Goal: Information Seeking & Learning: Learn about a topic

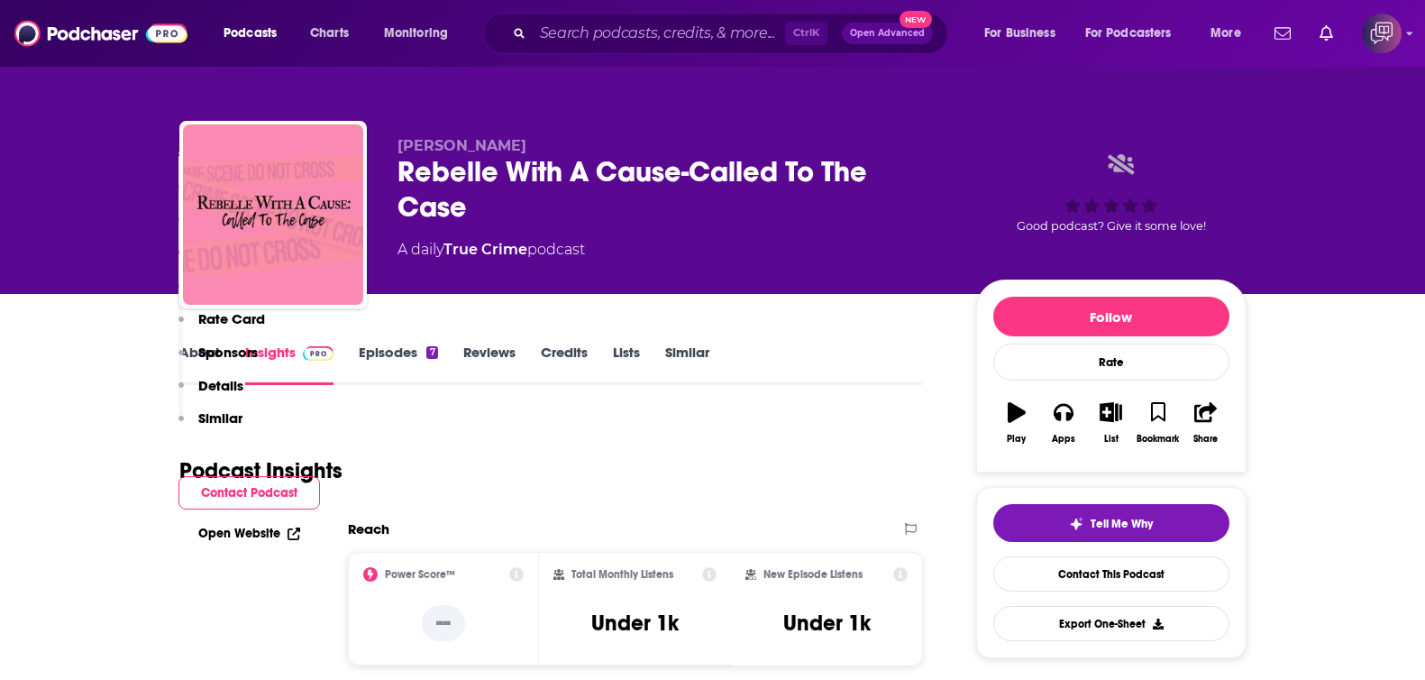
scroll to position [1240, 0]
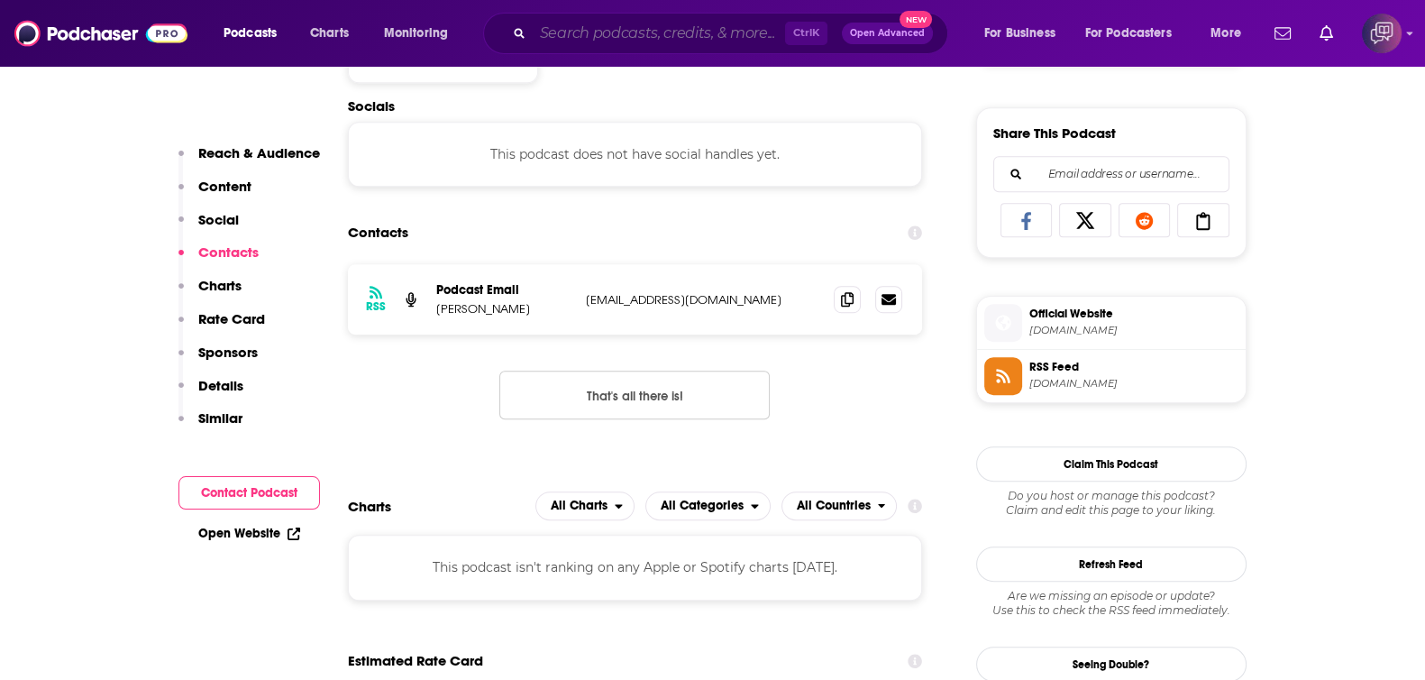
click at [703, 44] on input "Search podcasts, credits, & more..." at bounding box center [659, 33] width 252 height 29
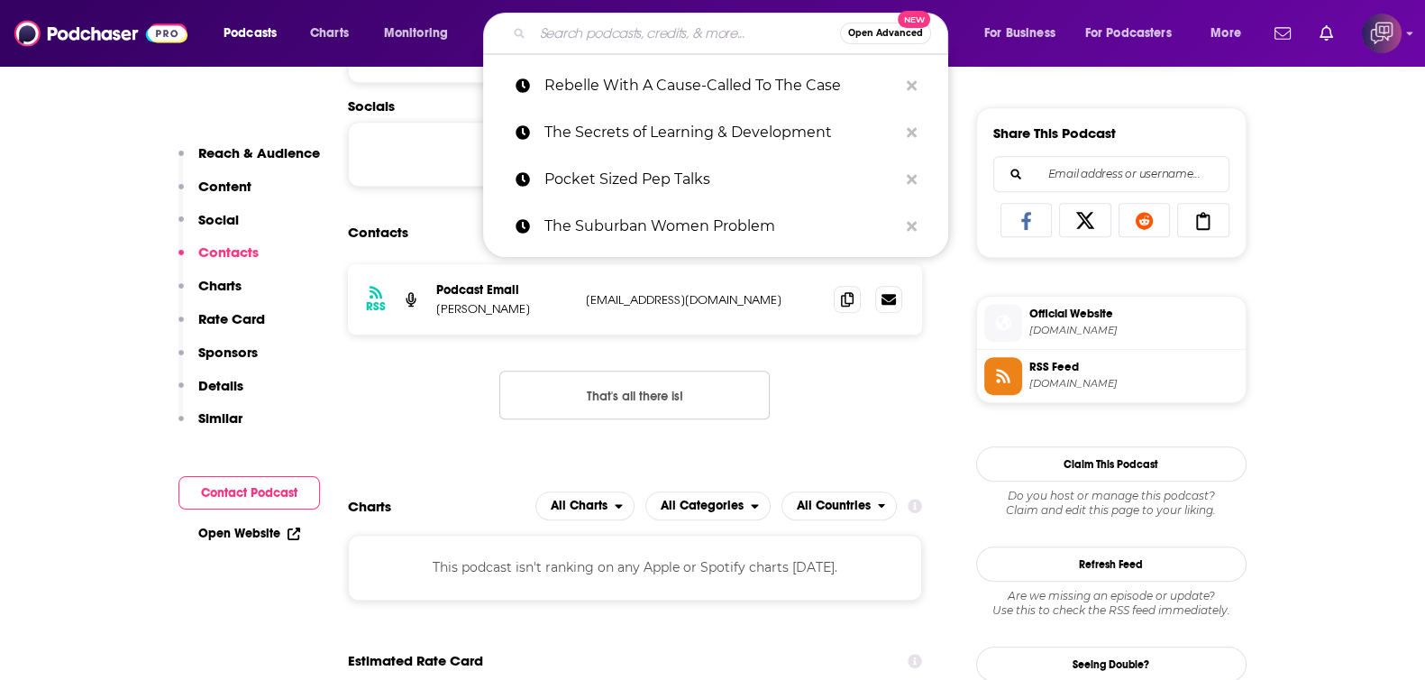
paste input "Young and Profiting with Hala Taha (Entrepreneurship, Sales, Marketing)"
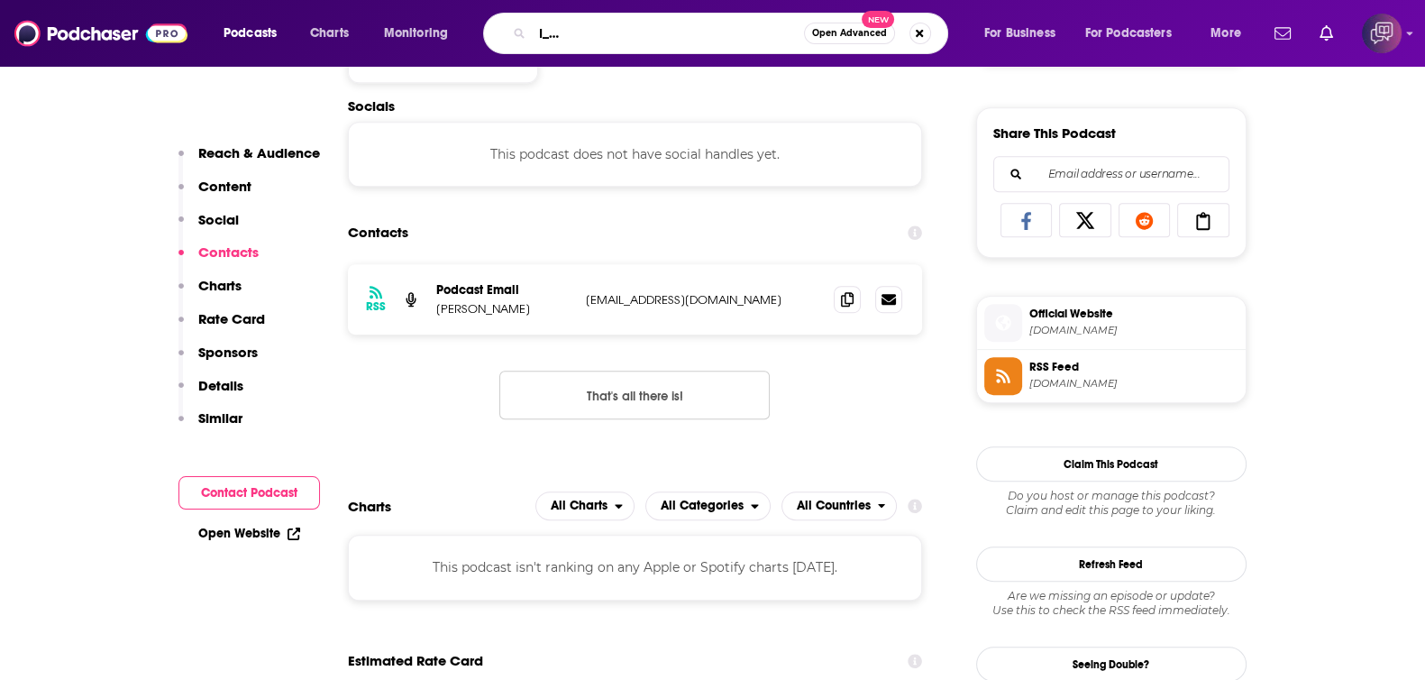
scroll to position [0, 0]
click at [676, 38] on input "Young and Profiting with Hala Taha (Entrepreneurship, Sales, Marketing)" at bounding box center [668, 33] width 271 height 29
paste input "Closing Bell"
type input "Closing Bell"
click at [859, 29] on span "Open Advanced" at bounding box center [849, 33] width 75 height 9
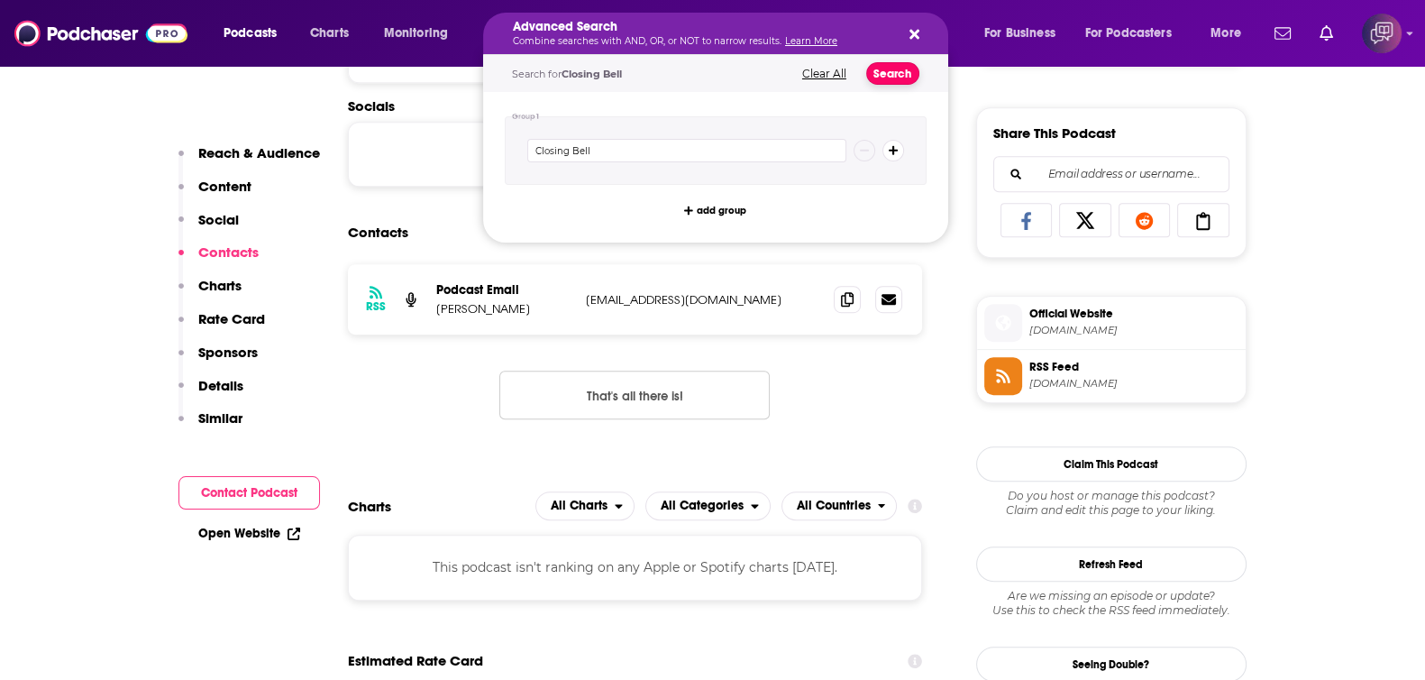
click at [882, 68] on button "Search" at bounding box center [892, 73] width 53 height 23
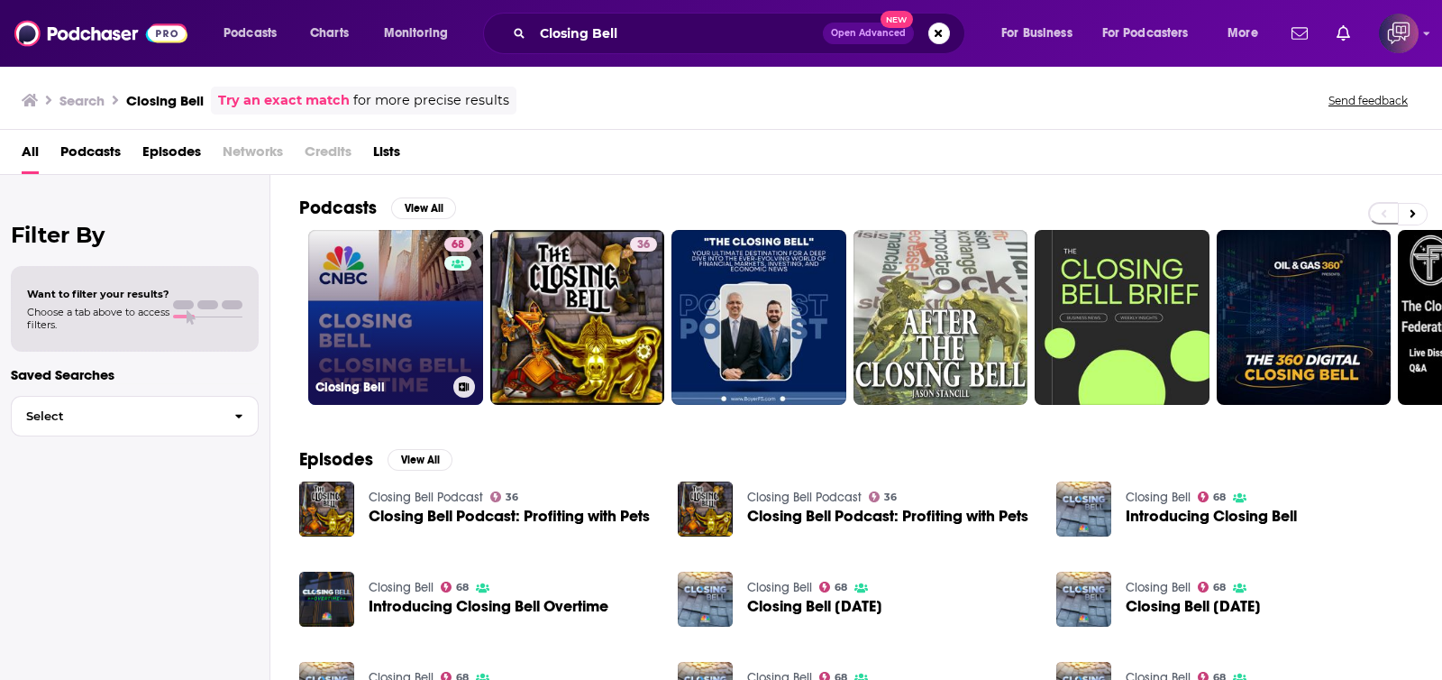
click at [386, 322] on link "68 Closing Bell" at bounding box center [395, 317] width 175 height 175
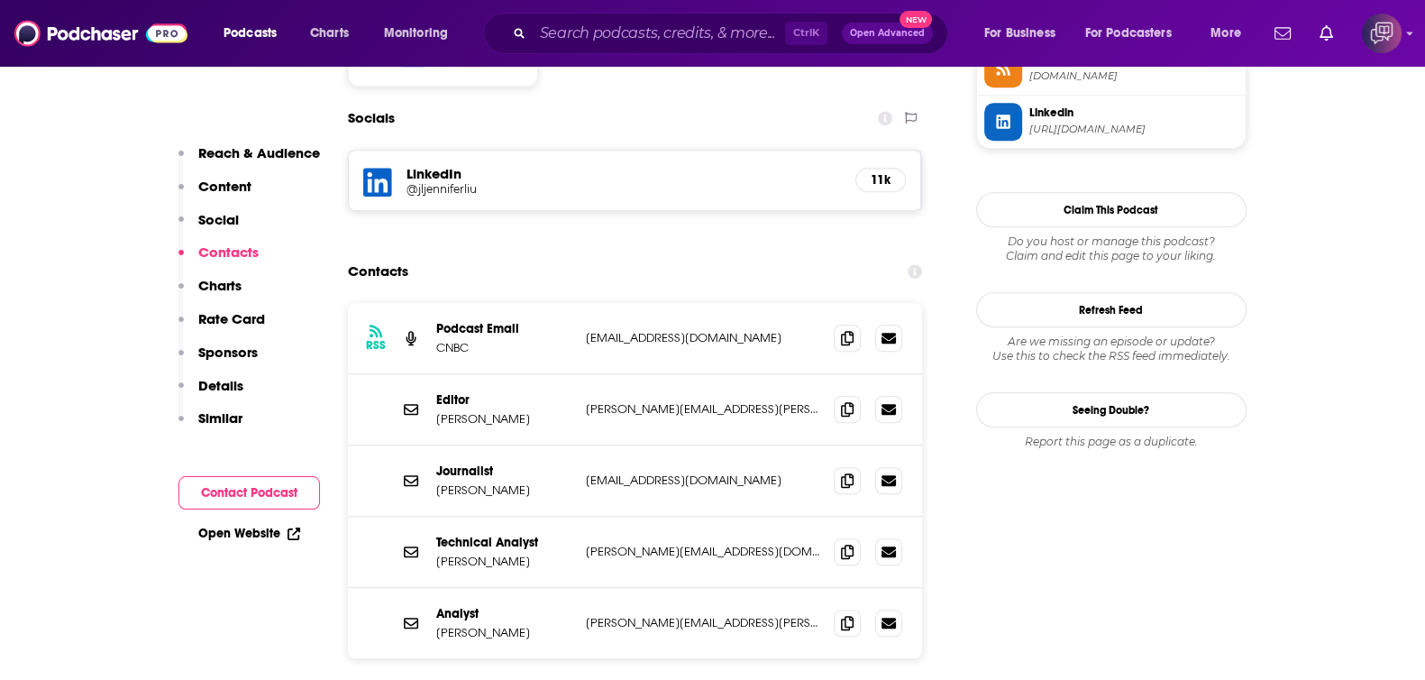
scroll to position [1577, 0]
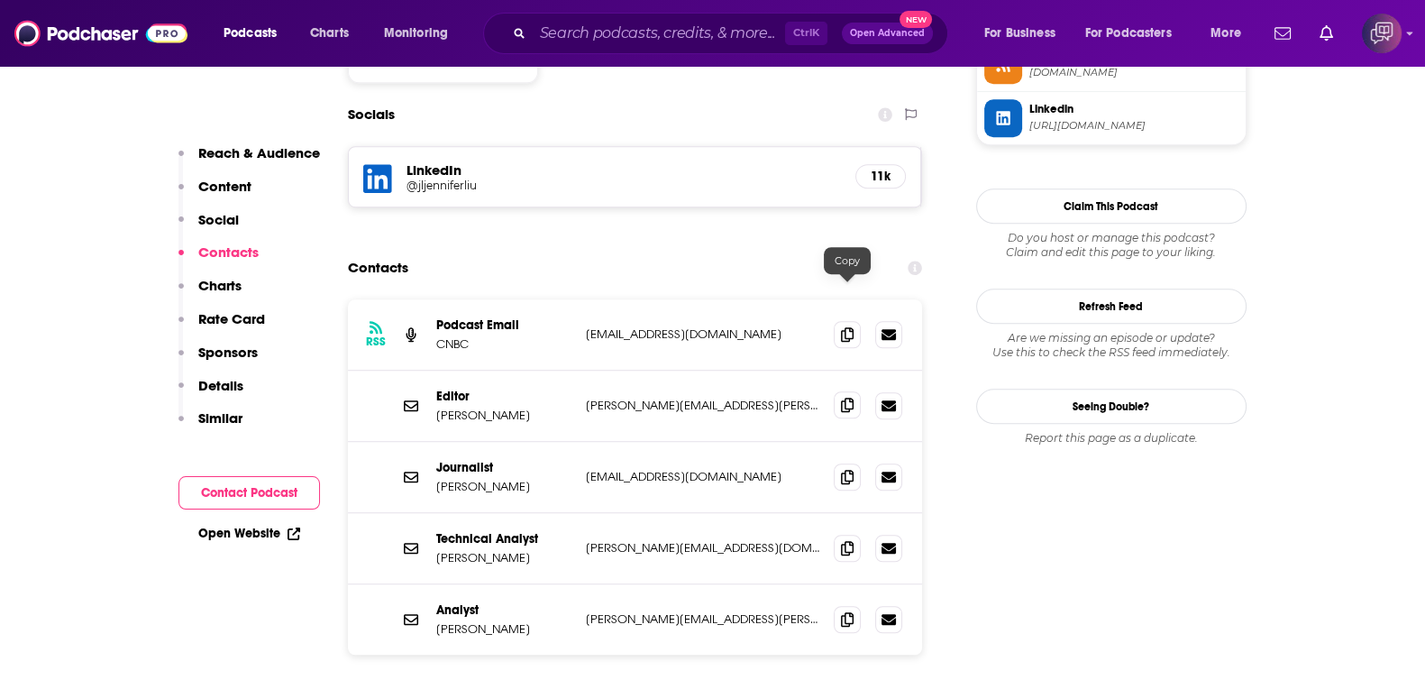
click at [850, 398] on icon at bounding box center [847, 405] width 13 height 14
click at [844, 469] on icon at bounding box center [847, 476] width 13 height 14
click at [715, 14] on div "Ctrl K Open Advanced New" at bounding box center [715, 33] width 465 height 41
click at [713, 30] on input "Search podcasts, credits, & more..." at bounding box center [659, 33] width 252 height 29
paste input "Acquiring Minds"
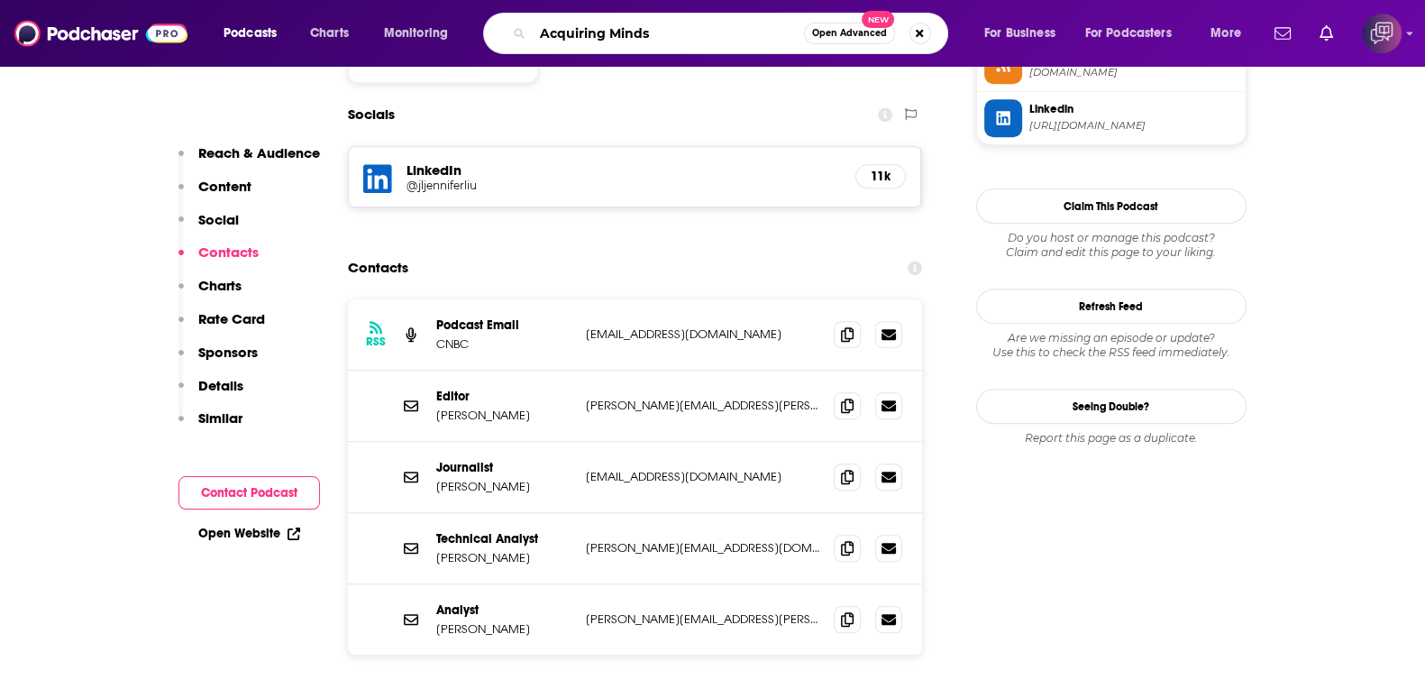
type input "Acquiring Minds"
click at [846, 39] on button "Open Advanced New" at bounding box center [849, 34] width 91 height 22
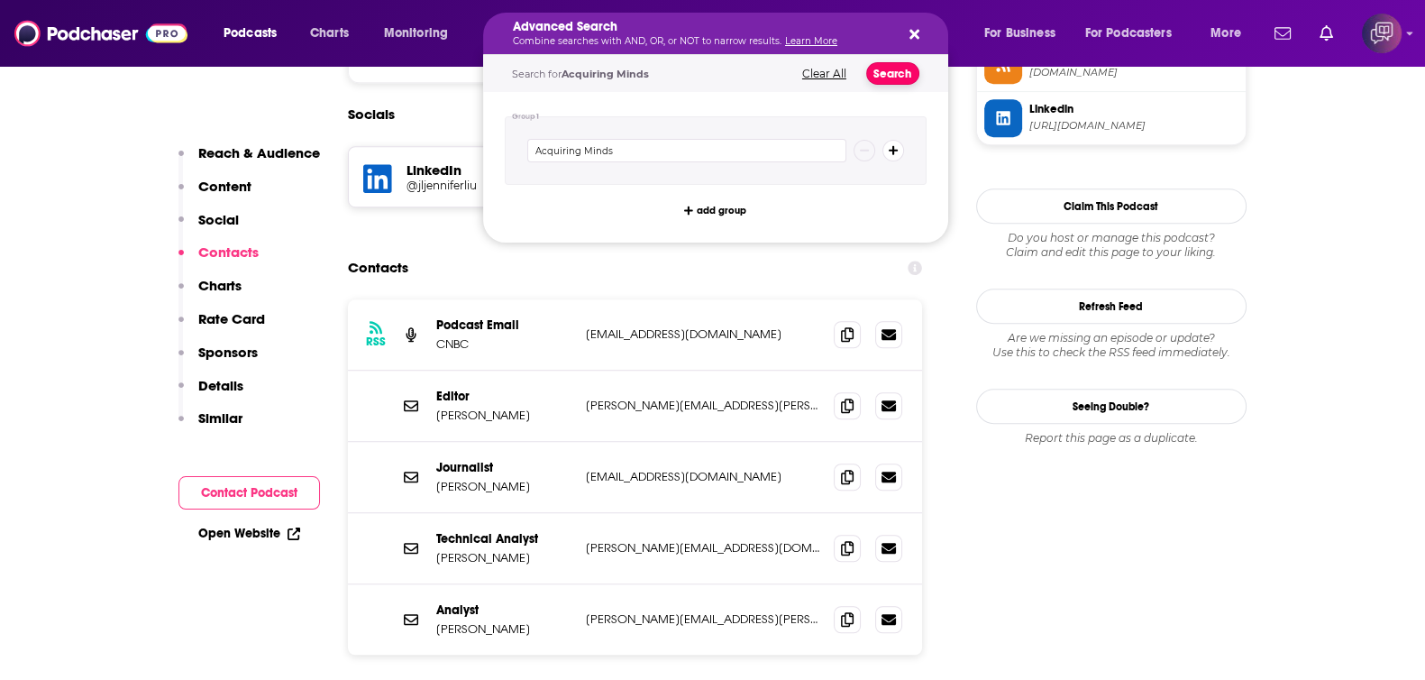
click at [874, 72] on button "Search" at bounding box center [892, 73] width 53 height 23
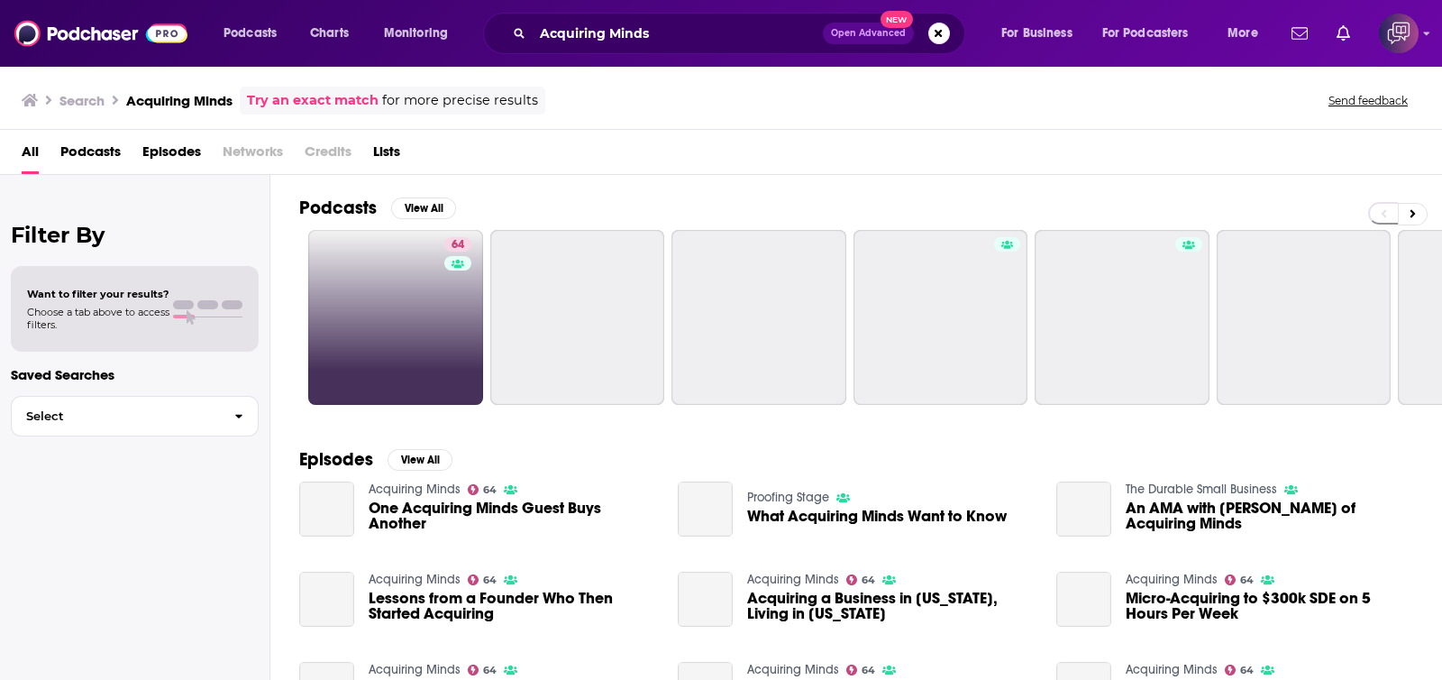
click at [418, 285] on link "64" at bounding box center [395, 317] width 175 height 175
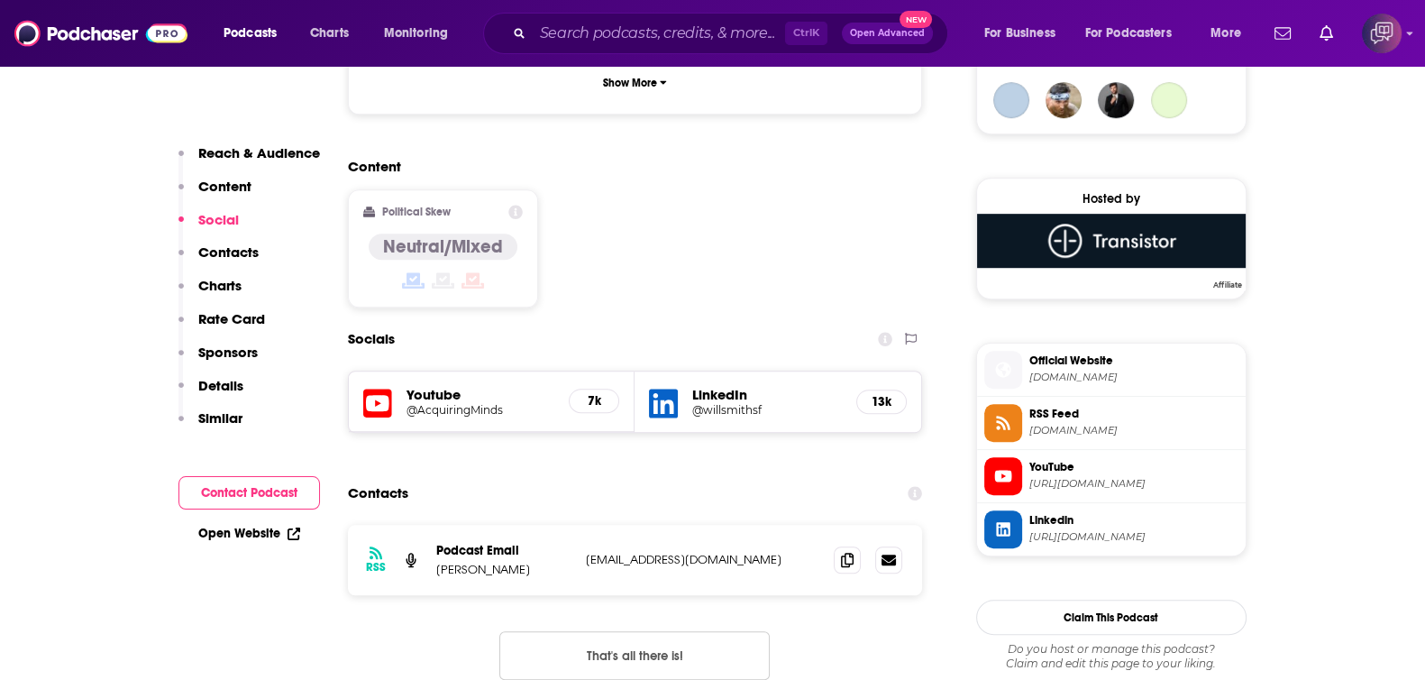
scroll to position [1577, 0]
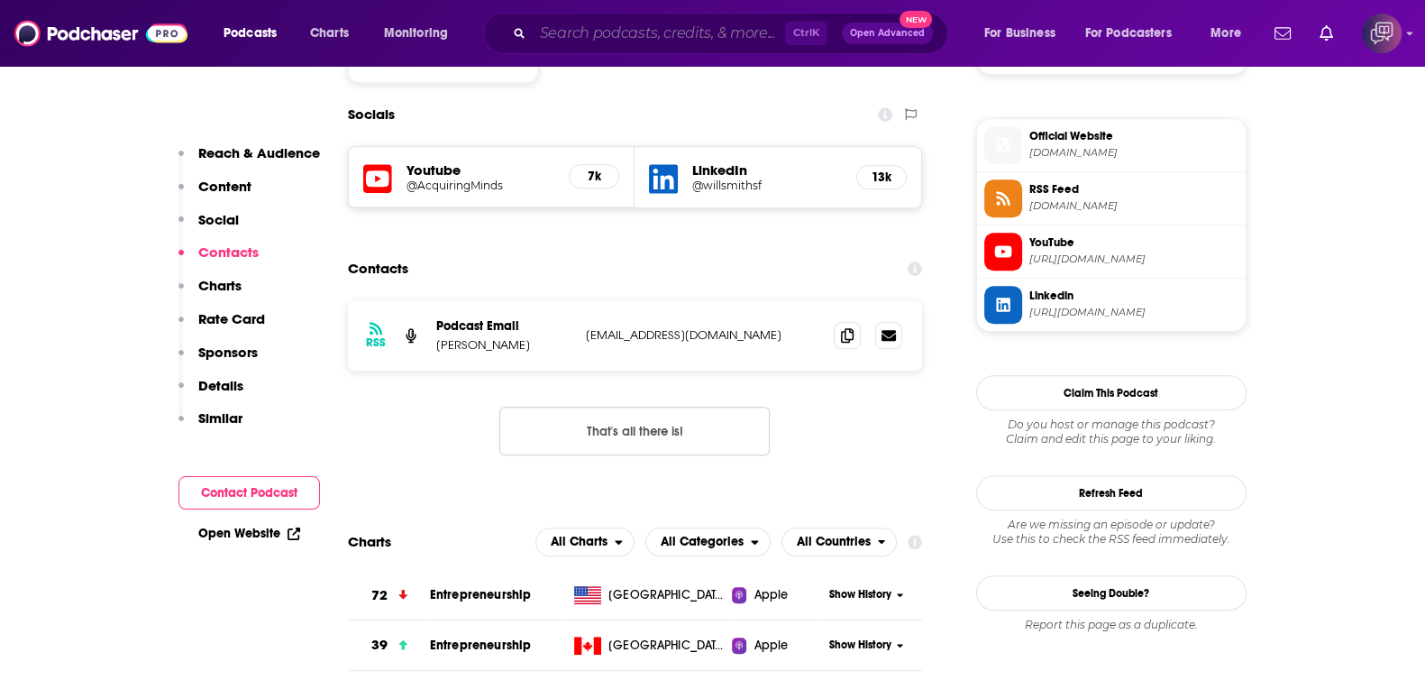
click at [702, 46] on input "Search podcasts, credits, & more..." at bounding box center [659, 33] width 252 height 29
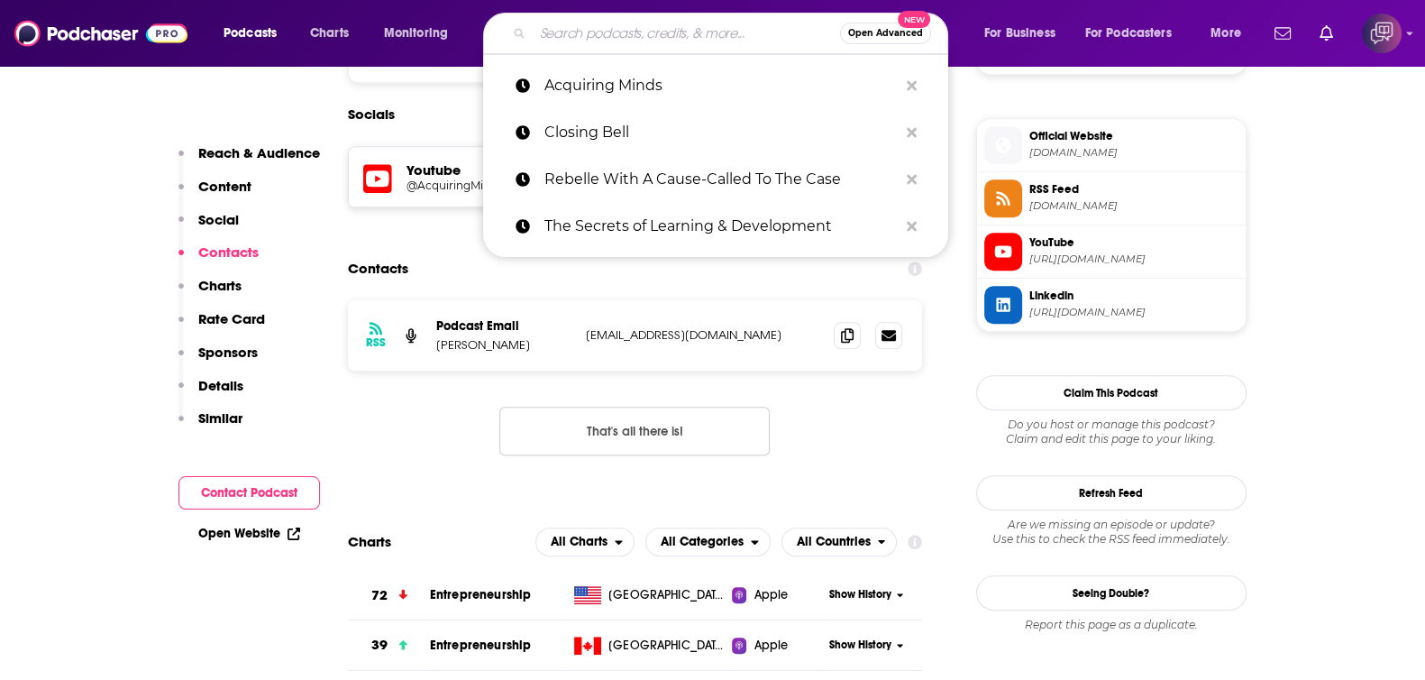
paste input "VC React Podcast"
type input "VC React Podcast"
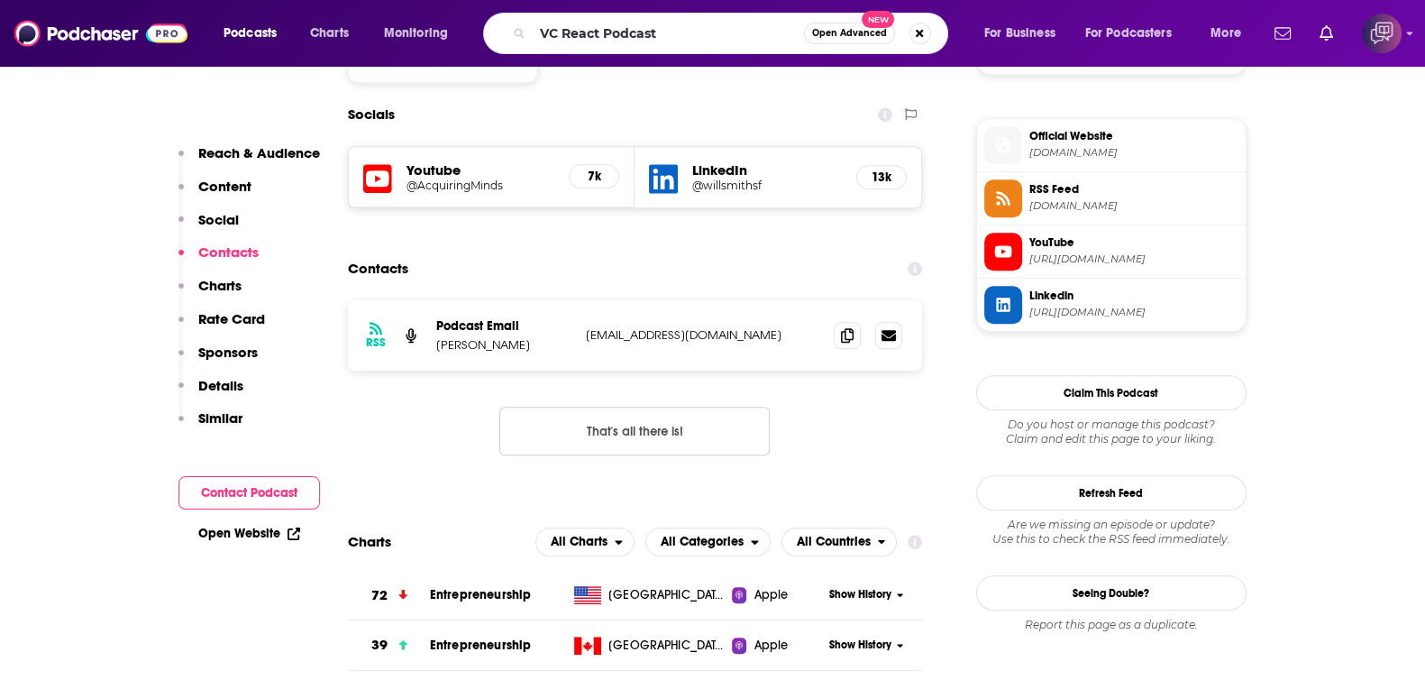
click at [851, 33] on span "Open Advanced" at bounding box center [849, 33] width 75 height 9
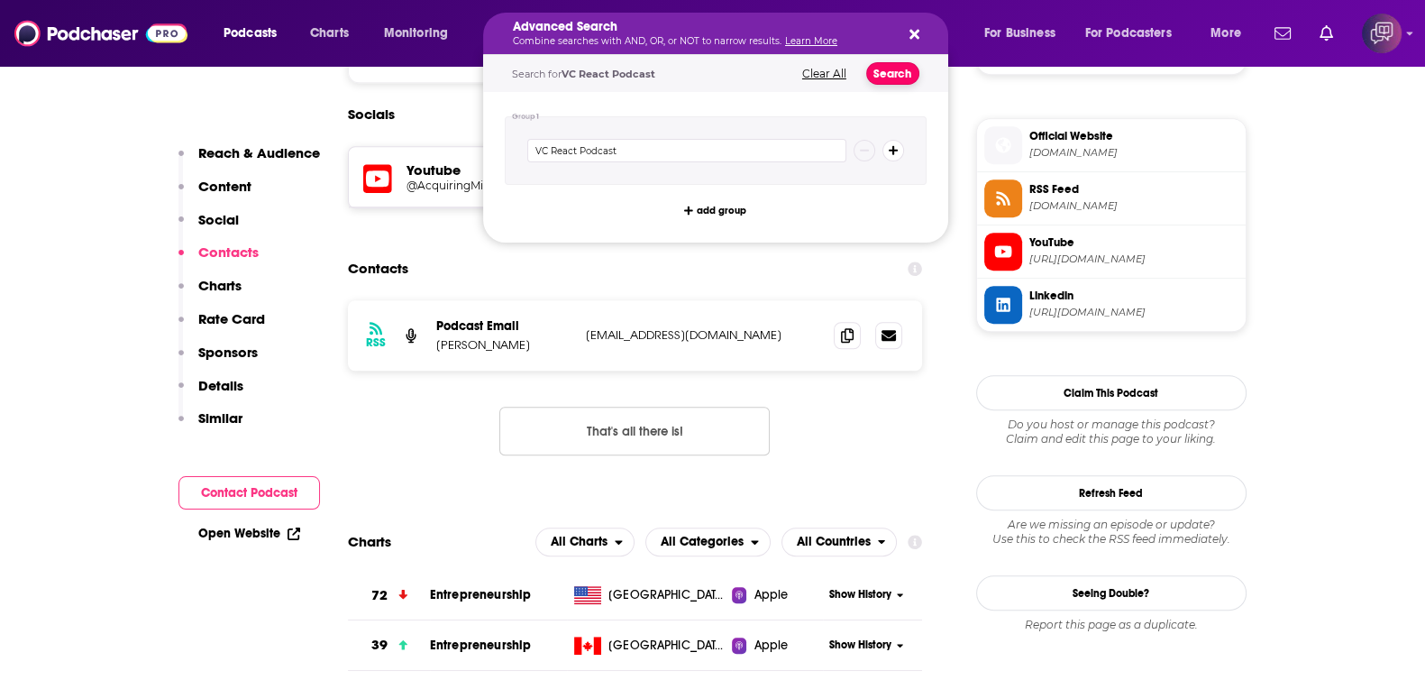
click at [902, 77] on button "Search" at bounding box center [892, 73] width 53 height 23
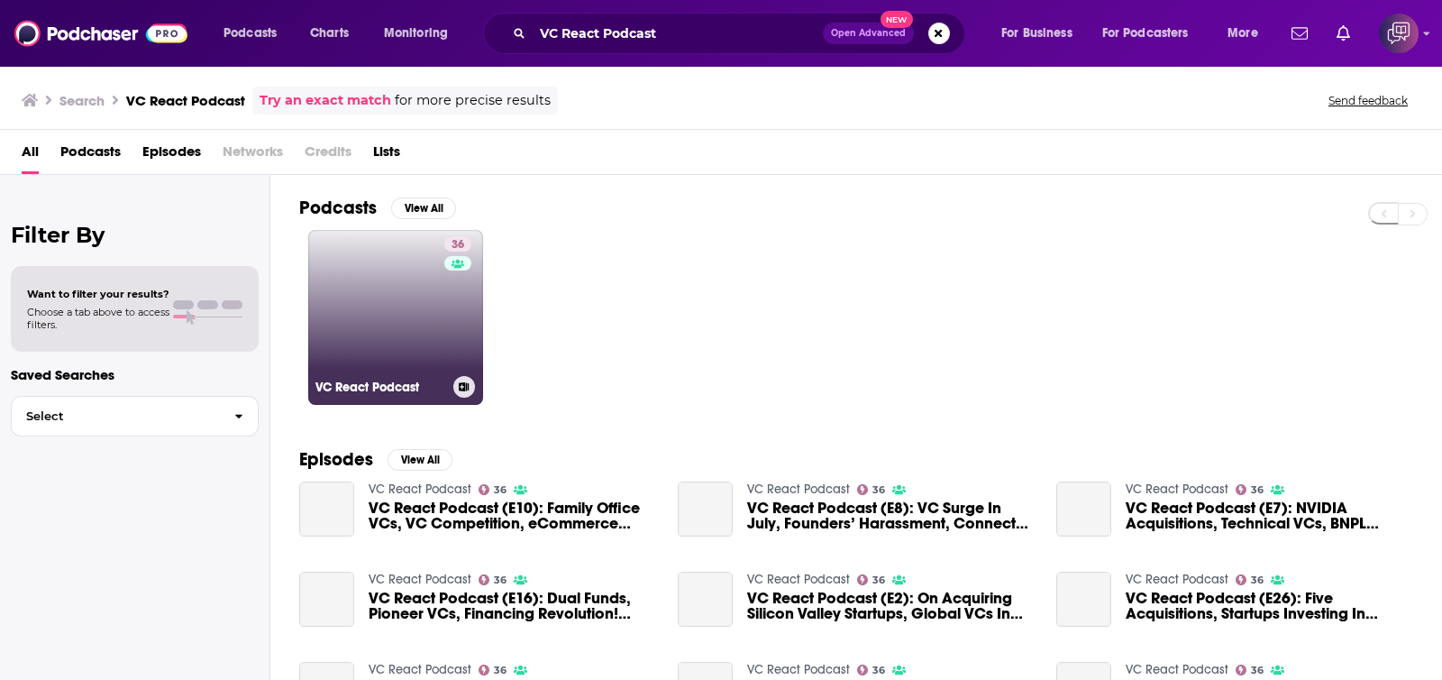
click at [420, 313] on link "36 VC React Podcast" at bounding box center [395, 317] width 175 height 175
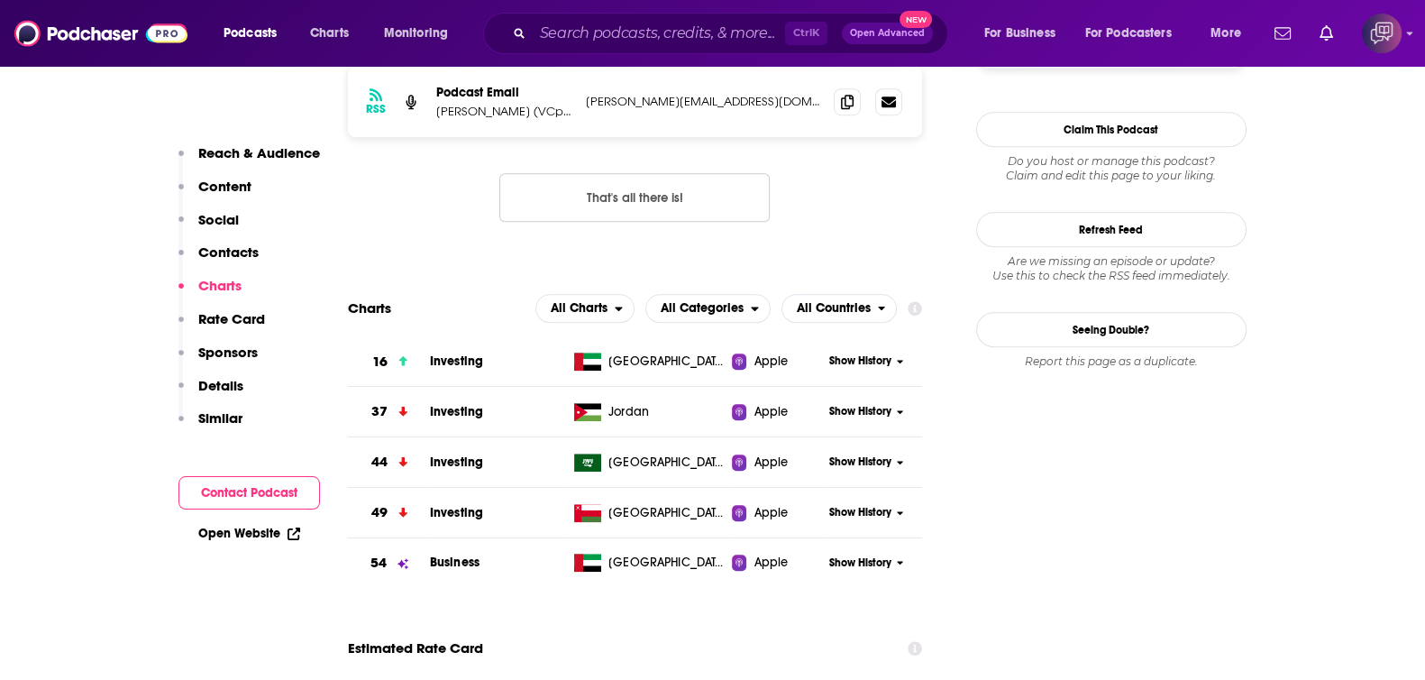
scroll to position [1240, 0]
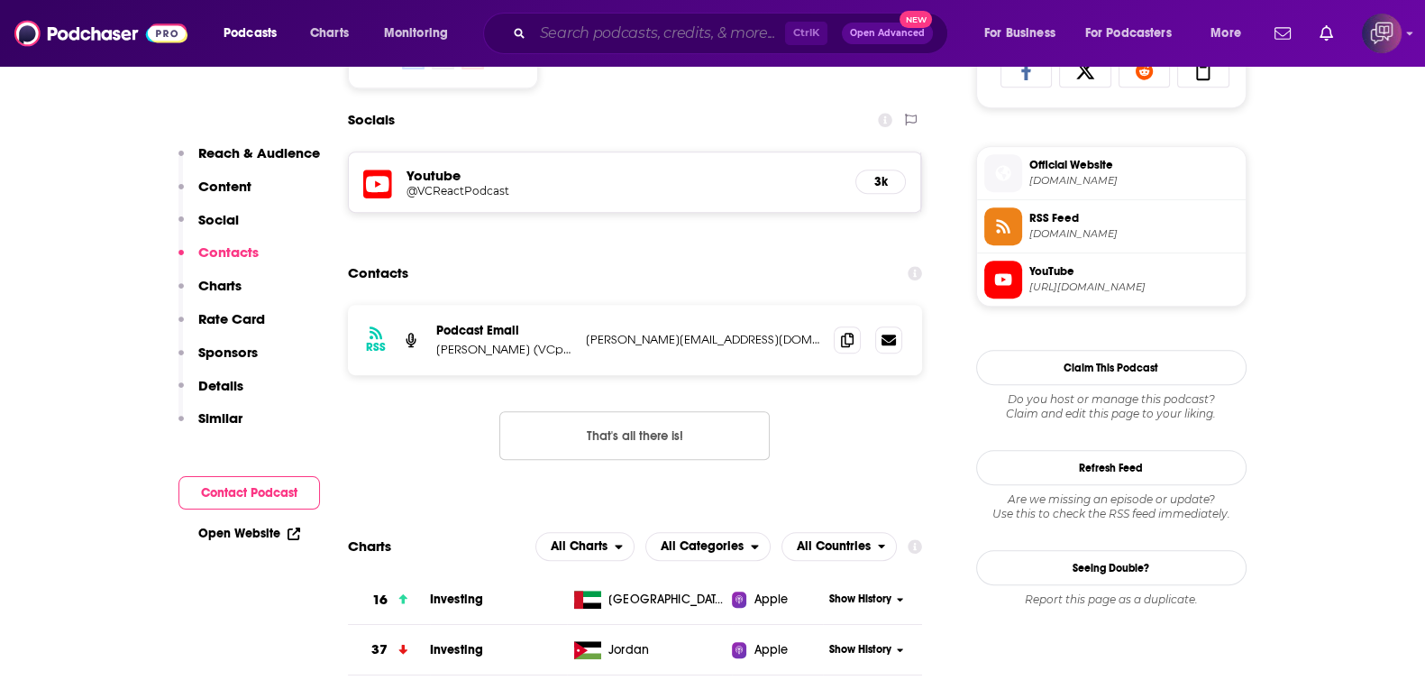
click at [654, 33] on input "Search podcasts, credits, & more..." at bounding box center [659, 33] width 252 height 29
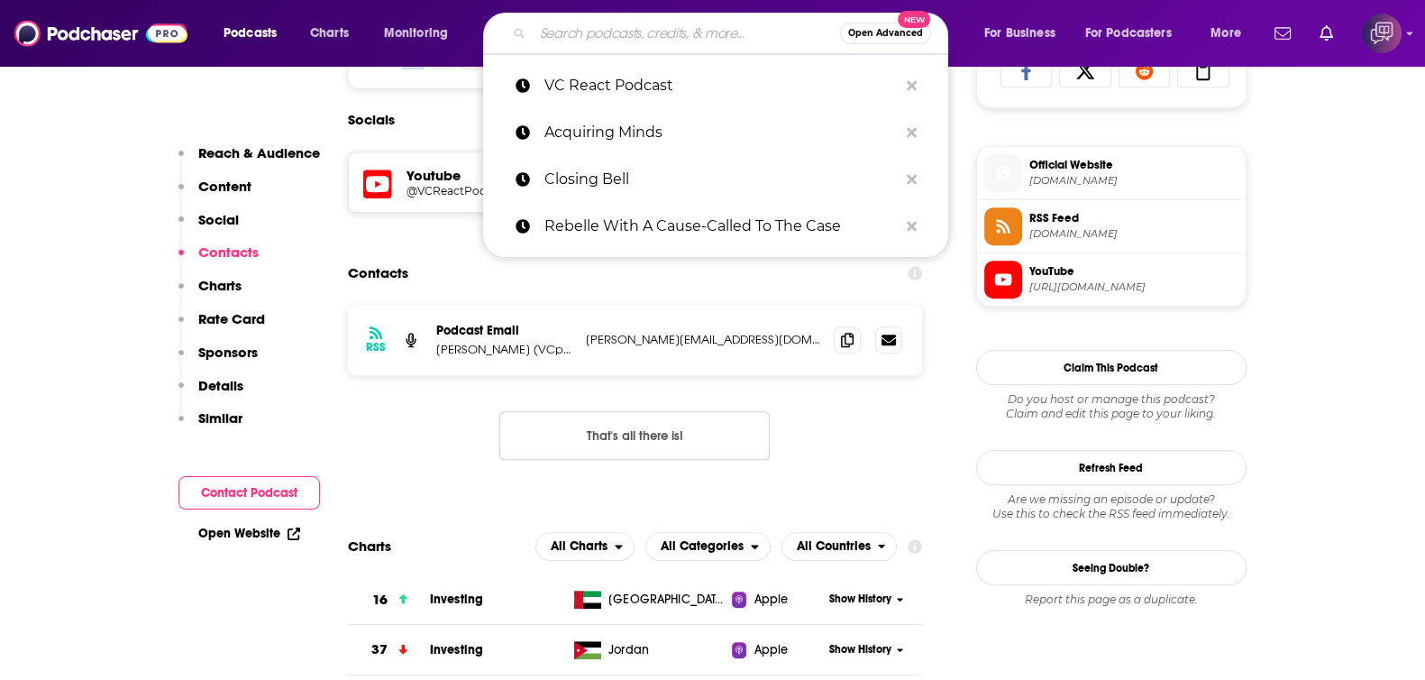
paste input "TechBurst Talks"
type input "TechBurst Talks"
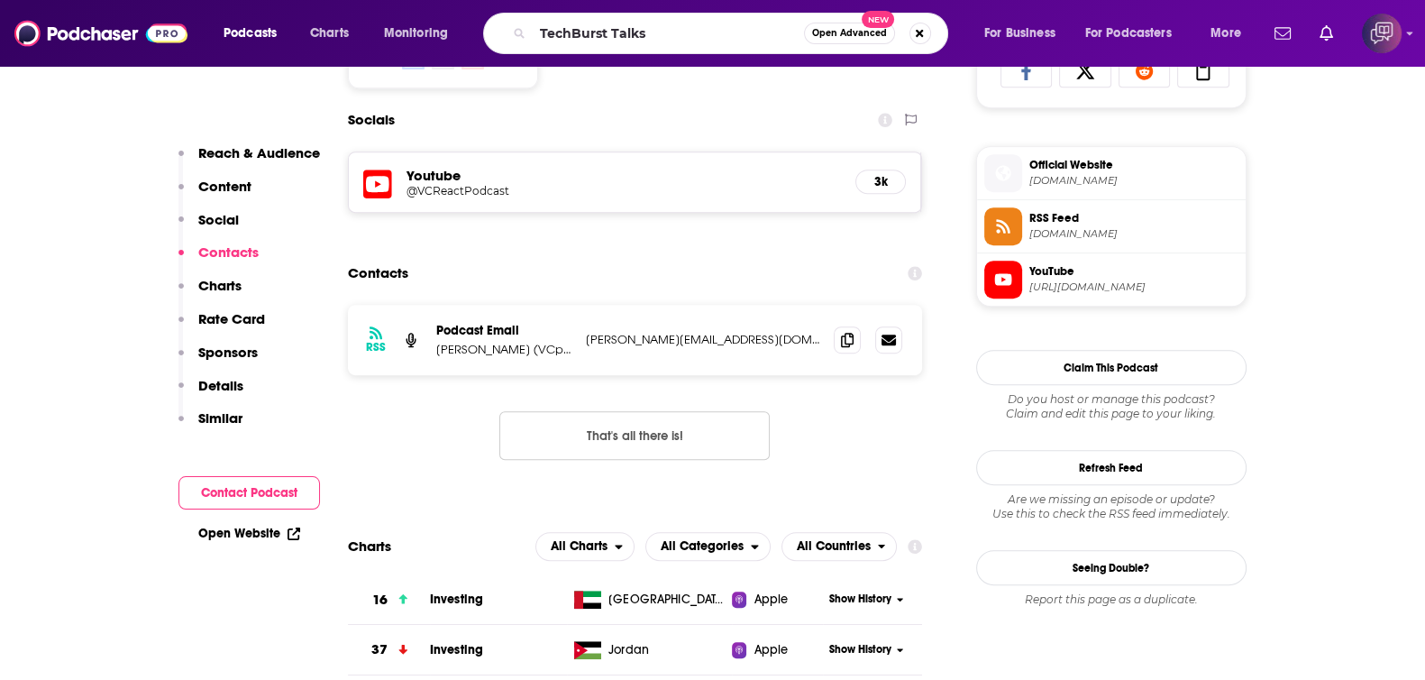
click at [843, 33] on span "Open Advanced" at bounding box center [849, 33] width 75 height 9
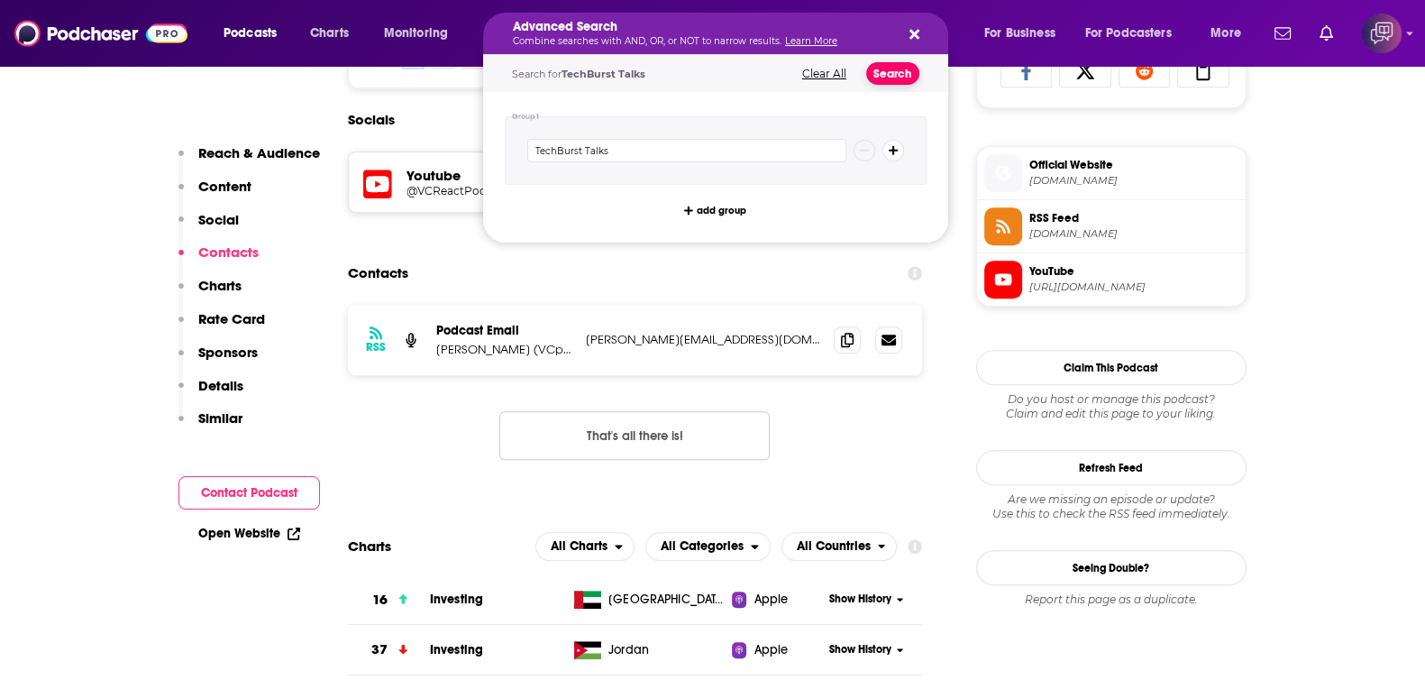
click at [888, 69] on button "Search" at bounding box center [892, 73] width 53 height 23
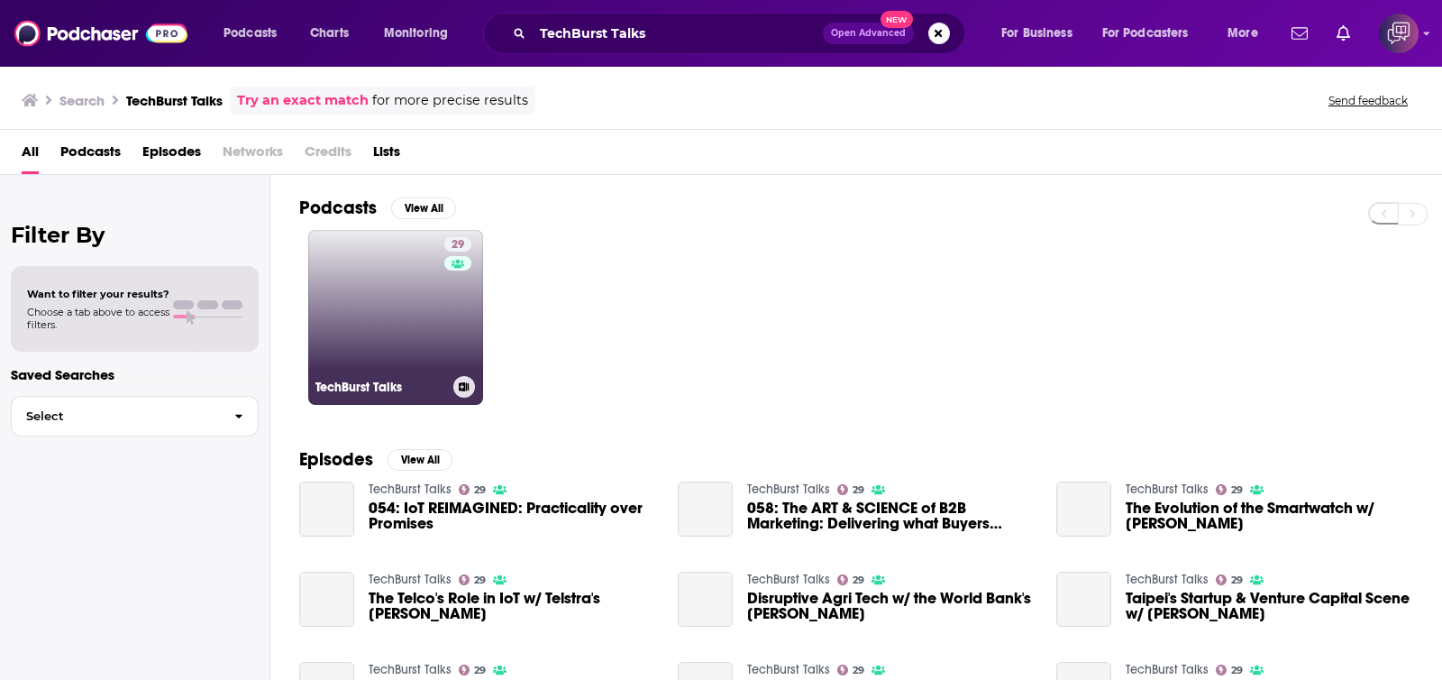
click at [387, 358] on link "29 TechBurst Talks" at bounding box center [395, 317] width 175 height 175
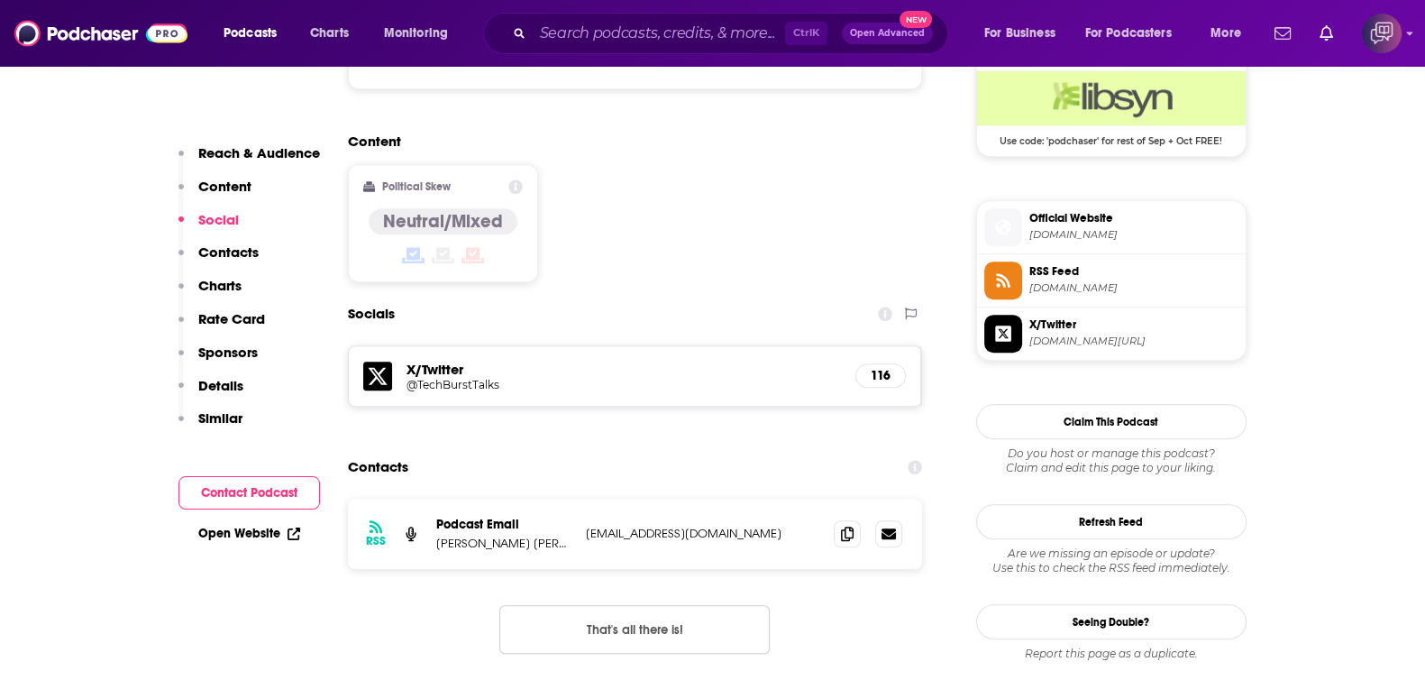
scroll to position [1577, 0]
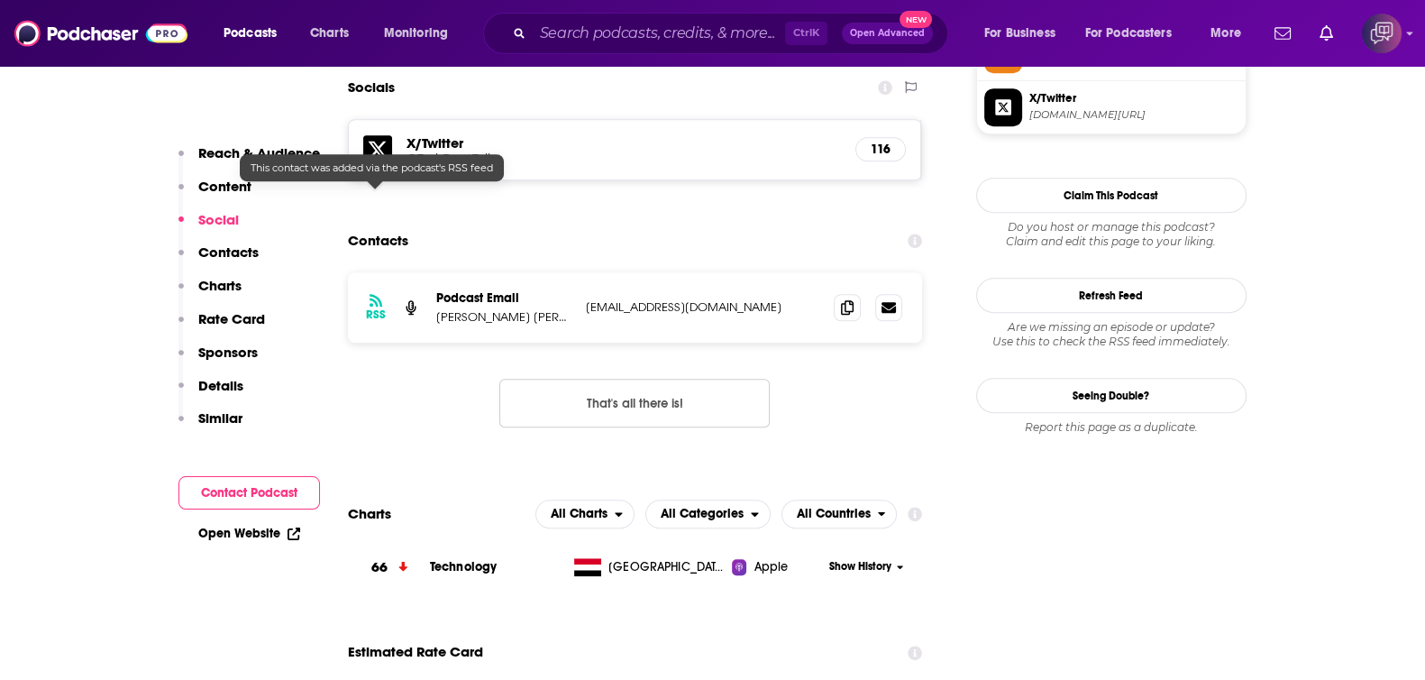
click at [661, 14] on div "Ctrl K Open Advanced New" at bounding box center [715, 33] width 465 height 41
click at [663, 38] on input "Search podcasts, credits, & more..." at bounding box center [659, 33] width 252 height 29
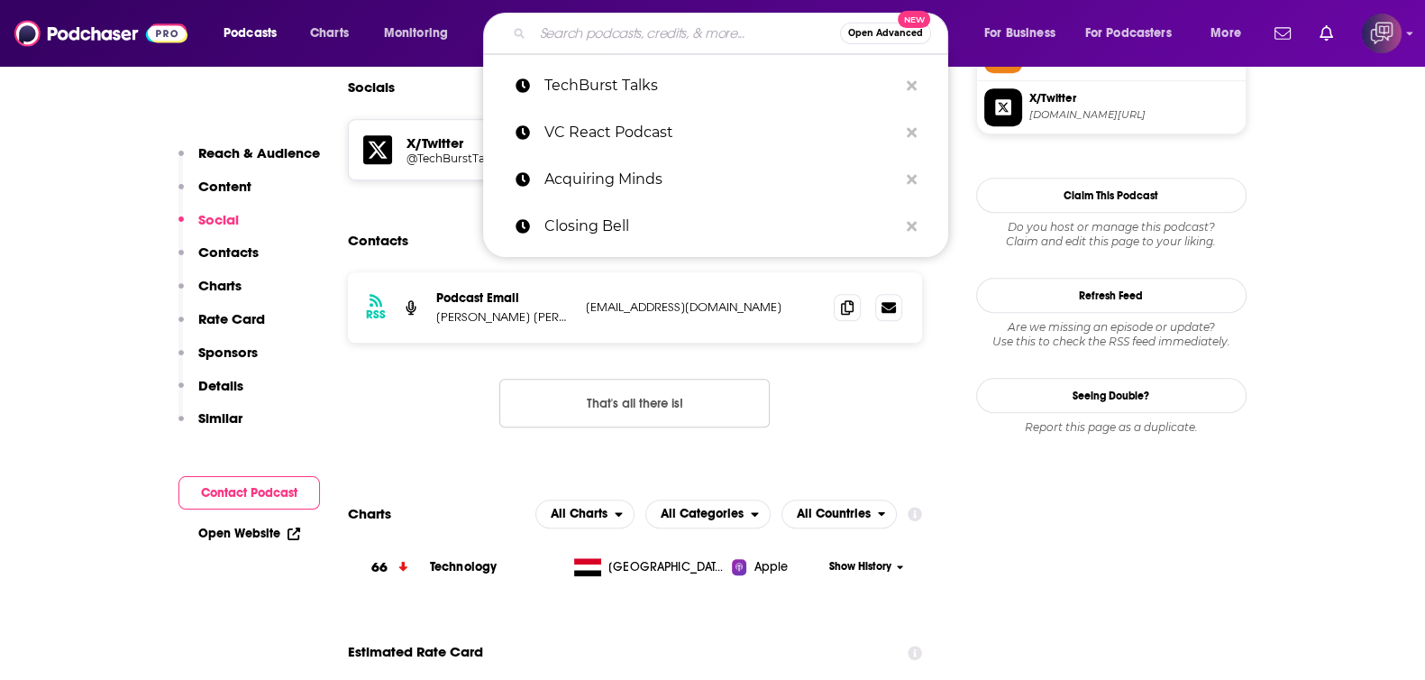
paste input "TLDR: The B2B SaaS Growth Podcast Recording"
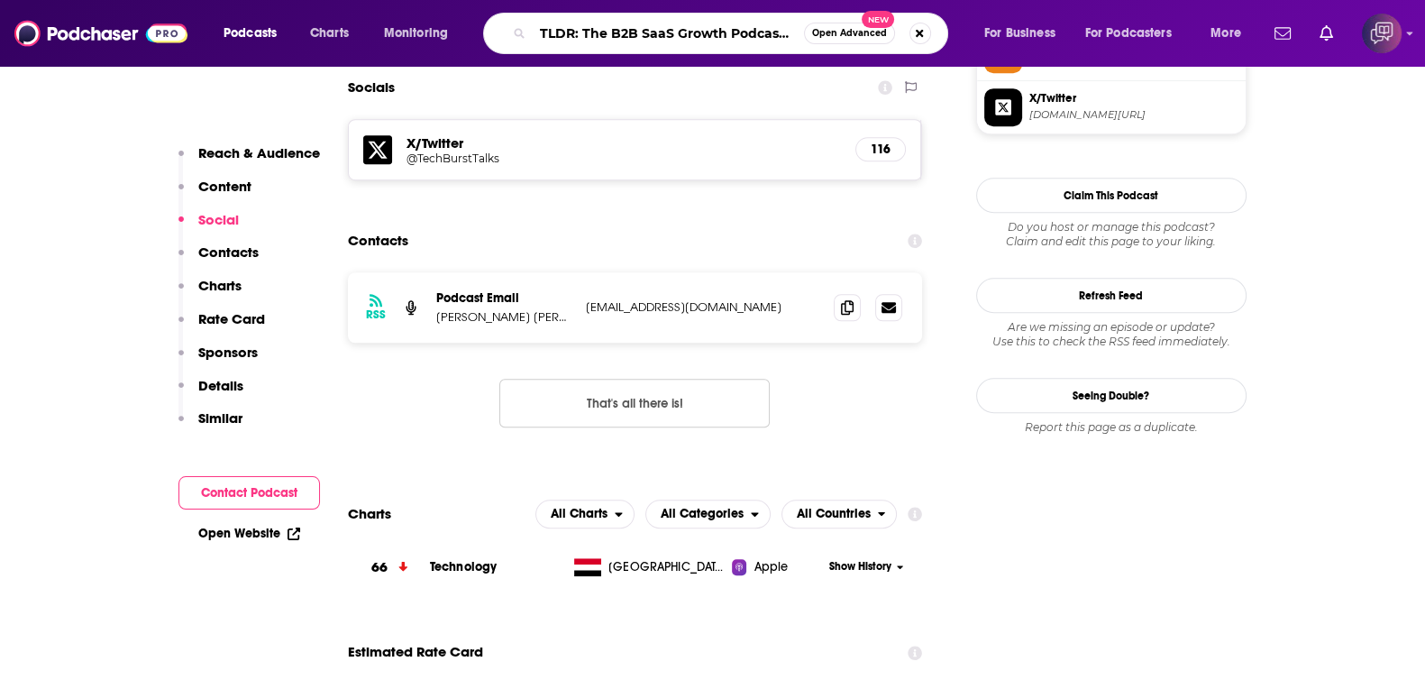
scroll to position [0, 59]
type input "TLDR: The B2B SaaS Growth Podcast Recording"
click at [858, 38] on button "Open Advanced New" at bounding box center [849, 34] width 91 height 22
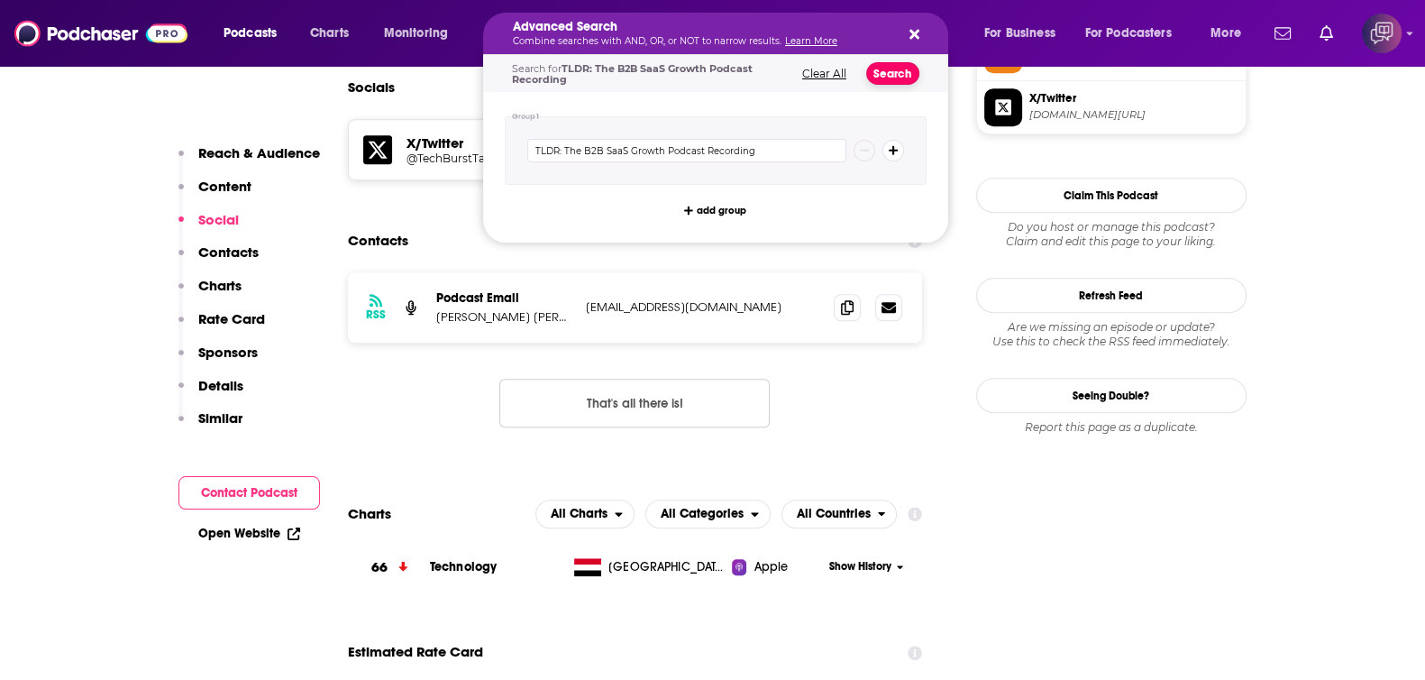
click at [888, 75] on button "Search" at bounding box center [892, 73] width 53 height 23
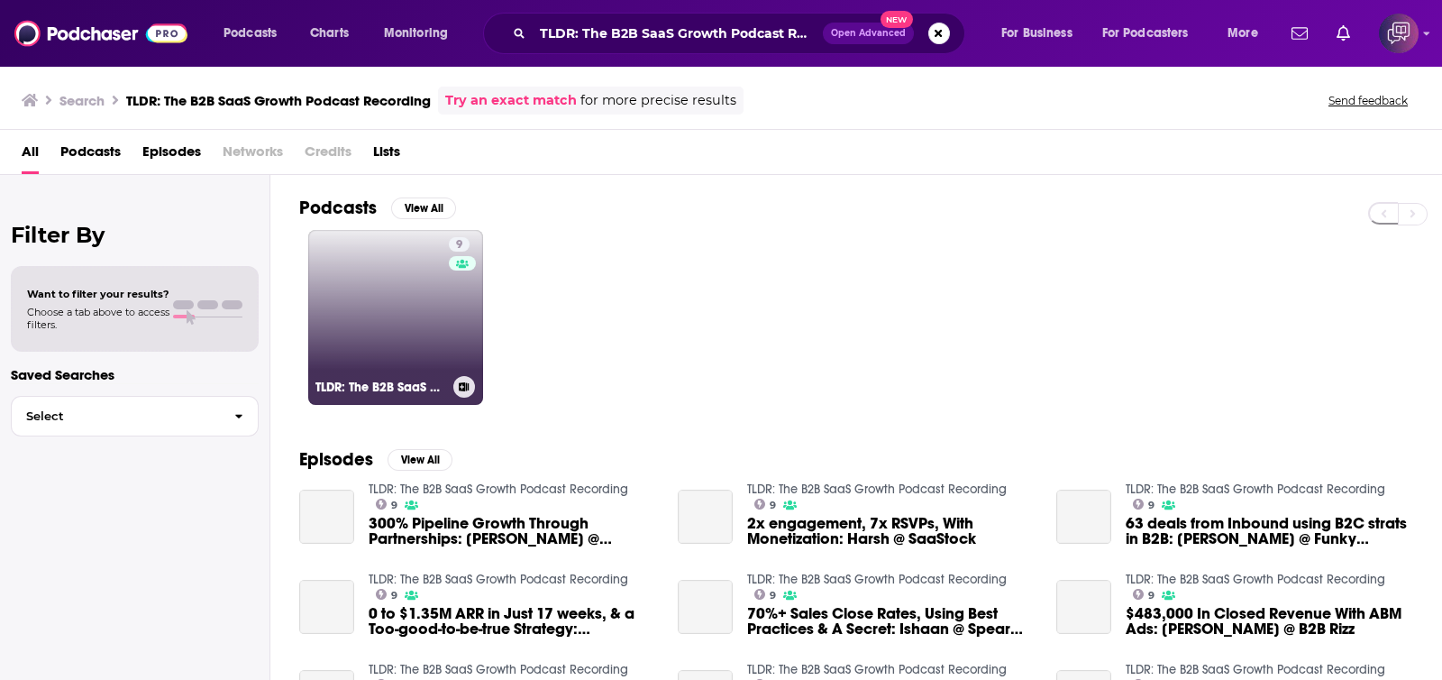
click at [468, 290] on div "9" at bounding box center [462, 306] width 27 height 139
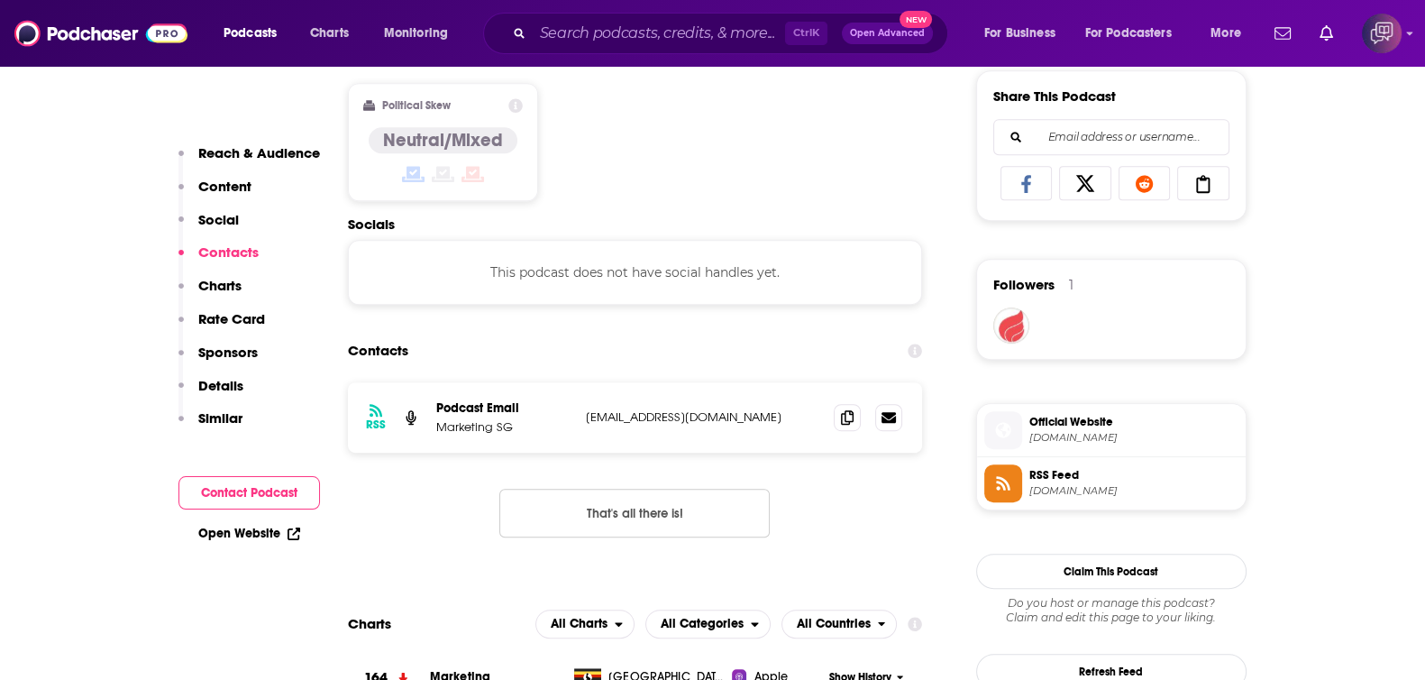
scroll to position [1240, 0]
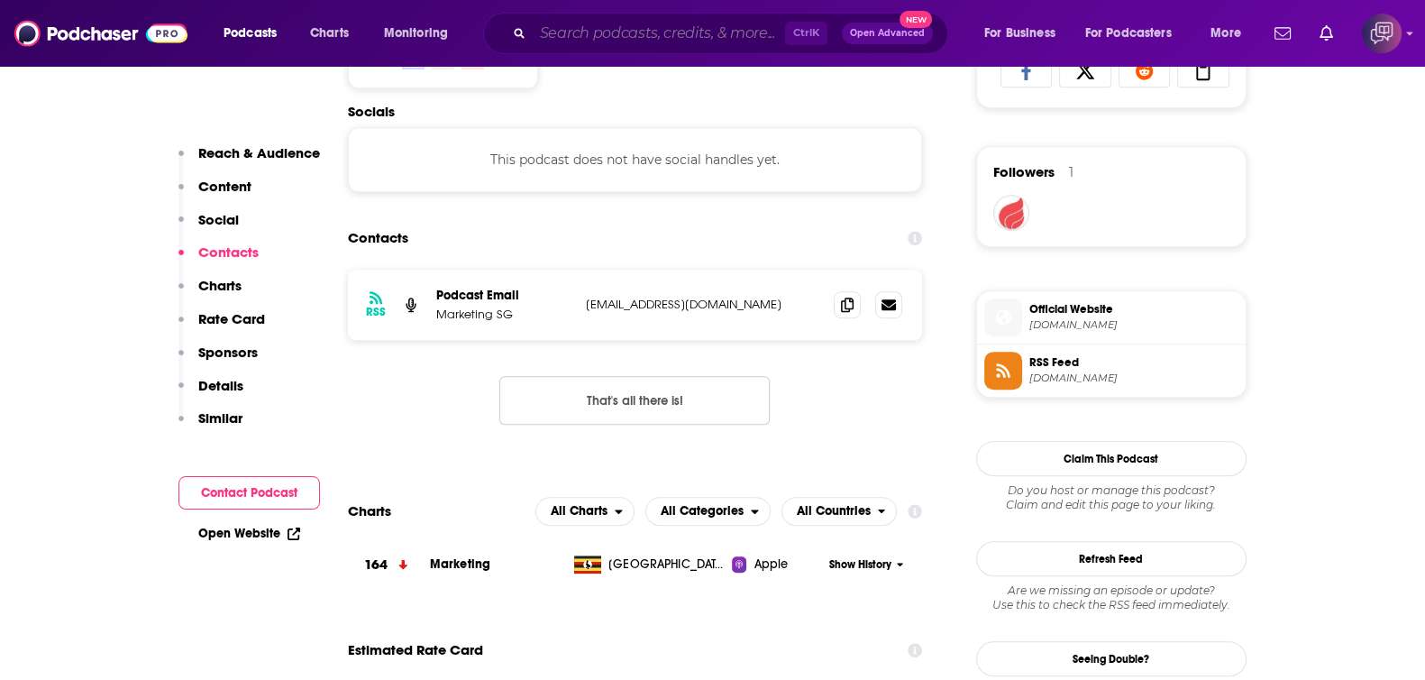
click at [618, 38] on input "Search podcasts, credits, & more..." at bounding box center [659, 33] width 252 height 29
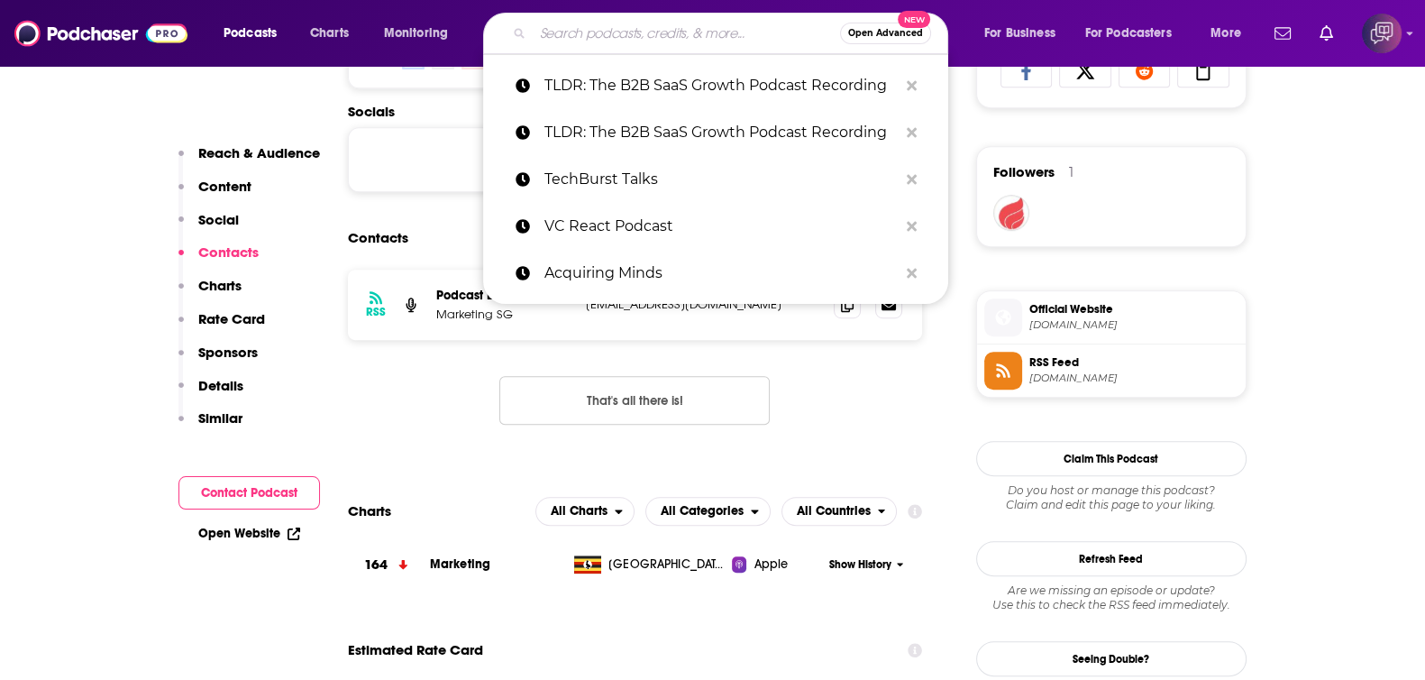
paste input "Venture with Grace"
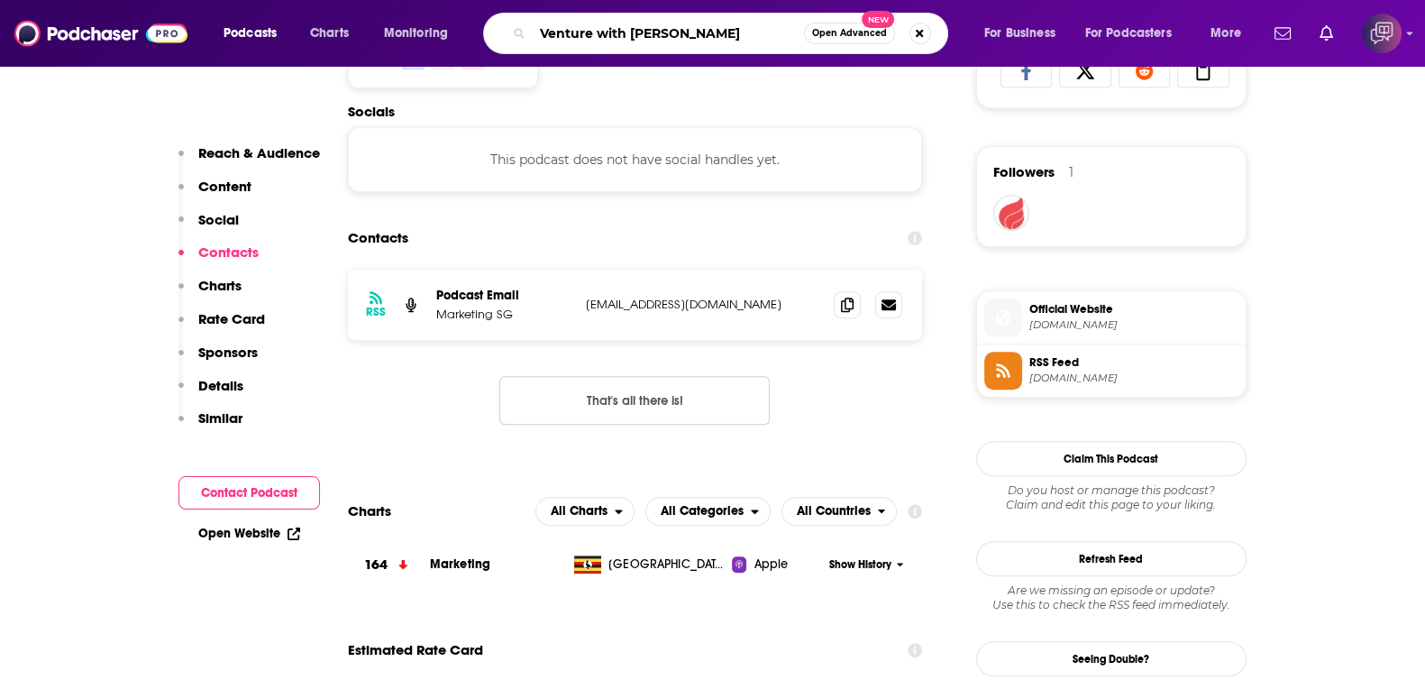
type input "Venture with Grace"
click at [845, 31] on span "Open Advanced" at bounding box center [849, 33] width 75 height 9
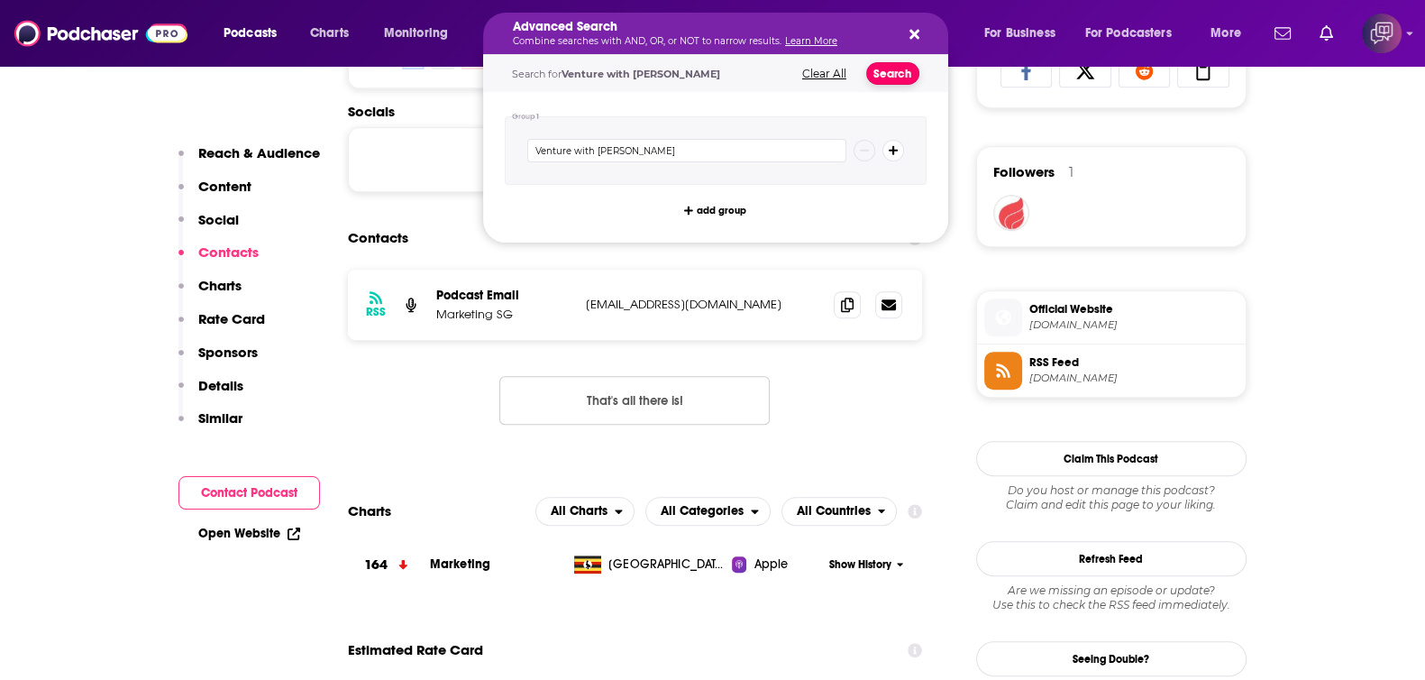
click at [886, 78] on button "Search" at bounding box center [892, 73] width 53 height 23
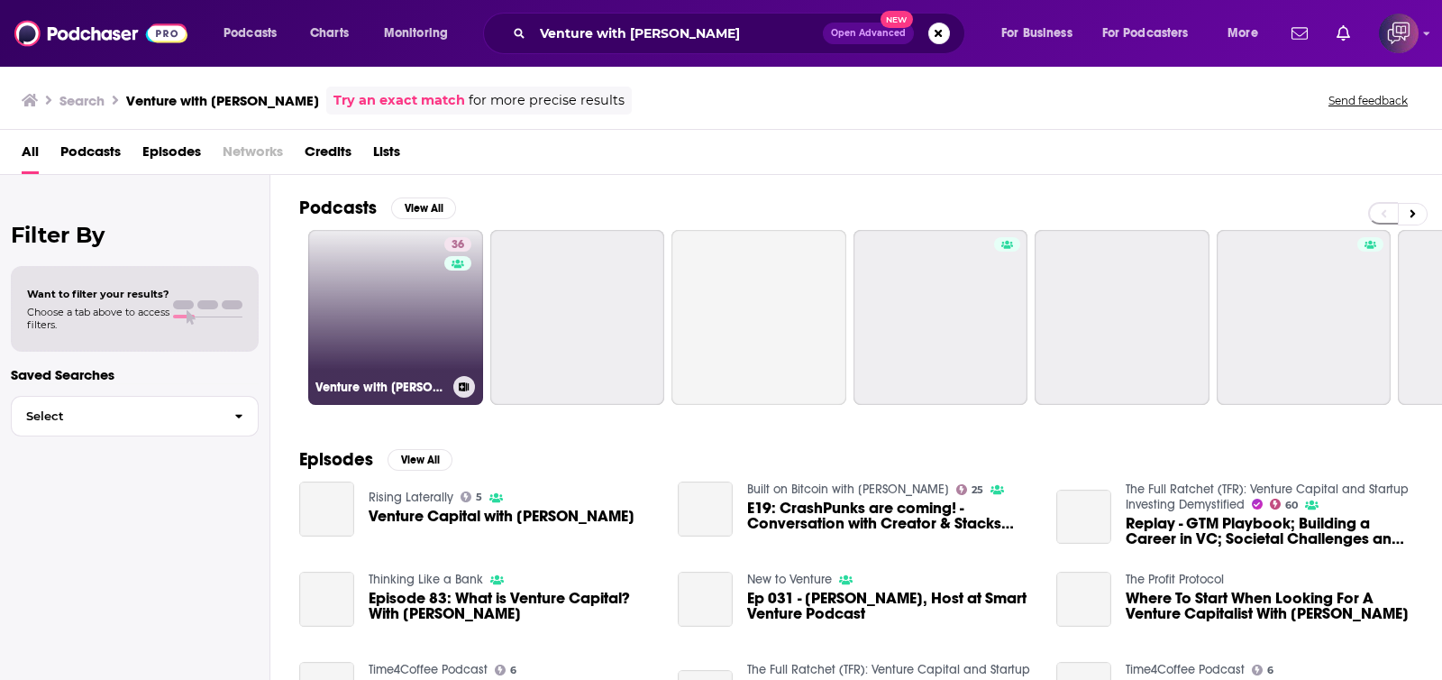
click at [395, 325] on link "36 Venture with Grace" at bounding box center [395, 317] width 175 height 175
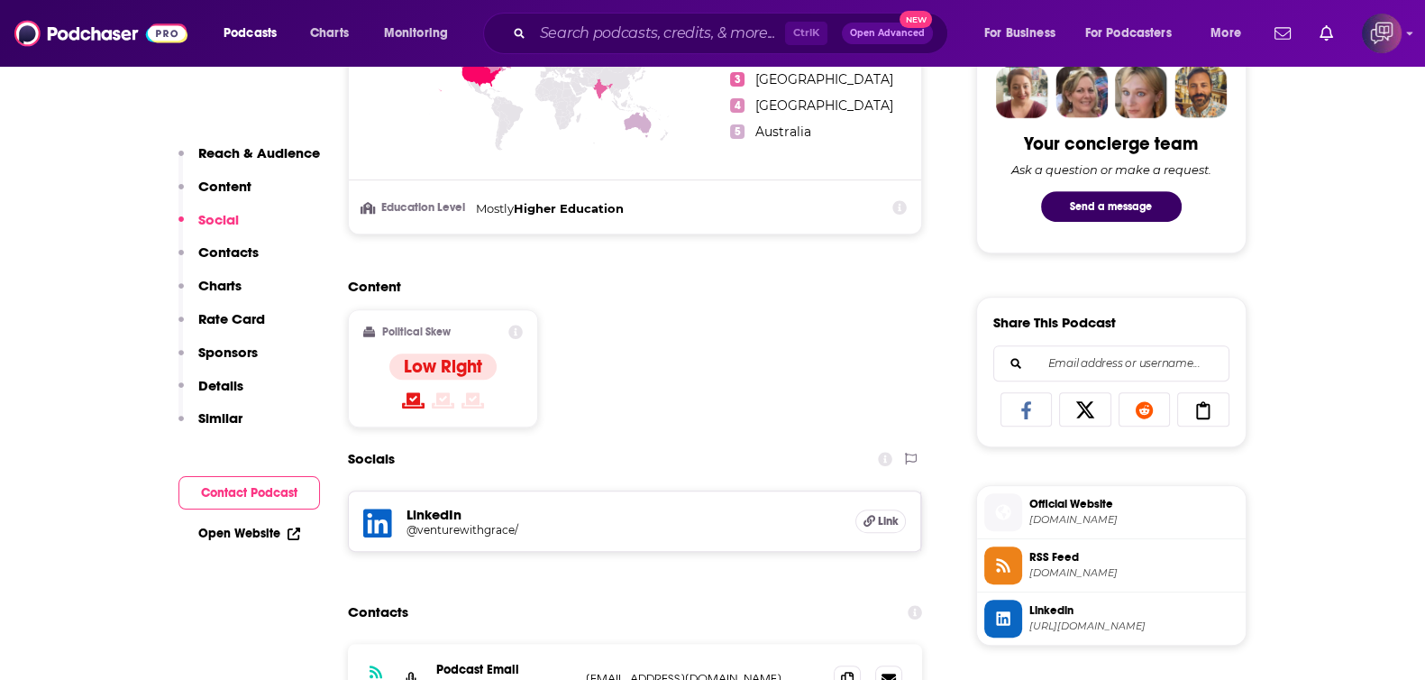
scroll to position [1352, 0]
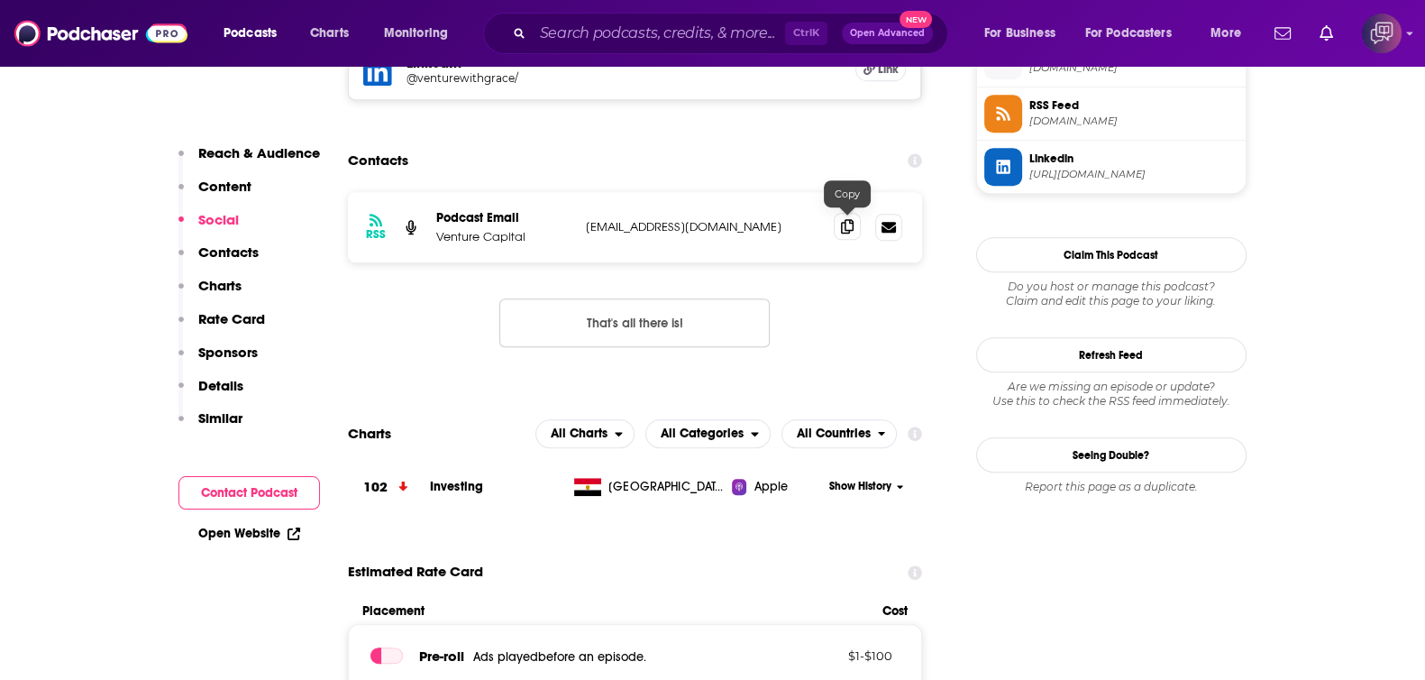
click at [850, 227] on icon at bounding box center [847, 226] width 13 height 14
click at [559, 33] on input "Search podcasts, credits, & more..." at bounding box center [659, 33] width 252 height 29
paste input "Repeatable Growth"
type input "Repeatable Growth"
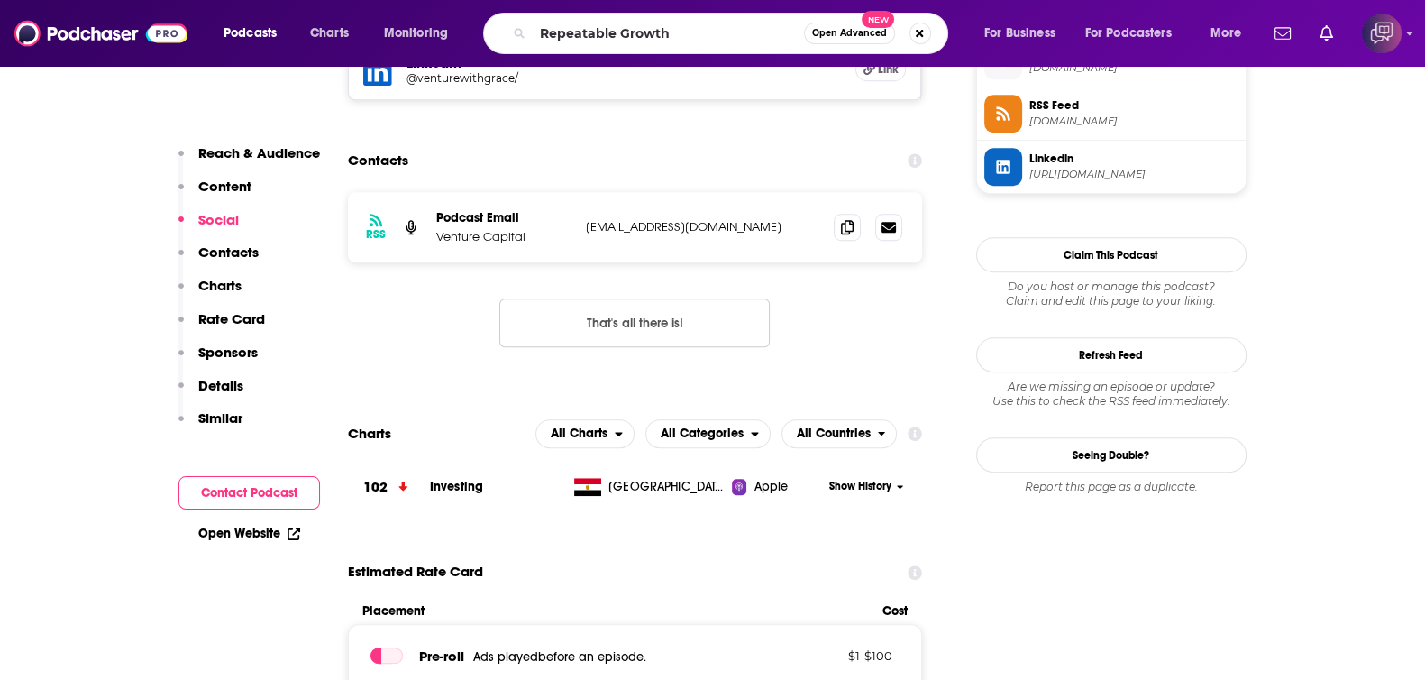
click at [868, 43] on button "Open Advanced New" at bounding box center [849, 34] width 91 height 22
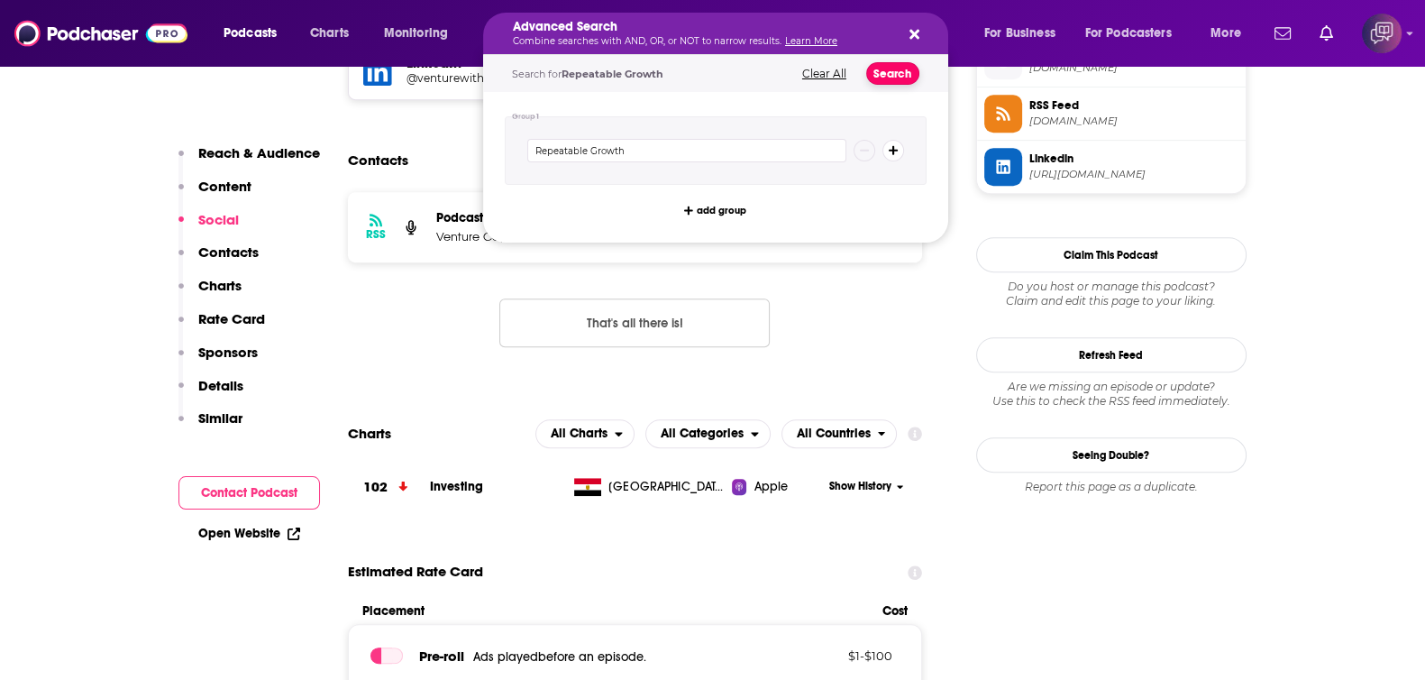
click at [896, 69] on button "Search" at bounding box center [892, 73] width 53 height 23
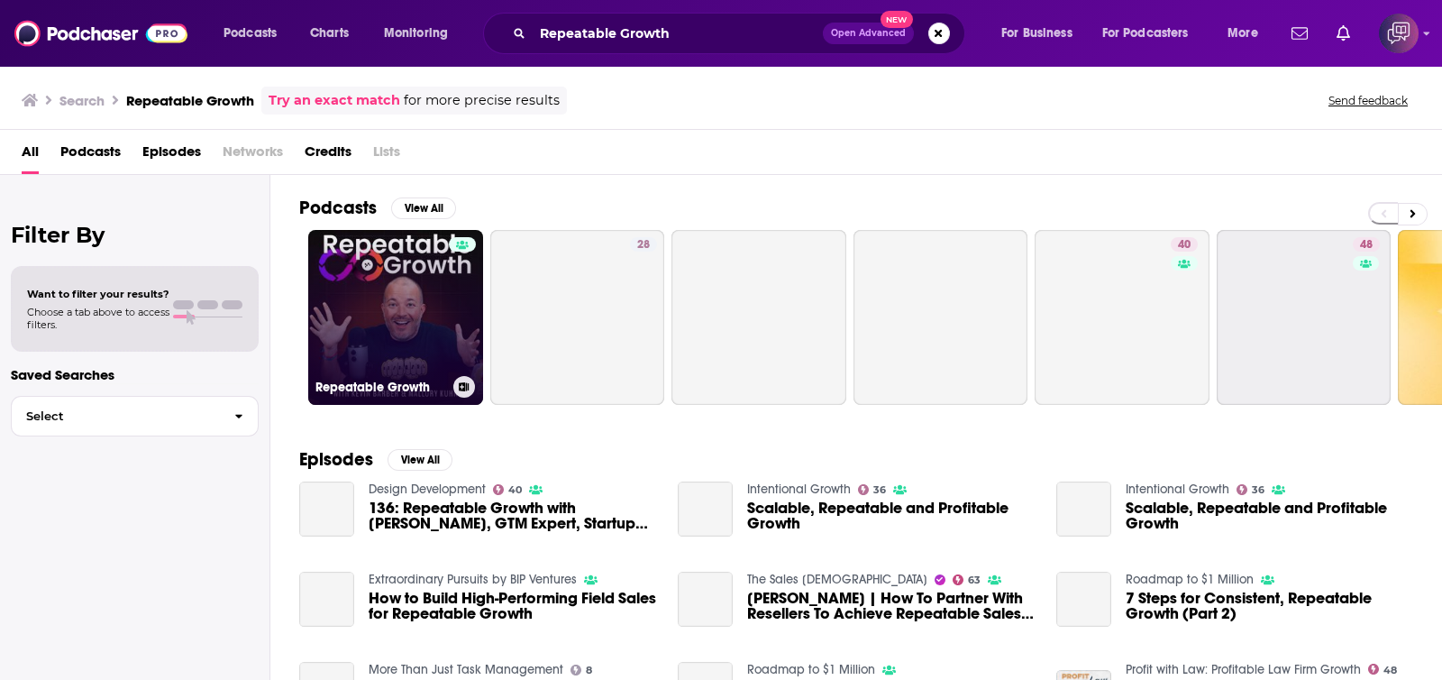
click at [430, 313] on link "Repeatable Growth" at bounding box center [395, 317] width 175 height 175
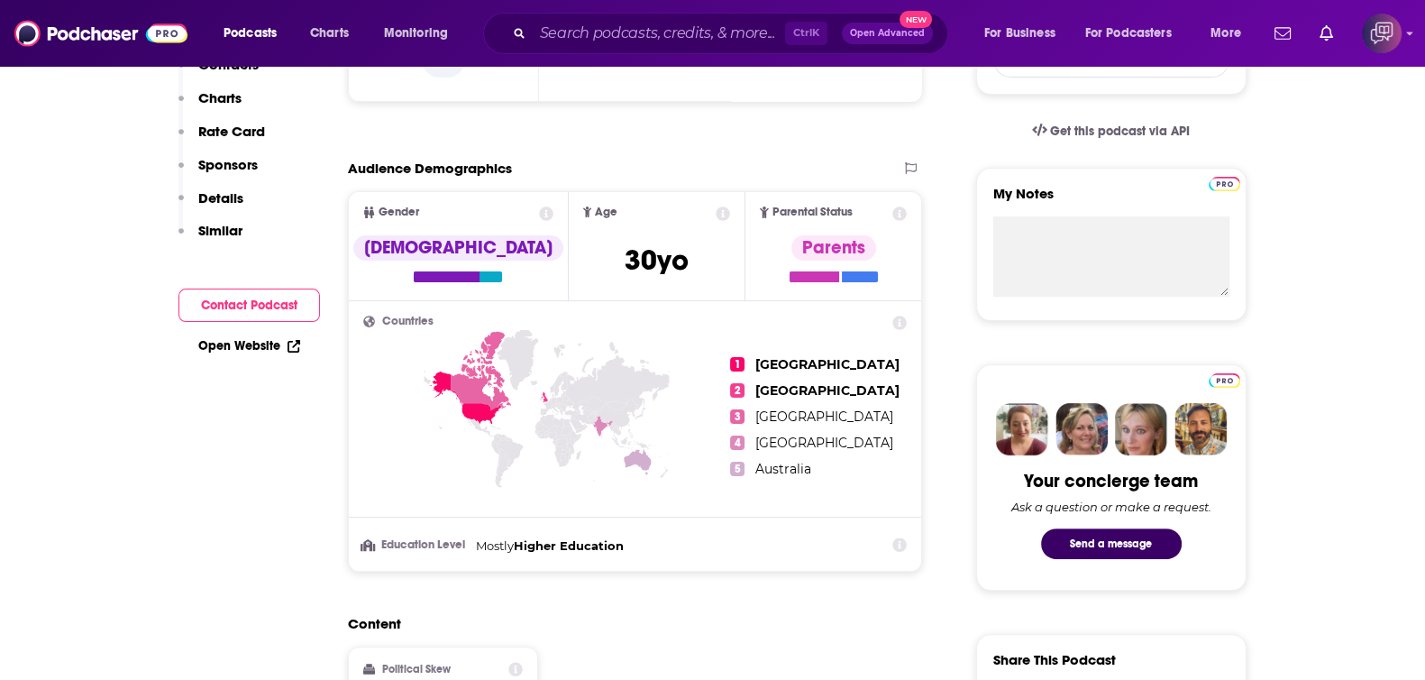
scroll to position [224, 0]
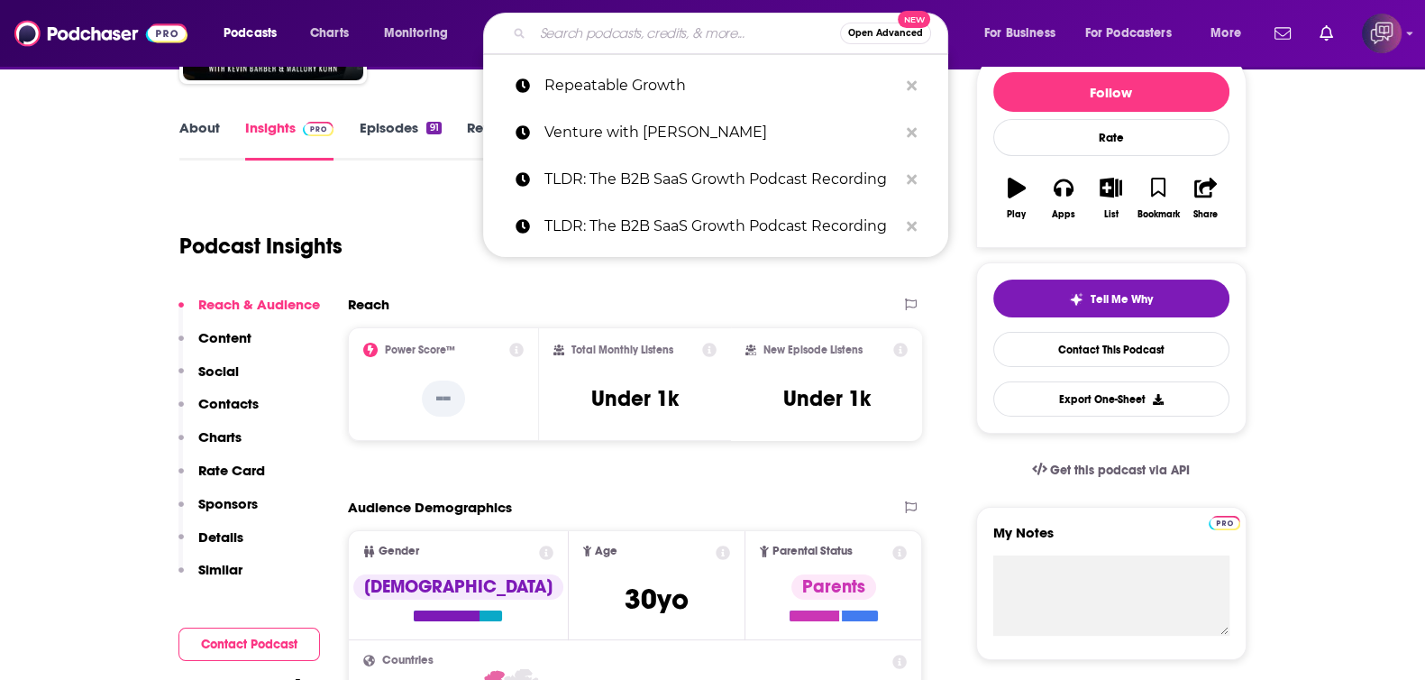
click at [640, 46] on input "Search podcasts, credits, & more..." at bounding box center [686, 33] width 307 height 29
paste input "The Life Coach School Podcast"
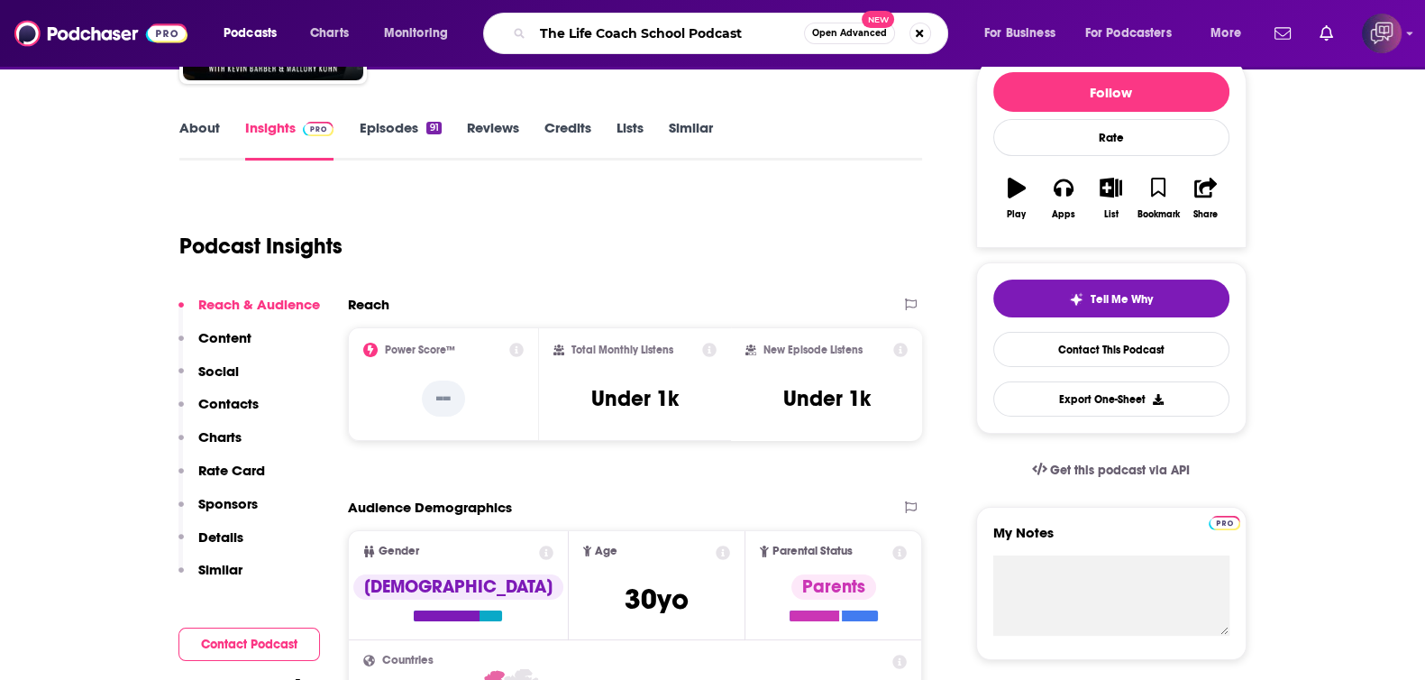
type input "The Life Coach School Podcast"
click at [837, 31] on span "Open Advanced" at bounding box center [849, 33] width 75 height 9
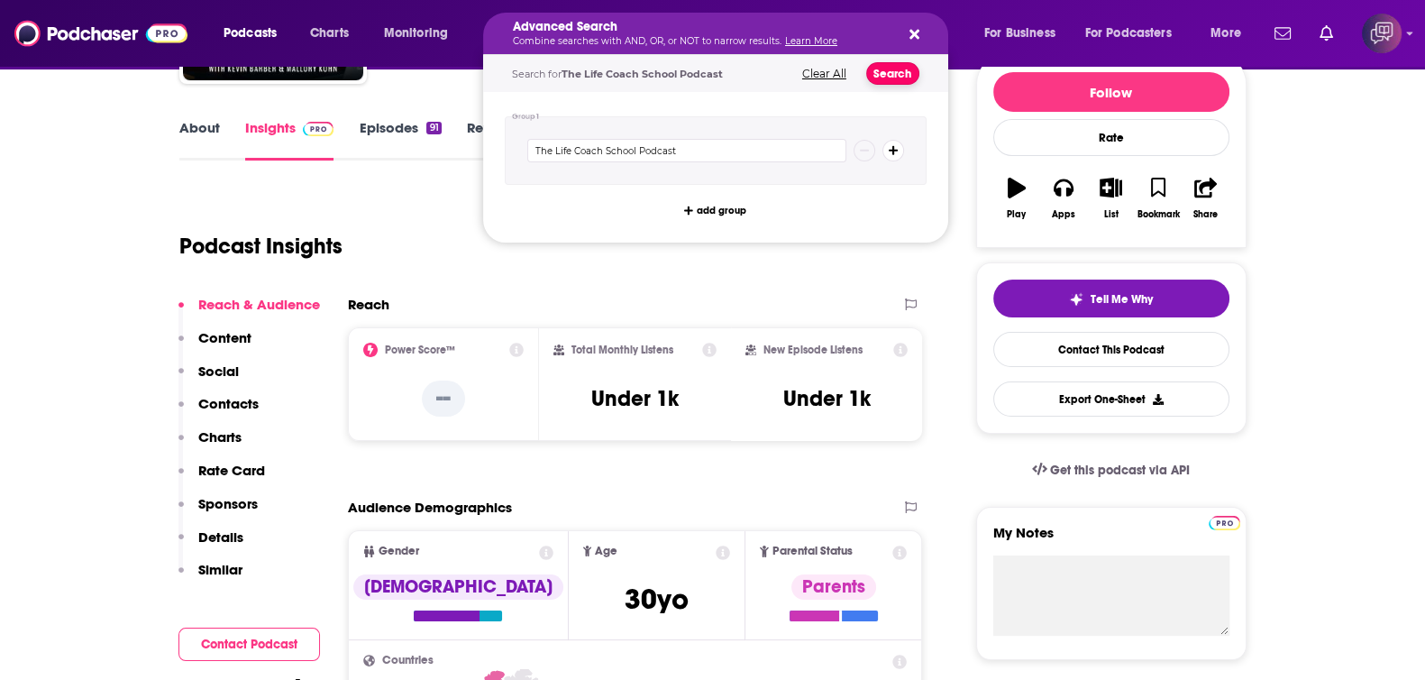
click at [888, 69] on button "Search" at bounding box center [892, 73] width 53 height 23
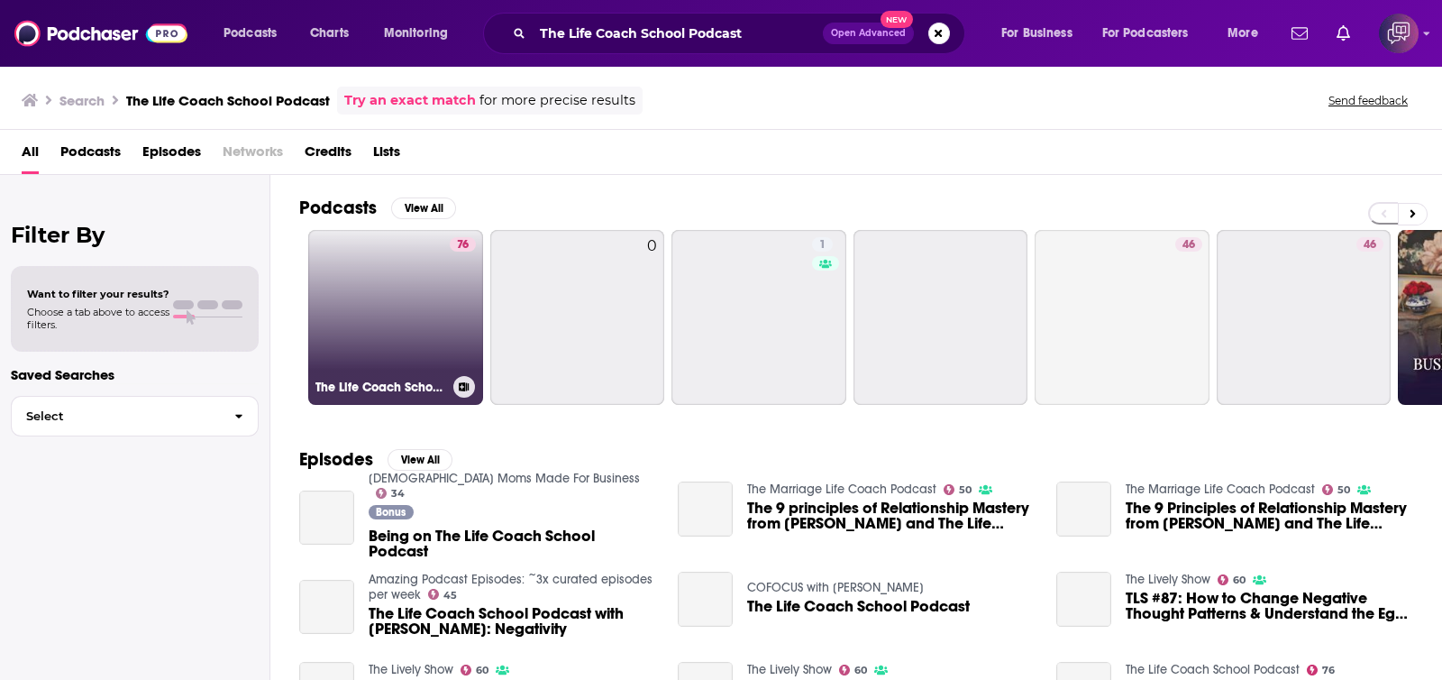
click at [433, 297] on link "76 The Life Coach School Podcast" at bounding box center [395, 317] width 175 height 175
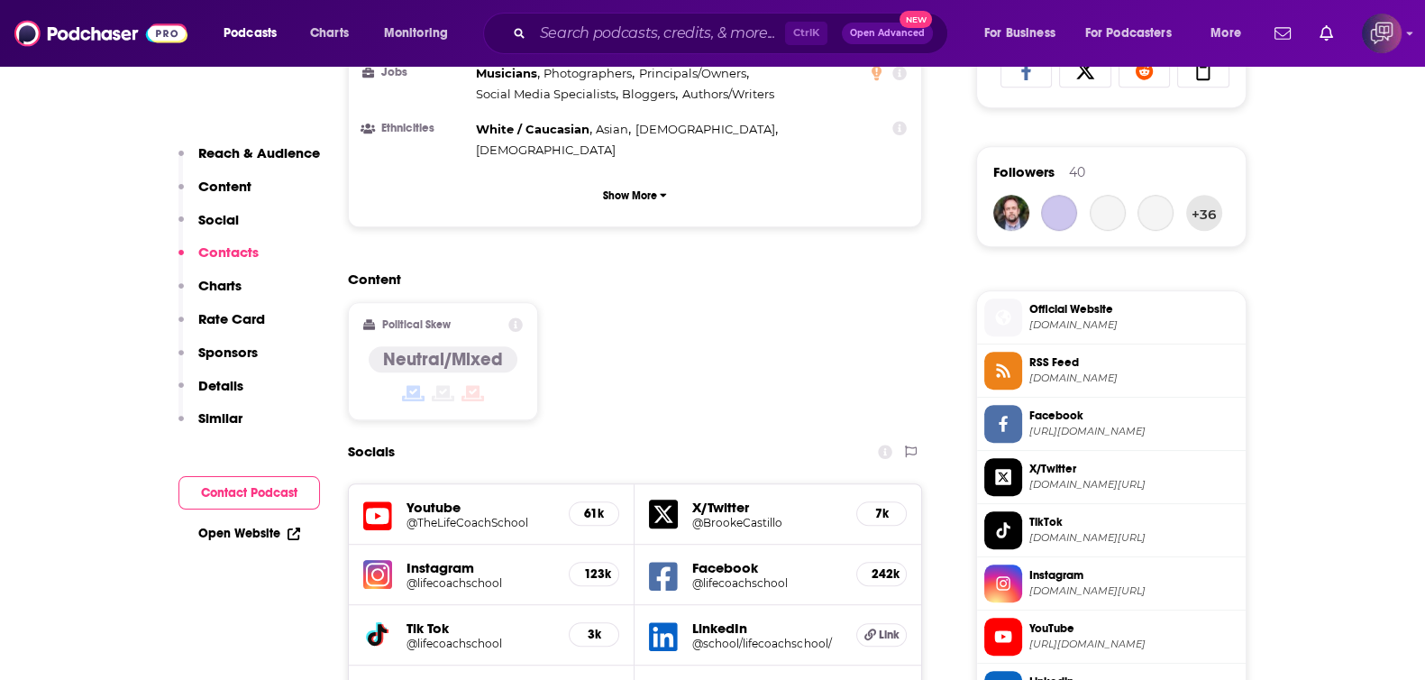
scroll to position [1689, 0]
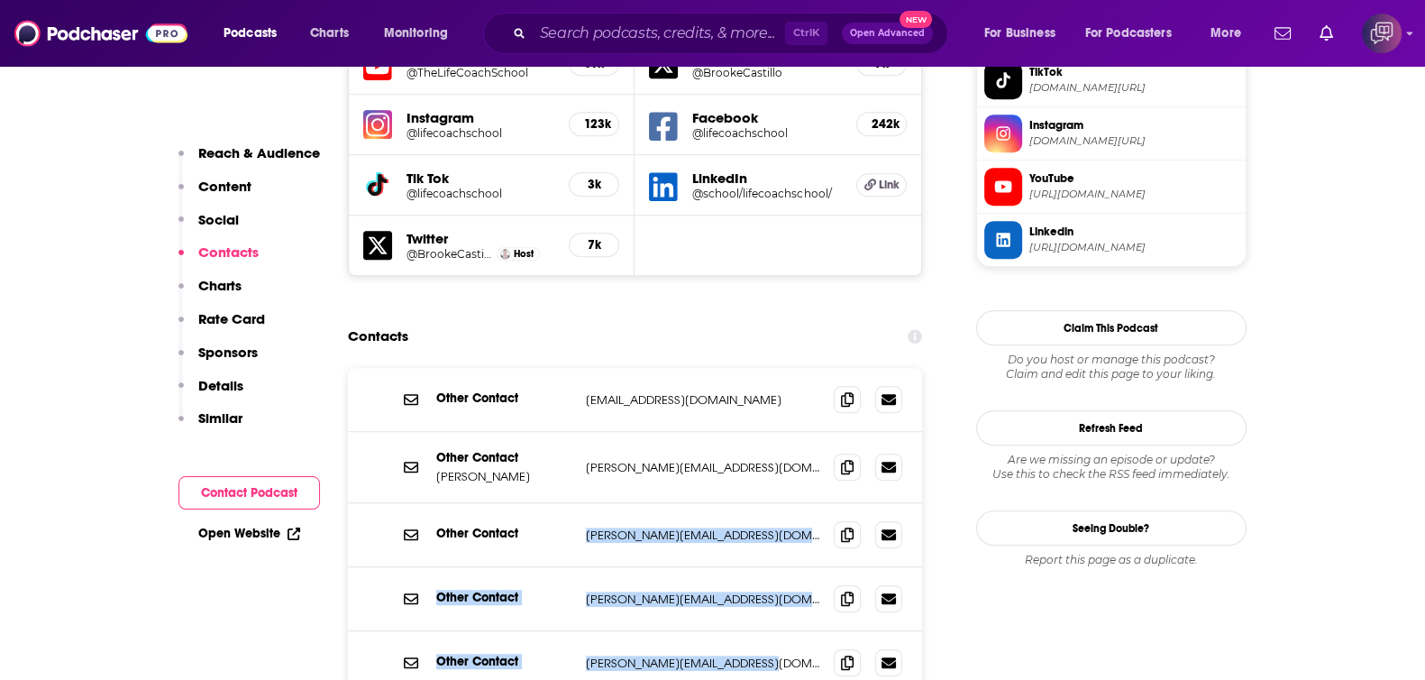
drag, startPoint x: 581, startPoint y: 440, endPoint x: 816, endPoint y: 502, distance: 242.5
click at [761, 570] on div "Other Contact theteam@thelifecoachschool.com theteam@thelifecoachschool.com Oth…" at bounding box center [635, 531] width 575 height 326
copy div "erika@thelifecoachschool.com erika@thelifecoachschool.com Other Contact katie@t…"
click at [701, 319] on div "Contacts" at bounding box center [635, 336] width 575 height 34
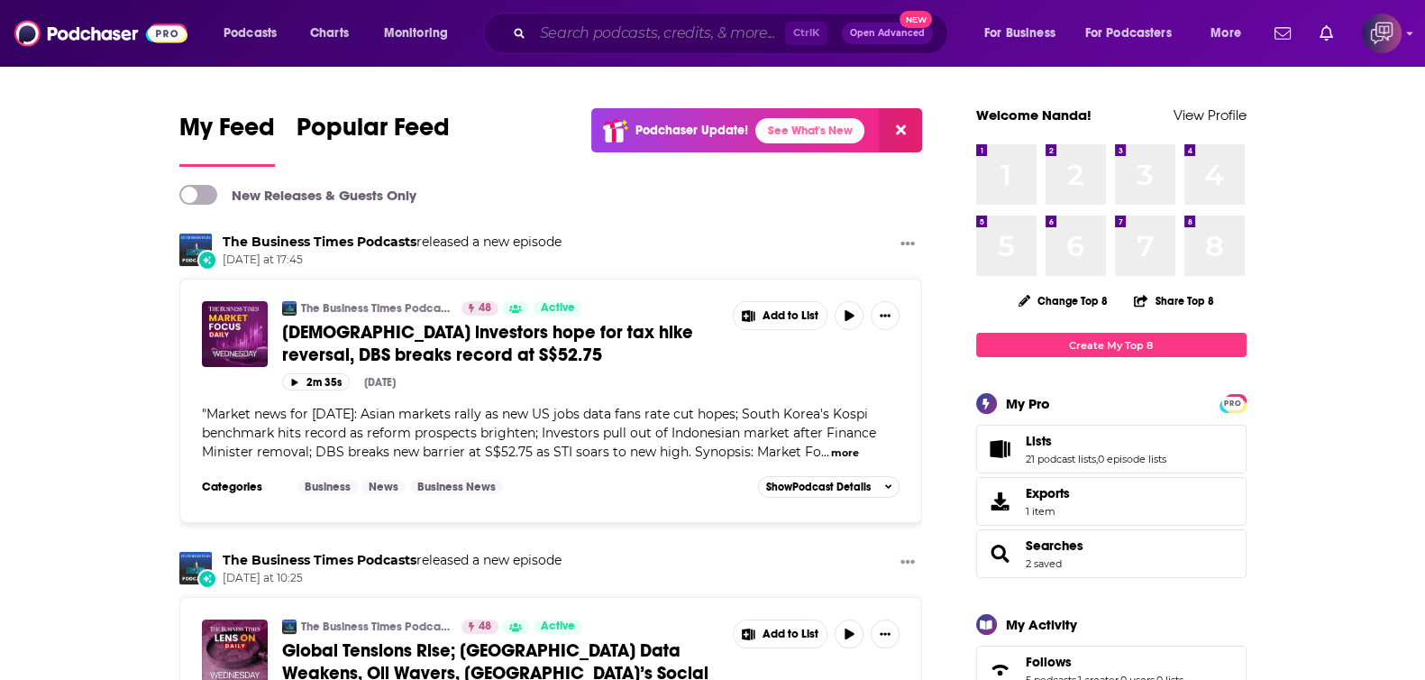
click at [683, 33] on input "Search podcasts, credits, & more..." at bounding box center [659, 33] width 252 height 29
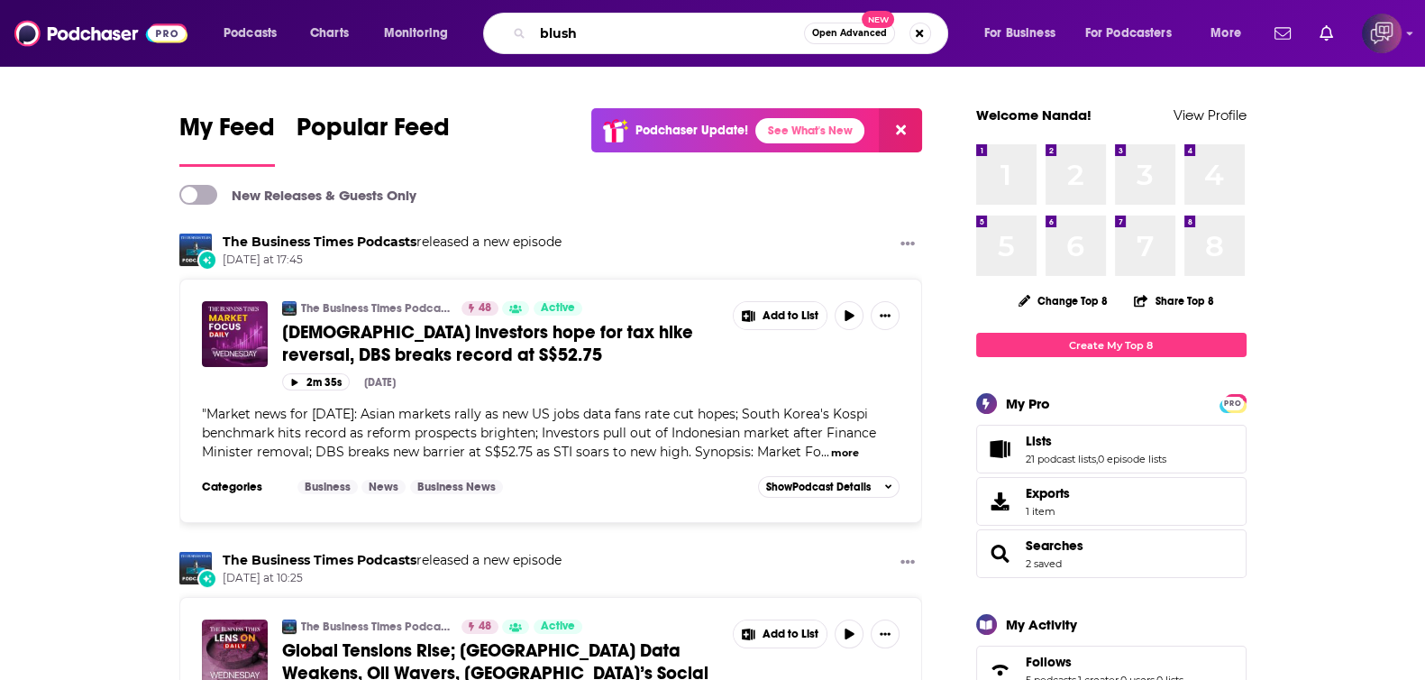
type input "blush"
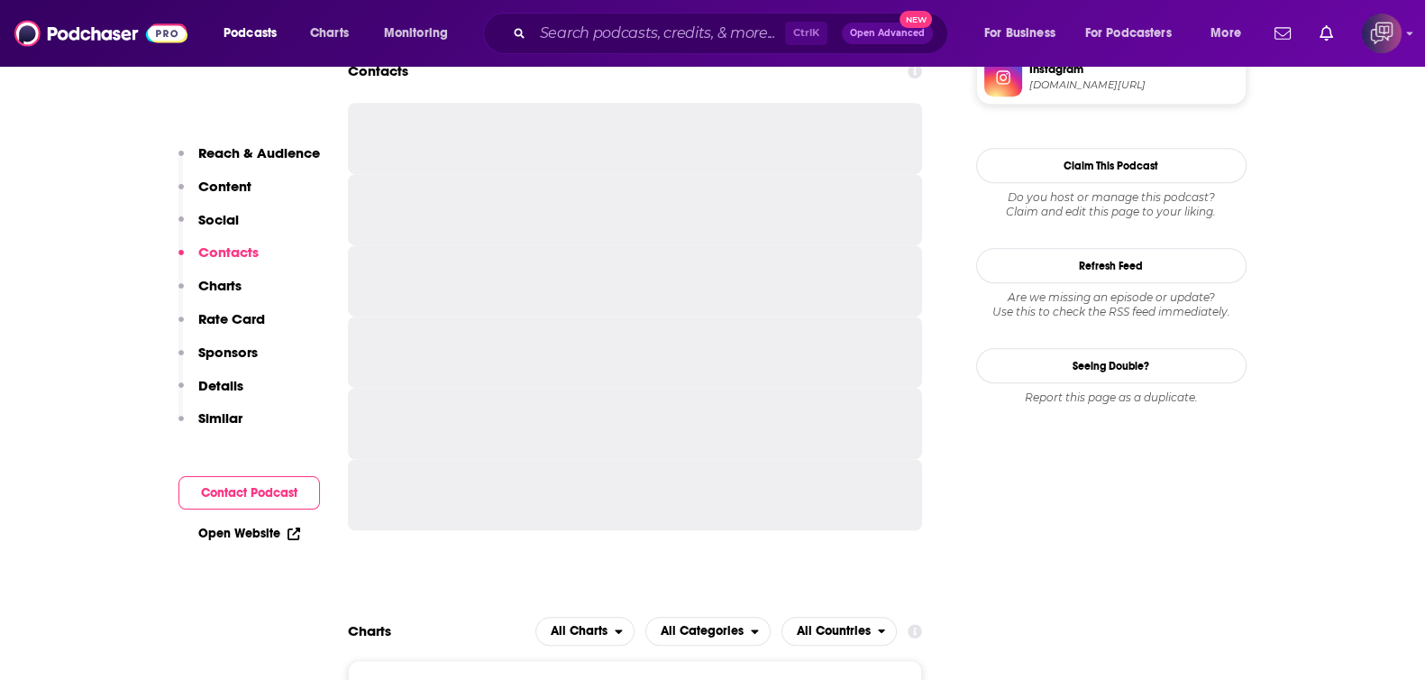
scroll to position [1352, 0]
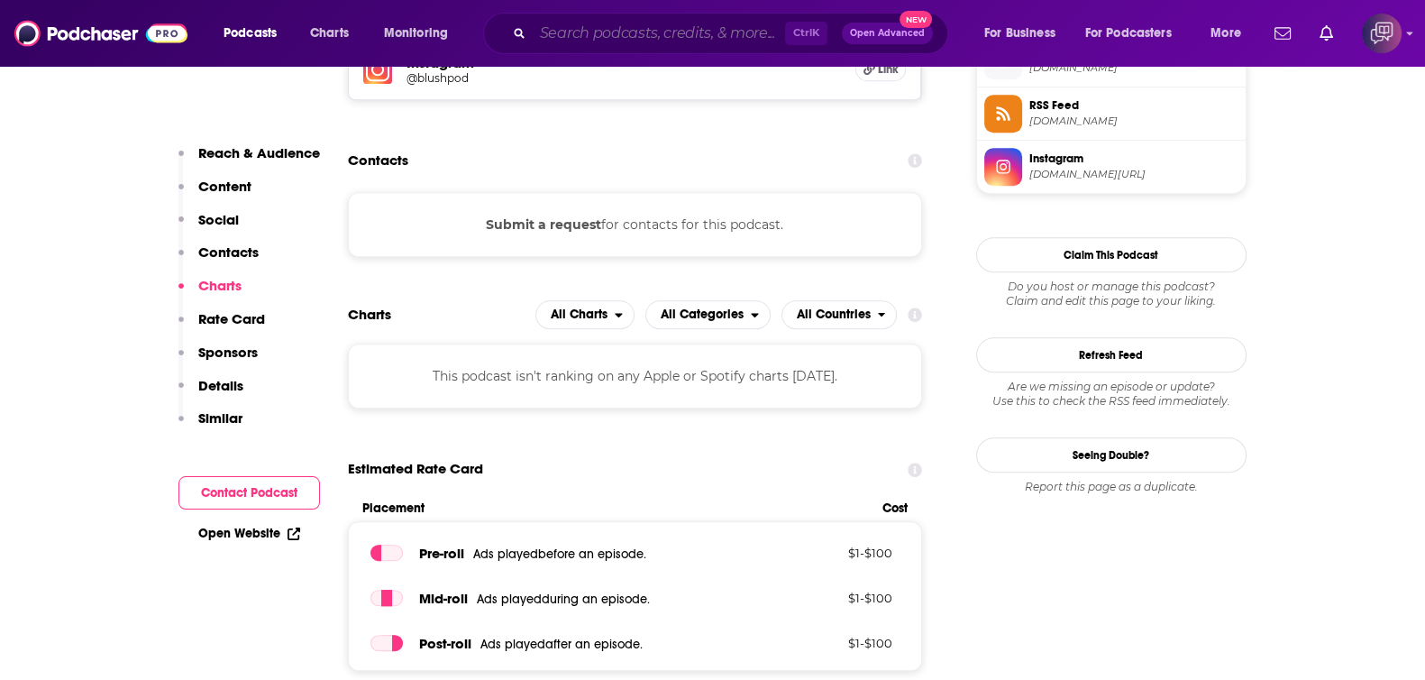
click at [675, 37] on input "Search podcasts, credits, & more..." at bounding box center [659, 33] width 252 height 29
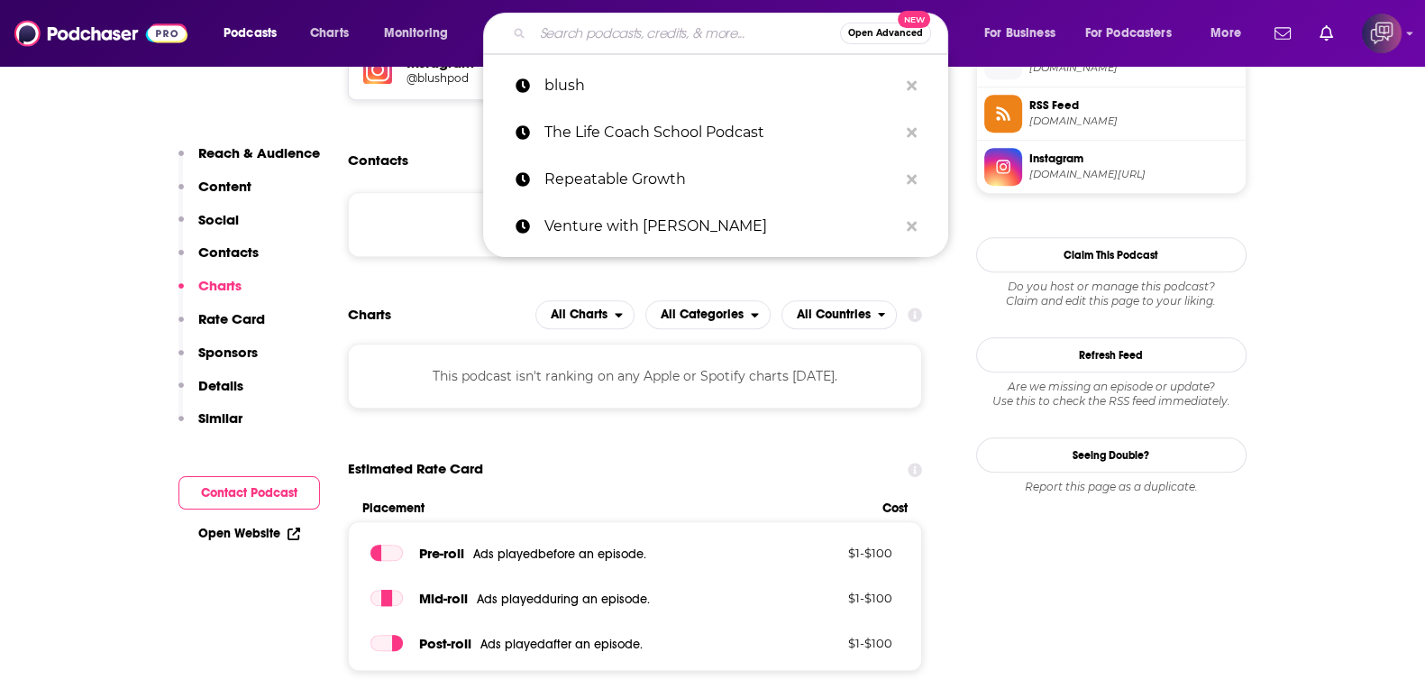
paste input "Know Your Power"
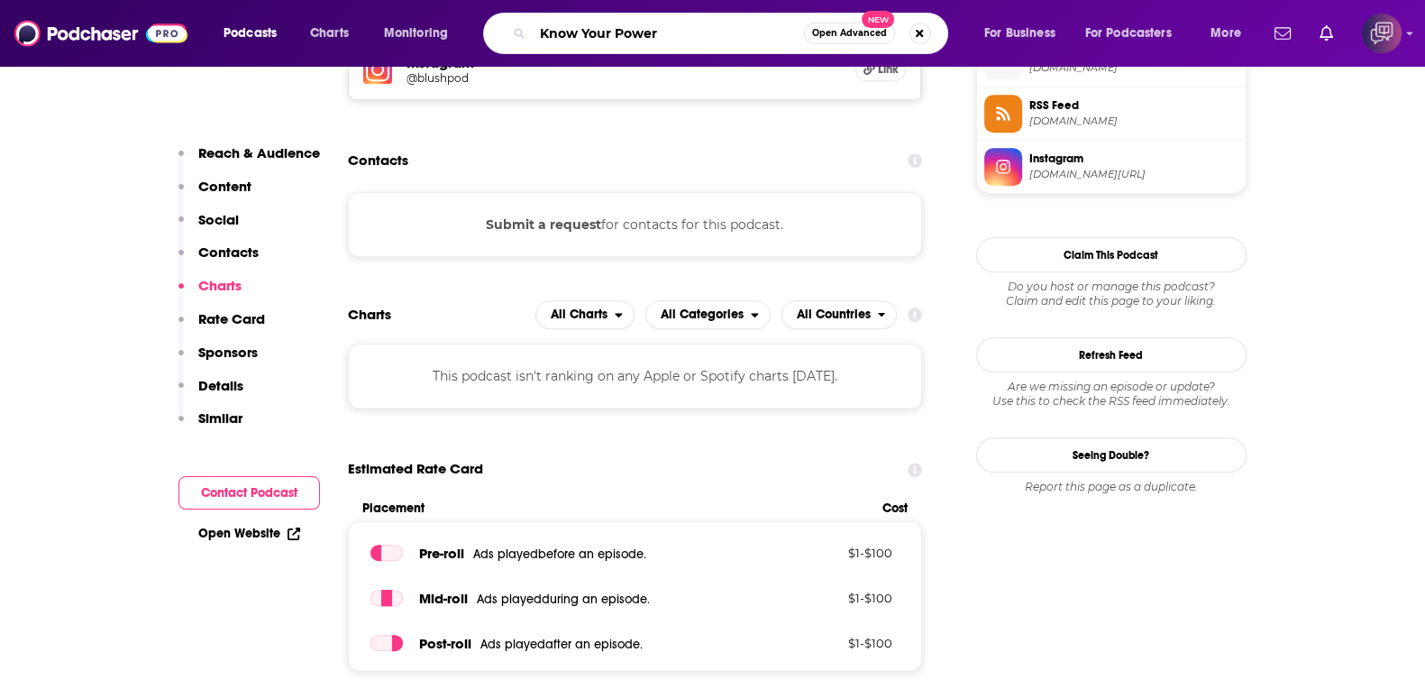
type input "Know Your Power"
click at [829, 29] on span "Open Advanced" at bounding box center [849, 33] width 75 height 9
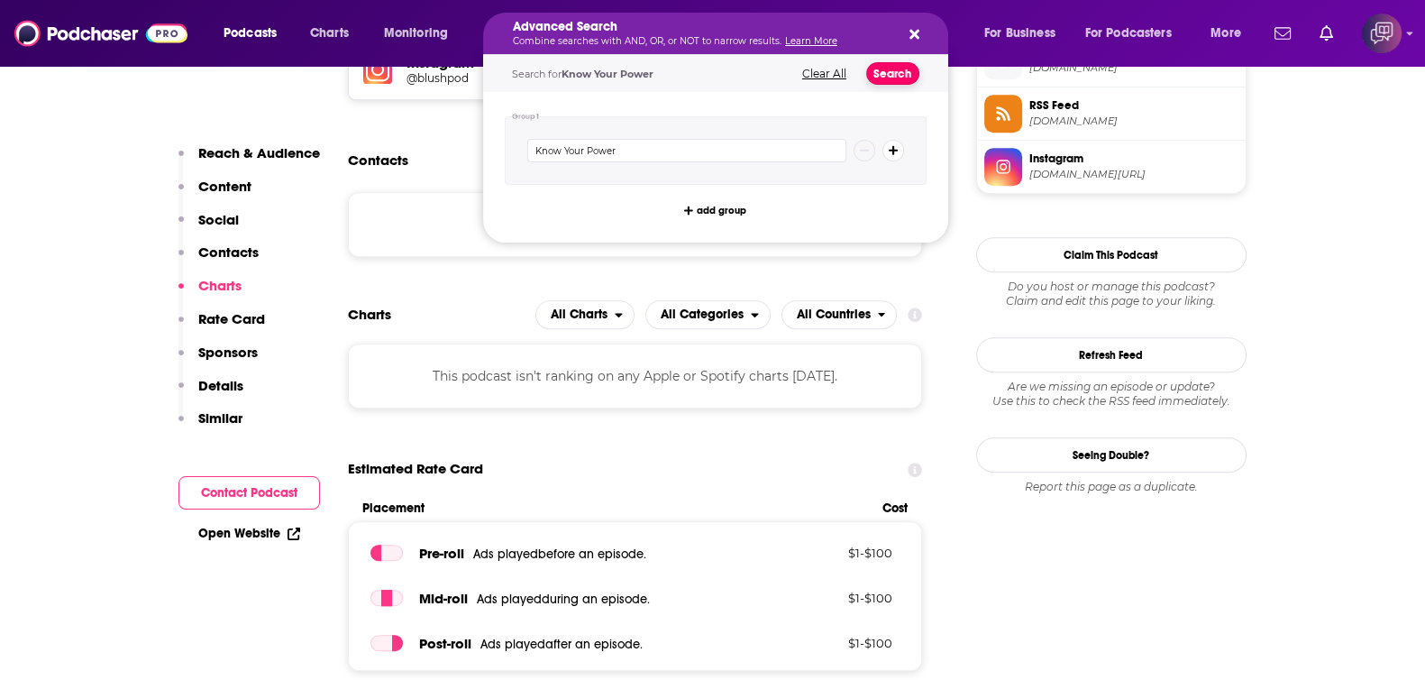
click at [875, 71] on button "Search" at bounding box center [892, 73] width 53 height 23
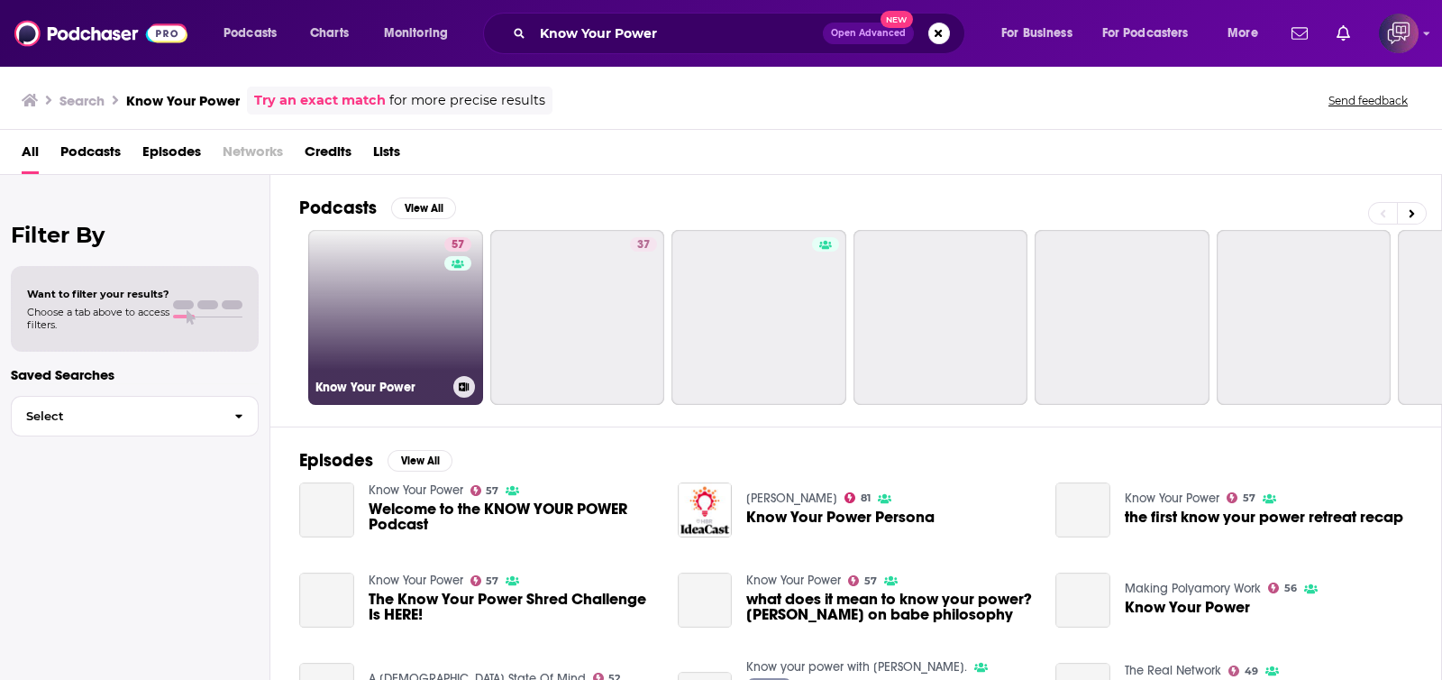
click at [425, 364] on link "57 Know Your Power" at bounding box center [395, 317] width 175 height 175
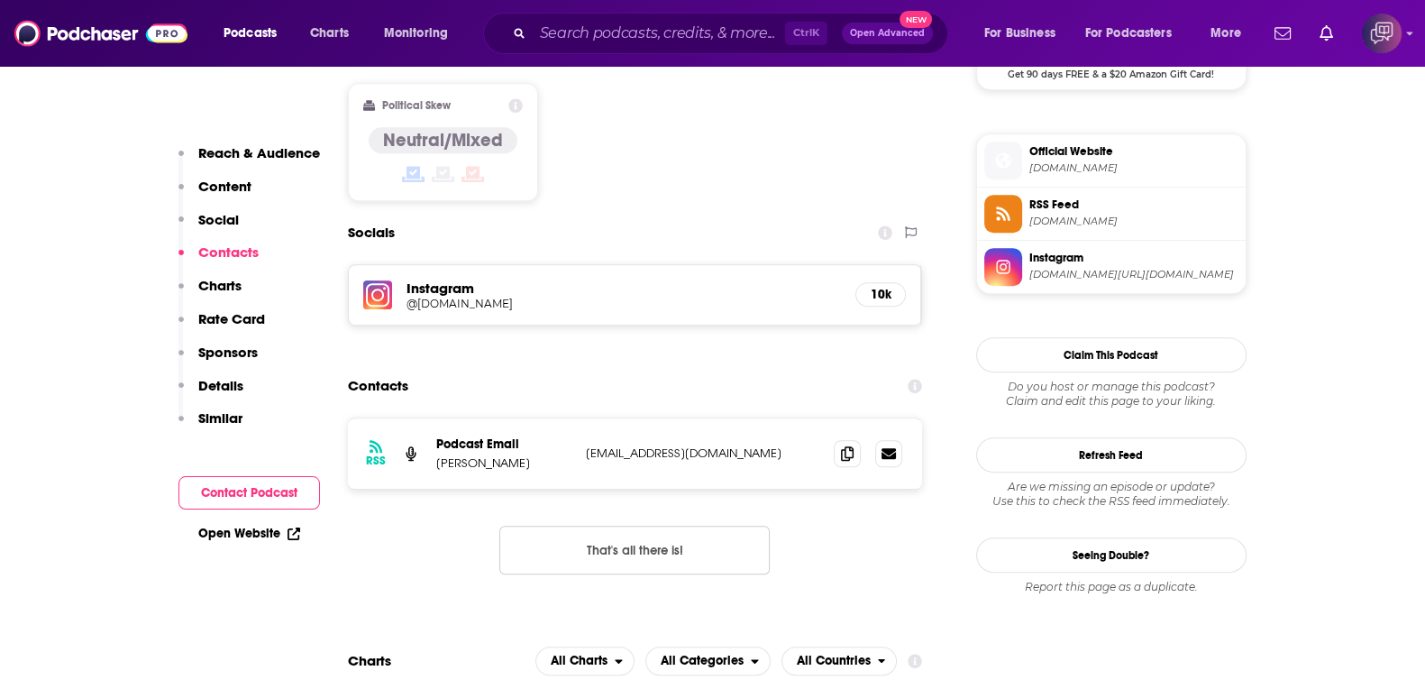
scroll to position [1577, 0]
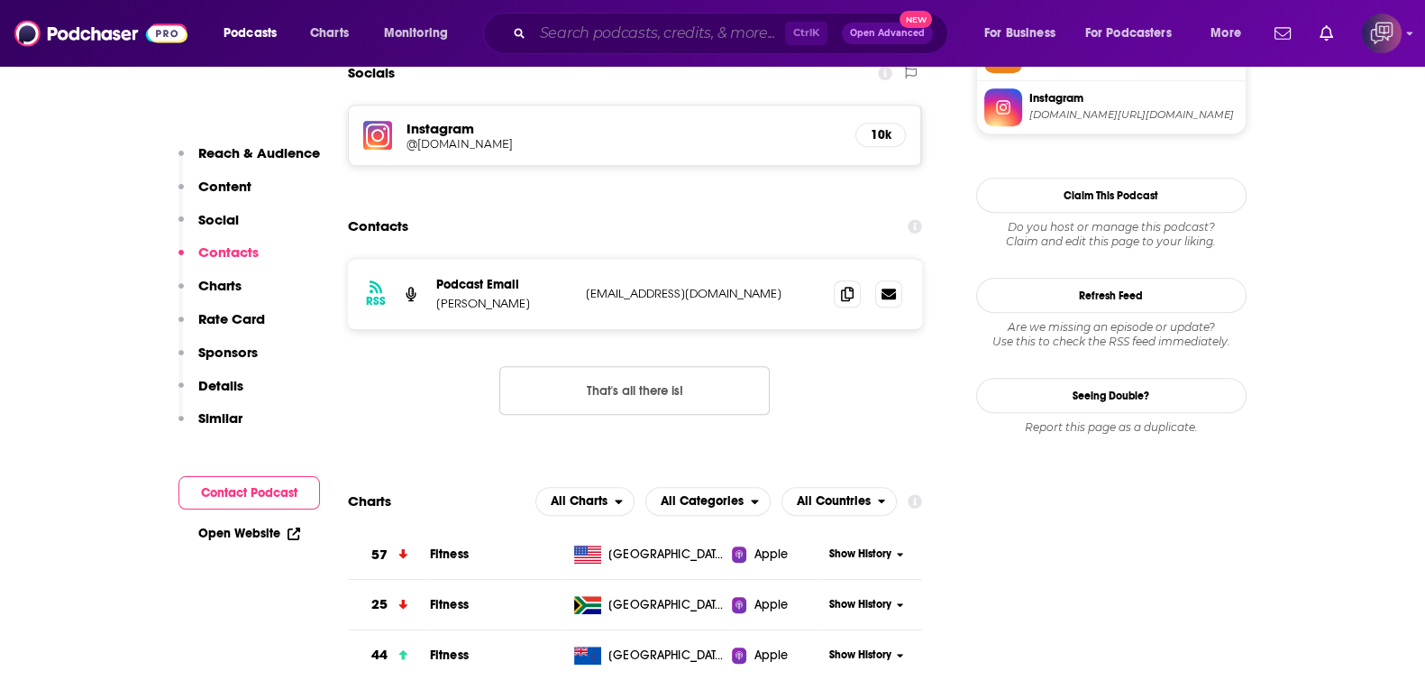
click at [724, 36] on input "Search podcasts, credits, & more..." at bounding box center [659, 33] width 252 height 29
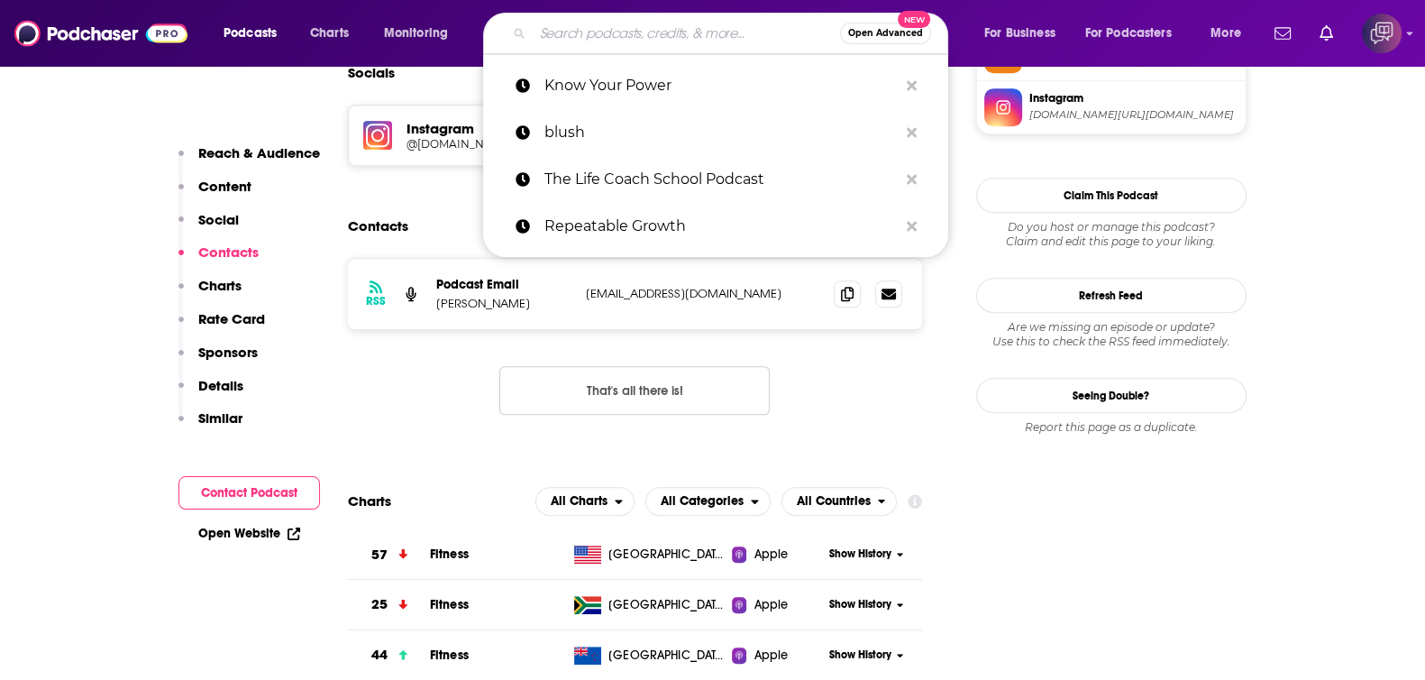
paste input "The Gentle Art of Crushing It!"
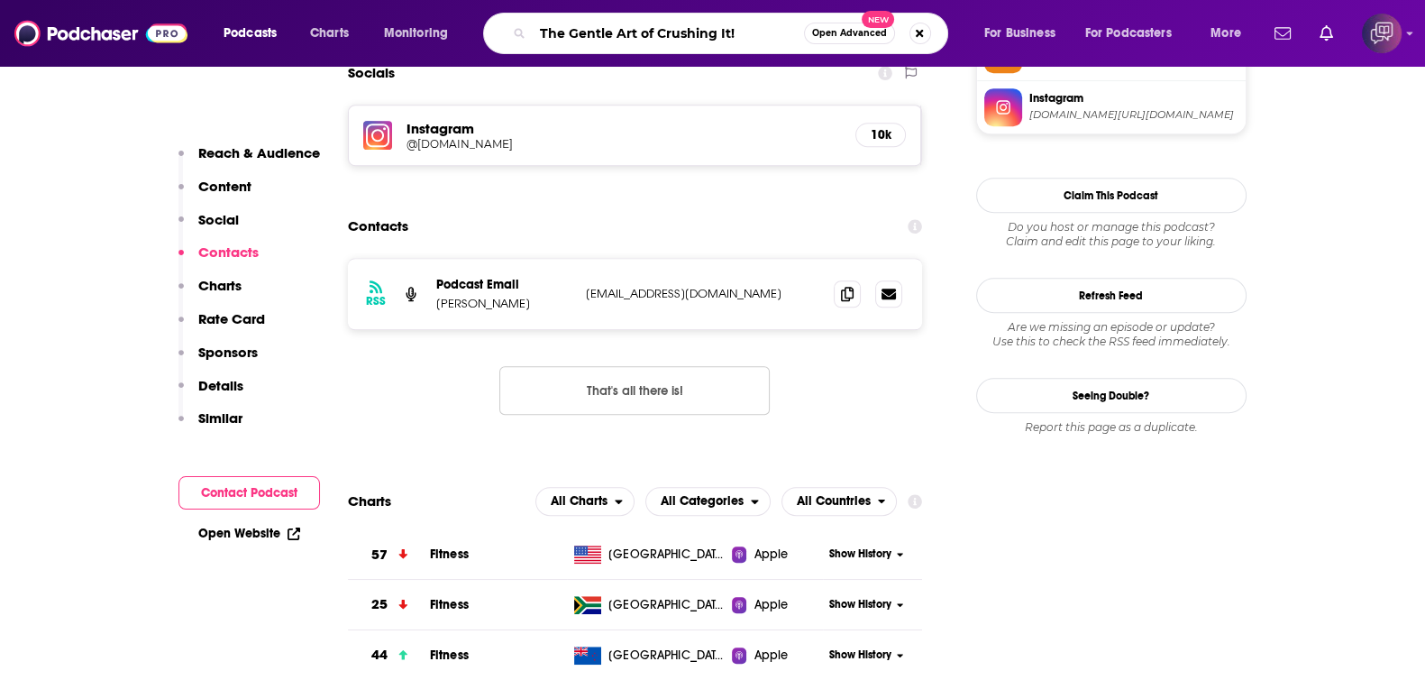
type input "The Gentle Art of Crushing It!"
click at [854, 33] on span "Open Advanced" at bounding box center [849, 33] width 75 height 9
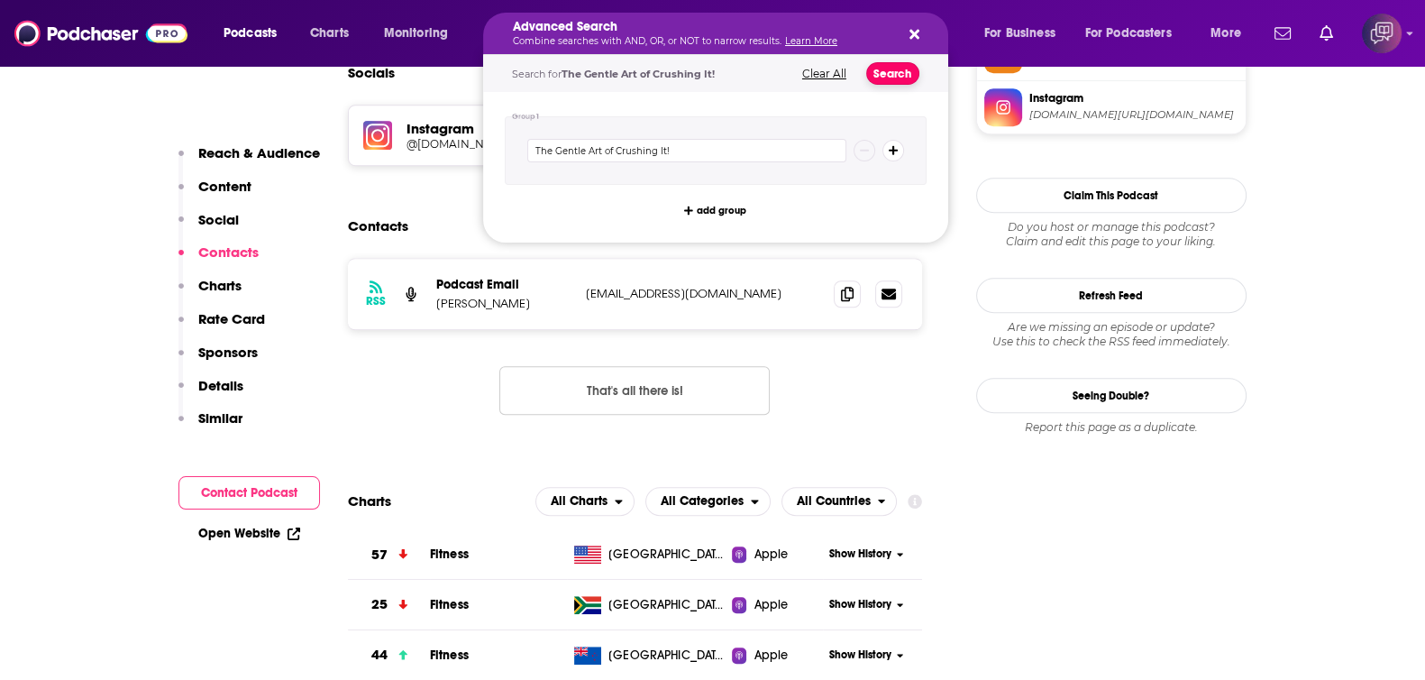
click at [895, 79] on button "Search" at bounding box center [892, 73] width 53 height 23
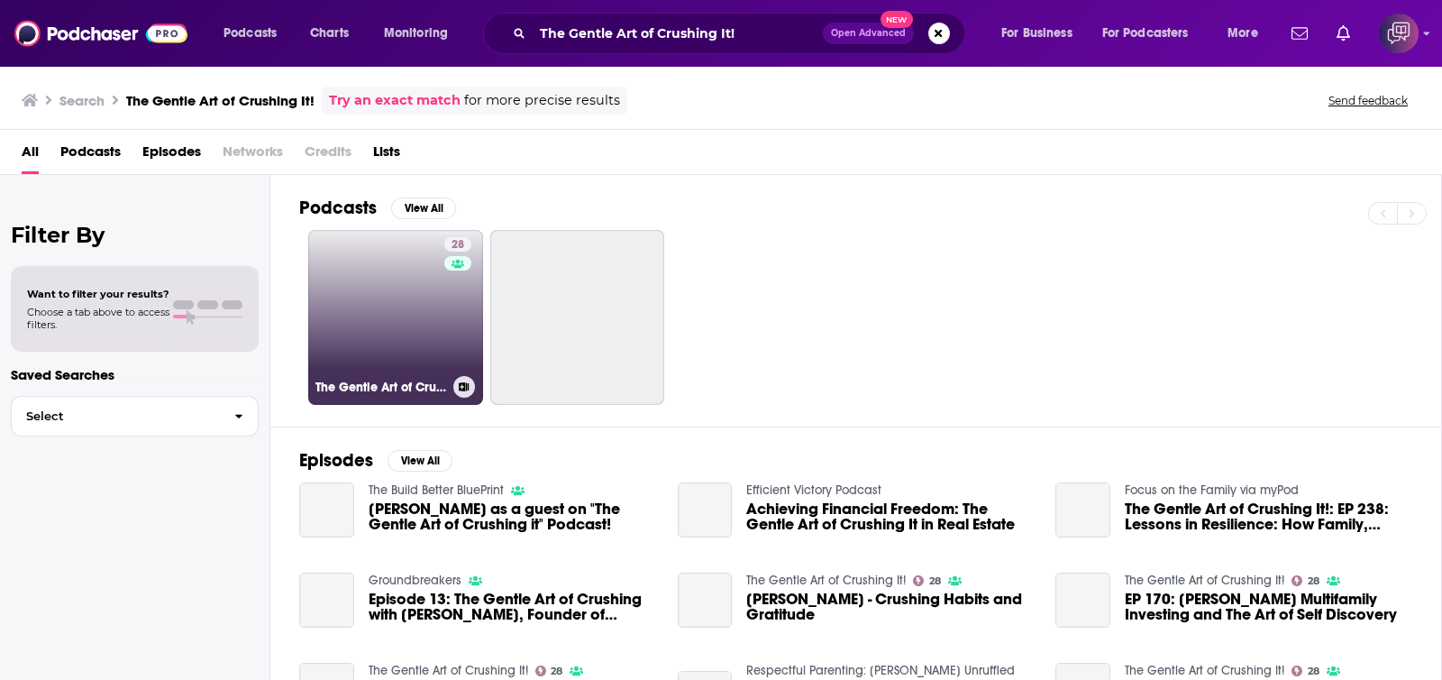
click at [370, 381] on h3 "The Gentle Art of Crushing It!" at bounding box center [381, 387] width 131 height 15
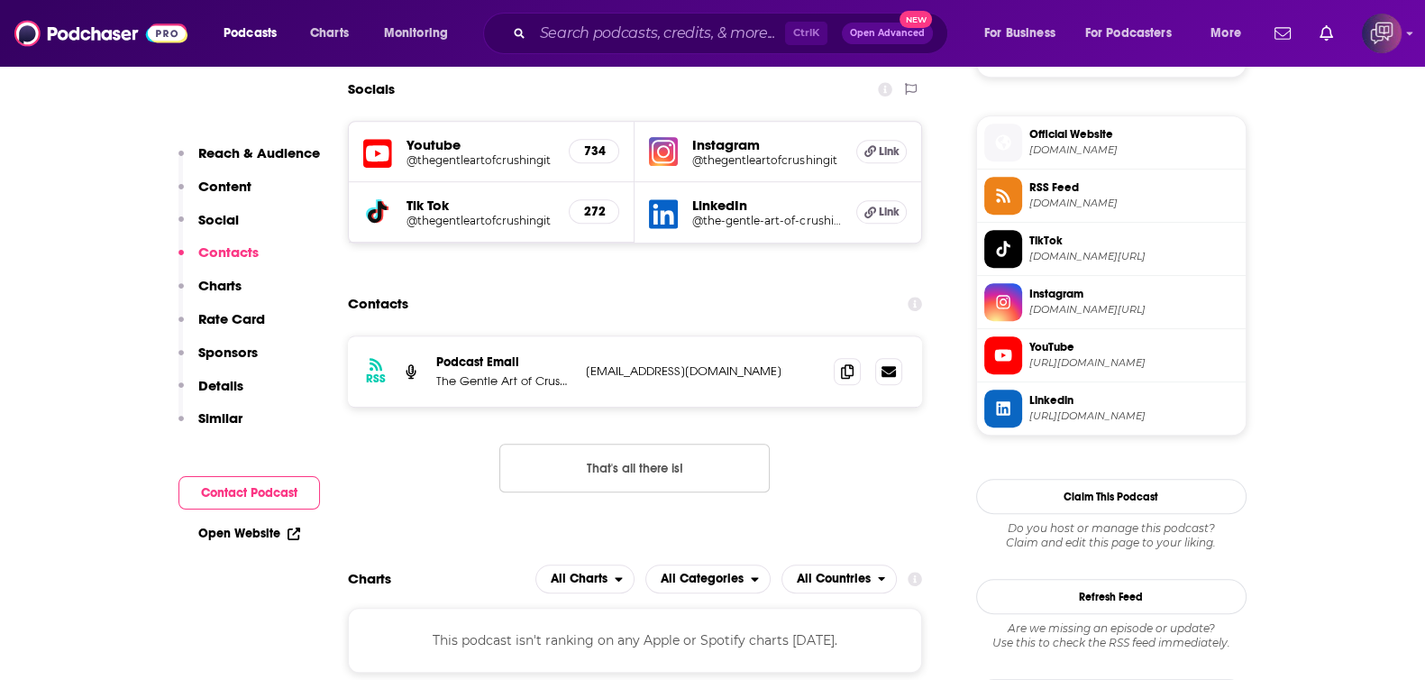
scroll to position [1352, 0]
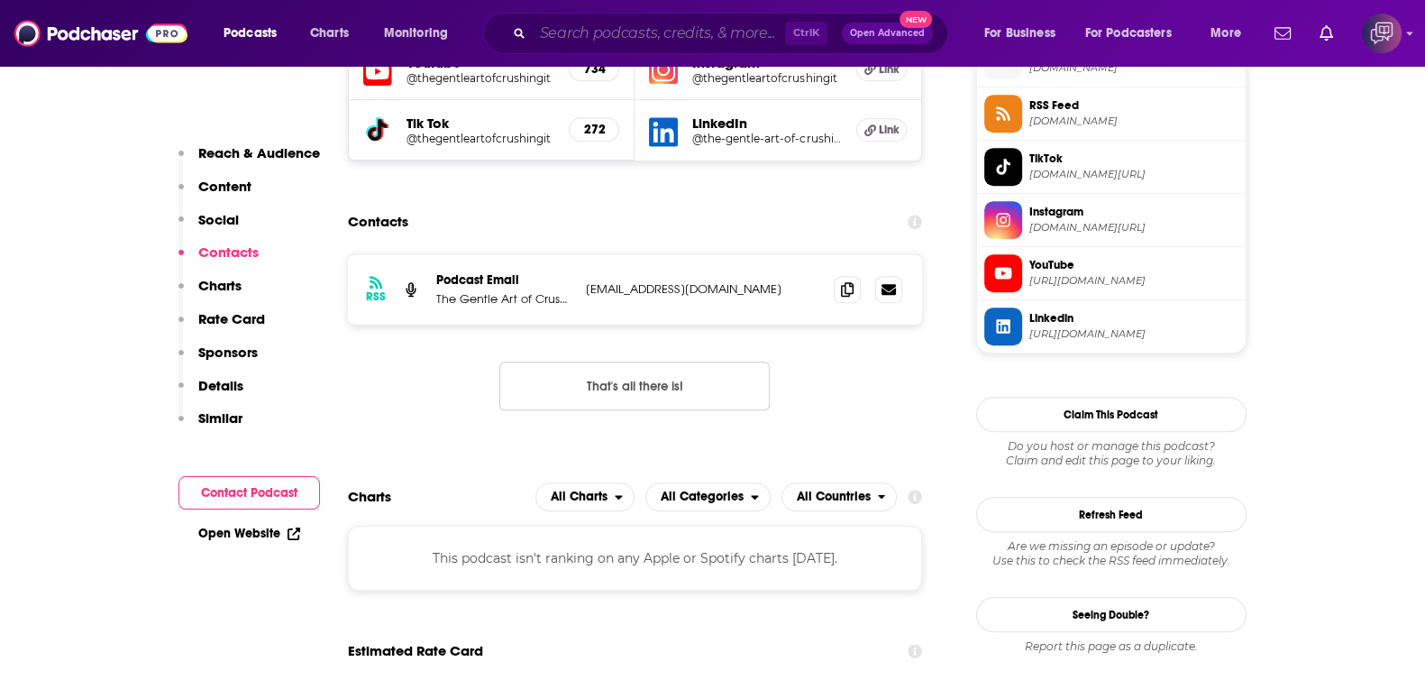
click at [680, 33] on input "Search podcasts, credits, & more..." at bounding box center [659, 33] width 252 height 29
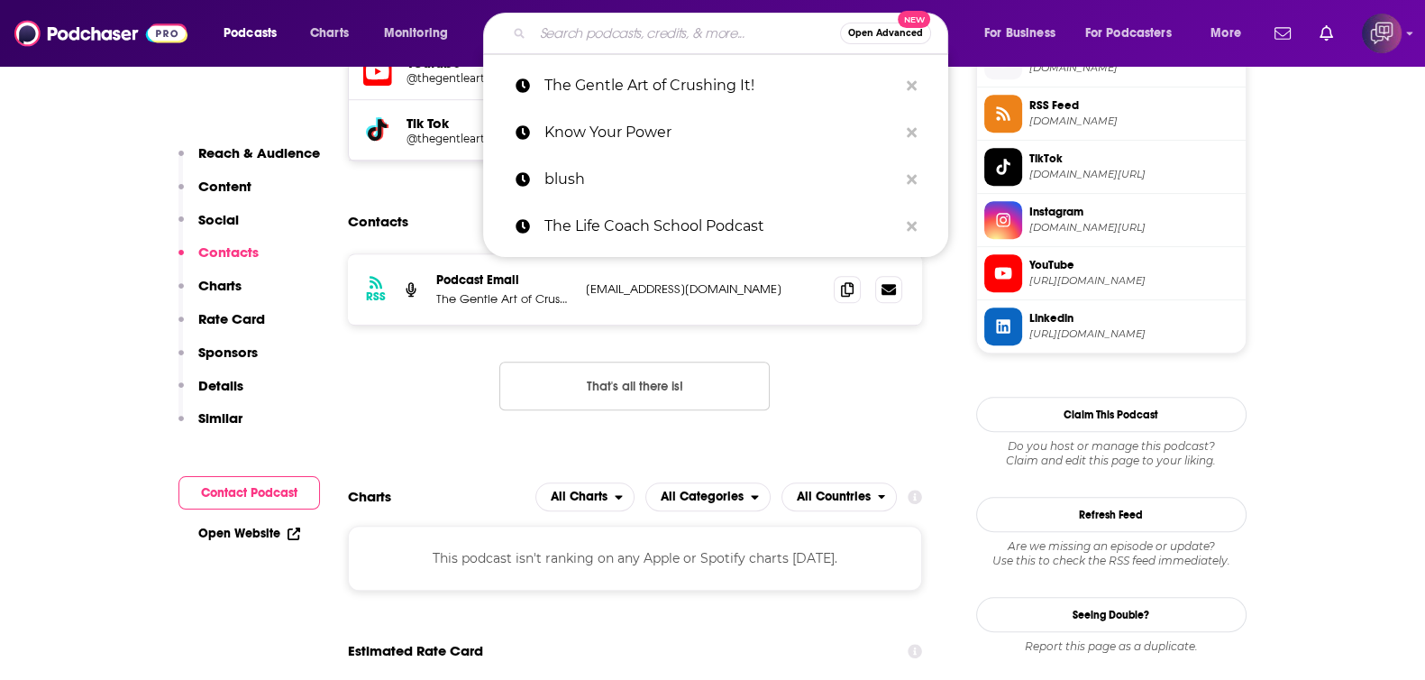
paste input "Tenacity with Sonia C"
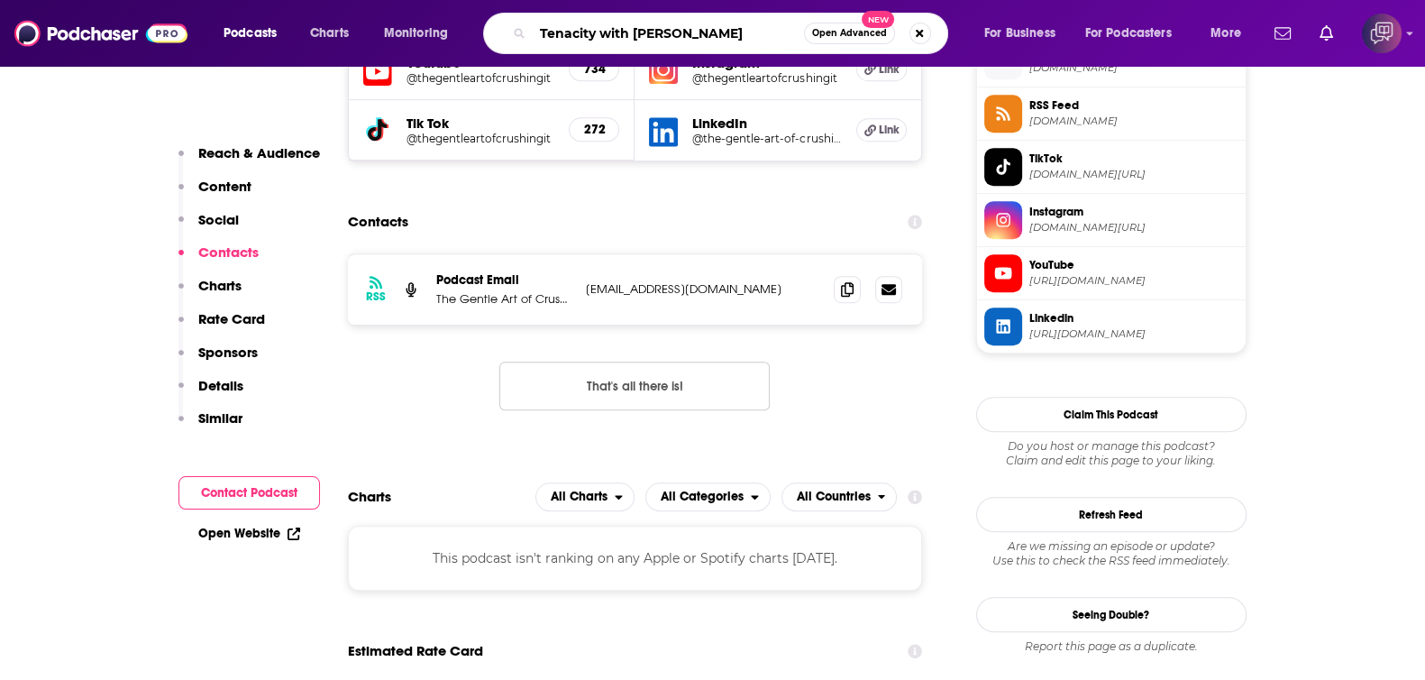
type input "Tenacity with Sonia C"
click at [864, 30] on span "Open Advanced" at bounding box center [849, 33] width 75 height 9
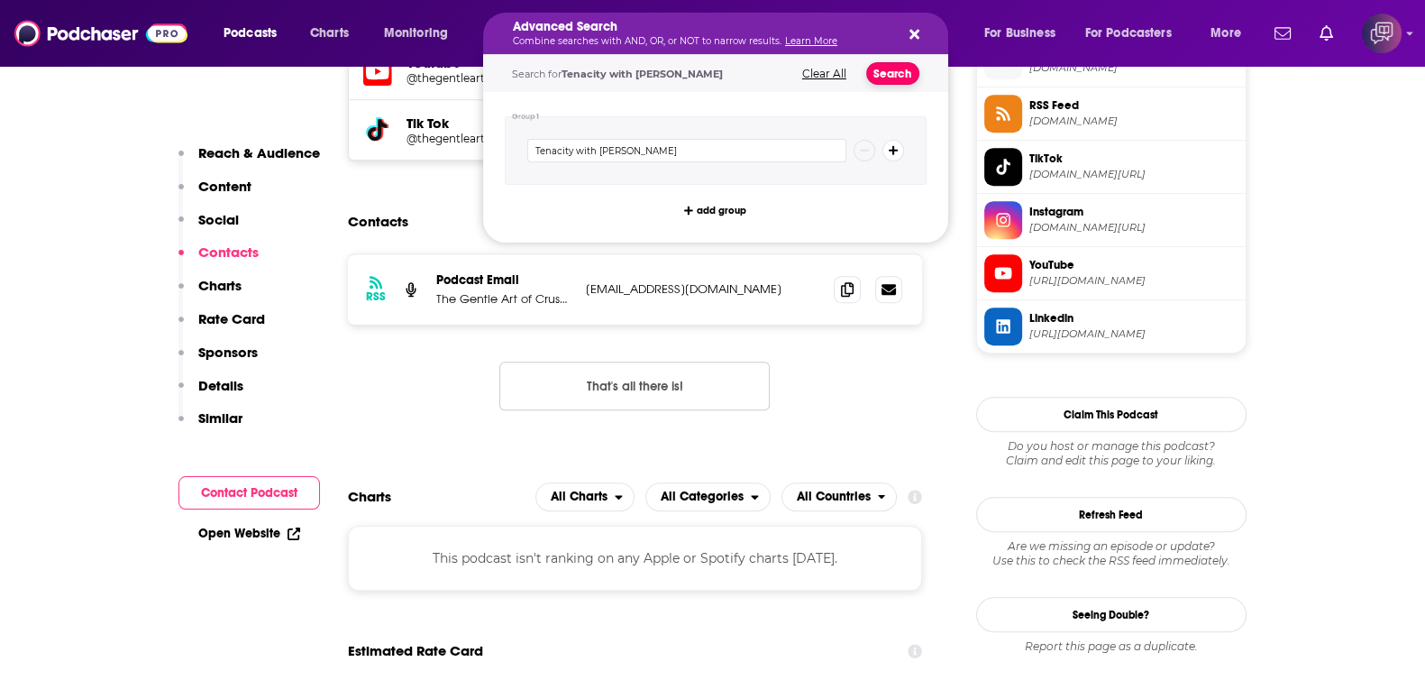
click at [895, 77] on button "Search" at bounding box center [892, 73] width 53 height 23
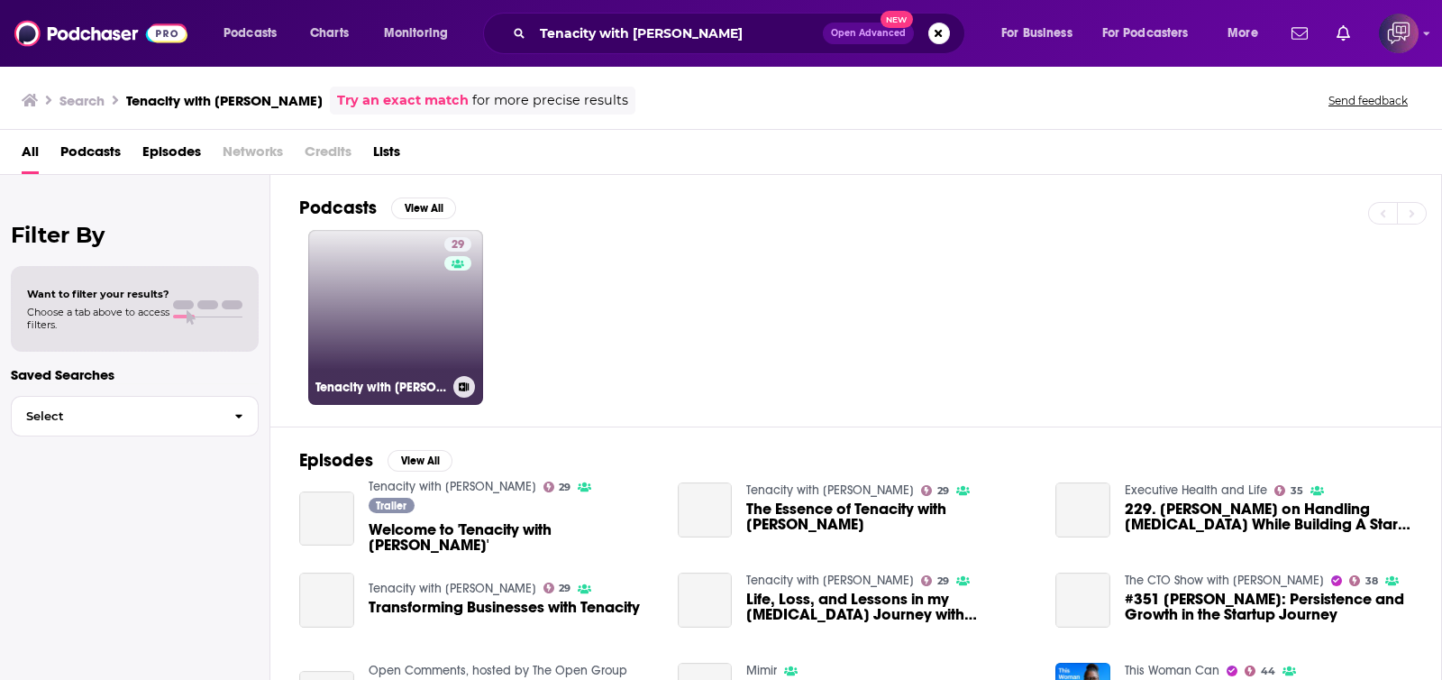
click at [382, 306] on link "29 Tenacity with Sonia C." at bounding box center [395, 317] width 175 height 175
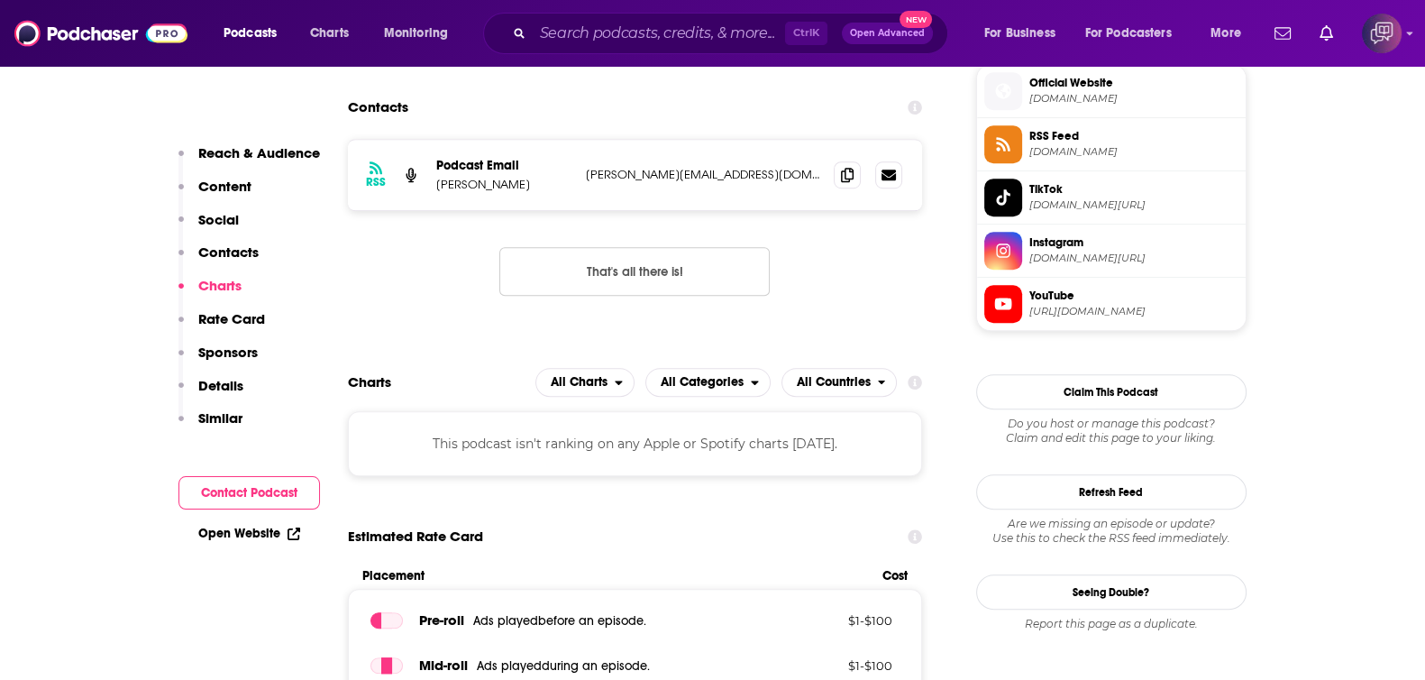
scroll to position [1464, 0]
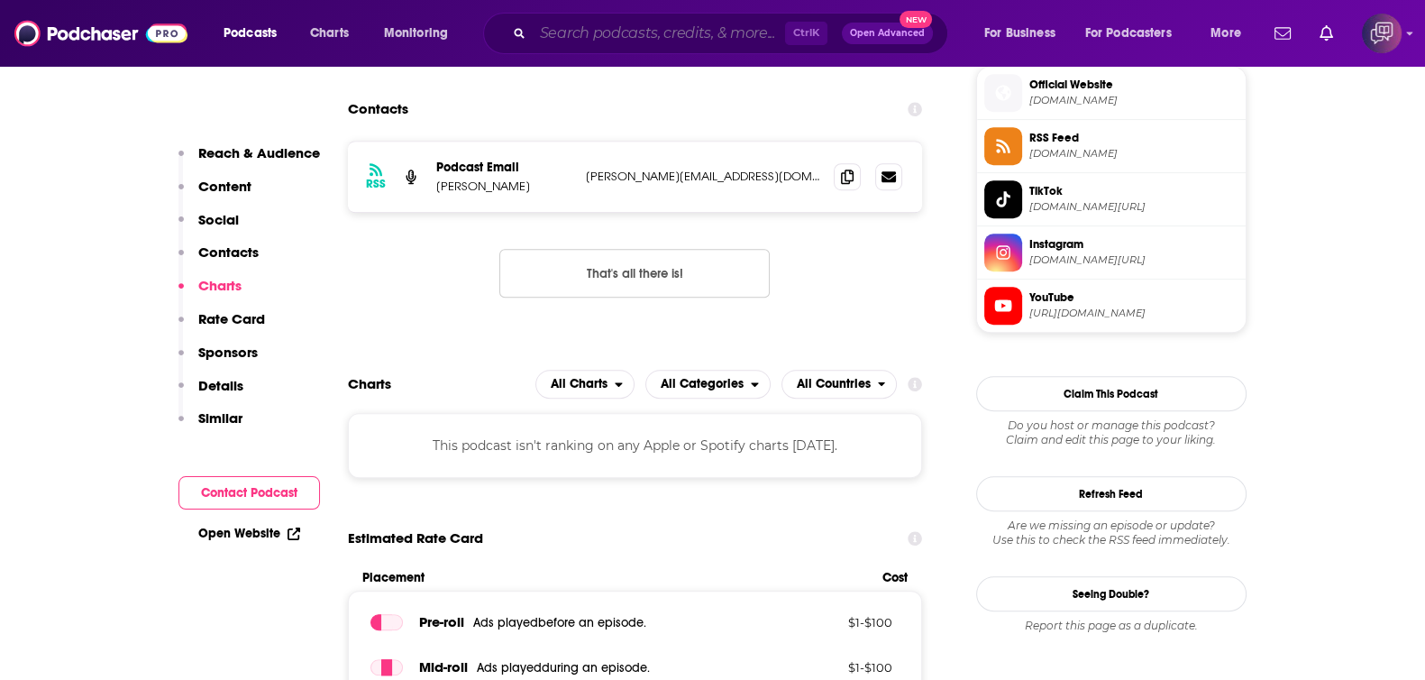
click at [685, 24] on input "Search podcasts, credits, & more..." at bounding box center [659, 33] width 252 height 29
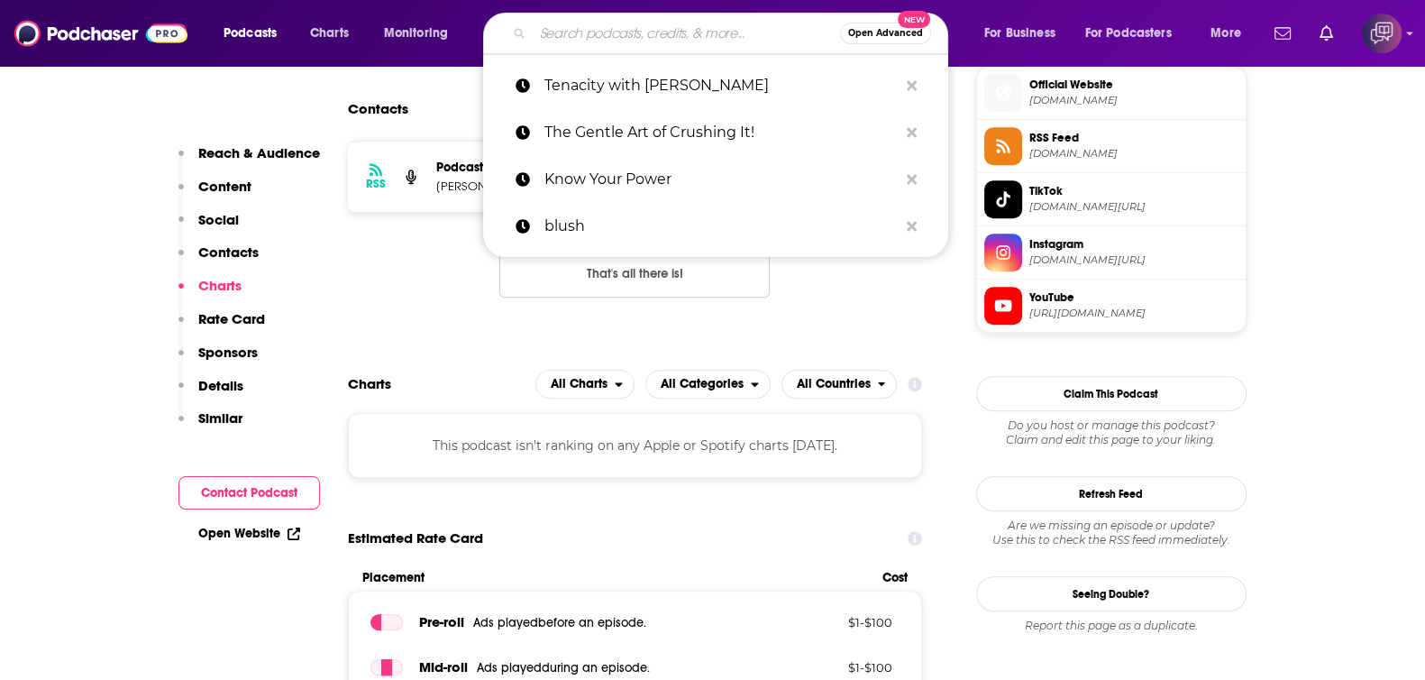
paste input "The Creative Bodega"
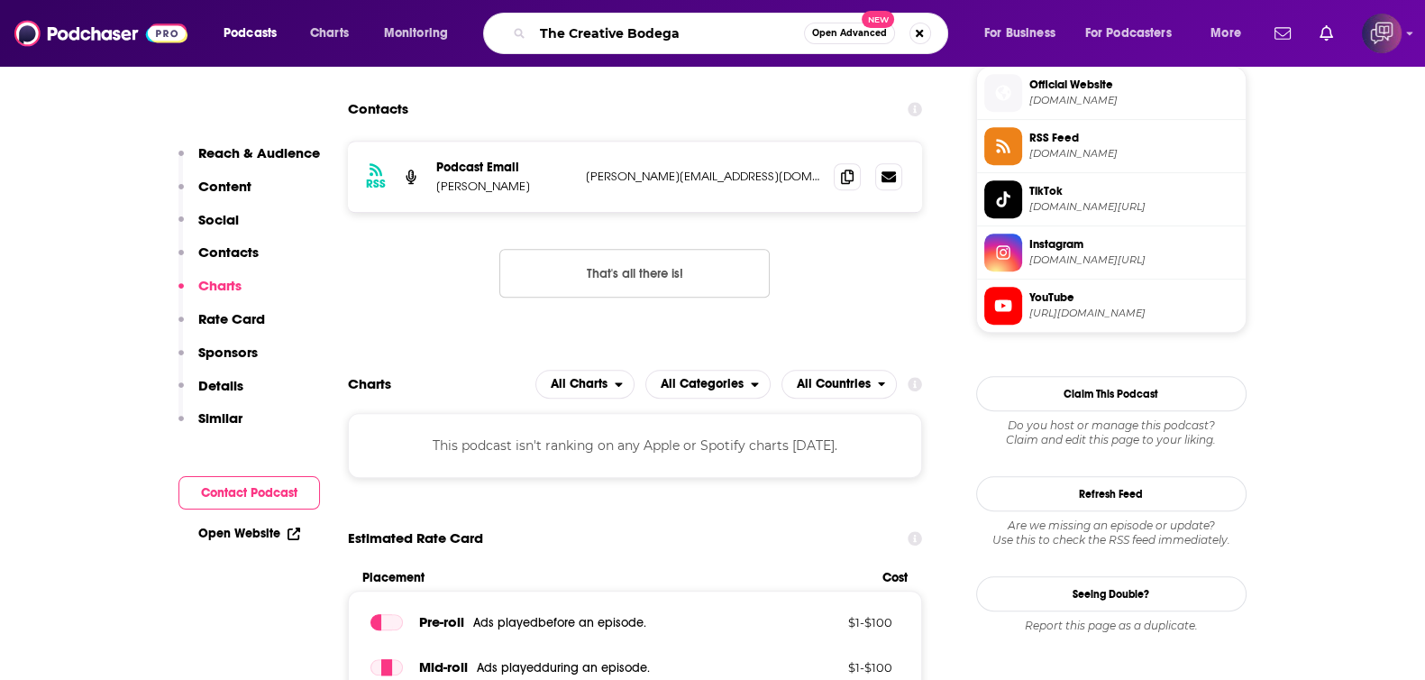
type input "The Creative Bodega"
click at [851, 34] on span "Open Advanced" at bounding box center [849, 33] width 75 height 9
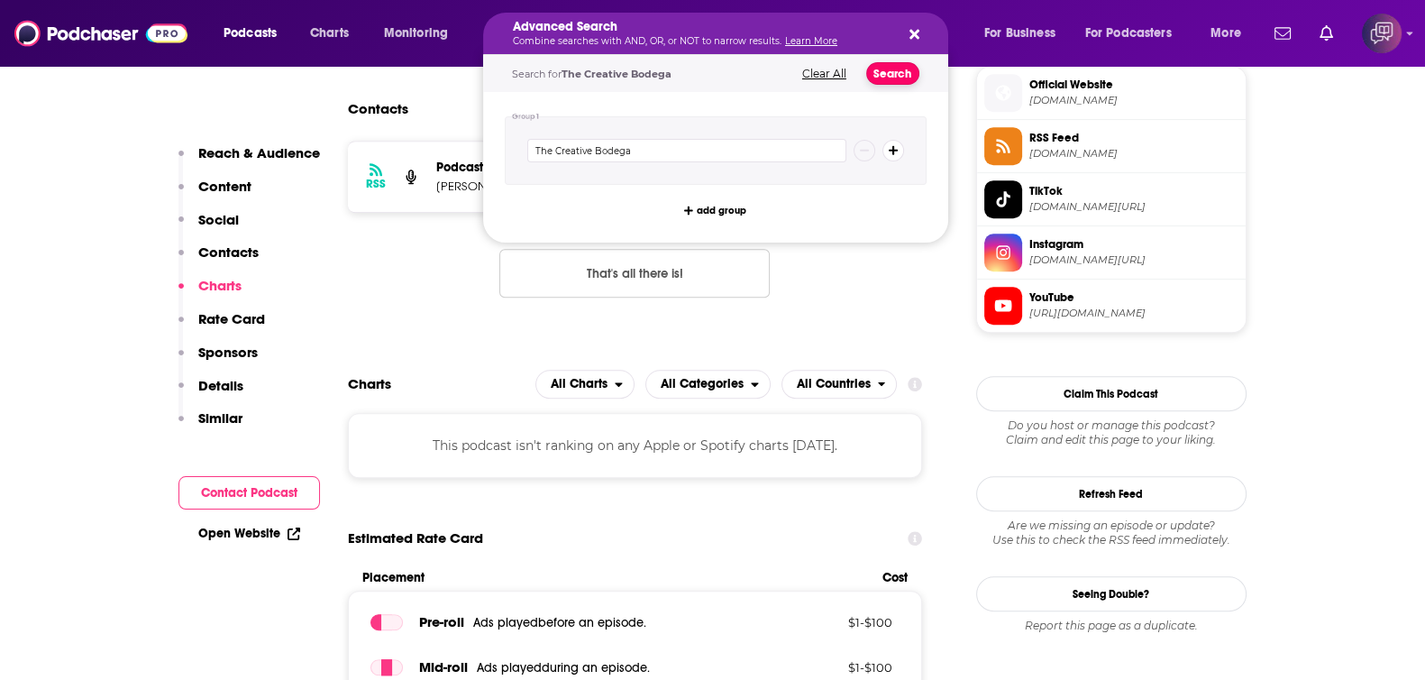
click at [882, 69] on button "Search" at bounding box center [892, 73] width 53 height 23
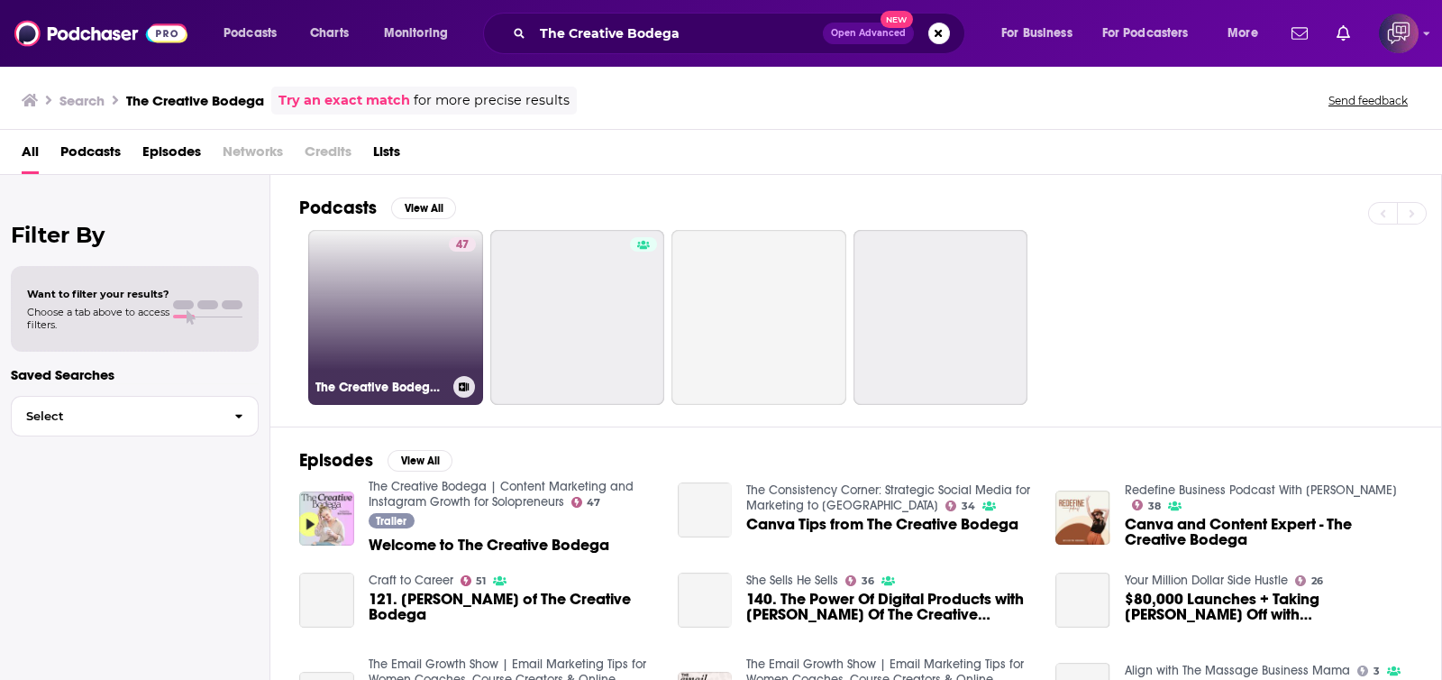
click at [463, 340] on div "47" at bounding box center [462, 306] width 27 height 139
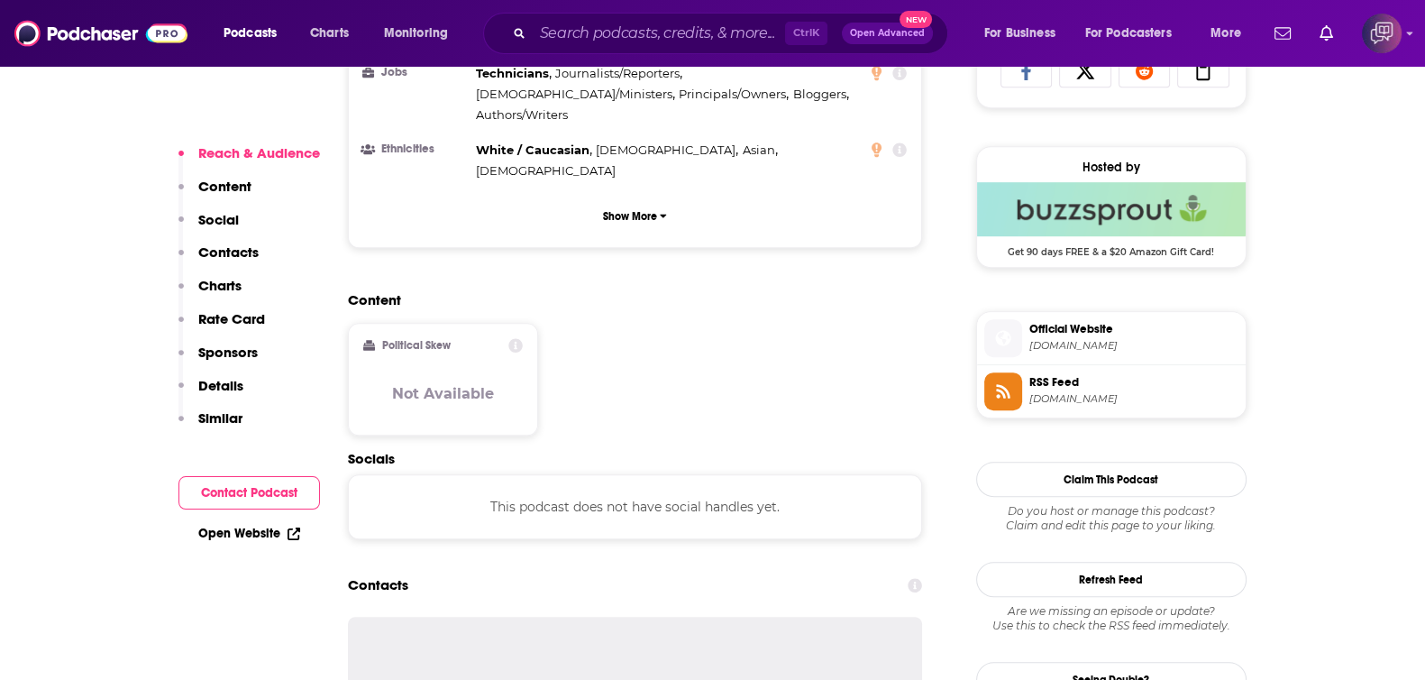
scroll to position [1464, 0]
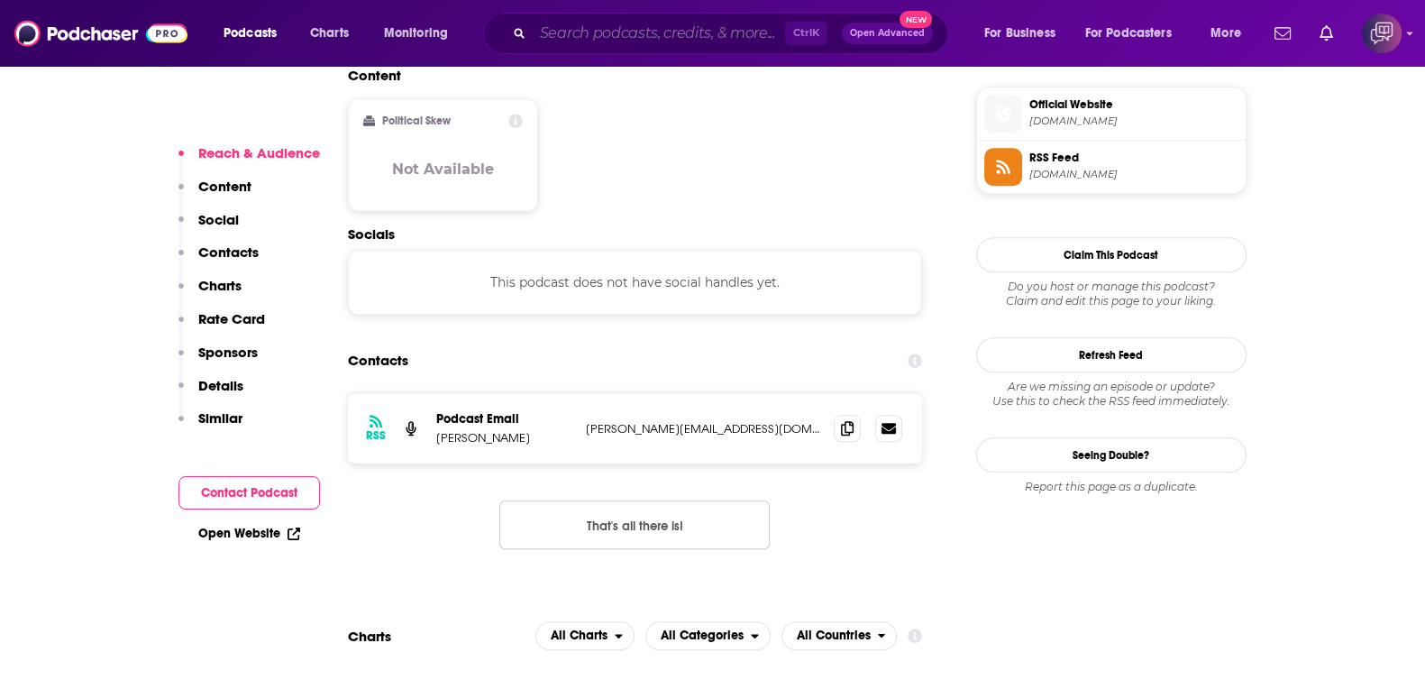
click at [708, 39] on input "Search podcasts, credits, & more..." at bounding box center [659, 33] width 252 height 29
paste input "The Kris Krohn Show"
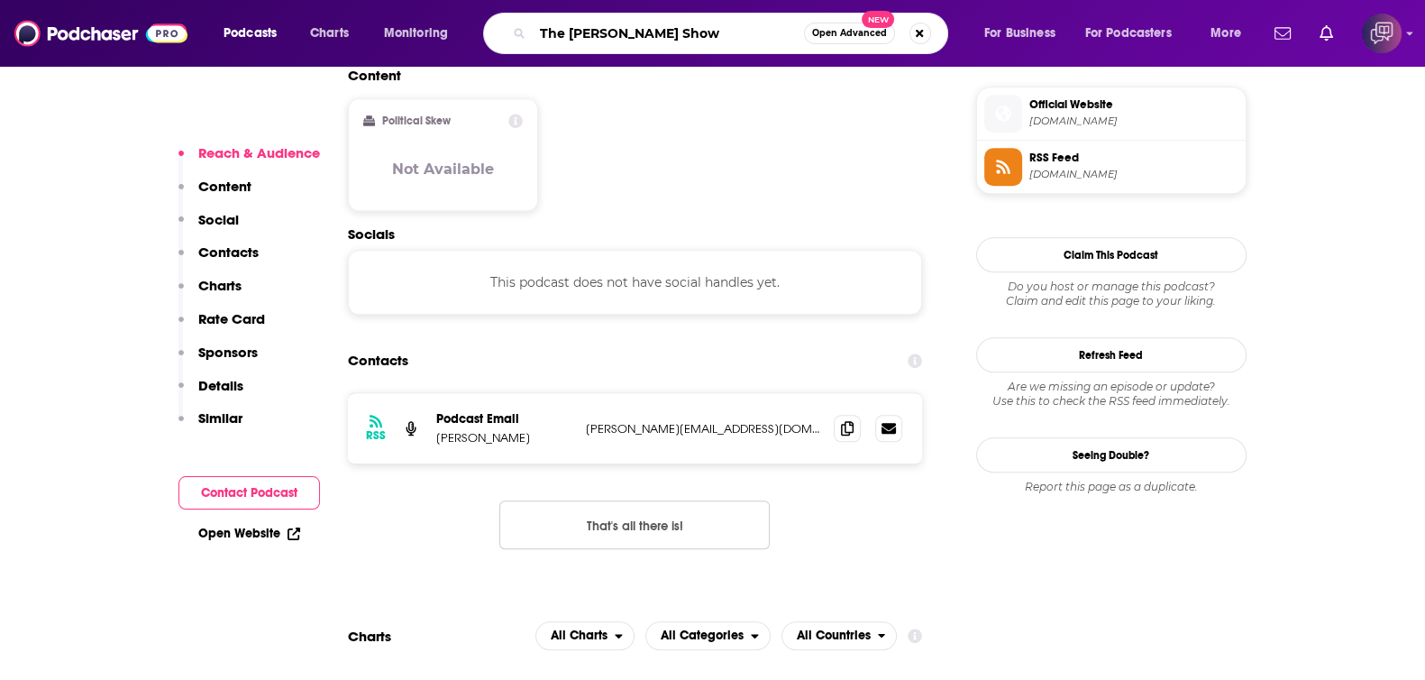
type input "The Kris Krohn Show"
click at [853, 29] on span "Open Advanced" at bounding box center [849, 33] width 75 height 9
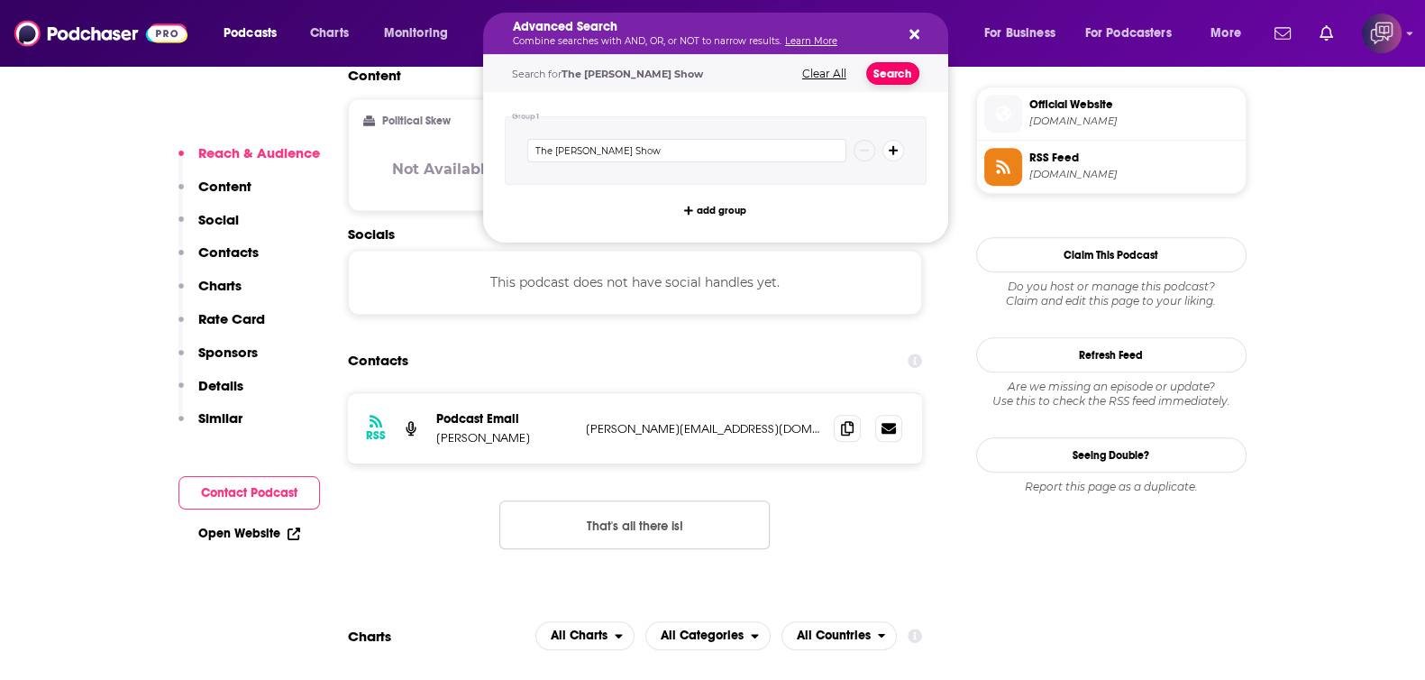
click at [889, 69] on button "Search" at bounding box center [892, 73] width 53 height 23
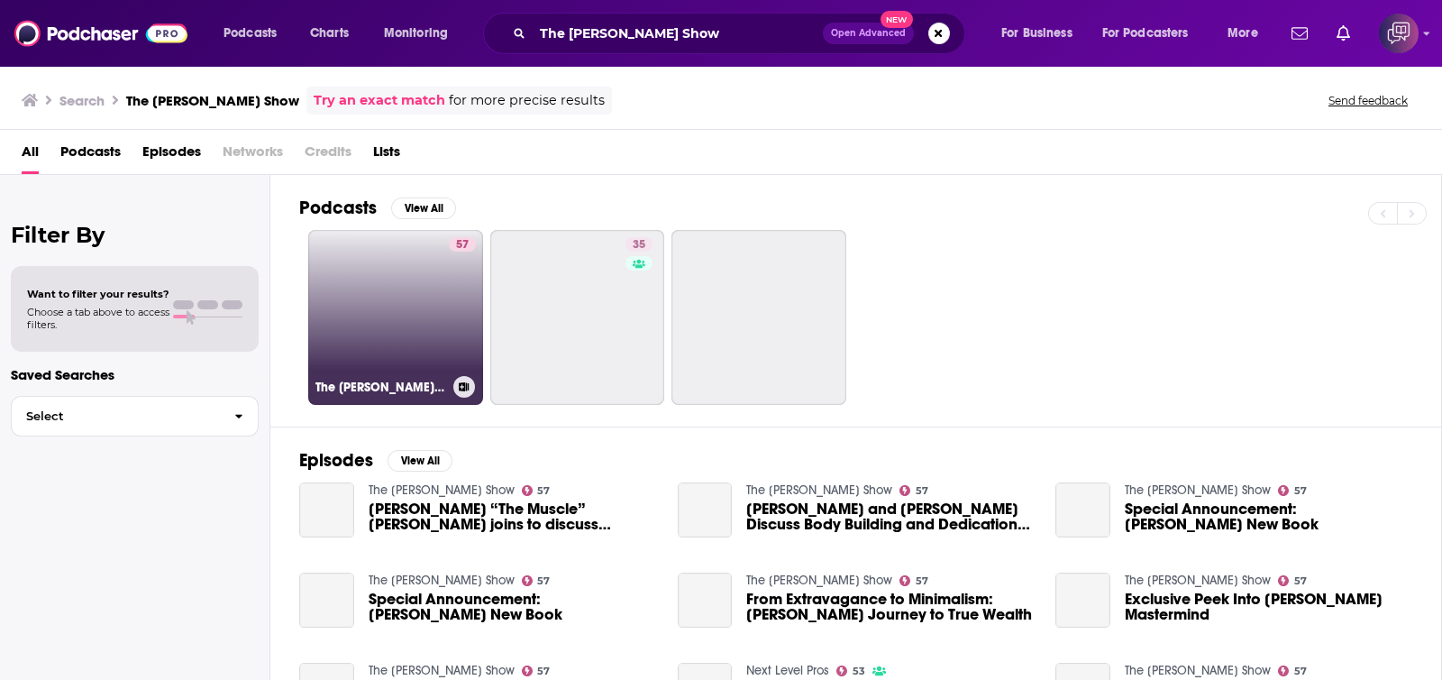
click at [398, 285] on link "57 The Kris Krohn Show" at bounding box center [395, 317] width 175 height 175
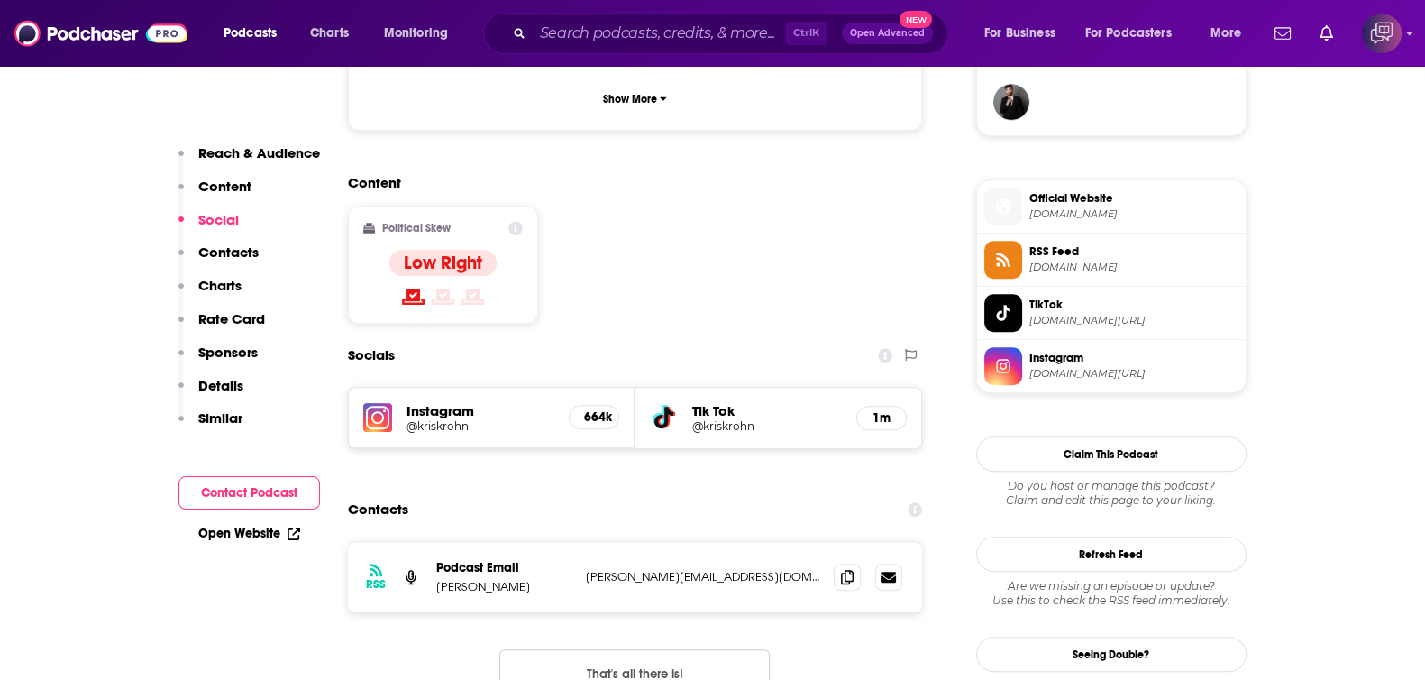
scroll to position [1352, 0]
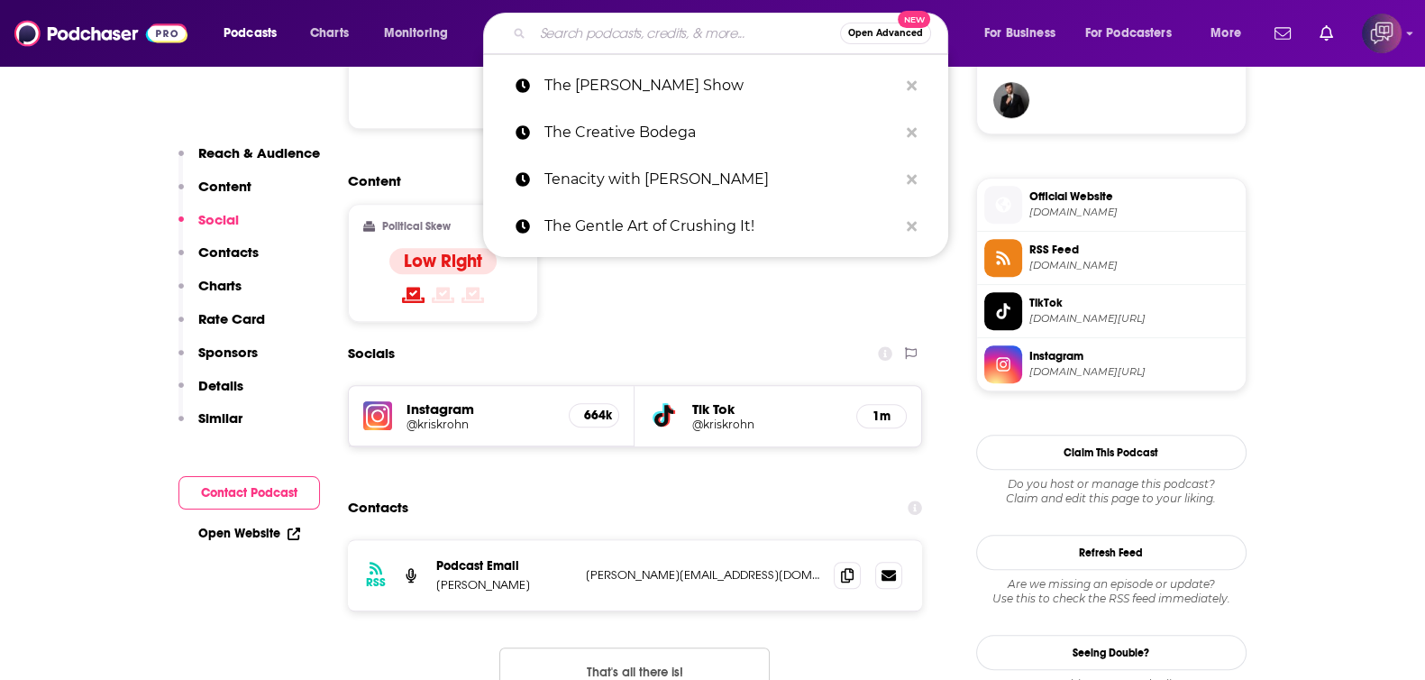
click at [684, 27] on input "Search podcasts, credits, & more..." at bounding box center [686, 33] width 307 height 29
paste input "The Mindvalley Show with Vishen"
type input "The Mindvalley Show with Vishen"
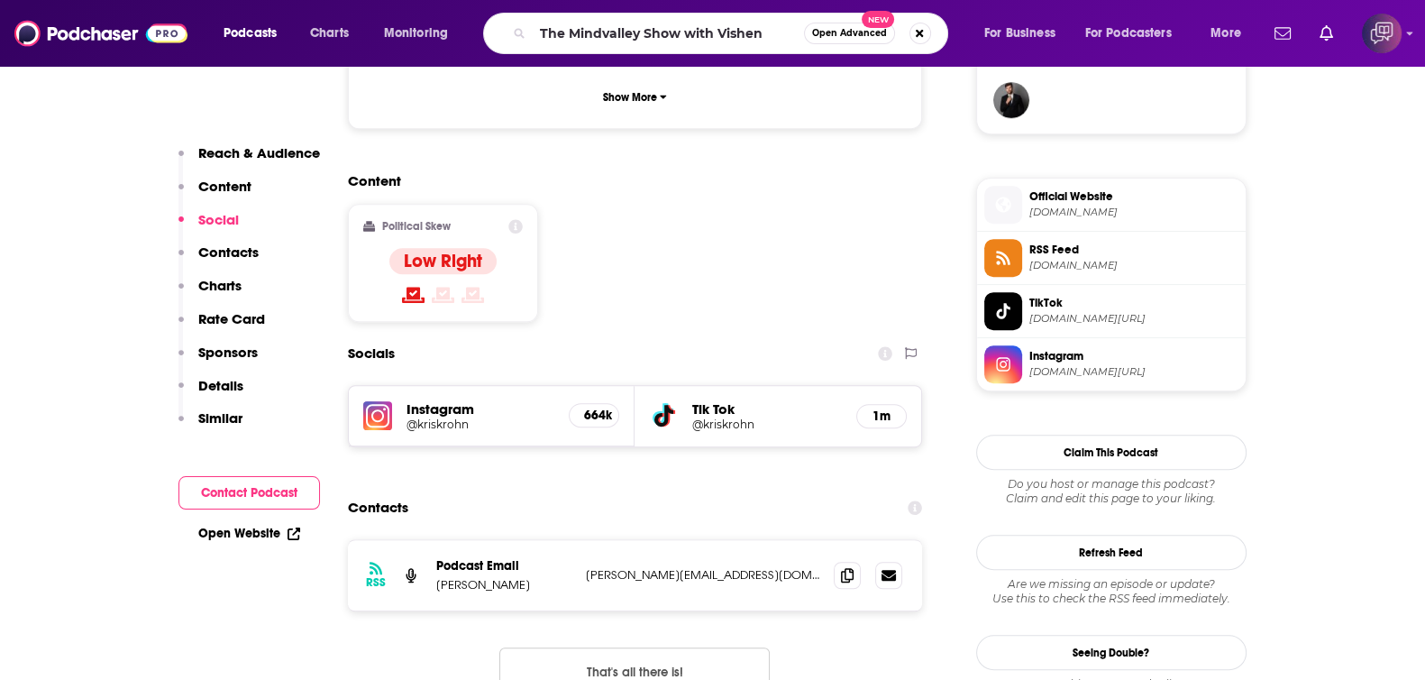
click at [849, 35] on span "Open Advanced" at bounding box center [849, 33] width 75 height 9
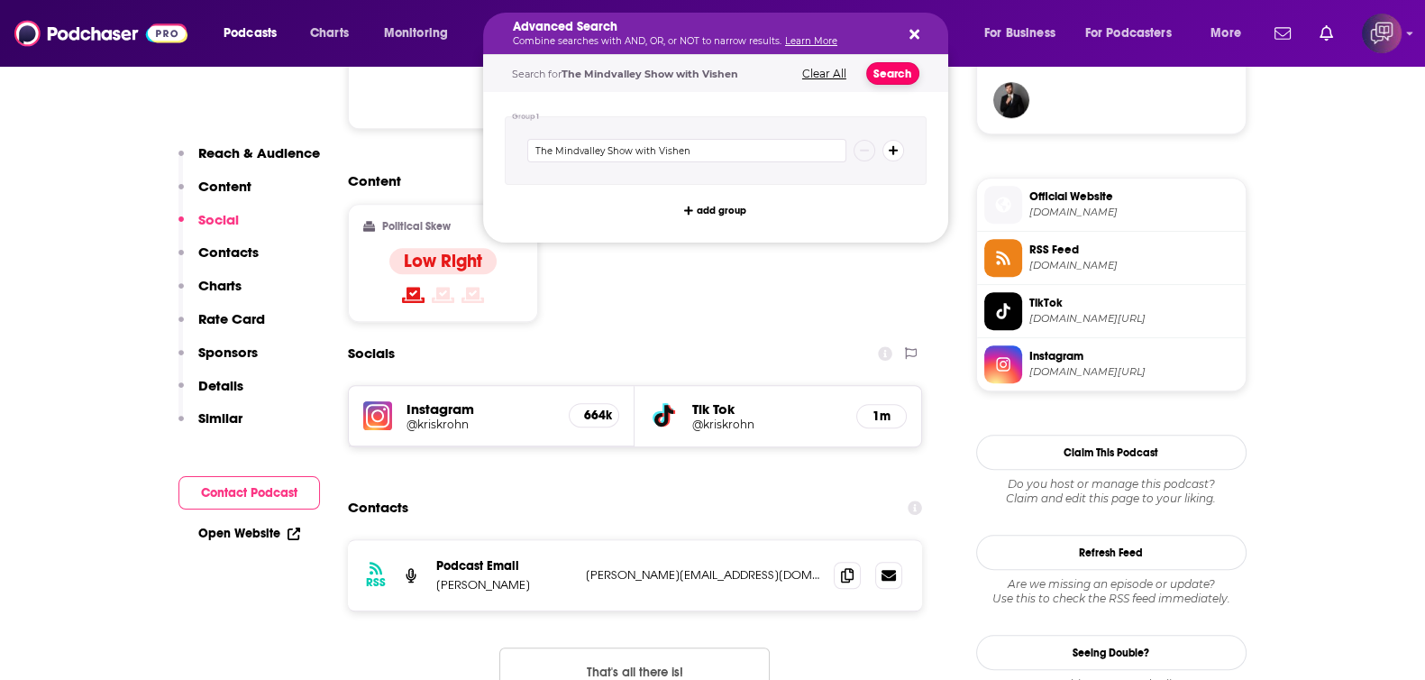
click at [892, 79] on button "Search" at bounding box center [892, 73] width 53 height 23
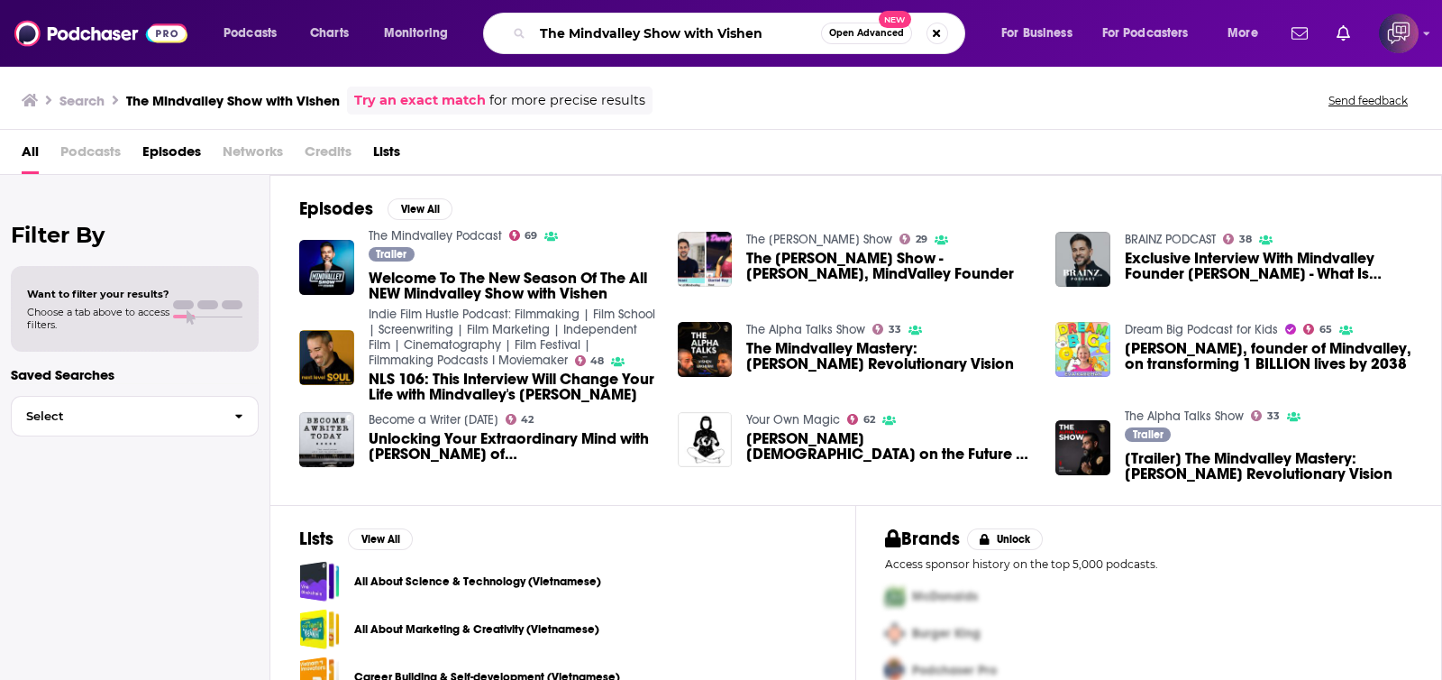
click at [778, 20] on input "The Mindvalley Show with Vishen" at bounding box center [677, 33] width 288 height 29
paste input "Search podcasts, credits, & more..."
type input "The Mindvalley Show"
click at [883, 29] on span "Open Advanced" at bounding box center [866, 33] width 75 height 9
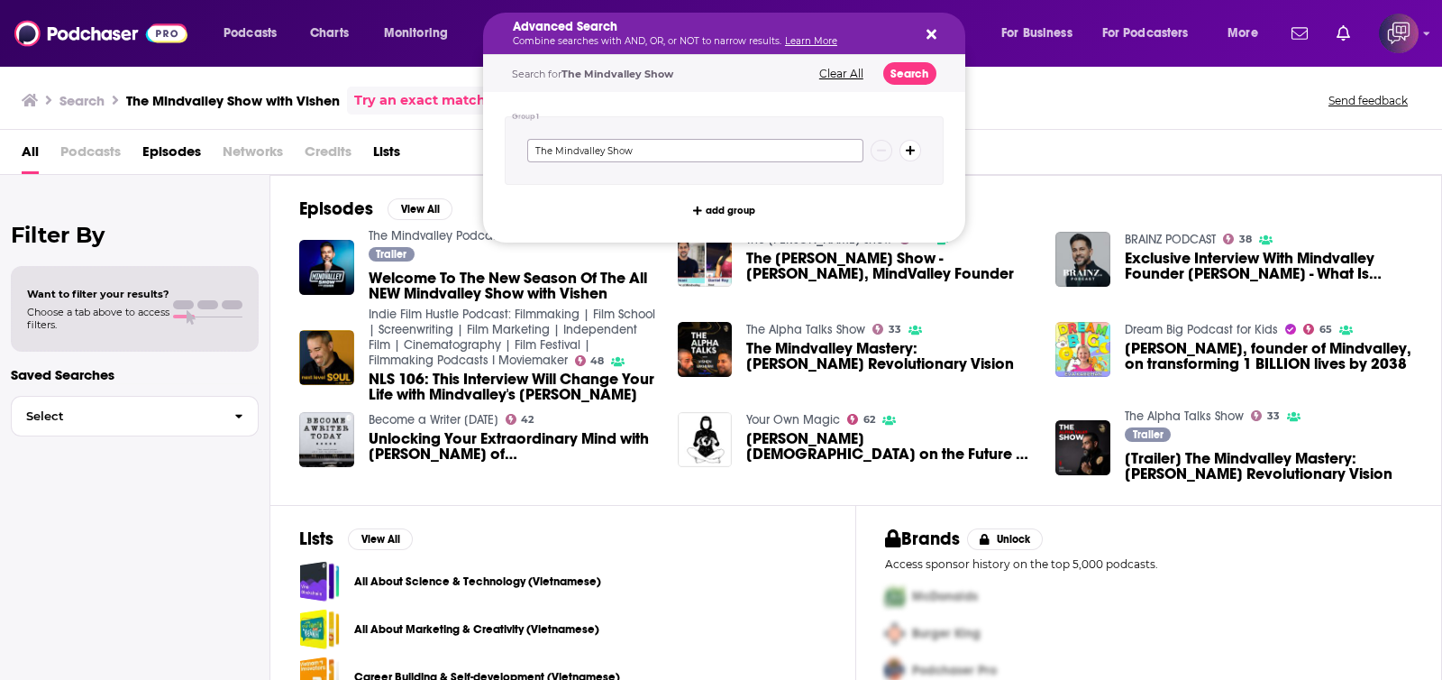
click at [703, 157] on input "The Mindvalley Show" at bounding box center [695, 150] width 336 height 23
paste input "Fringe Radio Network"
type input "Fringe Radio Network"
click at [895, 75] on button "Search" at bounding box center [909, 73] width 53 height 23
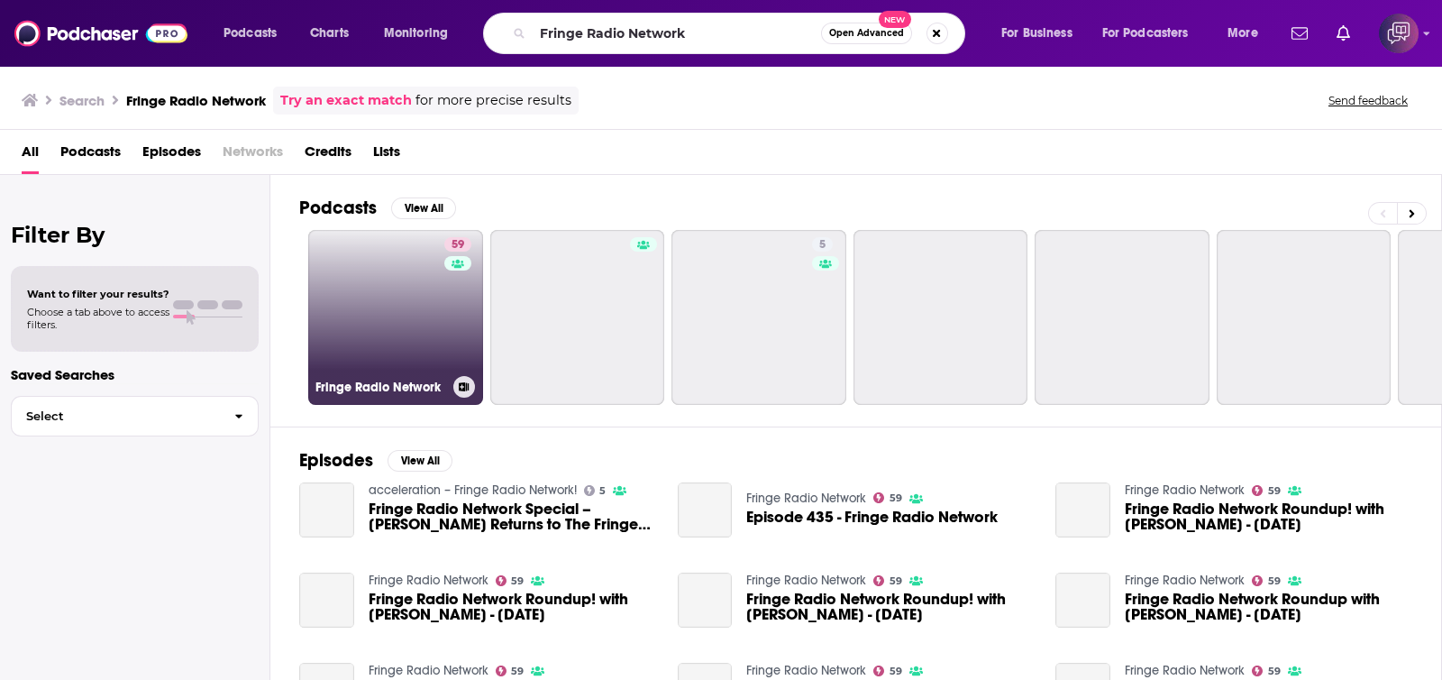
click at [357, 347] on link "59 Fringe Radio Network" at bounding box center [395, 317] width 175 height 175
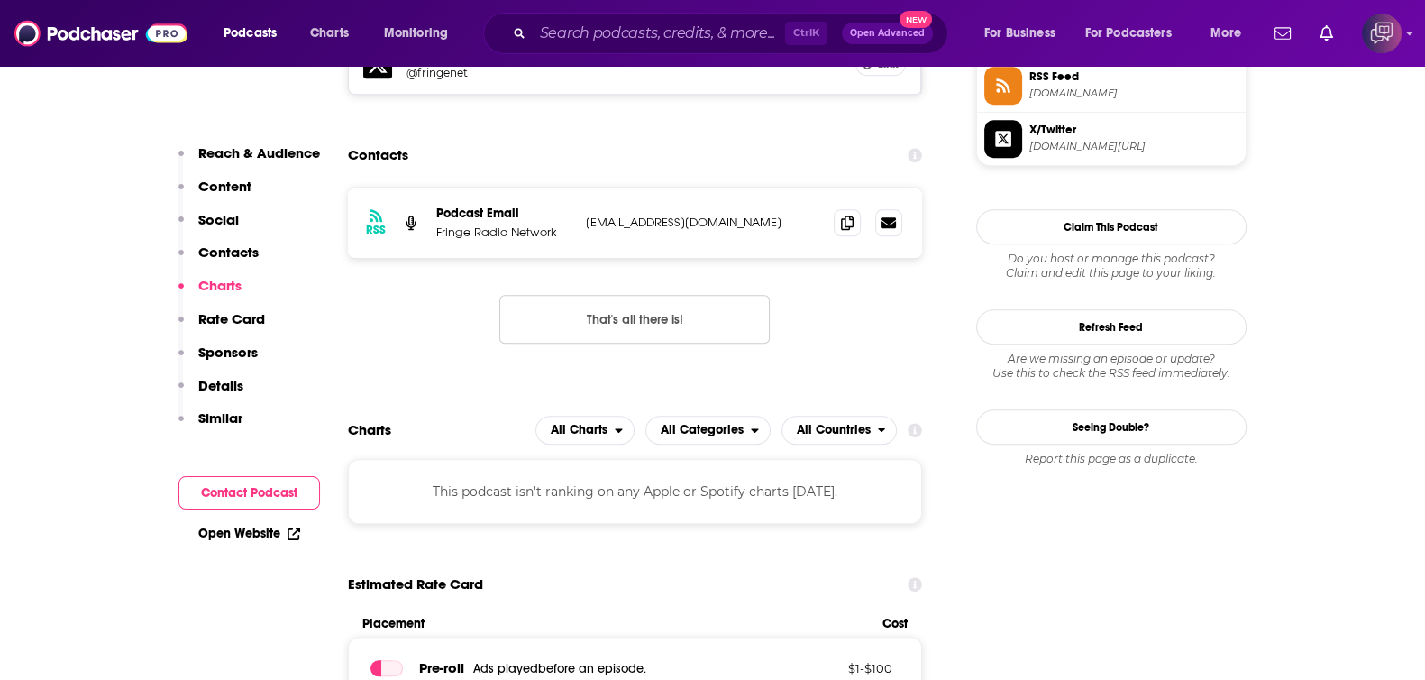
scroll to position [1577, 0]
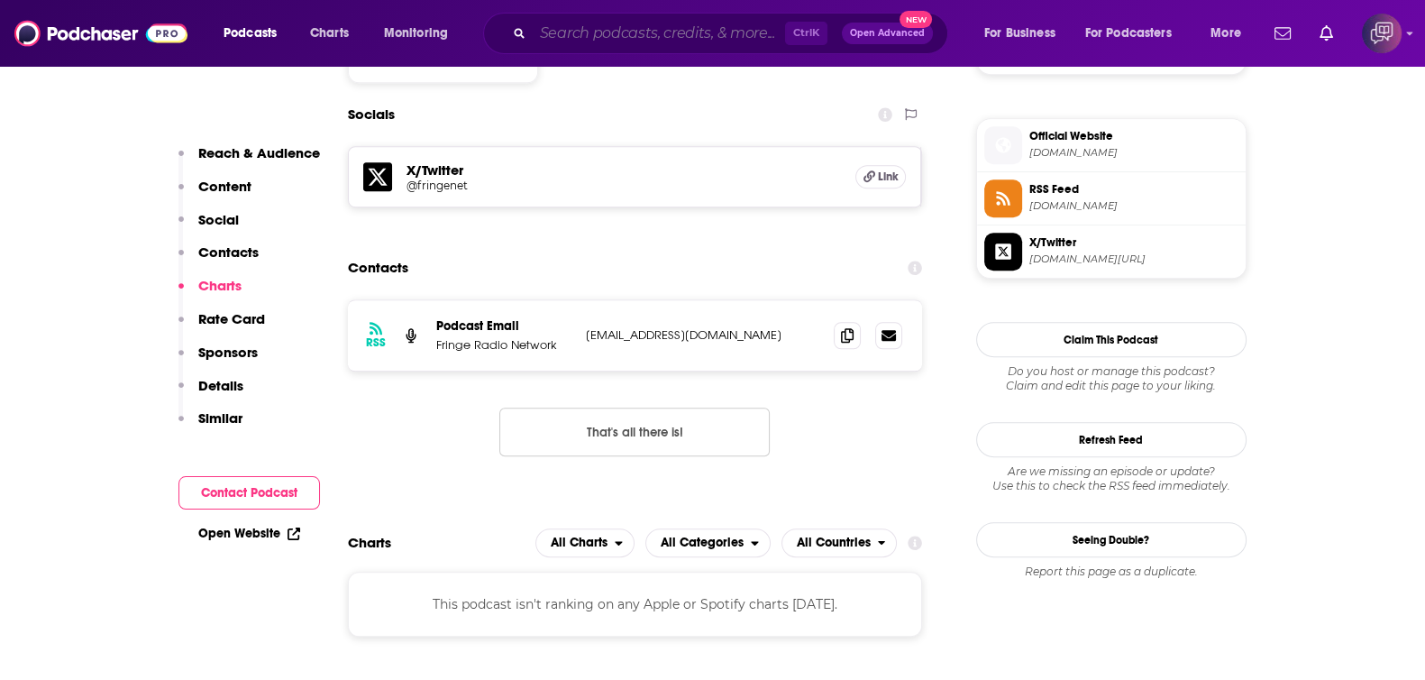
click at [647, 28] on input "Search podcasts, credits, & more..." at bounding box center [659, 33] width 252 height 29
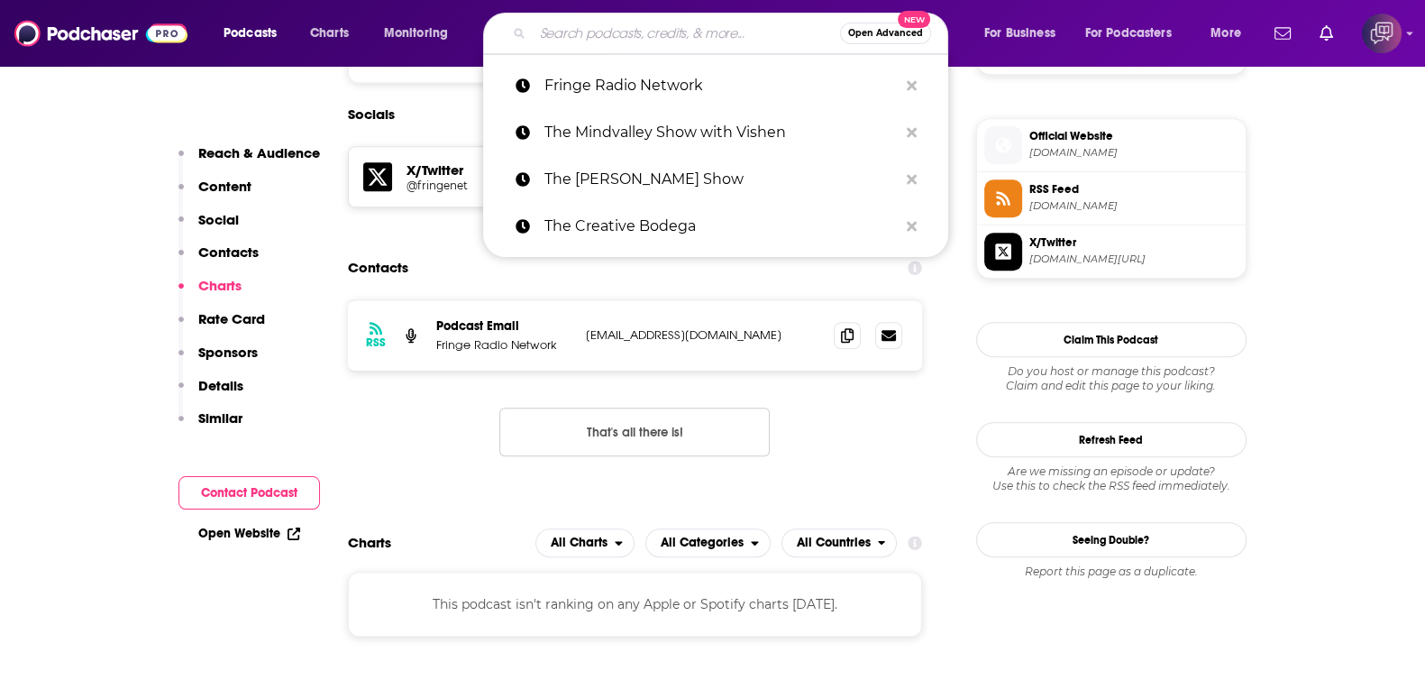
paste input "The Fact Hunter"
type input "The Fact Hunter"
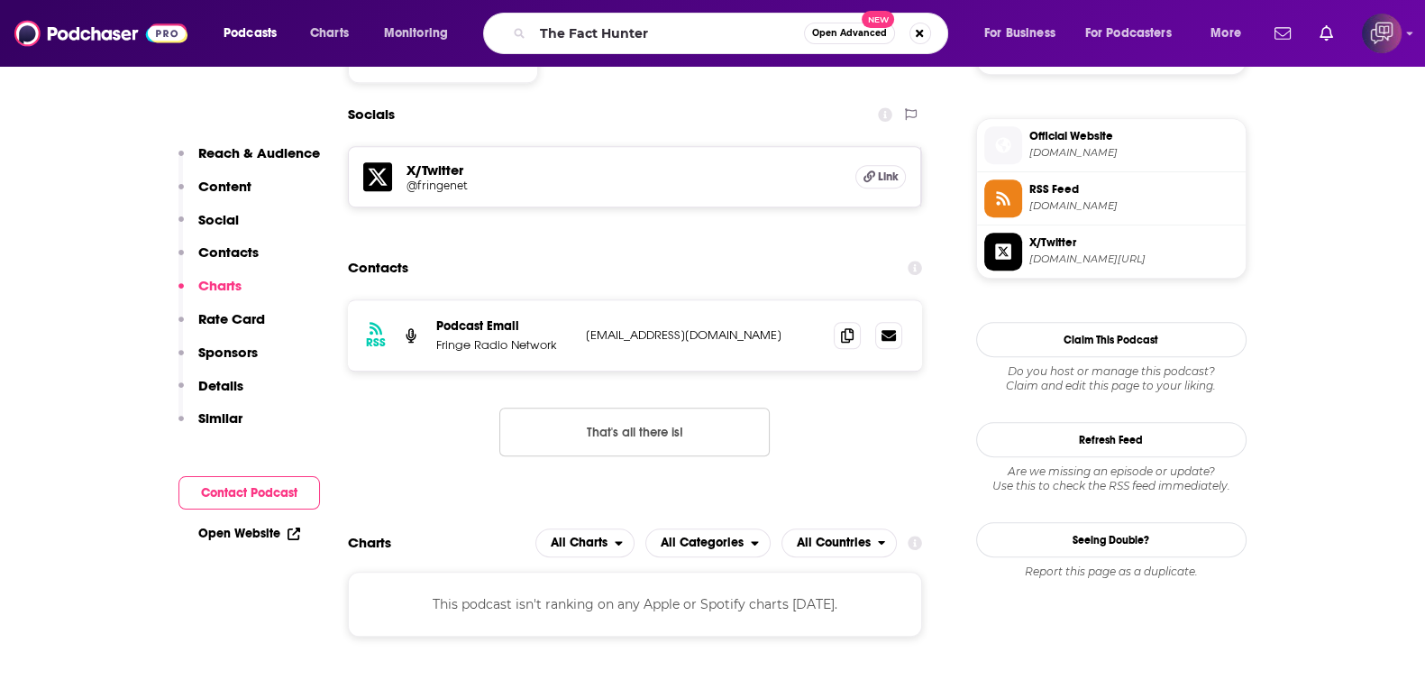
click at [856, 30] on span "Open Advanced" at bounding box center [849, 33] width 75 height 9
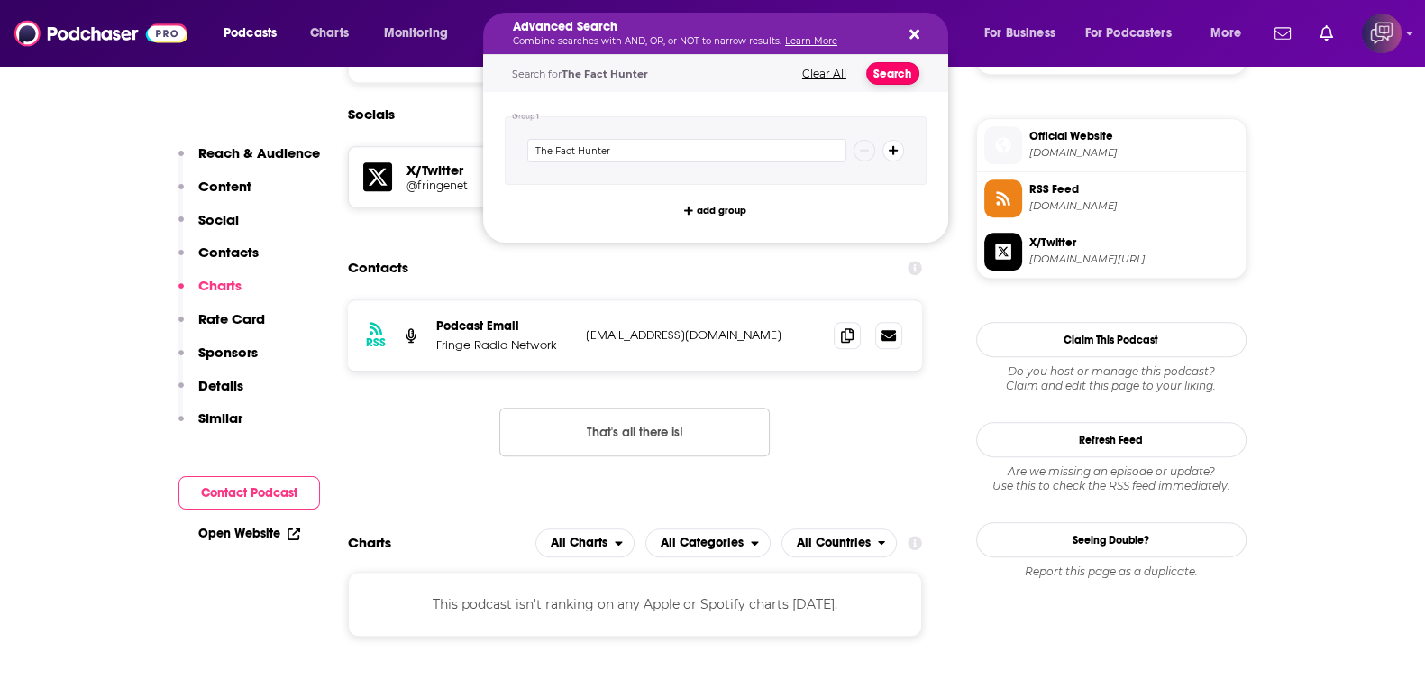
click at [883, 72] on button "Search" at bounding box center [892, 73] width 53 height 23
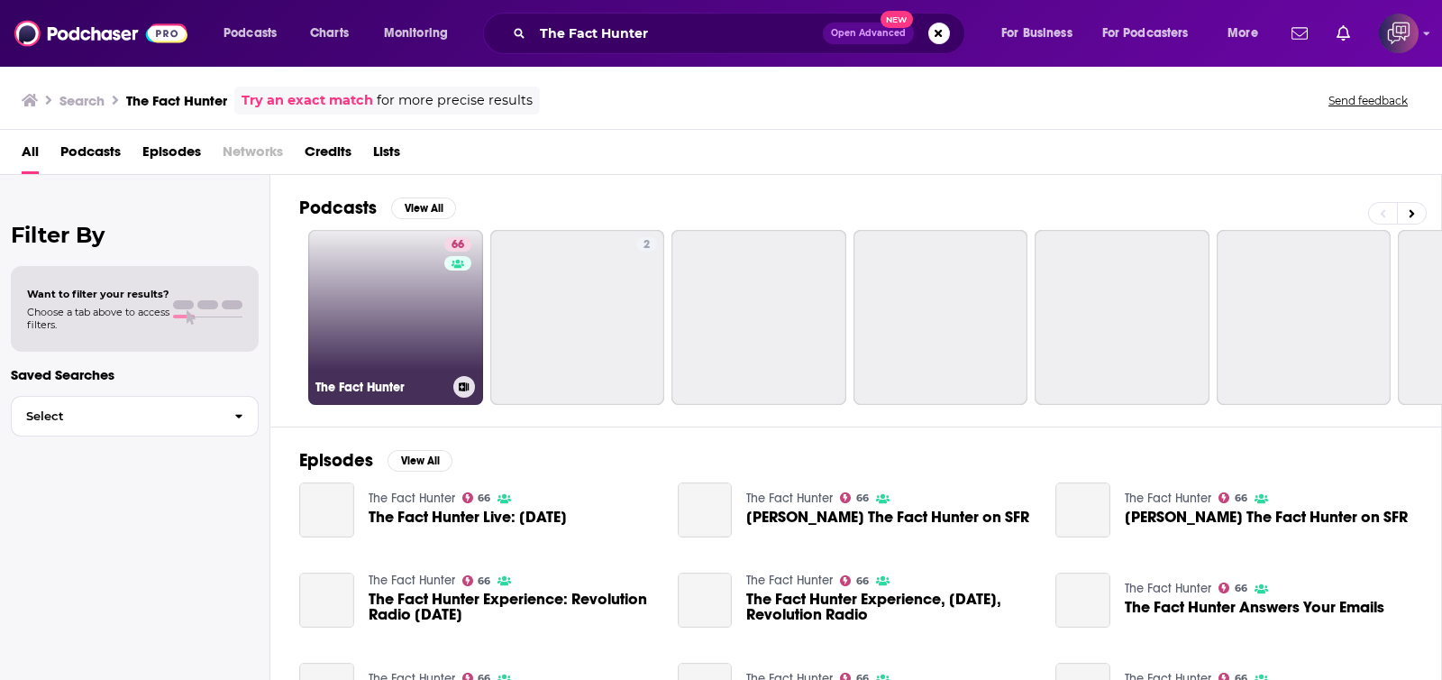
click at [411, 308] on link "66 The Fact Hunter" at bounding box center [395, 317] width 175 height 175
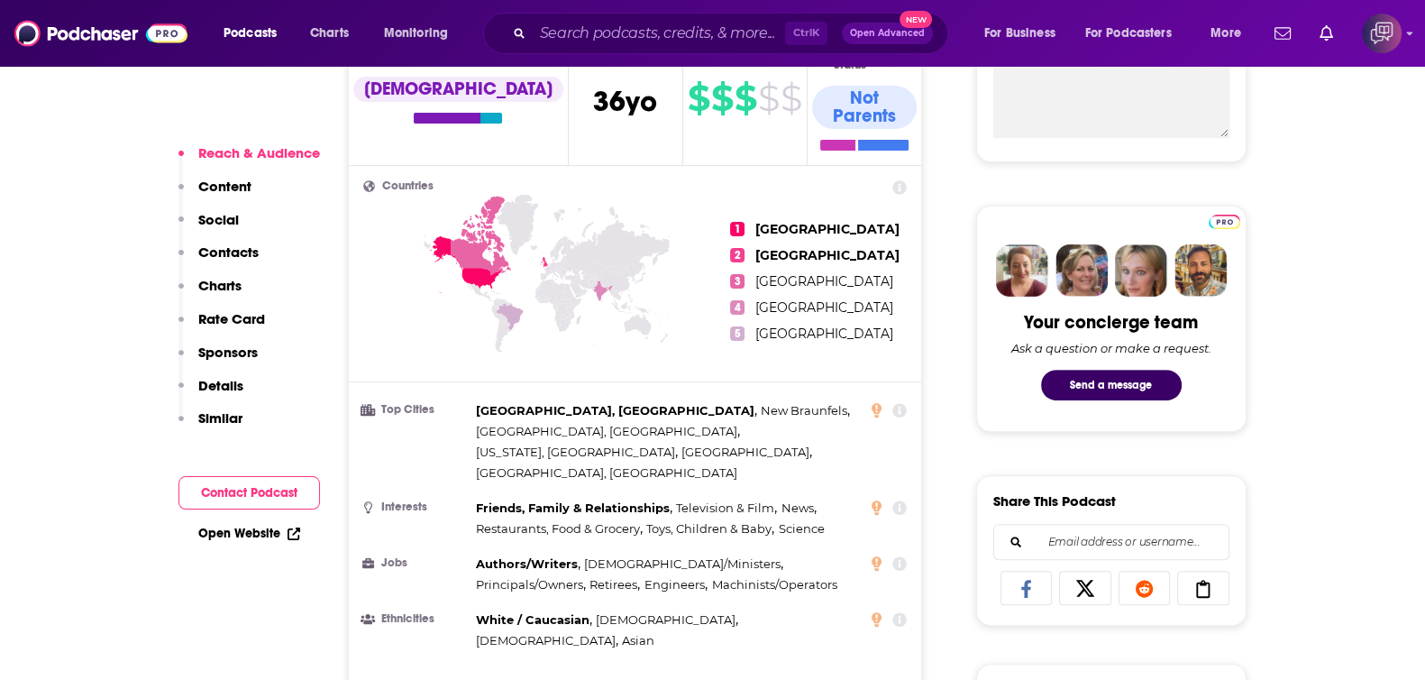
scroll to position [1352, 0]
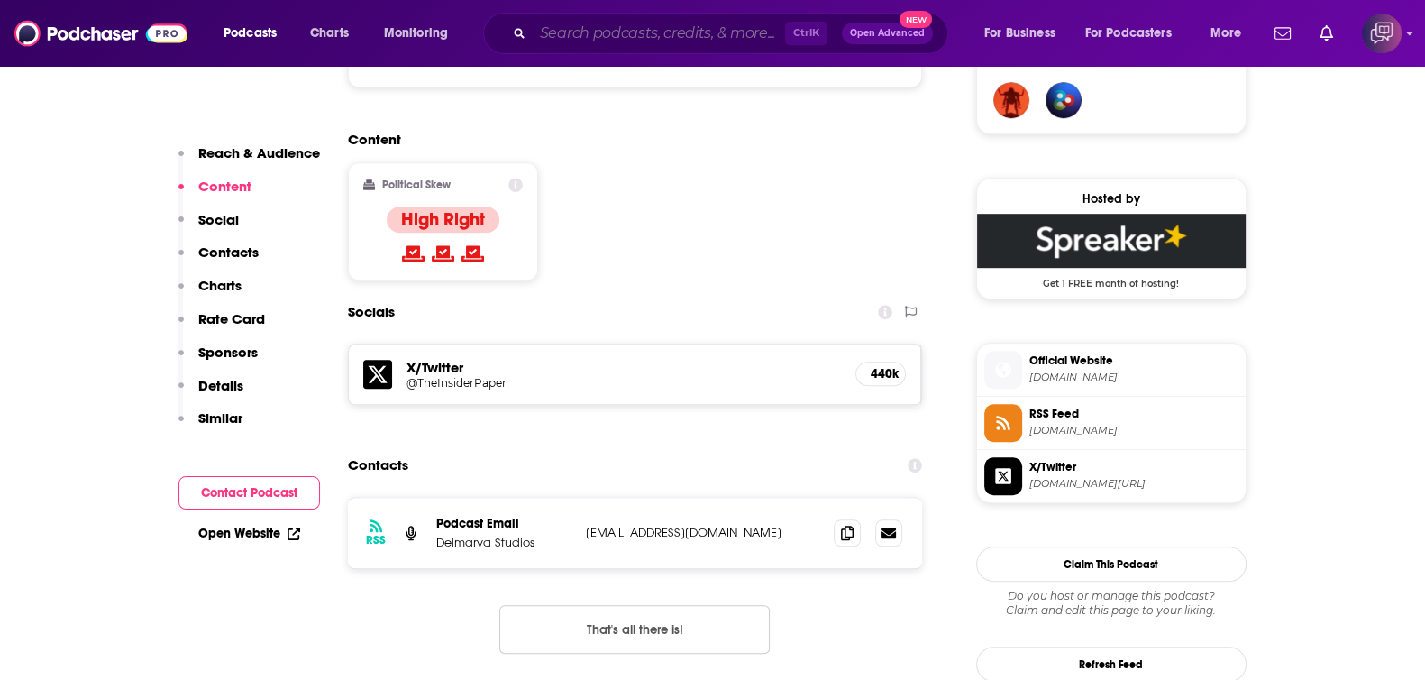
click at [648, 32] on input "Search podcasts, credits, & more..." at bounding box center [659, 33] width 252 height 29
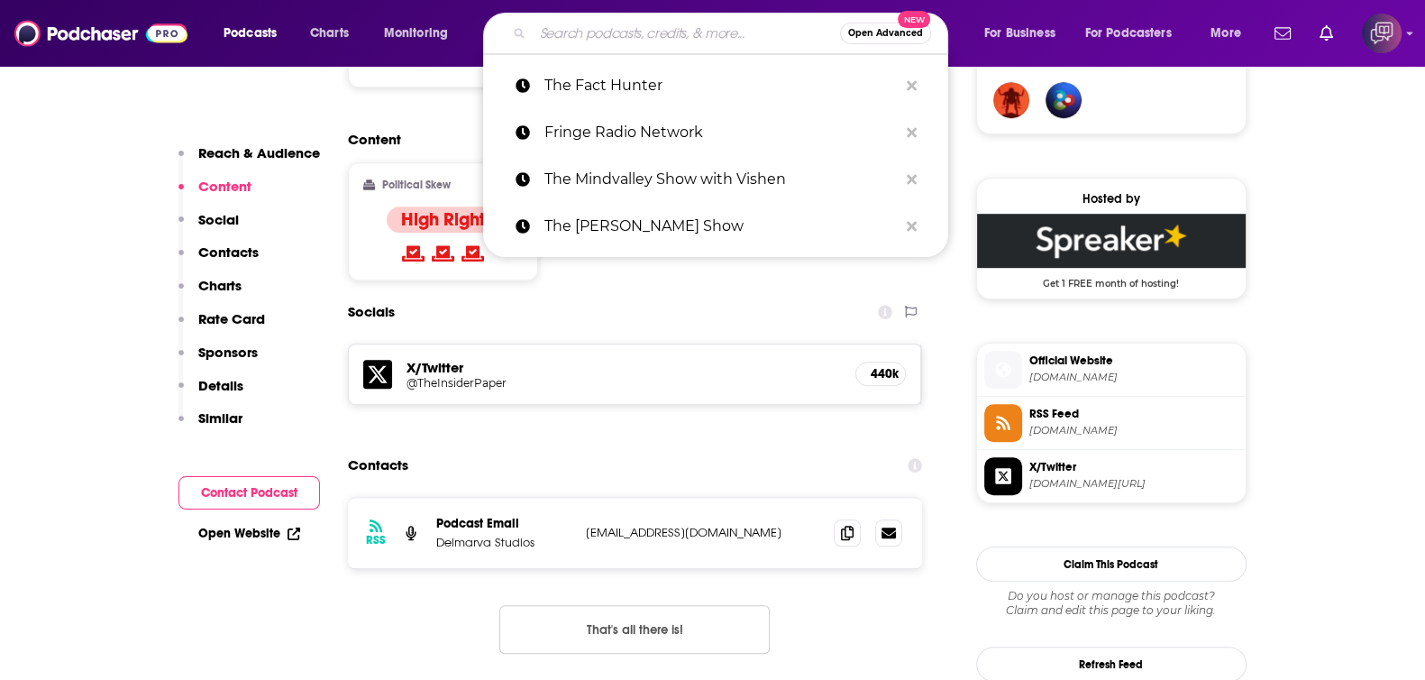
paste input "Red Thread"
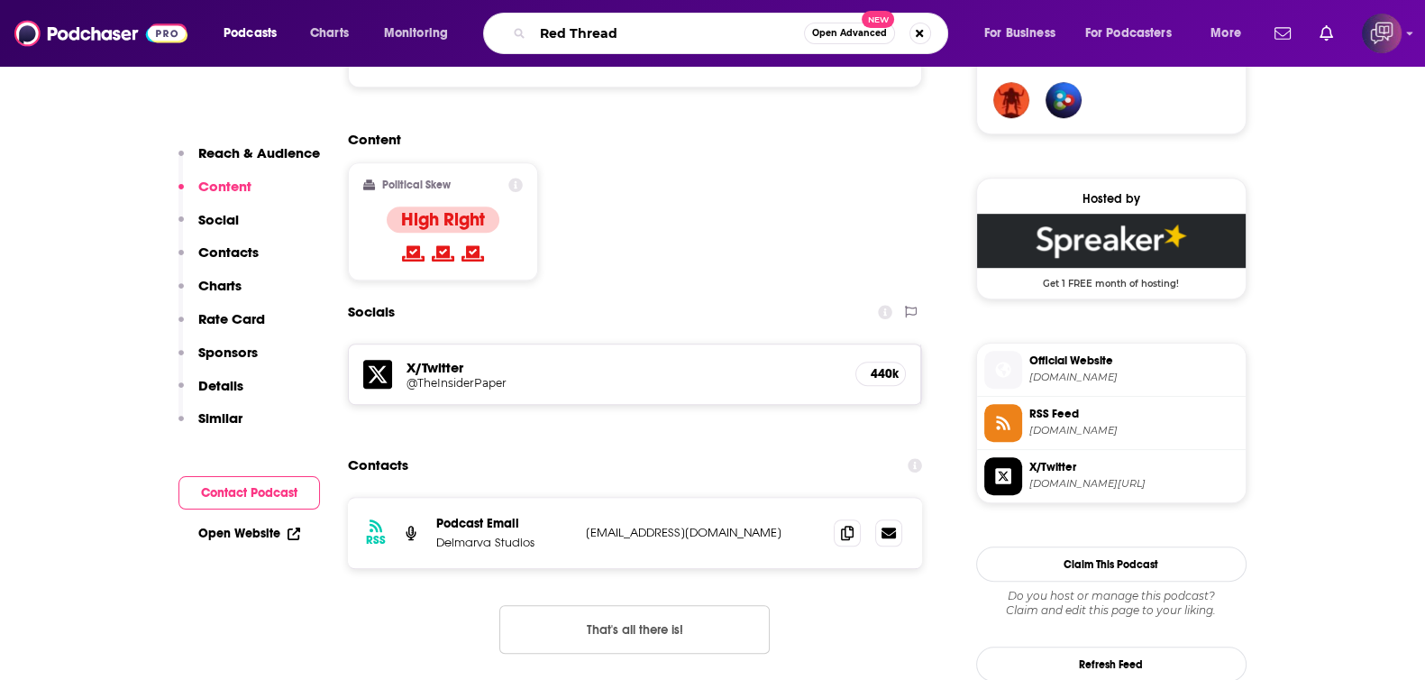
type input "Red Thread"
click at [829, 36] on span "Open Advanced" at bounding box center [849, 33] width 75 height 9
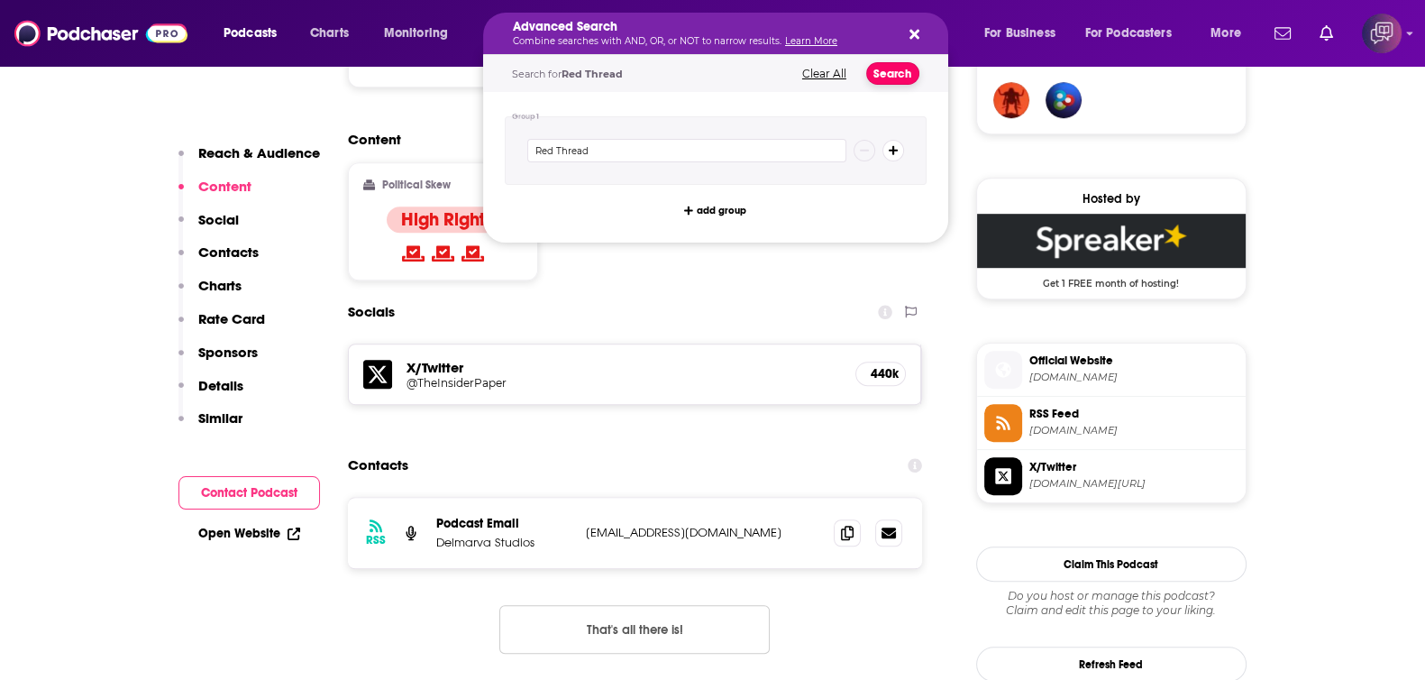
click at [887, 72] on button "Search" at bounding box center [892, 73] width 53 height 23
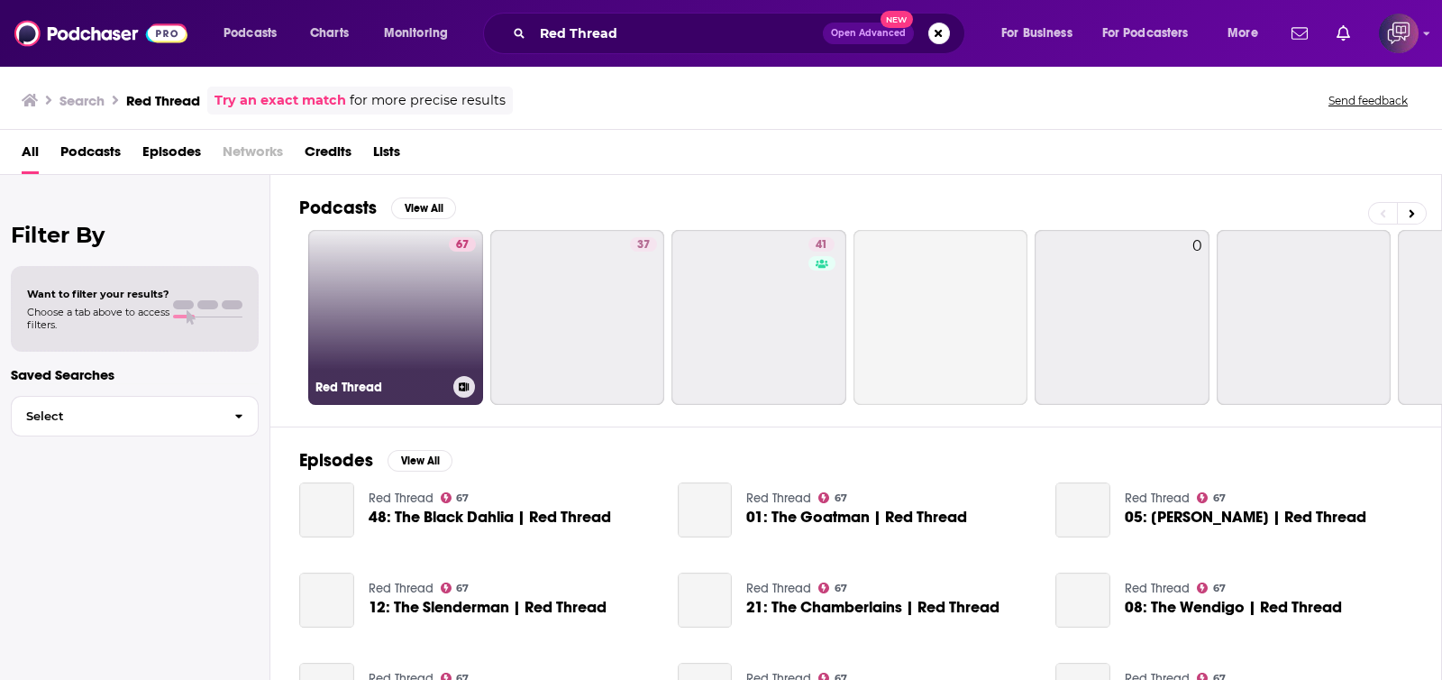
click at [441, 334] on link "67 Red Thread" at bounding box center [395, 317] width 175 height 175
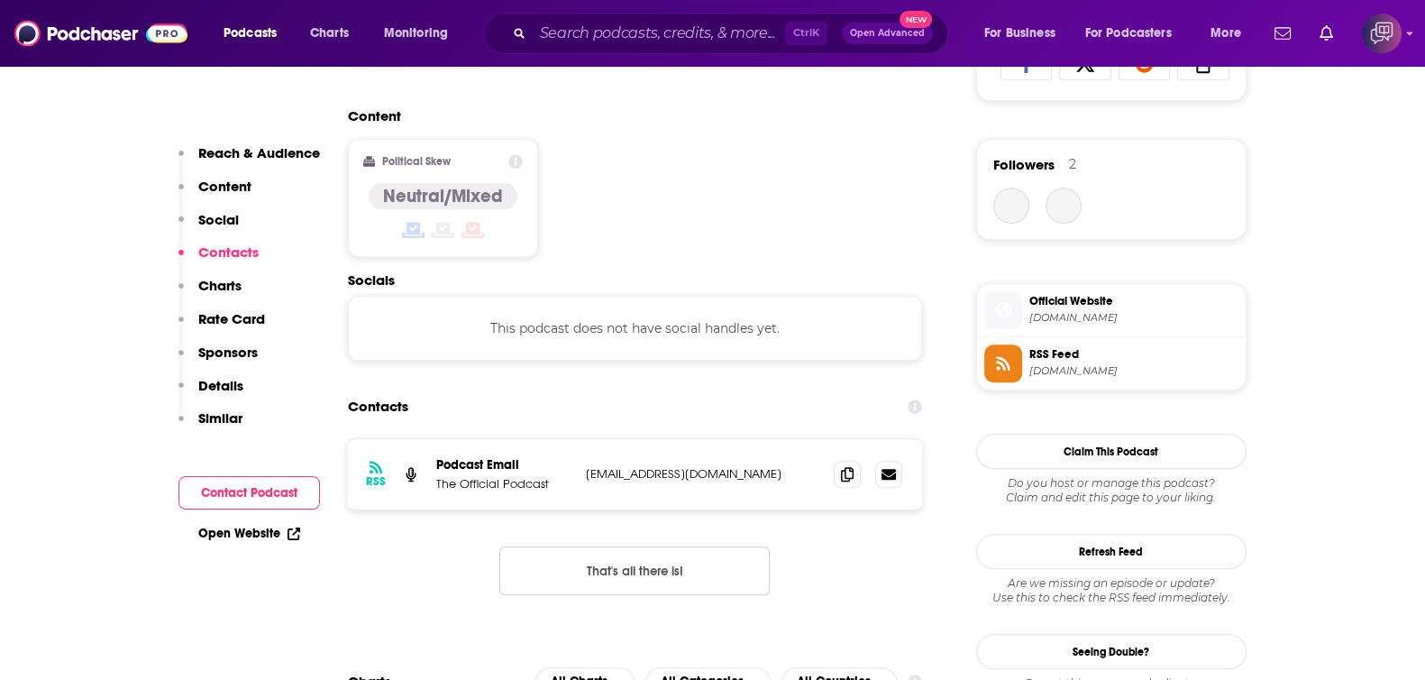
scroll to position [1464, 0]
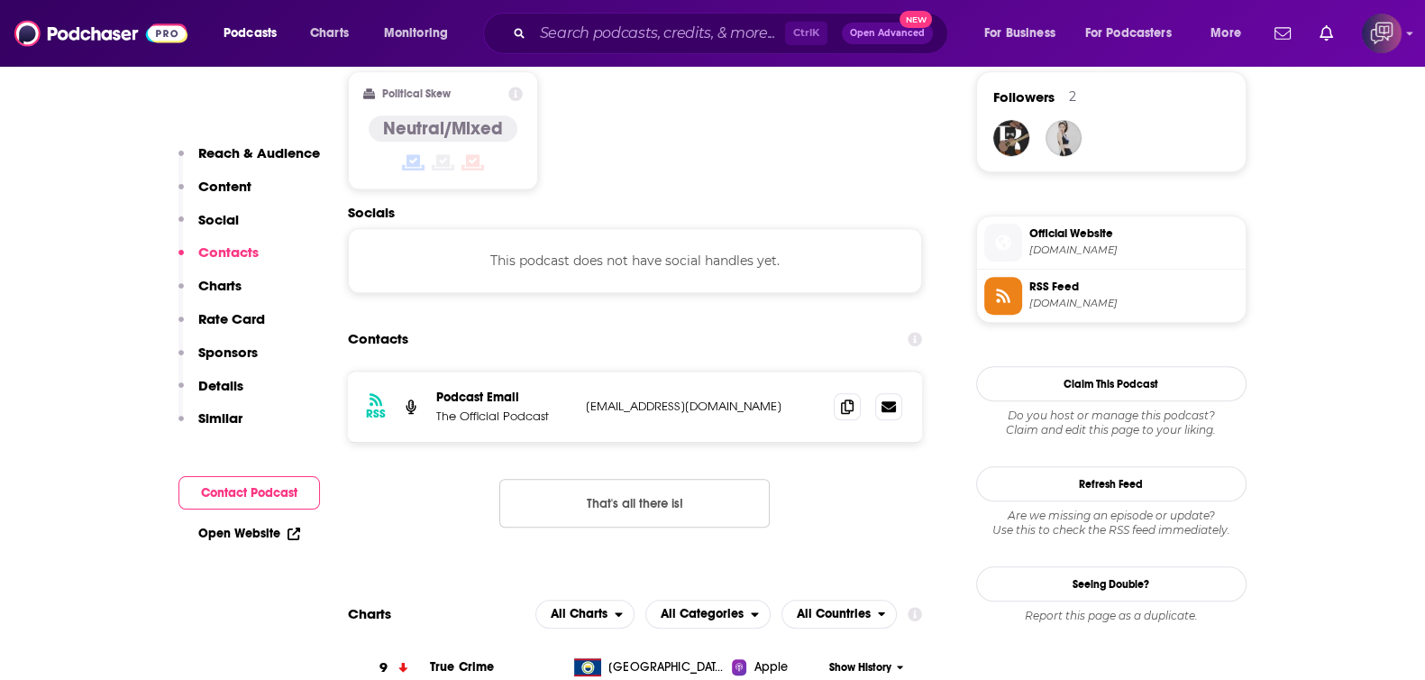
click at [577, 18] on div "Ctrl K Open Advanced New" at bounding box center [715, 33] width 465 height 41
click at [610, 36] on input "Search podcasts, credits, & more..." at bounding box center [659, 33] width 252 height 29
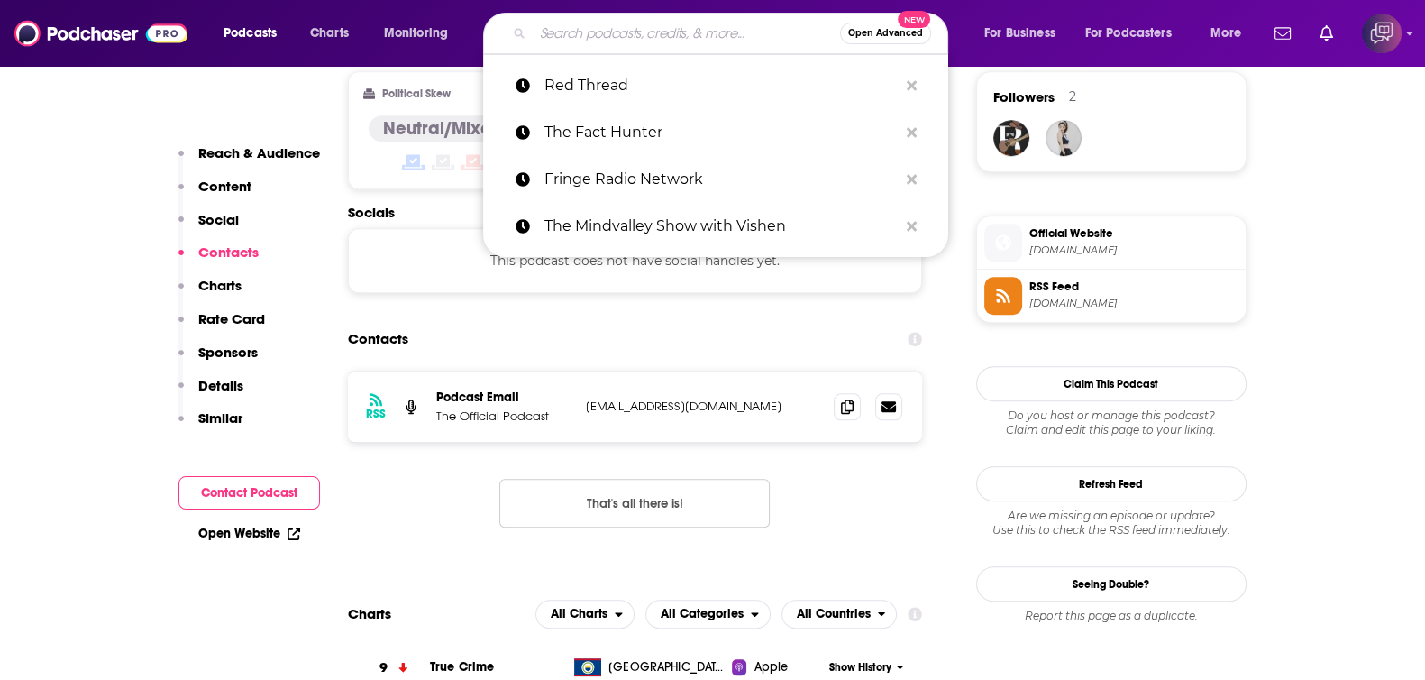
paste input "Thinking Allowed"
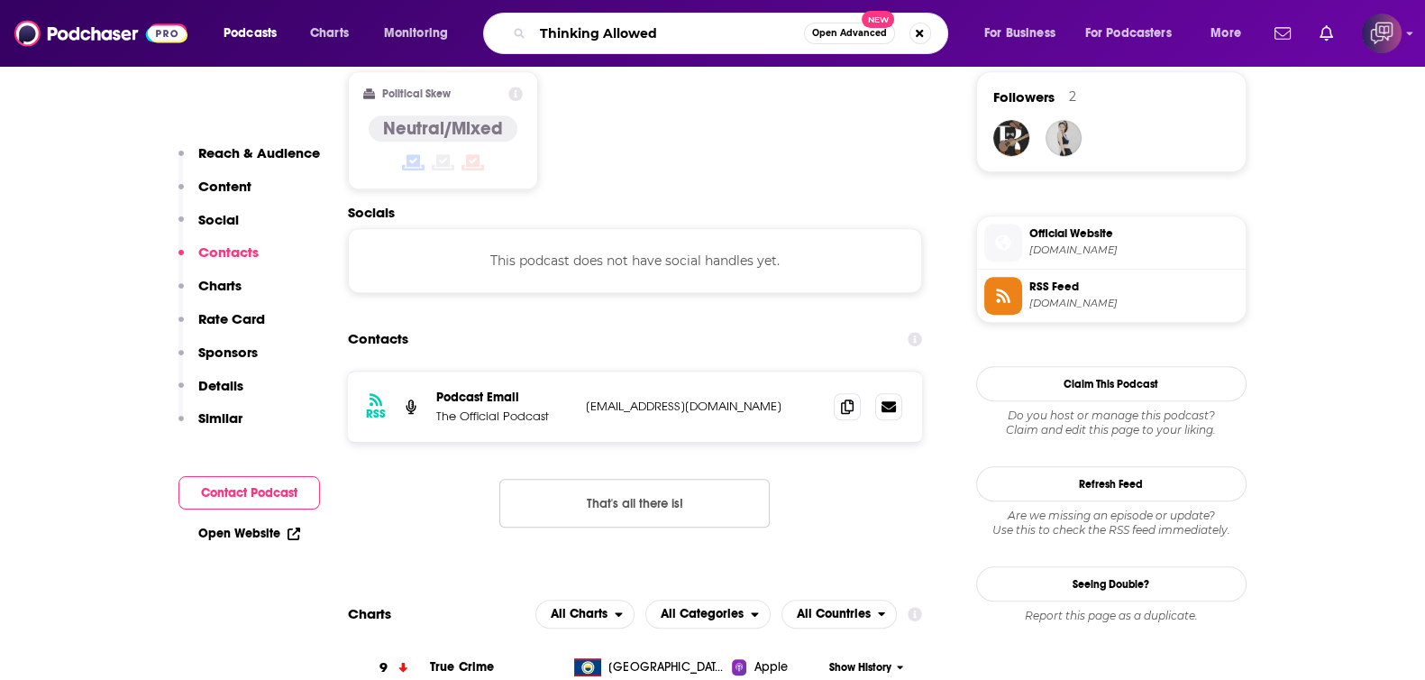
type input "Thinking Allowed"
click at [837, 26] on button "Open Advanced New" at bounding box center [849, 34] width 91 height 22
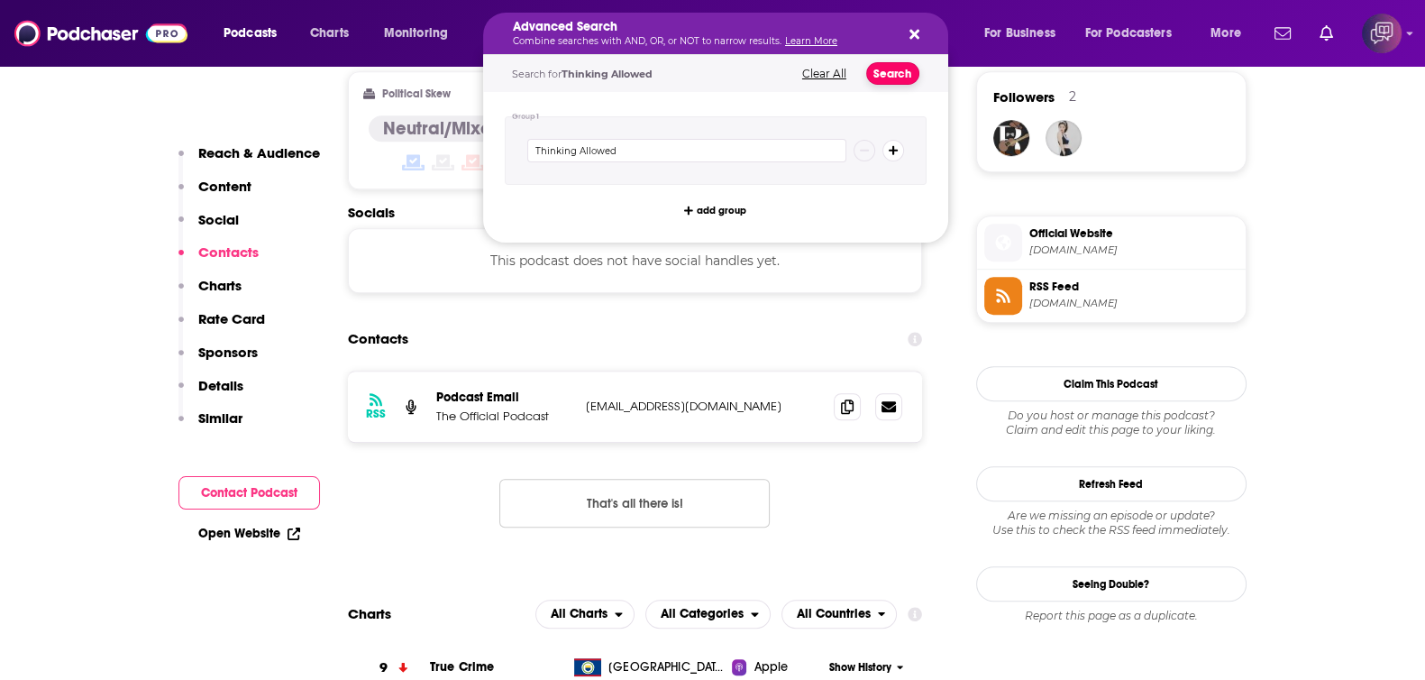
click at [899, 78] on button "Search" at bounding box center [892, 73] width 53 height 23
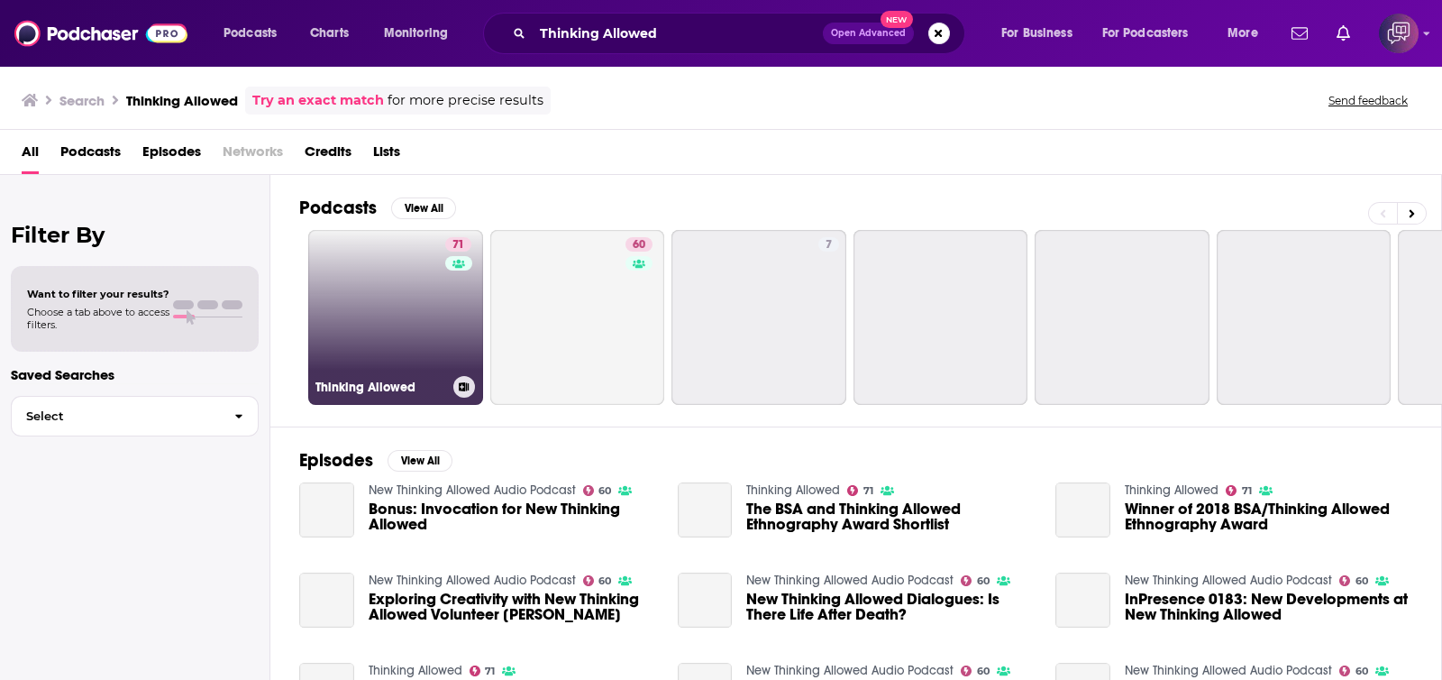
click at [422, 295] on link "71 Thinking Allowed" at bounding box center [395, 317] width 175 height 175
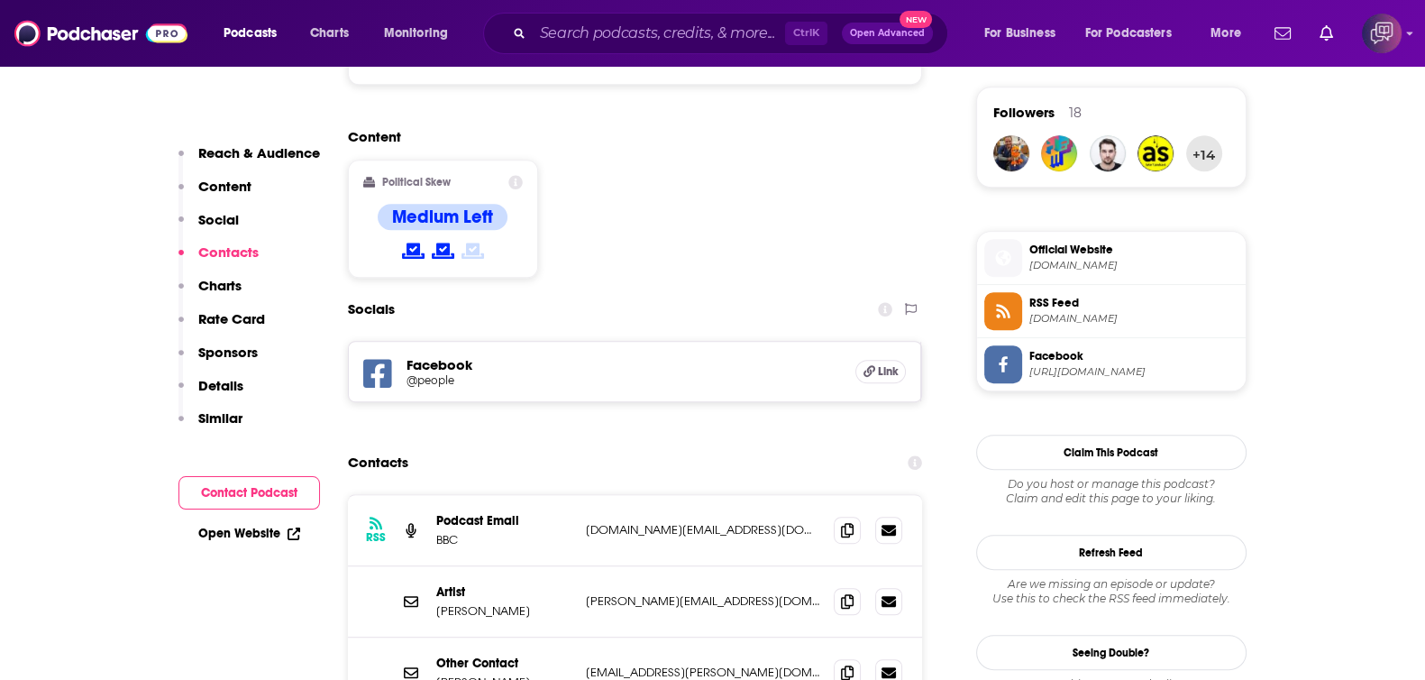
scroll to position [1464, 0]
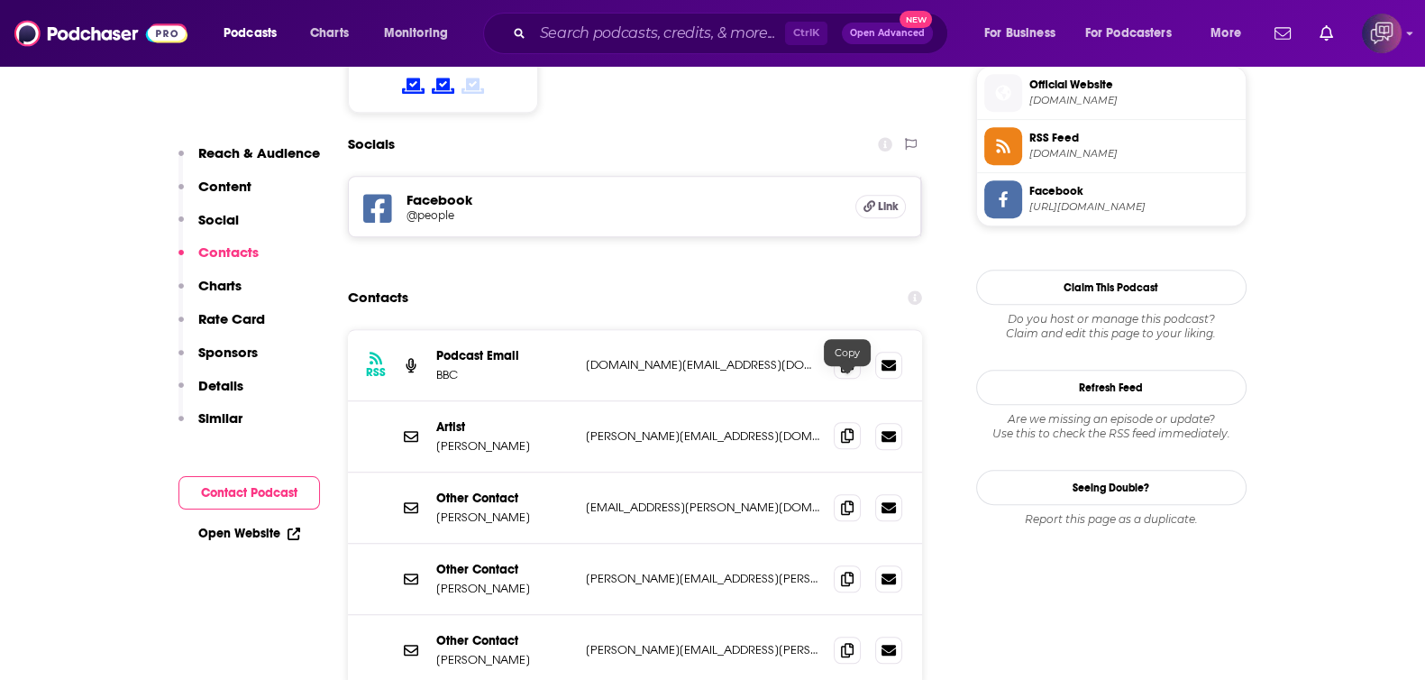
click at [838, 422] on span at bounding box center [847, 435] width 27 height 27
click at [657, 41] on input "Search podcasts, credits, & more..." at bounding box center [659, 33] width 252 height 29
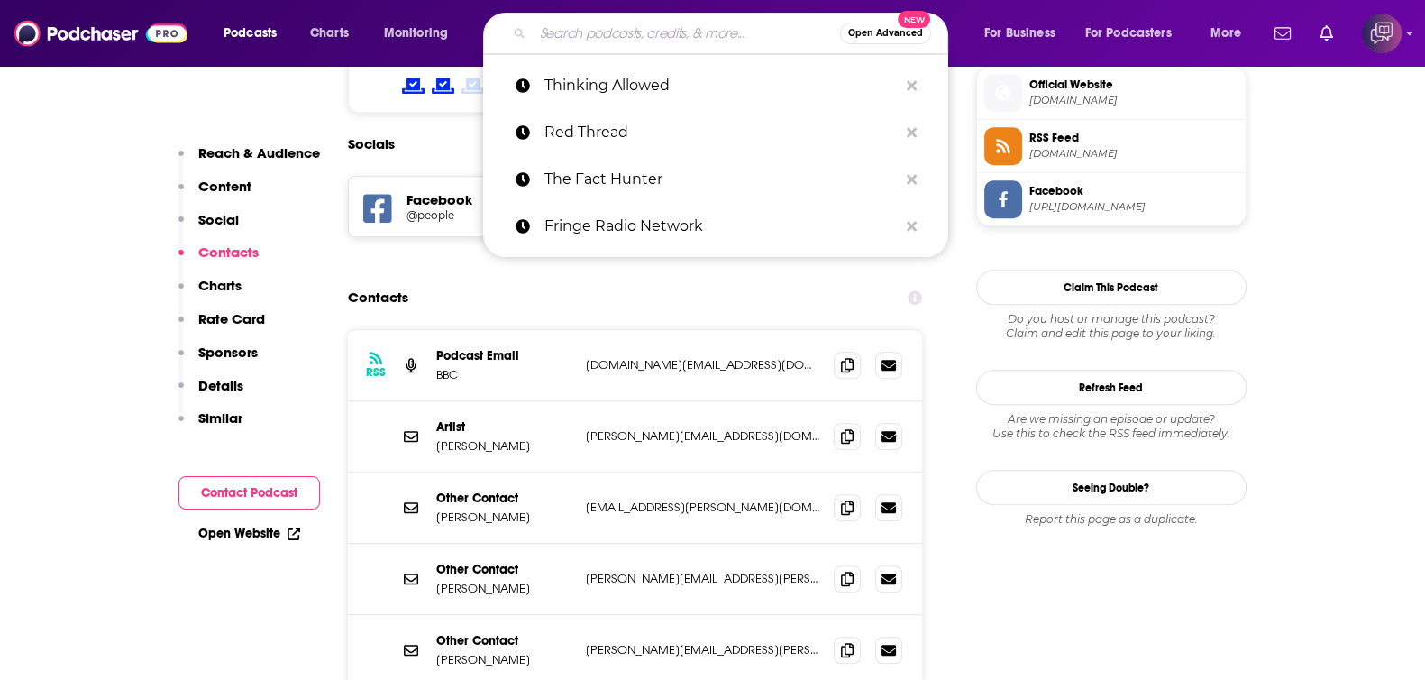
paste input "The Richie Allen Show"
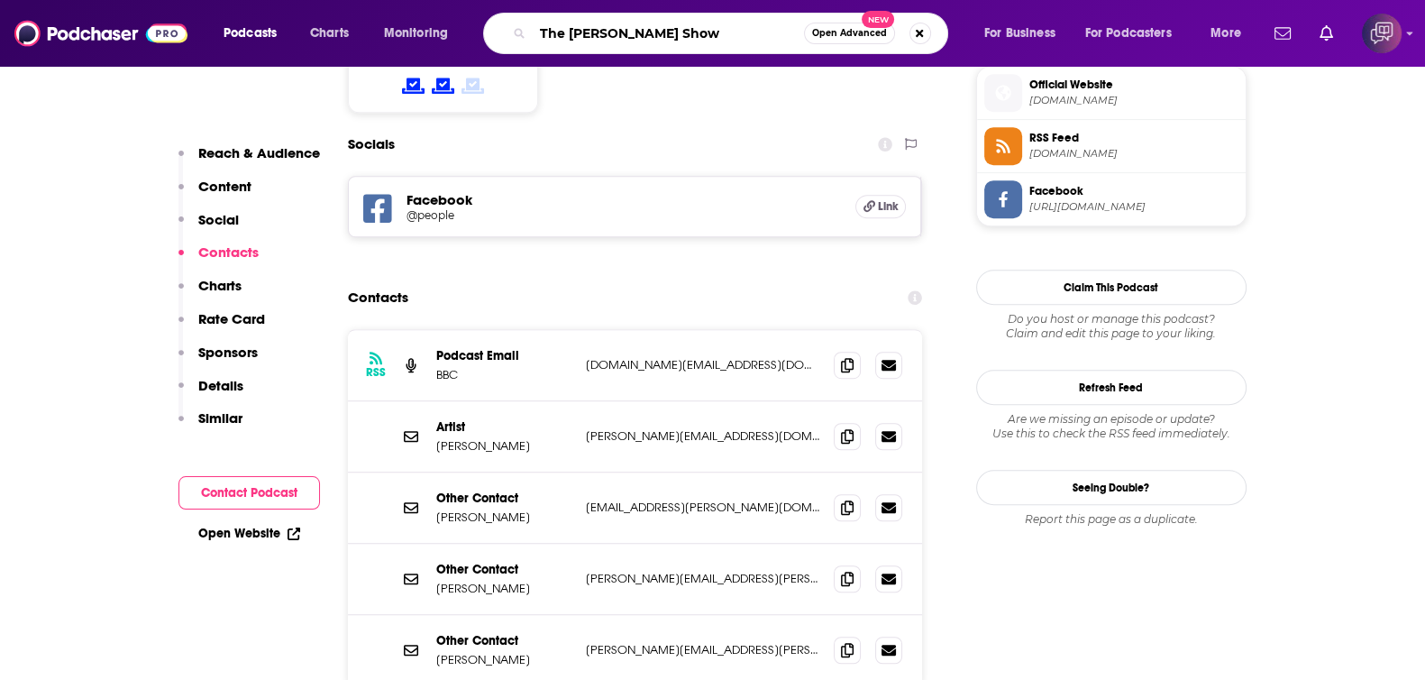
type input "The Richie Allen Show"
click at [844, 33] on span "Open Advanced" at bounding box center [849, 33] width 75 height 9
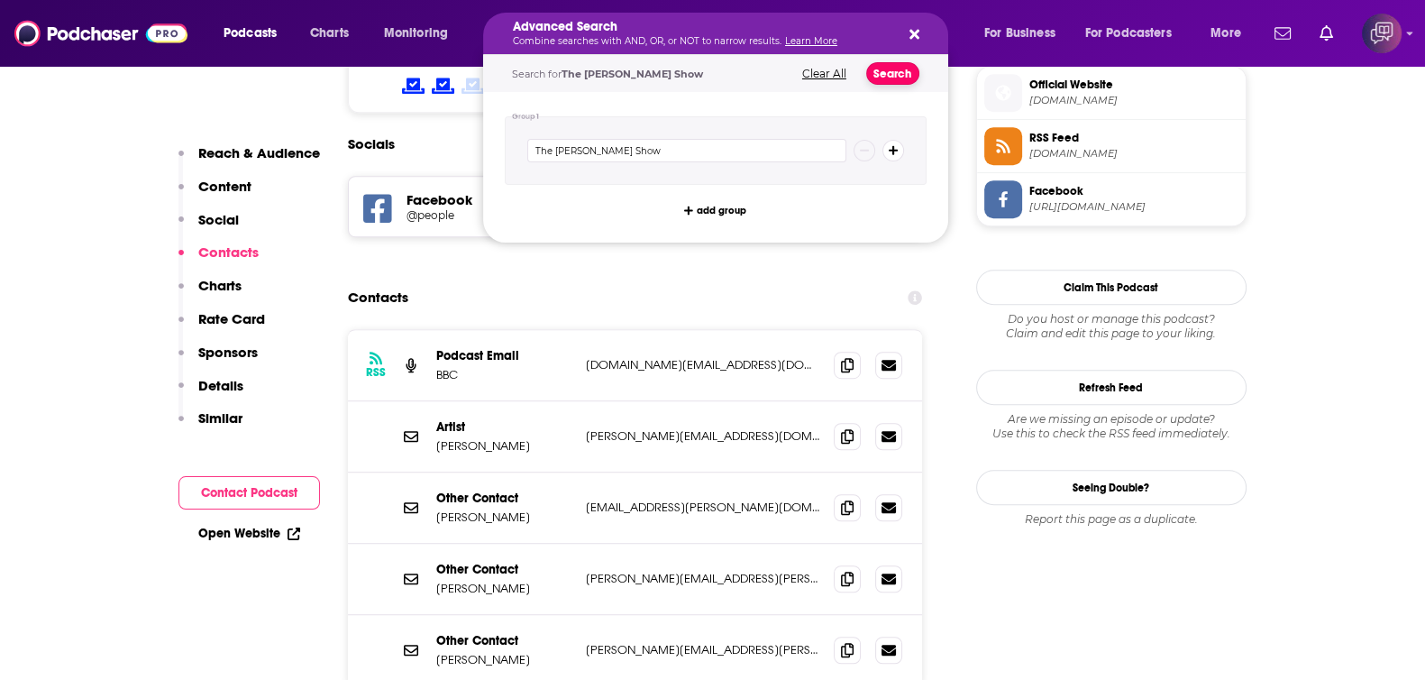
click at [890, 69] on button "Search" at bounding box center [892, 73] width 53 height 23
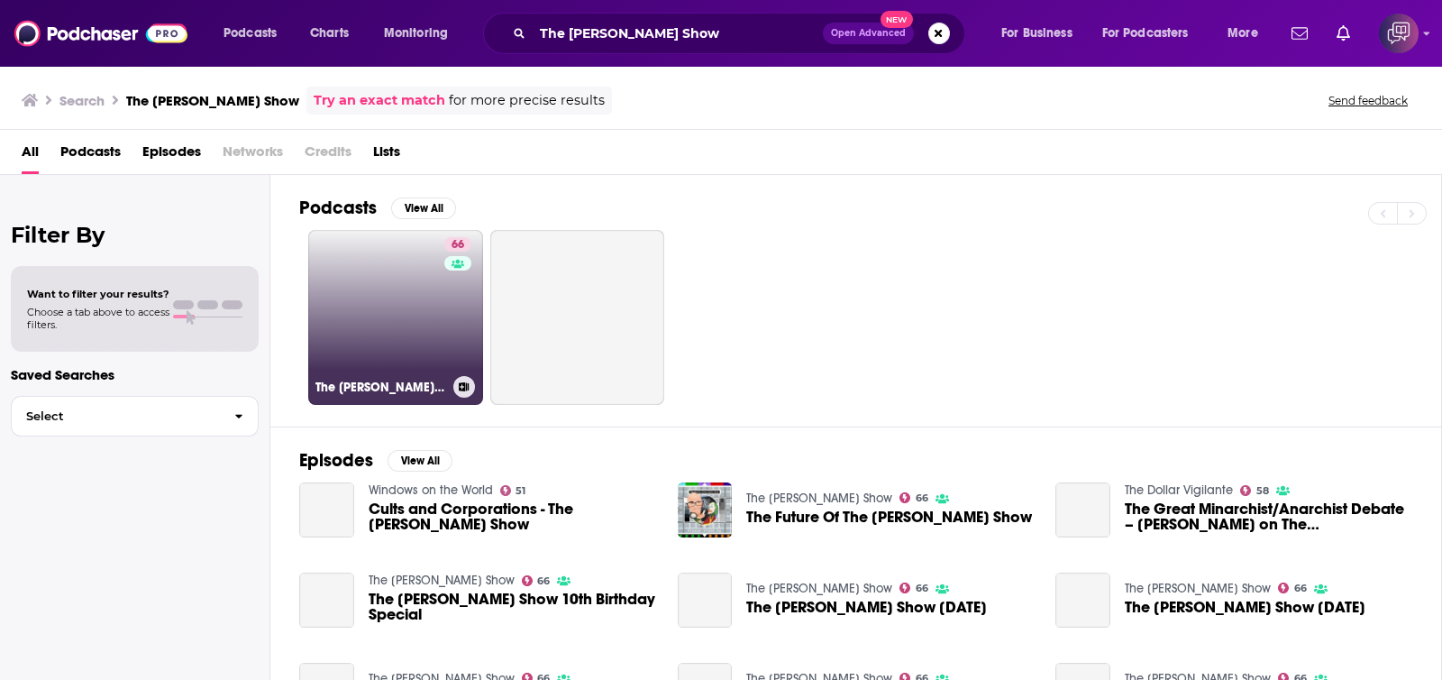
click at [373, 317] on link "66 The Richie Allen Show" at bounding box center [395, 317] width 175 height 175
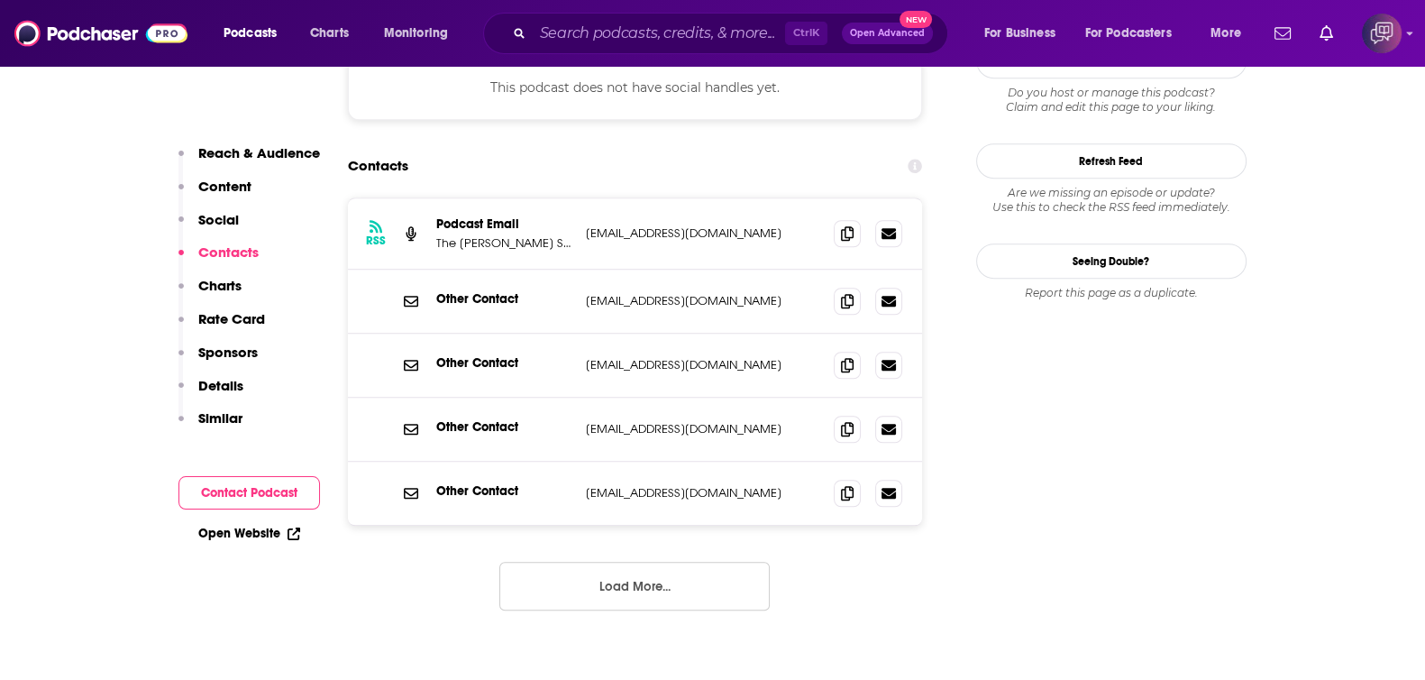
scroll to position [1577, 0]
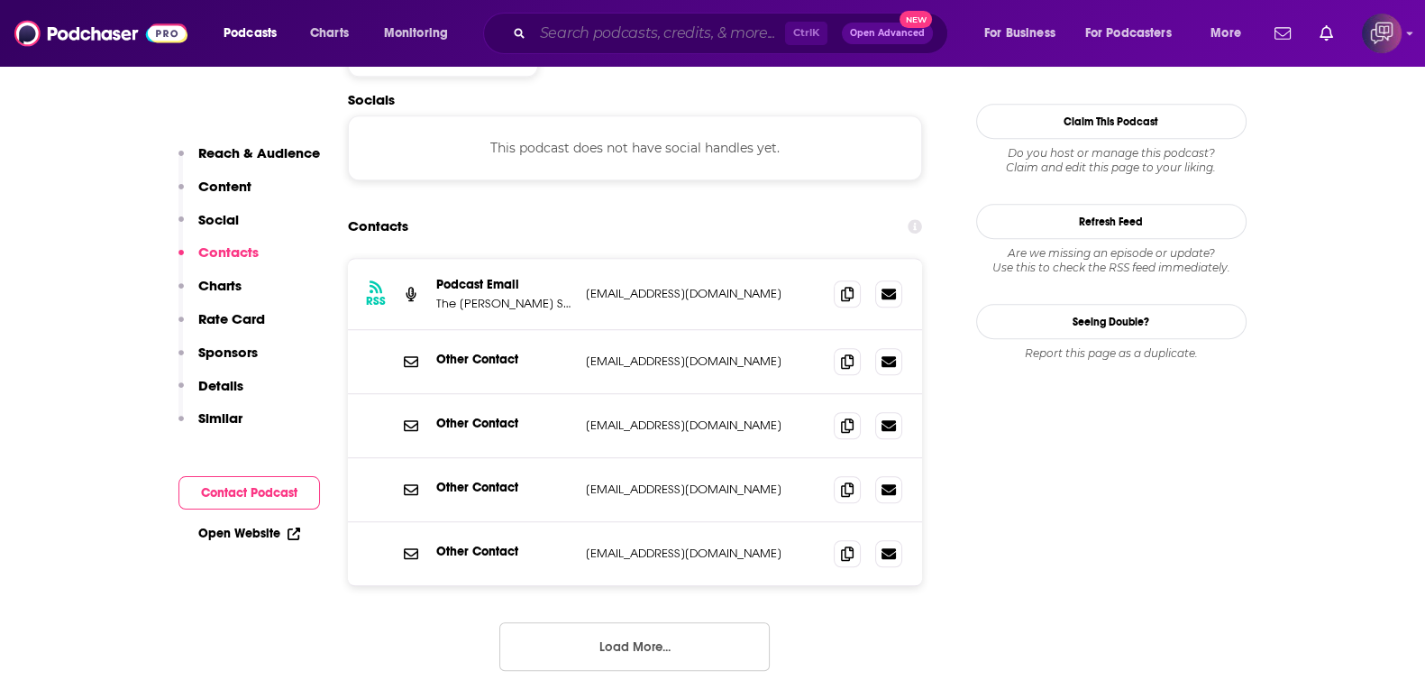
click at [709, 32] on input "Search podcasts, credits, & more..." at bounding box center [659, 33] width 252 height 29
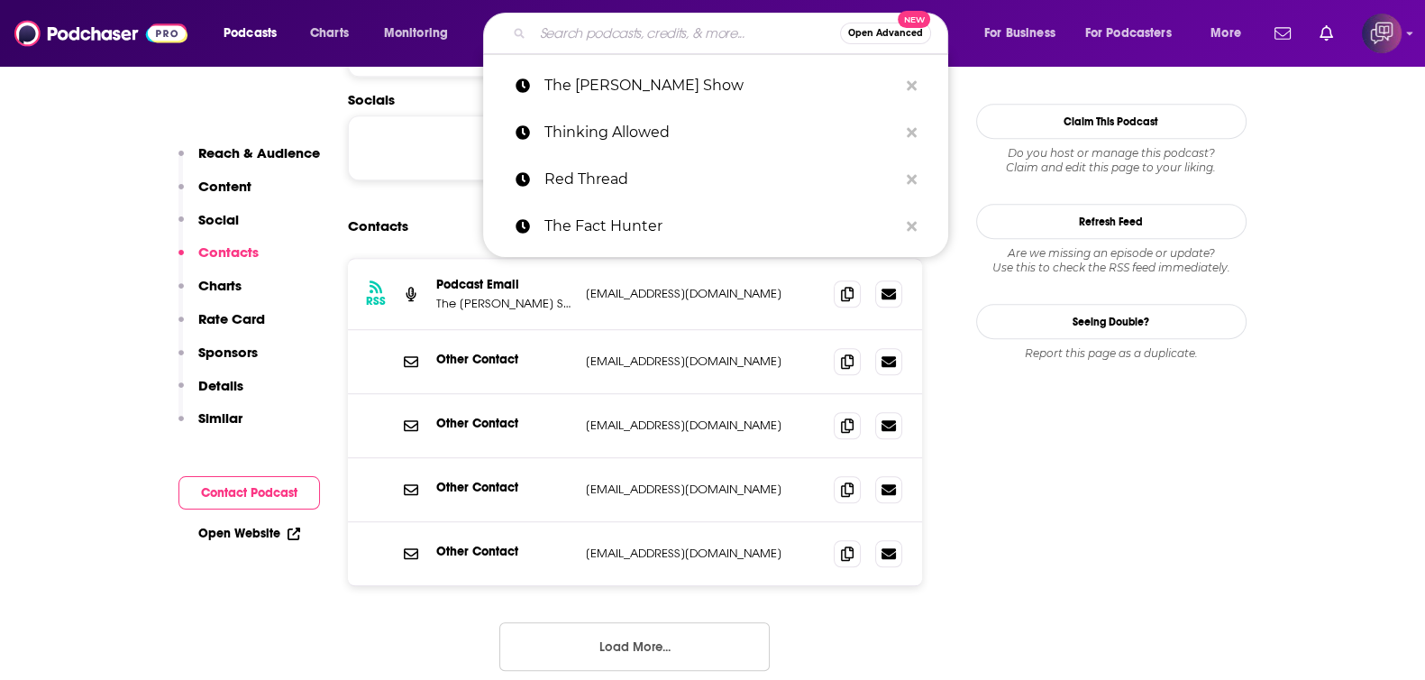
paste input "Art Bell Back in Time"
type input "Art Bell Back in Time"
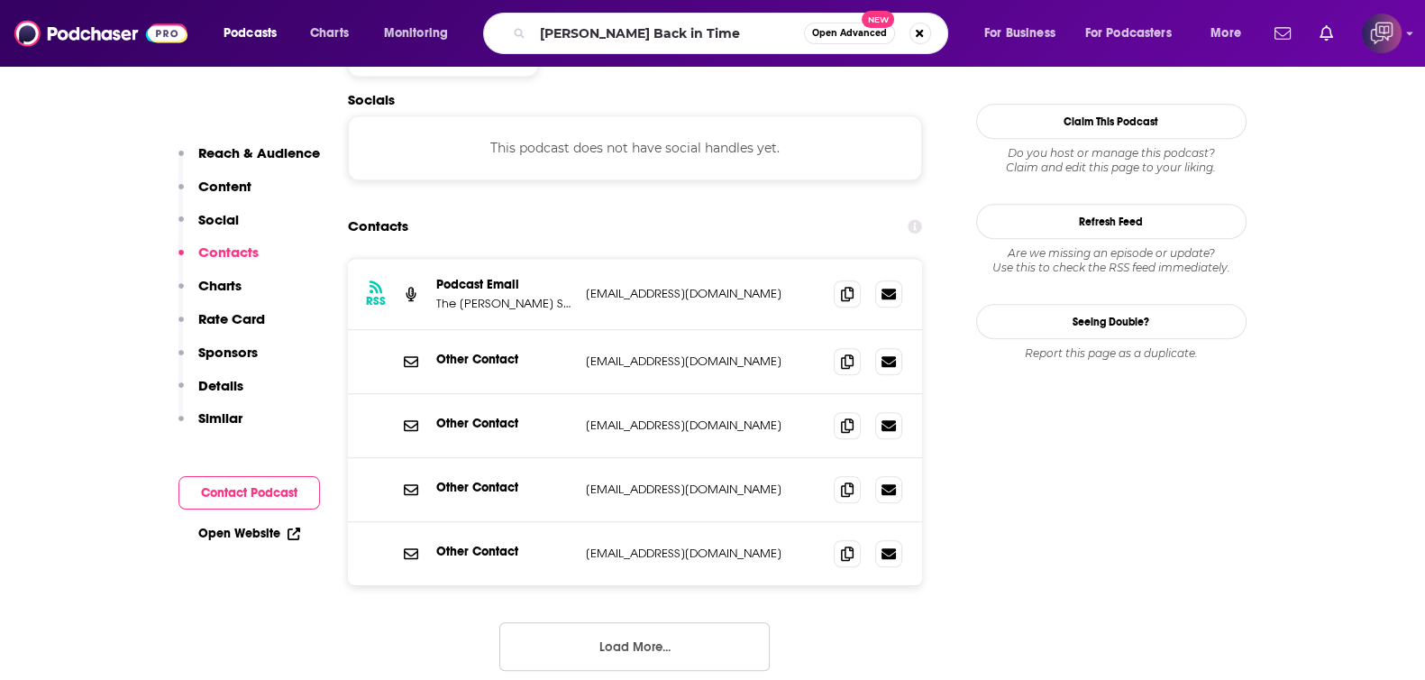
click at [855, 24] on button "Open Advanced New" at bounding box center [849, 34] width 91 height 22
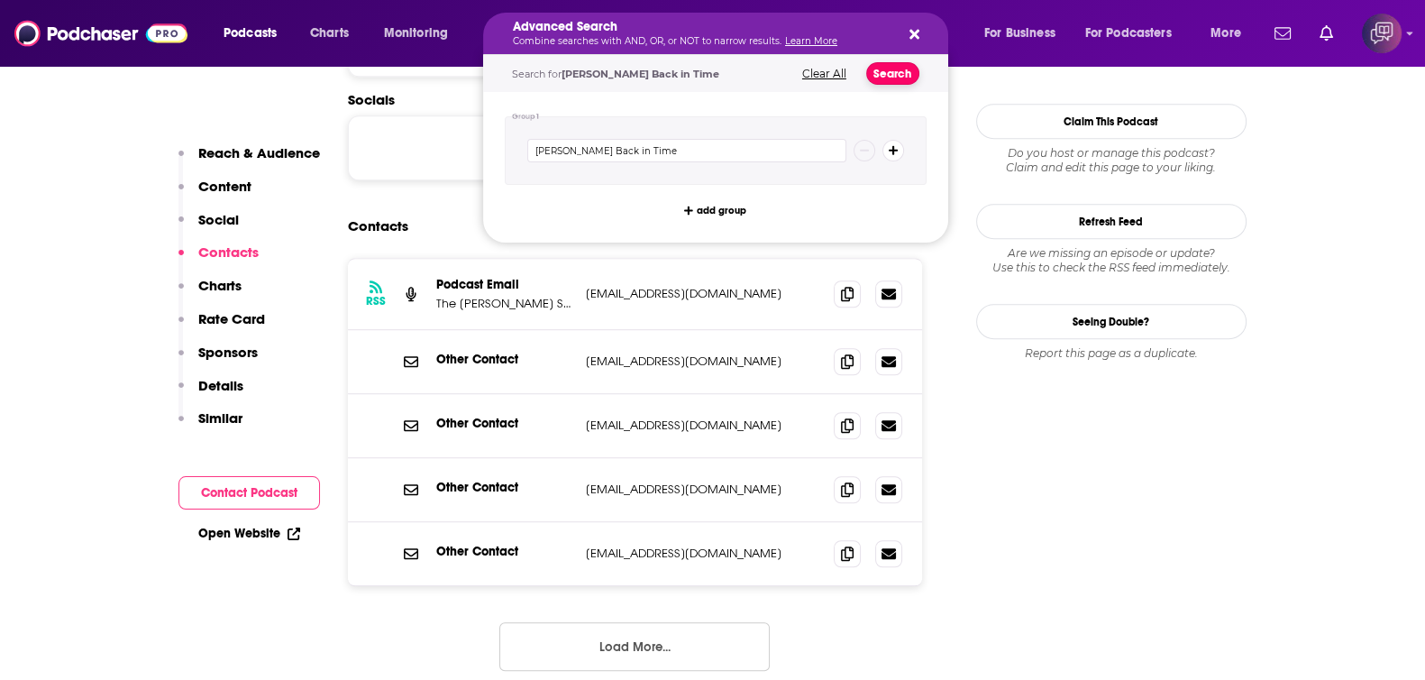
click at [888, 65] on button "Search" at bounding box center [892, 73] width 53 height 23
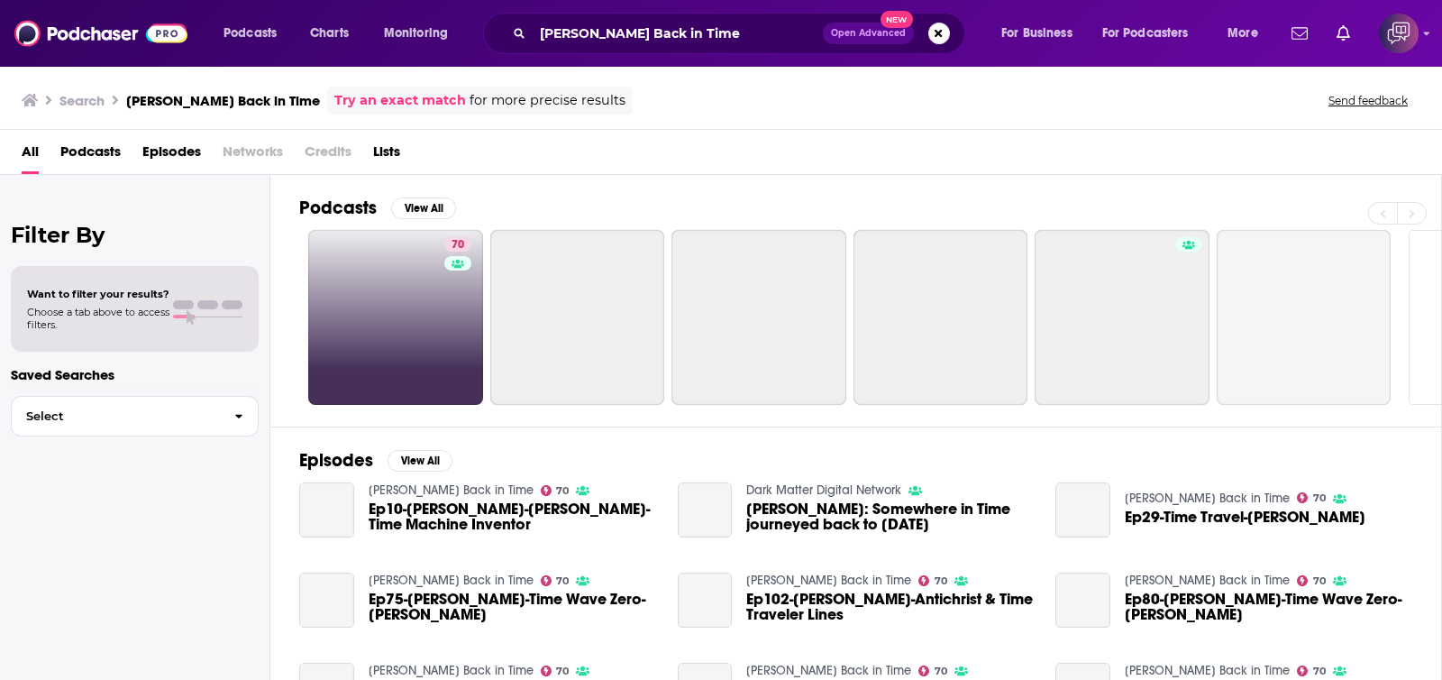
click at [457, 283] on div "Has guests" at bounding box center [455, 288] width 75 height 27
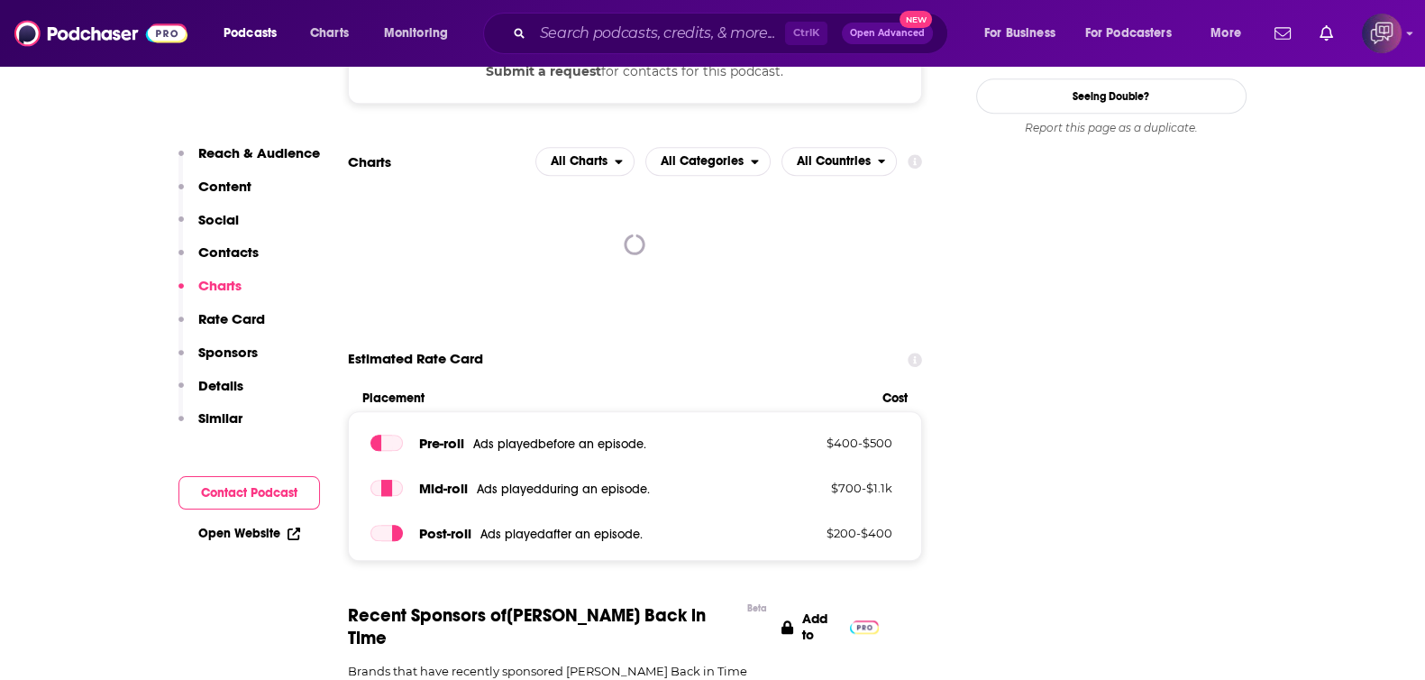
scroll to position [1464, 0]
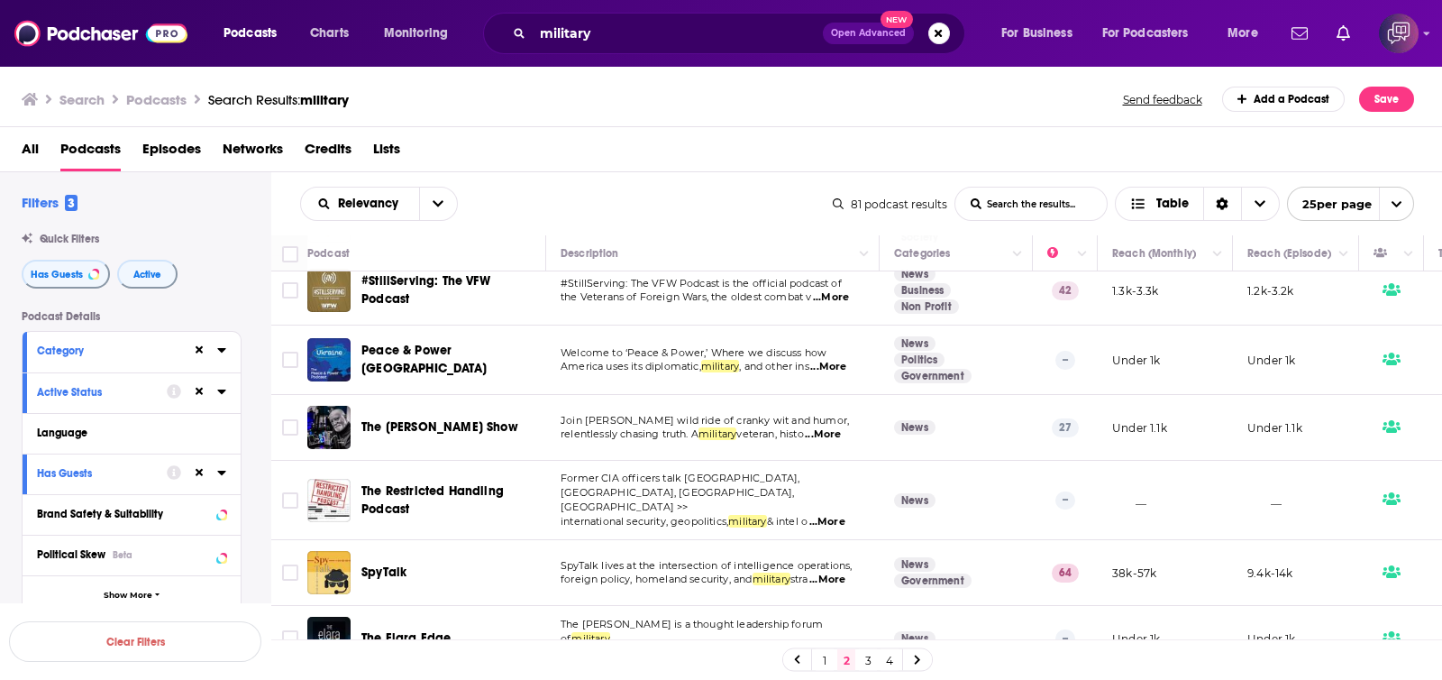
scroll to position [450, 0]
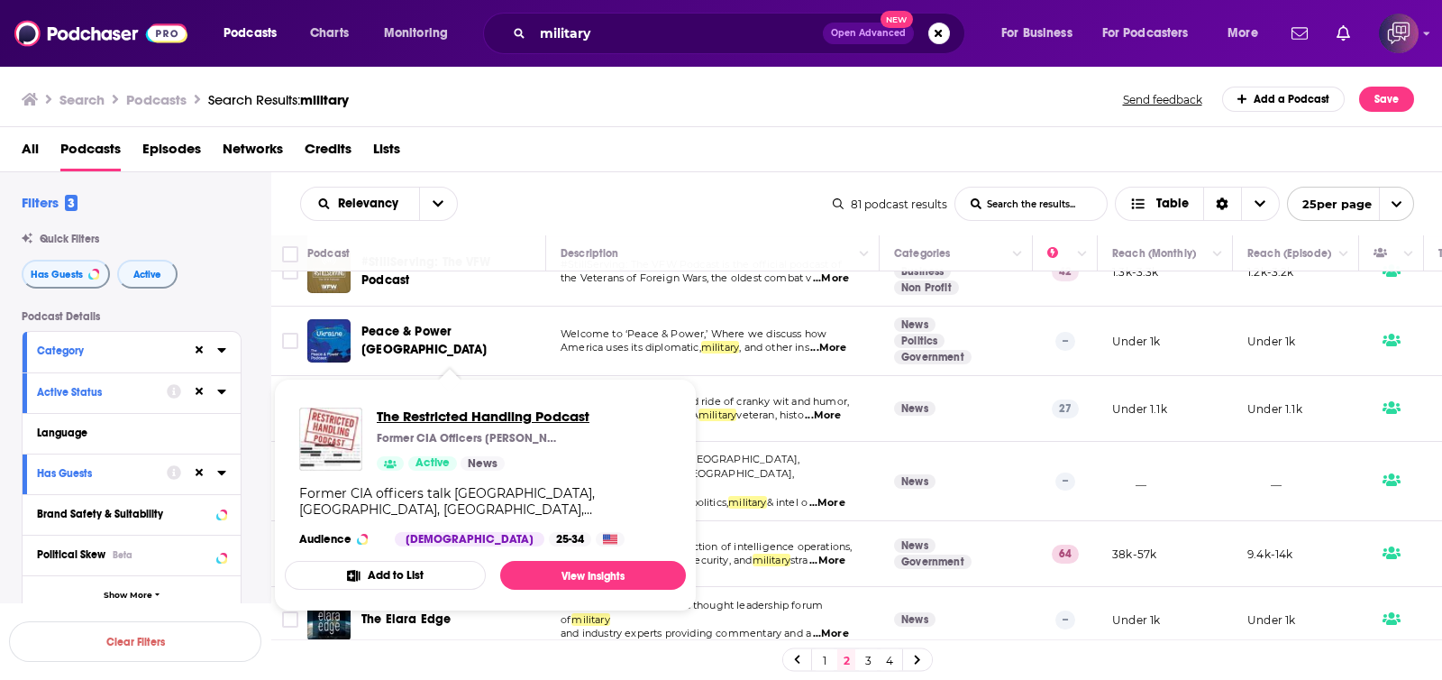
drag, startPoint x: 449, startPoint y: 453, endPoint x: 399, endPoint y: 419, distance: 59.8
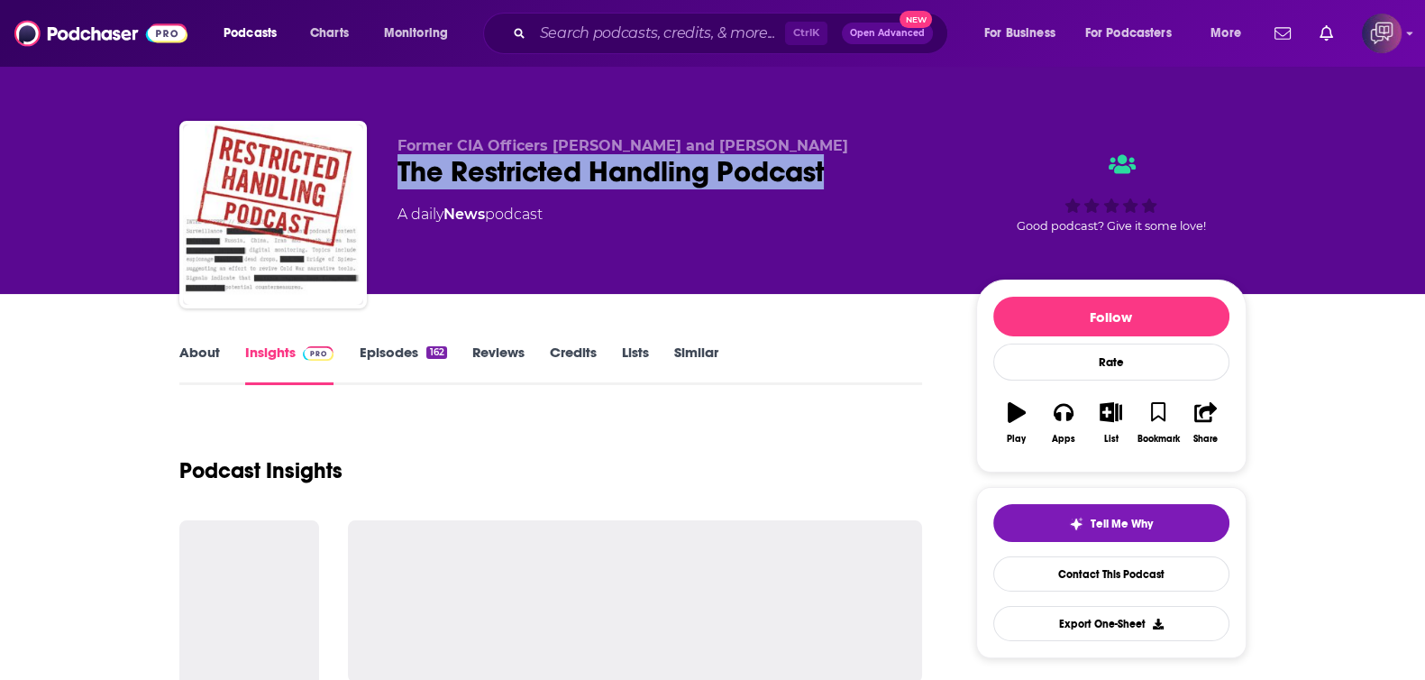
drag, startPoint x: 397, startPoint y: 178, endPoint x: 879, endPoint y: 173, distance: 482.3
click at [879, 173] on div "The Restricted Handling Podcast" at bounding box center [673, 171] width 550 height 35
copy h2 "The Restricted Handling Podcast"
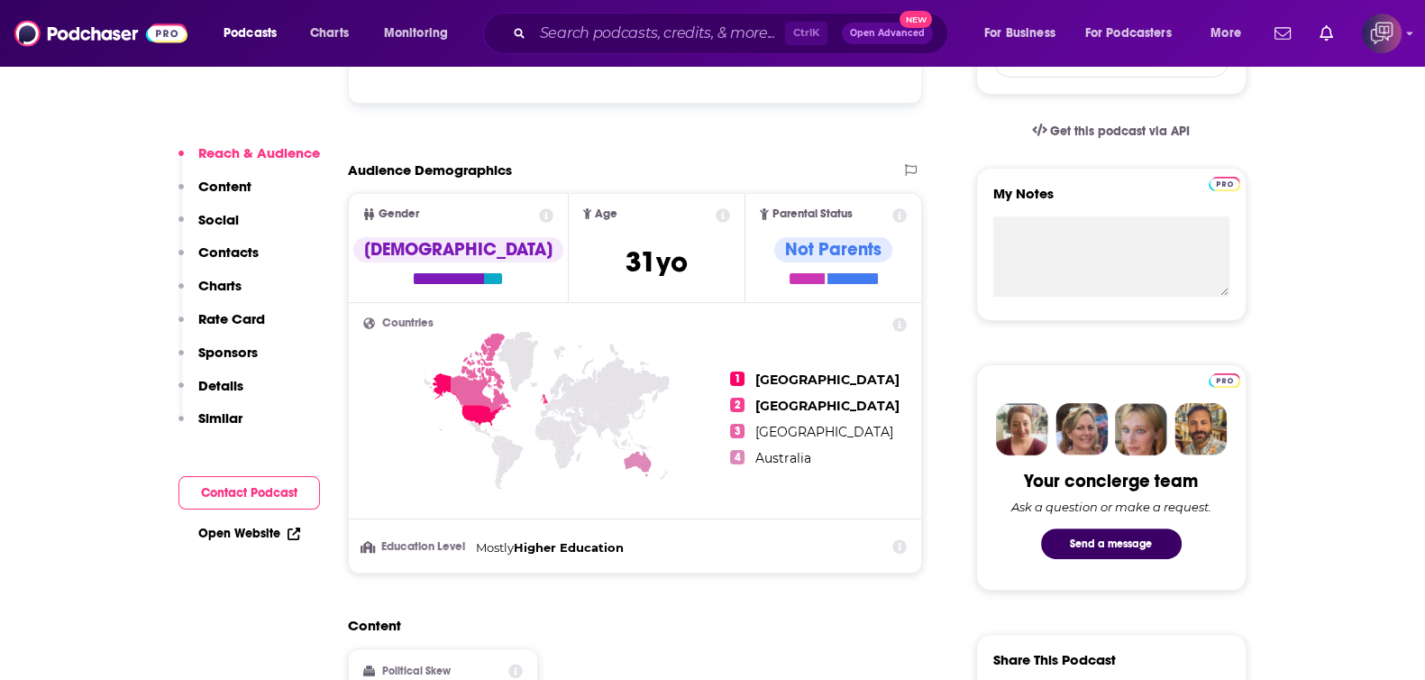
scroll to position [338, 0]
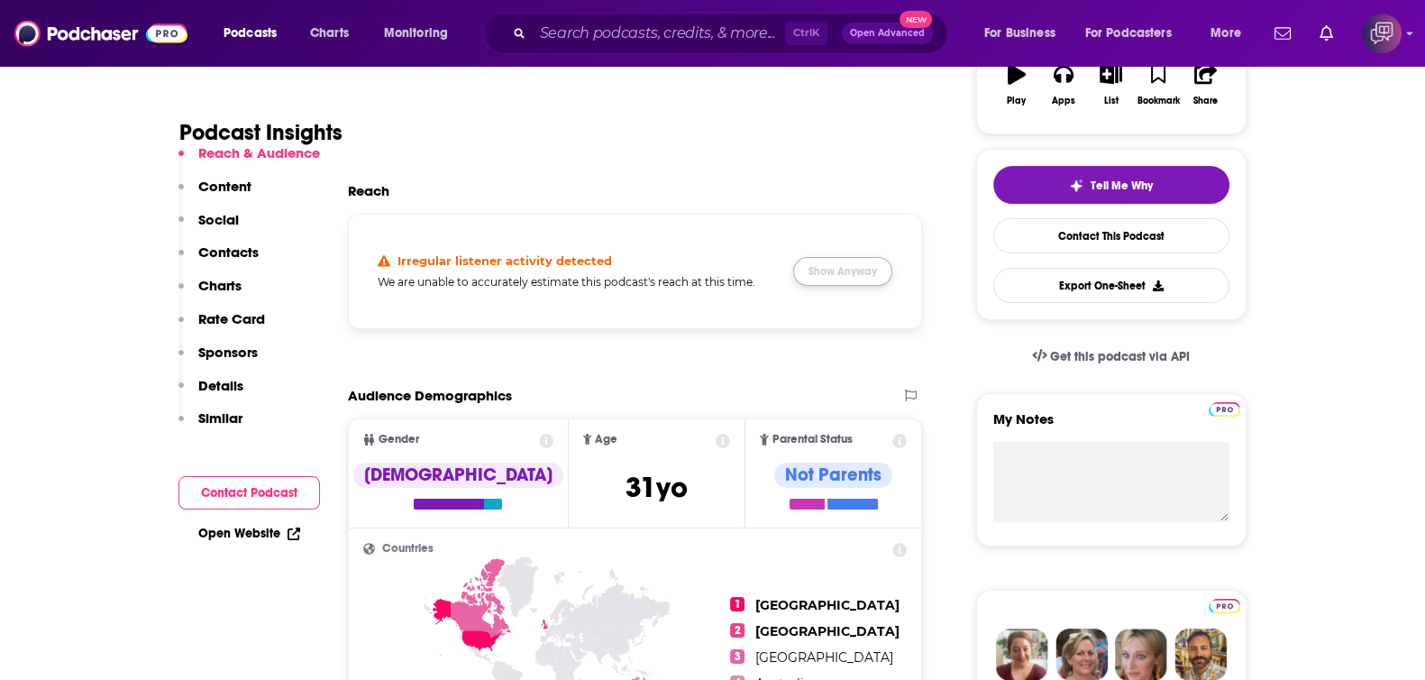
click at [829, 260] on button "Show Anyway" at bounding box center [842, 271] width 99 height 29
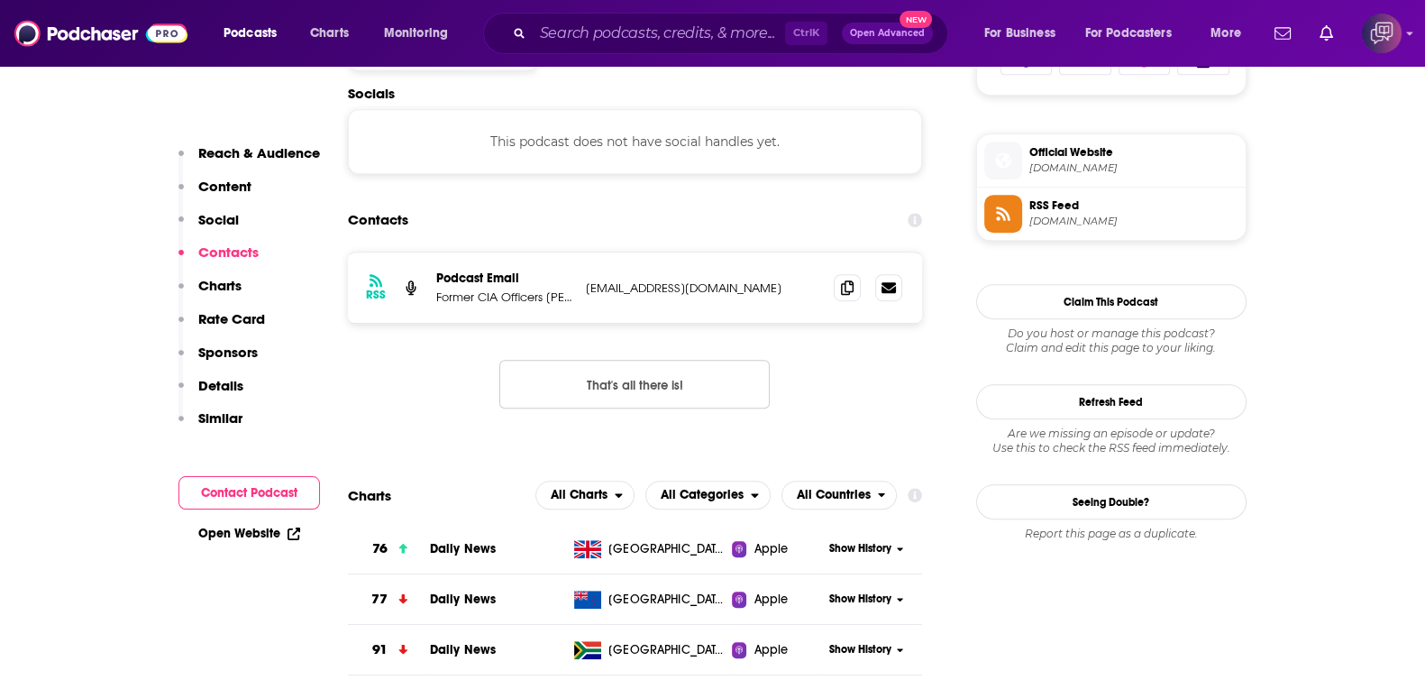
scroll to position [1352, 0]
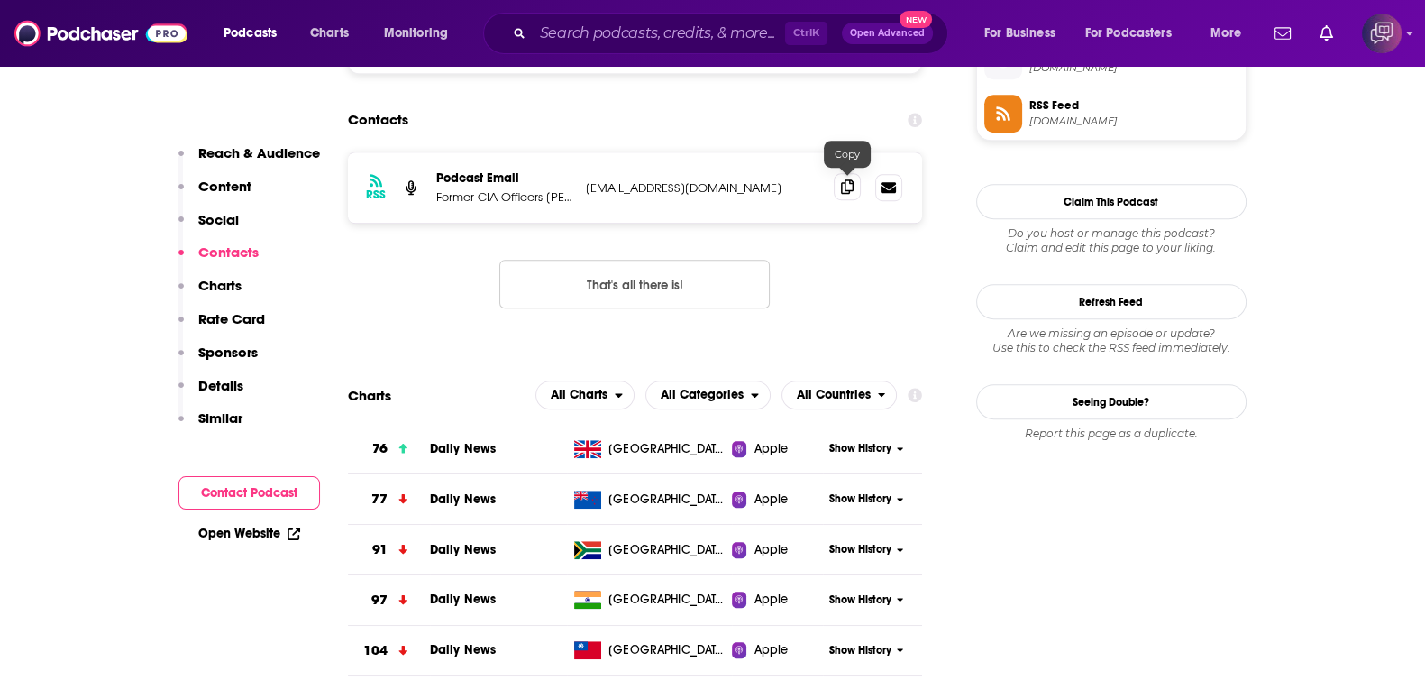
click at [852, 183] on icon at bounding box center [847, 186] width 13 height 14
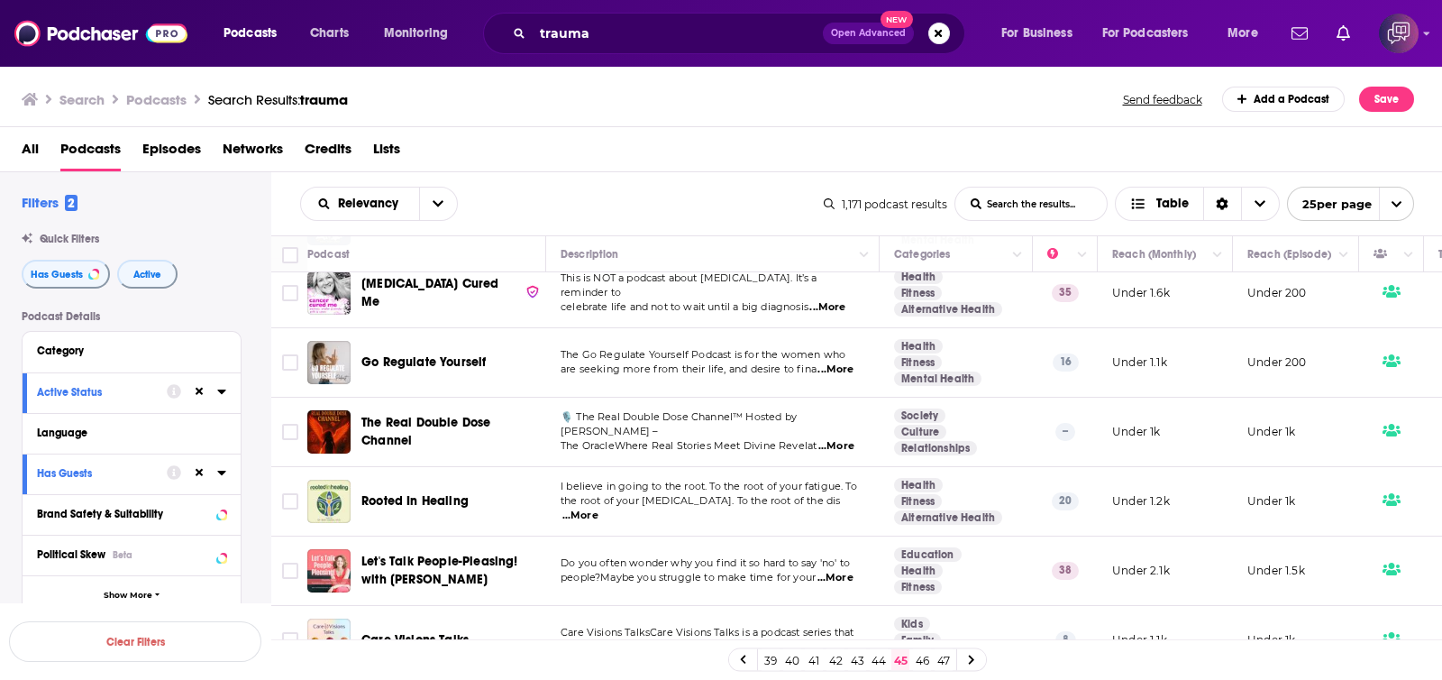
scroll to position [1014, 0]
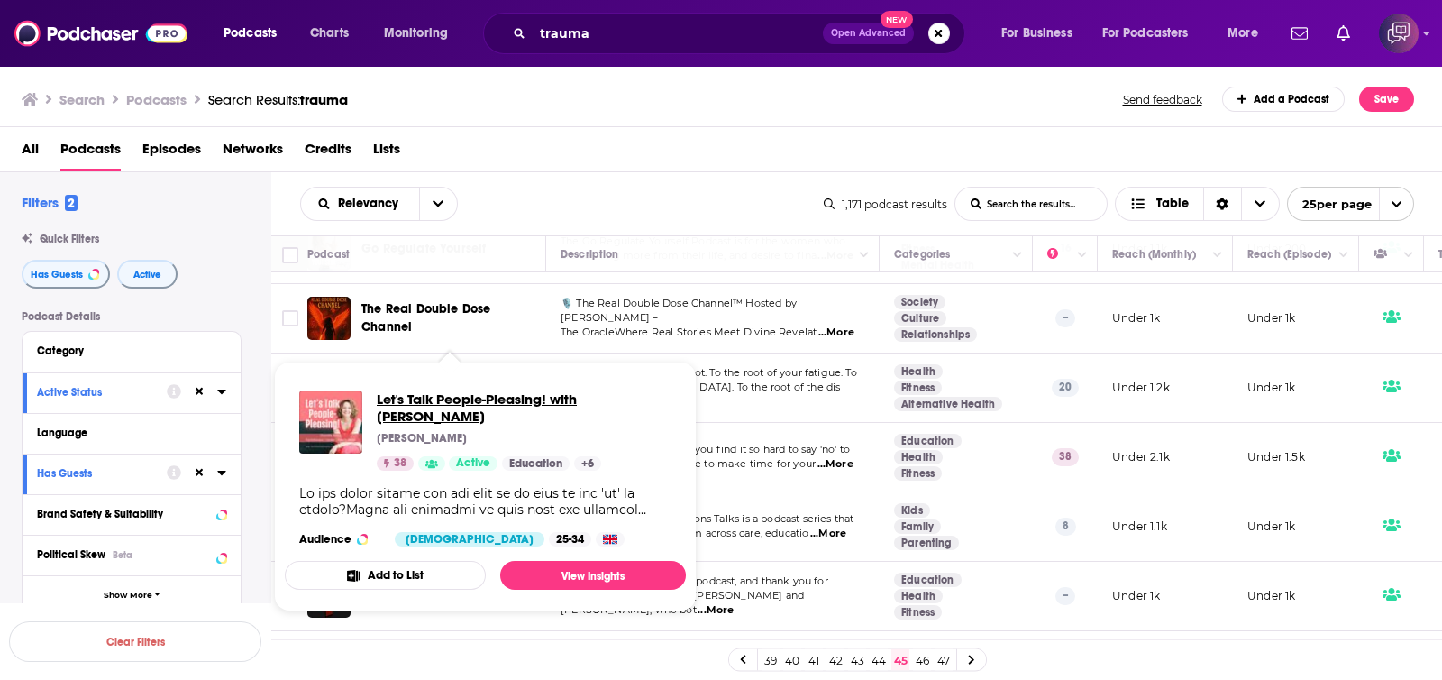
drag, startPoint x: 391, startPoint y: 431, endPoint x: 381, endPoint y: 415, distance: 19.0
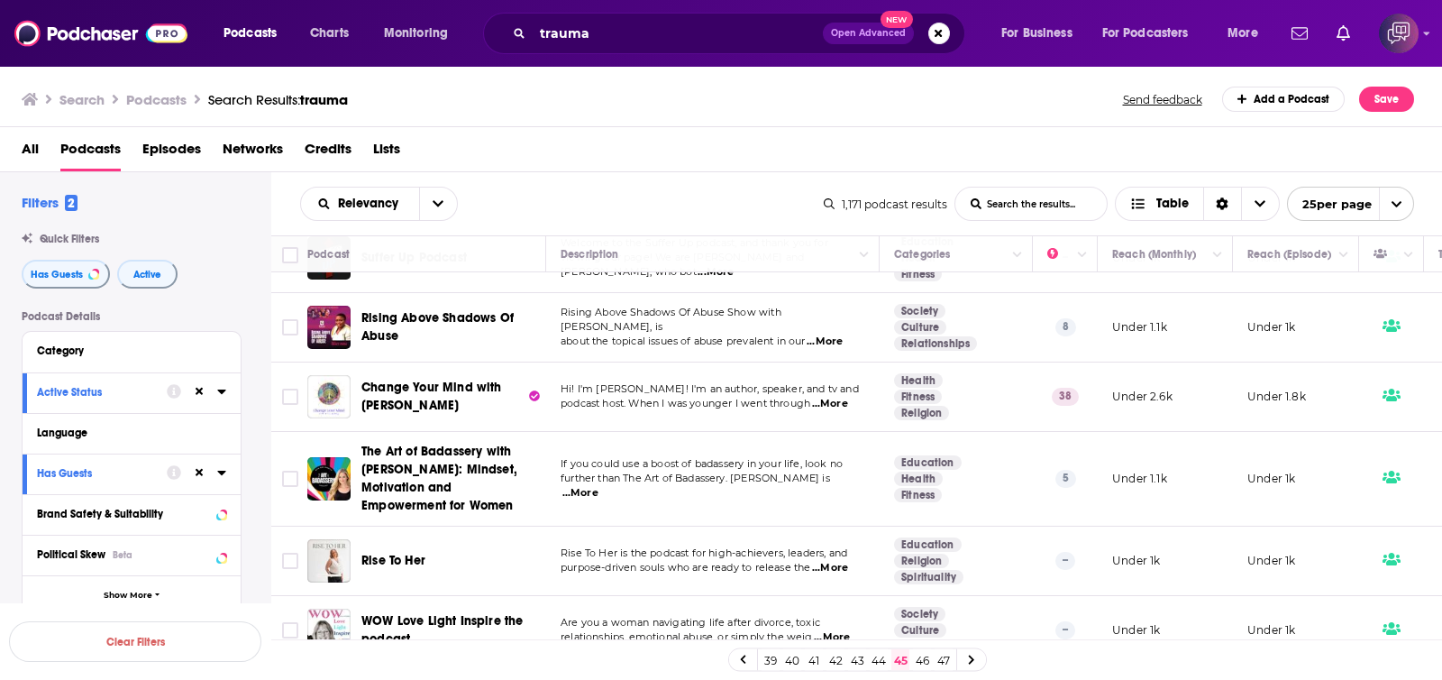
scroll to position [1534, 0]
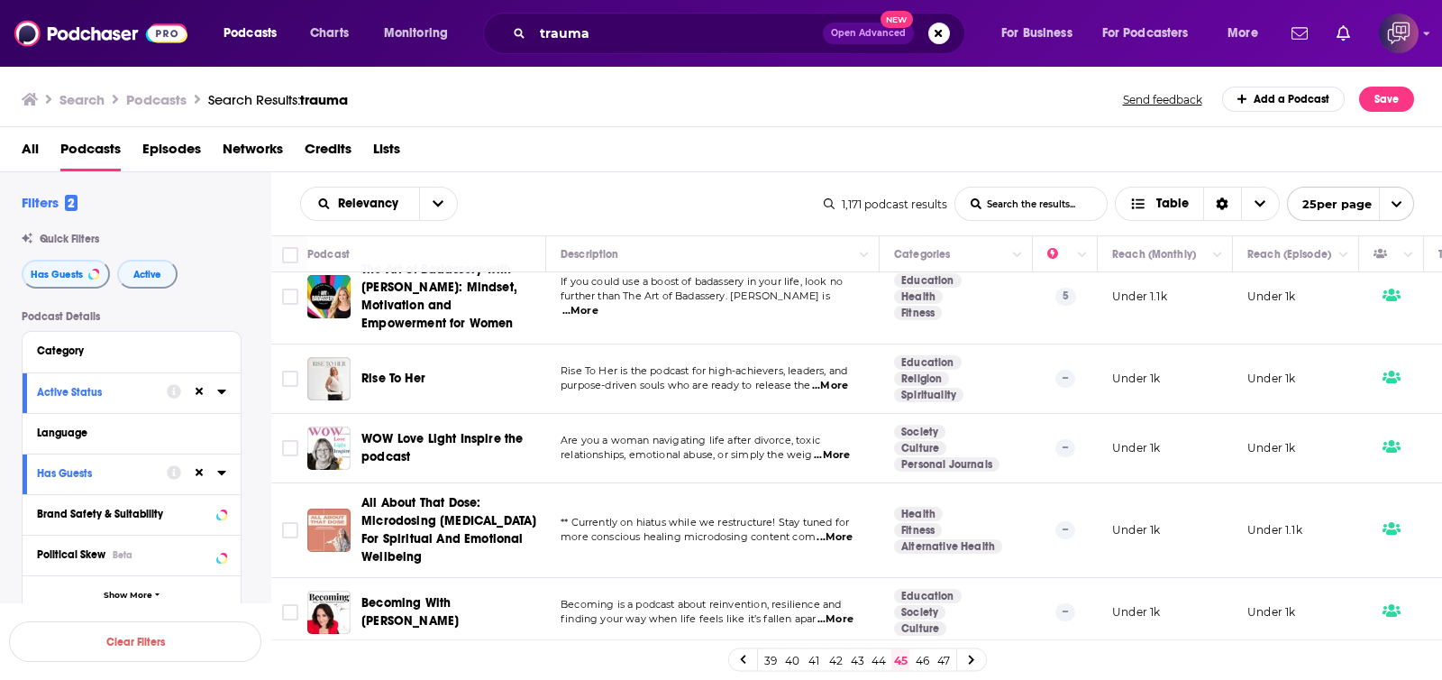
click at [878, 659] on link "44" at bounding box center [879, 660] width 18 height 22
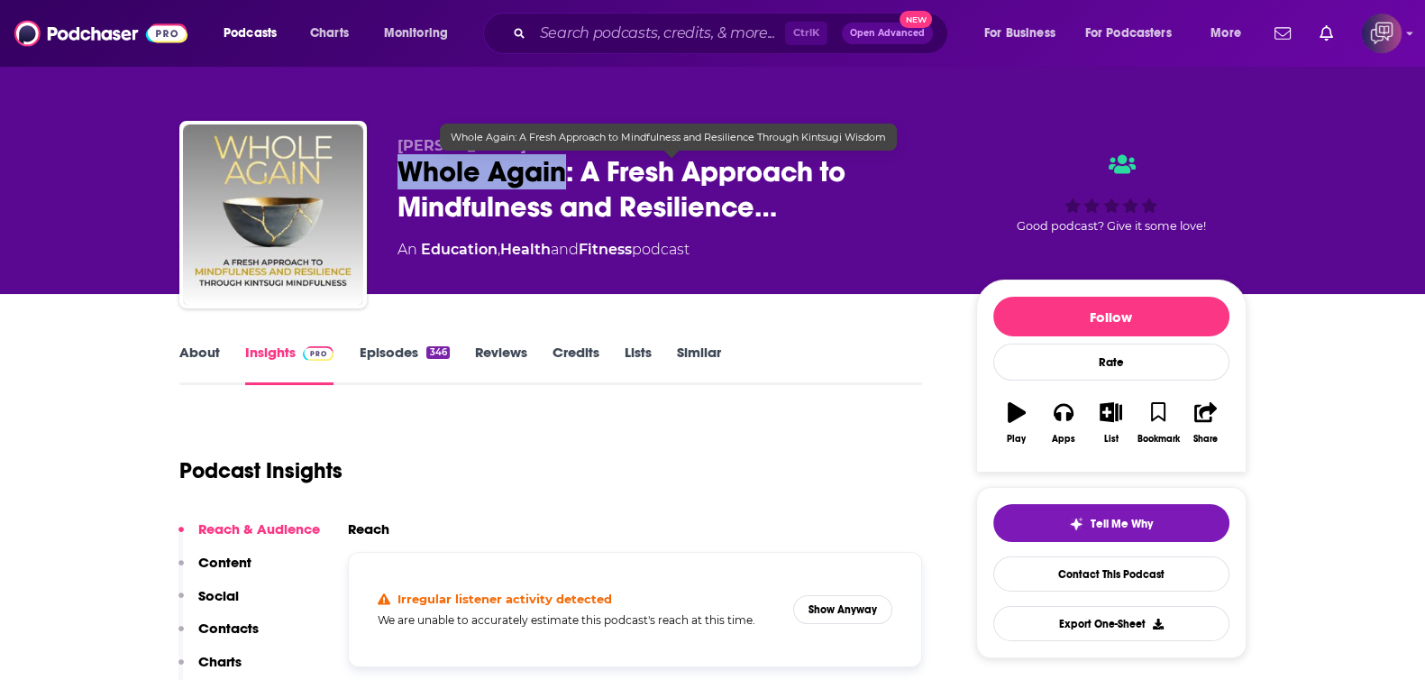
drag, startPoint x: 505, startPoint y: 173, endPoint x: 563, endPoint y: 176, distance: 58.7
click at [563, 176] on div "[PERSON_NAME] Whole Again: A Fresh Approach to Mindfulness and Resilience… An E…" at bounding box center [712, 218] width 1067 height 195
copy h2 "Whole Again"
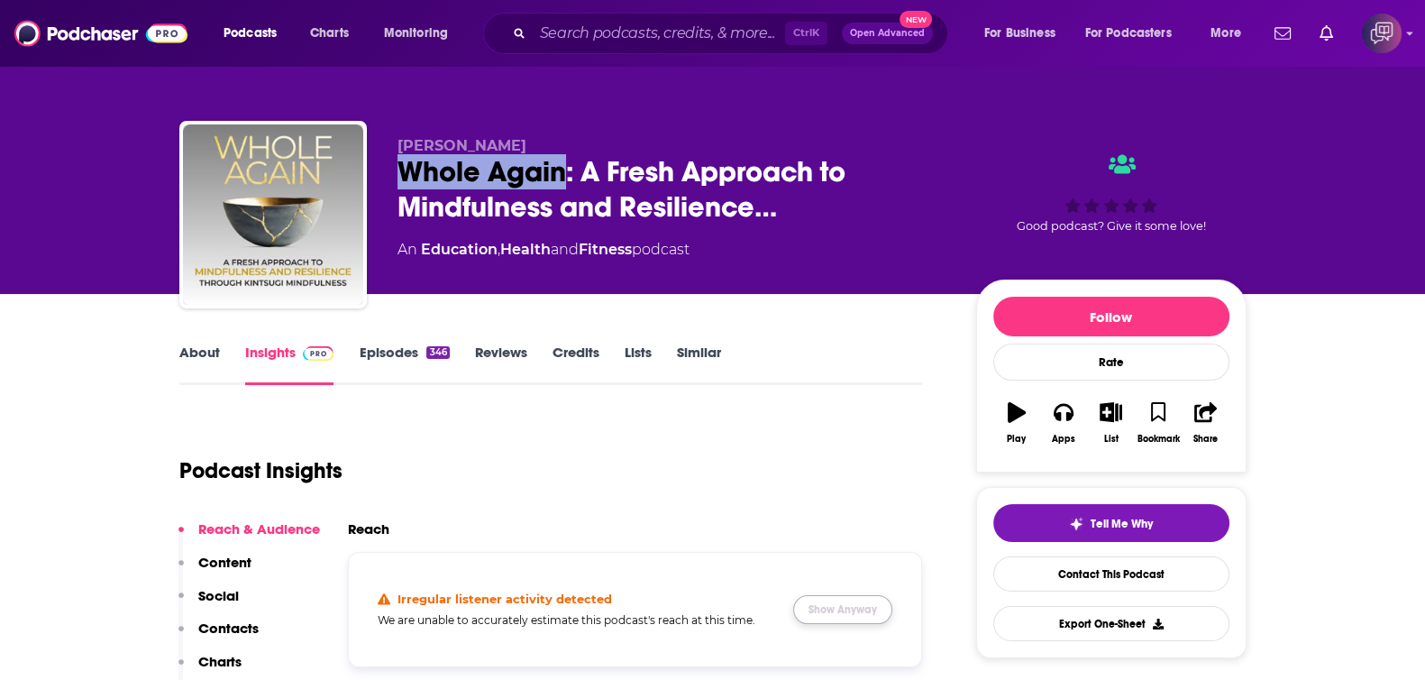
click at [816, 609] on button "Show Anyway" at bounding box center [842, 609] width 99 height 29
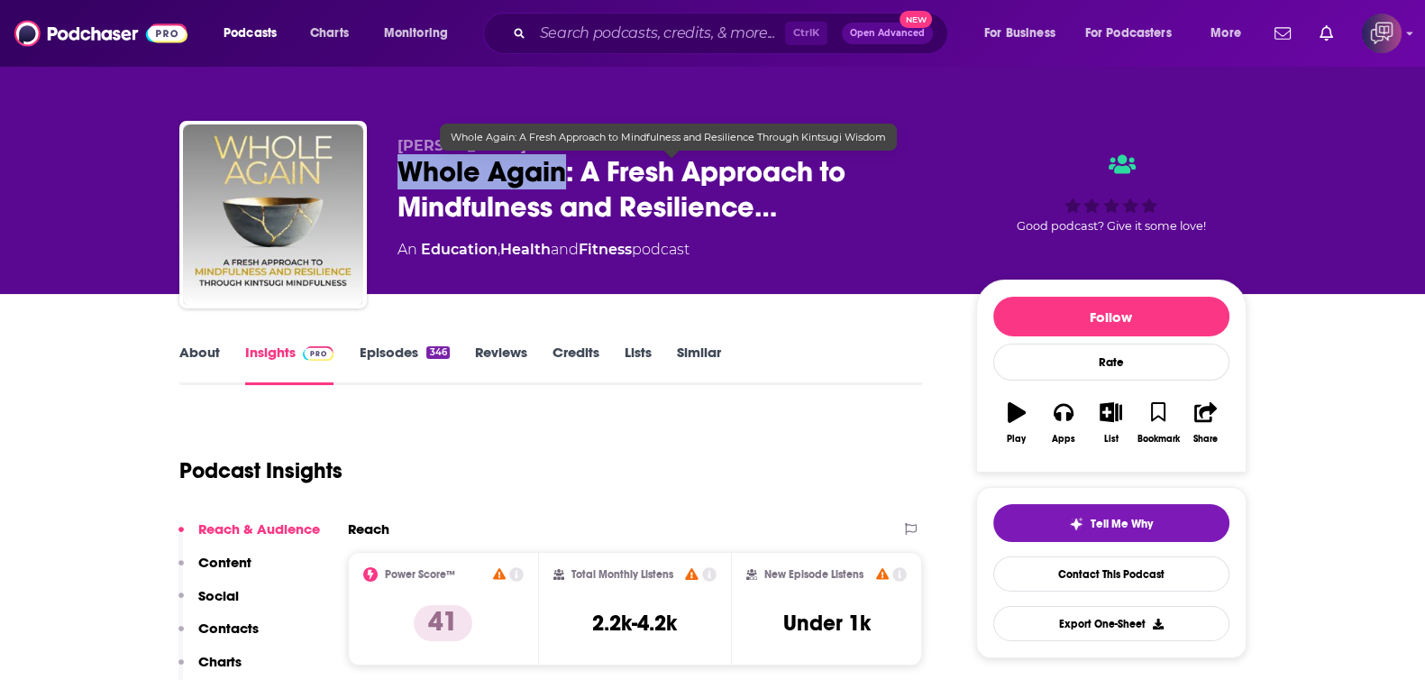
copy h2 "Whole Again"
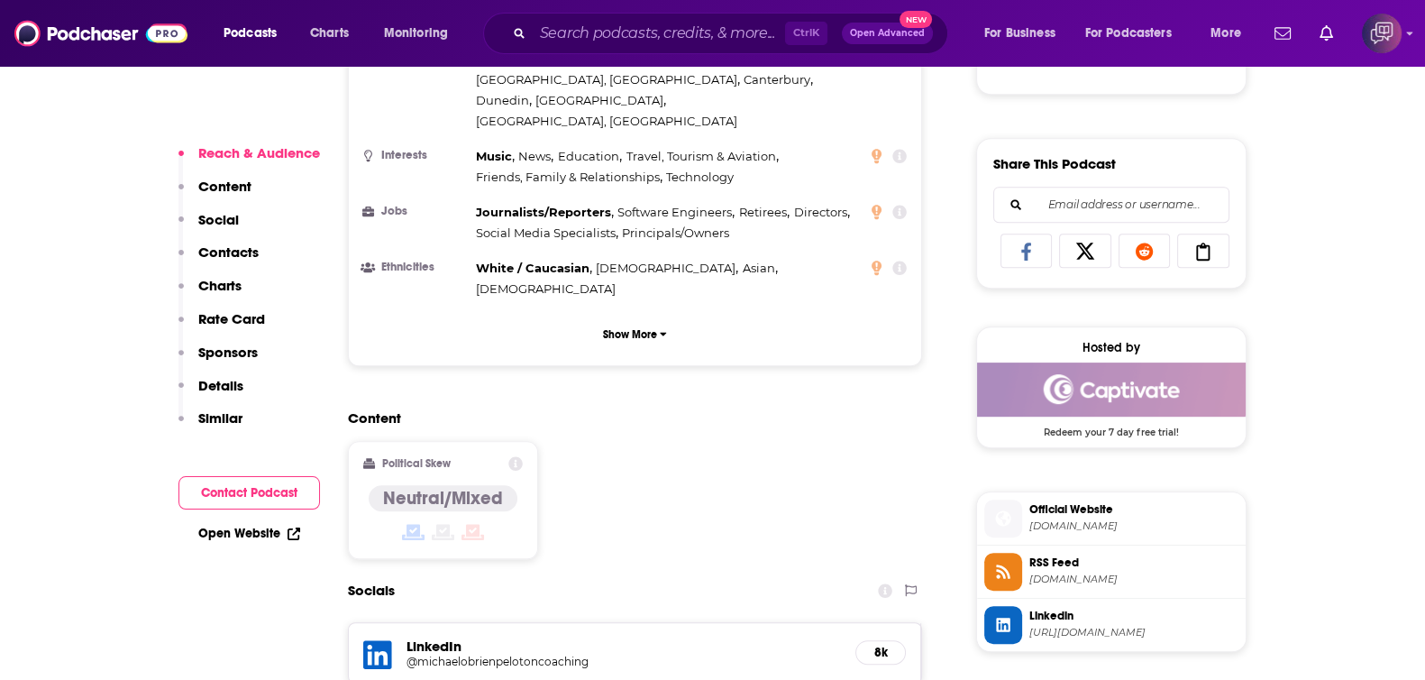
scroll to position [1464, 0]
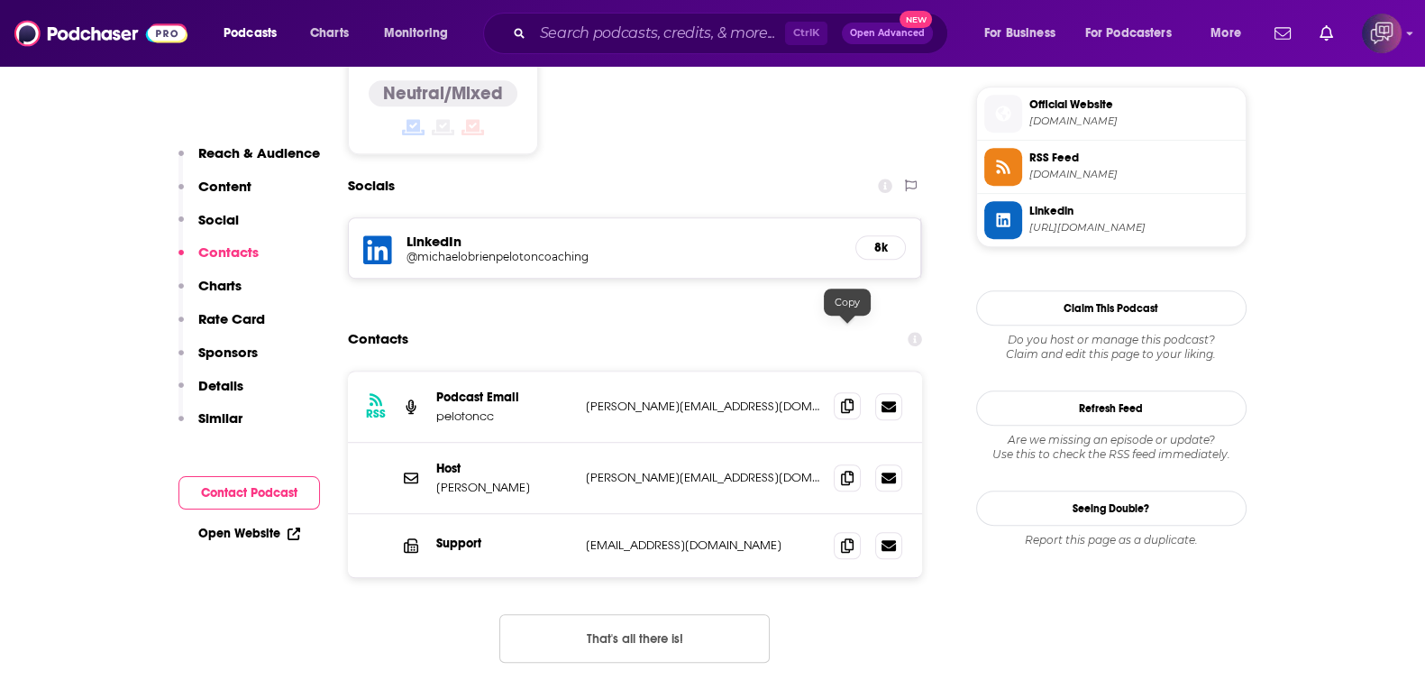
click at [844, 398] on icon at bounding box center [847, 405] width 13 height 14
click at [835, 463] on span at bounding box center [847, 476] width 27 height 27
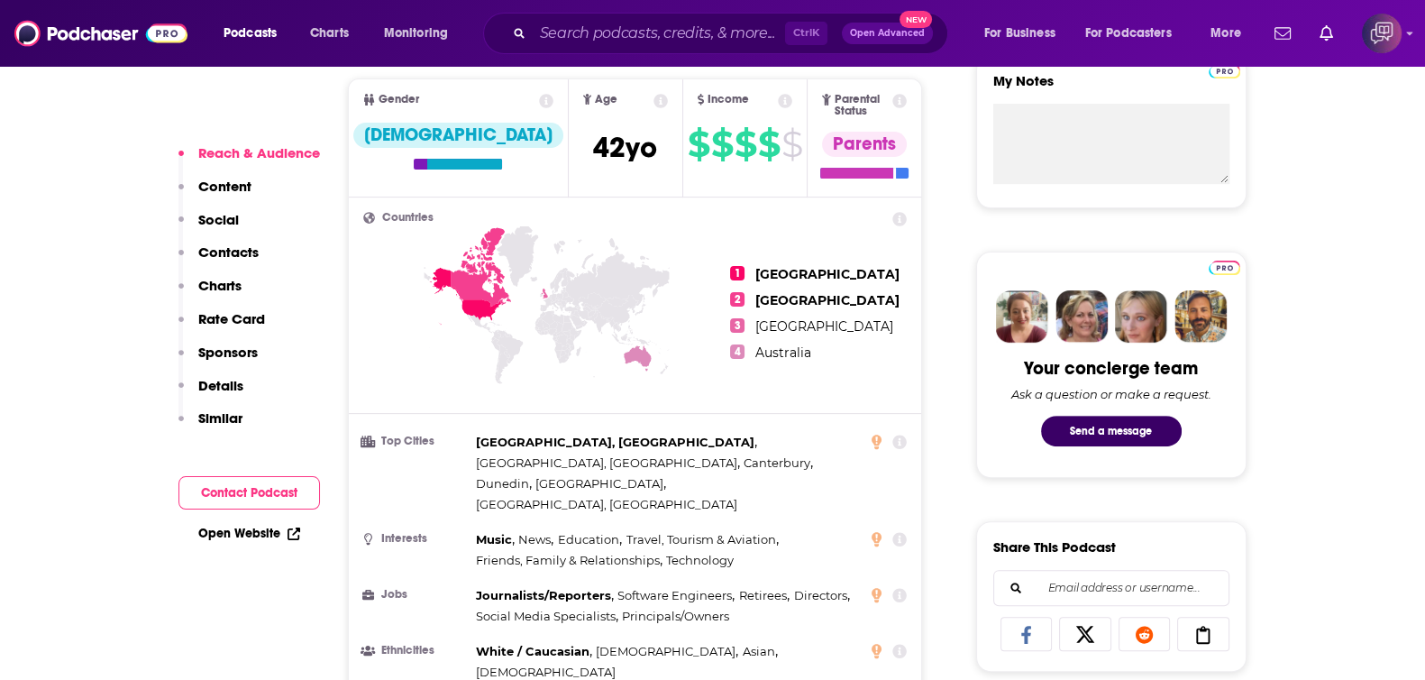
scroll to position [1577, 0]
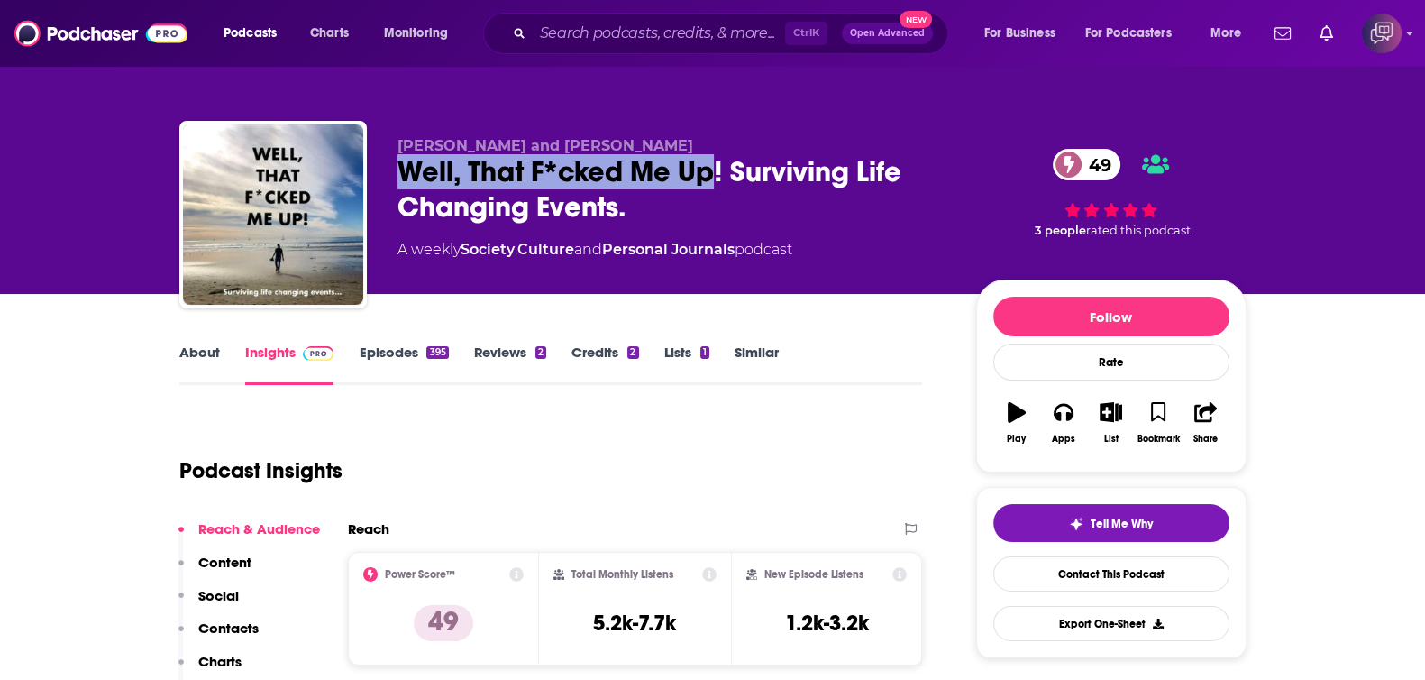
drag, startPoint x: 396, startPoint y: 178, endPoint x: 709, endPoint y: 178, distance: 312.8
click at [709, 178] on div "[PERSON_NAME] and [PERSON_NAME] Well, That F*cked Me Up! Surviving Life Changin…" at bounding box center [712, 218] width 1067 height 195
copy h2 "Well, That F*cked Me Up"
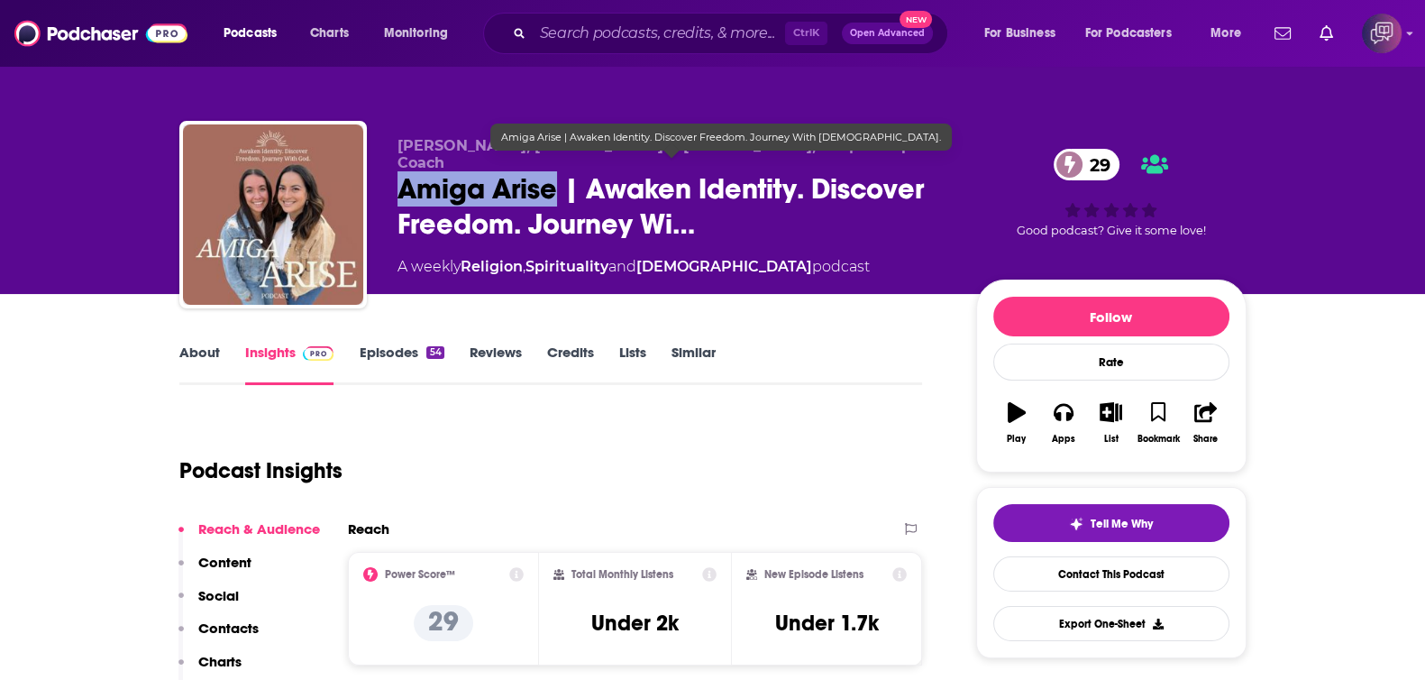
drag, startPoint x: 388, startPoint y: 169, endPoint x: 553, endPoint y: 178, distance: 165.2
click at [553, 178] on div "[PERSON_NAME], [PERSON_NAME] & [PERSON_NAME], MA | Therapist & Coach Amiga Aris…" at bounding box center [712, 218] width 1067 height 195
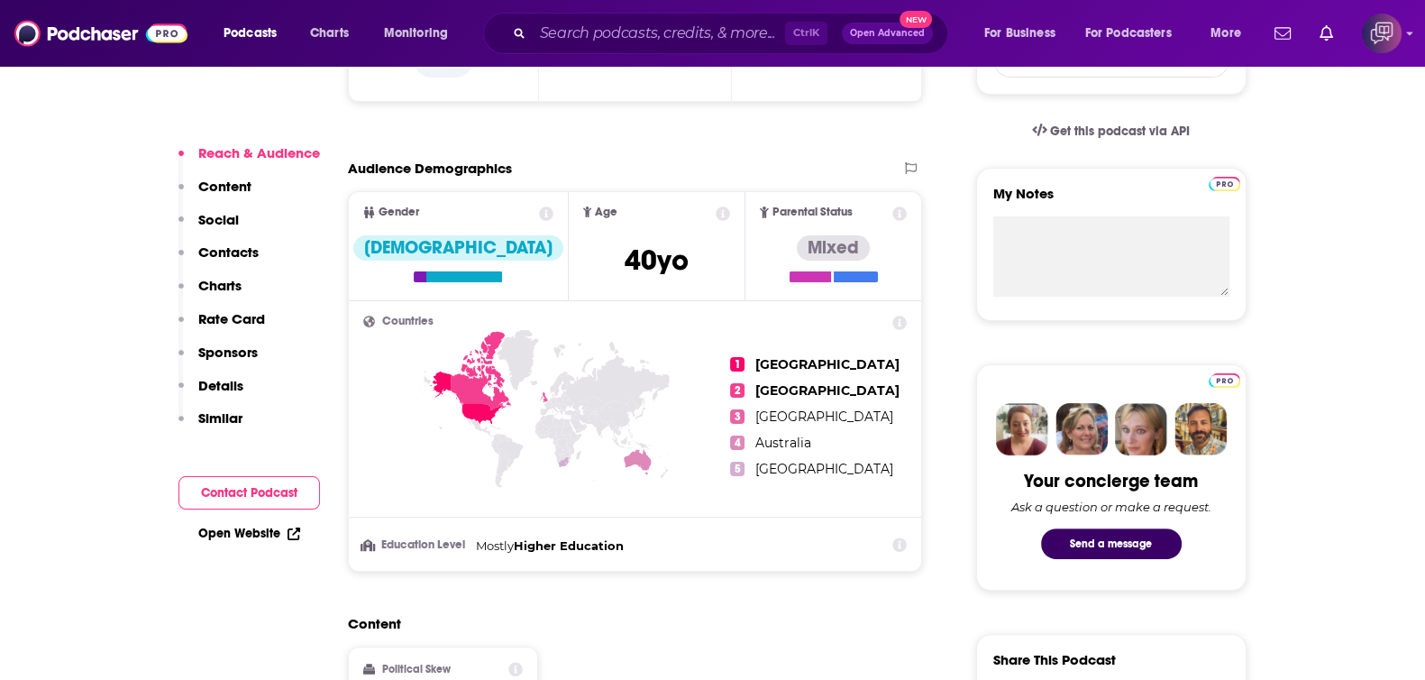
scroll to position [1127, 0]
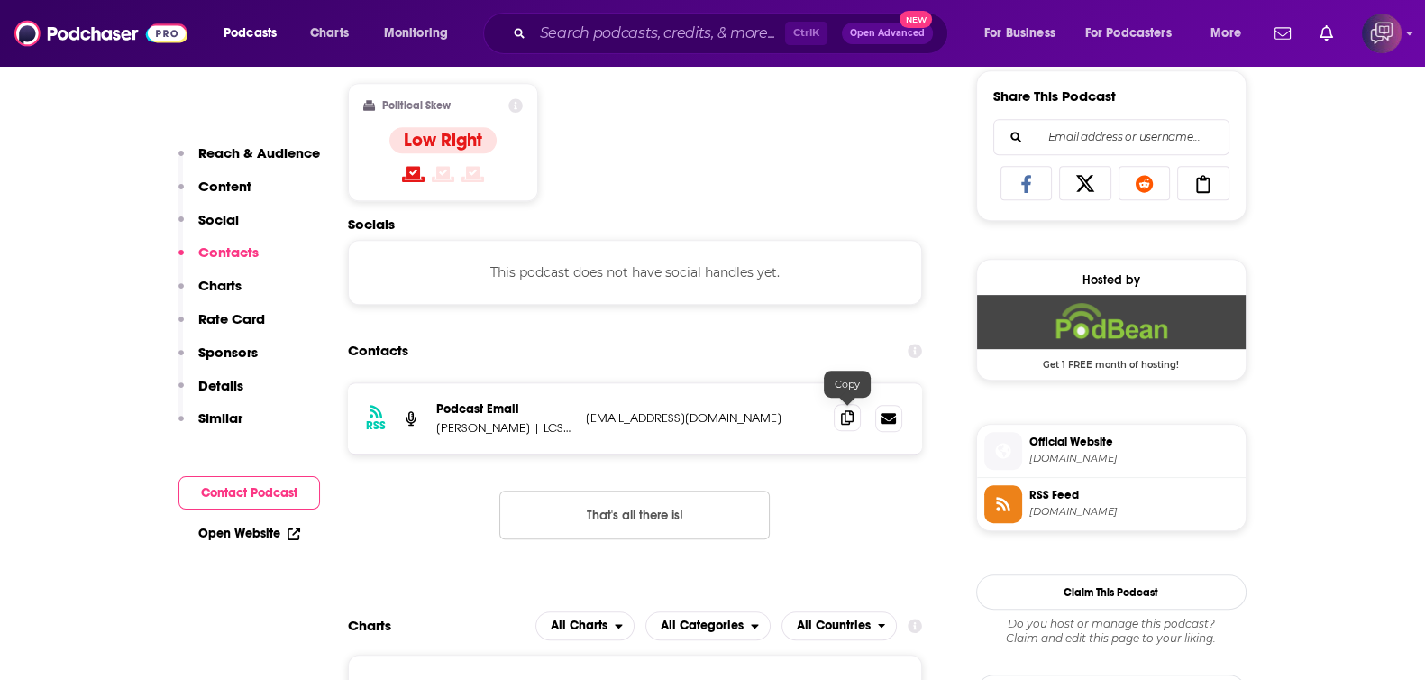
click at [847, 414] on icon at bounding box center [847, 417] width 13 height 14
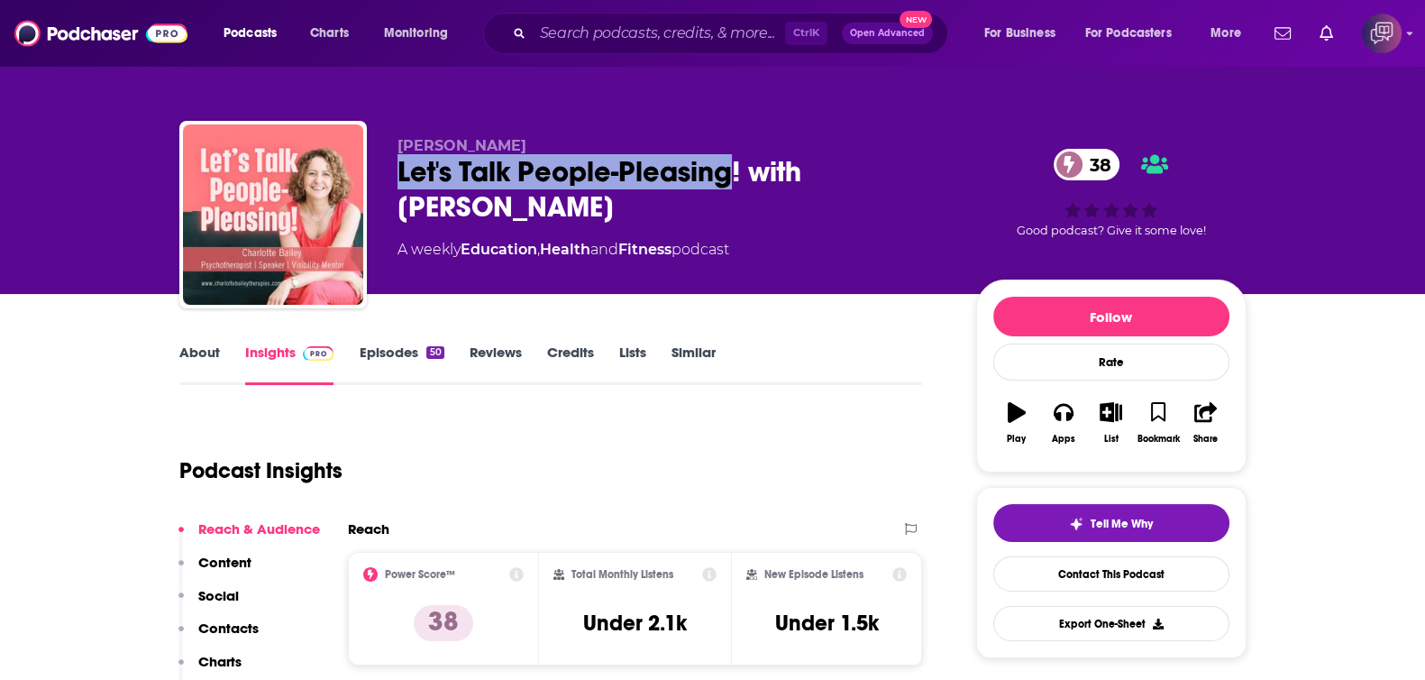
drag, startPoint x: 452, startPoint y: 168, endPoint x: 730, endPoint y: 169, distance: 278.6
click at [730, 169] on div "Let's Talk People-Pleasing! with Charlotte Bailey 38" at bounding box center [673, 189] width 550 height 70
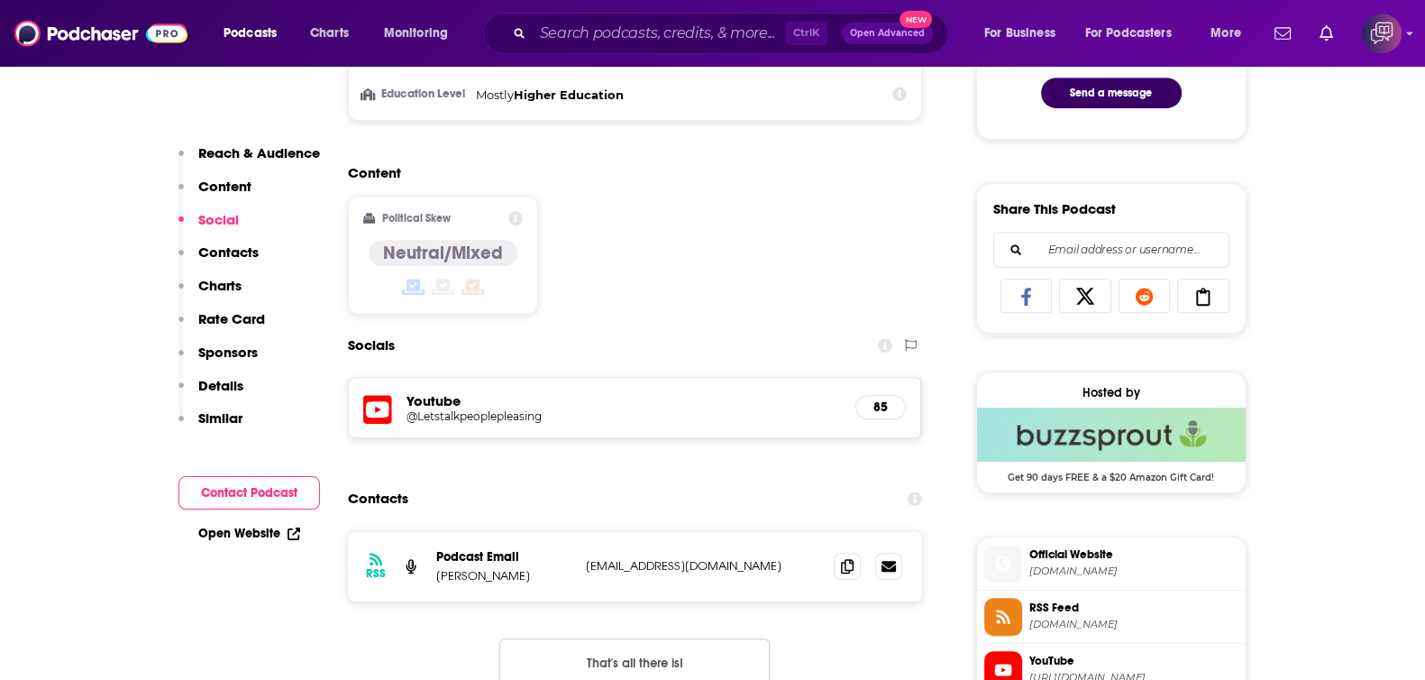
scroll to position [1127, 0]
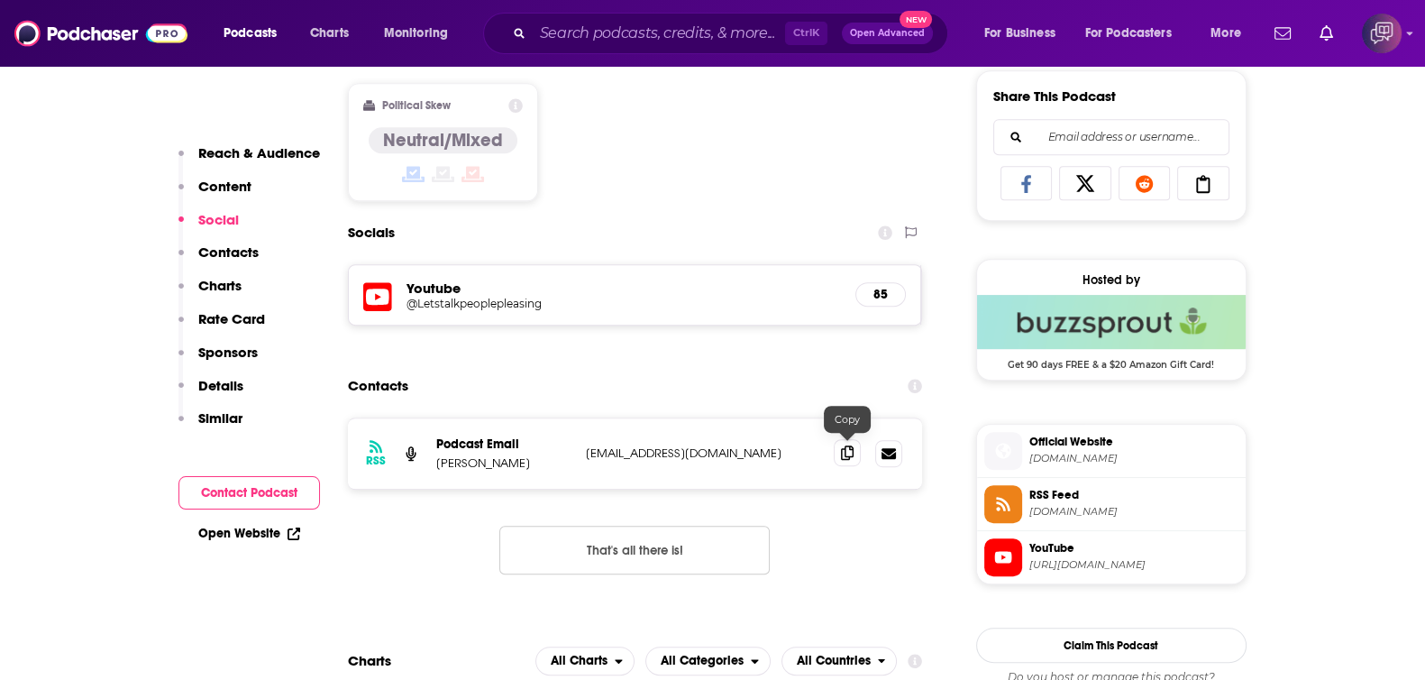
click at [848, 450] on icon at bounding box center [847, 452] width 13 height 14
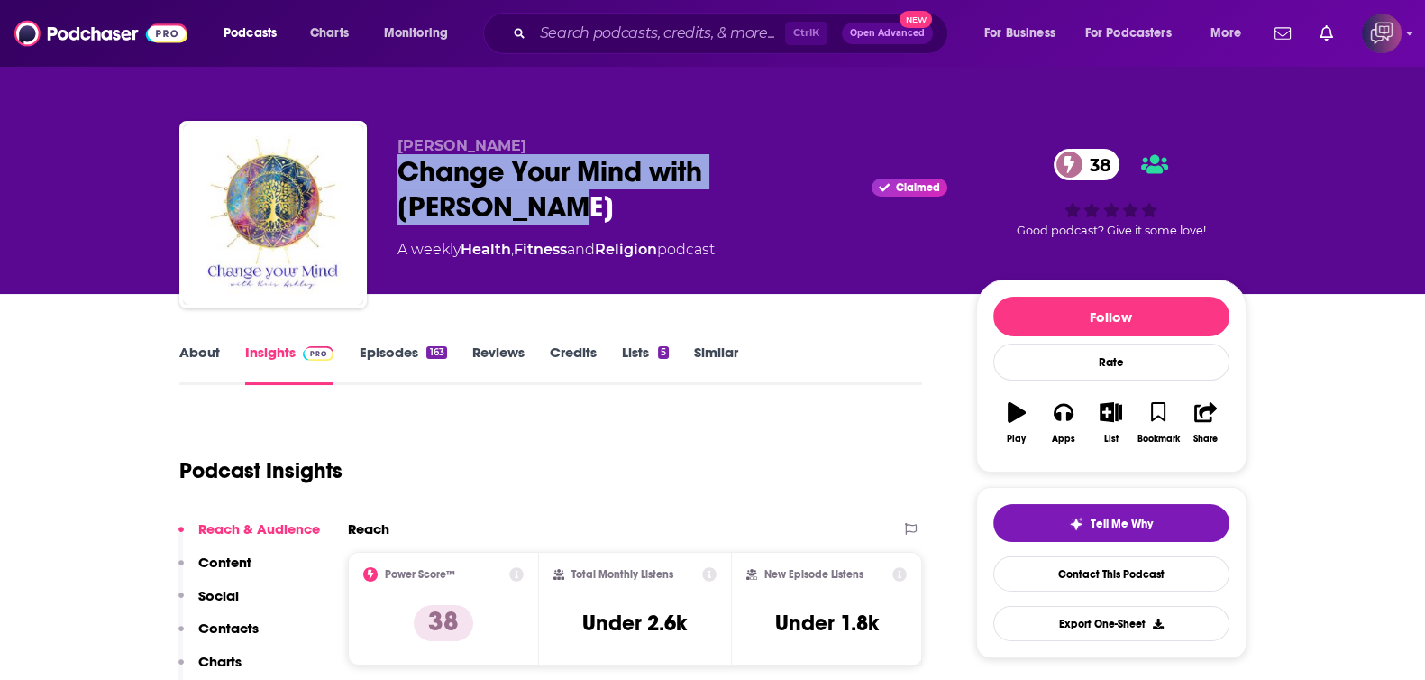
drag, startPoint x: 386, startPoint y: 166, endPoint x: 564, endPoint y: 204, distance: 182.5
click at [564, 204] on div "Kris Ashley Change Your Mind with Kris Ashley Claimed 38 A weekly Health , Fitn…" at bounding box center [712, 218] width 1067 height 195
copy h2 "Change Your Mind with Kris Ashley"
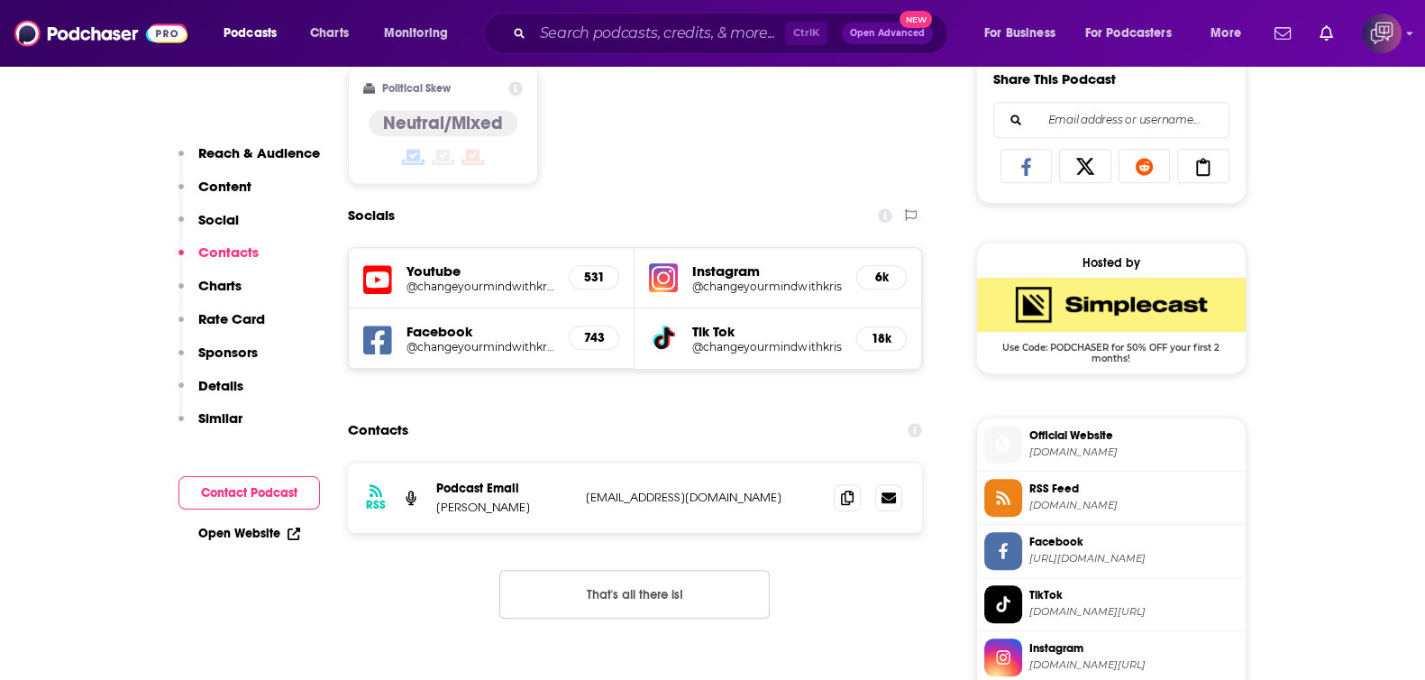
scroll to position [1352, 0]
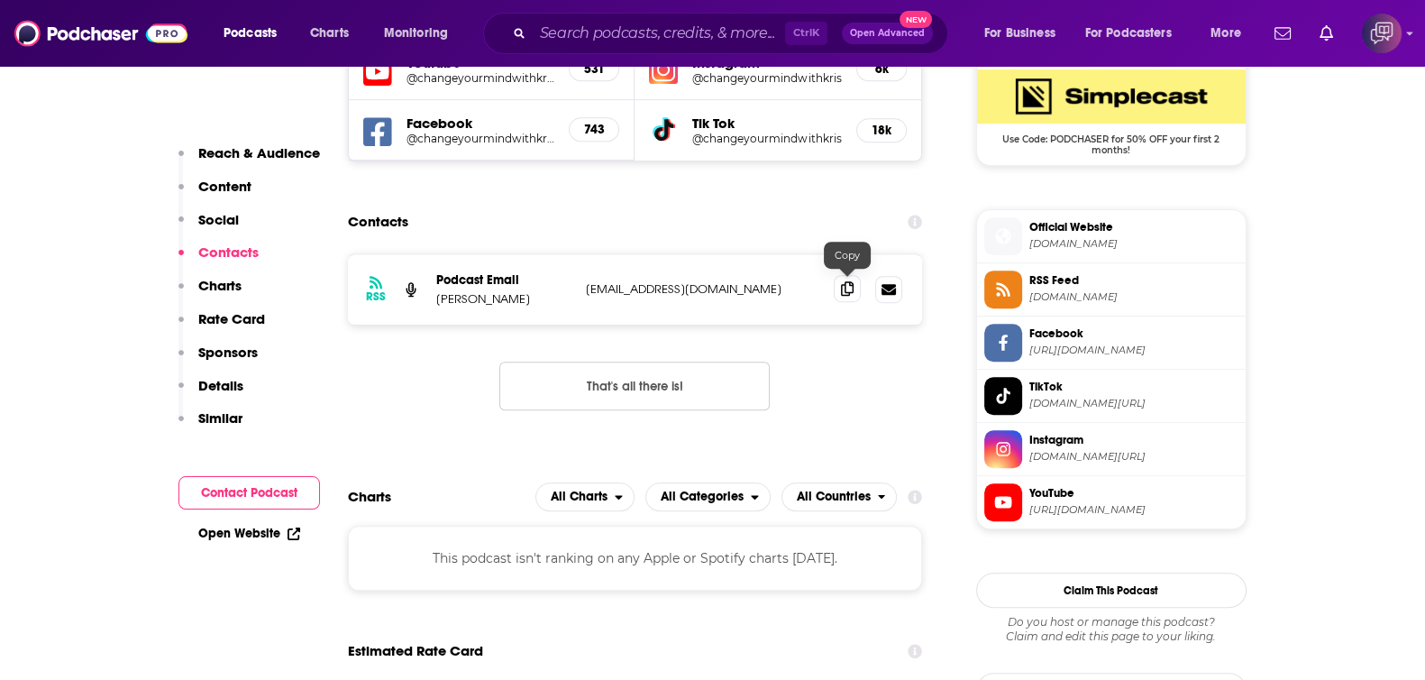
click at [841, 287] on icon at bounding box center [847, 288] width 13 height 14
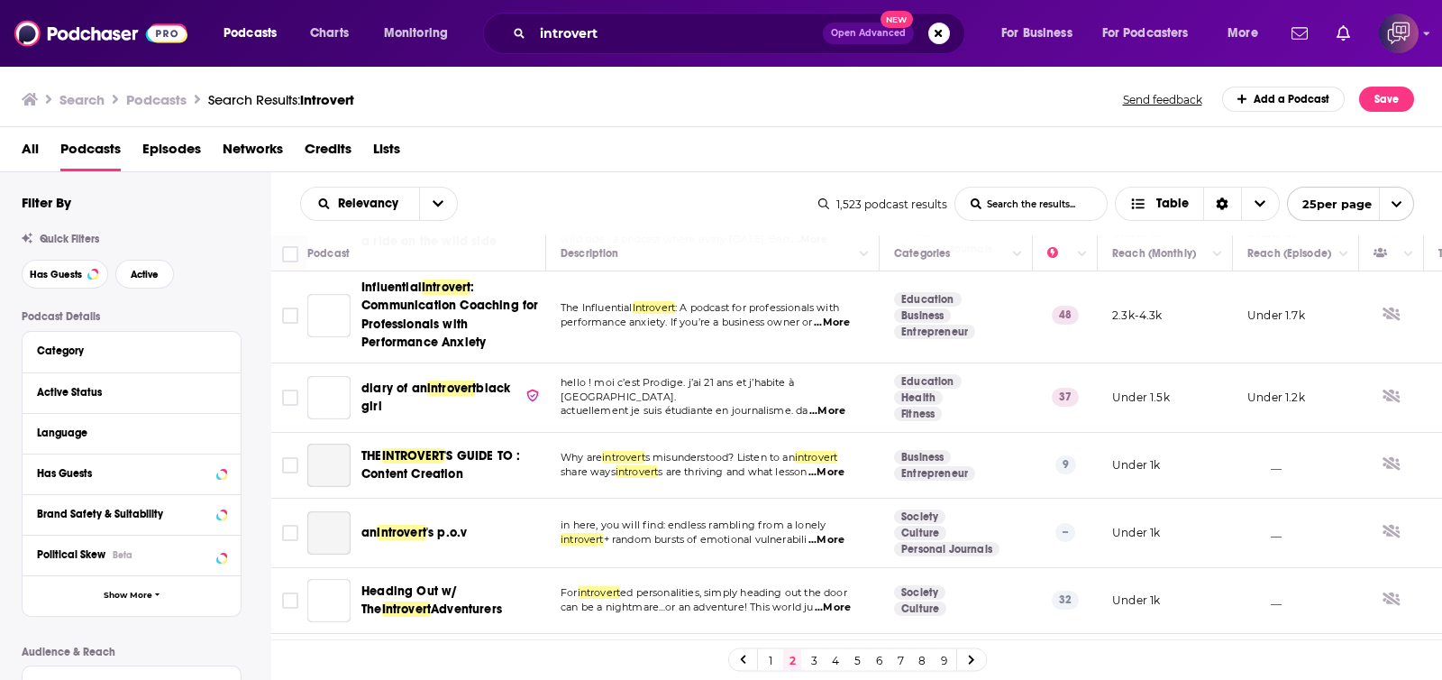
scroll to position [1408, 0]
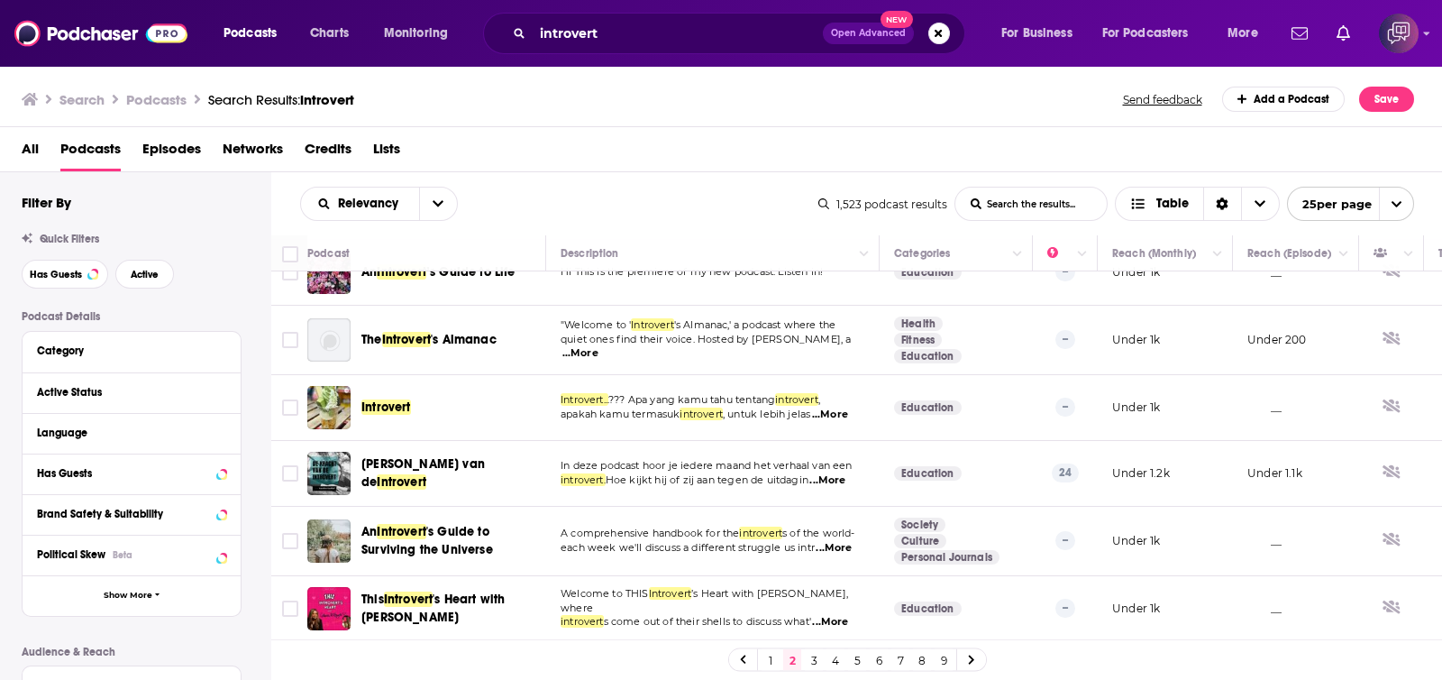
drag, startPoint x: 448, startPoint y: 526, endPoint x: 716, endPoint y: 297, distance: 351.7
click at [709, 174] on div "Relevancy List Search Input Search the results... Table 1,523 podcast results L…" at bounding box center [857, 203] width 1172 height 63
click at [814, 660] on link "3" at bounding box center [814, 660] width 18 height 22
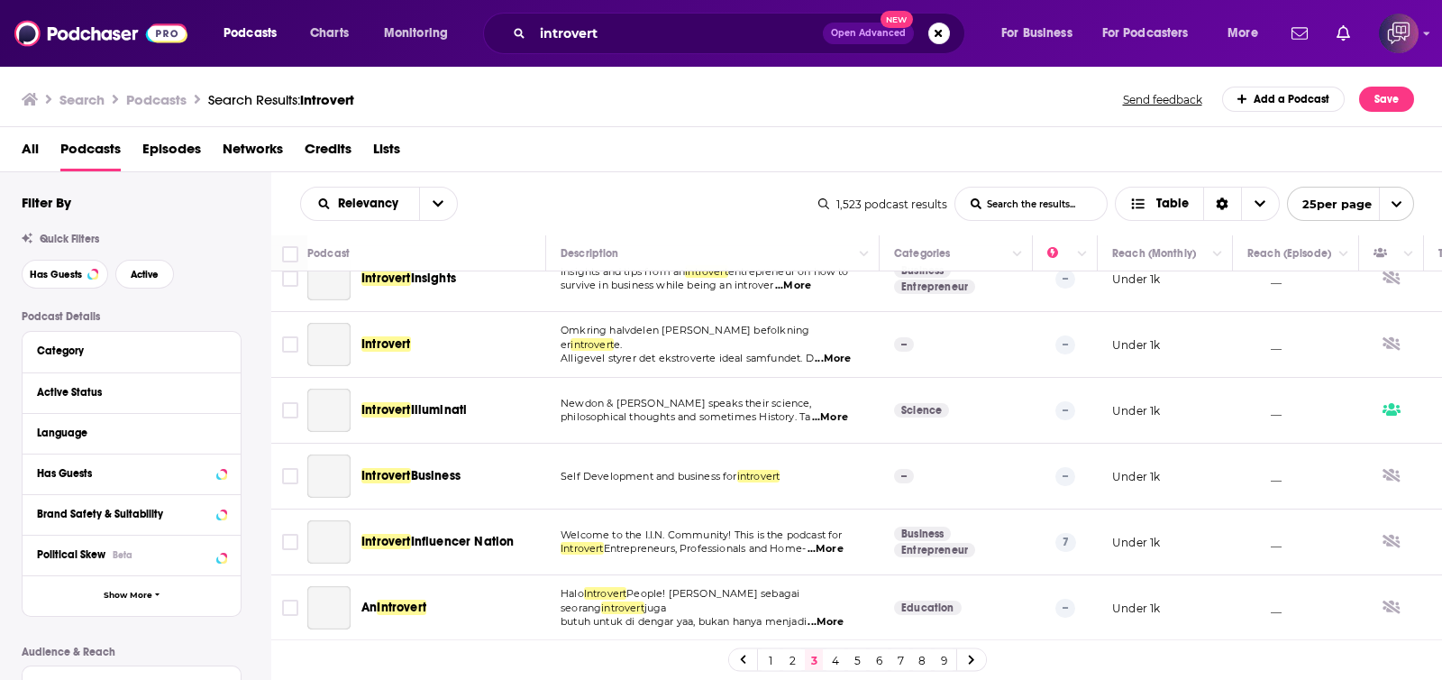
scroll to position [32, 0]
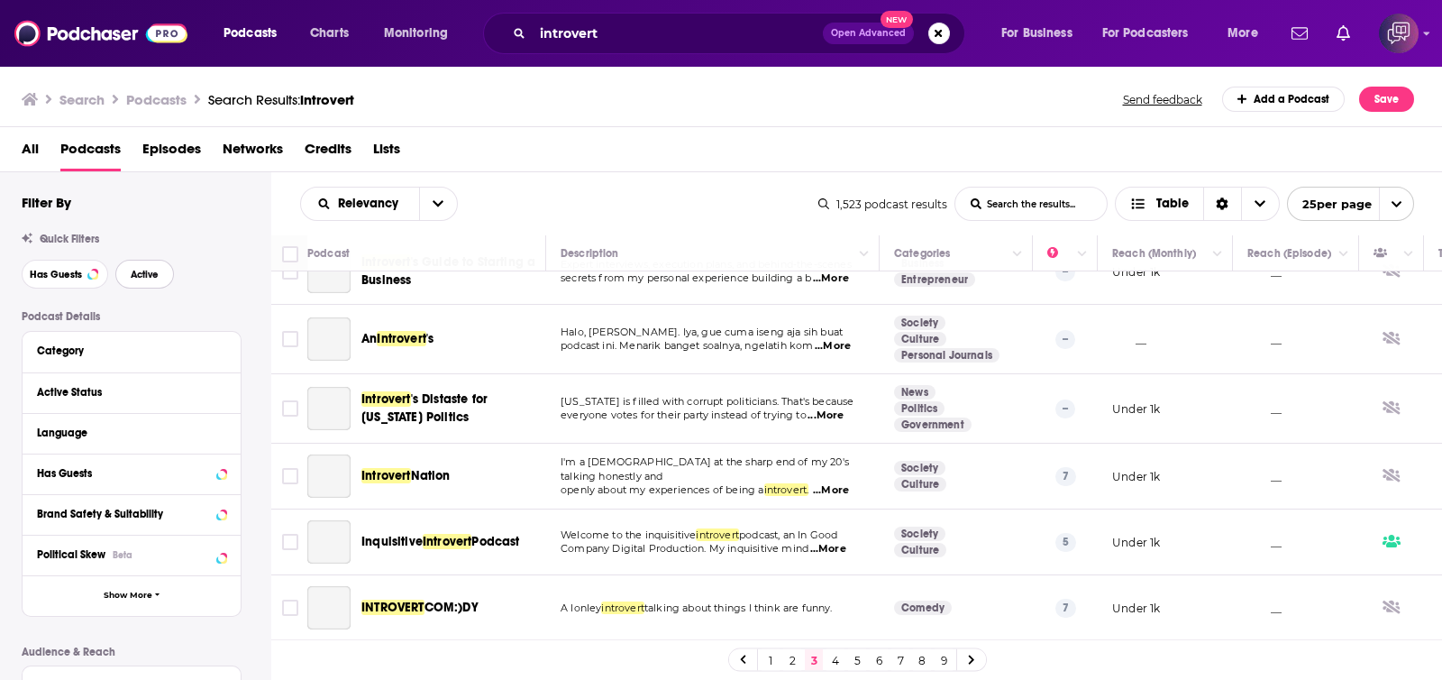
click at [131, 274] on span "Active" at bounding box center [145, 275] width 28 height 10
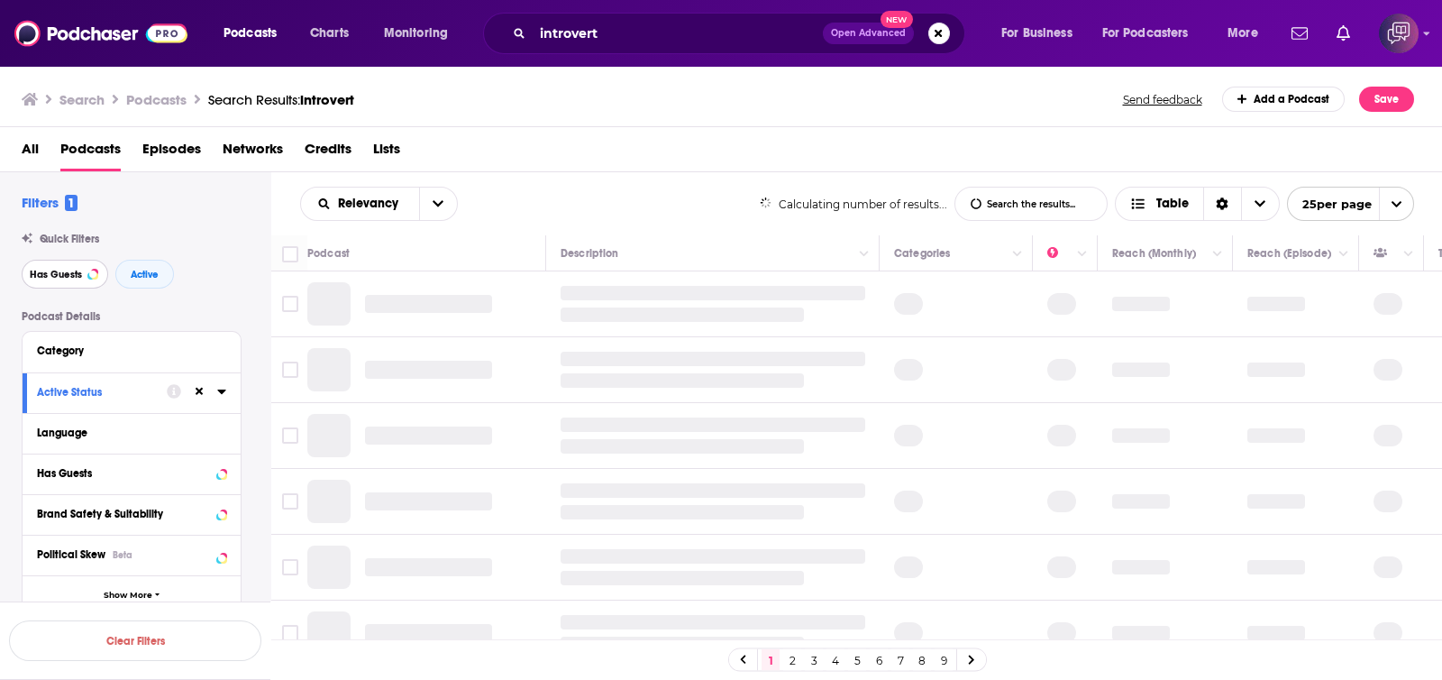
click at [48, 276] on span "Has Guests" at bounding box center [56, 275] width 52 height 10
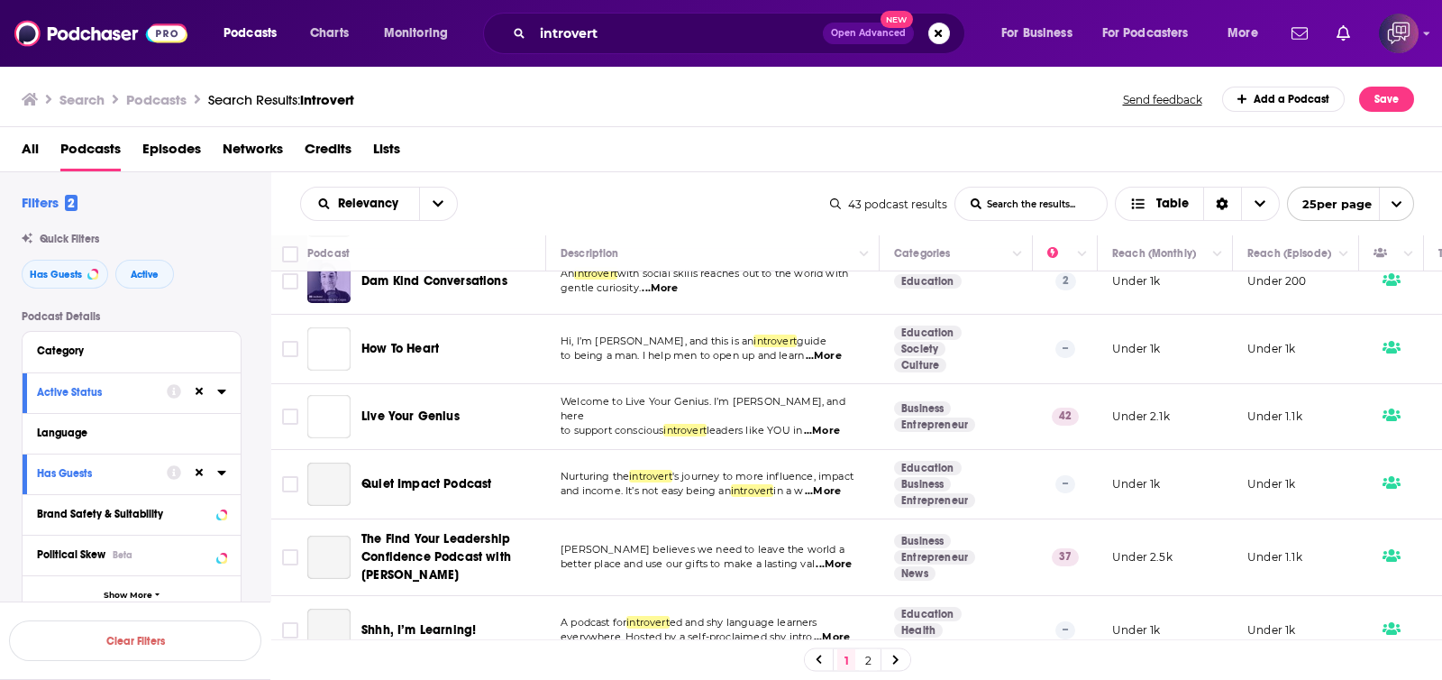
scroll to position [1464, 0]
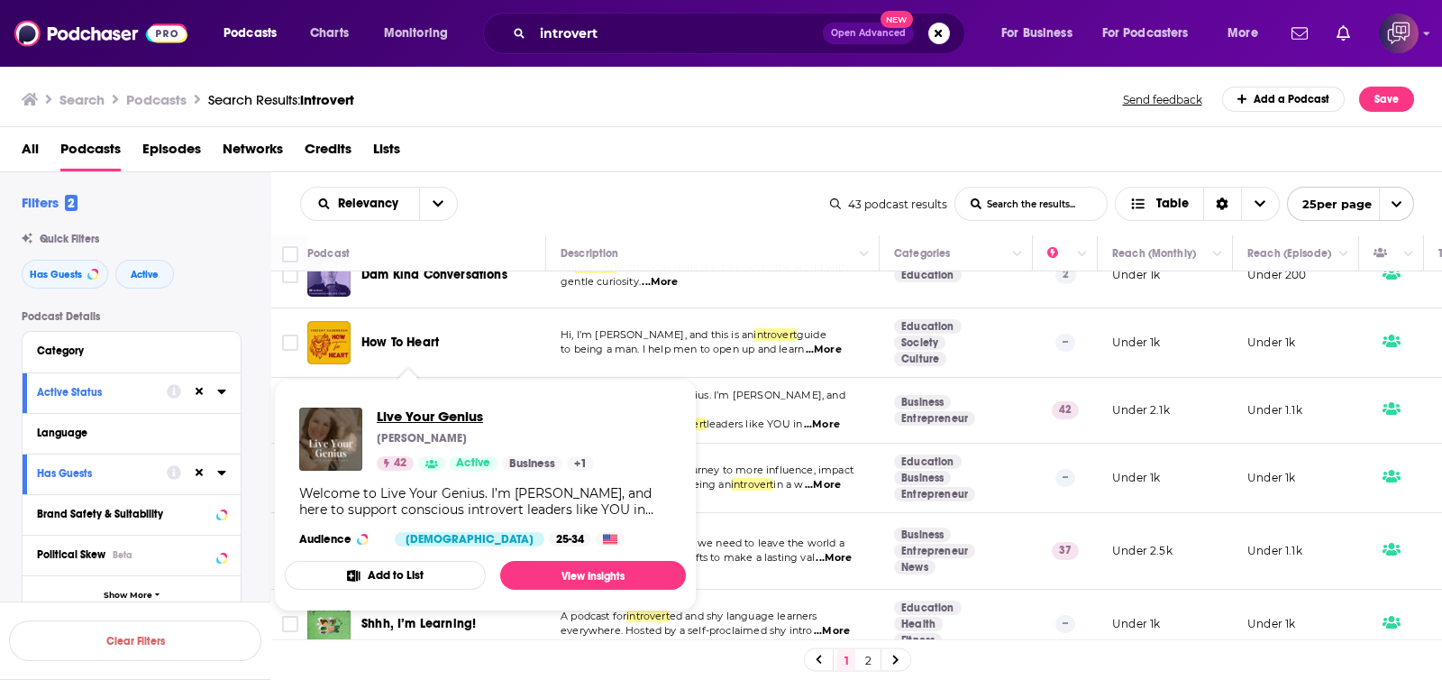
drag, startPoint x: 408, startPoint y: 385, endPoint x: 401, endPoint y: 408, distance: 24.5
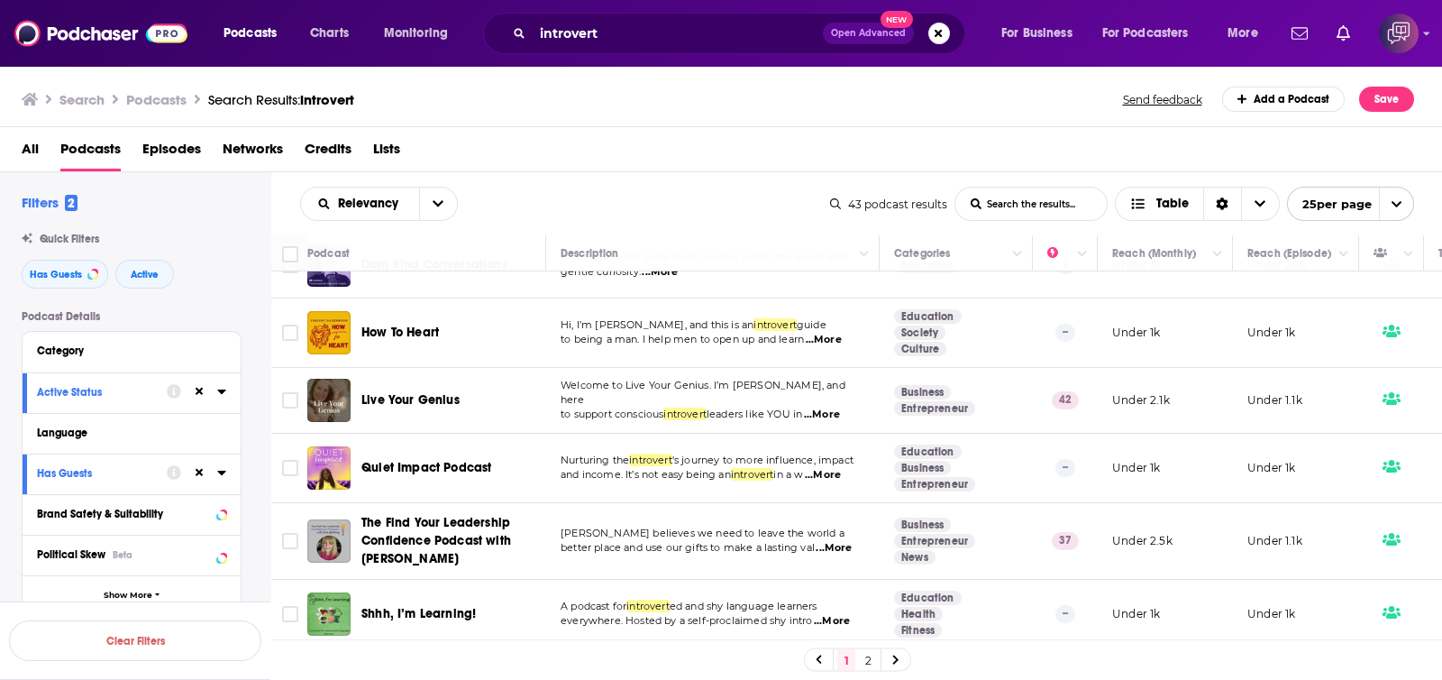
scroll to position [1477, 0]
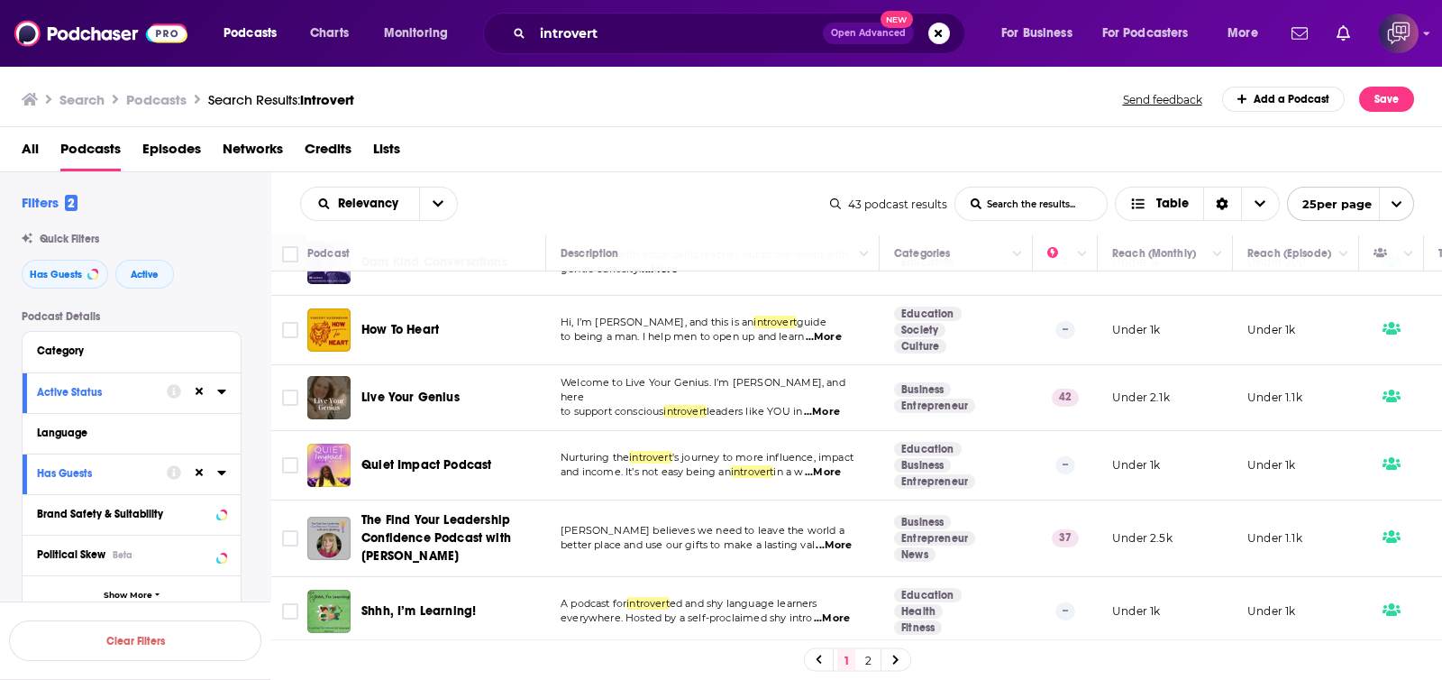
click at [870, 662] on link "2" at bounding box center [868, 660] width 18 height 22
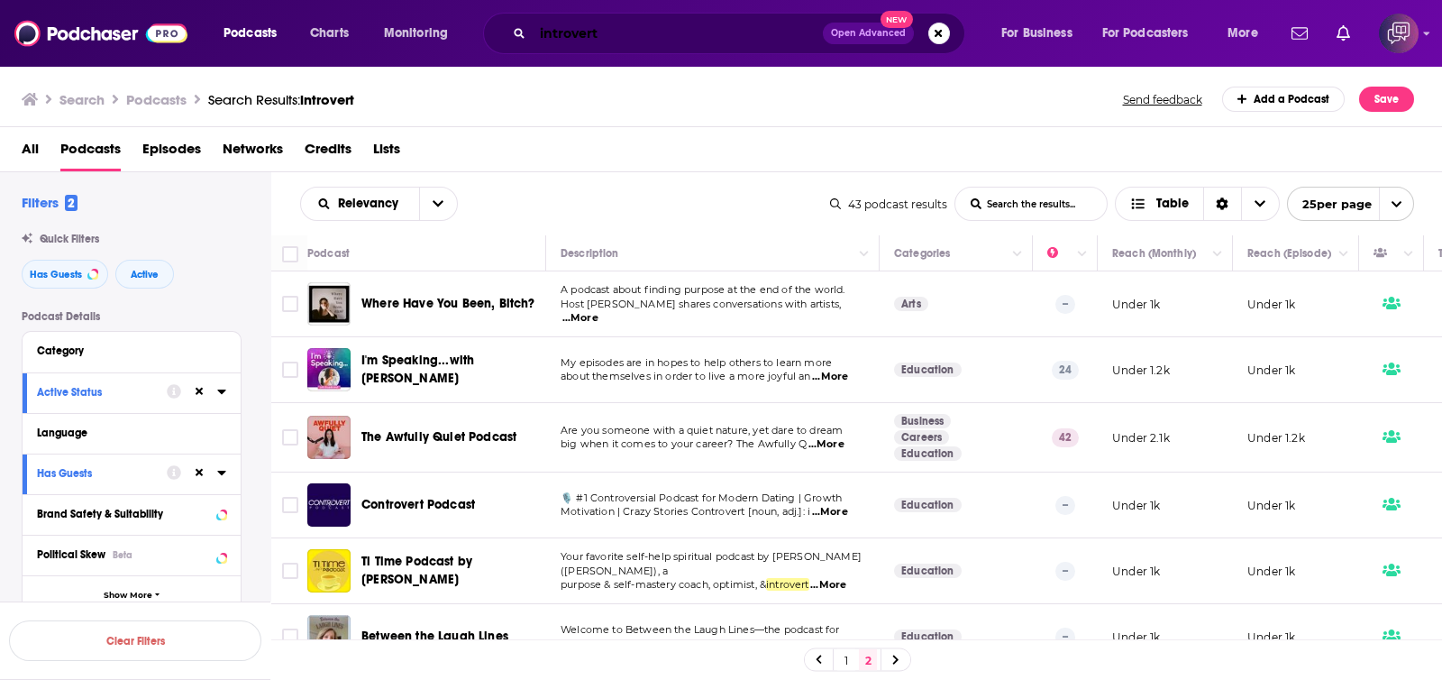
click at [618, 32] on input "introvert" at bounding box center [678, 33] width 290 height 29
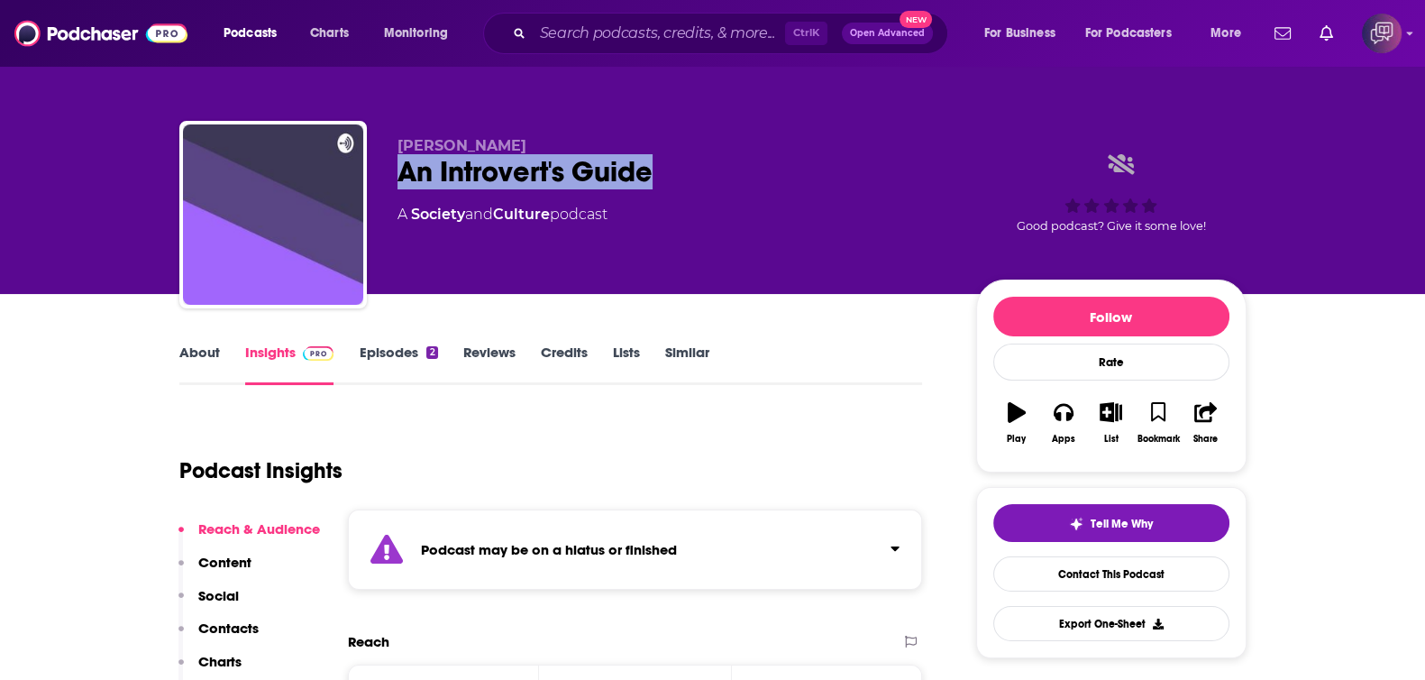
drag, startPoint x: 492, startPoint y: 169, endPoint x: 739, endPoint y: 190, distance: 247.9
click at [739, 190] on div "Will Ward An Introvert's Guide A Society and Culture podcast Good podcast? Give…" at bounding box center [712, 218] width 1067 height 195
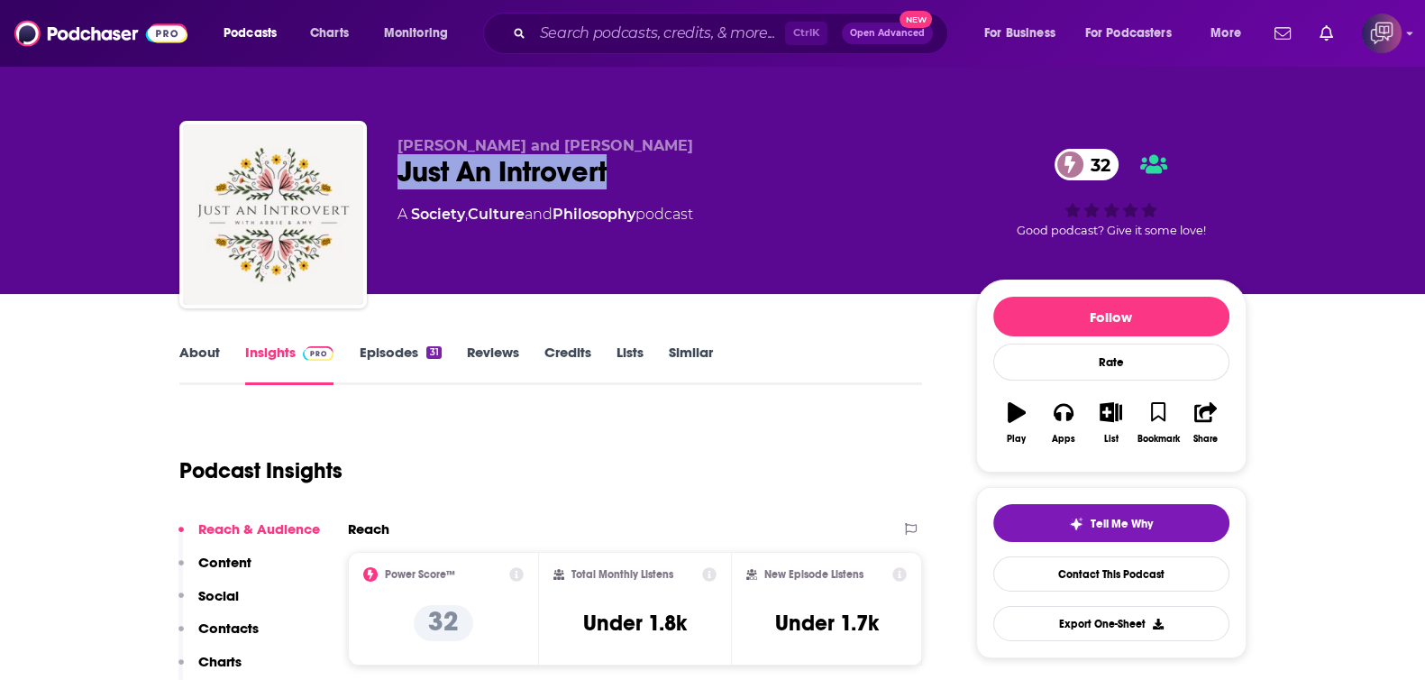
drag, startPoint x: 383, startPoint y: 169, endPoint x: 795, endPoint y: 45, distance: 430.4
click at [654, 165] on div "Abbie Blythe and Amy Carlin Just An Introvert 32 A Society , Culture and Philos…" at bounding box center [712, 218] width 1067 height 195
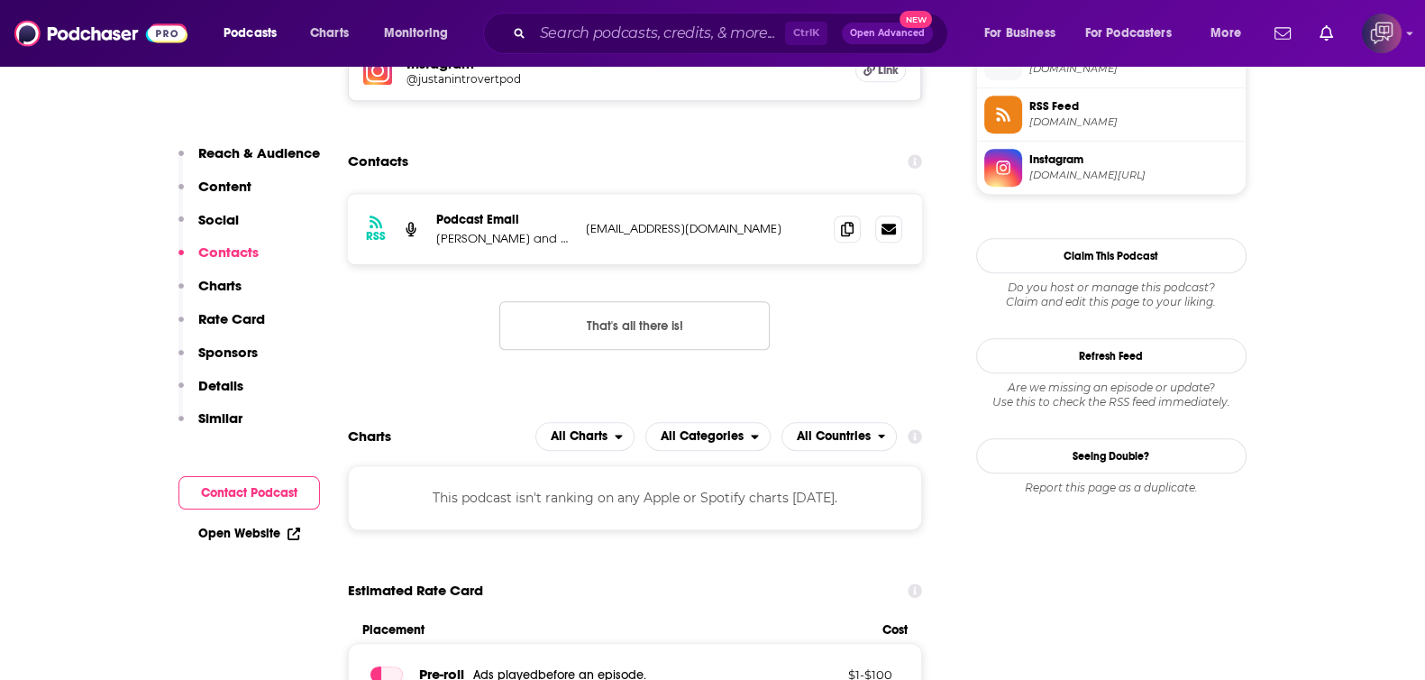
scroll to position [1352, 0]
click at [848, 220] on icon at bounding box center [847, 227] width 13 height 14
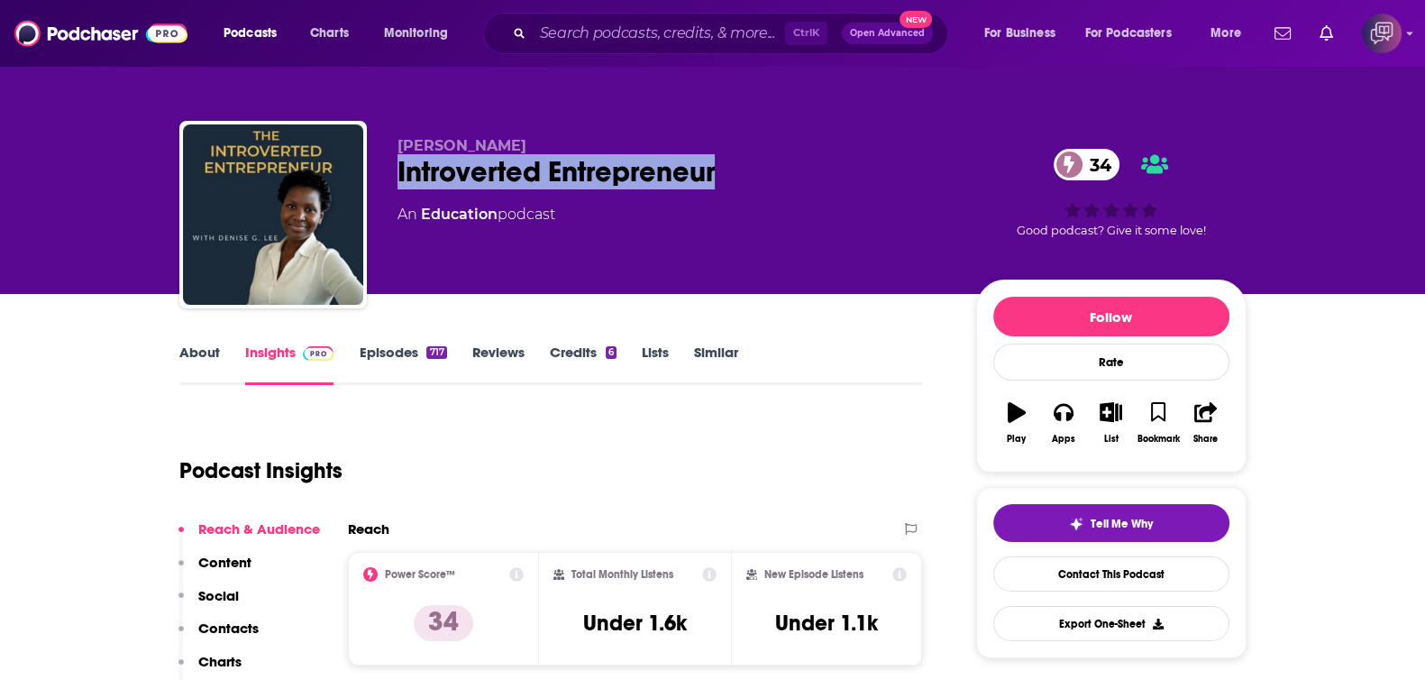
drag, startPoint x: 386, startPoint y: 170, endPoint x: 793, endPoint y: 193, distance: 408.1
click at [793, 193] on div "[PERSON_NAME] Introverted Entrepreneur 34 An Education podcast 34 Good podcast?…" at bounding box center [712, 218] width 1067 height 195
copy h2 "Introverted Entrepreneur"
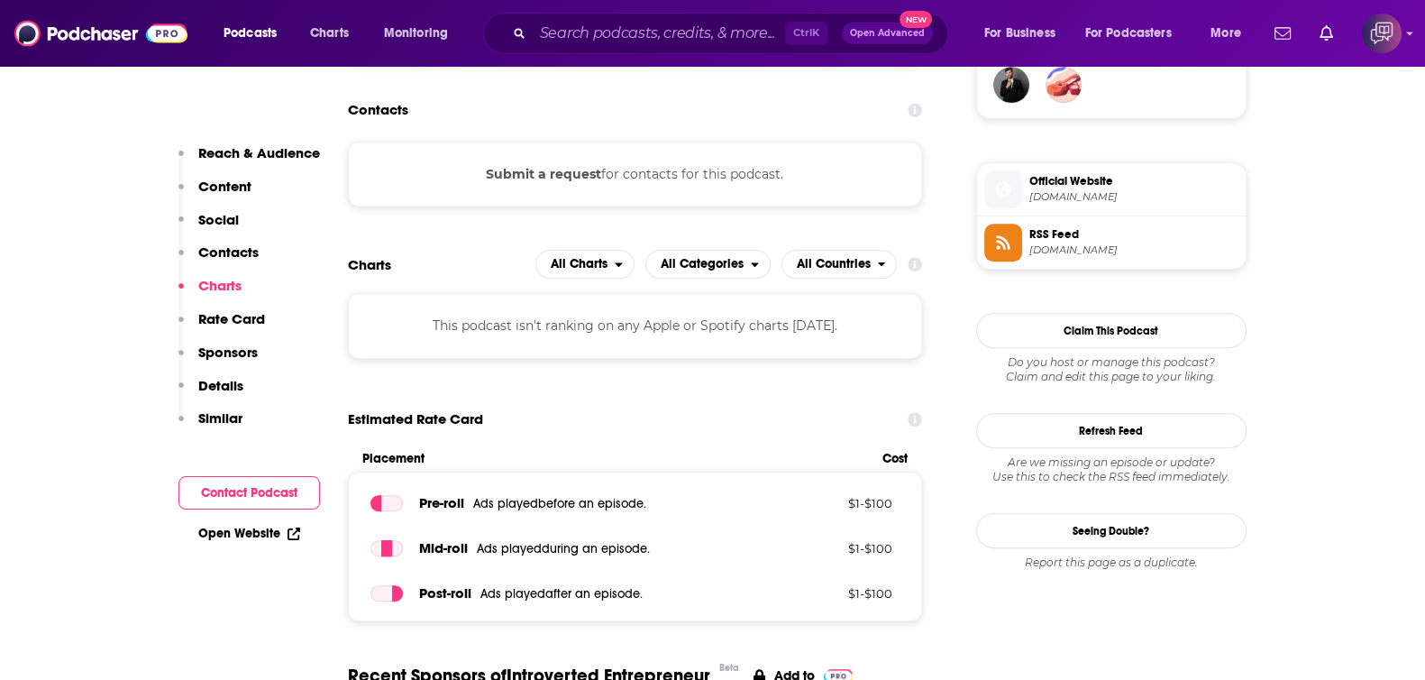
scroll to position [1464, 0]
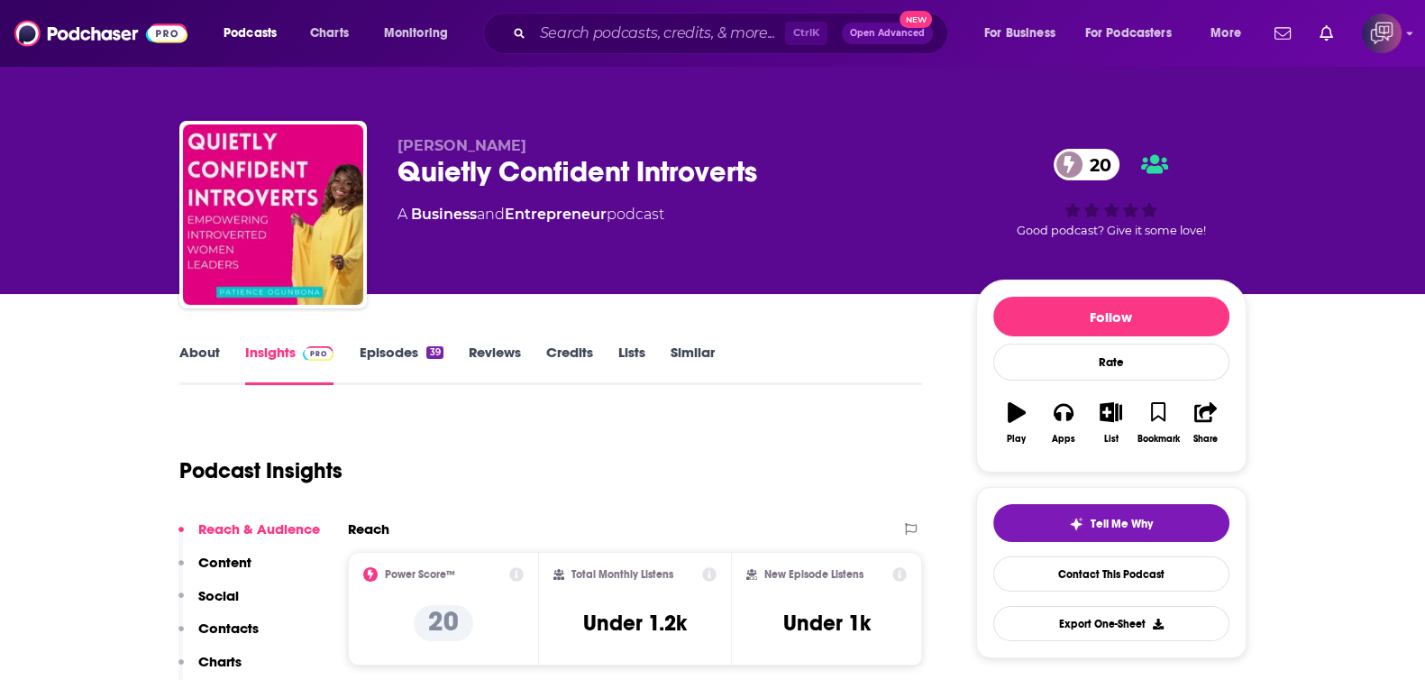
drag, startPoint x: 400, startPoint y: 148, endPoint x: 780, endPoint y: 154, distance: 379.6
click at [783, 143] on p "[PERSON_NAME]" at bounding box center [673, 145] width 550 height 17
click at [780, 155] on div "Quietly Confident Introverts 20" at bounding box center [673, 171] width 550 height 35
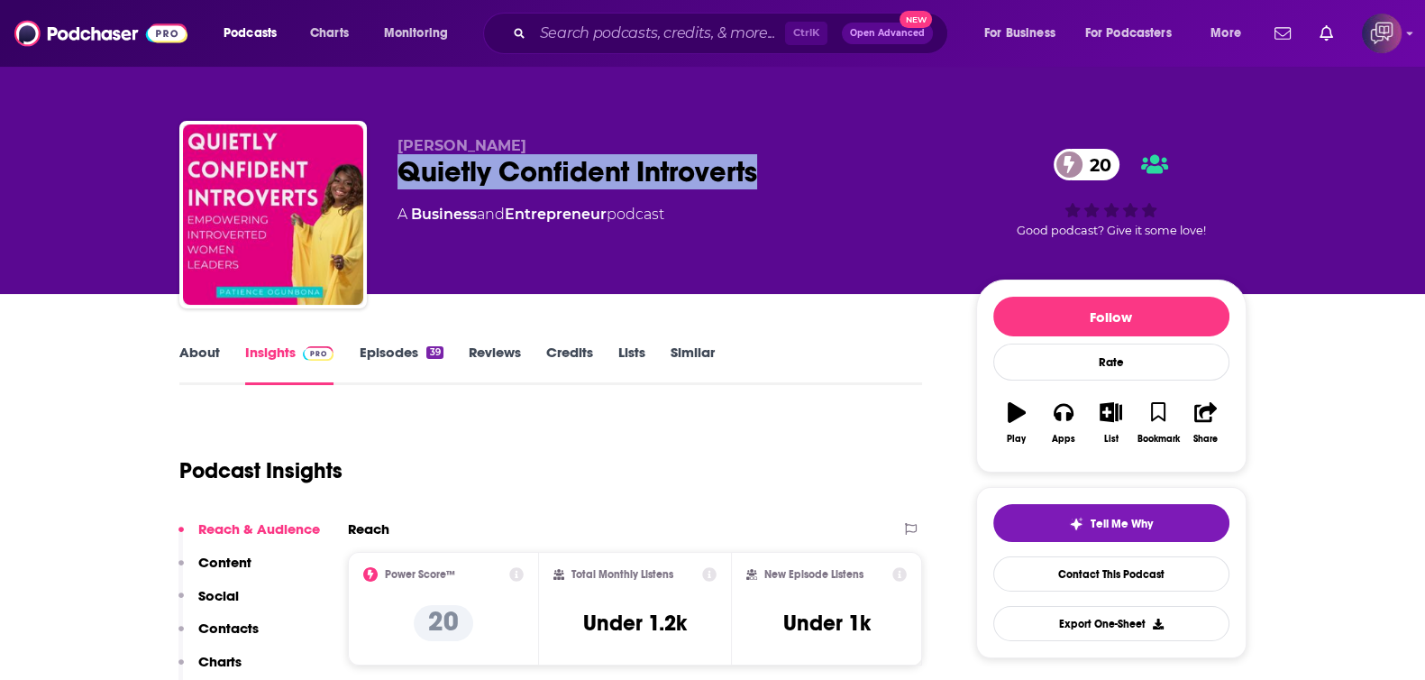
drag, startPoint x: 784, startPoint y: 165, endPoint x: 401, endPoint y: 182, distance: 383.5
click at [401, 182] on div "Quietly Confident Introverts 20" at bounding box center [673, 171] width 550 height 35
copy h2 "Quietly Confident Introverts"
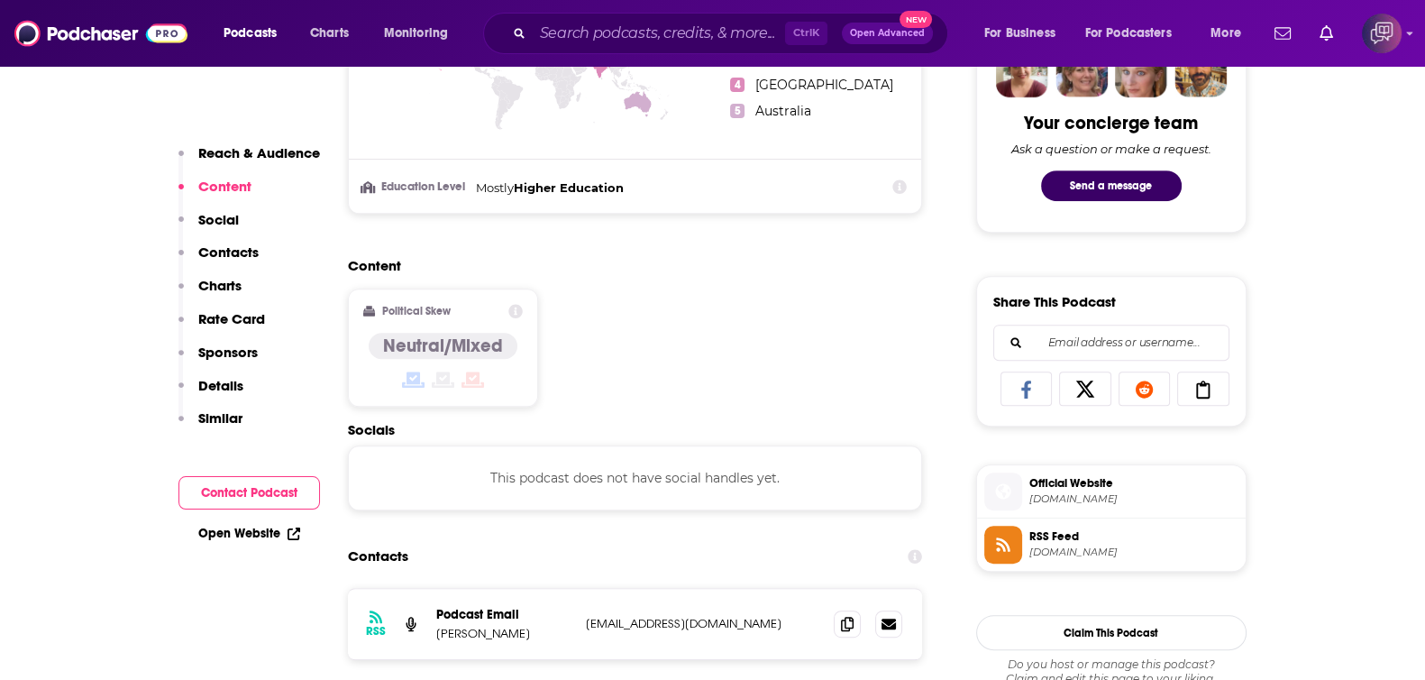
scroll to position [1127, 0]
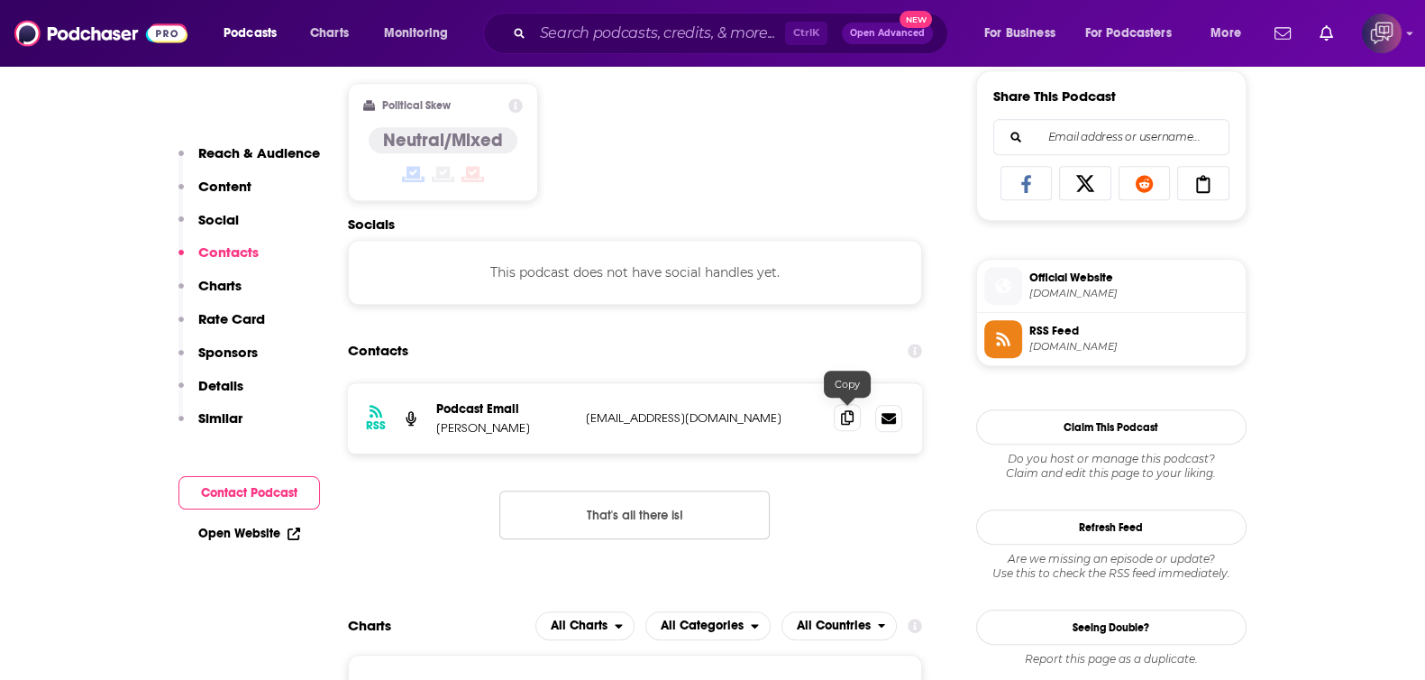
click at [846, 413] on icon at bounding box center [847, 417] width 13 height 14
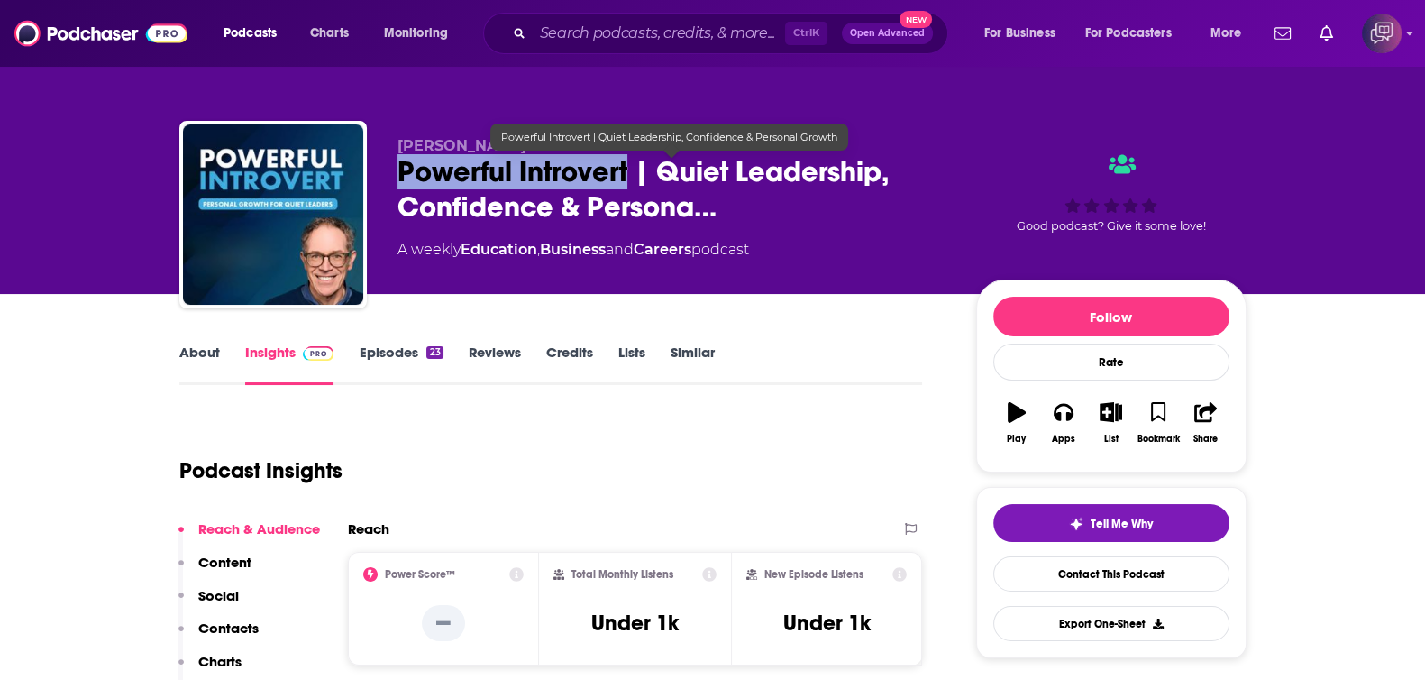
drag, startPoint x: 405, startPoint y: 173, endPoint x: 627, endPoint y: 178, distance: 222.7
click at [627, 178] on div "[PERSON_NAME] Powerful Introvert | Quiet Leadership, Confidence & Persona… A we…" at bounding box center [712, 218] width 1067 height 195
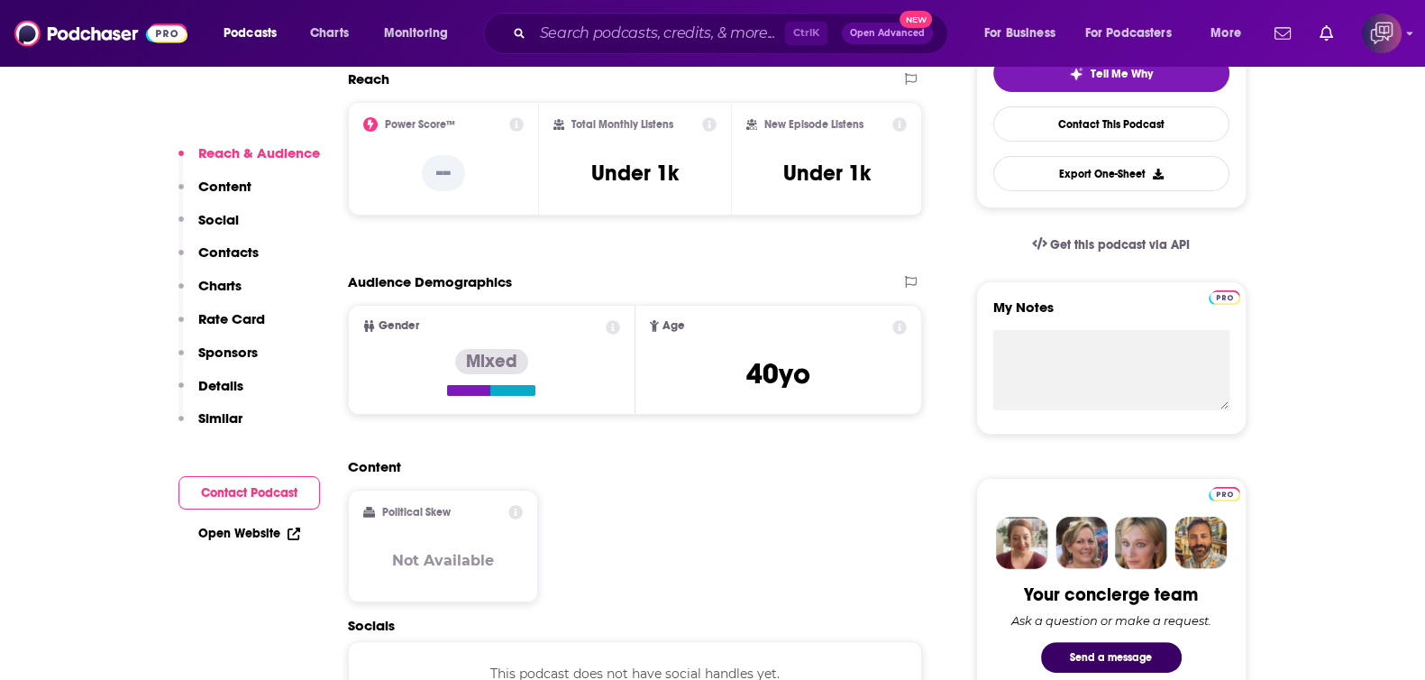
scroll to position [1014, 0]
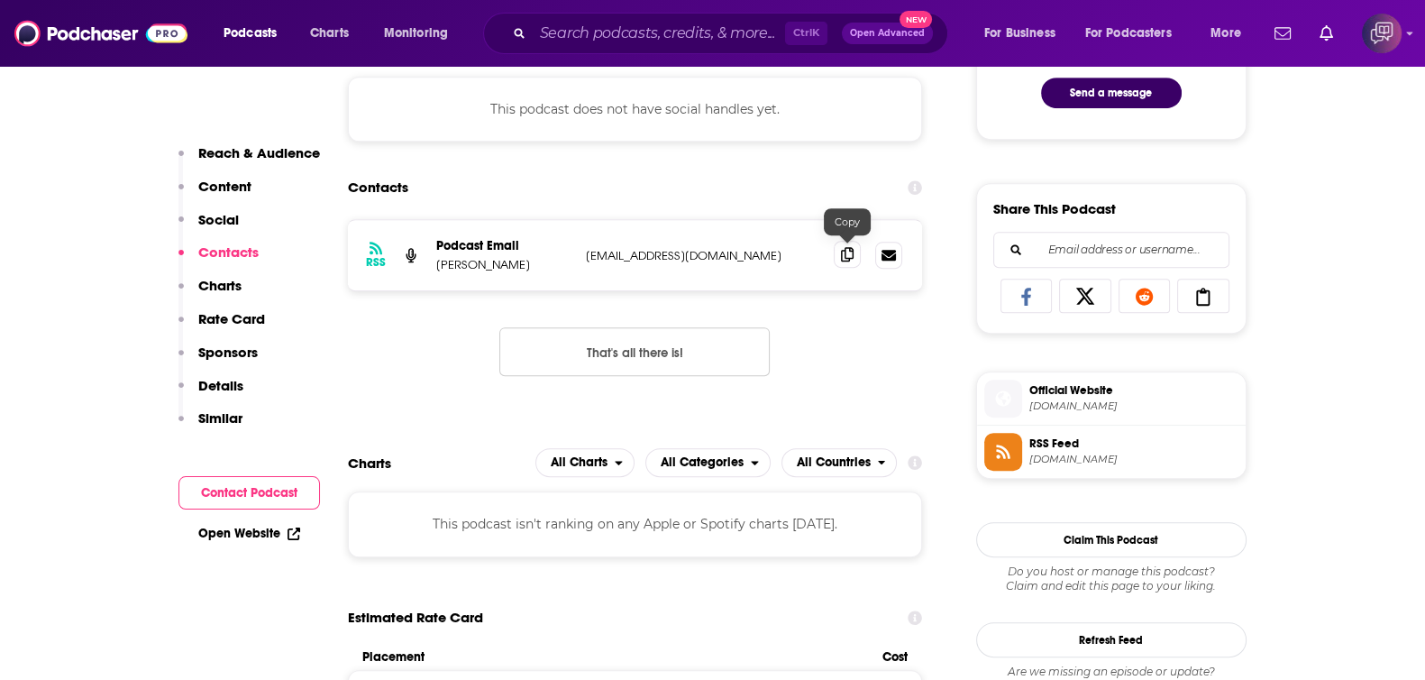
click at [854, 255] on span at bounding box center [847, 254] width 27 height 27
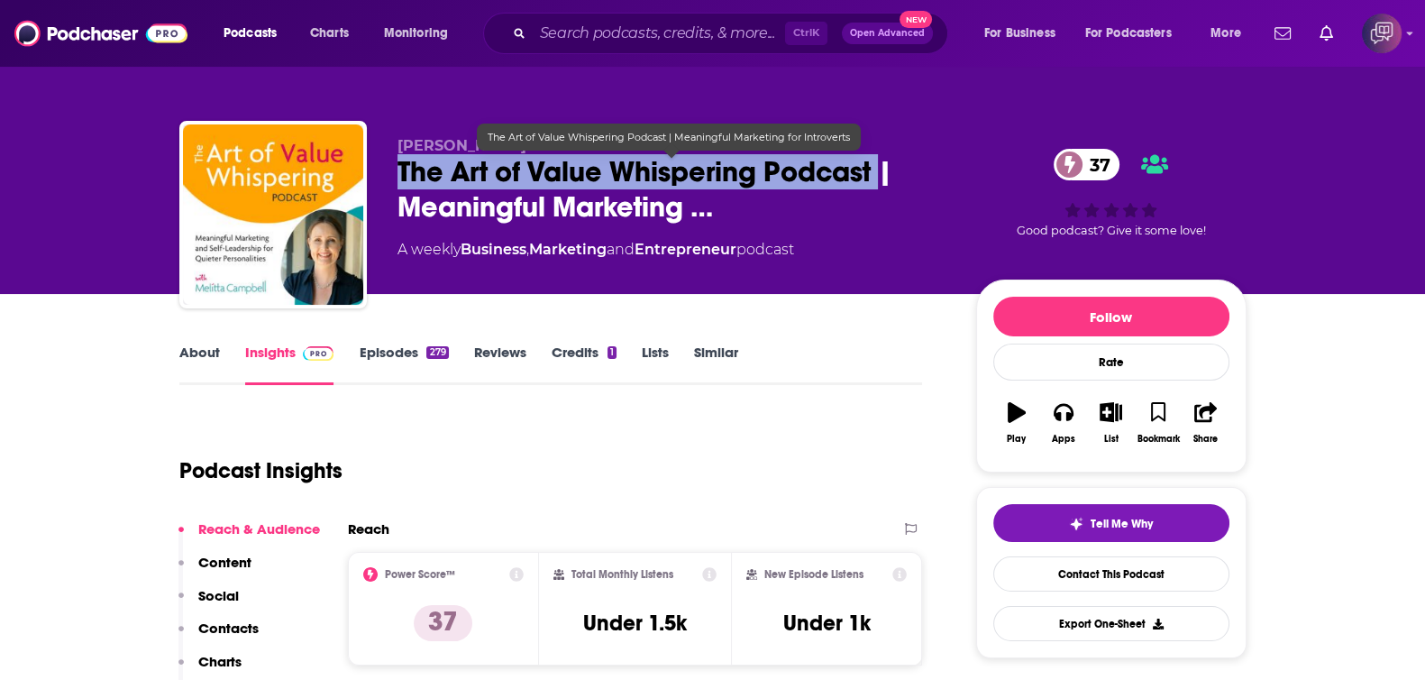
drag, startPoint x: 388, startPoint y: 170, endPoint x: 879, endPoint y: 169, distance: 491.3
click at [879, 169] on div "Melitta Campbell The Art of Value Whispering Podcast | Meaningful Marketing … 3…" at bounding box center [712, 218] width 1067 height 195
copy h2 "The Art of Value Whispering Podcast"
click at [448, 183] on span "The Art of Value Whispering Podcast | Meaningful Marketing …" at bounding box center [673, 189] width 550 height 70
drag, startPoint x: 399, startPoint y: 174, endPoint x: 871, endPoint y: 175, distance: 471.5
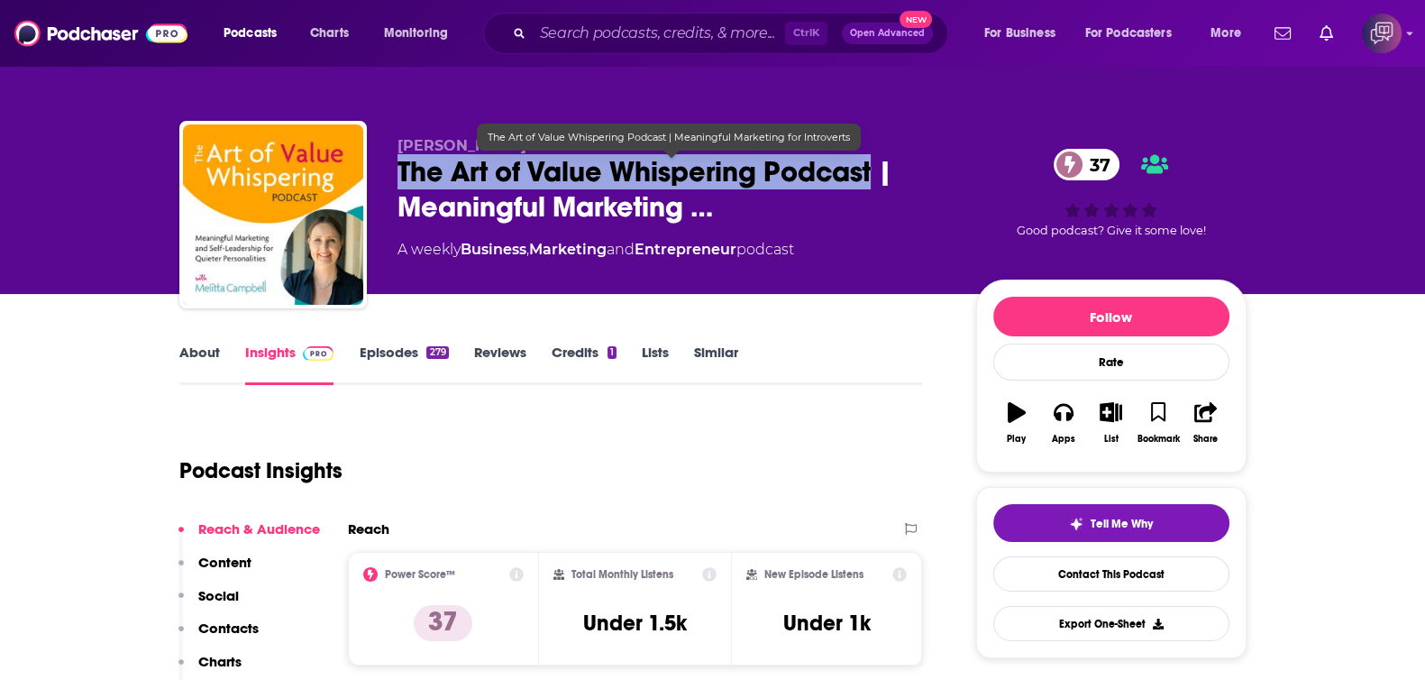
click at [871, 175] on span "The Art of Value Whispering Podcast | Meaningful Marketing …" at bounding box center [673, 189] width 550 height 70
copy h2 "The Art of Value Whispering Podcast"
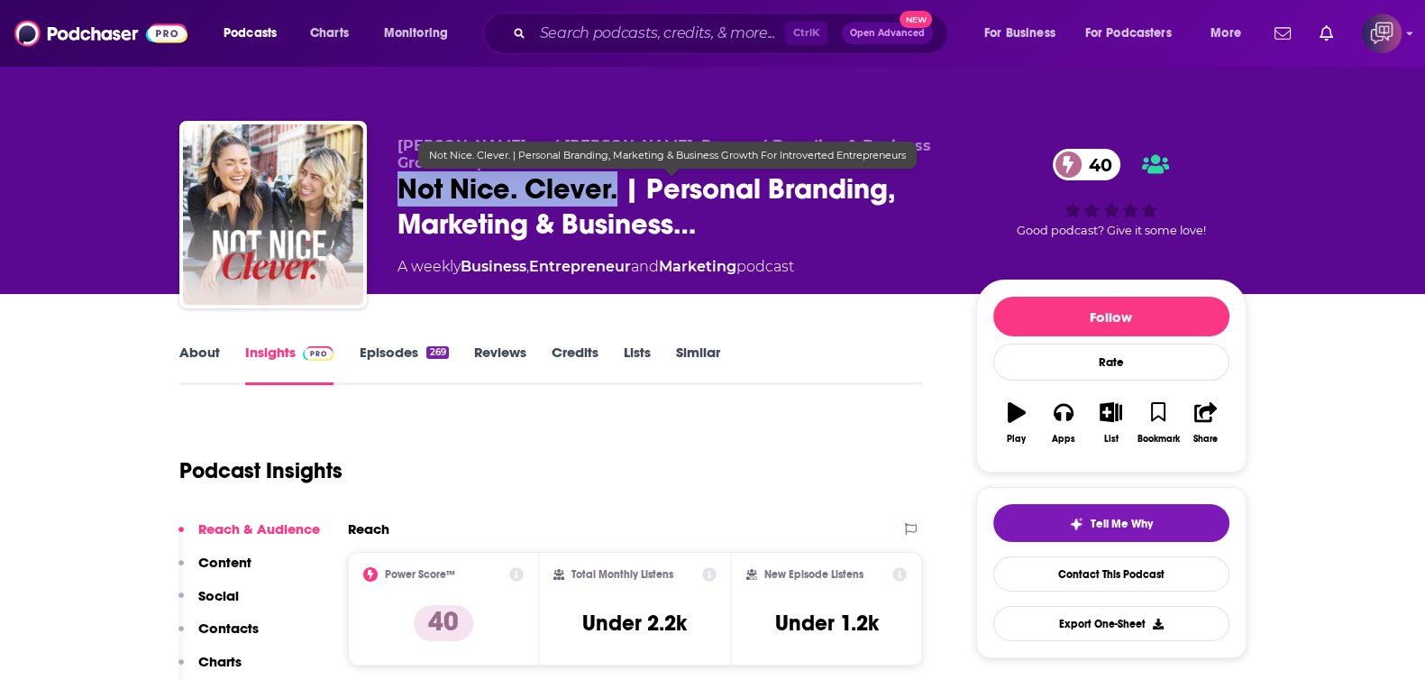
drag, startPoint x: 379, startPoint y: 190, endPoint x: 618, endPoint y: 198, distance: 239.0
click at [618, 198] on div "Kat Torre and Candice Carcioppolo: Personal Branding & Business Growth Experts …" at bounding box center [712, 218] width 1067 height 195
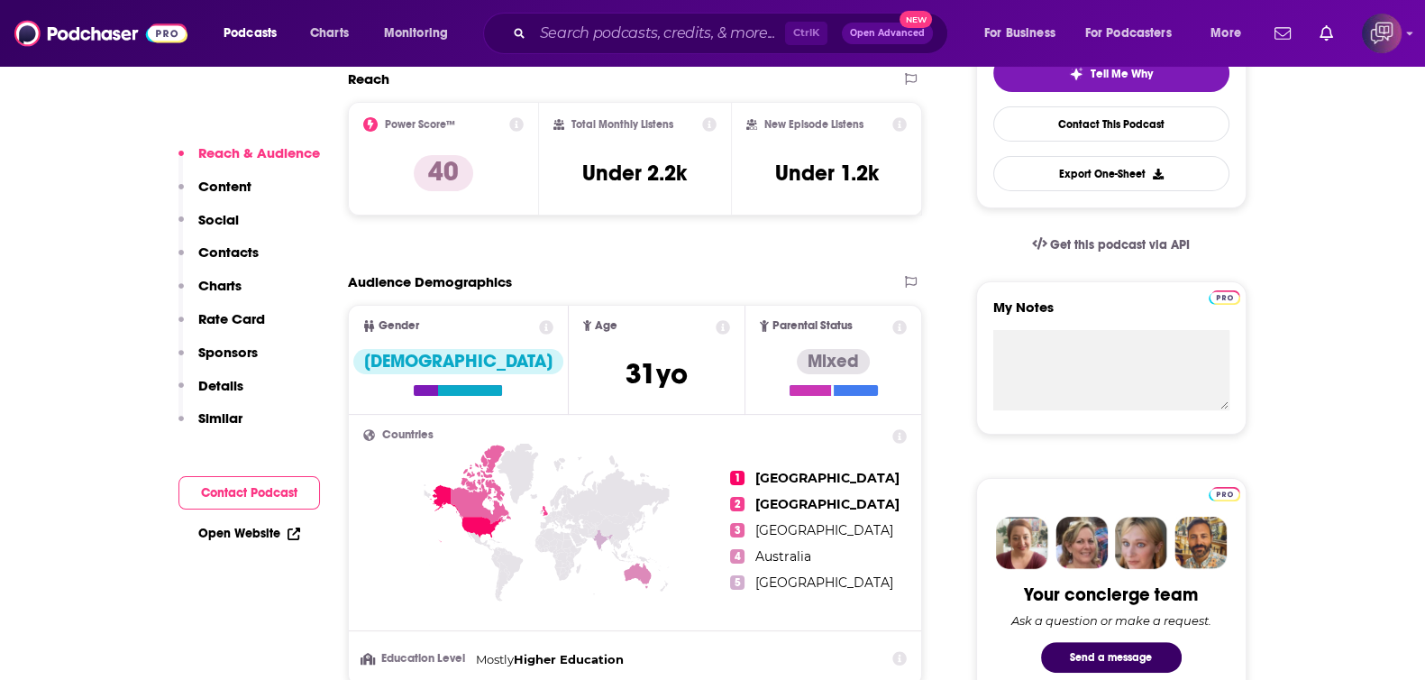
scroll to position [1014, 0]
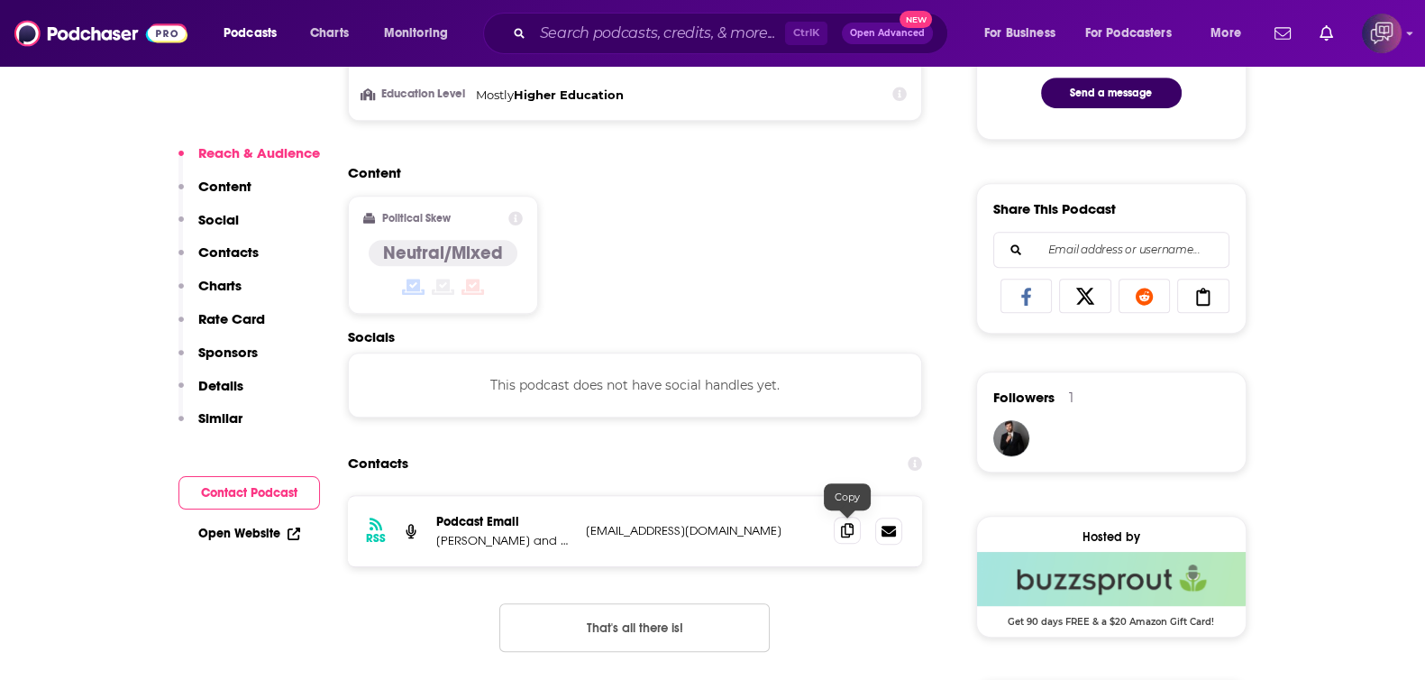
click at [842, 525] on icon at bounding box center [847, 530] width 13 height 14
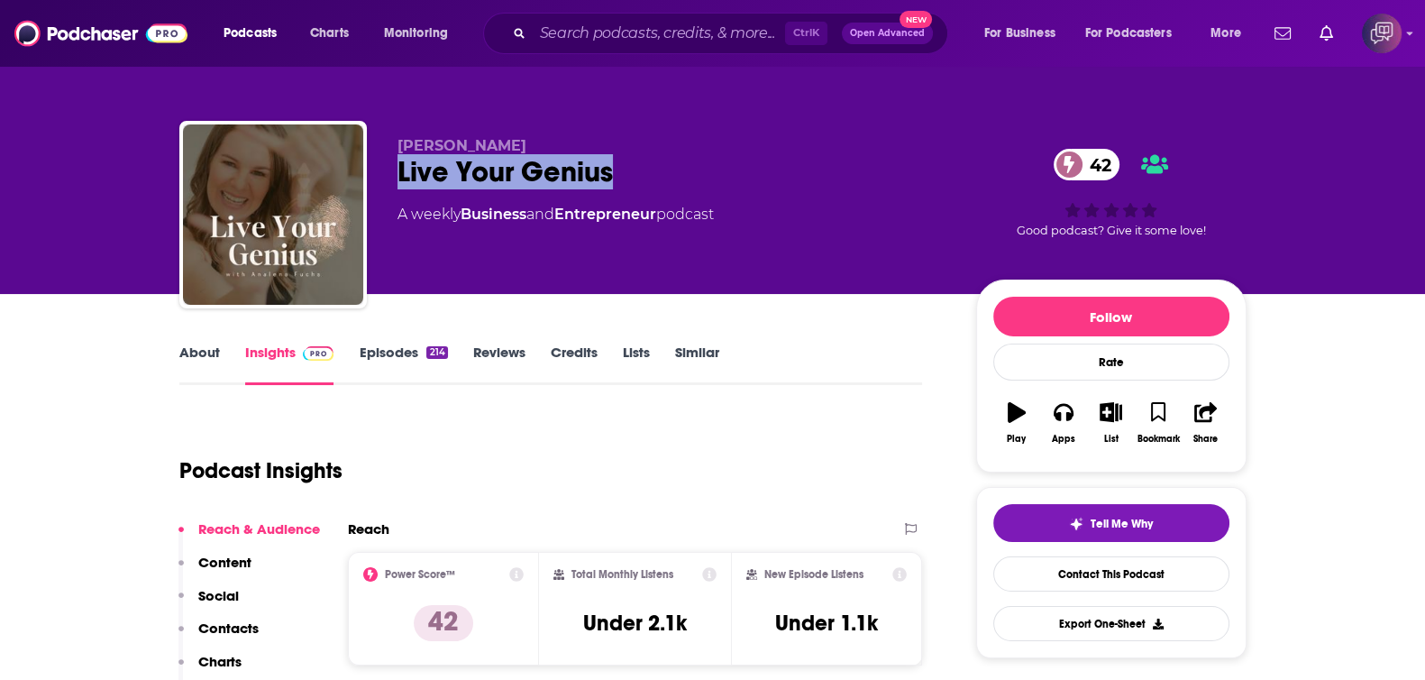
click at [708, 180] on div "Analena Fuchs Live Your Genius 42 A weekly Business and Entrepreneur podcast 42…" at bounding box center [712, 218] width 1067 height 195
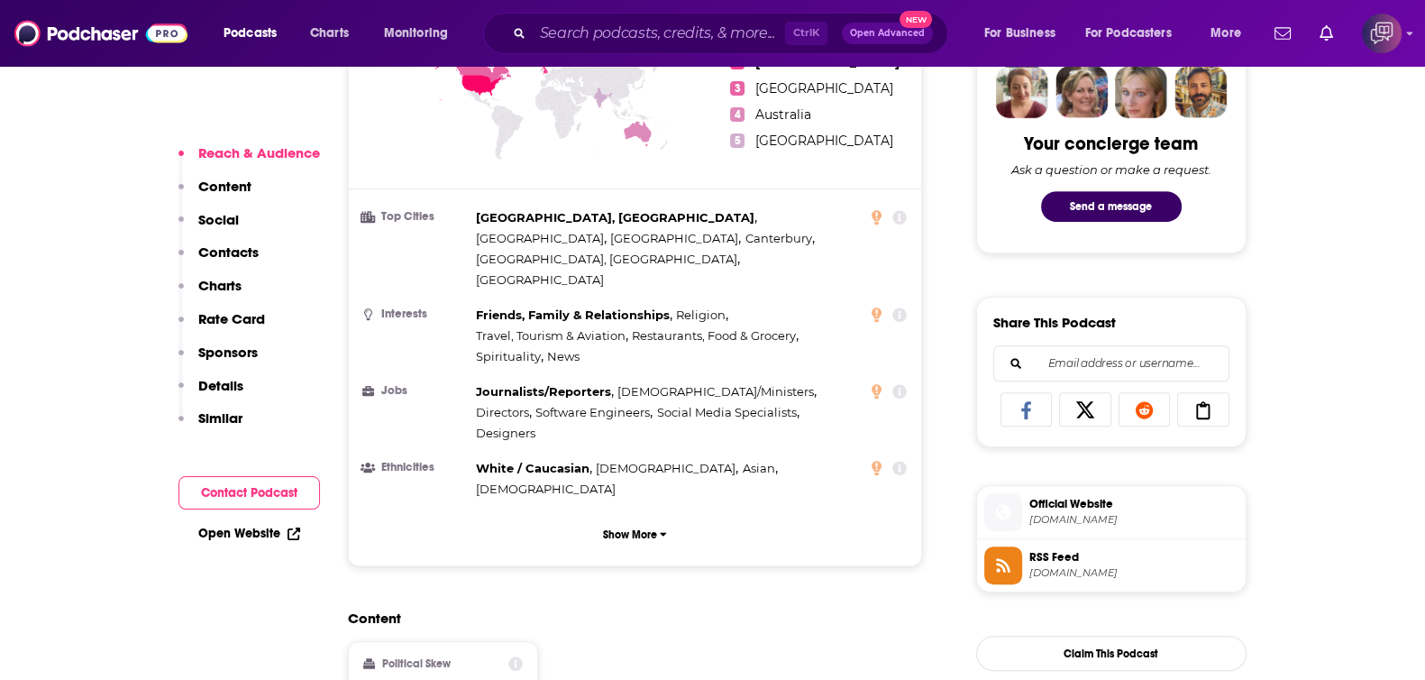
scroll to position [1240, 0]
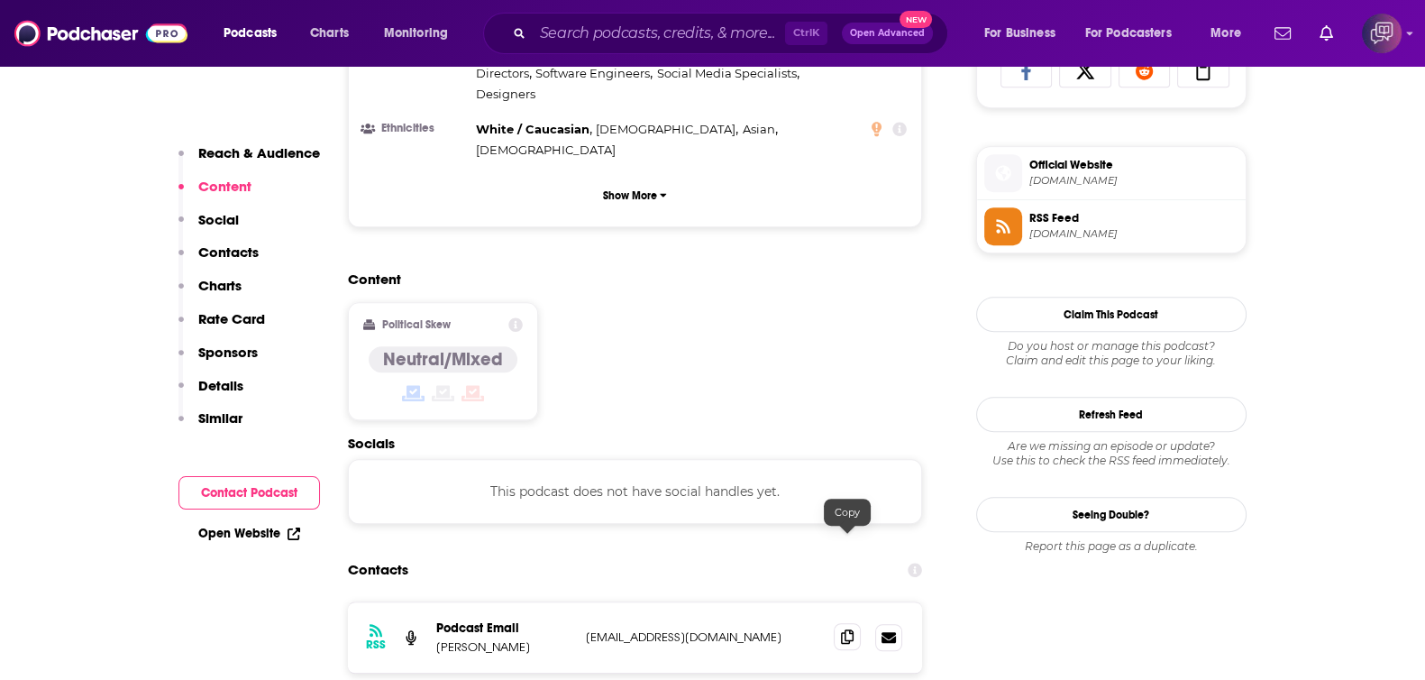
click at [845, 629] on icon at bounding box center [847, 636] width 13 height 14
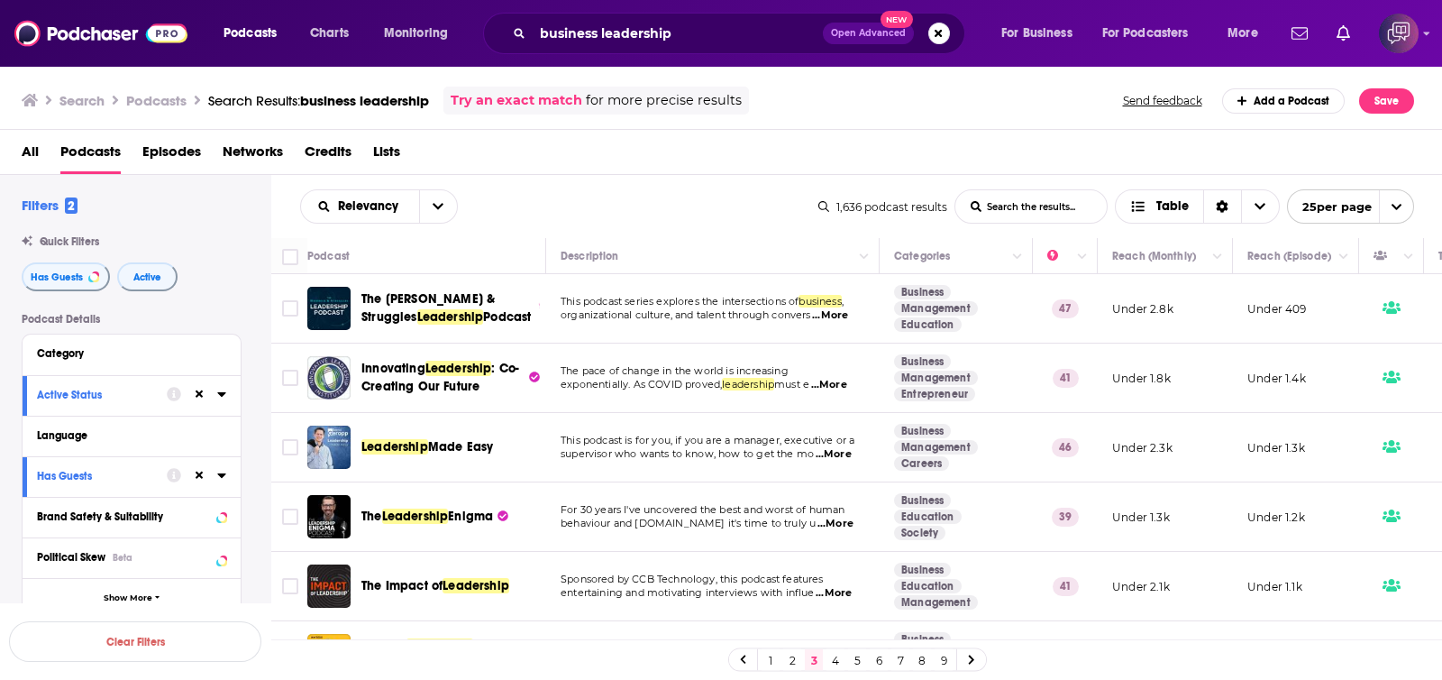
scroll to position [112, 0]
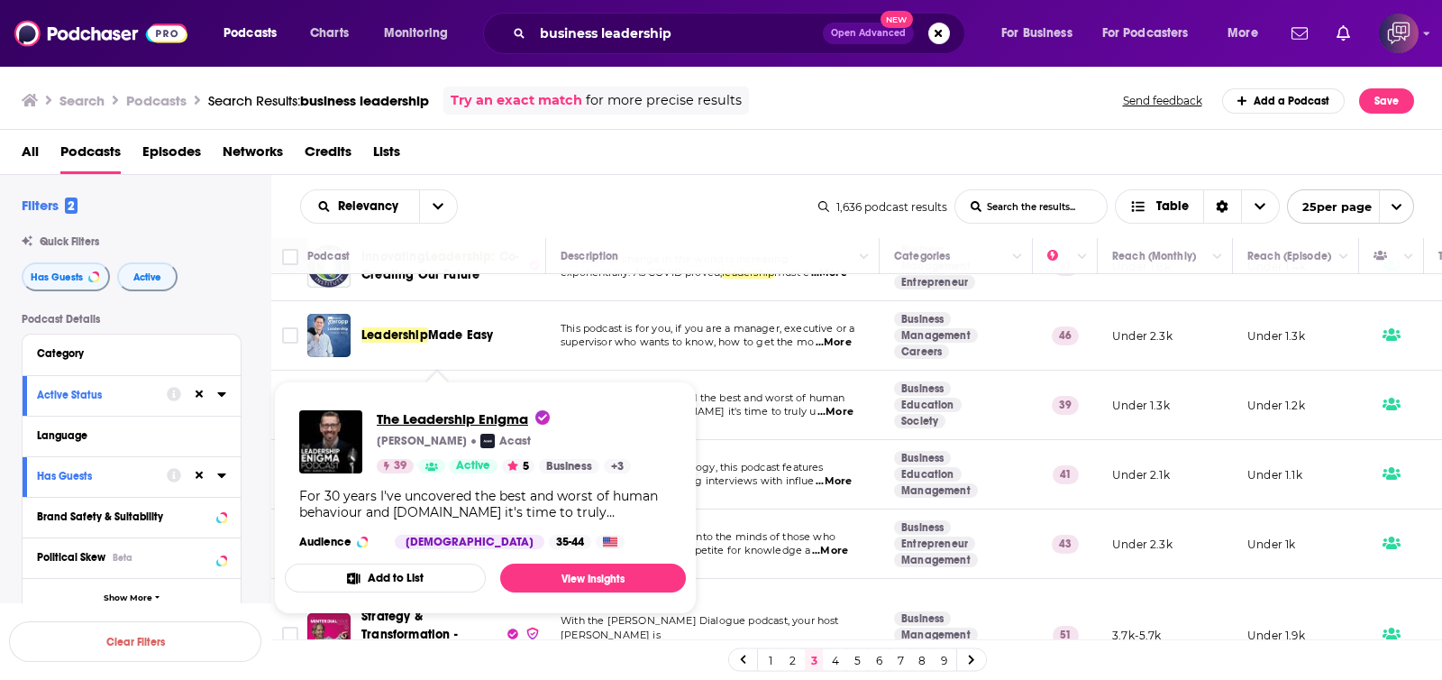
drag, startPoint x: 468, startPoint y: 406, endPoint x: 428, endPoint y: 416, distance: 41.1
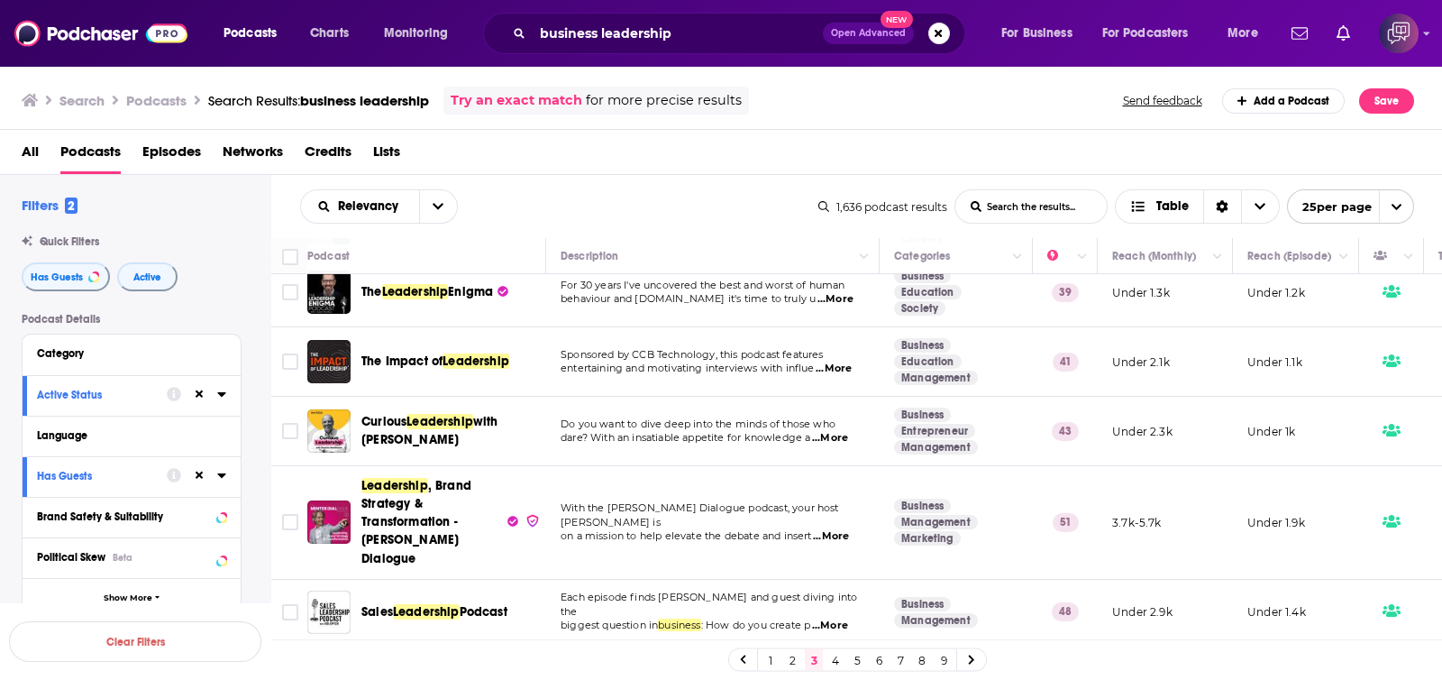
scroll to position [338, 0]
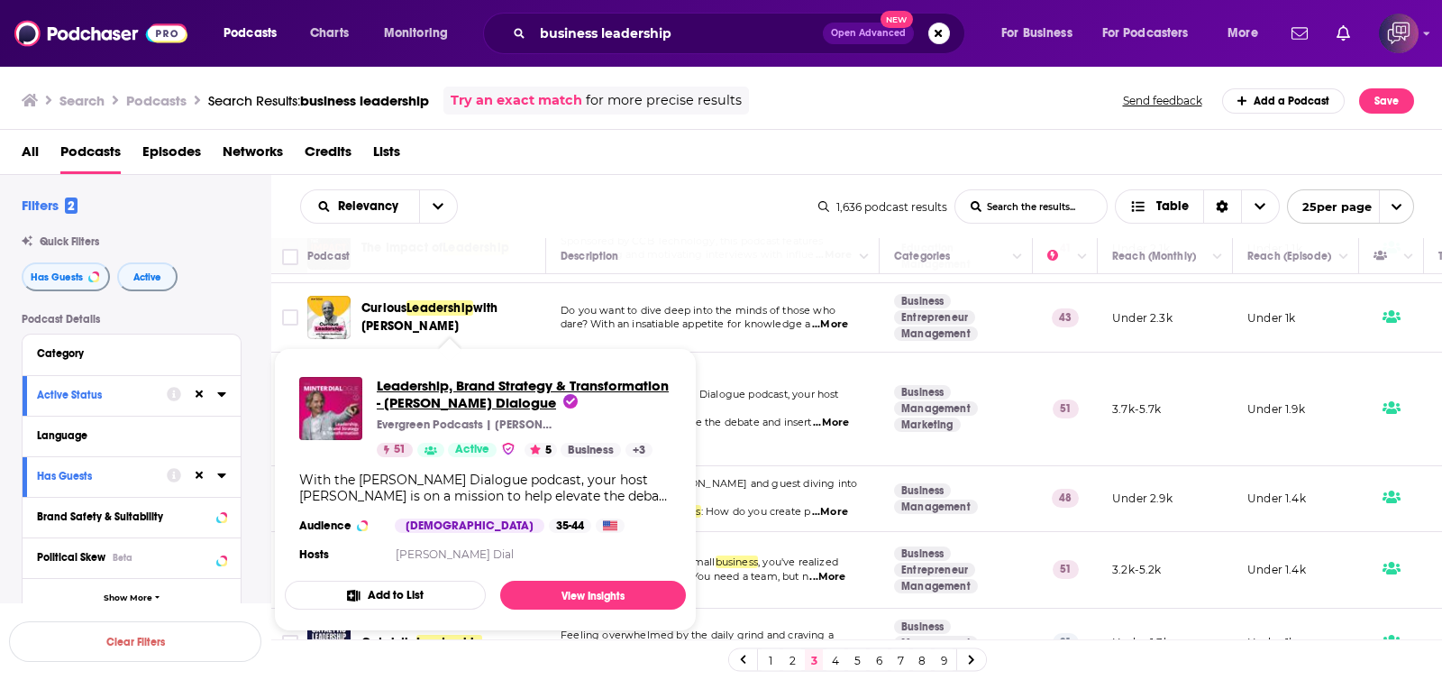
drag, startPoint x: 437, startPoint y: 376, endPoint x: 420, endPoint y: 394, distance: 24.9
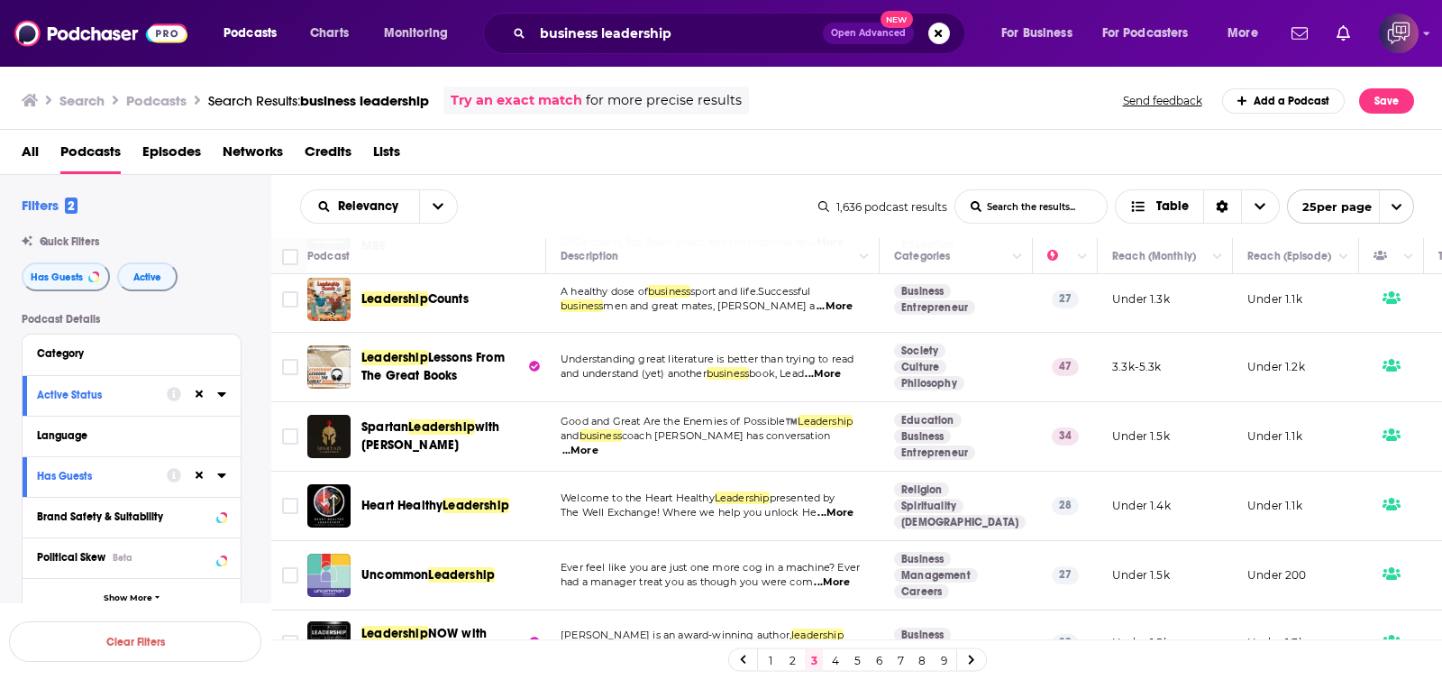
scroll to position [1204, 0]
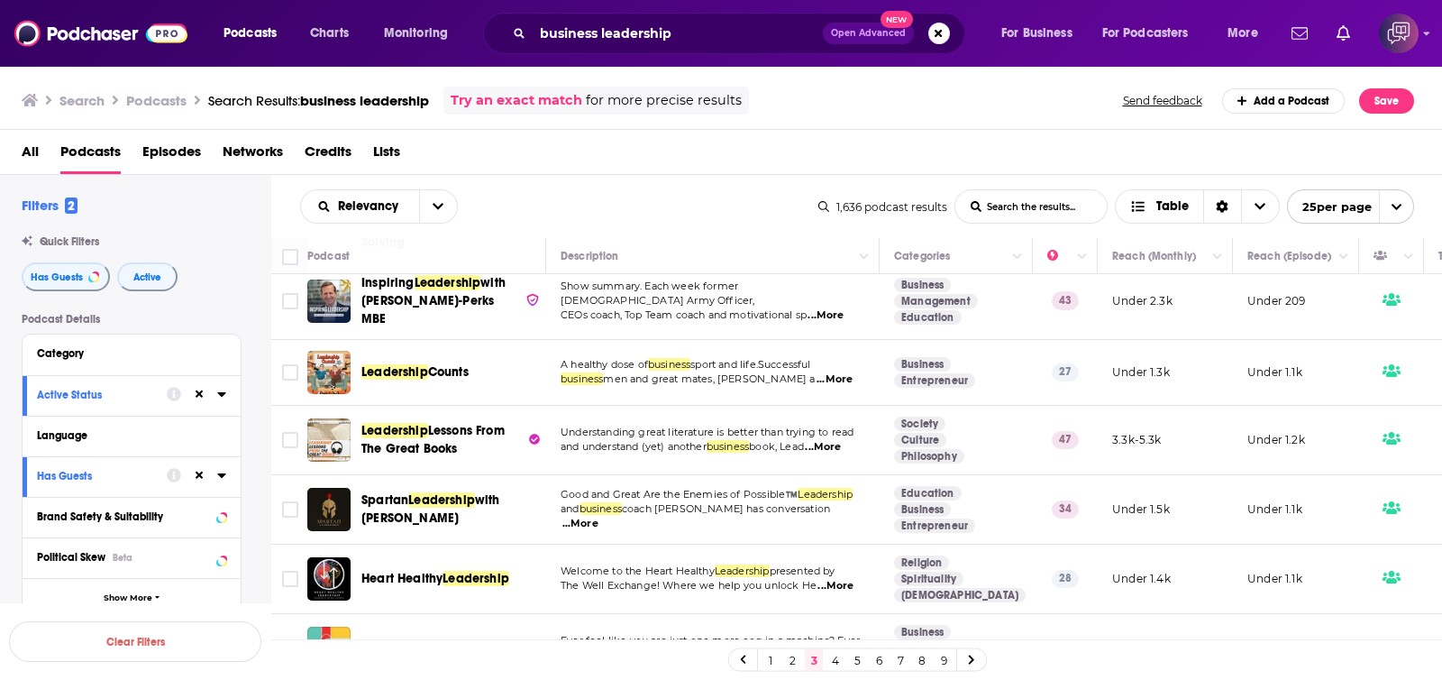
click at [835, 660] on link "4" at bounding box center [836, 660] width 18 height 22
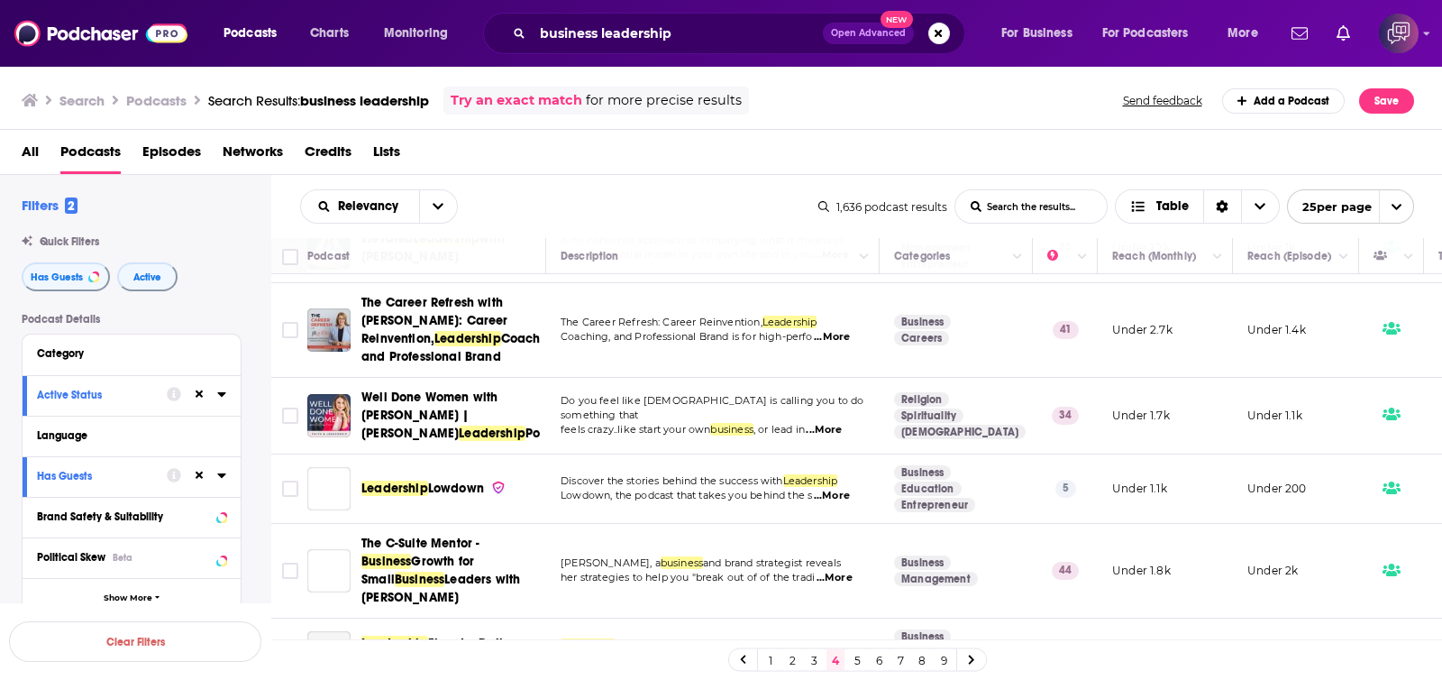
scroll to position [1484, 0]
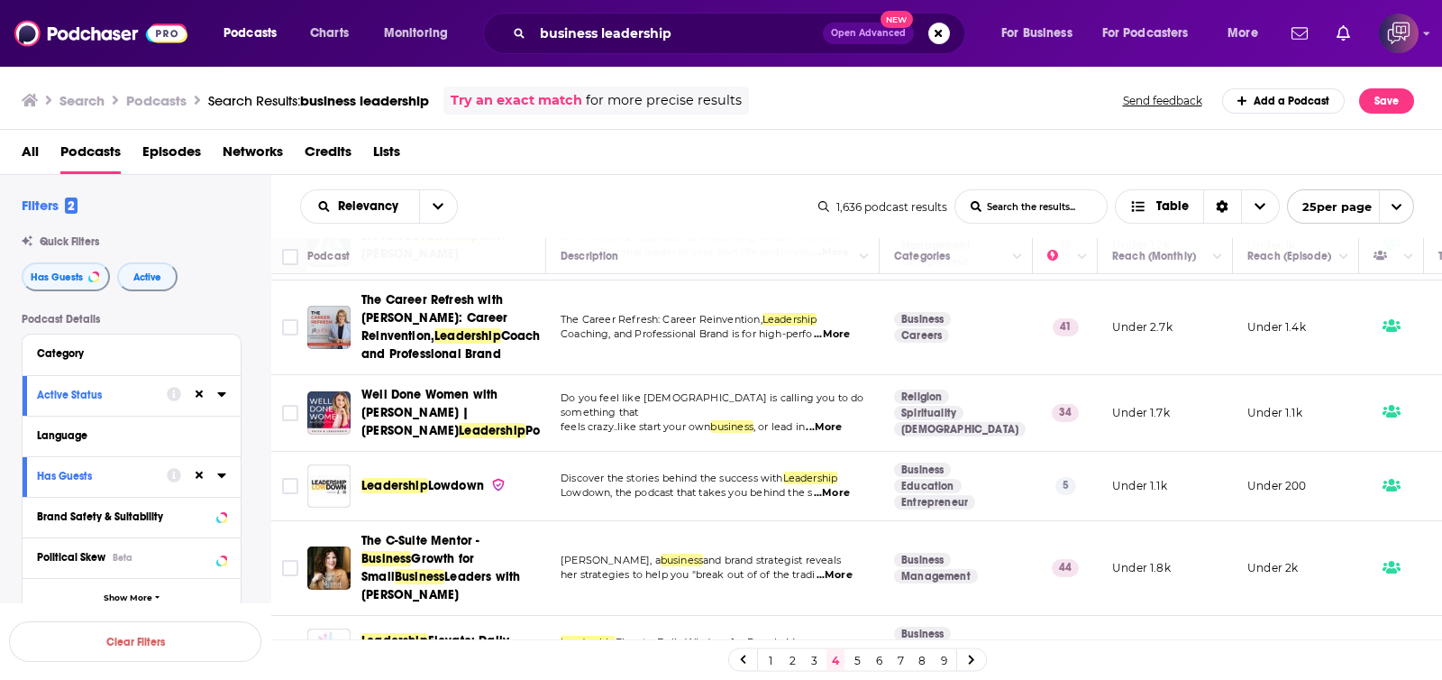
click at [858, 666] on link "5" at bounding box center [857, 660] width 18 height 22
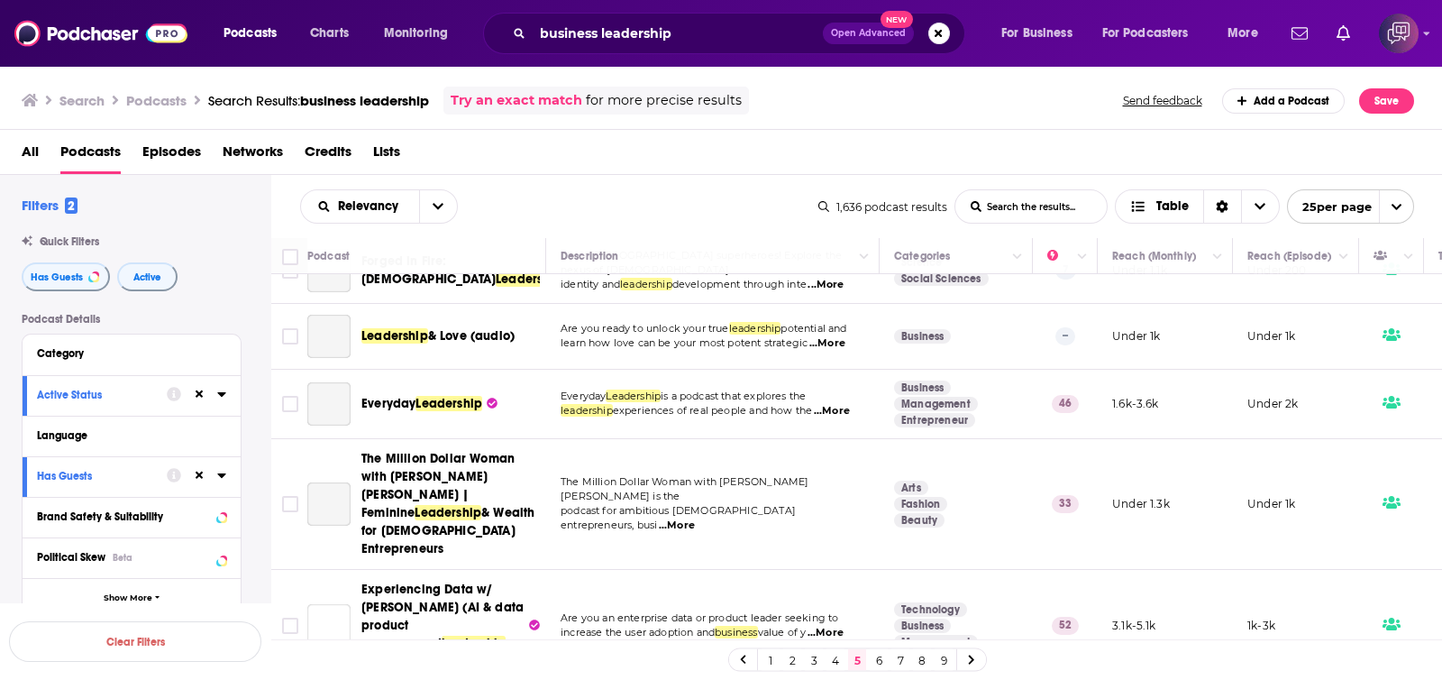
scroll to position [1520, 0]
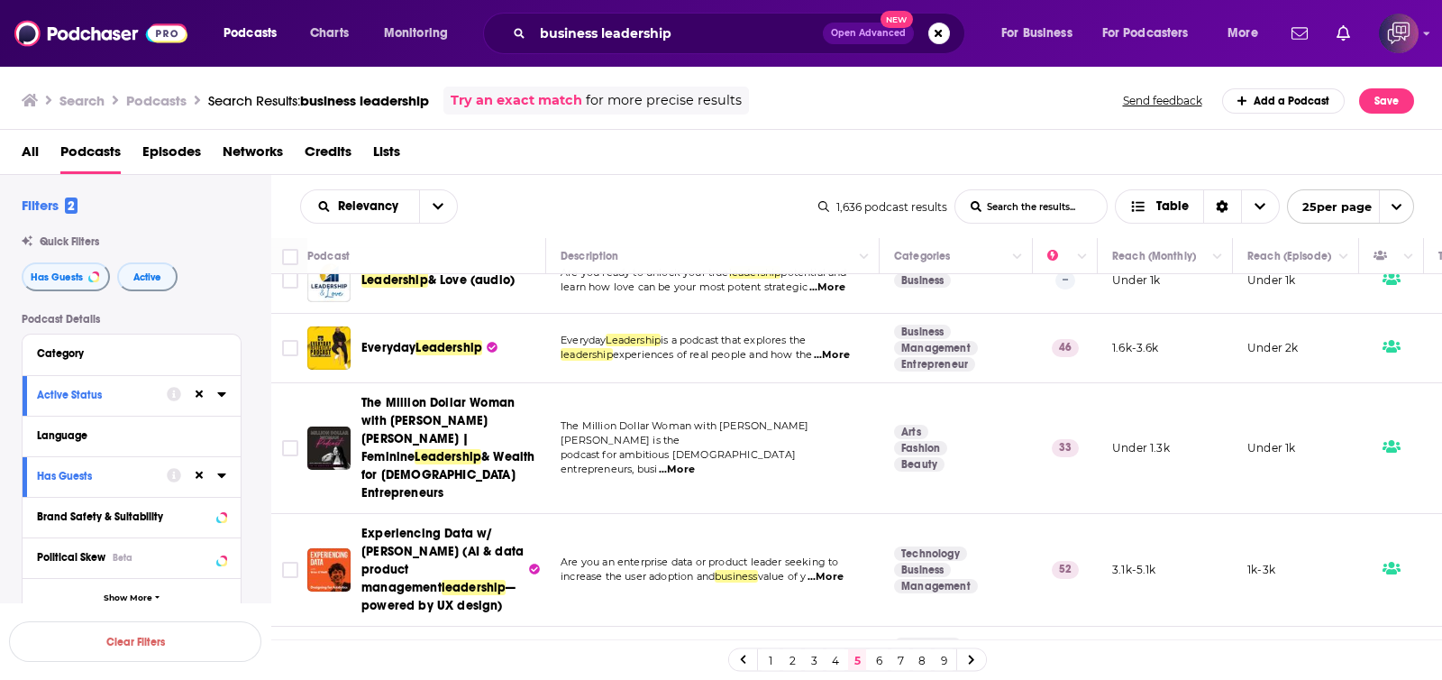
click at [874, 663] on link "6" at bounding box center [879, 660] width 18 height 22
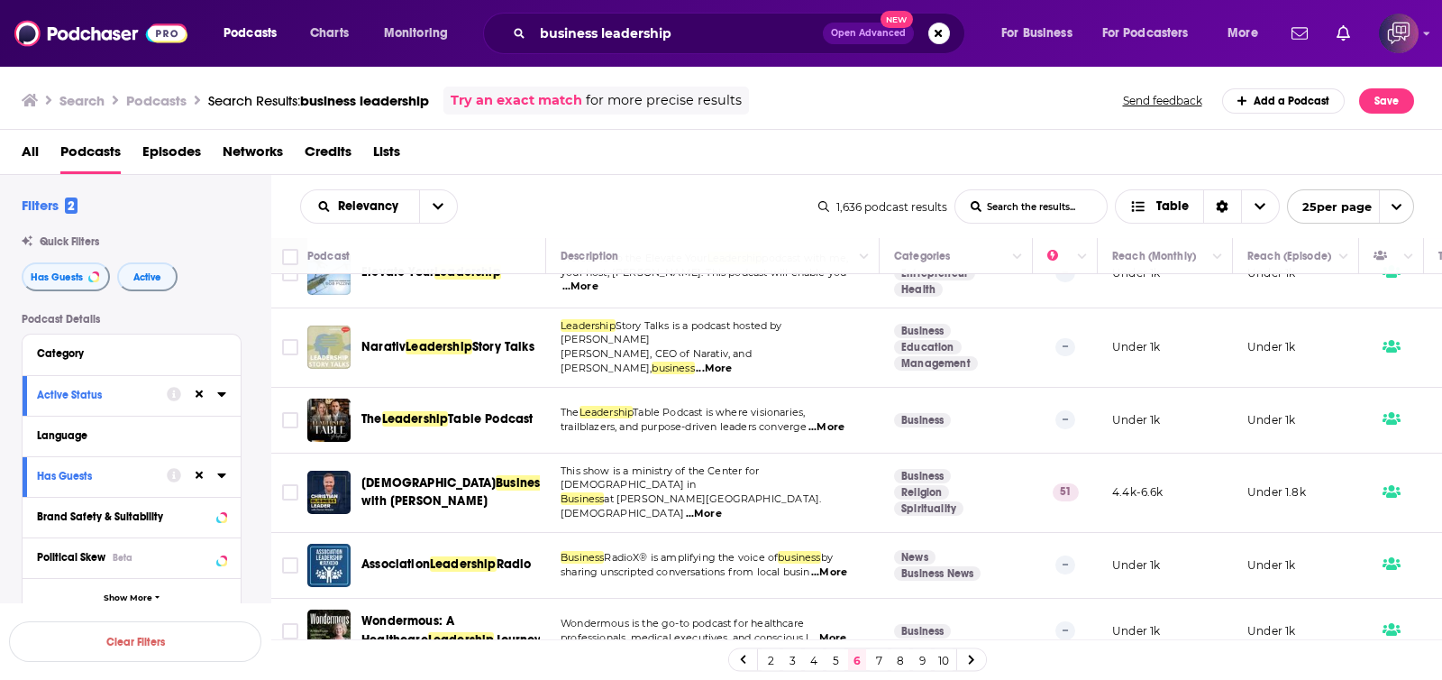
scroll to position [1350, 0]
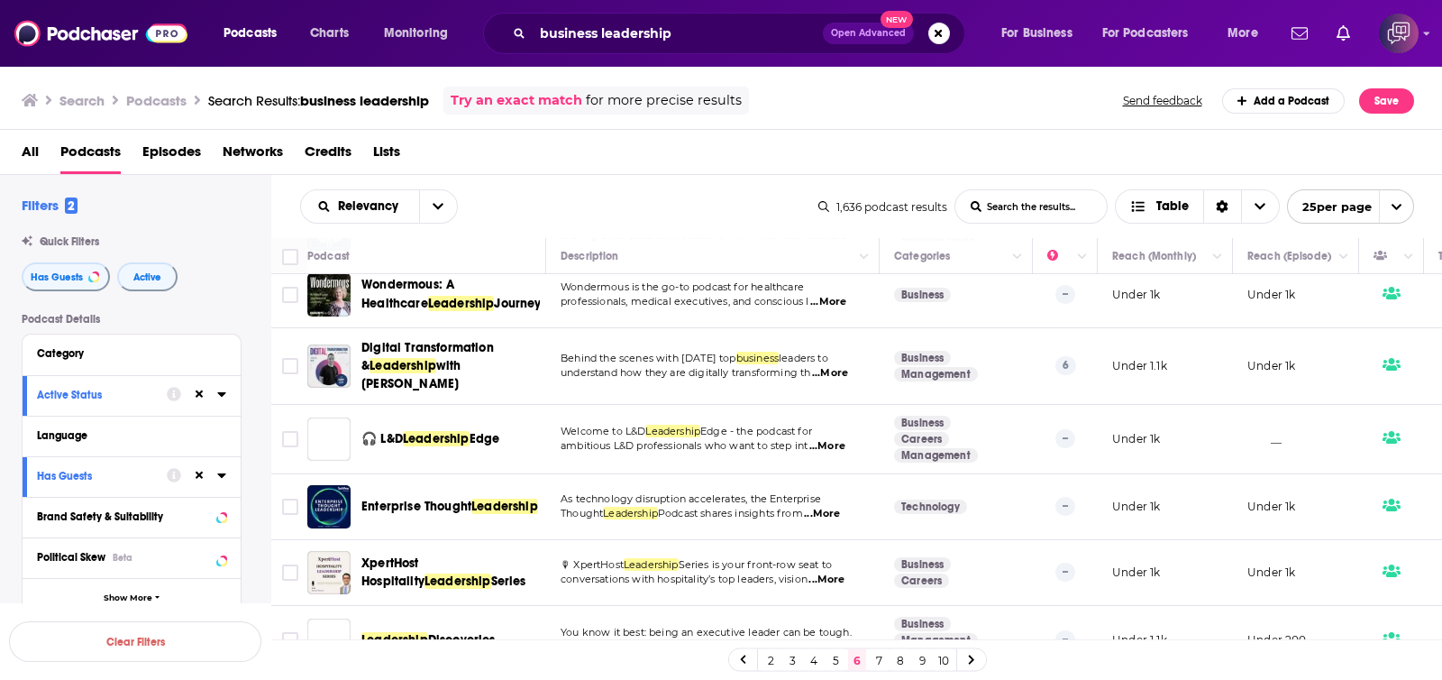
click at [877, 667] on link "7" at bounding box center [879, 660] width 18 height 22
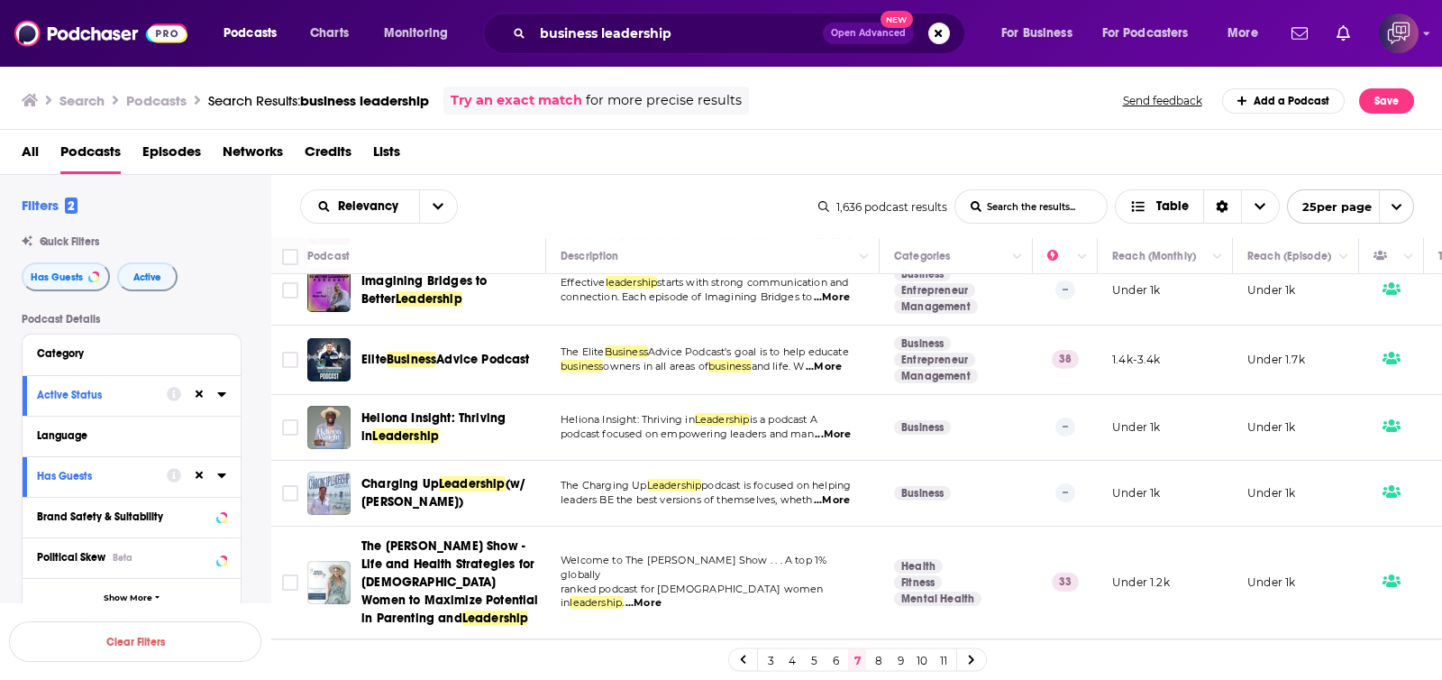
scroll to position [1415, 0]
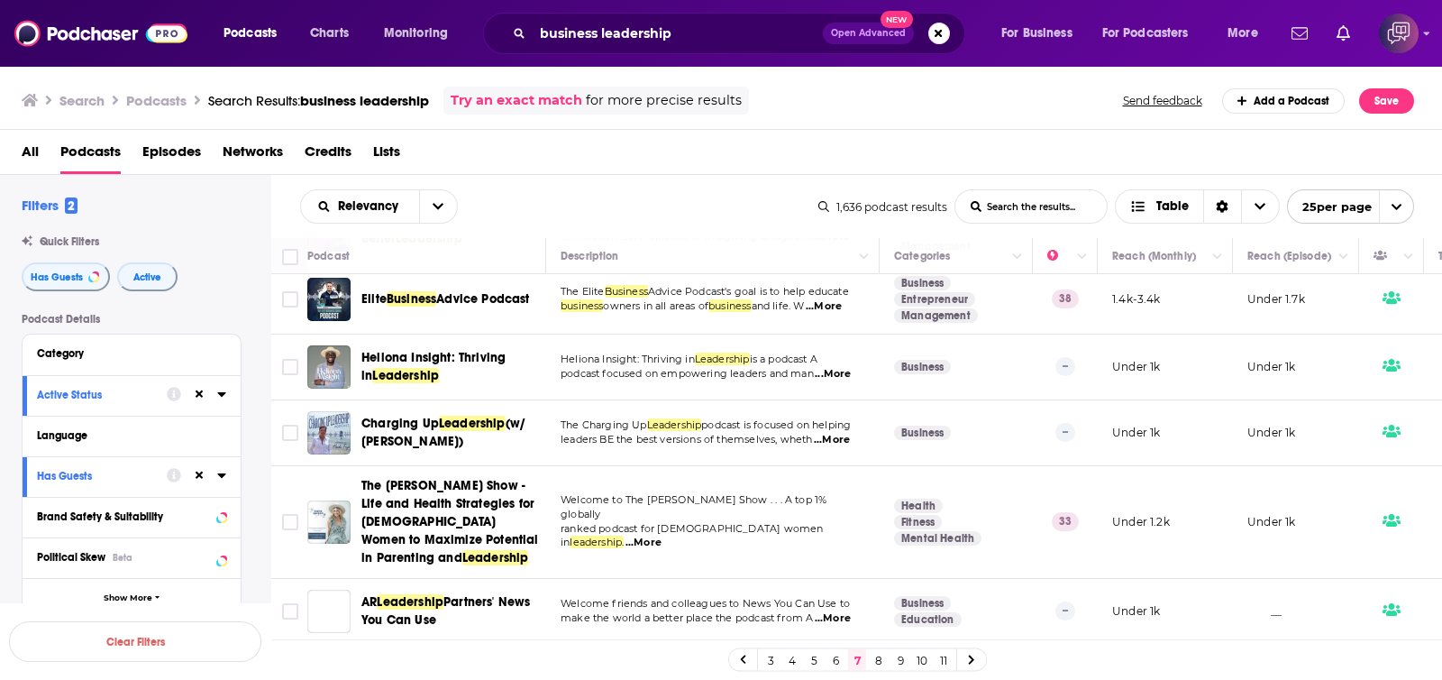
click at [877, 656] on link "8" at bounding box center [879, 660] width 18 height 22
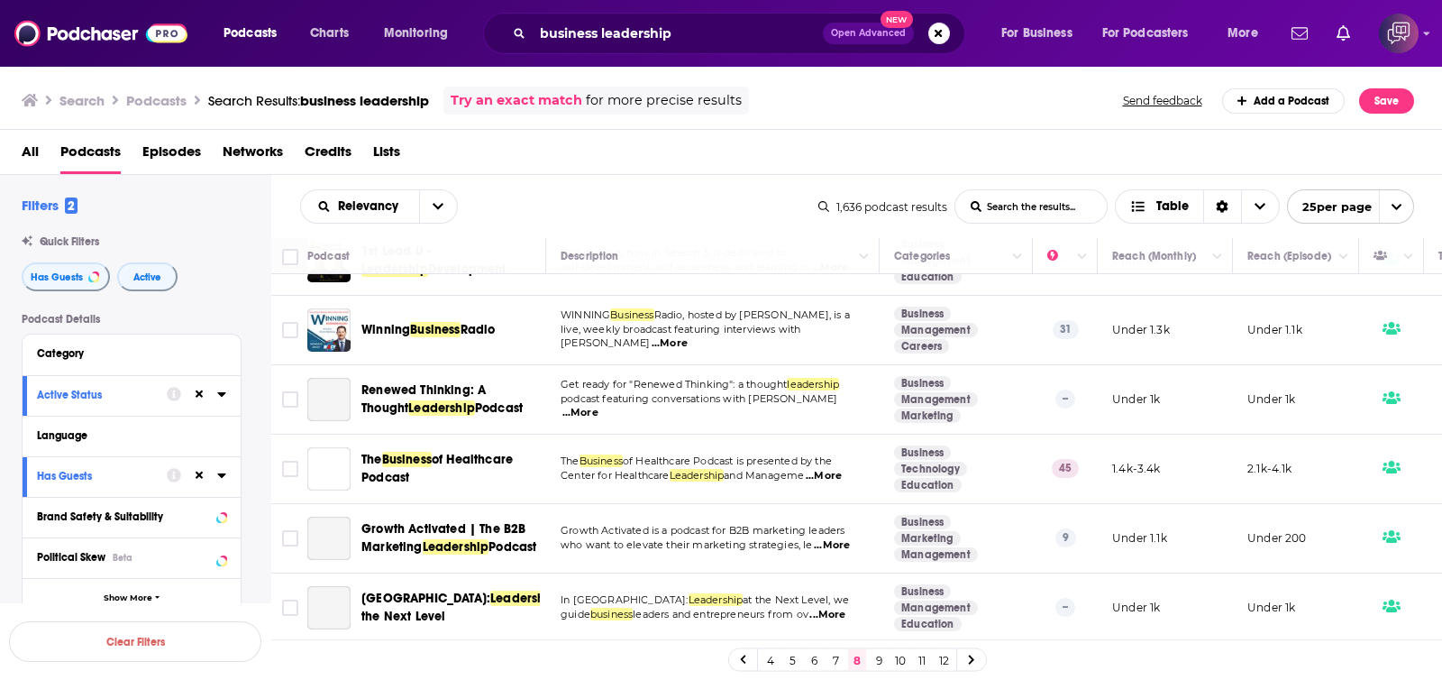
scroll to position [788, 0]
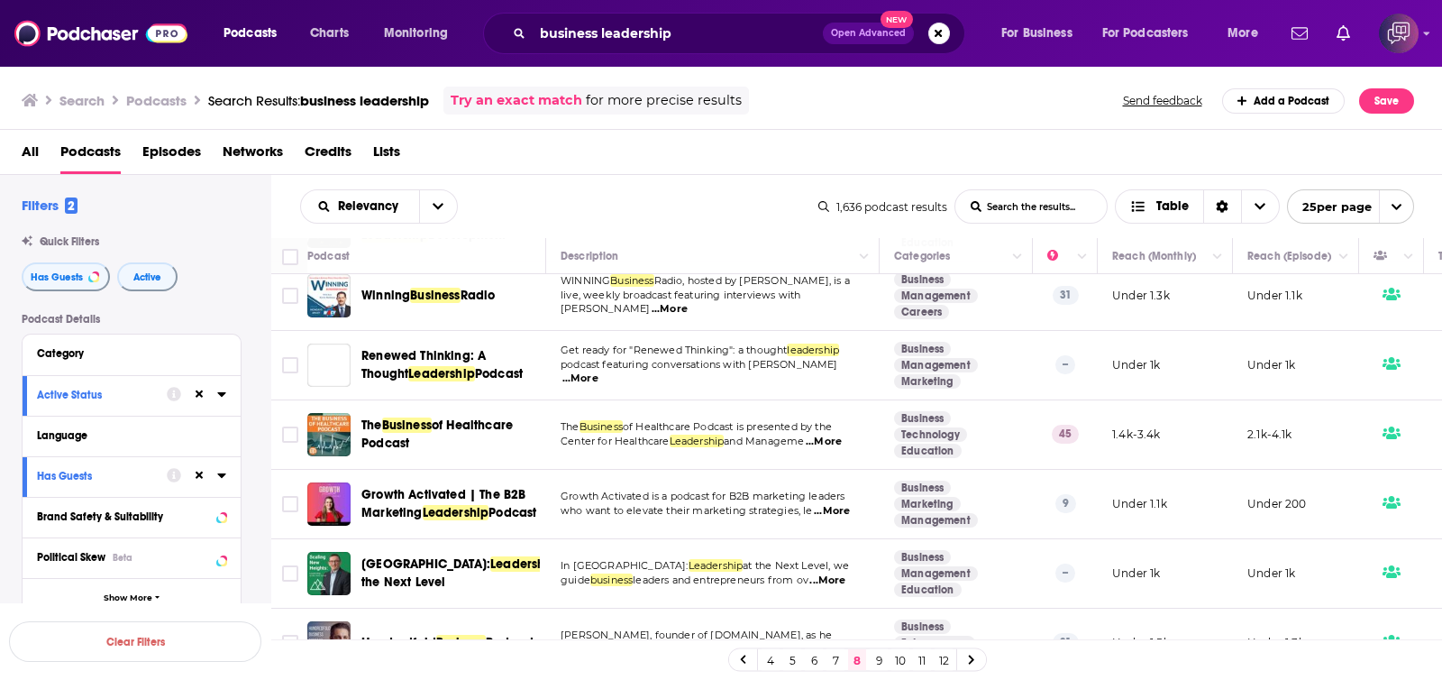
click at [918, 161] on div "All Podcasts Episodes Networks Credits Lists" at bounding box center [725, 155] width 1407 height 37
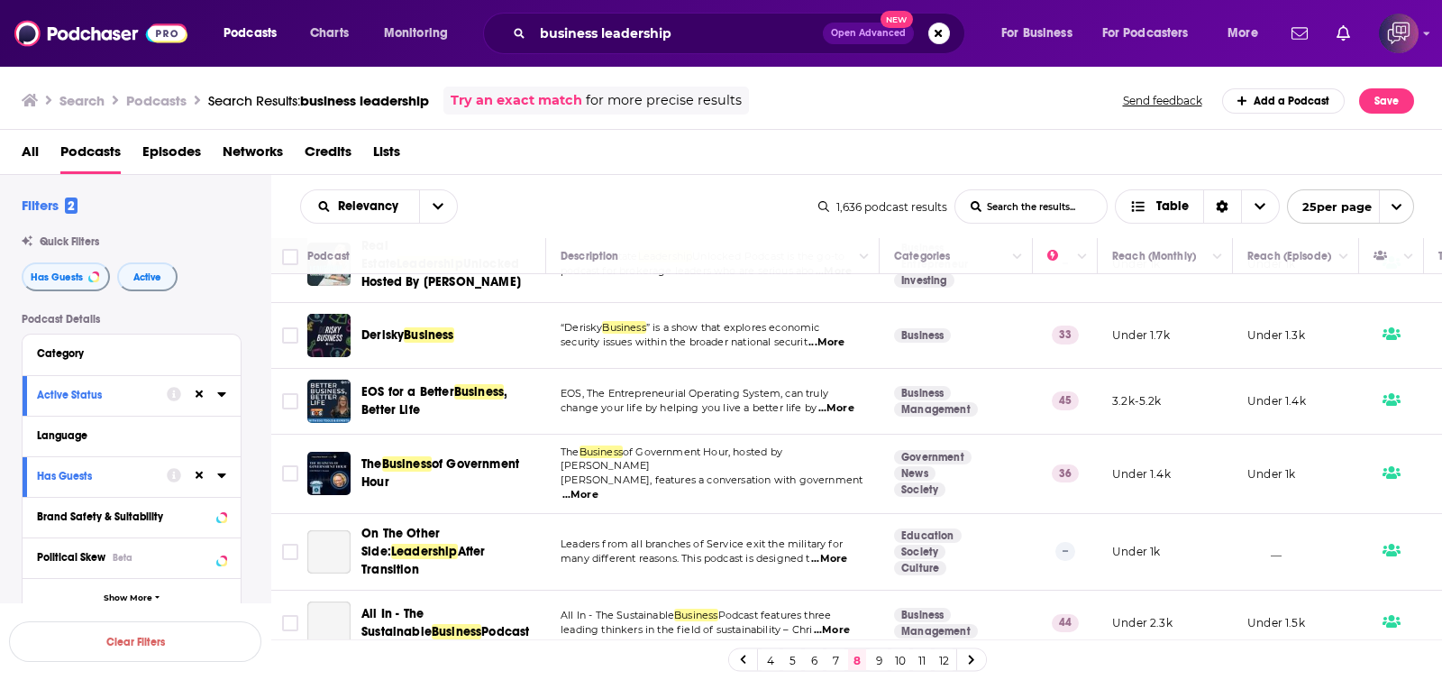
scroll to position [1444, 0]
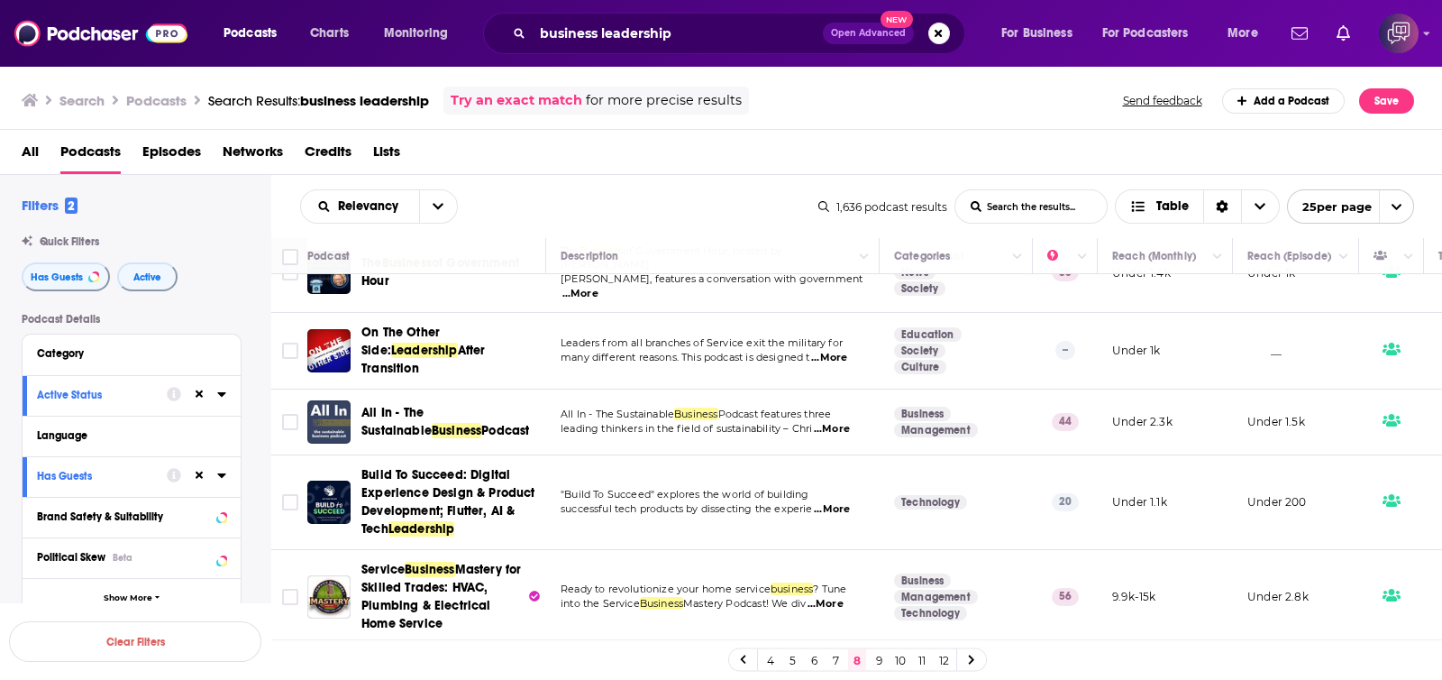
click at [880, 663] on link "9" at bounding box center [879, 660] width 18 height 22
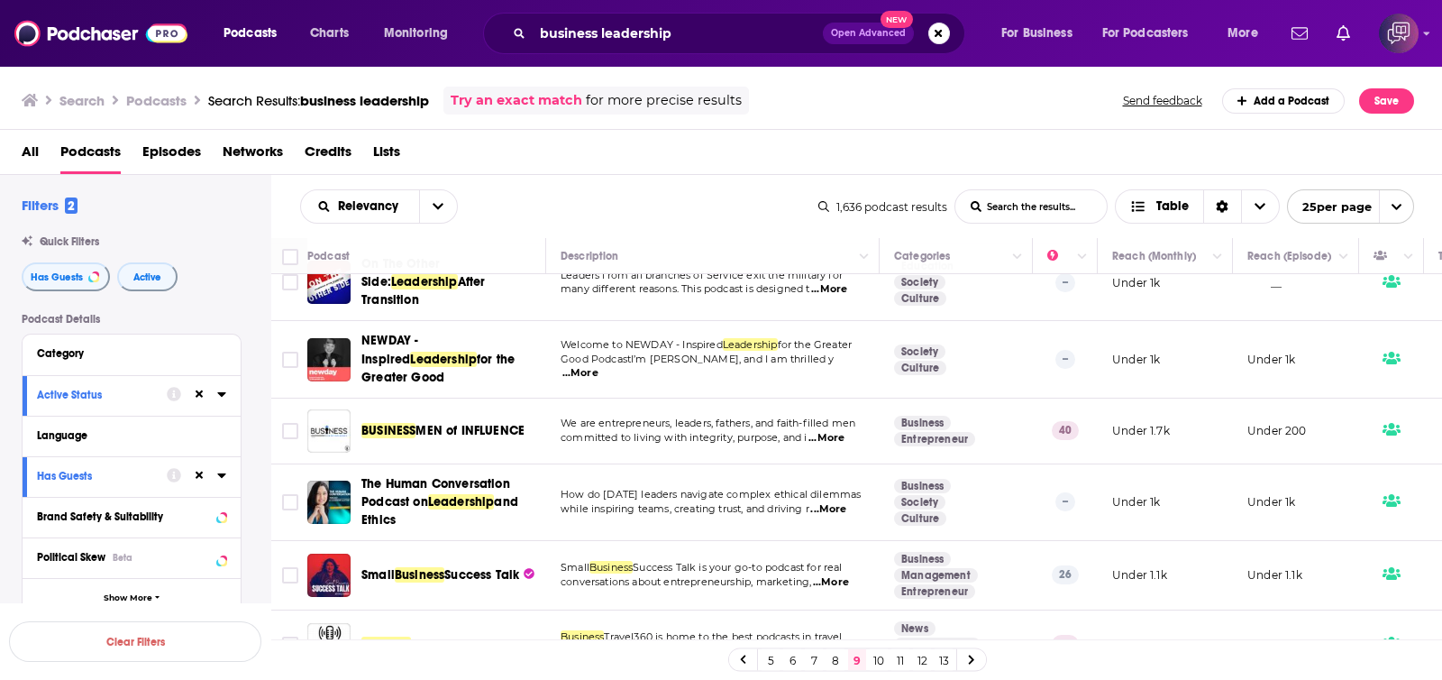
scroll to position [112, 0]
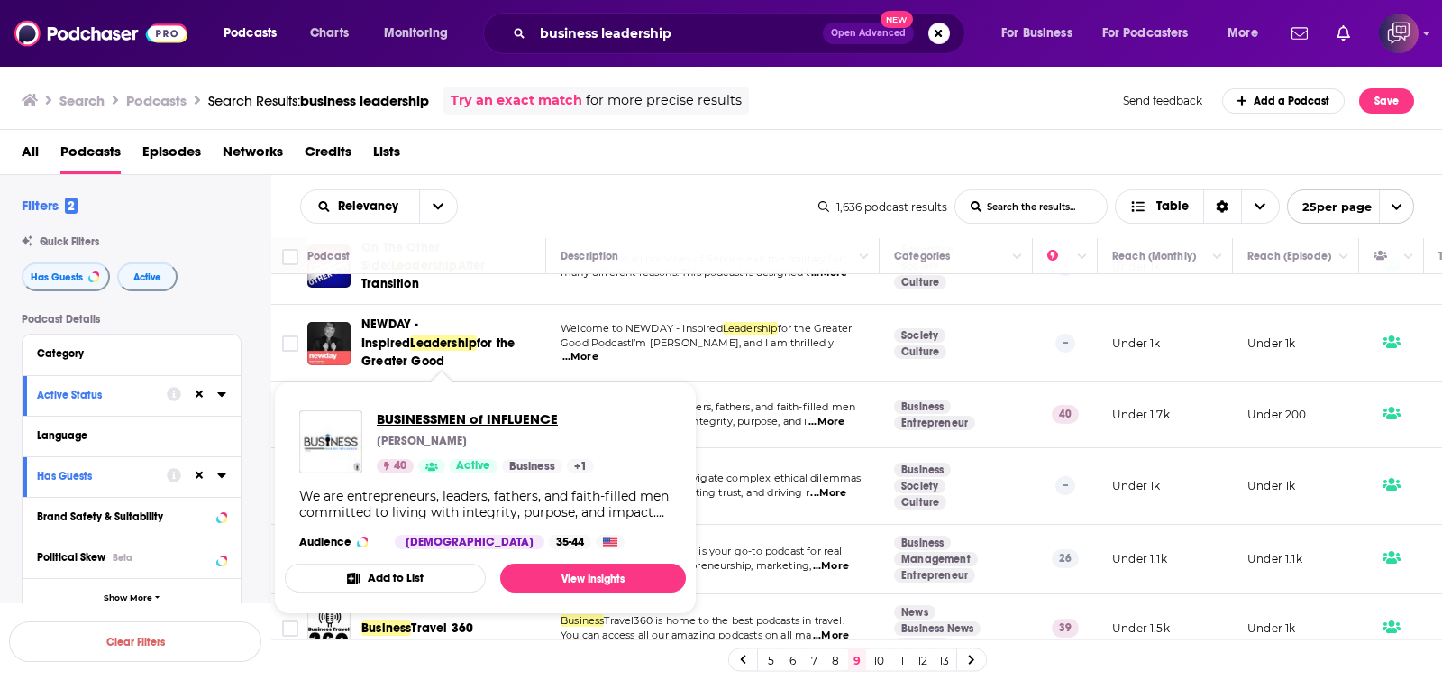
drag, startPoint x: 513, startPoint y: 398, endPoint x: 450, endPoint y: 418, distance: 66.4
drag, startPoint x: 450, startPoint y: 418, endPoint x: 888, endPoint y: 160, distance: 508.4
click at [888, 160] on div "All Podcasts Episodes Networks Credits Lists" at bounding box center [725, 155] width 1407 height 37
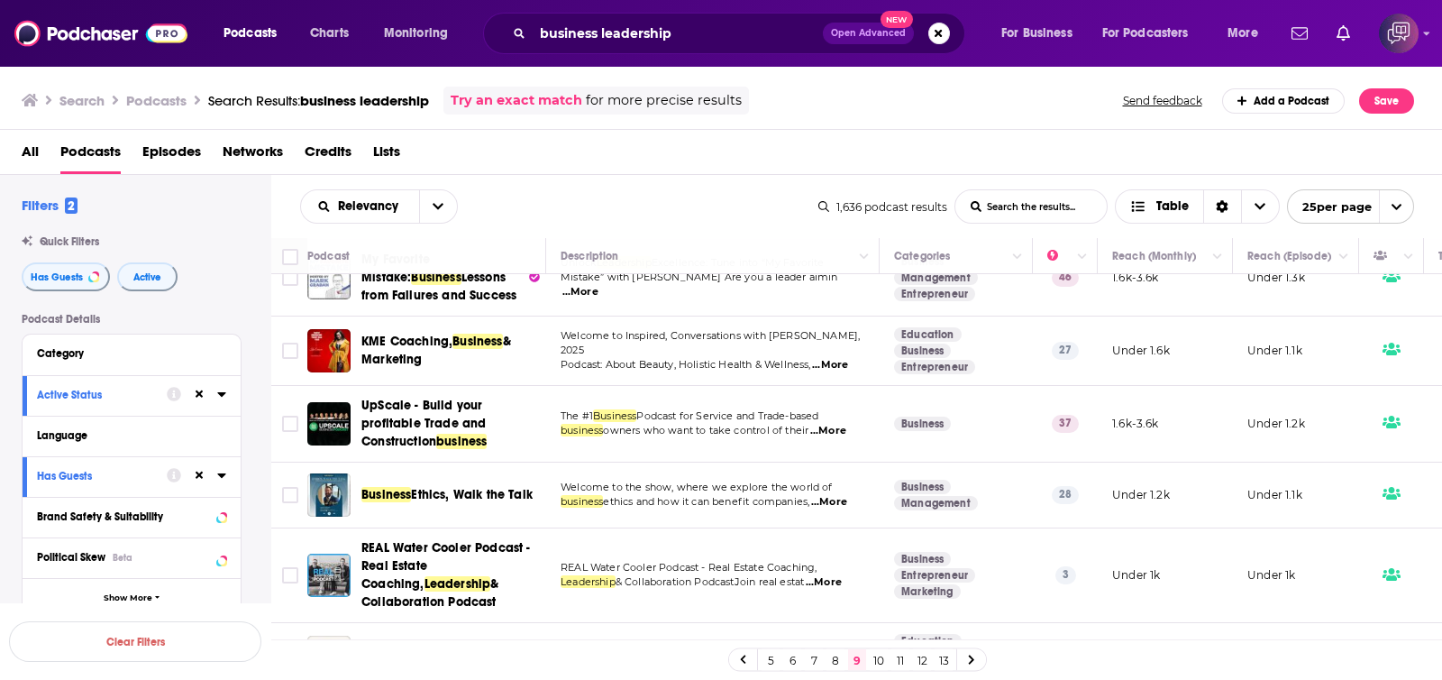
scroll to position [1459, 0]
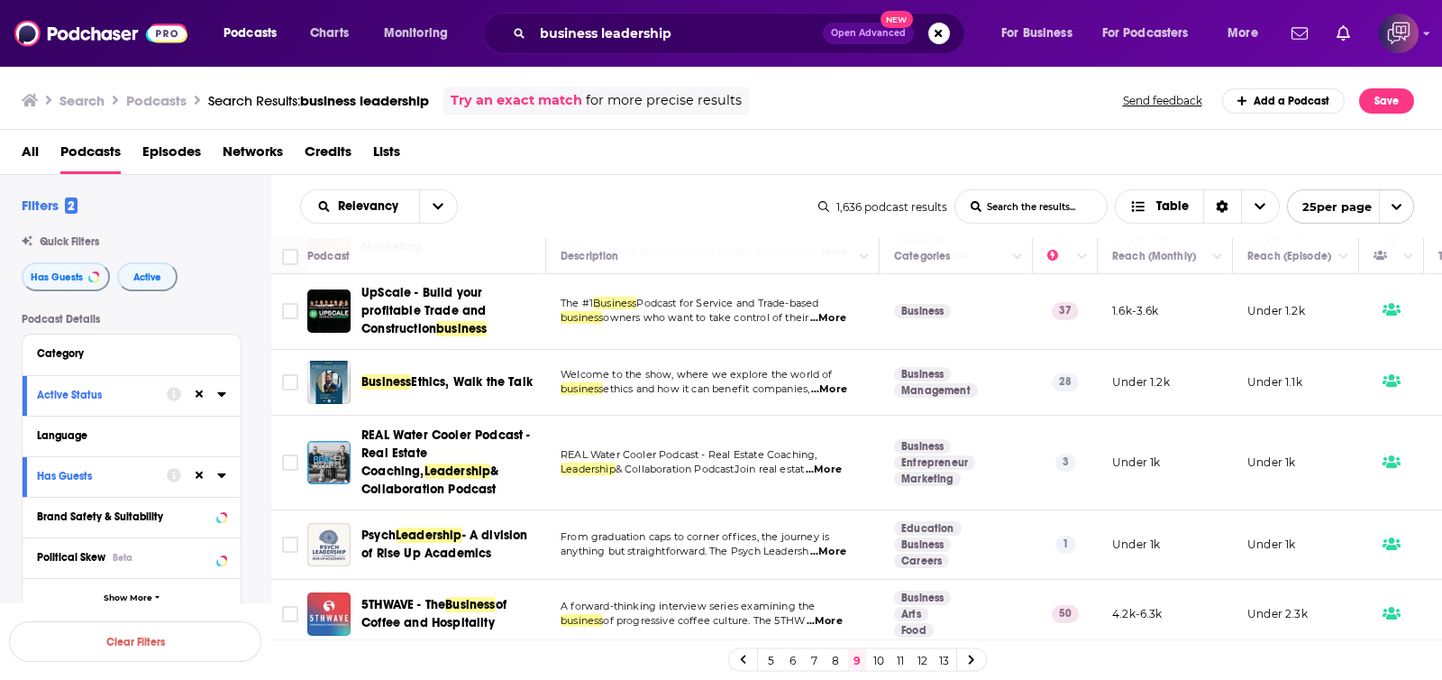
click at [874, 666] on link "10" at bounding box center [879, 660] width 18 height 22
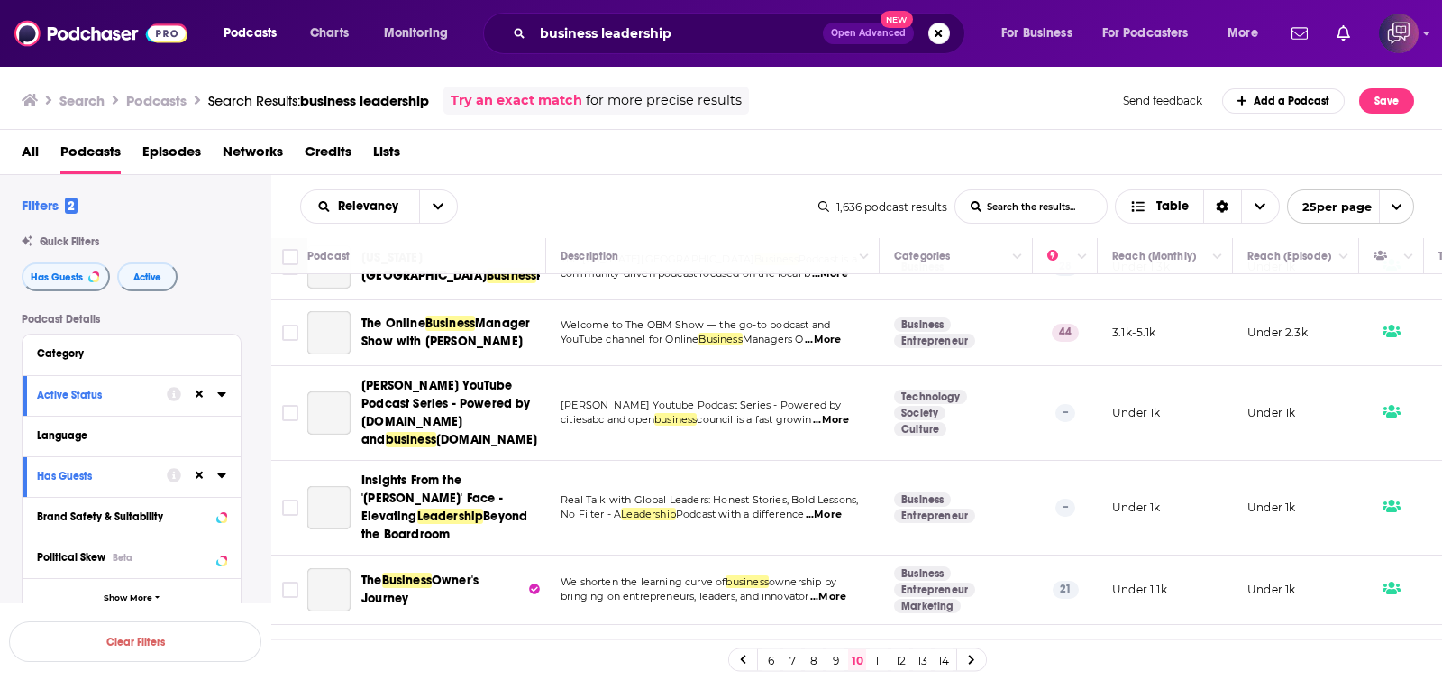
scroll to position [169, 0]
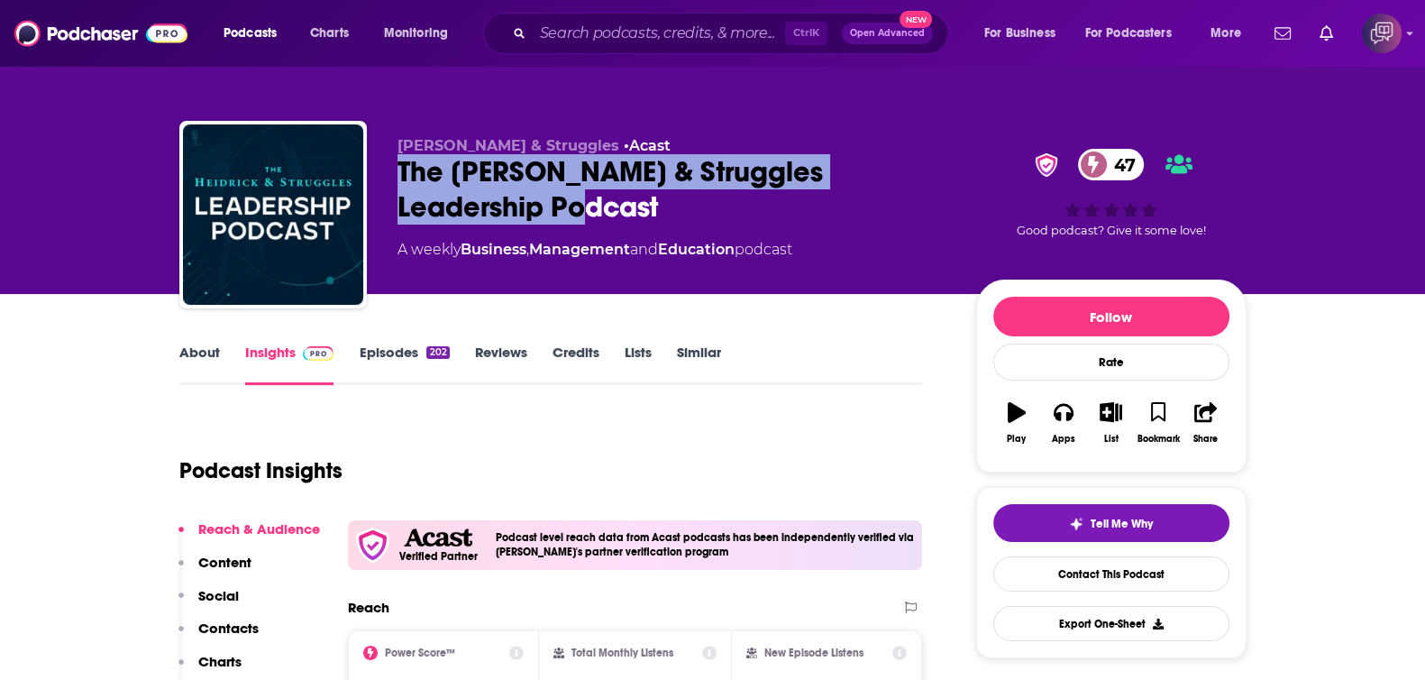
drag, startPoint x: 401, startPoint y: 163, endPoint x: 521, endPoint y: 210, distance: 128.7
click at [521, 210] on div "The [PERSON_NAME] & Struggles Leadership Podcast 47" at bounding box center [673, 189] width 550 height 70
copy h2 "The [PERSON_NAME] & Struggles Leadership Podcast"
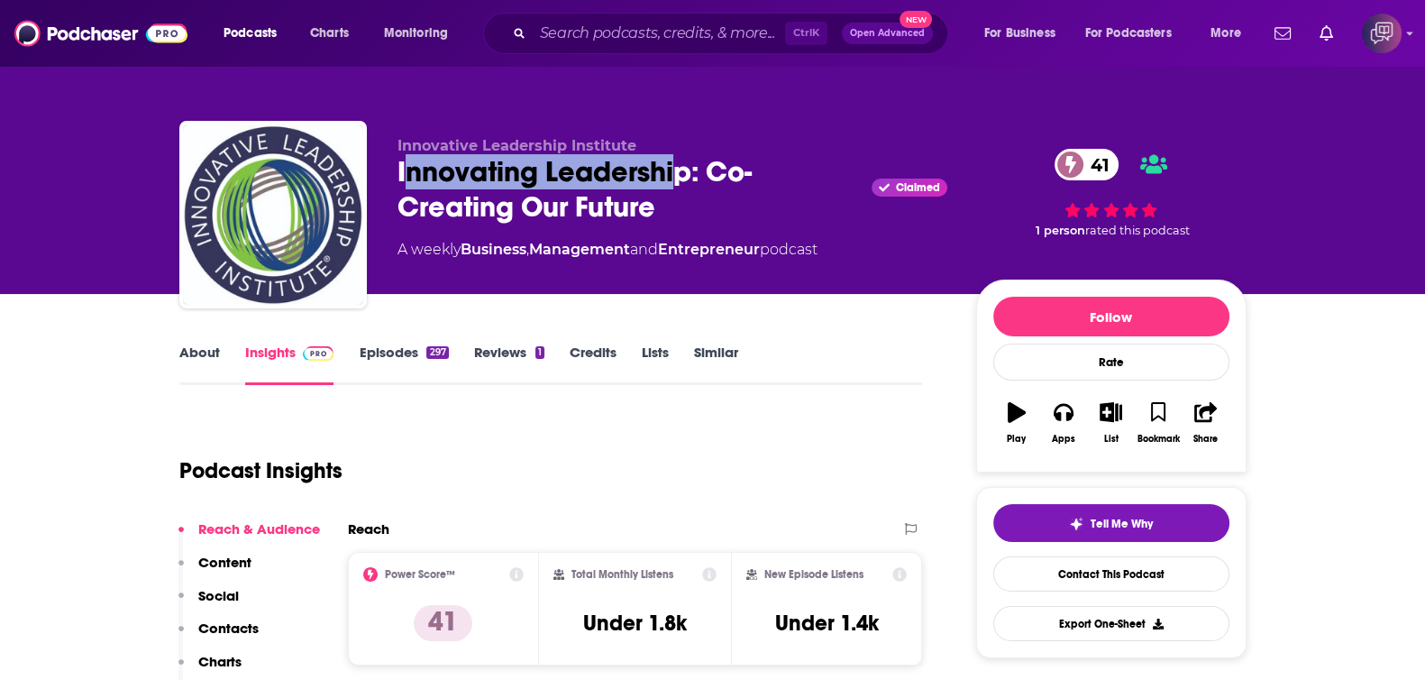
drag, startPoint x: 401, startPoint y: 183, endPoint x: 676, endPoint y: 188, distance: 275.0
click at [676, 188] on div "Innovating Leadership: Co-Creating Our Future Claimed 41" at bounding box center [673, 189] width 550 height 70
click at [625, 209] on div "Innovating Leadership: Co-Creating Our Future Claimed 41" at bounding box center [673, 189] width 550 height 70
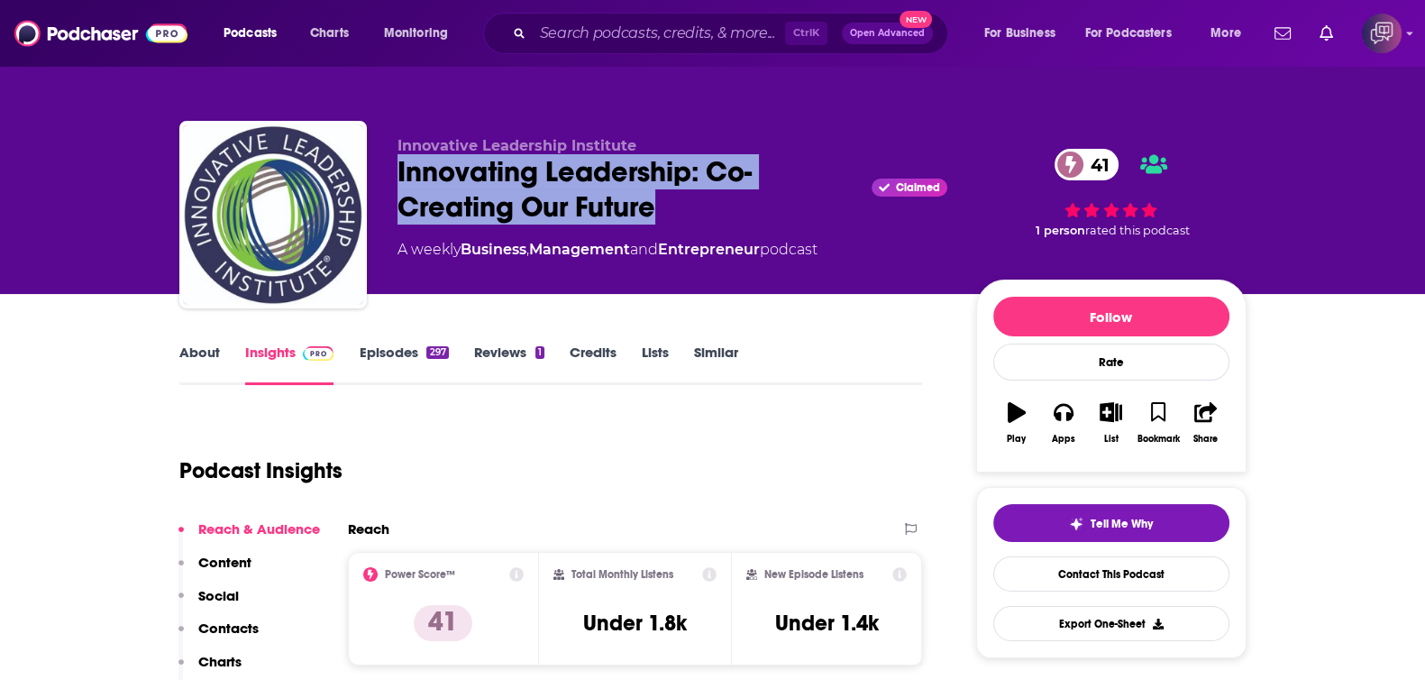
drag, startPoint x: 646, startPoint y: 205, endPoint x: 751, endPoint y: 4, distance: 226.6
click at [391, 177] on div "Innovative Leadership Institute Innovating Leadership: Co-Creating Our Future C…" at bounding box center [712, 218] width 1067 height 195
copy h2 "Innovating Leadership: Co-Creating Our Future"
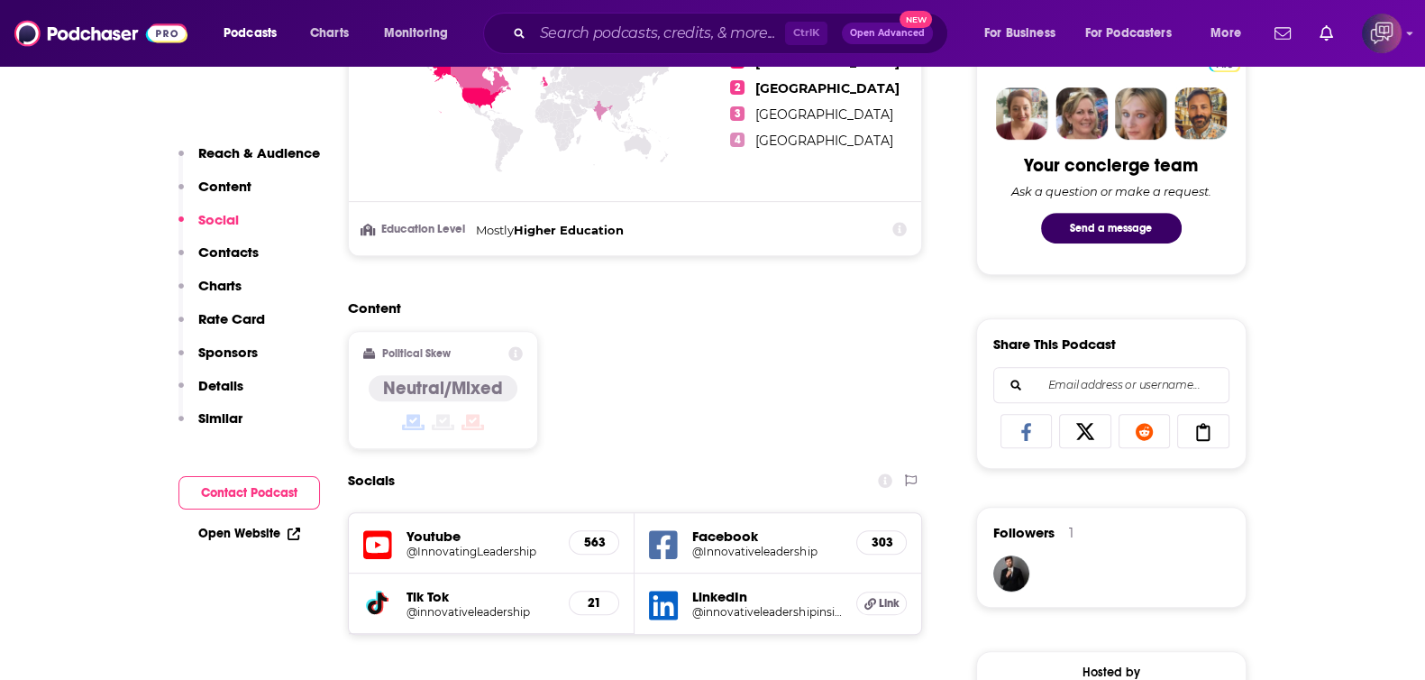
scroll to position [1127, 0]
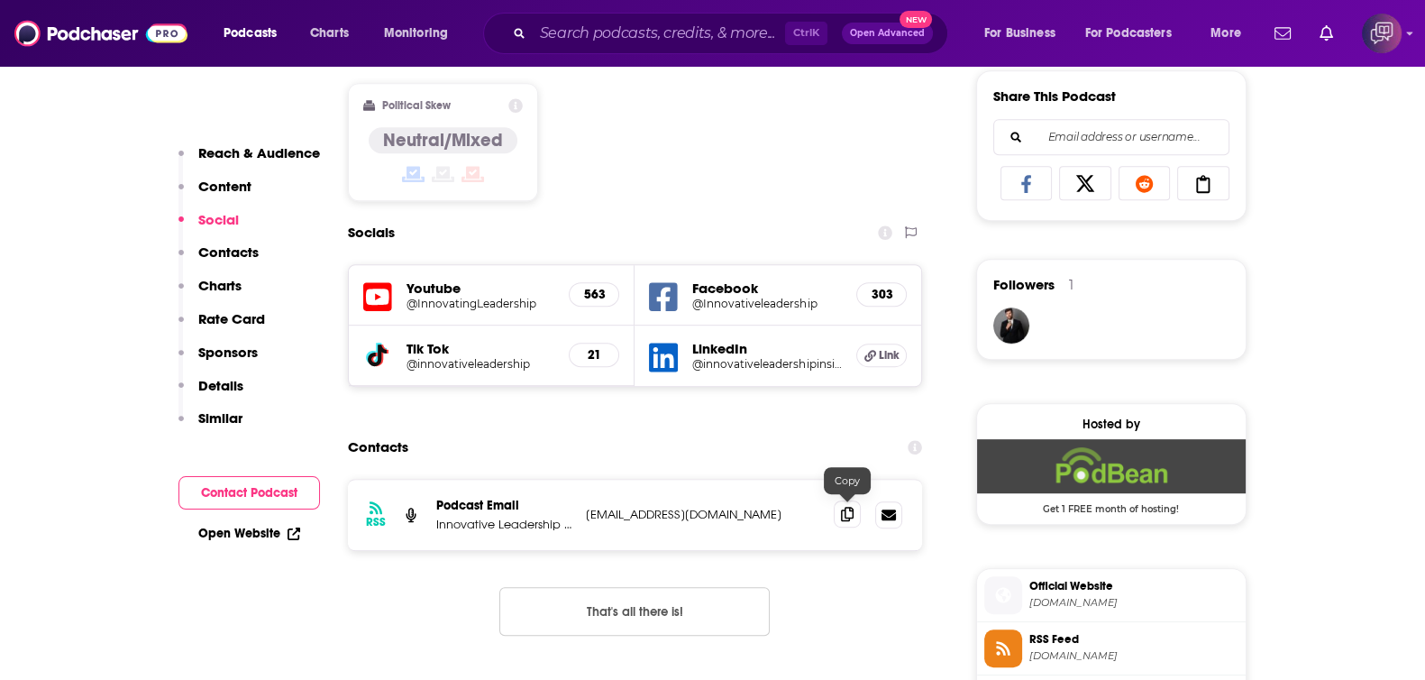
click at [847, 507] on icon at bounding box center [847, 514] width 13 height 14
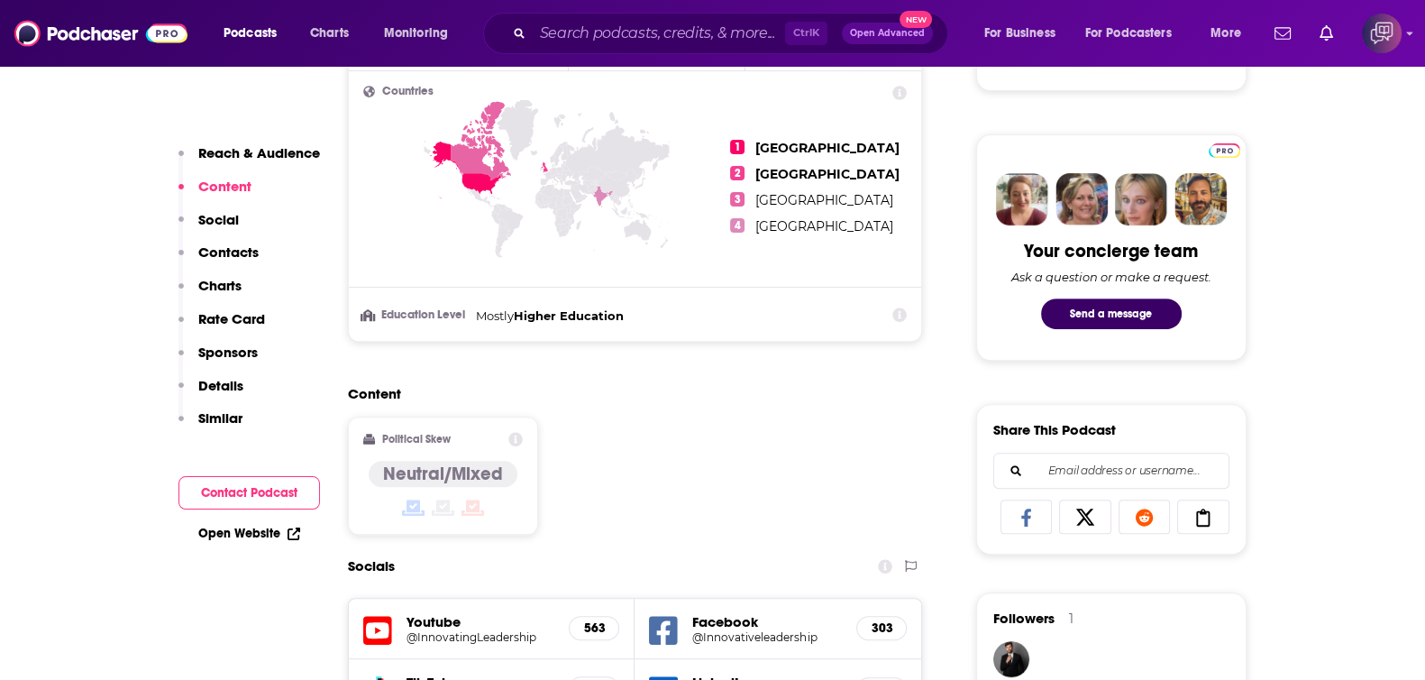
scroll to position [676, 0]
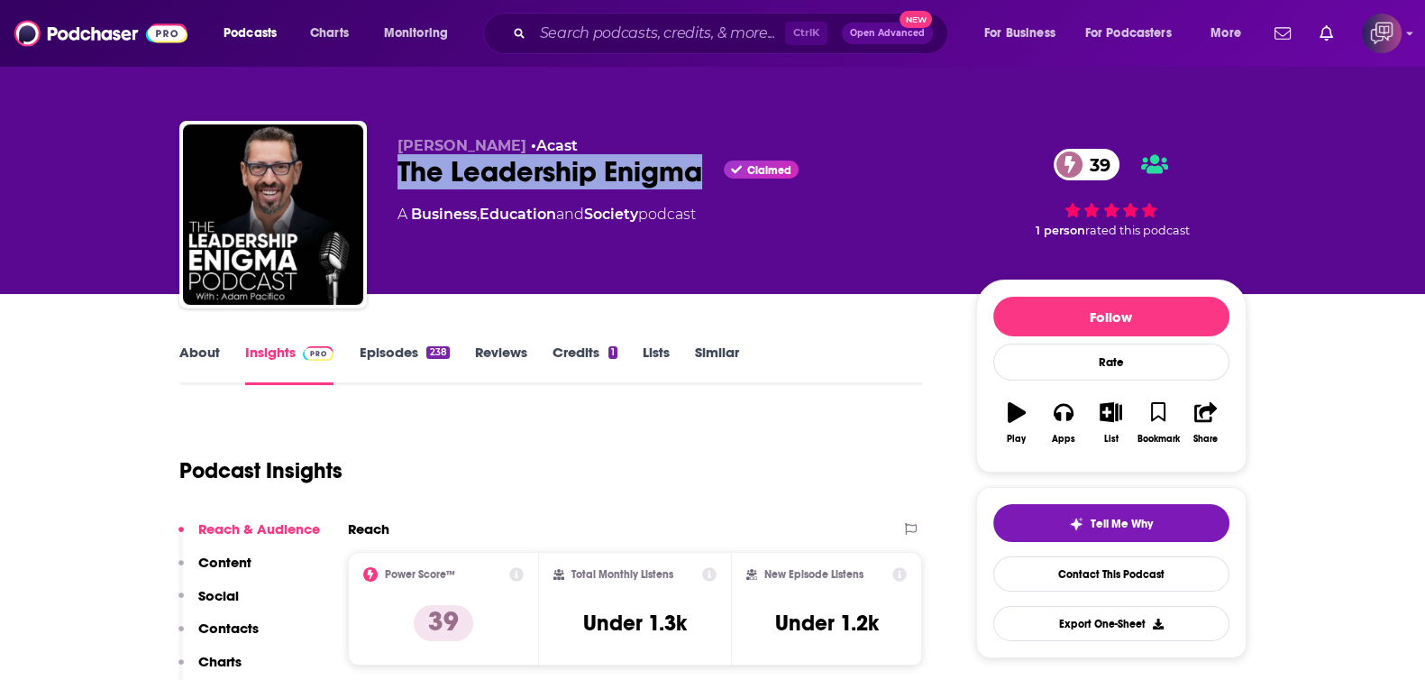
drag, startPoint x: 401, startPoint y: 171, endPoint x: 709, endPoint y: 169, distance: 308.3
click at [709, 169] on div "[PERSON_NAME] • Acast The Leadership Enigma Claimed 39 A Business , Education a…" at bounding box center [712, 218] width 1067 height 195
copy h2 "The Leadership Enigma"
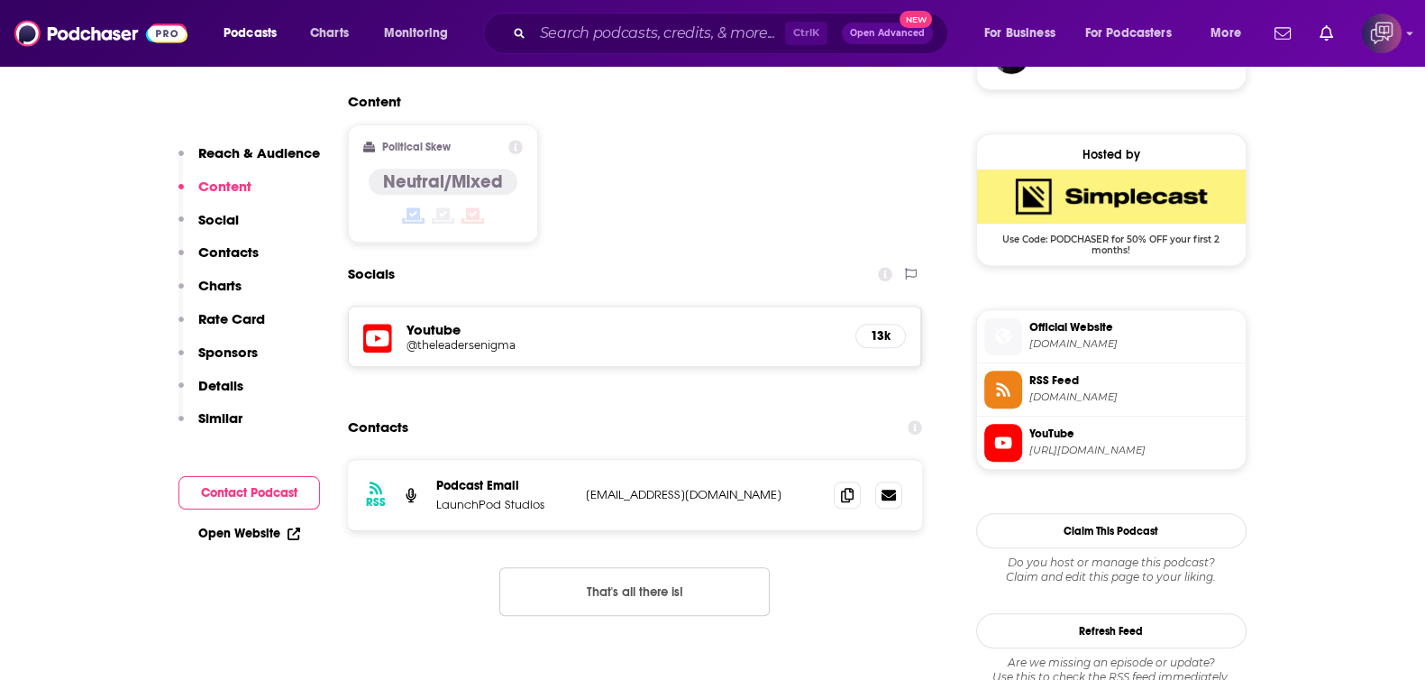
scroll to position [1464, 0]
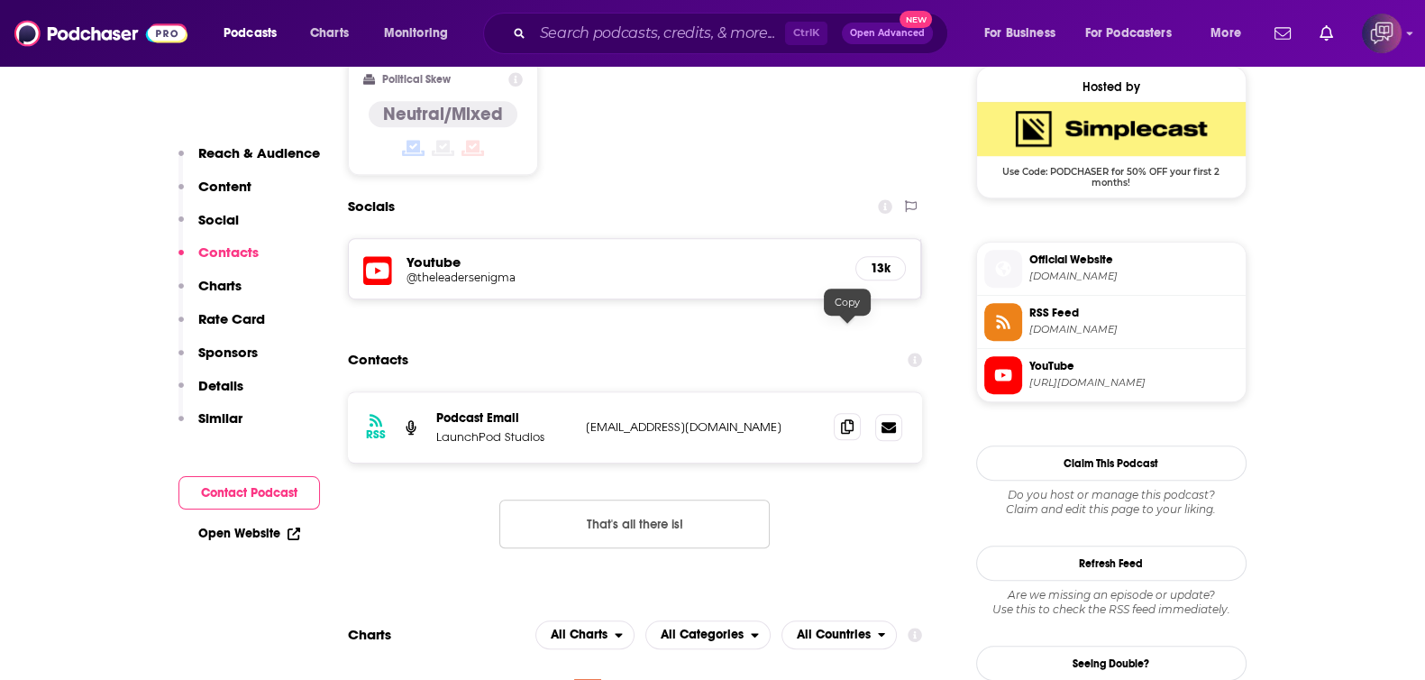
click at [851, 419] on icon at bounding box center [847, 426] width 13 height 14
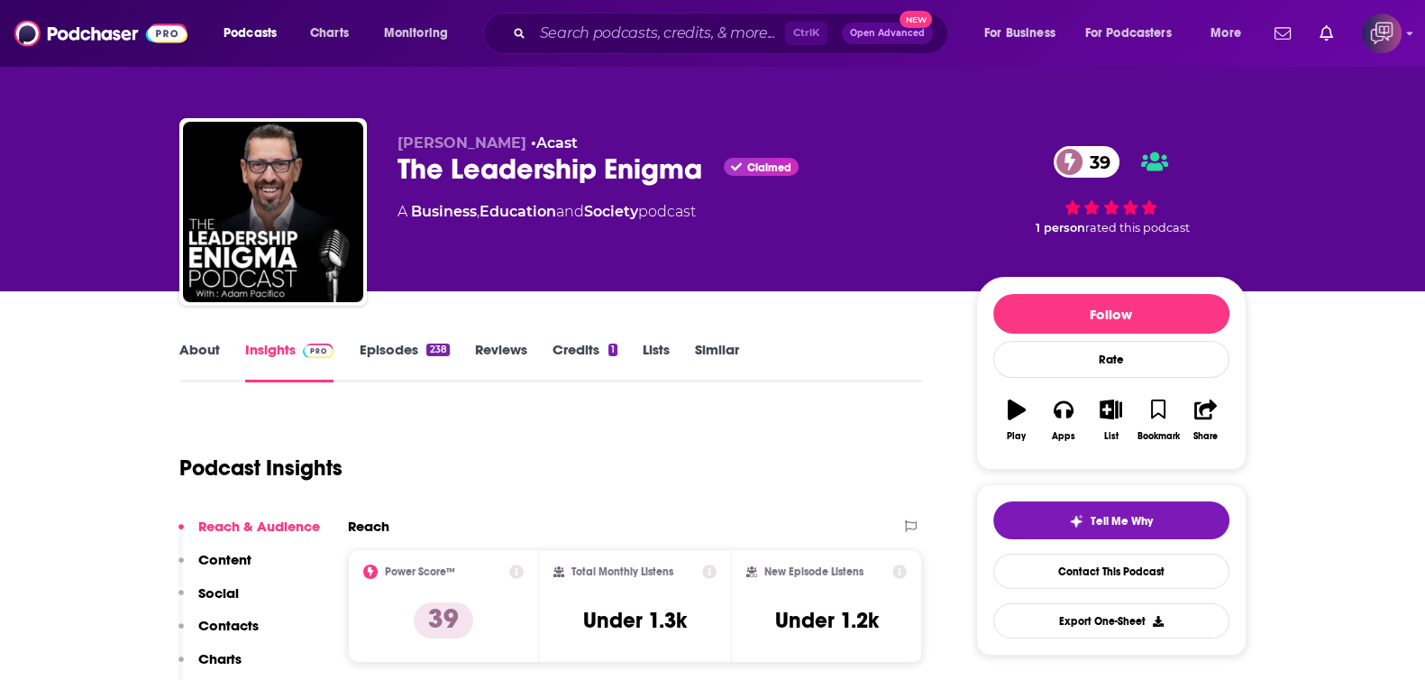
scroll to position [0, 0]
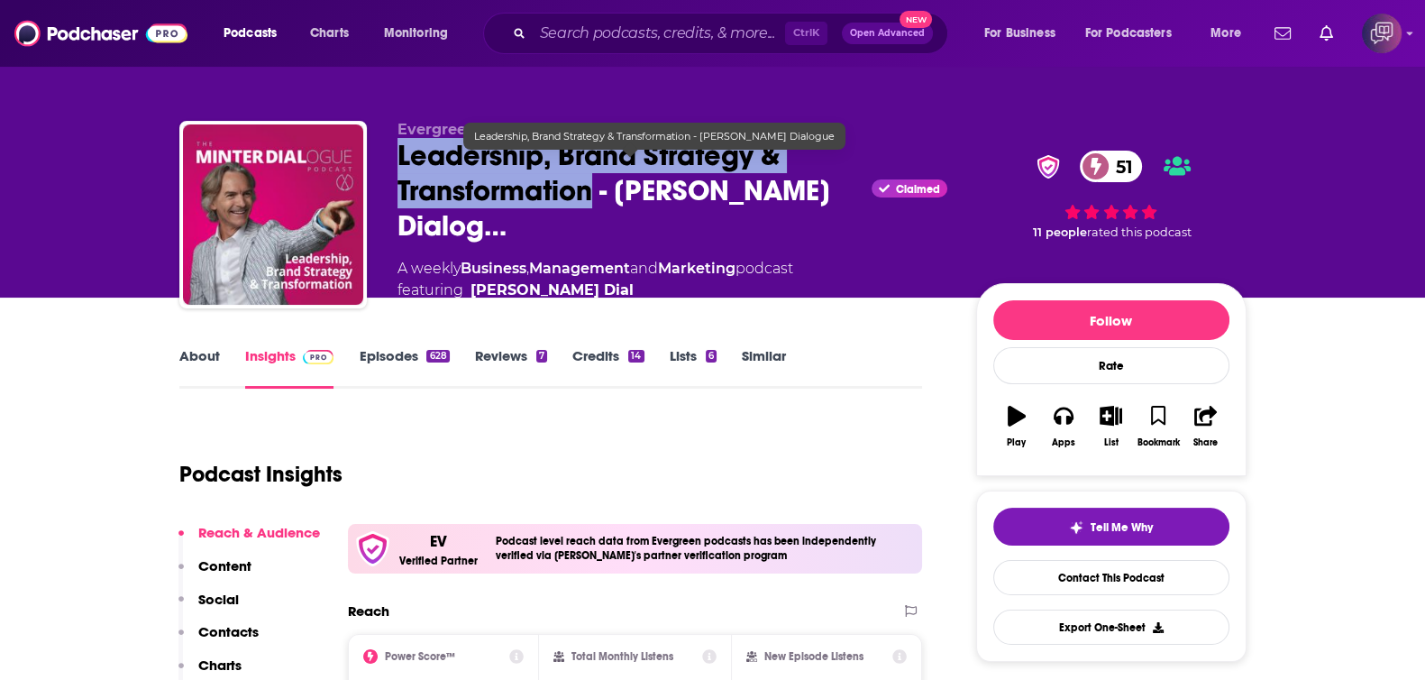
drag, startPoint x: 384, startPoint y: 176, endPoint x: 595, endPoint y: 206, distance: 213.0
click at [595, 206] on div "Evergreen Podcasts | Minter Dialogue Leadership, Brand Strategy & Transformatio…" at bounding box center [712, 220] width 1067 height 198
copy h2 "Leadership, Brand Strategy & Transformation"
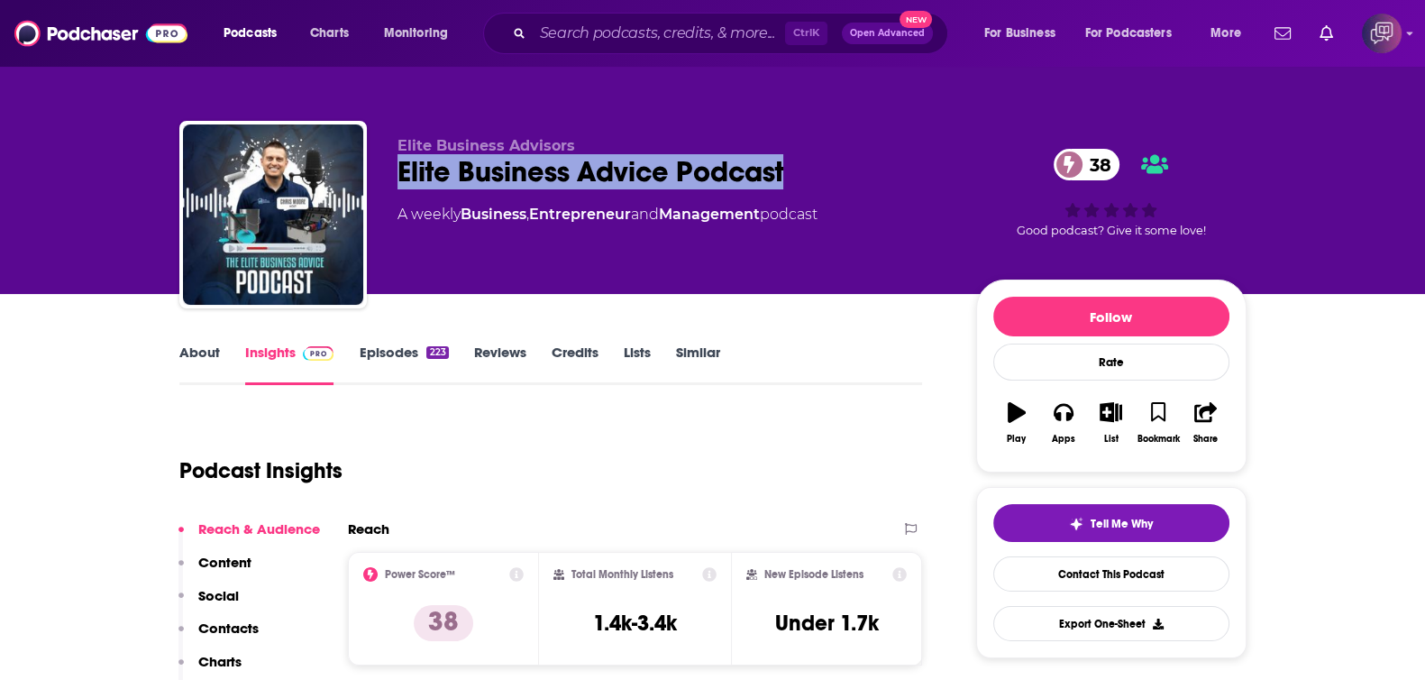
drag, startPoint x: 393, startPoint y: 169, endPoint x: 821, endPoint y: 164, distance: 428.2
click at [821, 164] on div "Elite Business Advisors Elite Business Advice Podcast 38 A weekly Business , En…" at bounding box center [712, 218] width 1067 height 195
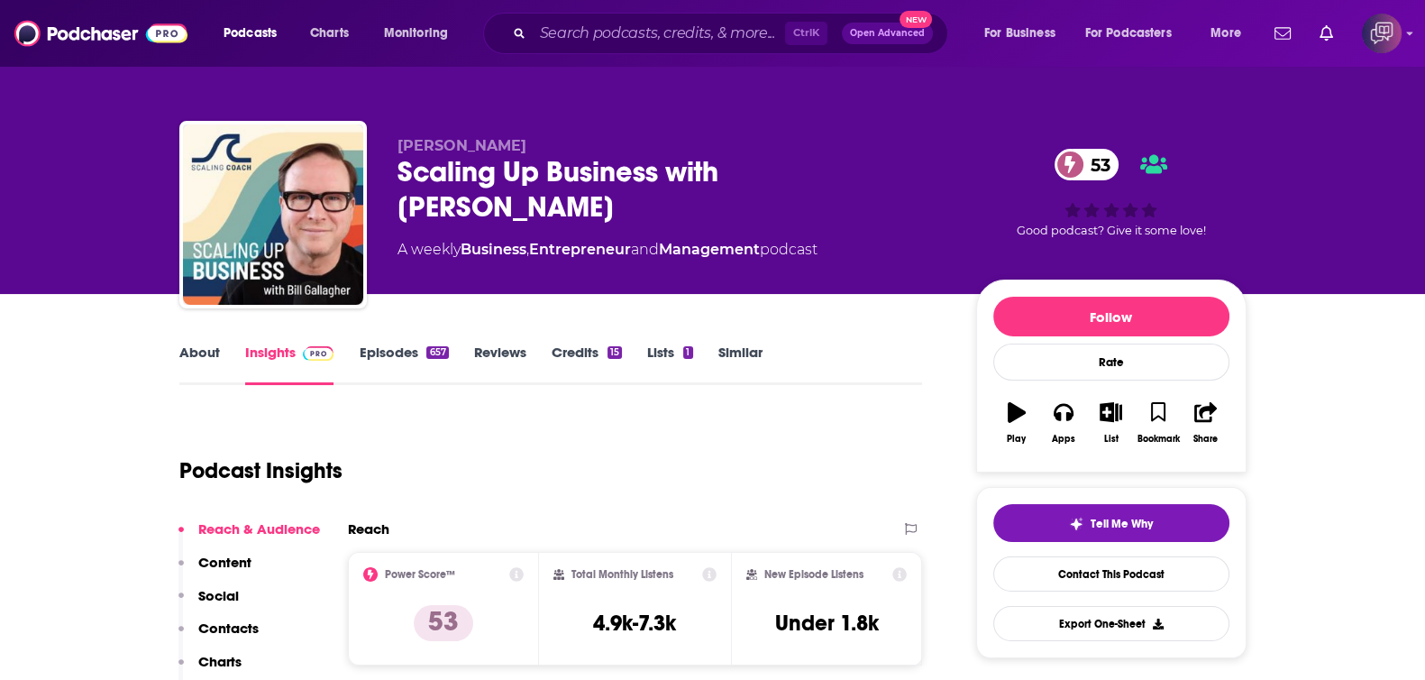
drag, startPoint x: 390, startPoint y: 179, endPoint x: 919, endPoint y: 191, distance: 528.4
click at [919, 191] on div "[PERSON_NAME] Scaling Up Business with [PERSON_NAME] 53 A weekly Business , Ent…" at bounding box center [712, 218] width 1067 height 195
copy h2 "Scaling Up Business with [PERSON_NAME]"
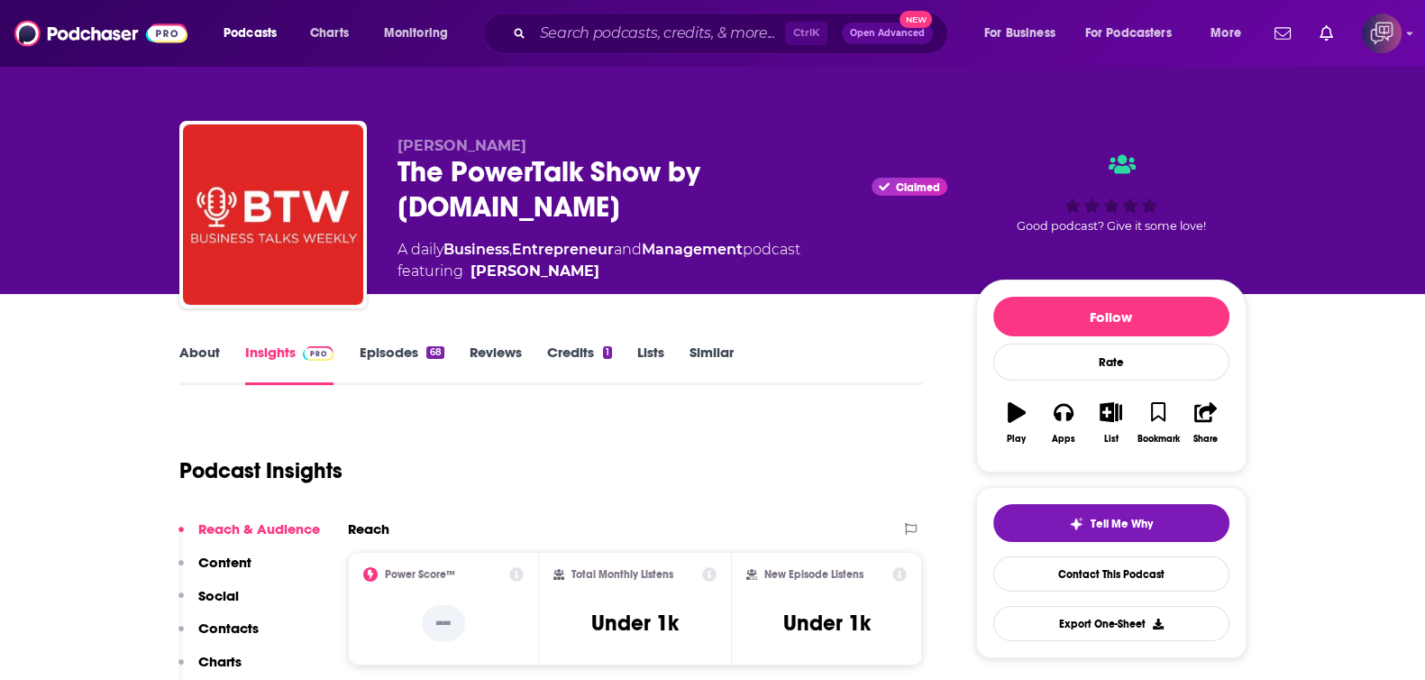
click at [464, 175] on div "The PowerTalk Show by BusinessTalksWeekly.com Claimed" at bounding box center [673, 189] width 550 height 70
drag, startPoint x: 474, startPoint y: 163, endPoint x: 663, endPoint y: 173, distance: 188.7
click at [663, 173] on div "Navin Shetty The PowerTalk Show by BusinessTalksWeekly.com Claimed A daily Busi…" at bounding box center [712, 218] width 1067 height 195
copy h2 "The PowerTalk Show"
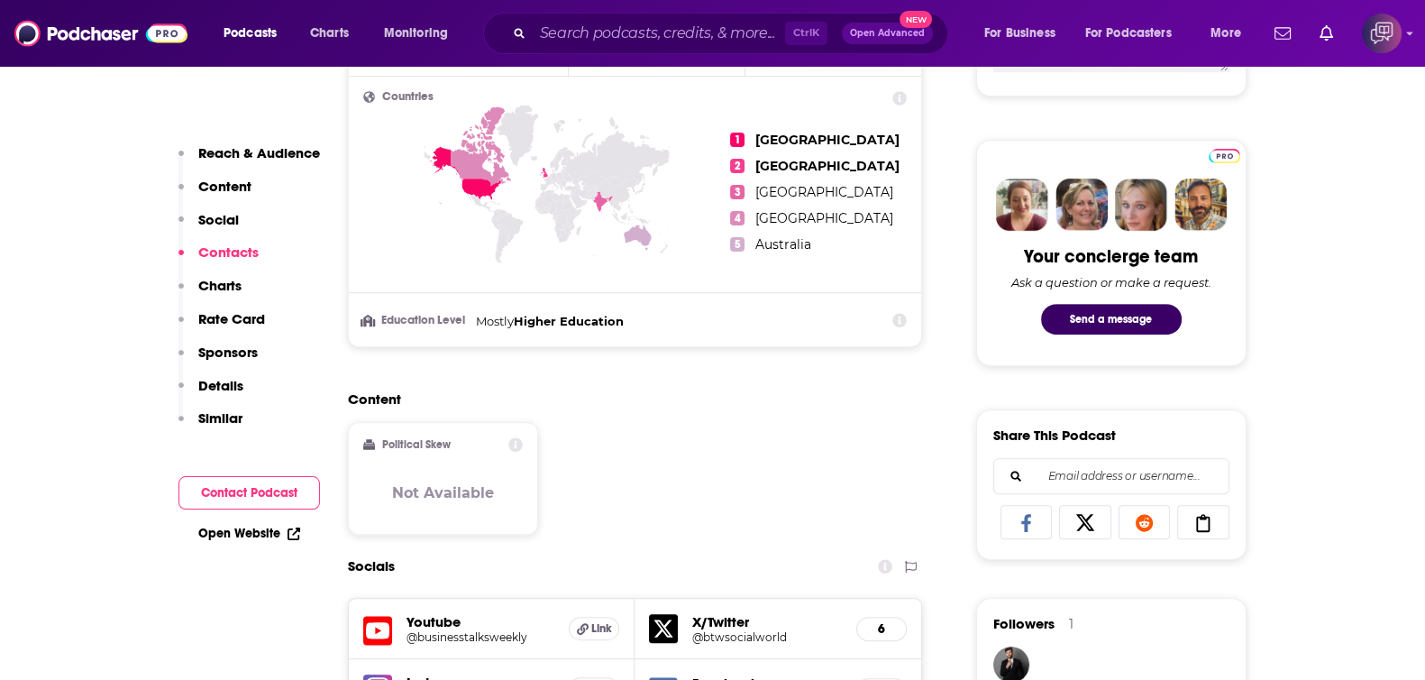
scroll to position [1464, 0]
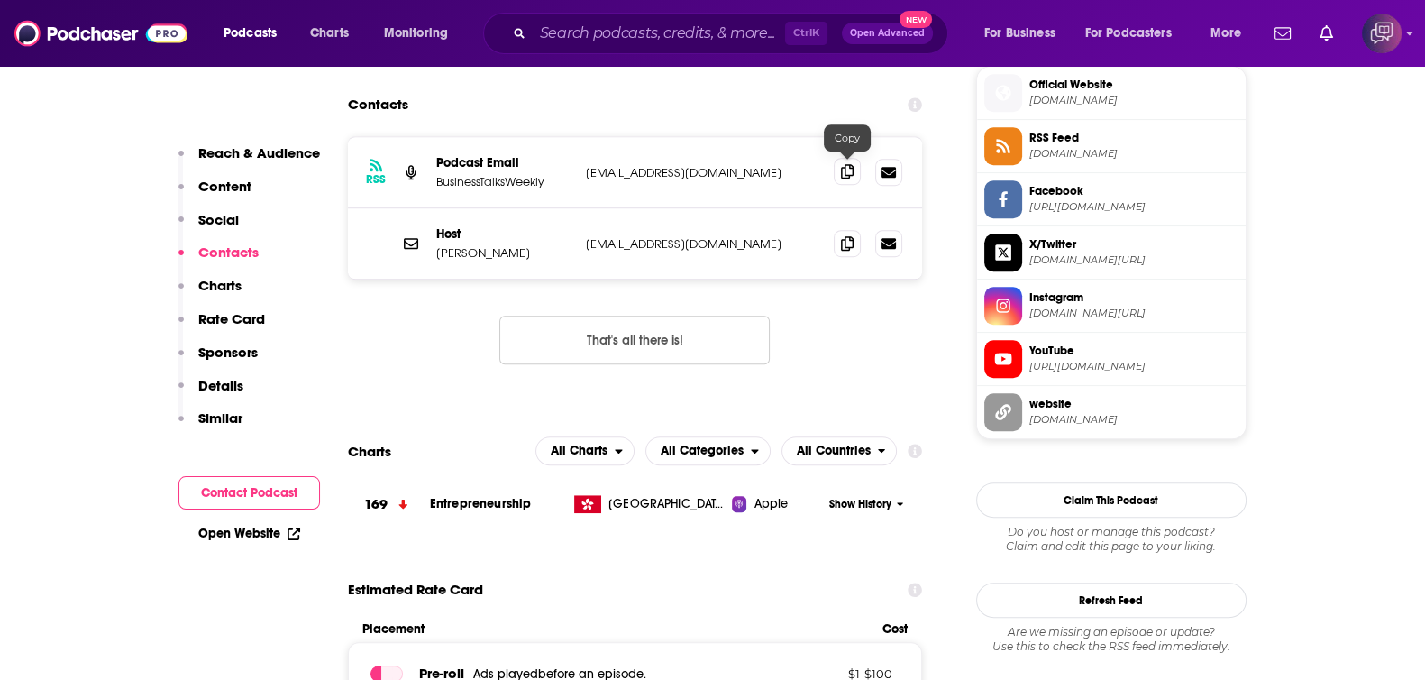
click at [856, 165] on span at bounding box center [847, 171] width 27 height 27
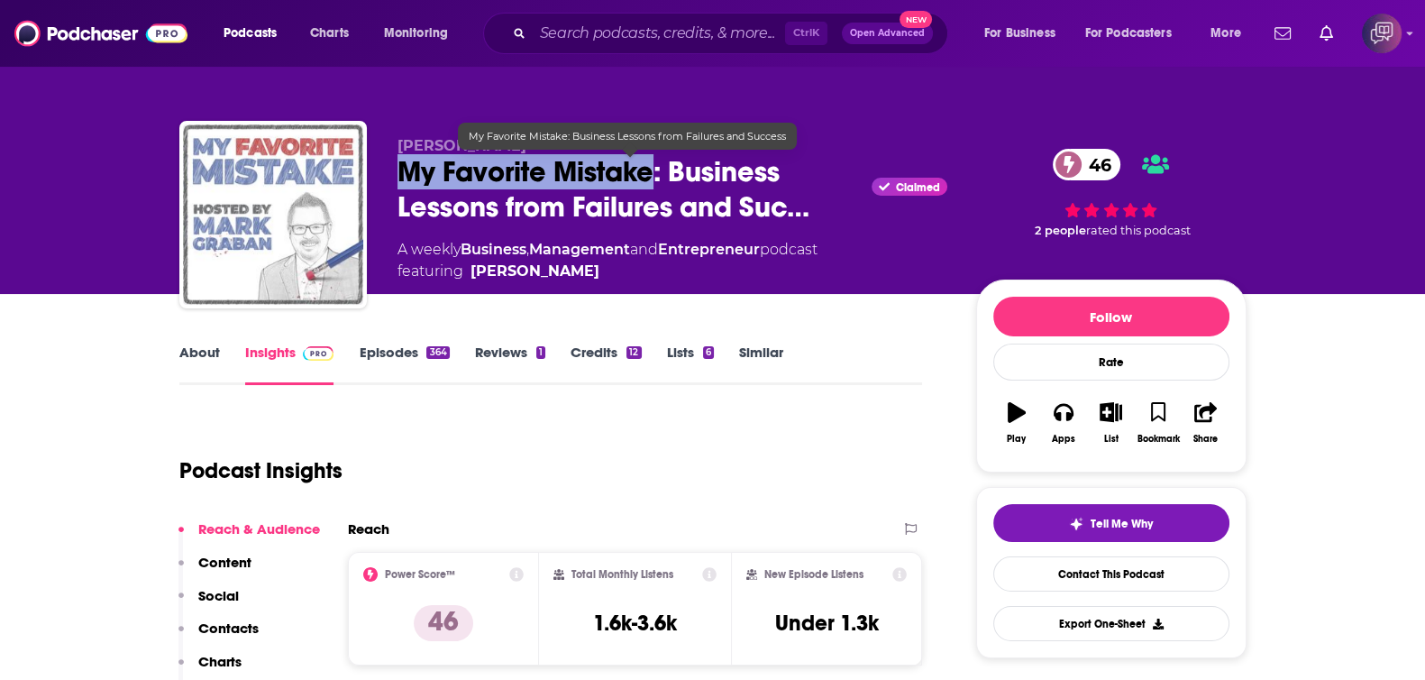
drag, startPoint x: 544, startPoint y: 173, endPoint x: 654, endPoint y: 182, distance: 109.5
click at [654, 182] on div "[PERSON_NAME] My Favorite Mistake: Business Lessons from Failures and Suc… Clai…" at bounding box center [712, 218] width 1067 height 195
click at [654, 182] on span "My Favorite Mistake: Business Lessons from Failures and Suc…" at bounding box center [632, 189] width 468 height 70
drag, startPoint x: 399, startPoint y: 171, endPoint x: 652, endPoint y: 175, distance: 252.4
click at [652, 175] on span "My Favorite Mistake: Business Lessons from Failures and Suc…" at bounding box center [632, 189] width 468 height 70
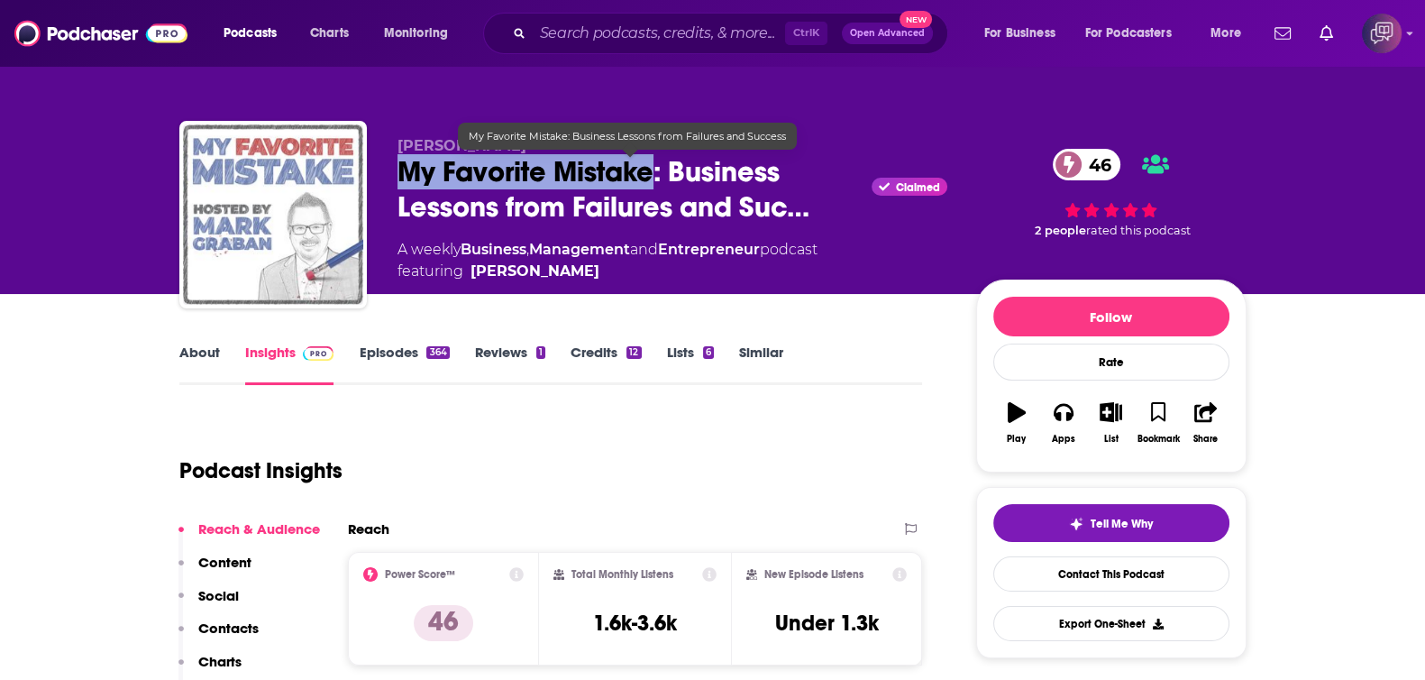
copy h2 "My Favorite Mistake"
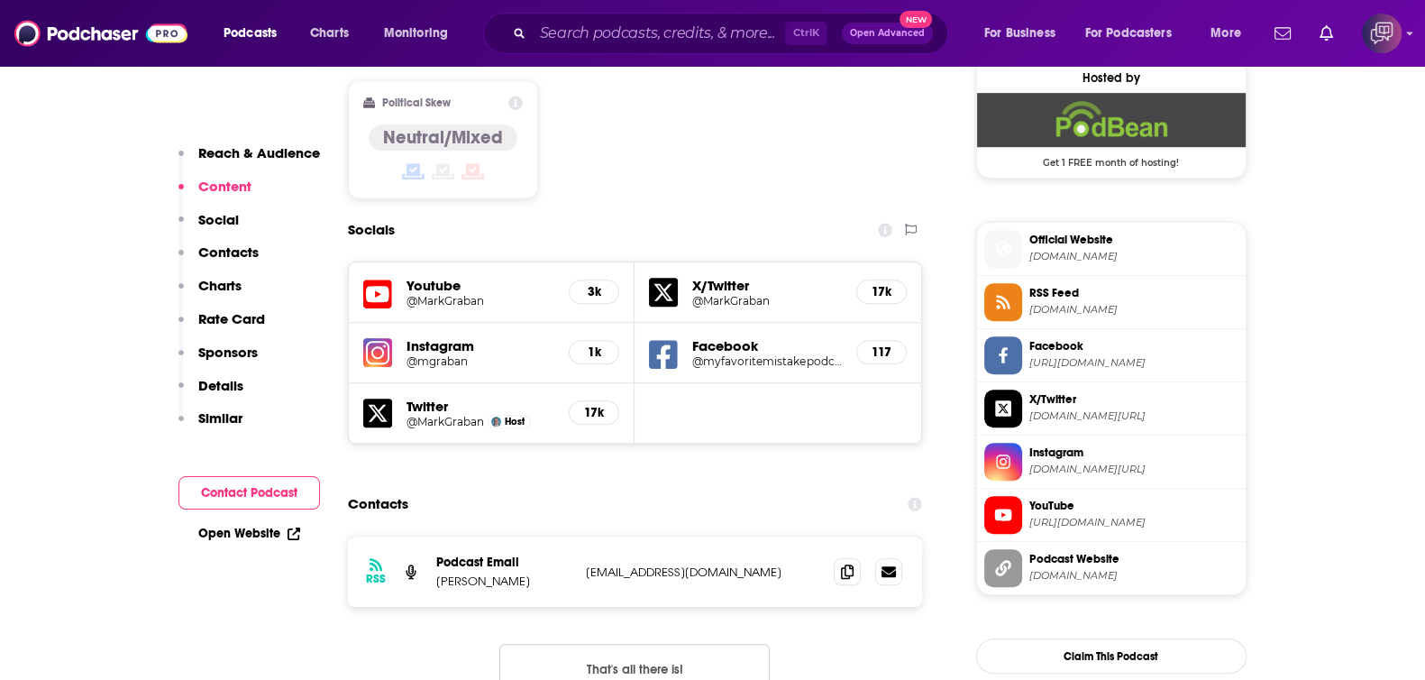
scroll to position [1577, 0]
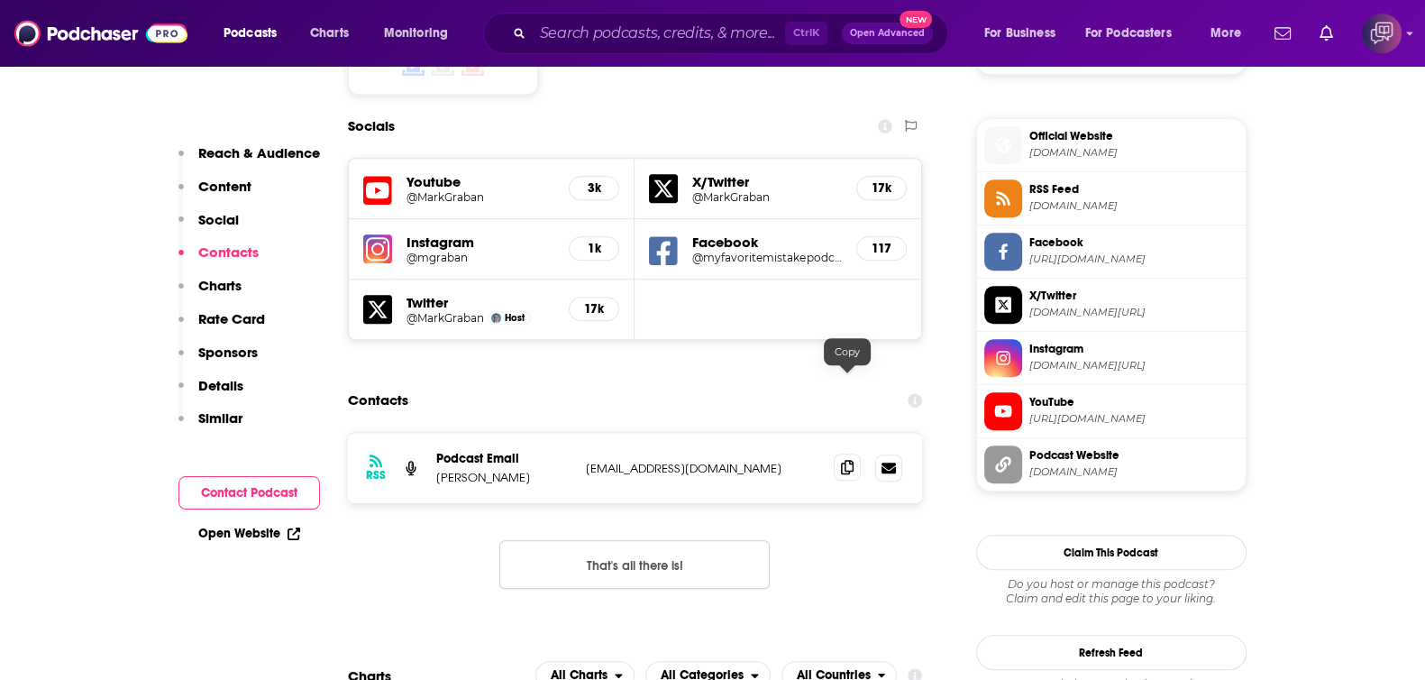
click at [854, 453] on span at bounding box center [847, 466] width 27 height 27
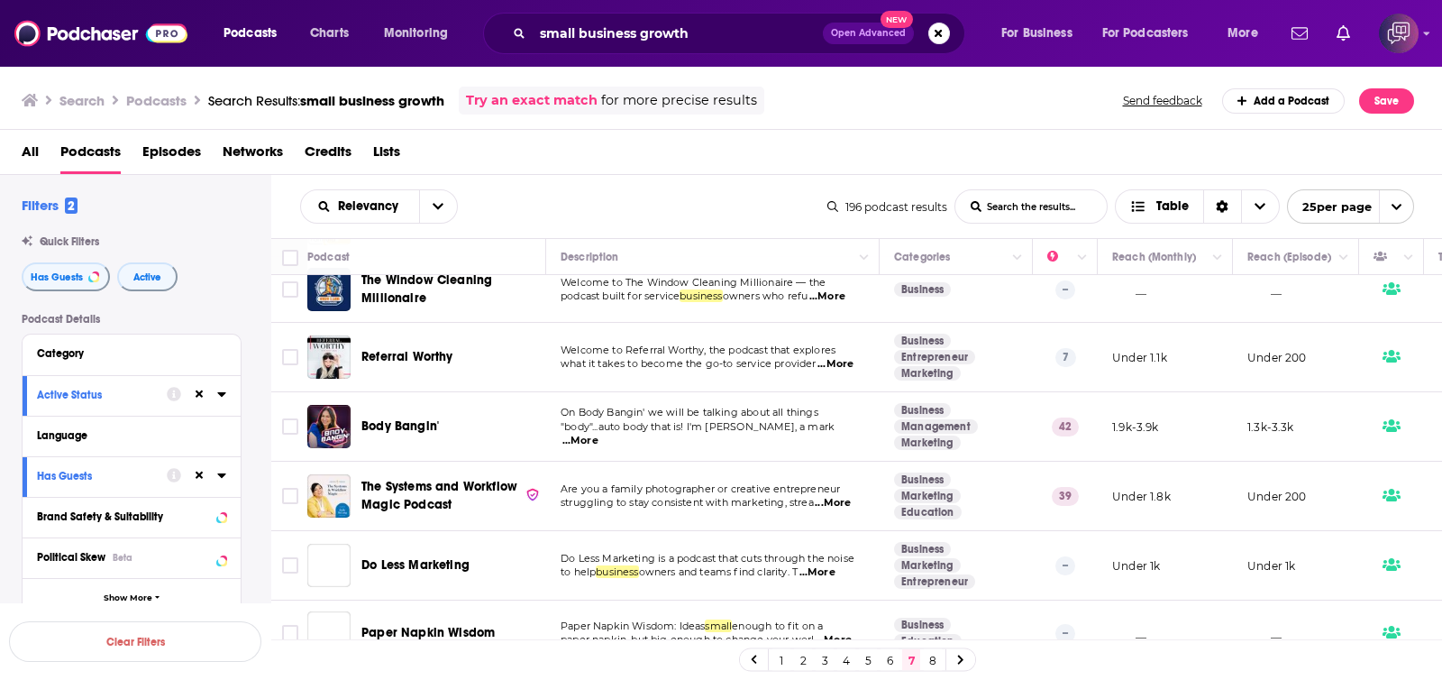
scroll to position [224, 0]
drag, startPoint x: 443, startPoint y: 358, endPoint x: 703, endPoint y: 189, distance: 310.3
click at [703, 189] on div "Relevancy List Search Input Search the results... Table" at bounding box center [563, 206] width 527 height 34
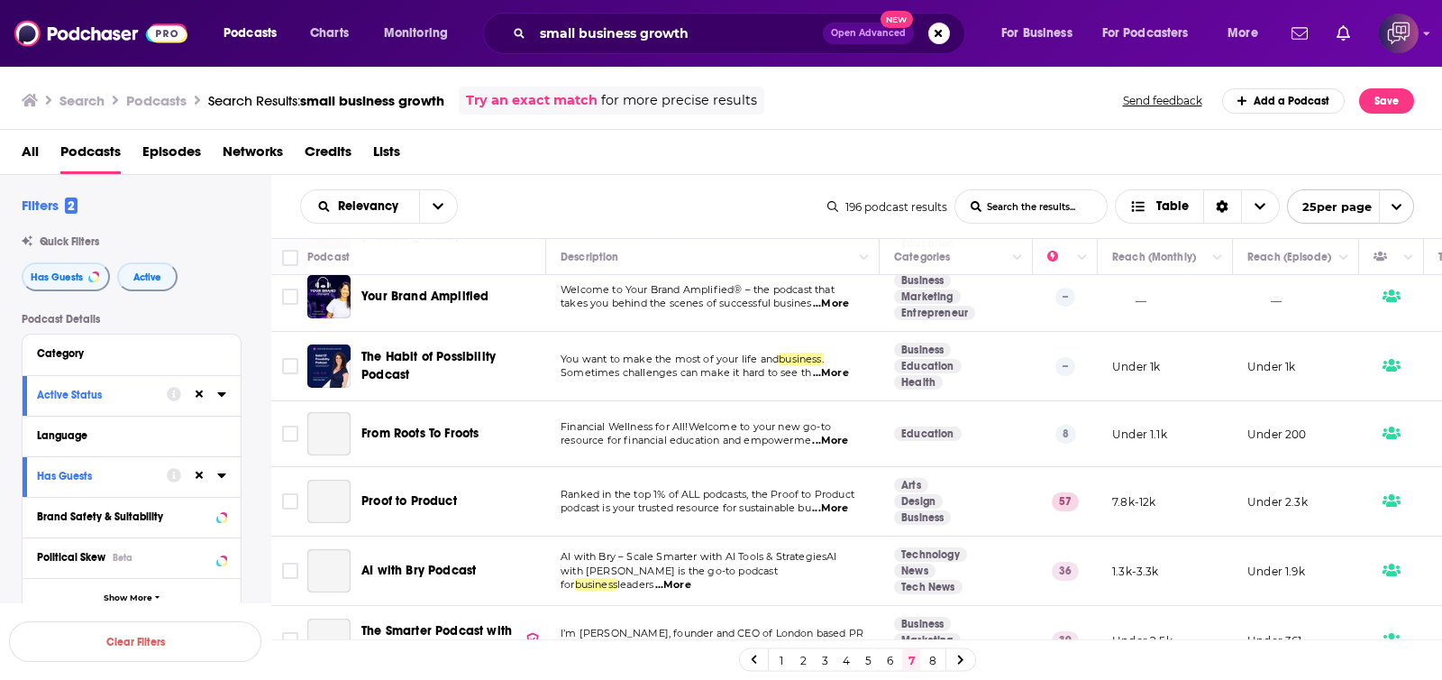
scroll to position [1340, 0]
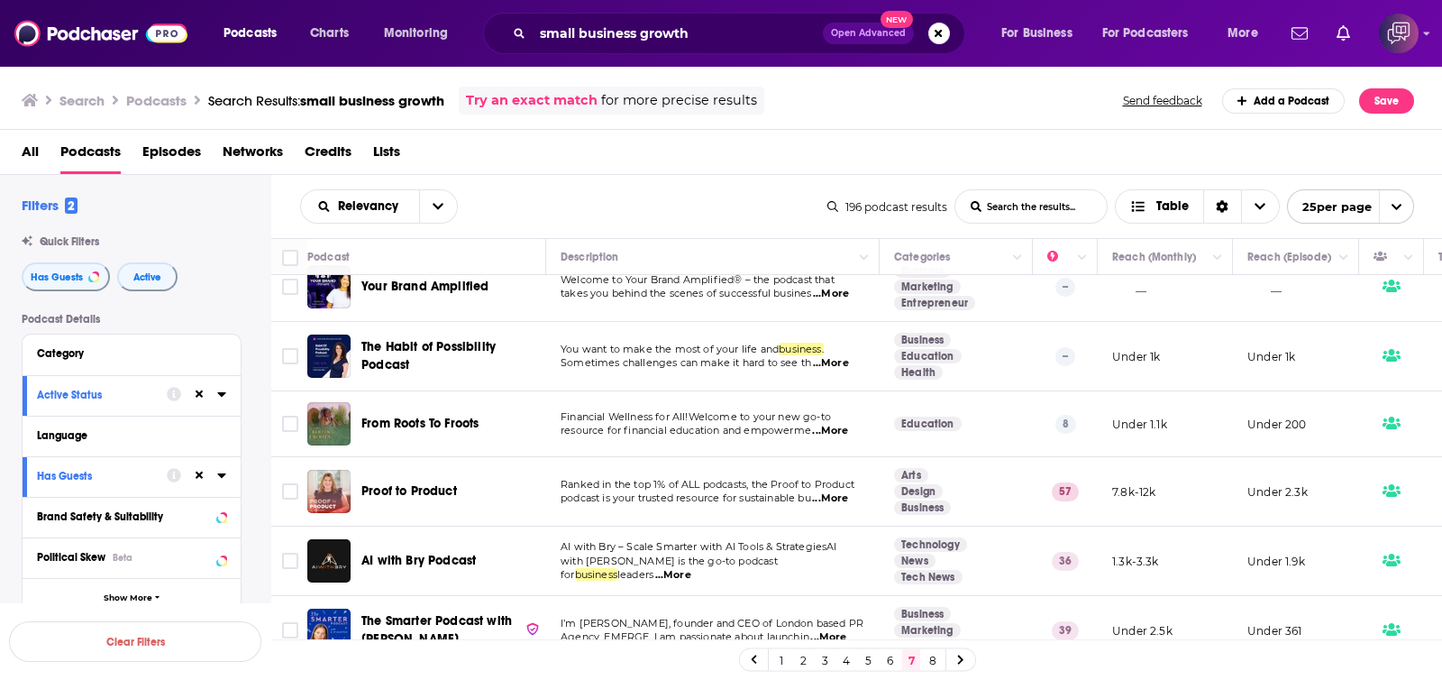
click at [933, 663] on link "8" at bounding box center [933, 660] width 18 height 22
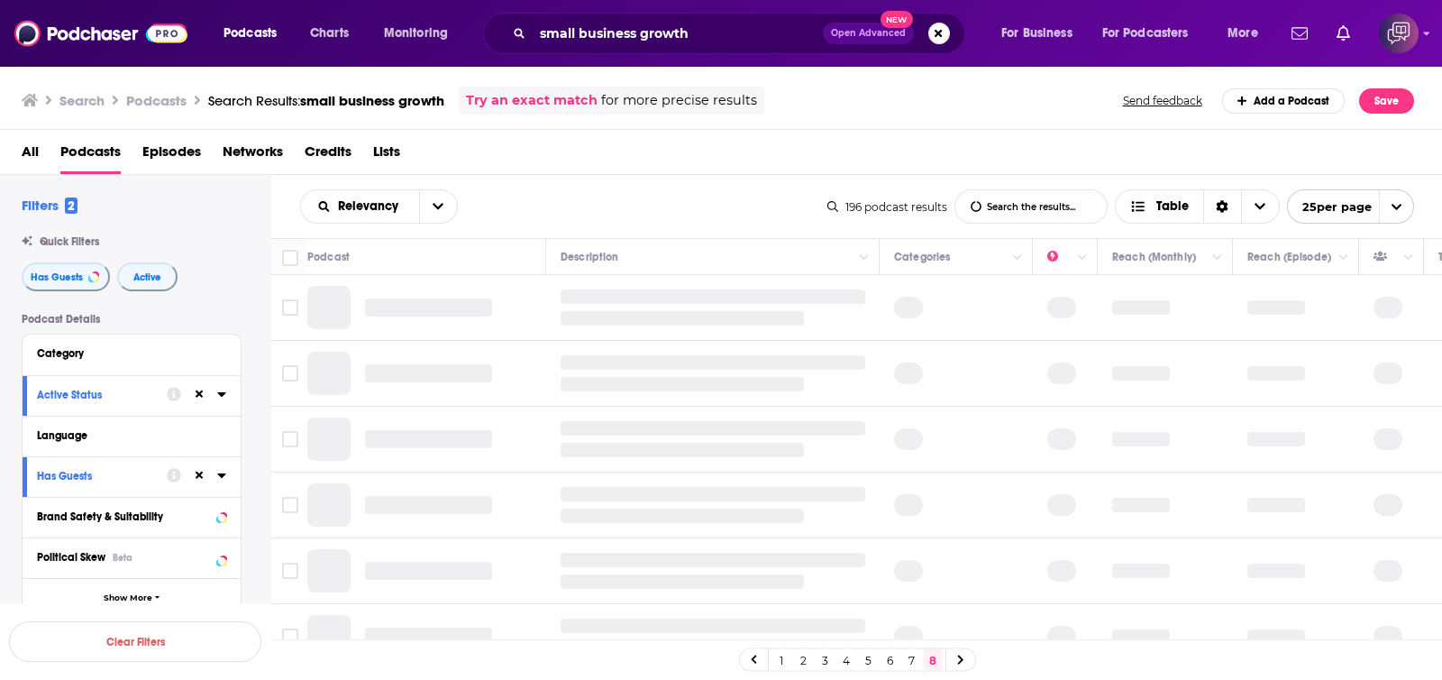
click at [887, 663] on link "6" at bounding box center [890, 660] width 18 height 22
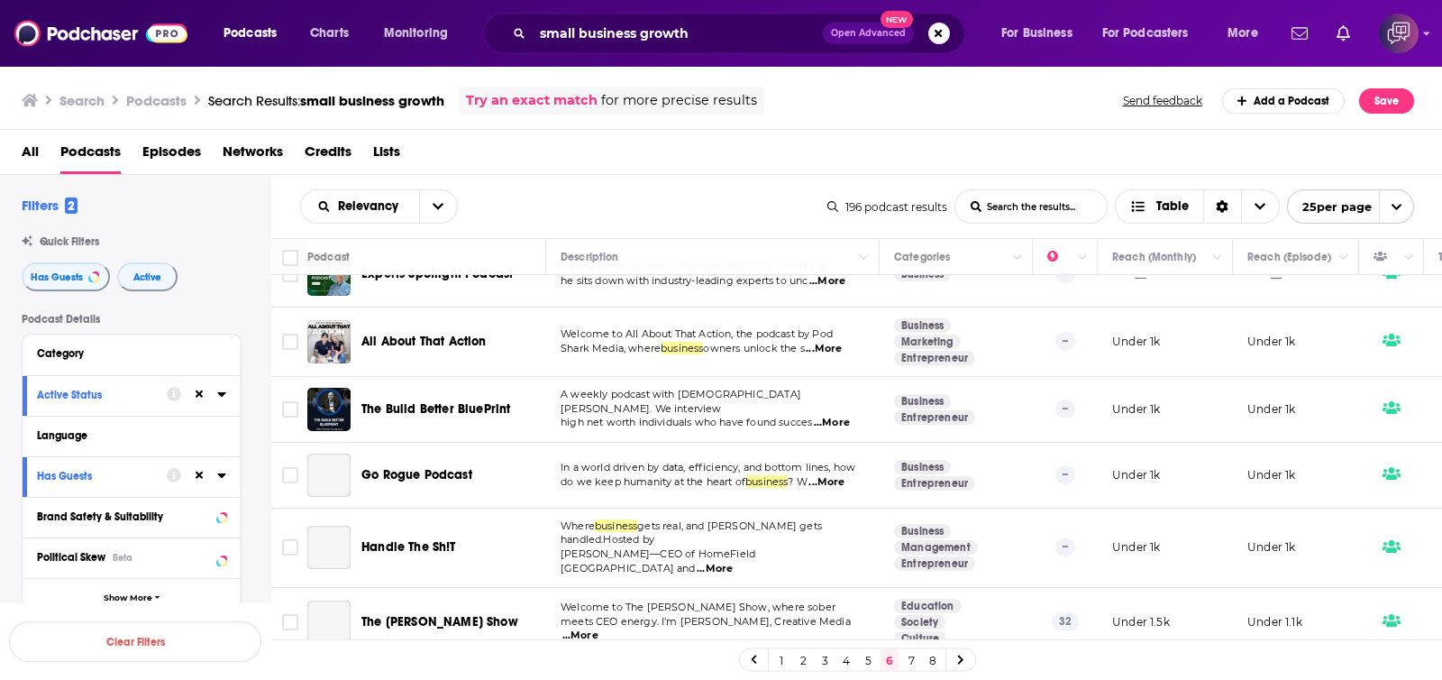
scroll to position [901, 0]
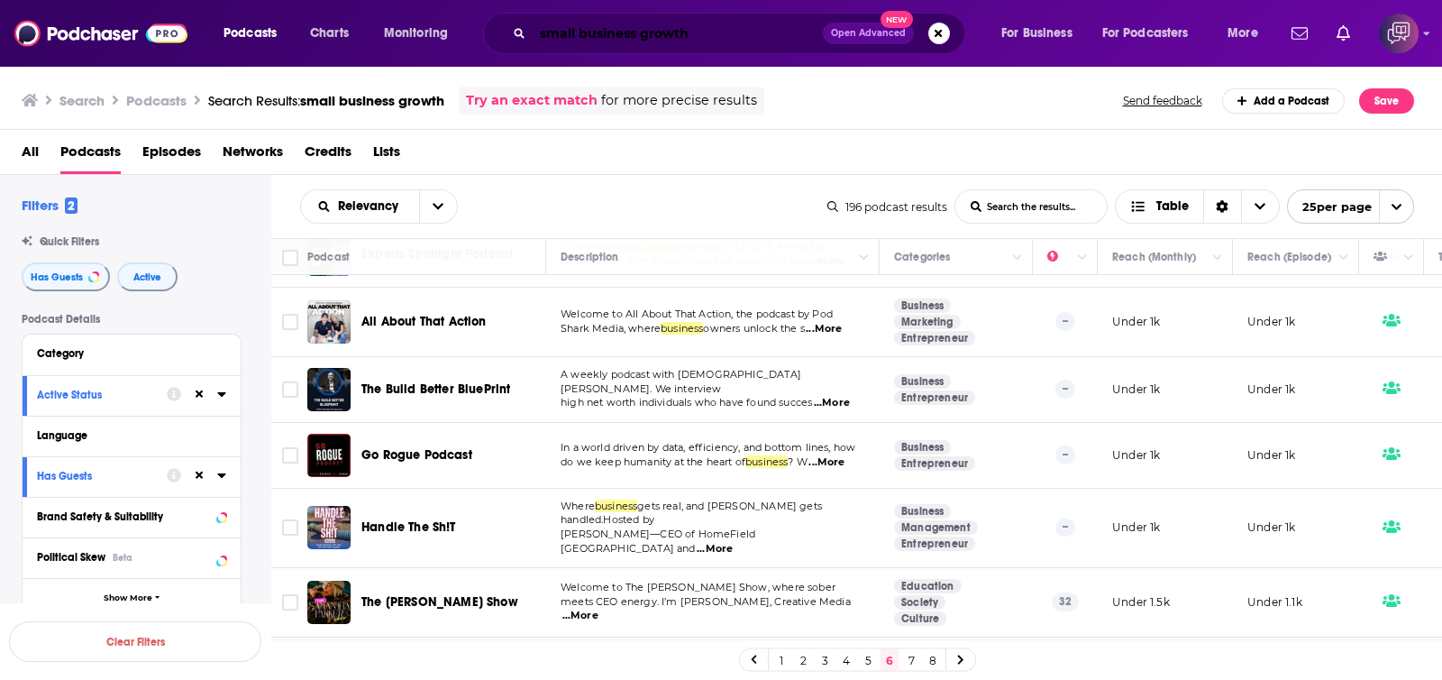
click at [721, 20] on input "small business growth" at bounding box center [678, 33] width 290 height 29
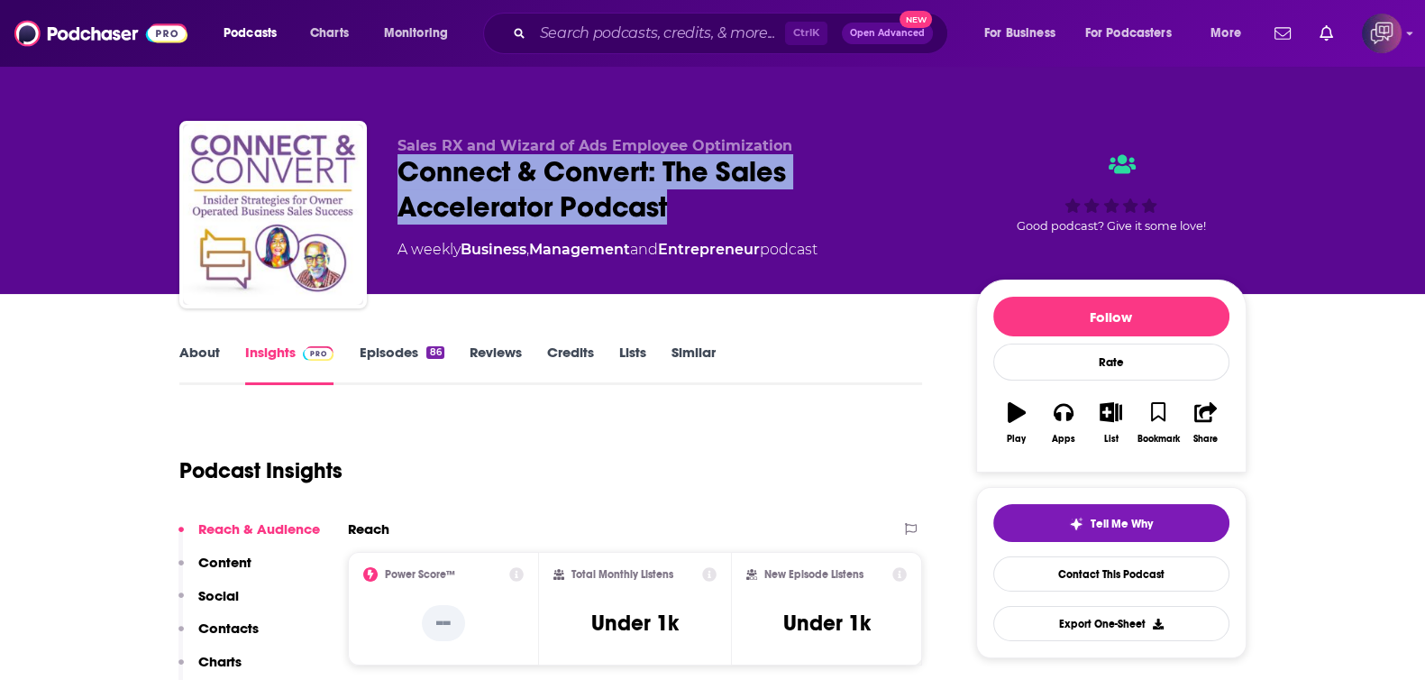
drag, startPoint x: 386, startPoint y: 167, endPoint x: 715, endPoint y: 203, distance: 331.0
click at [715, 203] on div "Sales RX and Wizard of Ads Employee Optimization Connect & Convert: The Sales A…" at bounding box center [712, 218] width 1067 height 195
copy h2 "Connect & Convert: The Sales Accelerator Podcast"
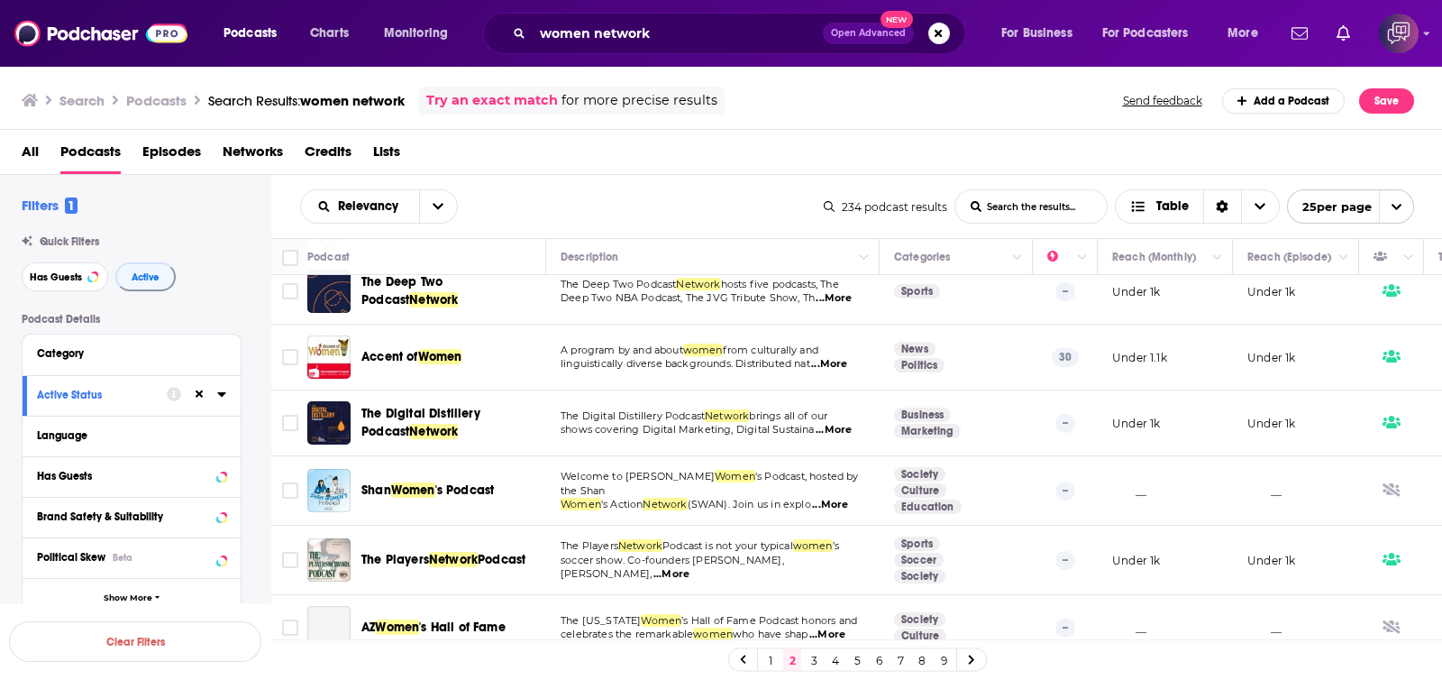
scroll to position [1340, 0]
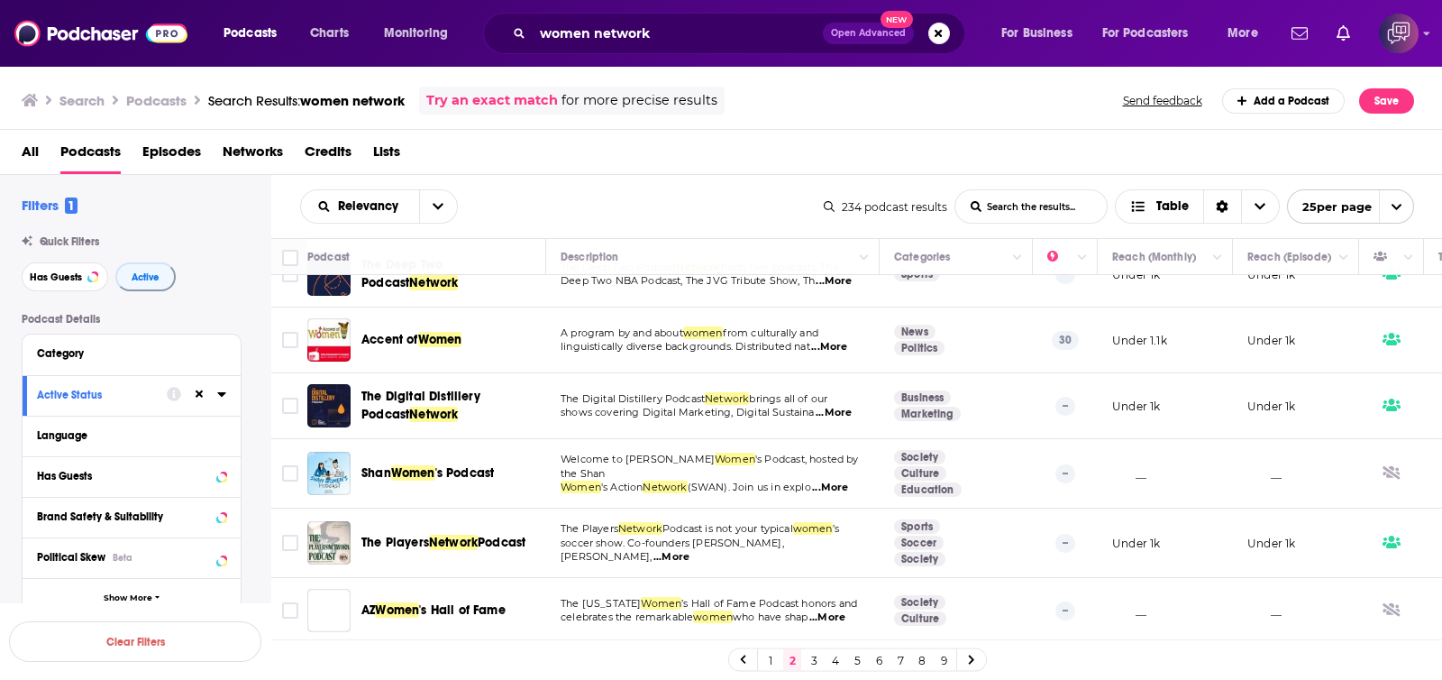
click at [817, 660] on link "3" at bounding box center [814, 660] width 18 height 22
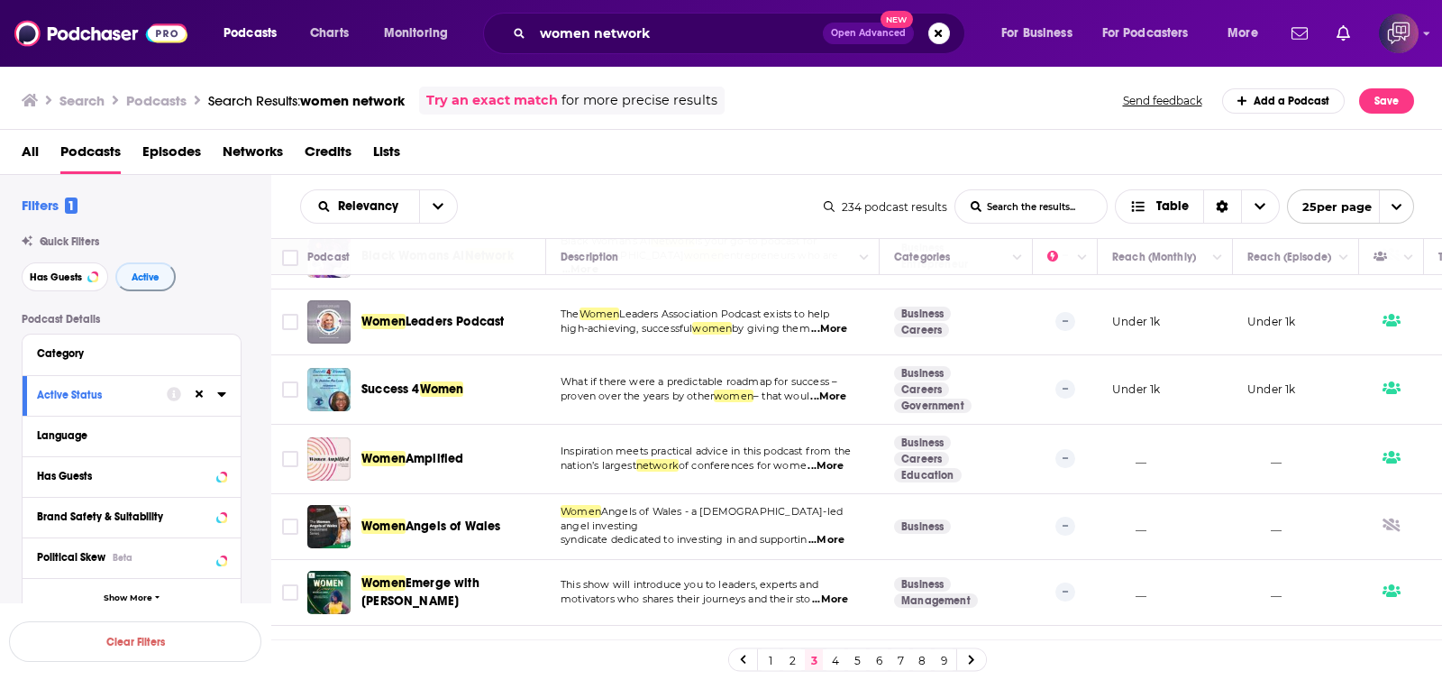
scroll to position [952, 0]
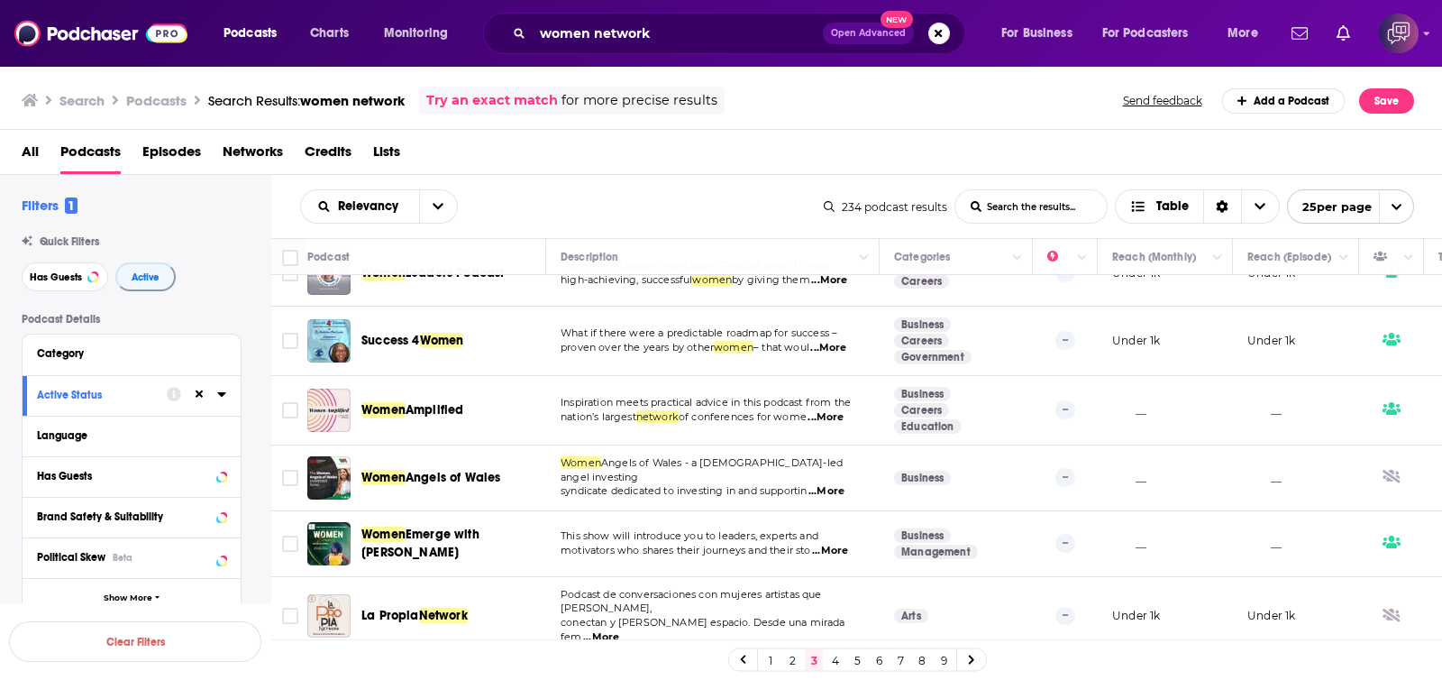
click at [843, 110] on div "Search Podcasts Search Results: women network Try an exact match for more preci…" at bounding box center [718, 101] width 1393 height 28
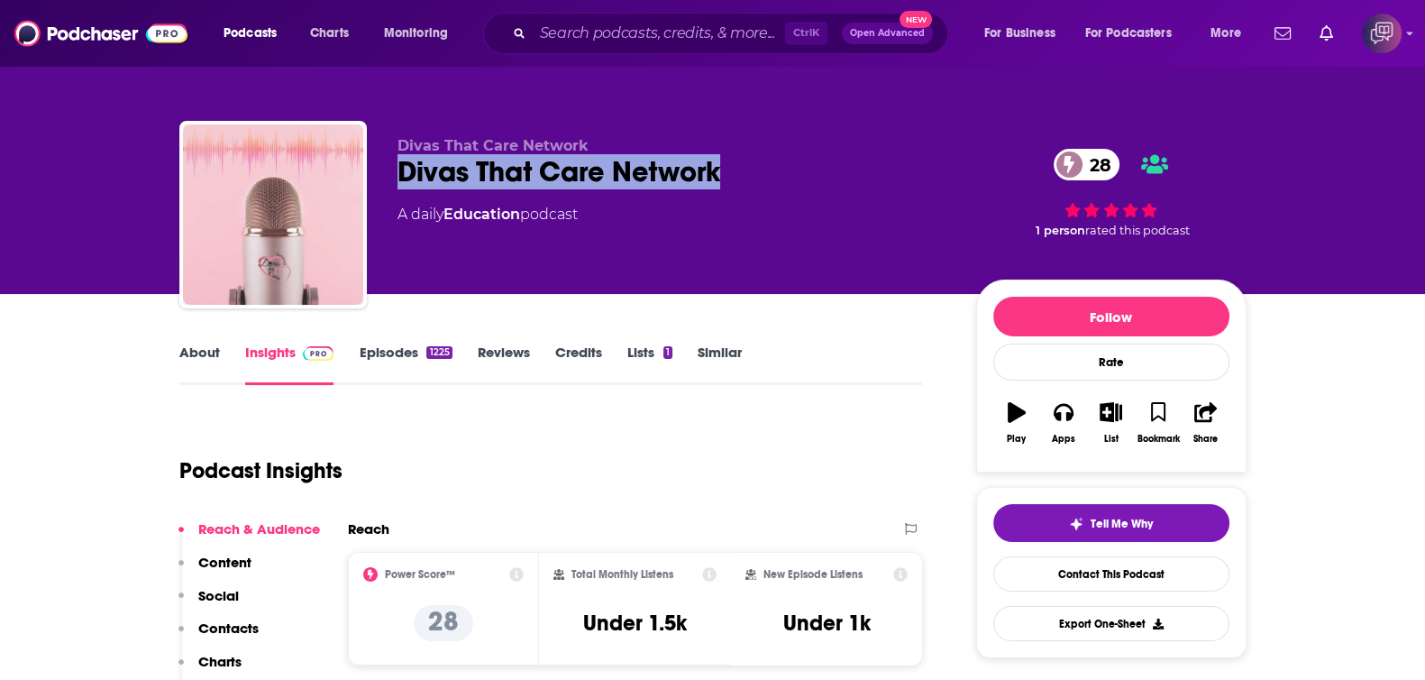
drag, startPoint x: 372, startPoint y: 182, endPoint x: 753, endPoint y: 170, distance: 380.6
click at [753, 170] on div "Divas That Care Network Divas That Care Network 28 A daily Education podcast 28…" at bounding box center [712, 218] width 1067 height 195
copy h2 "Divas That Care Network"
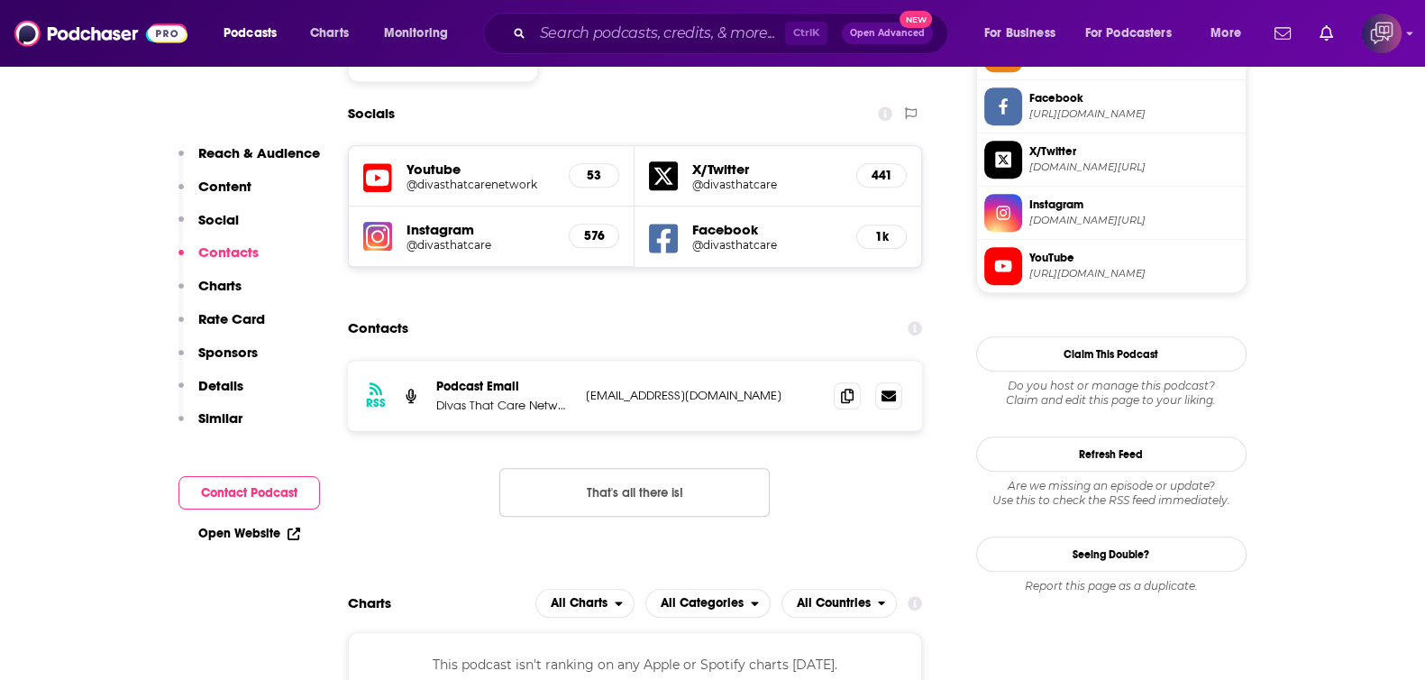
scroll to position [1577, 0]
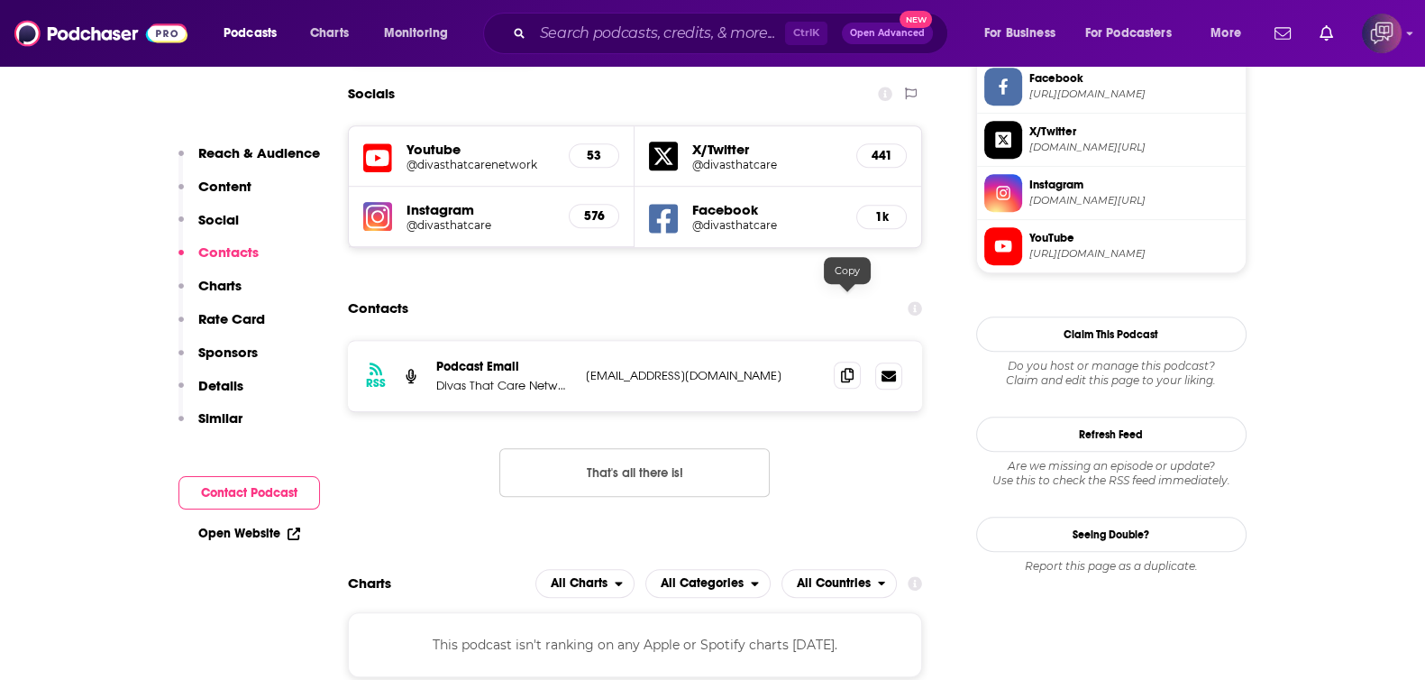
click at [847, 368] on icon at bounding box center [847, 375] width 13 height 14
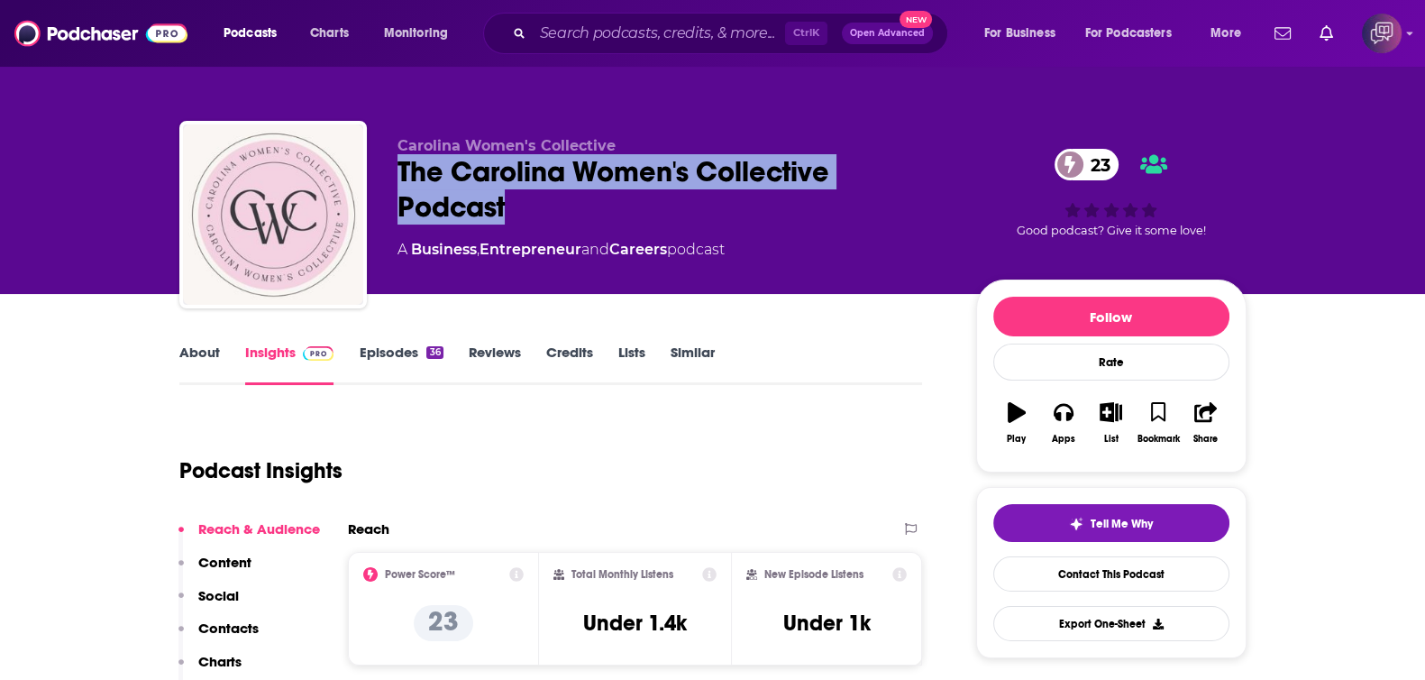
drag, startPoint x: 386, startPoint y: 172, endPoint x: 609, endPoint y: 208, distance: 225.6
click at [609, 208] on div "Carolina Women's Collective The Carolina Women's Collective Podcast 23 A Busine…" at bounding box center [712, 218] width 1067 height 195
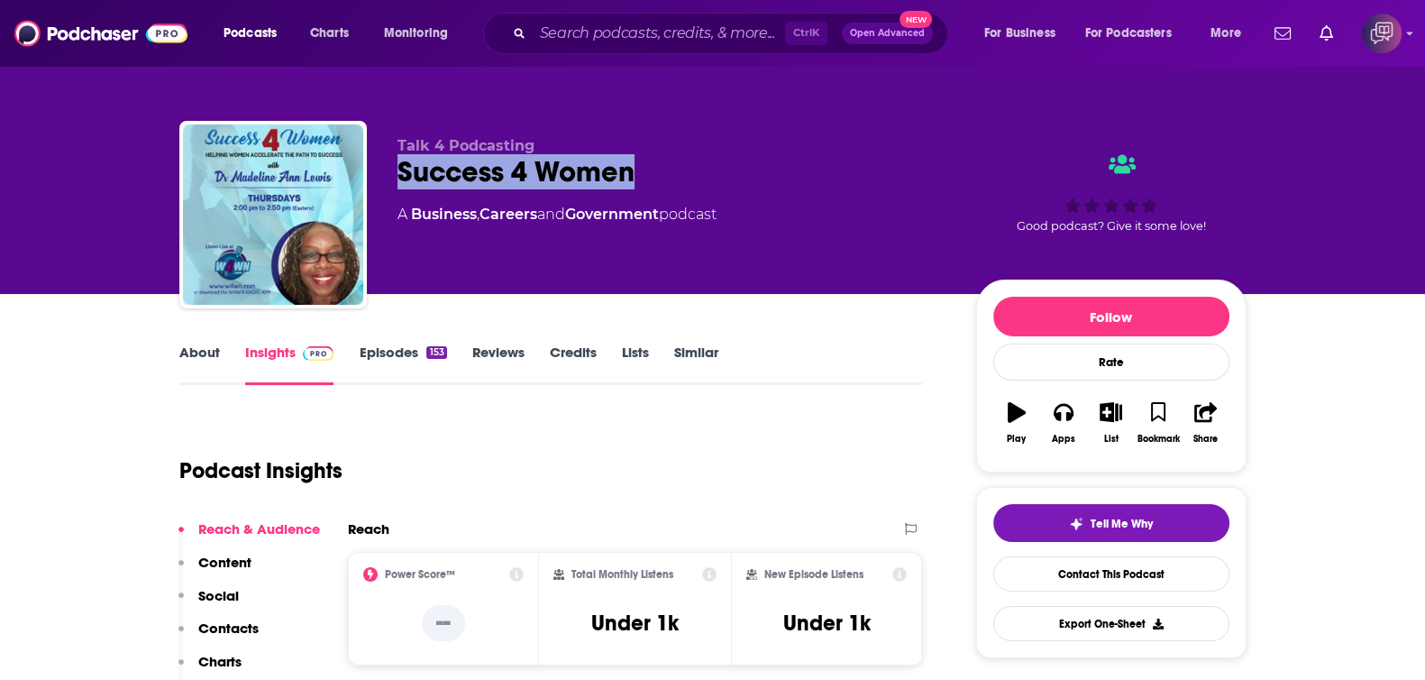
drag, startPoint x: 385, startPoint y: 172, endPoint x: 666, endPoint y: 156, distance: 281.7
click at [666, 156] on div "Talk 4 Podcasting Success 4 Women A Business , Careers and Government podcast G…" at bounding box center [712, 218] width 1067 height 195
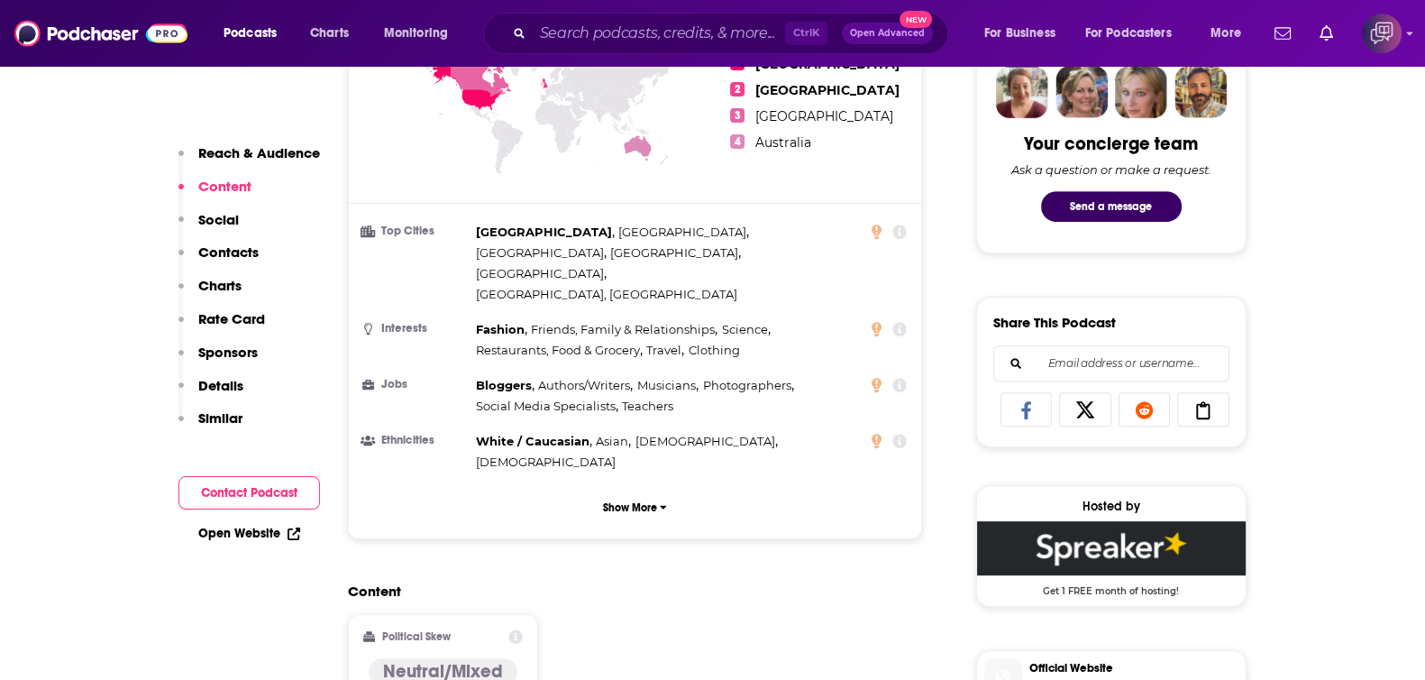
scroll to position [1240, 0]
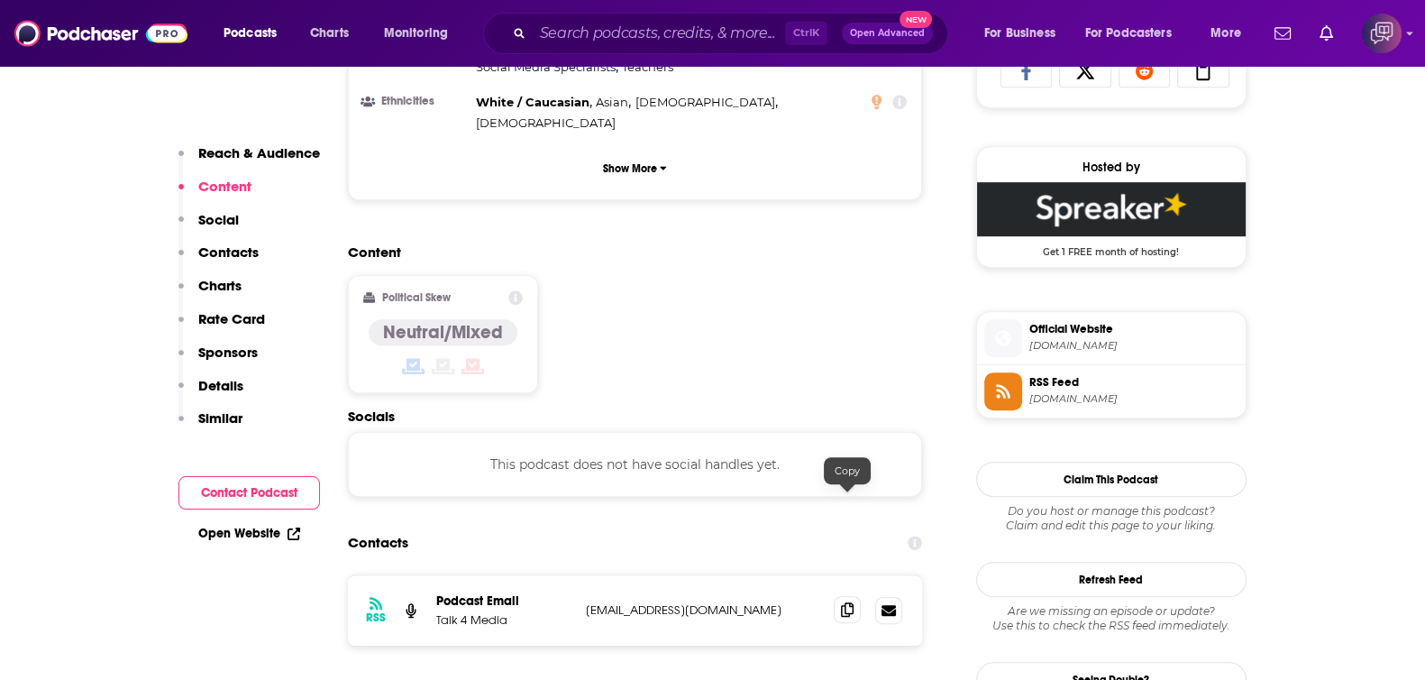
click at [855, 596] on span at bounding box center [847, 609] width 27 height 27
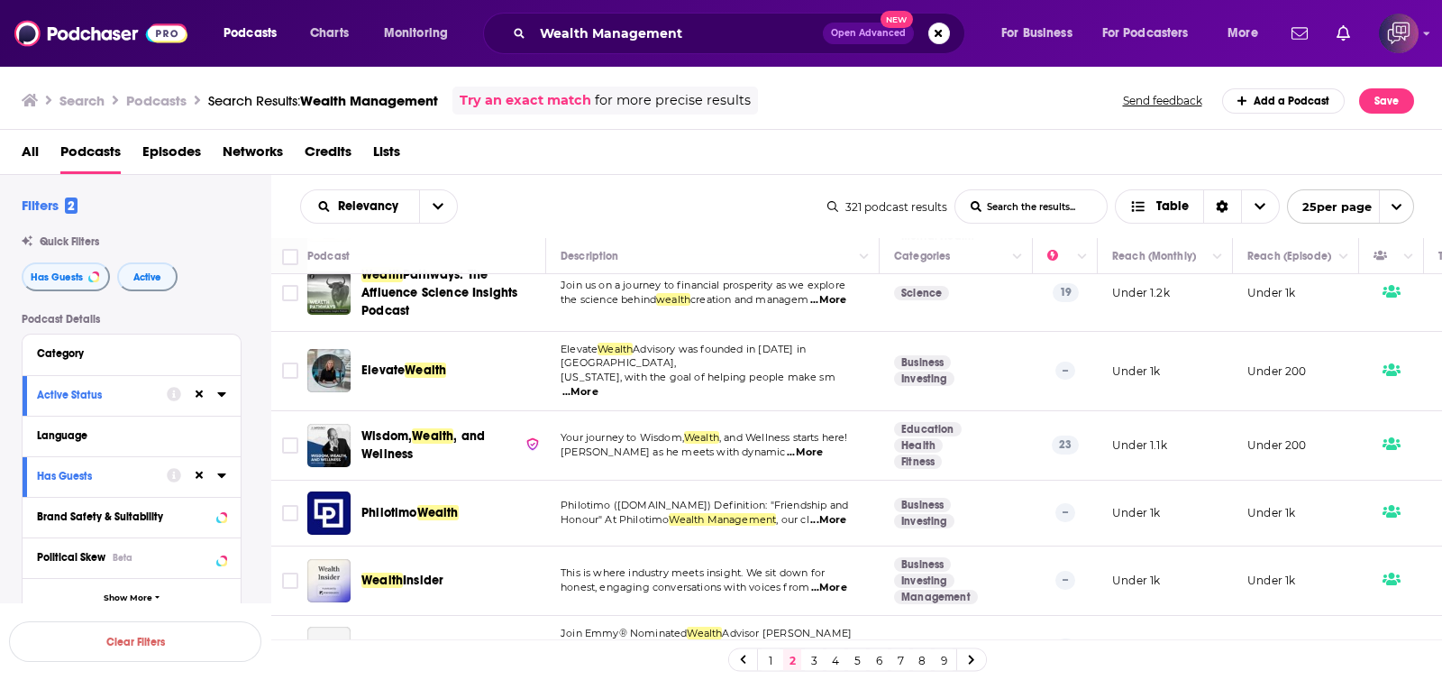
scroll to position [1390, 0]
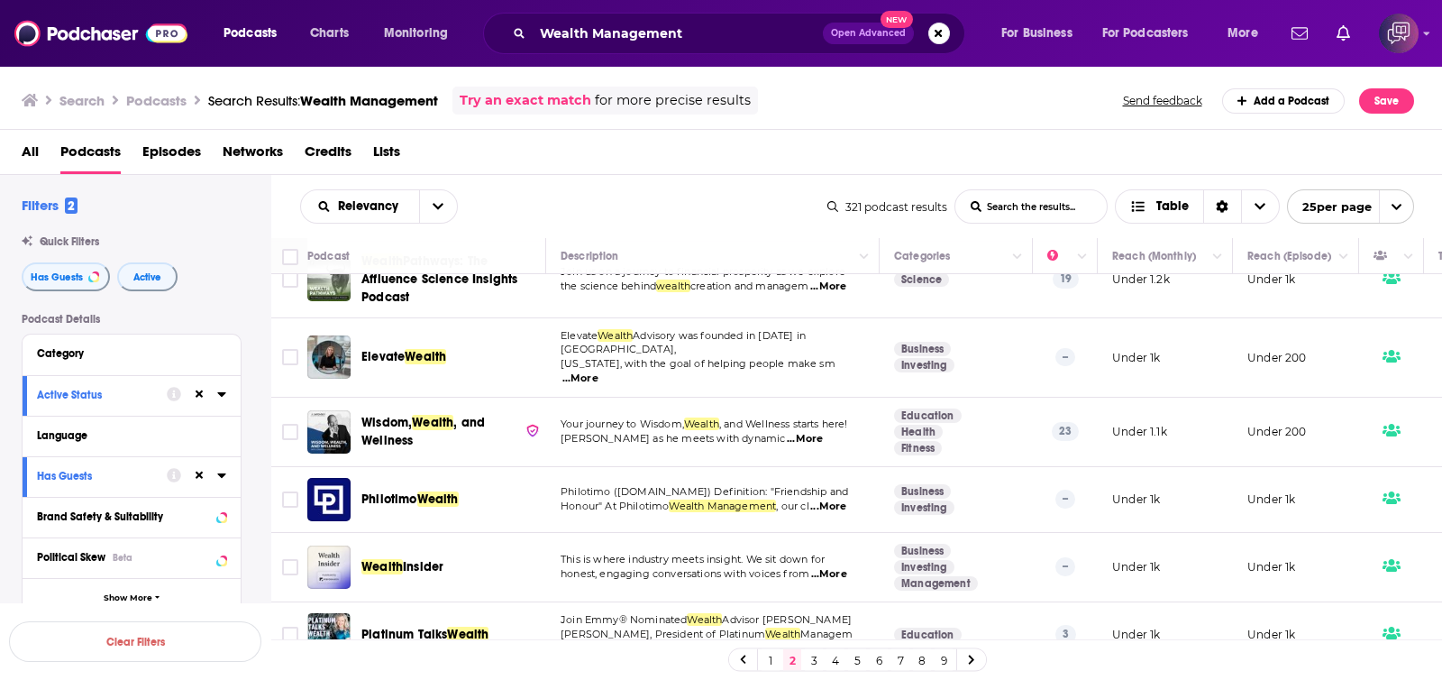
click at [814, 657] on link "3" at bounding box center [814, 660] width 18 height 22
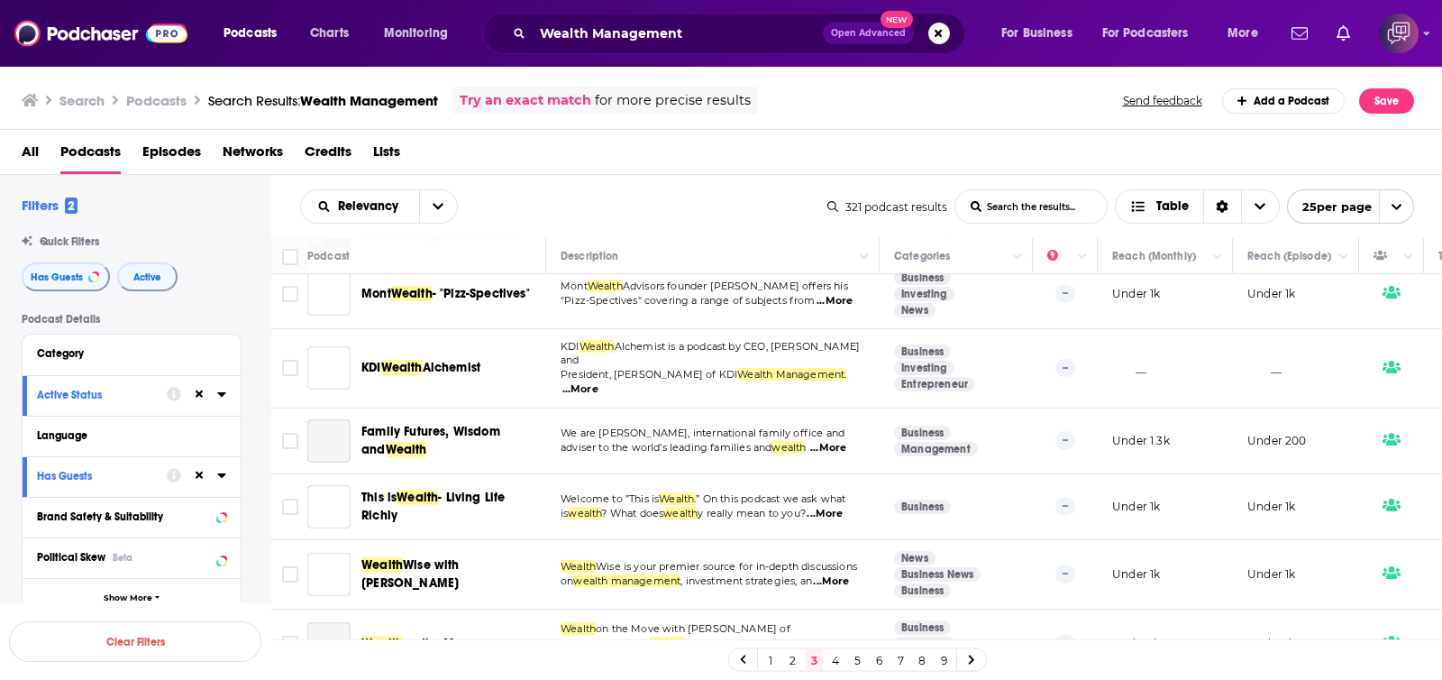
scroll to position [1394, 0]
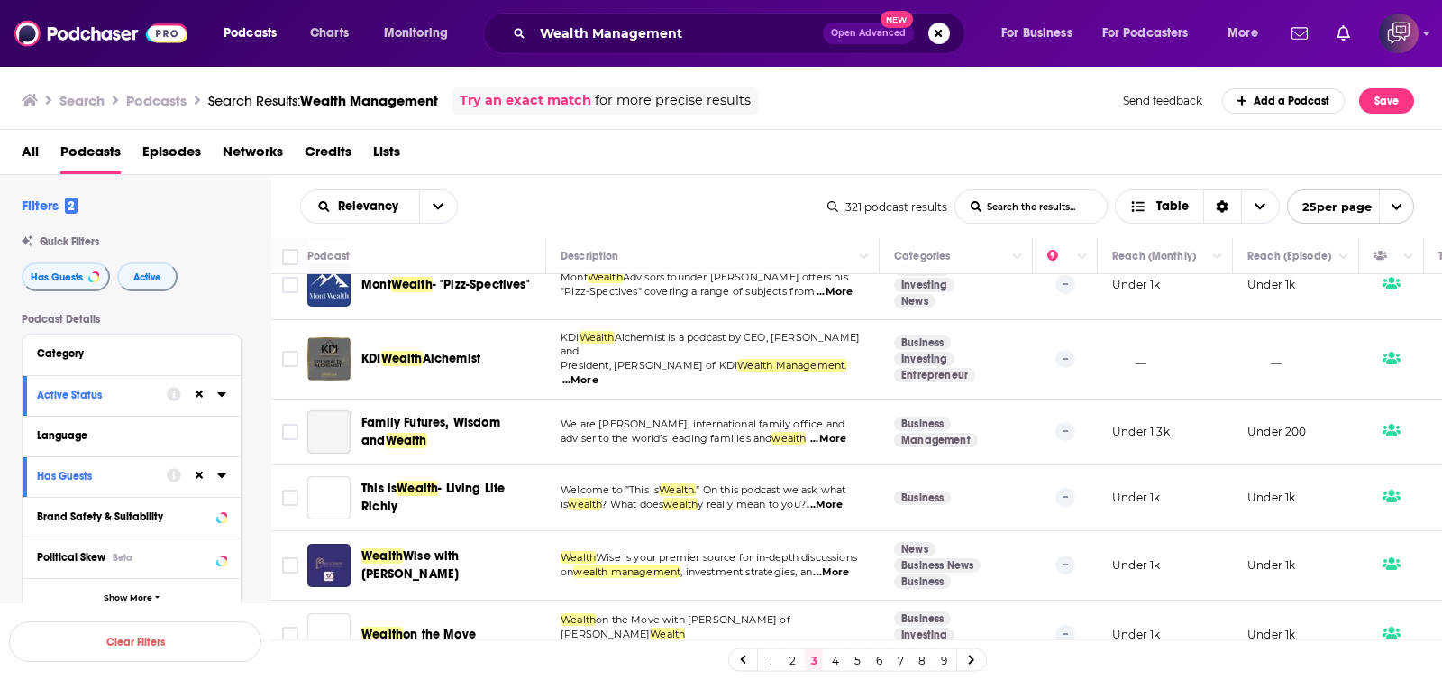
click at [835, 659] on link "4" at bounding box center [836, 660] width 18 height 22
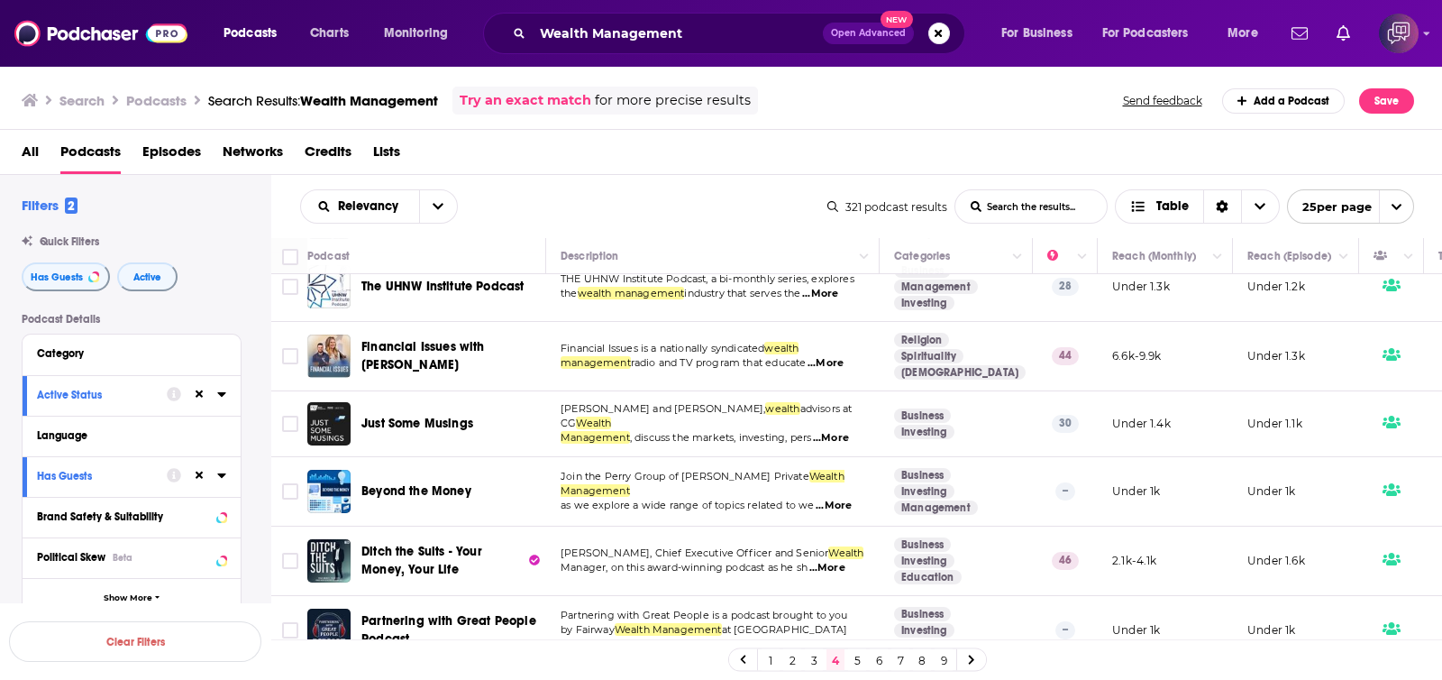
scroll to position [1462, 0]
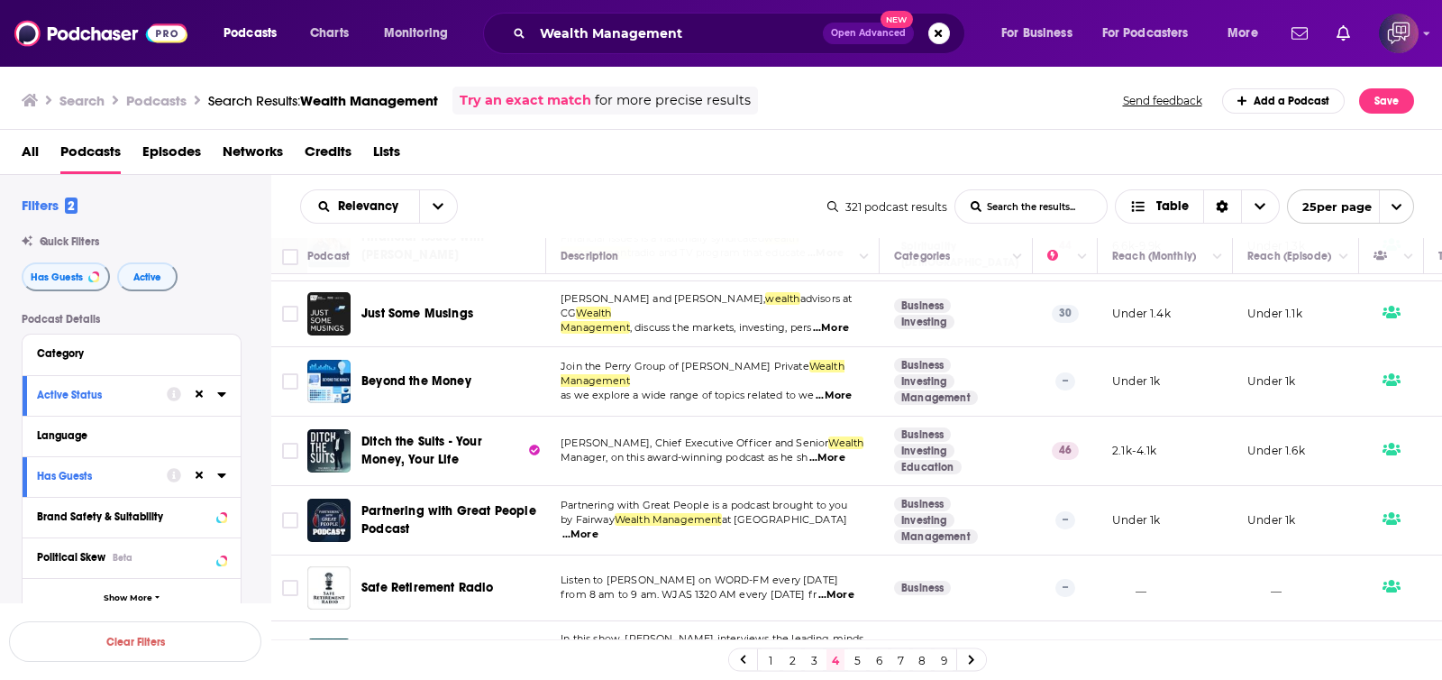
click at [858, 660] on link "5" at bounding box center [857, 660] width 18 height 22
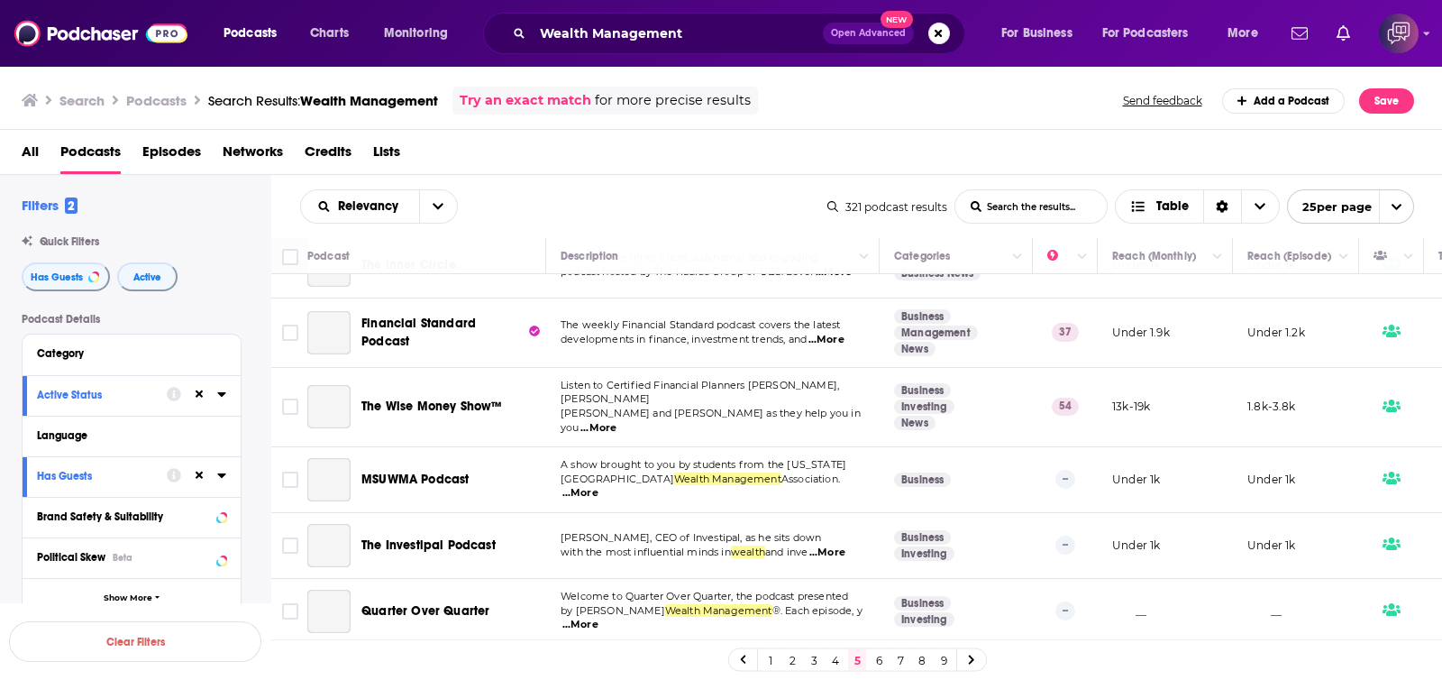
scroll to position [61, 0]
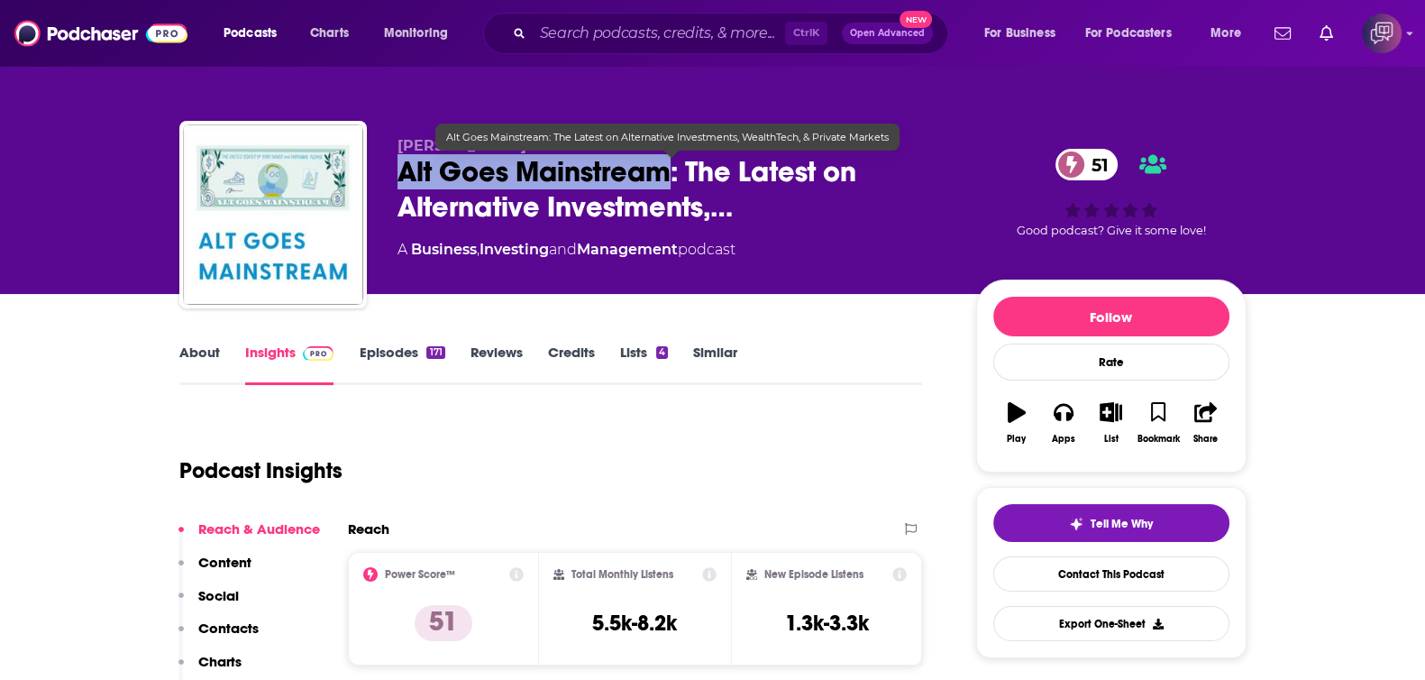
drag, startPoint x: 513, startPoint y: 164, endPoint x: 675, endPoint y: 180, distance: 163.1
click at [675, 180] on div "[PERSON_NAME] Alt Goes Mainstream: The Latest on Alternative Investments,… 51 A…" at bounding box center [712, 218] width 1067 height 195
copy h2 "Alt Goes Mainstream"
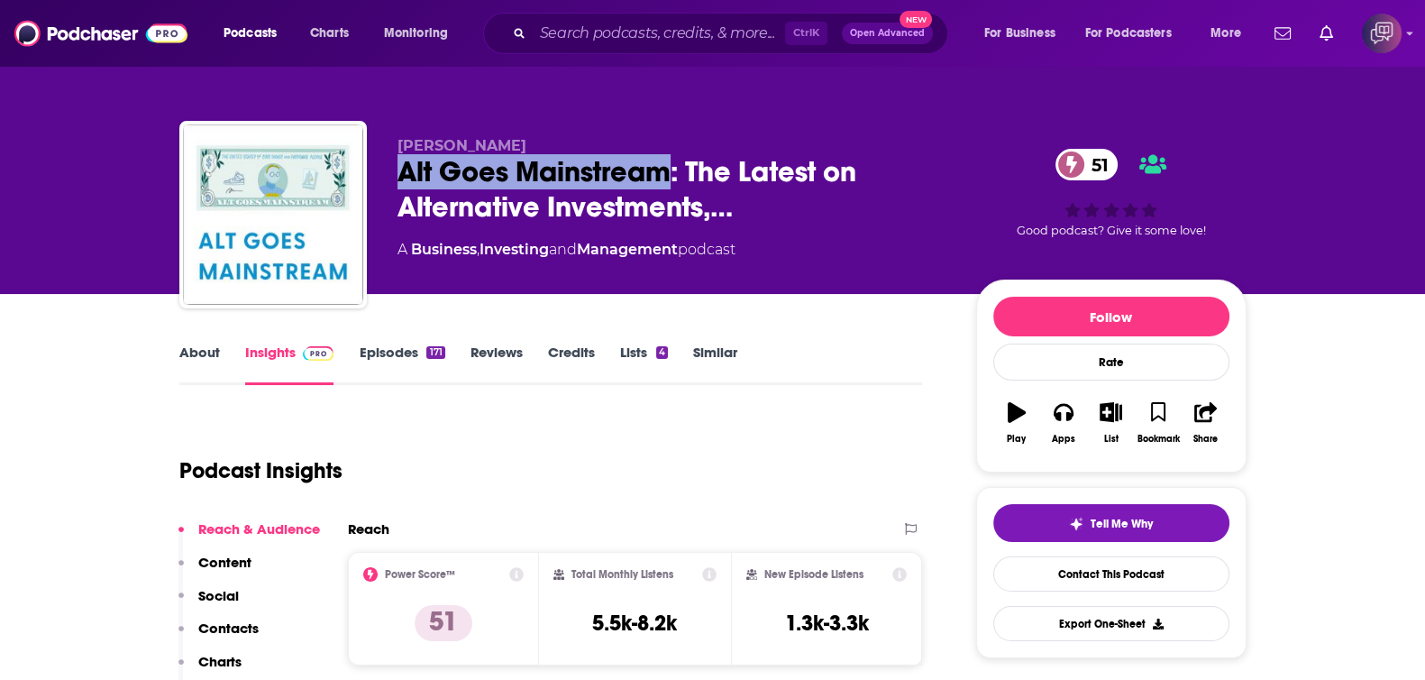
click at [198, 358] on link "About" at bounding box center [199, 363] width 41 height 41
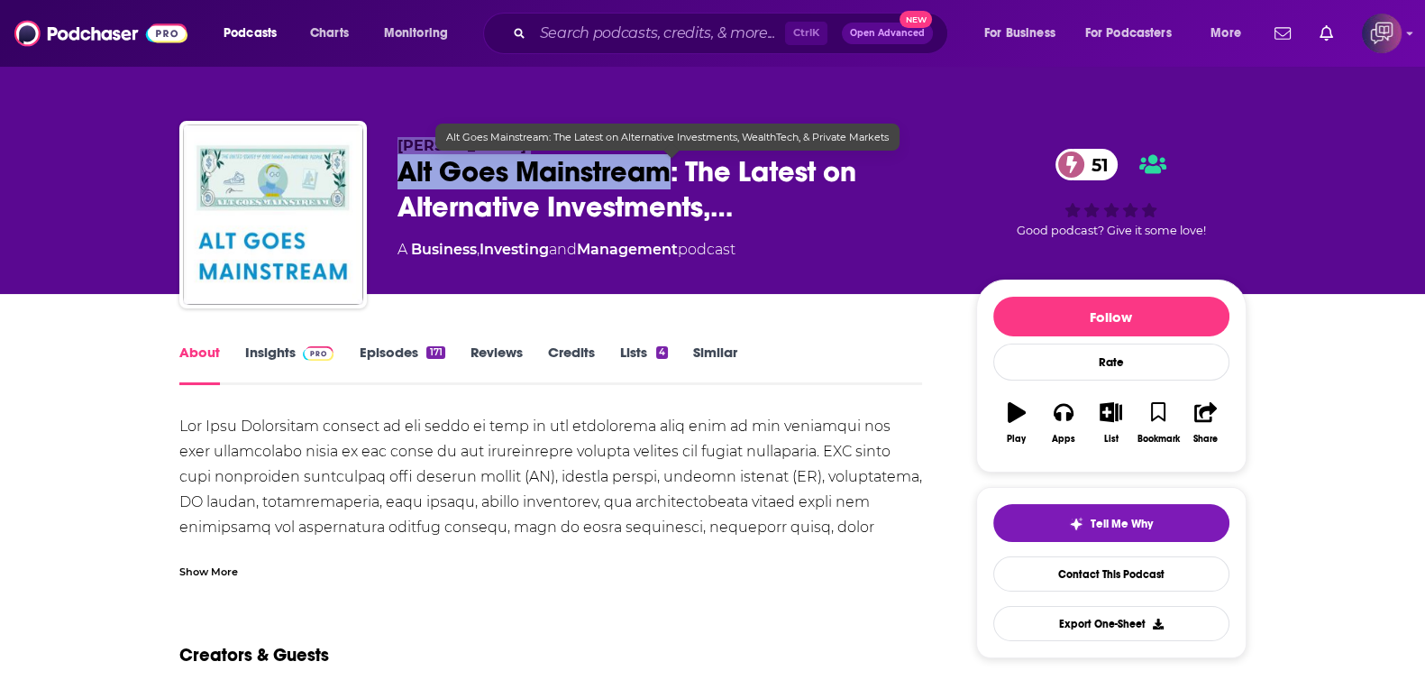
drag, startPoint x: 551, startPoint y: 148, endPoint x: 664, endPoint y: 172, distance: 116.2
click at [664, 172] on div "Michael Sidgmore Alt Goes Mainstream: The Latest on Alternative Investments,… 5…" at bounding box center [712, 218] width 1067 height 195
click at [664, 172] on span "Alt Goes Mainstream: The Latest on Alternative Investments,…" at bounding box center [673, 189] width 550 height 70
drag, startPoint x: 658, startPoint y: 173, endPoint x: 369, endPoint y: 170, distance: 289.4
click at [369, 170] on div "Michael Sidgmore Alt Goes Mainstream: The Latest on Alternative Investments,… 5…" at bounding box center [712, 218] width 1067 height 195
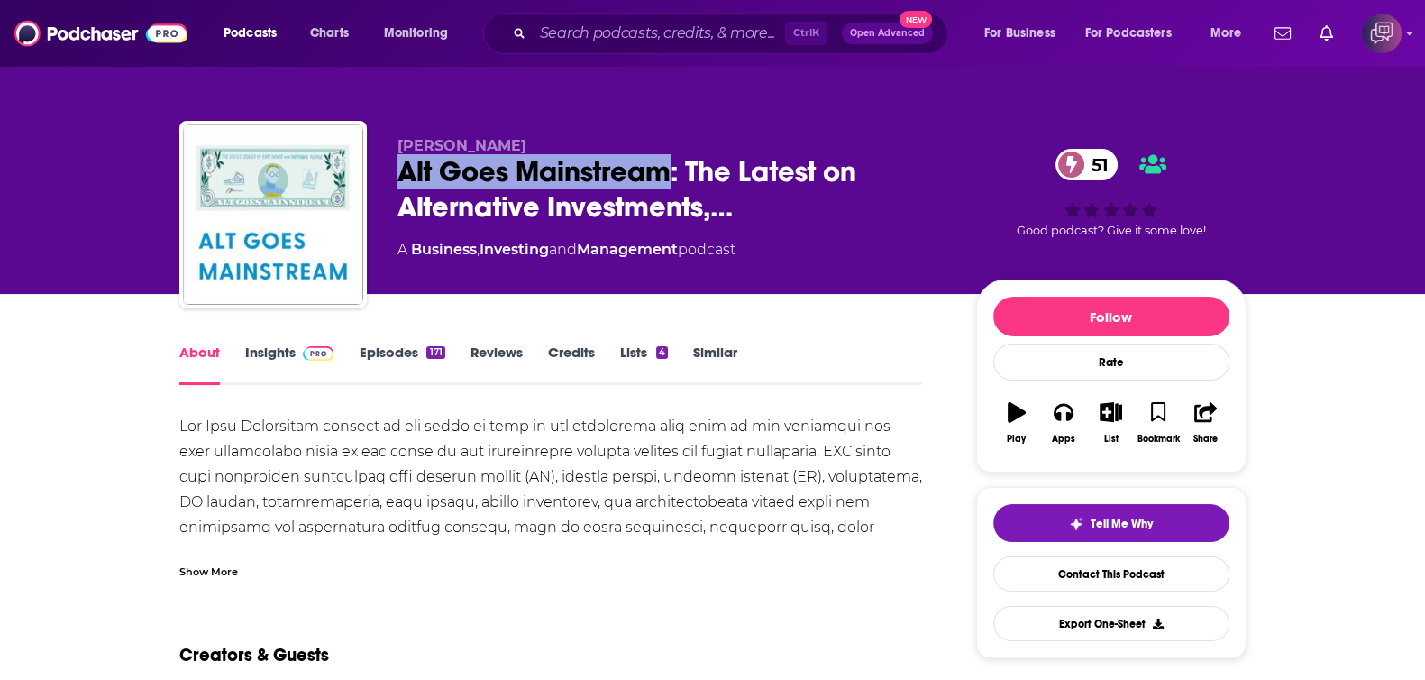
copy h1 "Alt Goes Mainstream"
click at [292, 354] on link "Insights" at bounding box center [289, 363] width 89 height 41
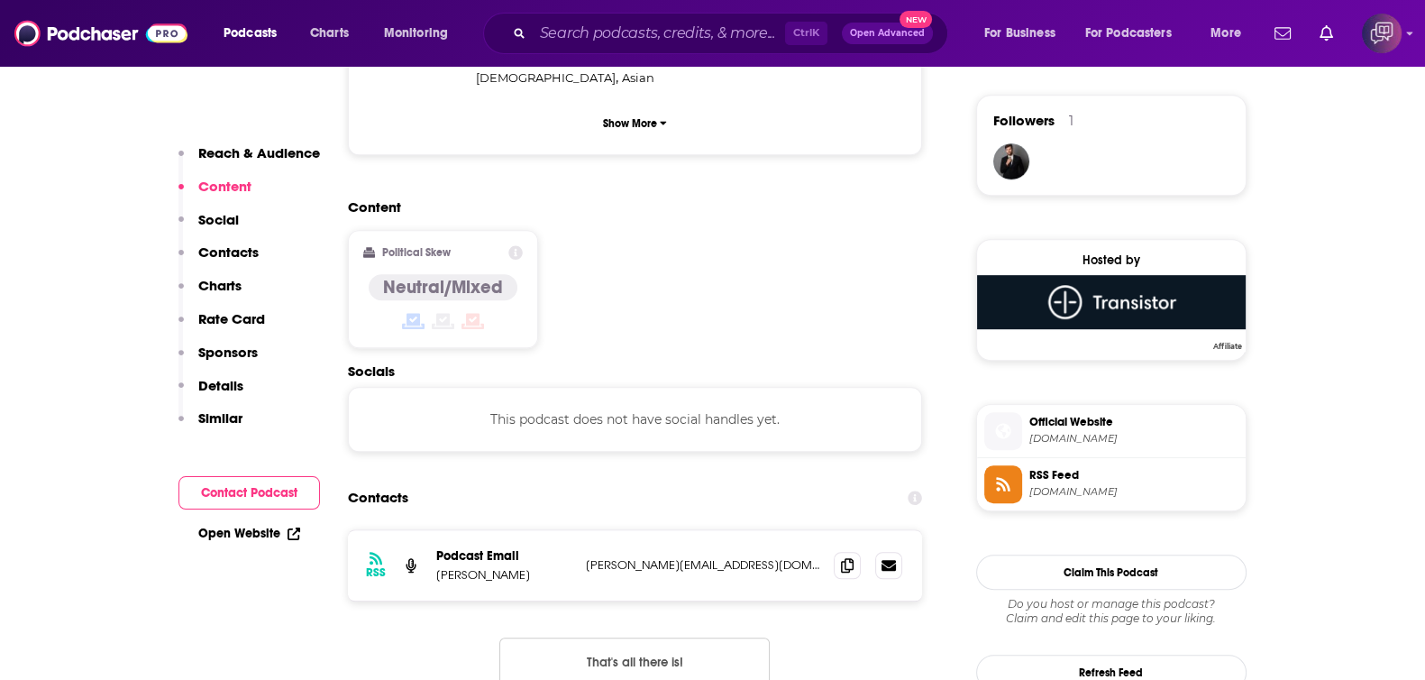
scroll to position [1464, 0]
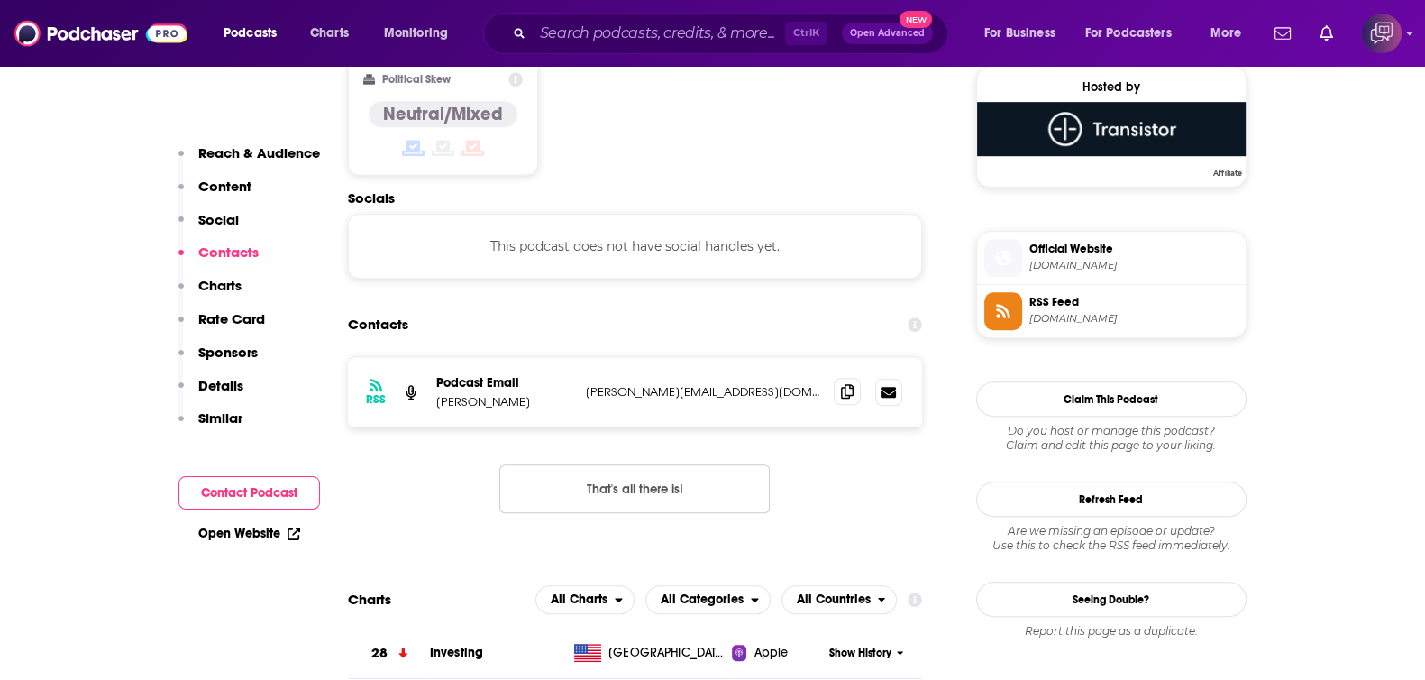
click at [851, 384] on icon at bounding box center [847, 391] width 13 height 14
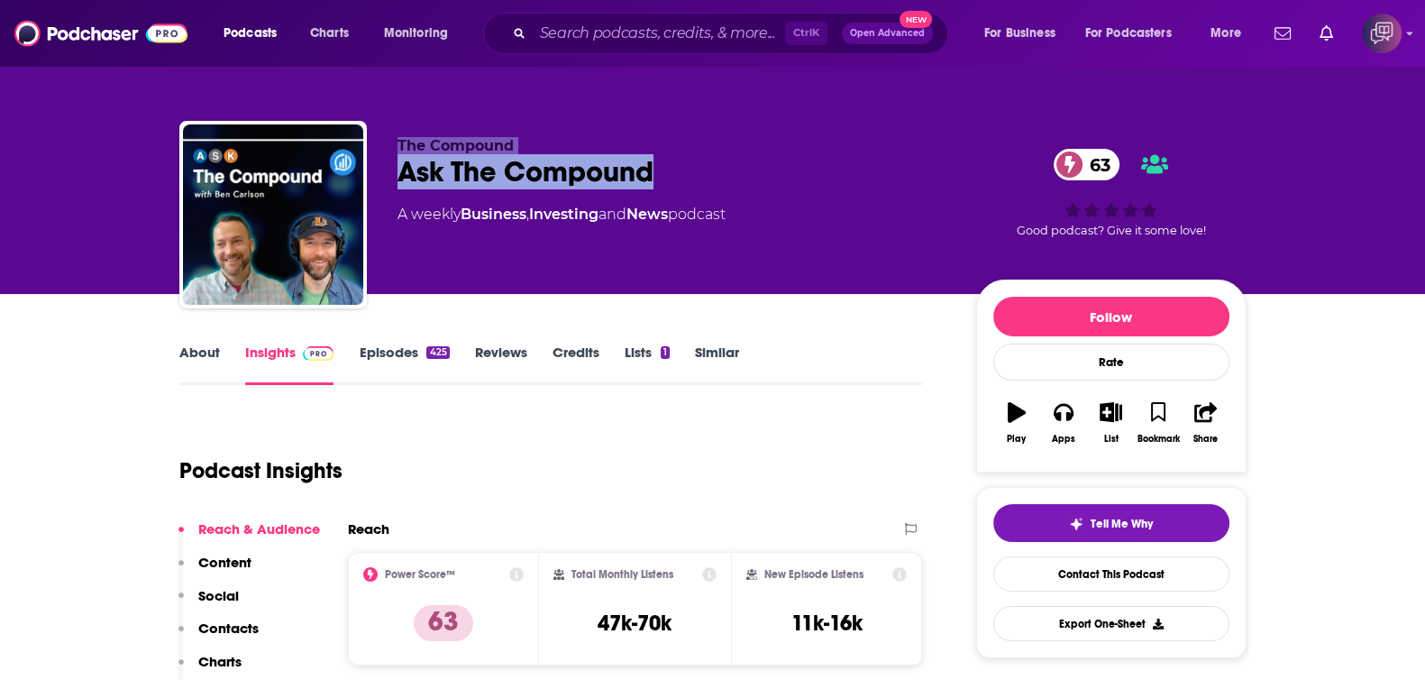
drag, startPoint x: 365, startPoint y: 158, endPoint x: 682, endPoint y: 164, distance: 317.4
click at [682, 164] on div "The Compound Ask The Compound 63 A weekly Business , Investing and News podcast…" at bounding box center [712, 218] width 1067 height 195
click at [682, 164] on div "Ask The Compound 63" at bounding box center [673, 171] width 550 height 35
drag, startPoint x: 701, startPoint y: 169, endPoint x: 398, endPoint y: 187, distance: 303.4
click at [398, 187] on div "Ask The Compound 63" at bounding box center [673, 171] width 550 height 35
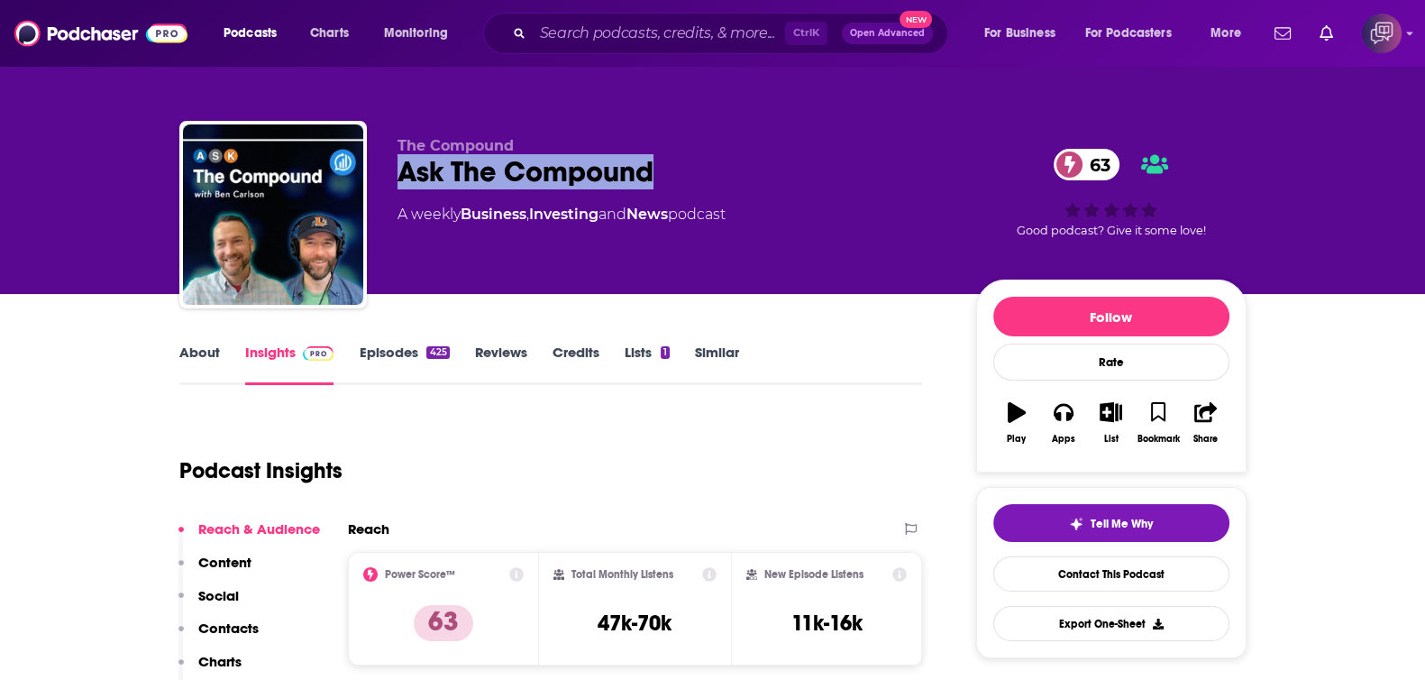
copy h2 "Ask The Compound"
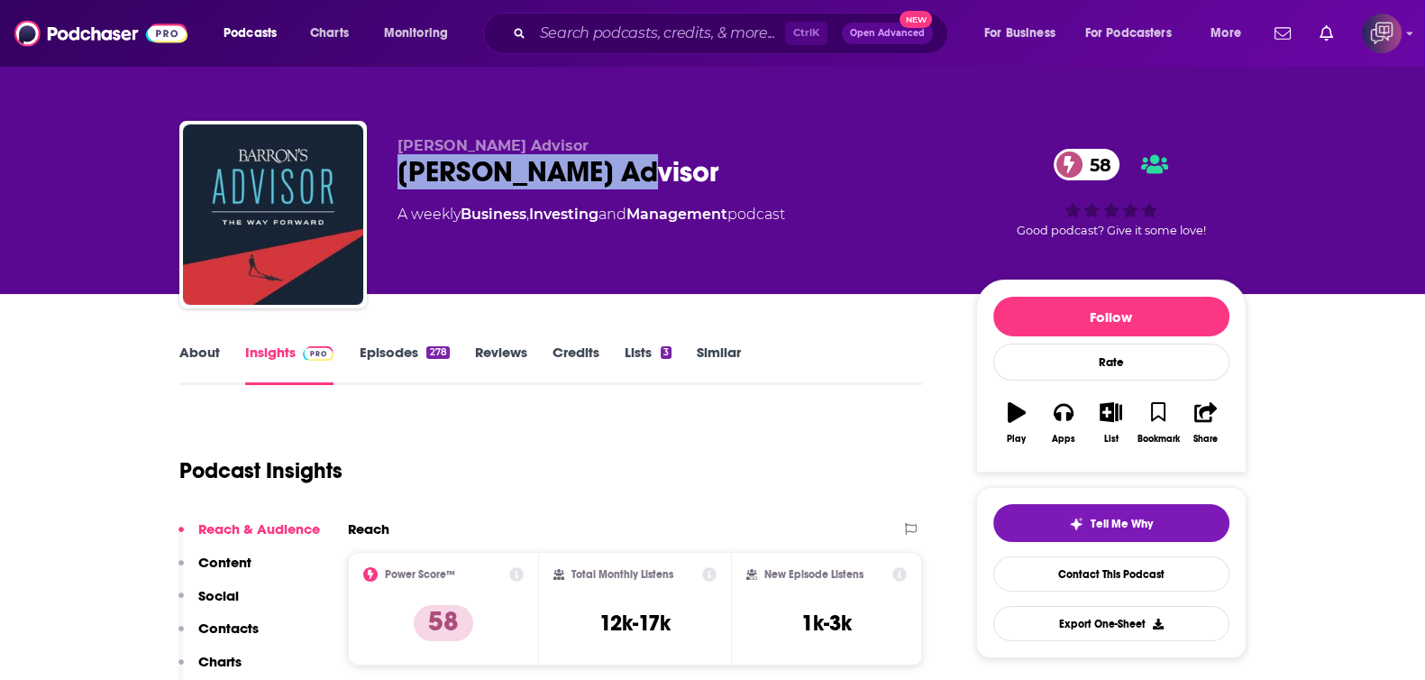
drag, startPoint x: 669, startPoint y: 169, endPoint x: 729, endPoint y: 171, distance: 60.4
click at [729, 171] on div "Barron's Advisor Barron's Advisor 58 A weekly Business , Investing and Manageme…" at bounding box center [712, 218] width 1067 height 195
copy h2 "Barron's Advisor"
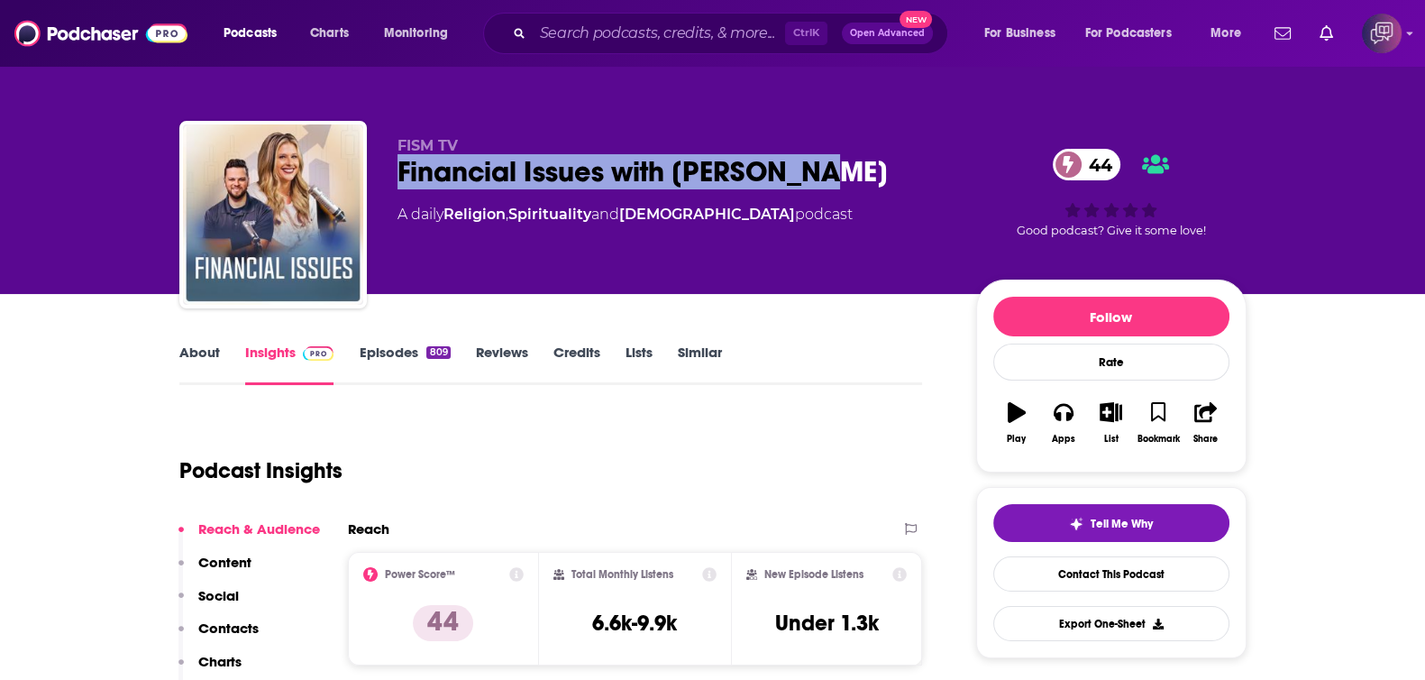
drag, startPoint x: 440, startPoint y: 167, endPoint x: 890, endPoint y: 160, distance: 449.9
click at [890, 160] on div "FISM TV Financial Issues with Shana Burt 44 A daily Religion , Spirituality and…" at bounding box center [712, 218] width 1067 height 195
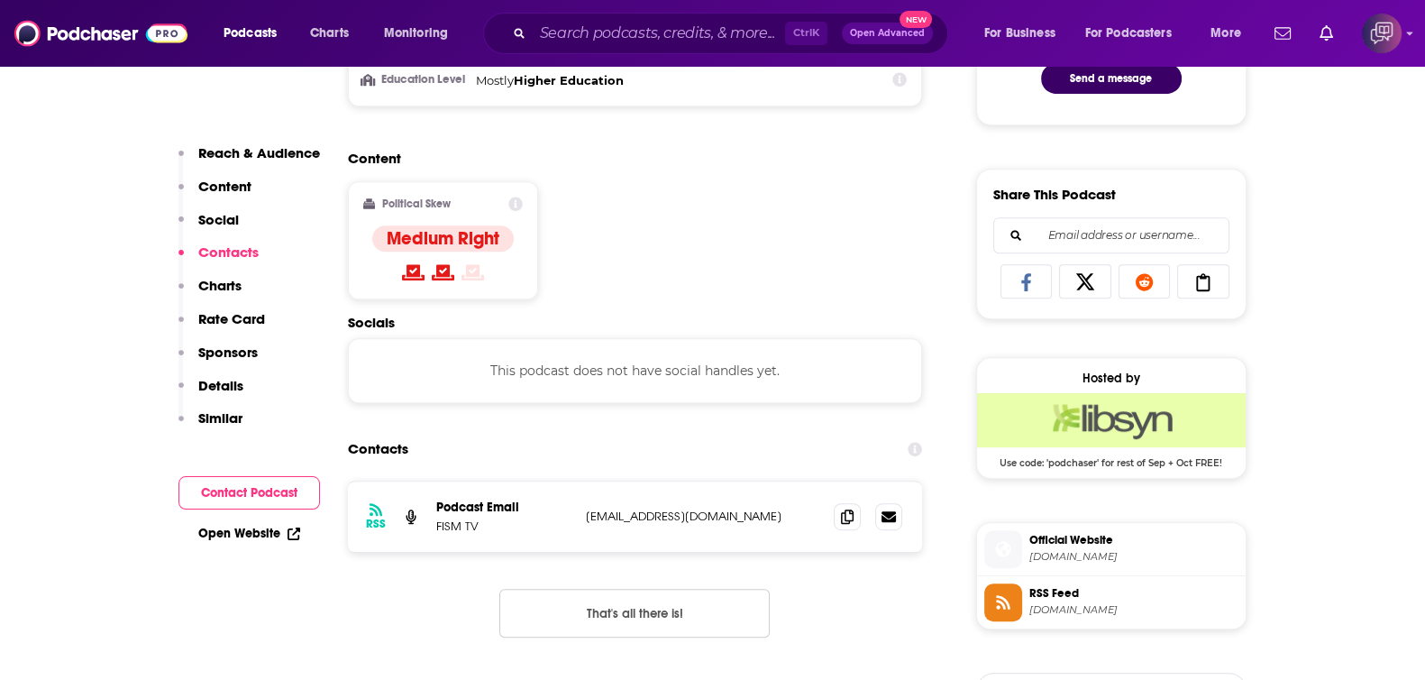
scroll to position [1240, 0]
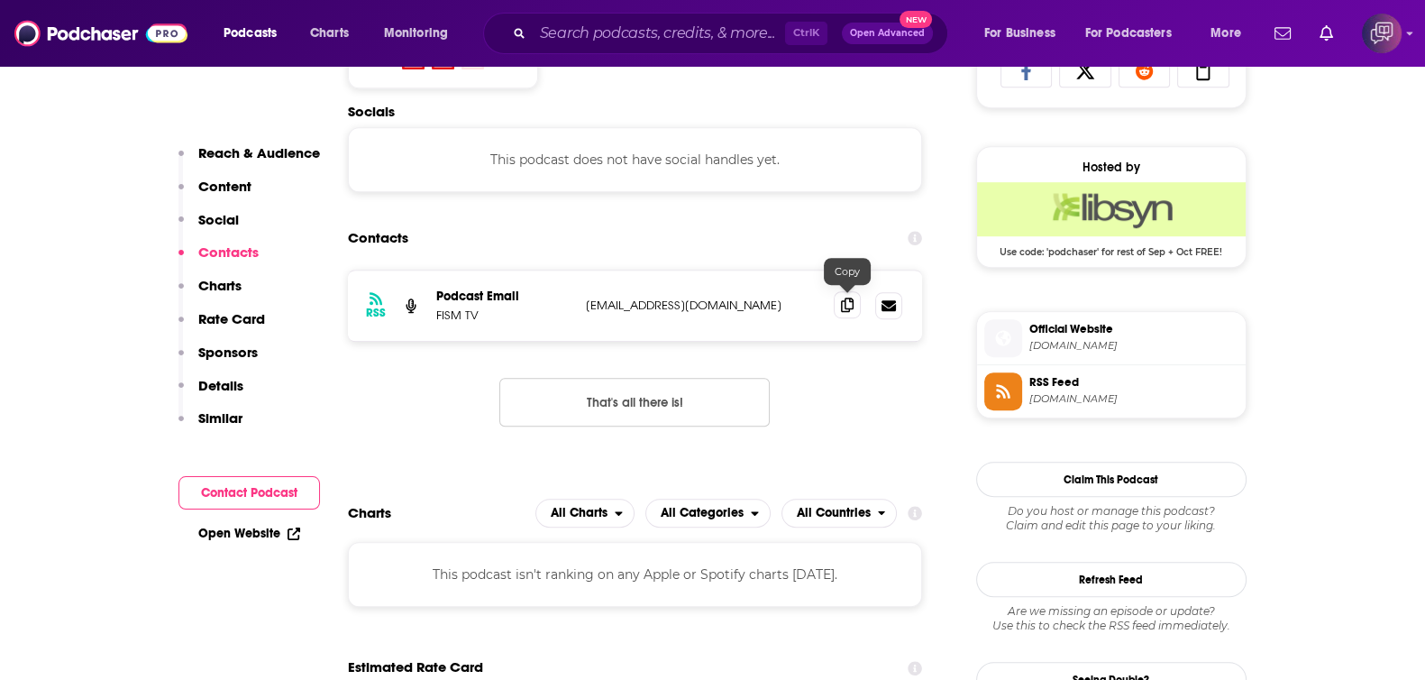
click at [853, 291] on span at bounding box center [847, 304] width 27 height 27
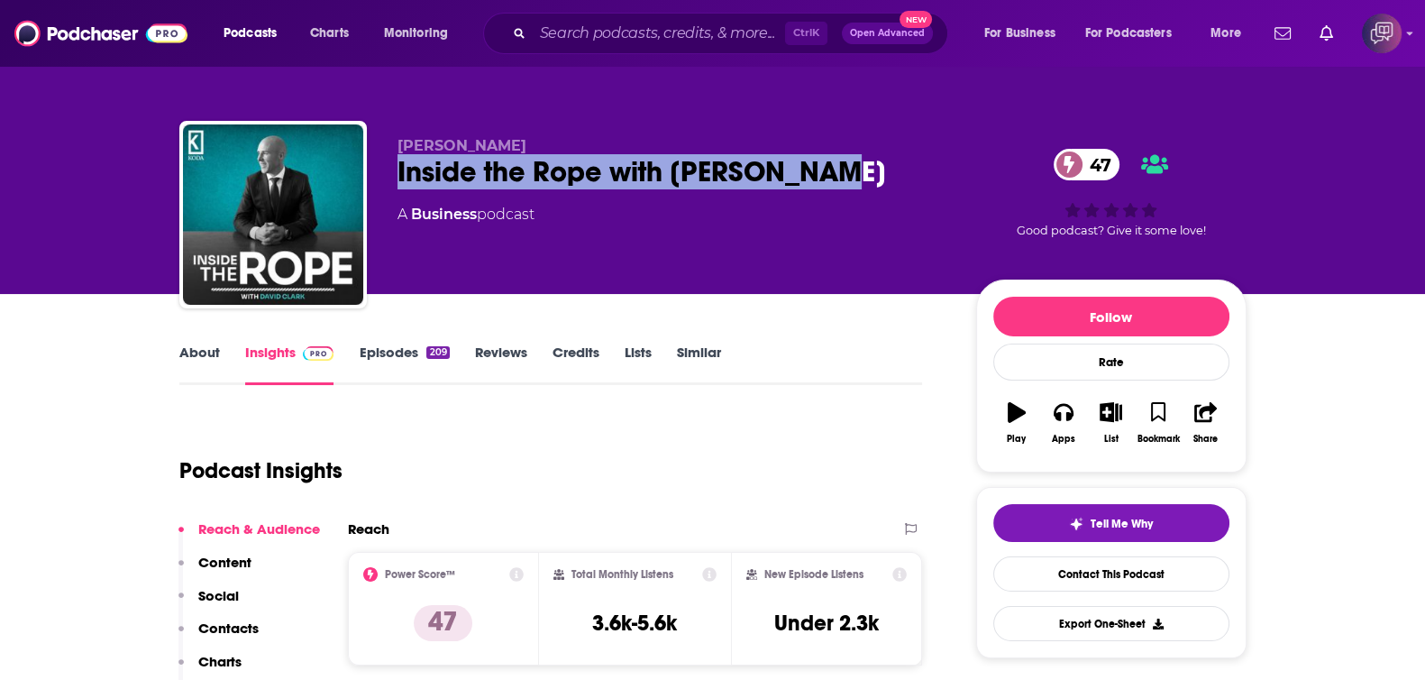
drag, startPoint x: 399, startPoint y: 162, endPoint x: 829, endPoint y: 170, distance: 430.1
click at [829, 170] on div "[PERSON_NAME] Inside the Rope with [PERSON_NAME] 47 A Business podcast 47 Good …" at bounding box center [712, 218] width 1067 height 195
copy h2 "Inside the Rope with [PERSON_NAME]"
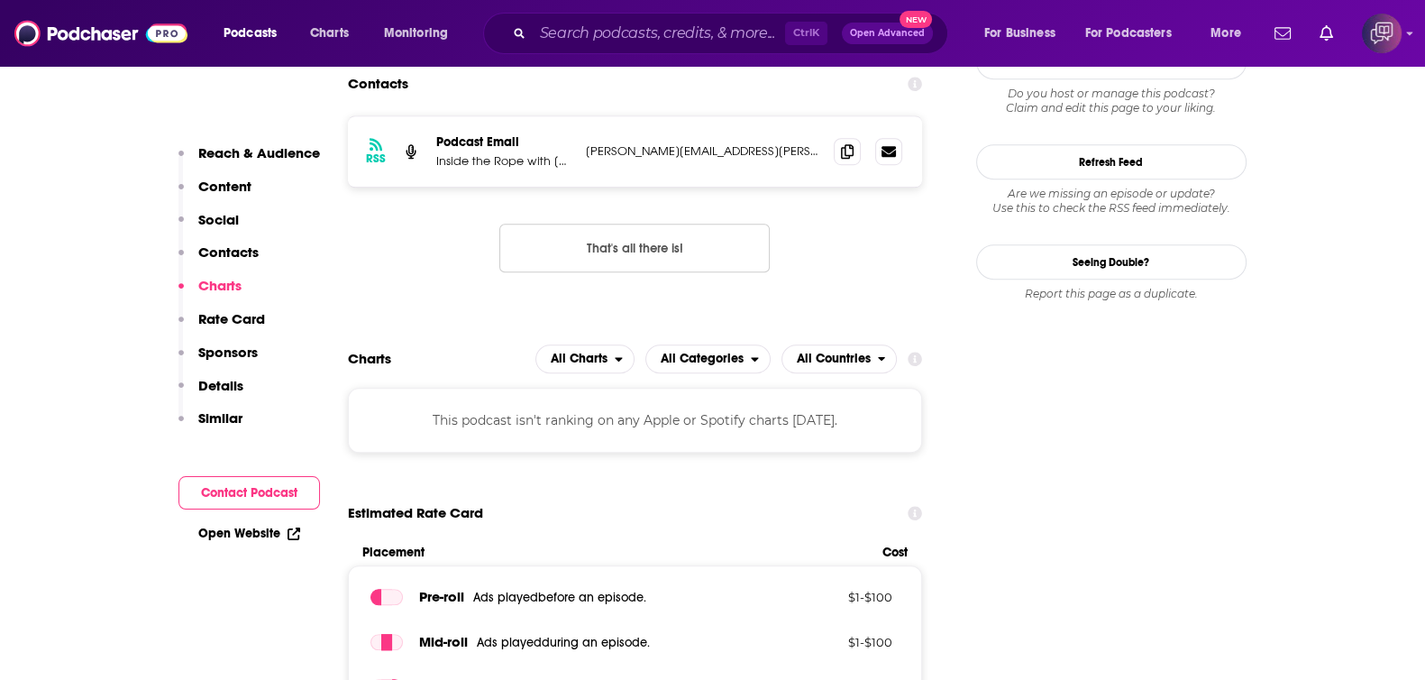
scroll to position [1464, 0]
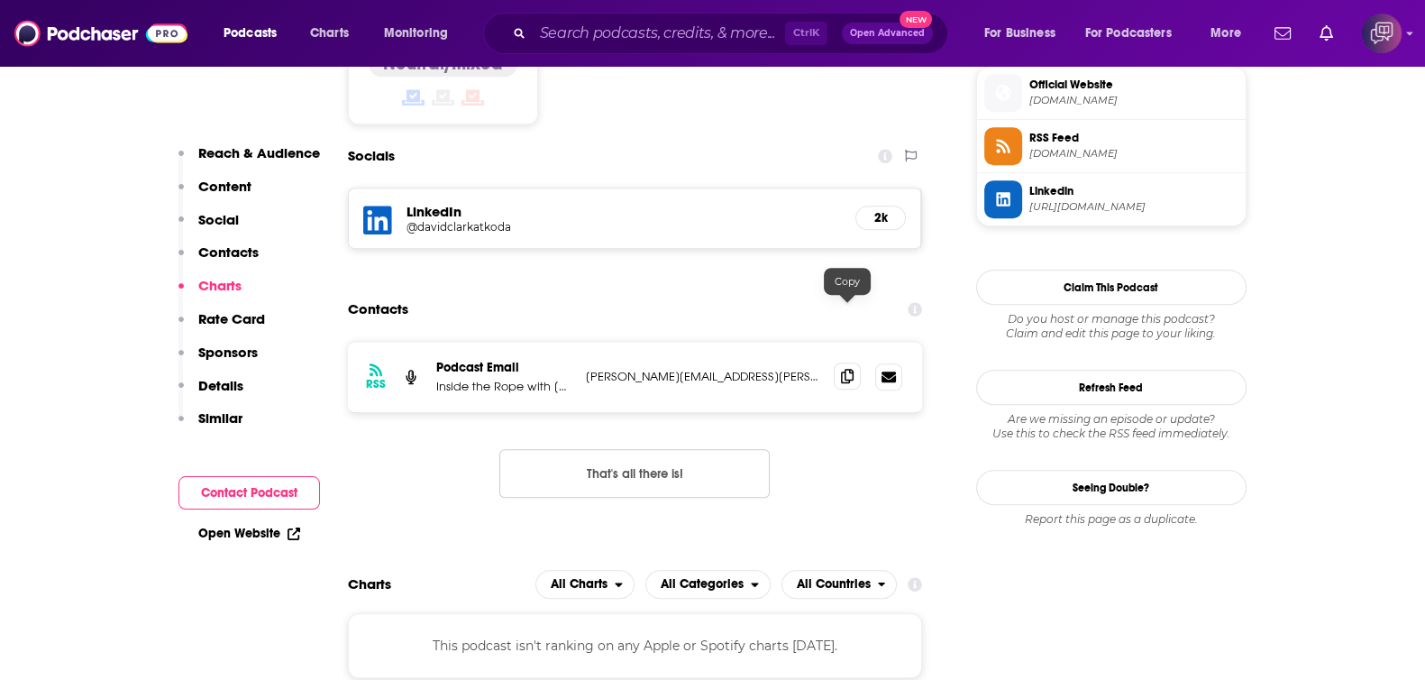
click at [847, 369] on icon at bounding box center [847, 376] width 13 height 14
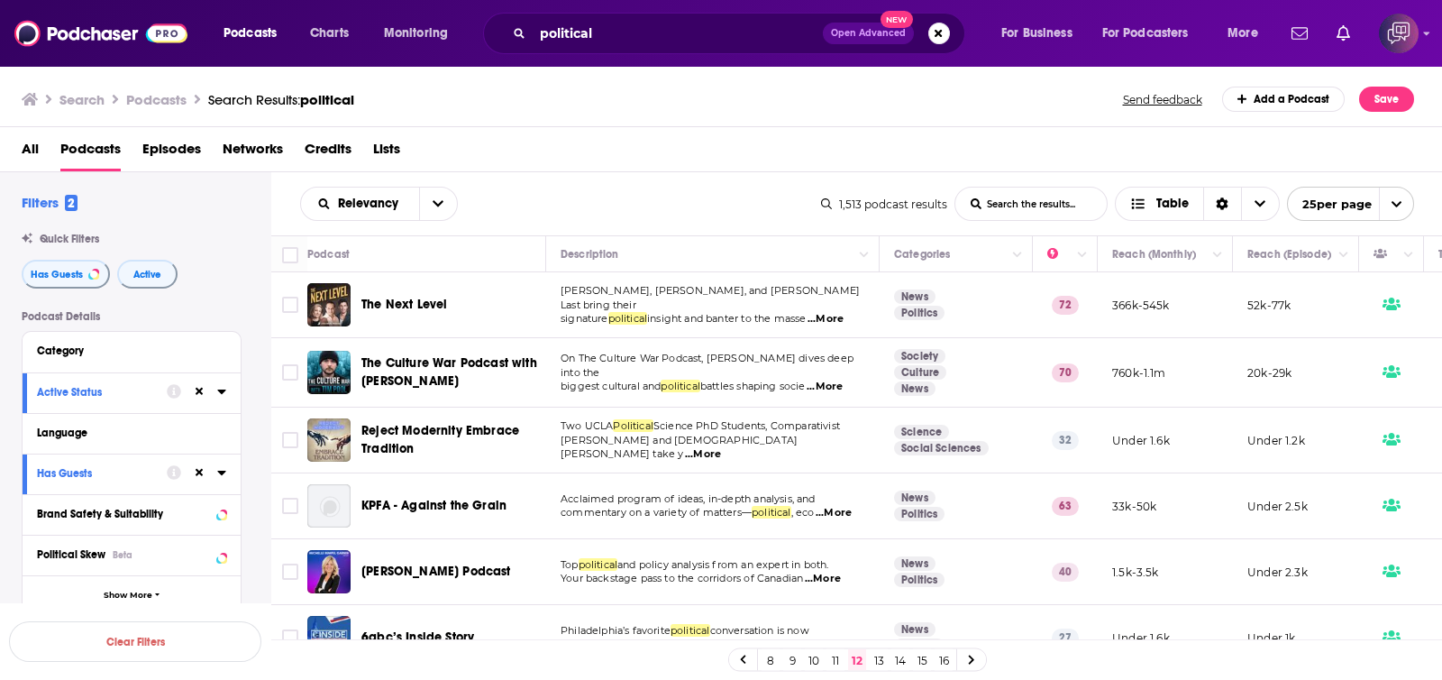
click at [732, 175] on div "Relevancy List Search Input Search the results... Table 1,513 podcast results L…" at bounding box center [857, 203] width 1172 height 63
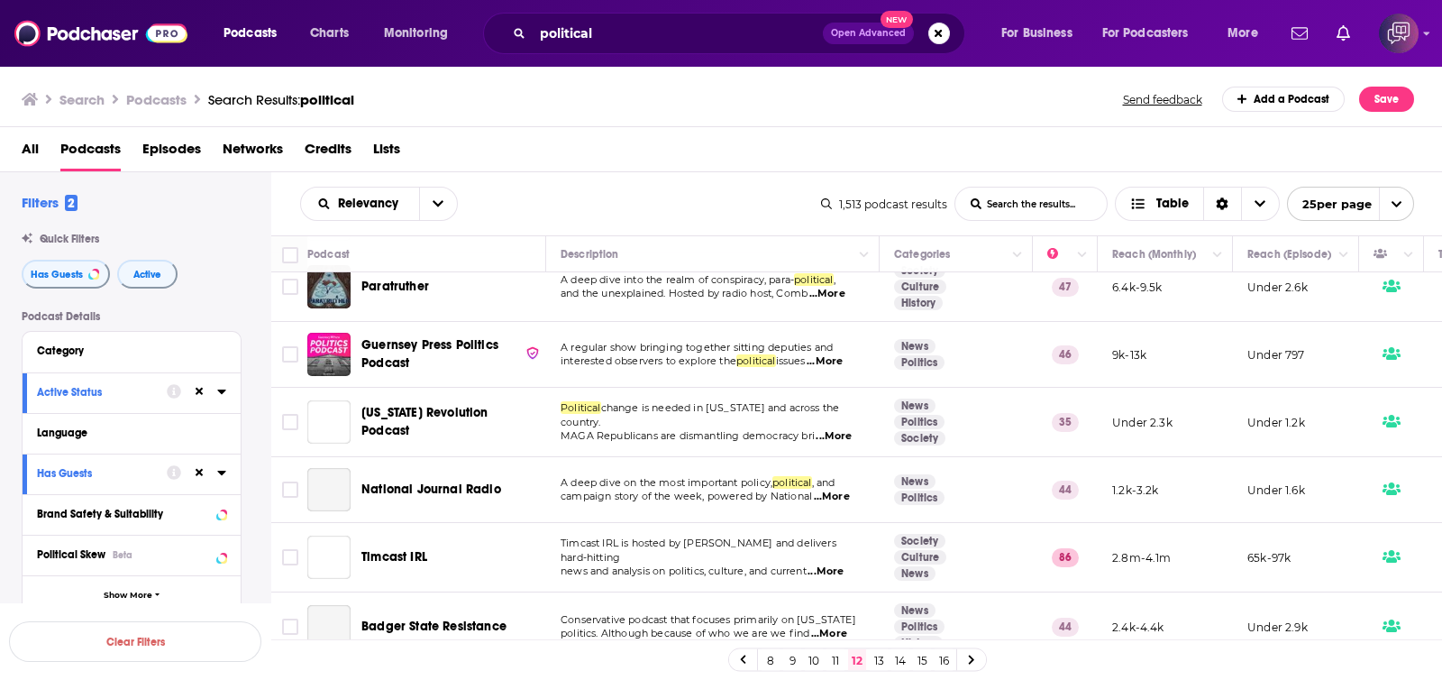
scroll to position [1325, 0]
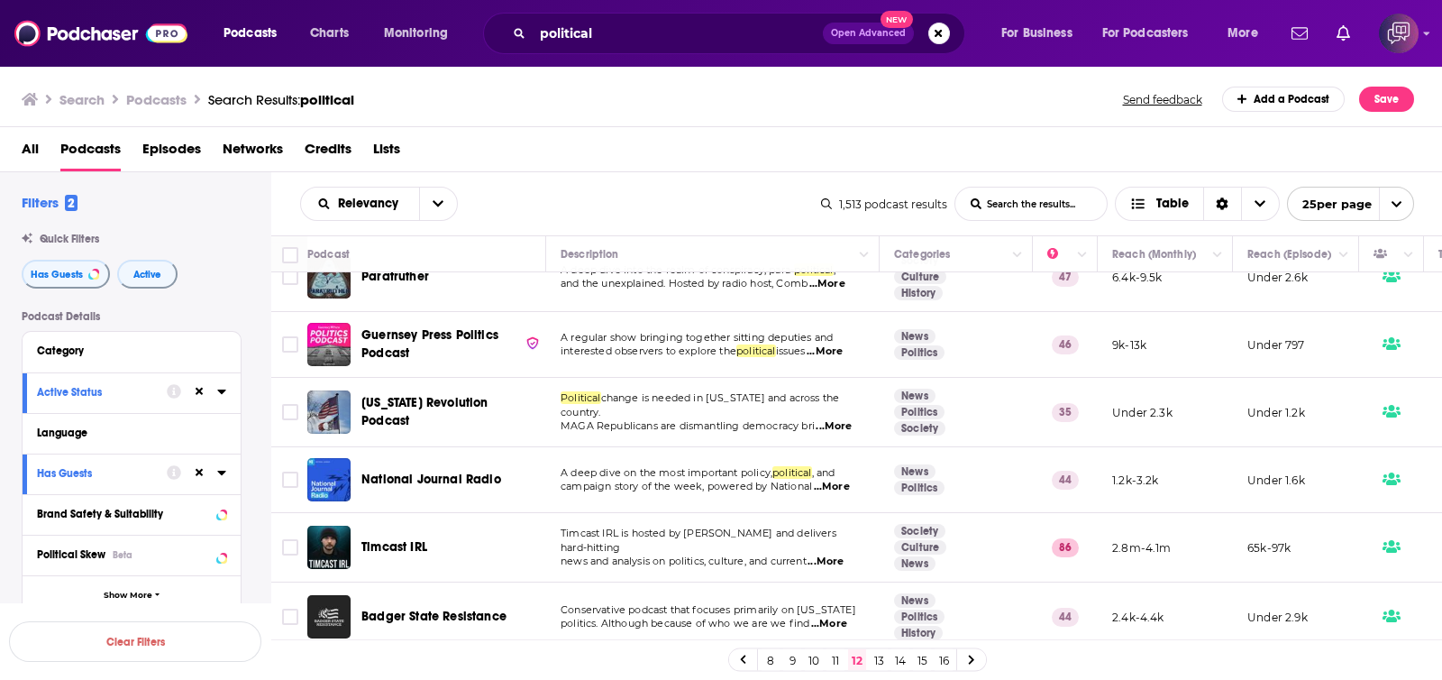
click at [879, 657] on link "13" at bounding box center [879, 660] width 18 height 22
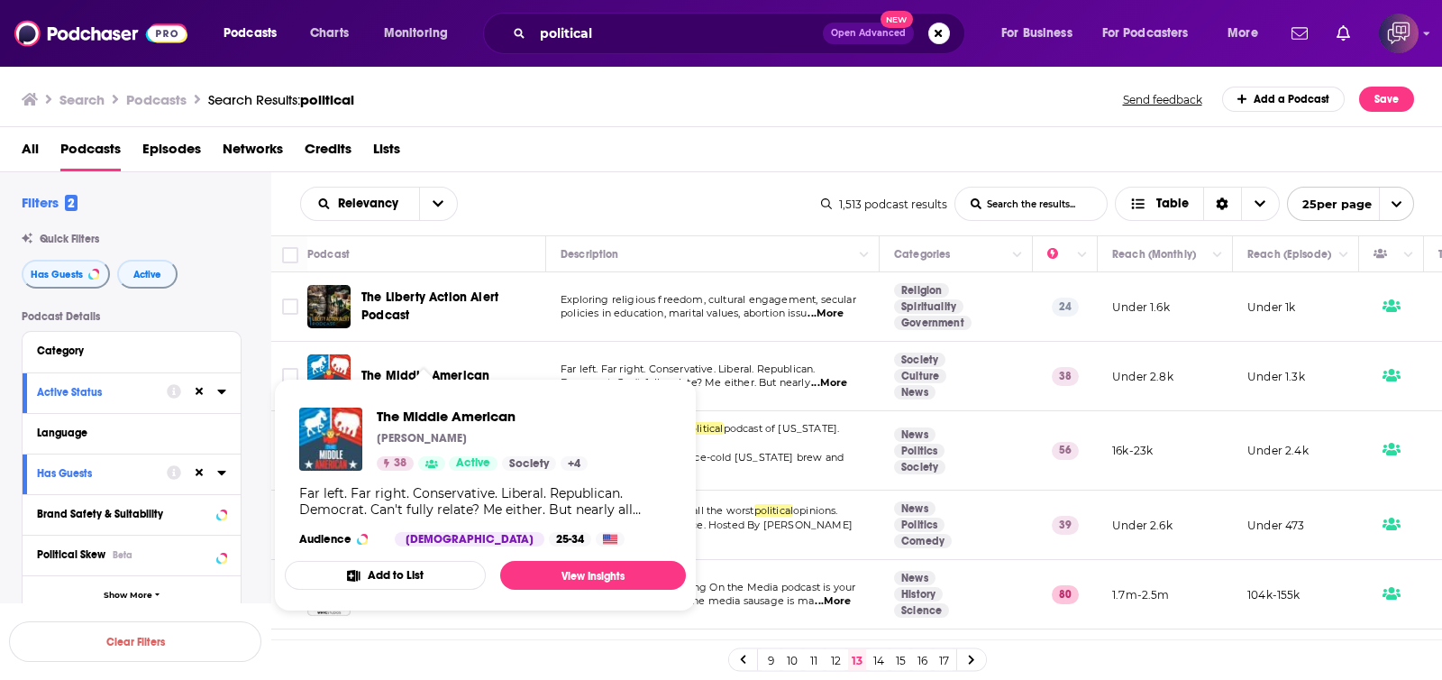
drag, startPoint x: 476, startPoint y: 372, endPoint x: 614, endPoint y: 126, distance: 282.1
click at [614, 126] on div "Search Podcasts Search Results: political Send feedback Add a Podcast Save All …" at bounding box center [721, 372] width 1443 height 615
click at [610, 200] on div "Relevancy List Search Input Search the results... Table" at bounding box center [560, 204] width 521 height 34
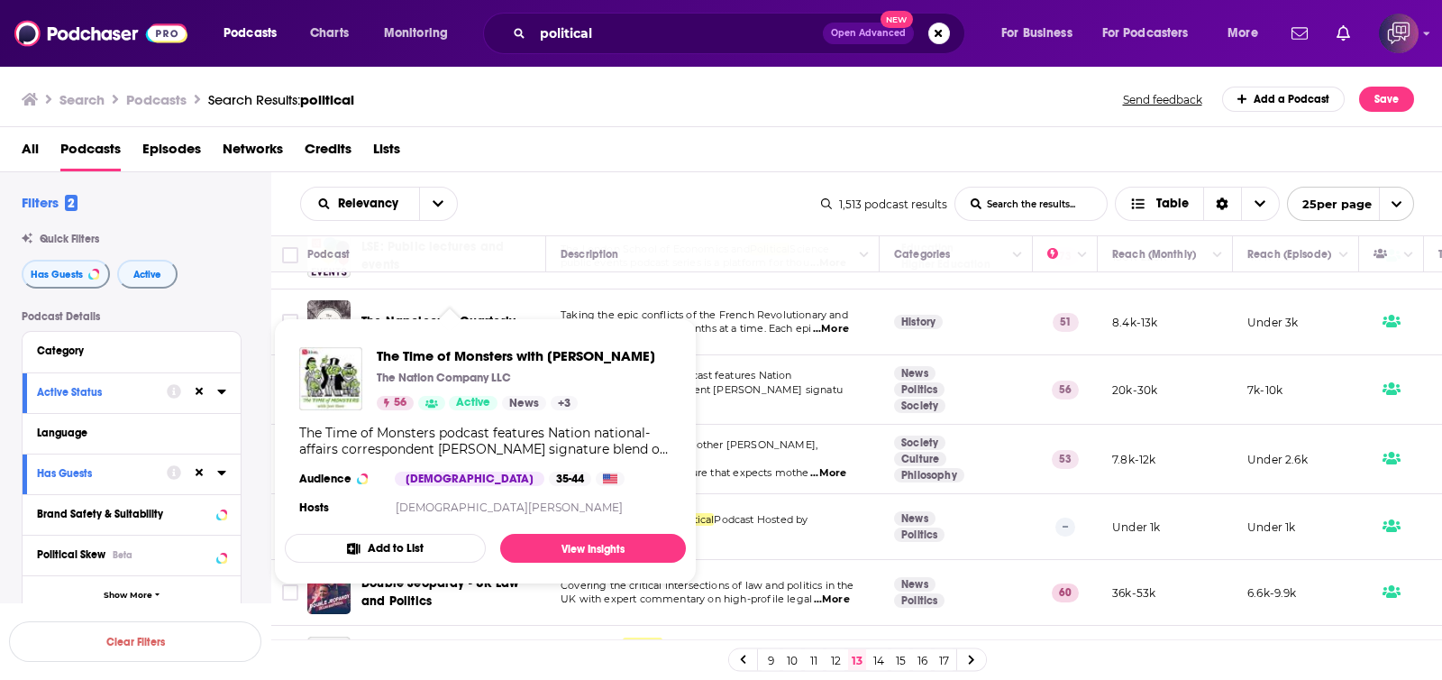
scroll to position [901, 0]
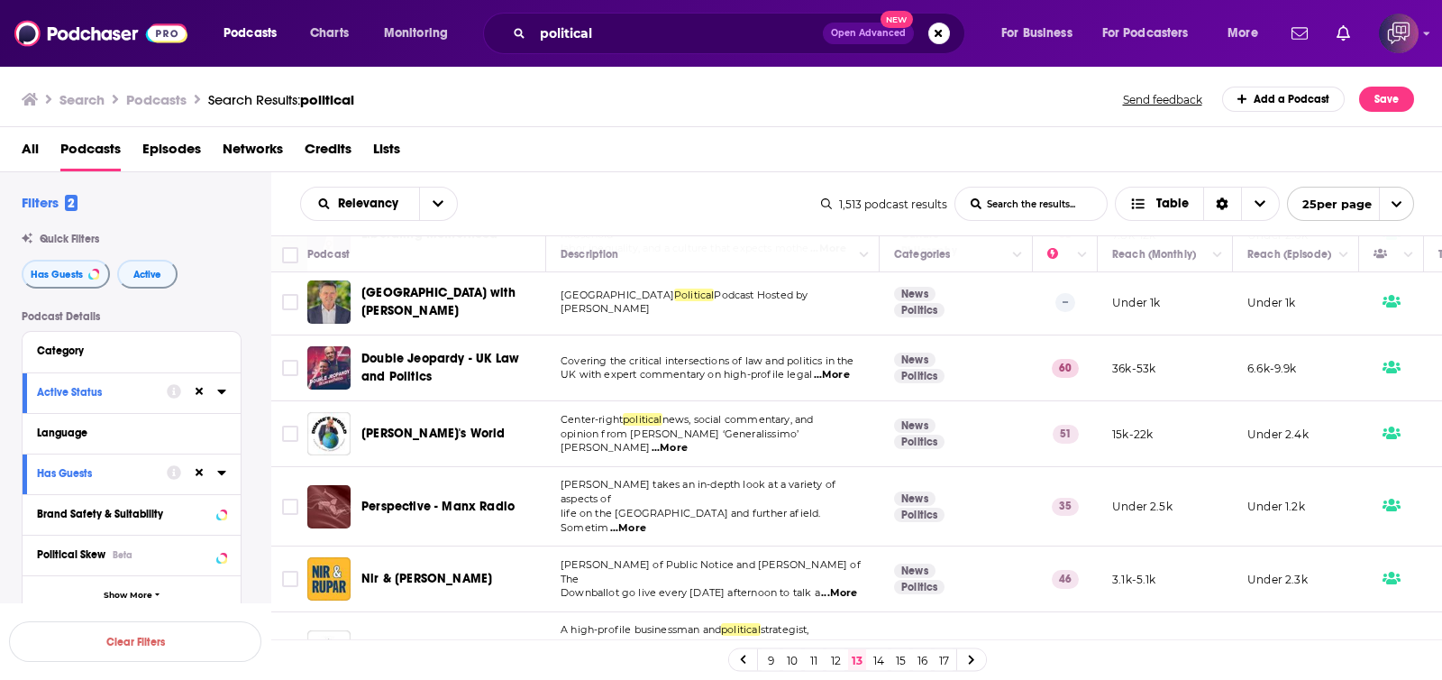
click at [801, 116] on div "Search Podcasts Search Results: political Send feedback Add a Podcast Save" at bounding box center [721, 96] width 1443 height 62
click at [709, 128] on div "All Podcasts Episodes Networks Credits Lists" at bounding box center [721, 149] width 1443 height 45
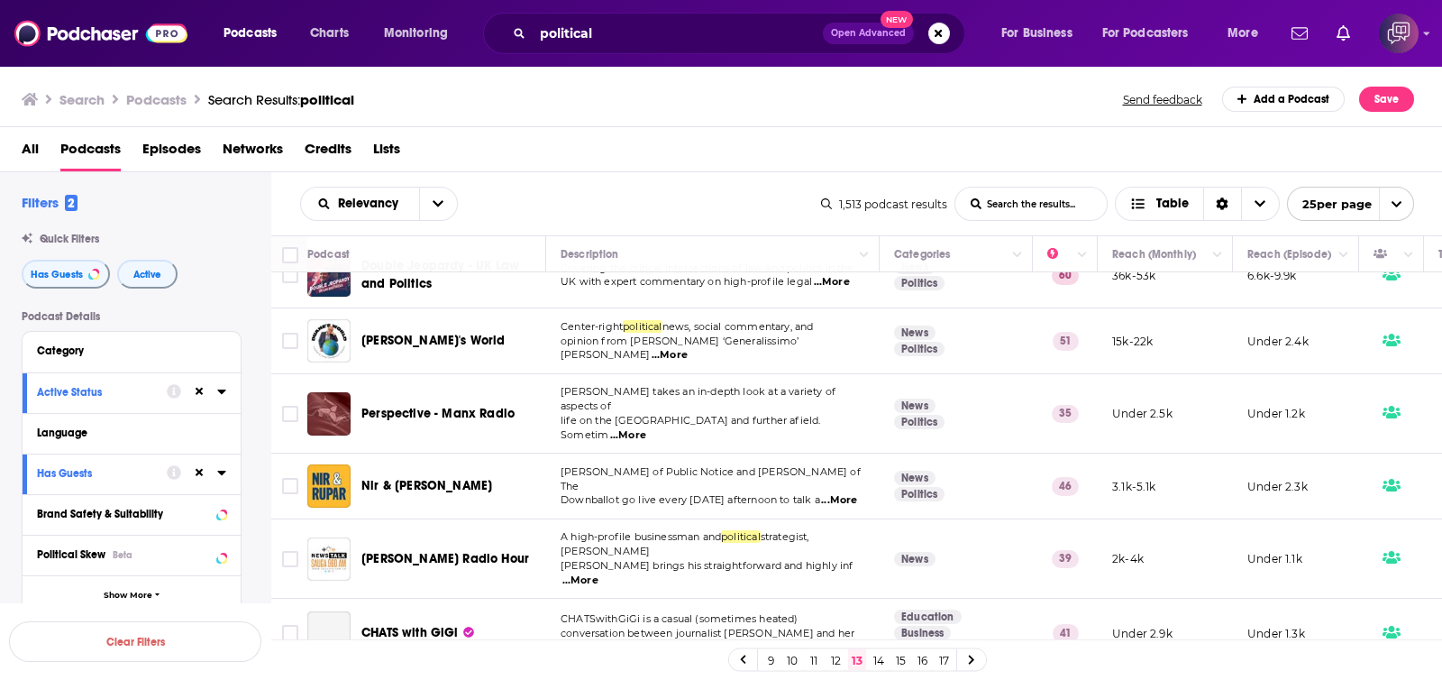
scroll to position [1014, 0]
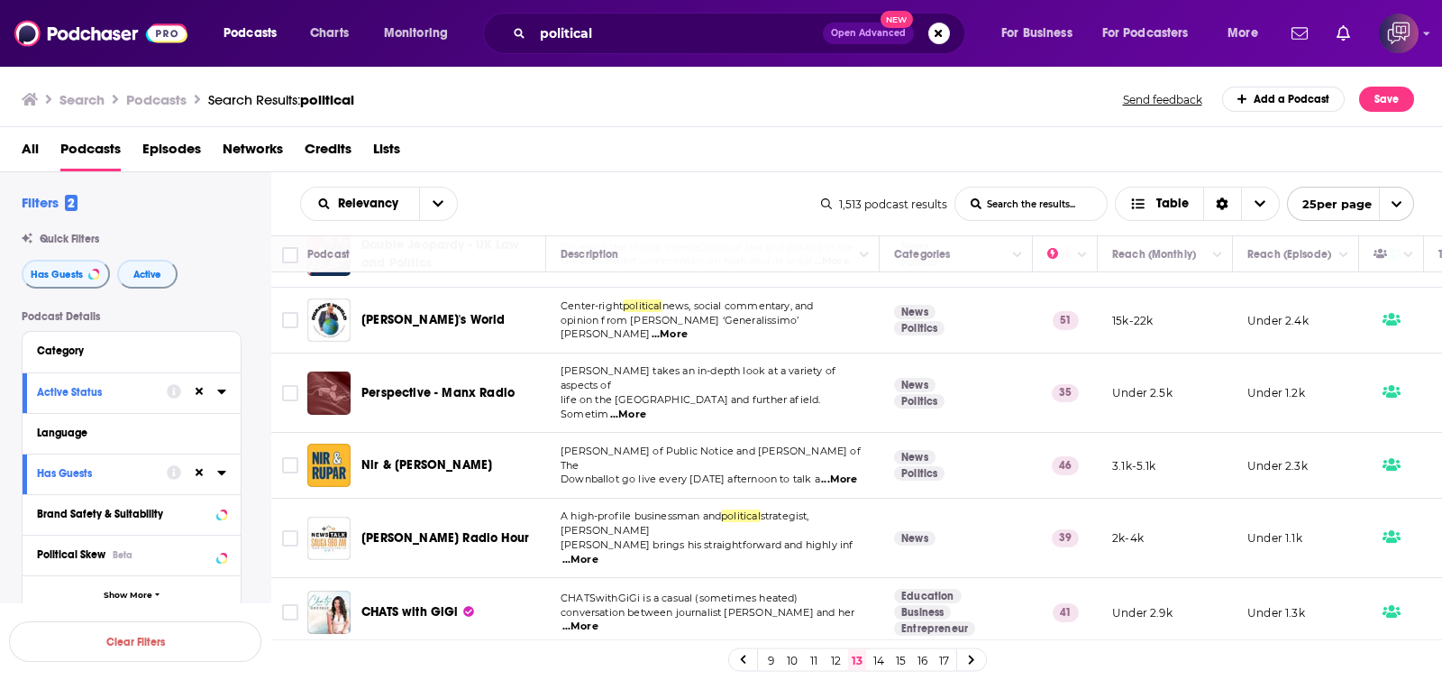
drag, startPoint x: 426, startPoint y: 315, endPoint x: 589, endPoint y: 218, distance: 188.8
click at [589, 218] on div "Relevancy List Search Input Search the results... Table" at bounding box center [560, 204] width 521 height 34
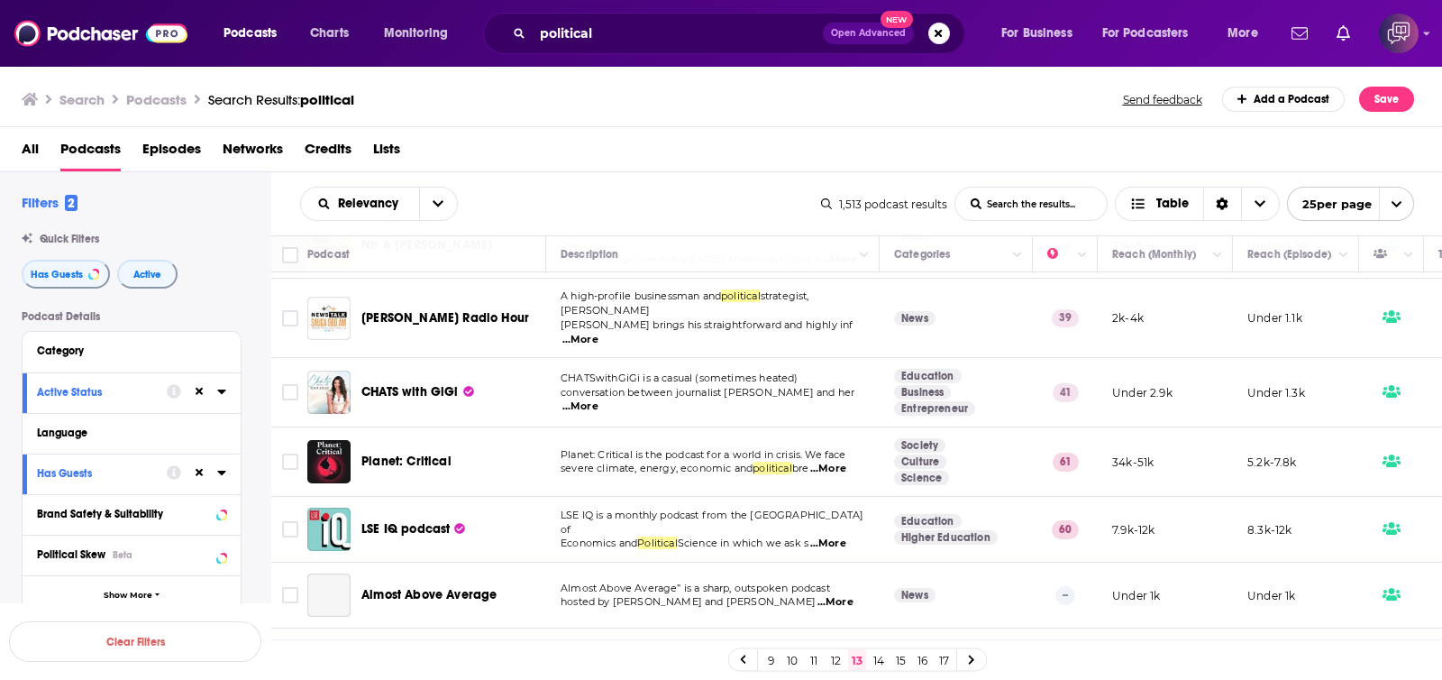
scroll to position [1240, 0]
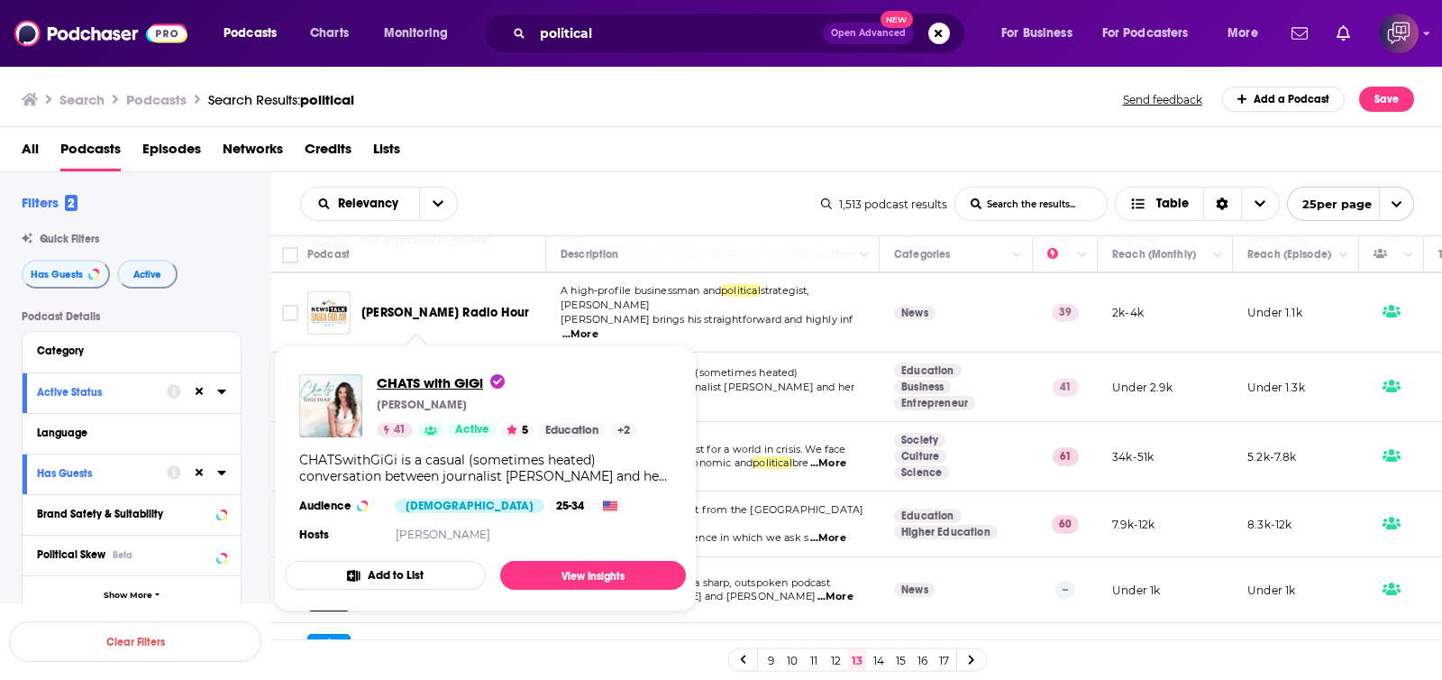
drag, startPoint x: 433, startPoint y: 353, endPoint x: 400, endPoint y: 376, distance: 39.5
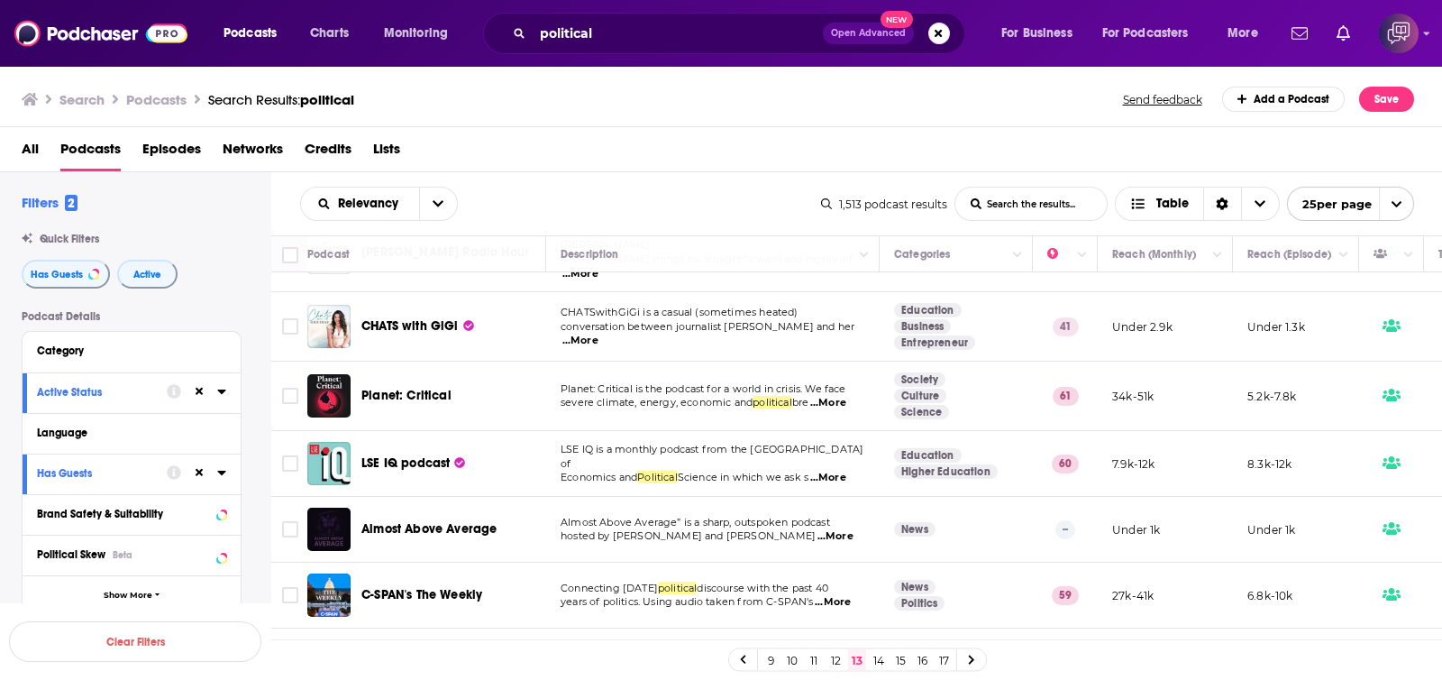
scroll to position [1332, 0]
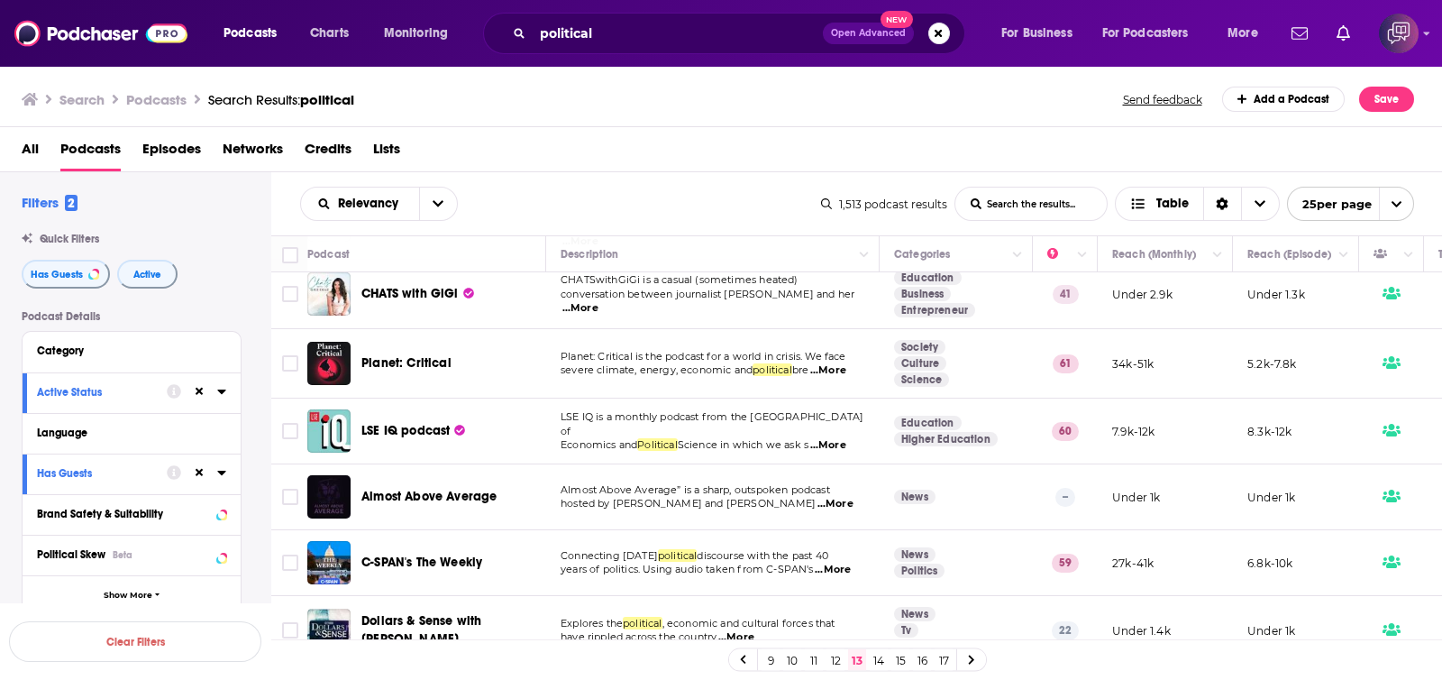
click at [882, 663] on link "14" at bounding box center [879, 660] width 18 height 22
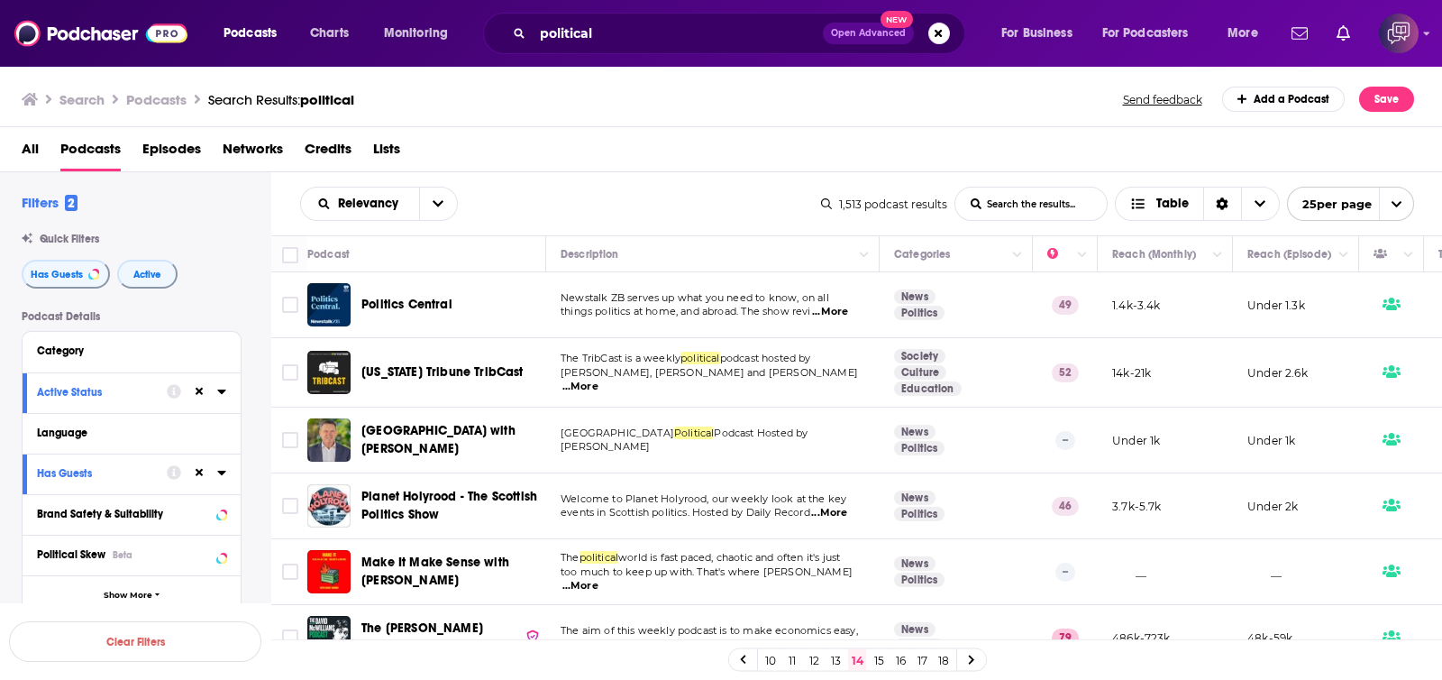
scroll to position [112, 0]
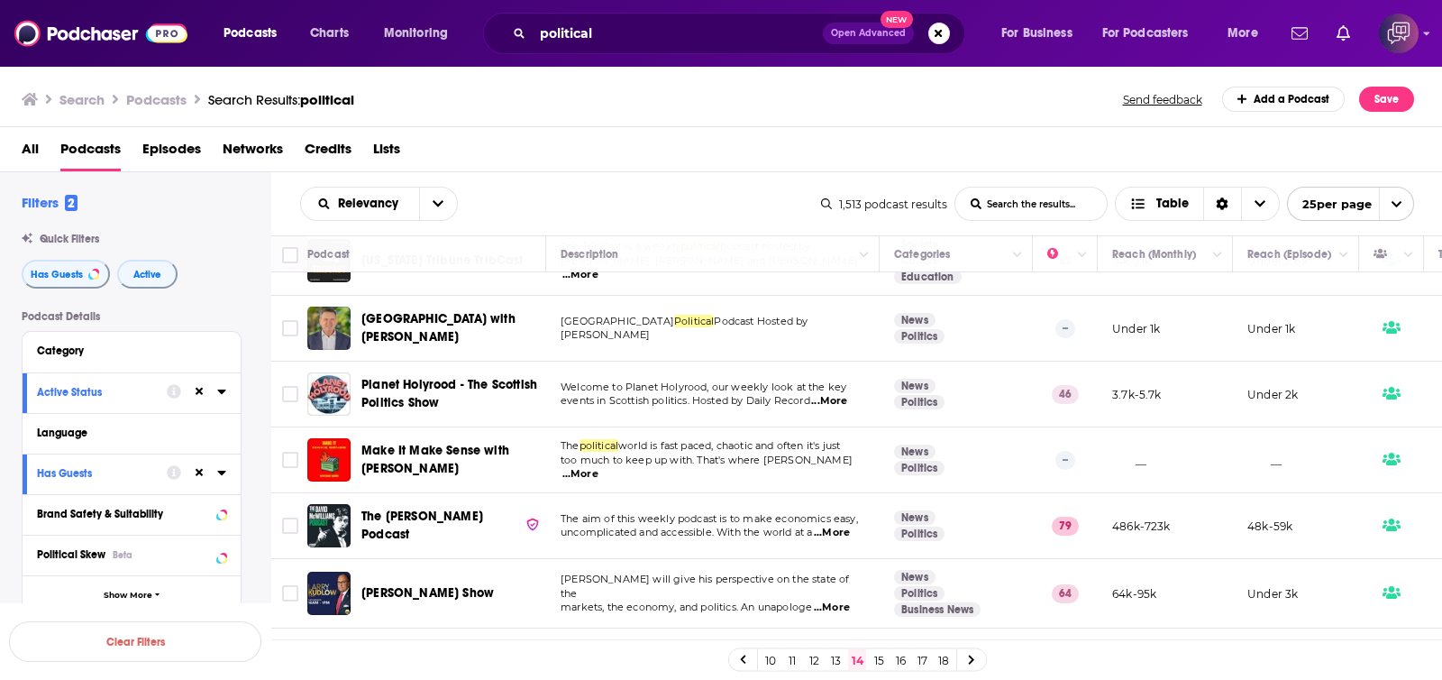
drag, startPoint x: 442, startPoint y: 318, endPoint x: 599, endPoint y: 177, distance: 211.3
click at [599, 177] on div "Relevancy List Search Input Search the results... Table 1,513 podcast results L…" at bounding box center [857, 203] width 1172 height 63
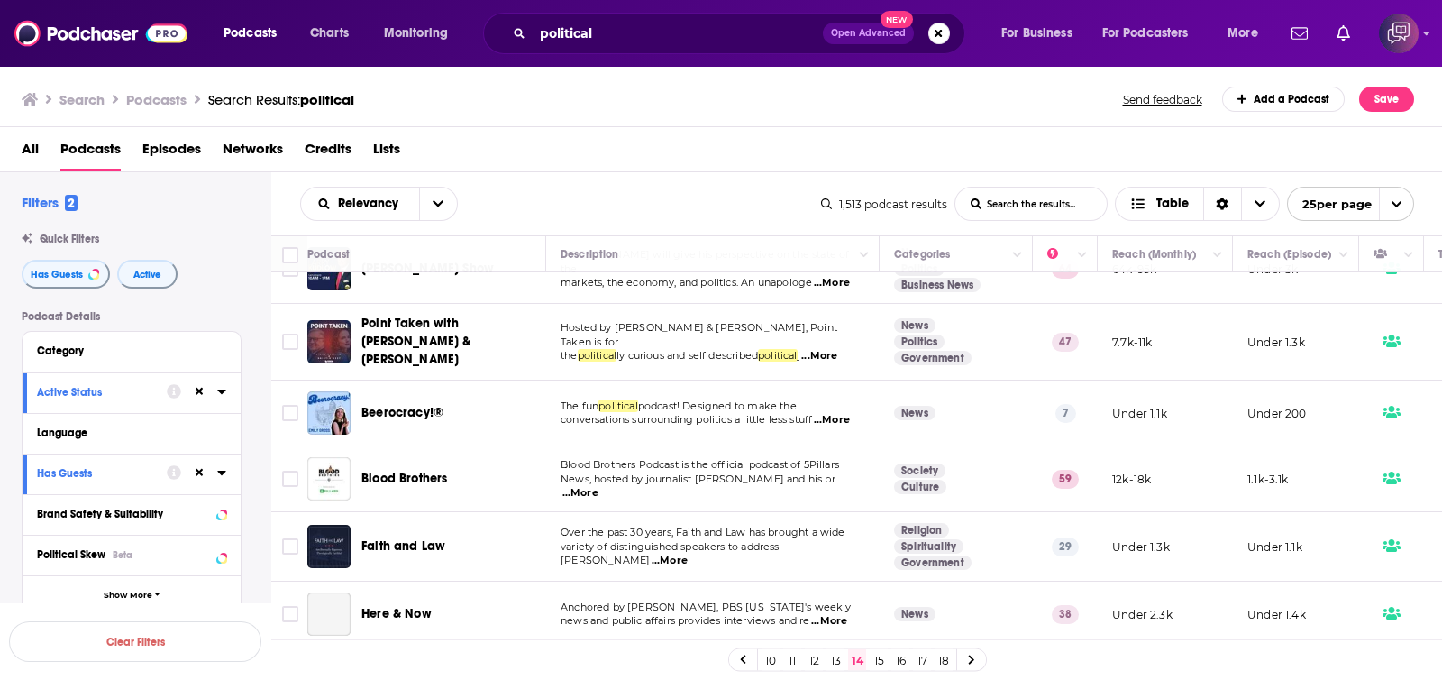
scroll to position [450, 0]
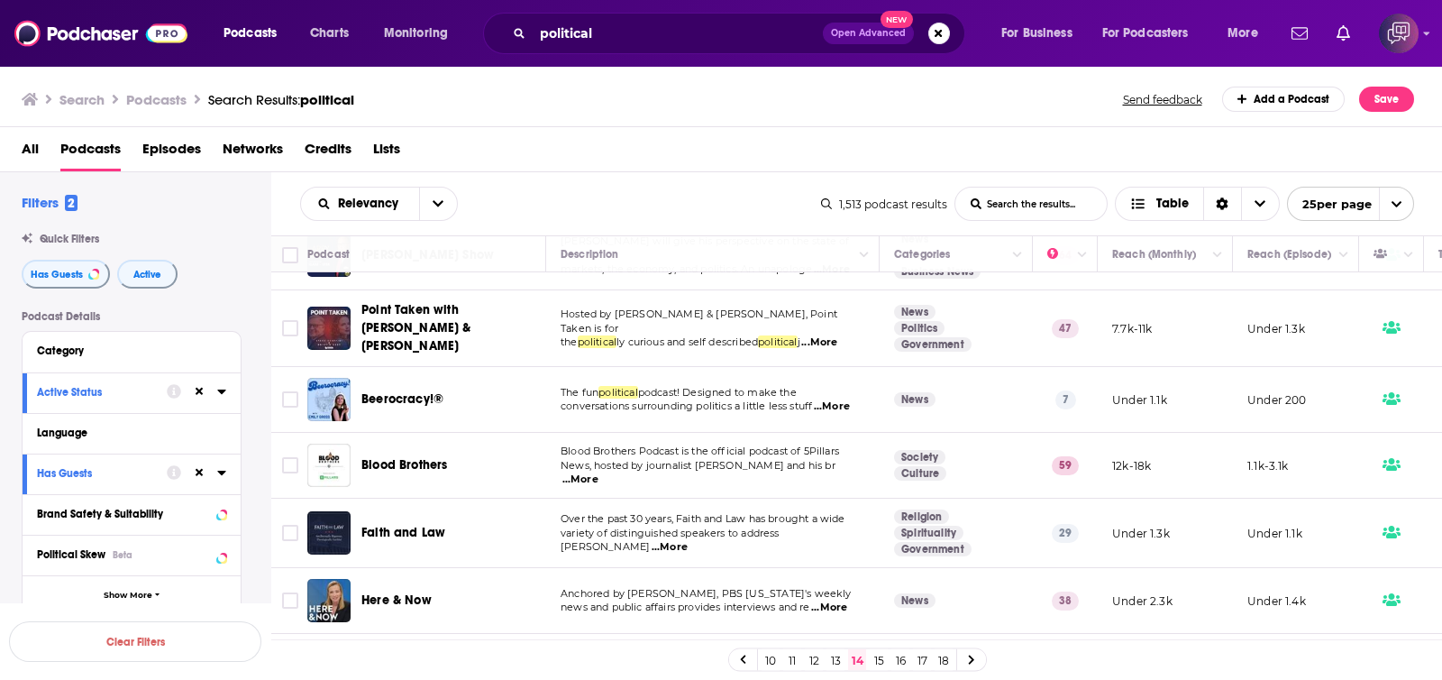
click at [635, 657] on div "10 11 12 13 14 15 16 17 18" at bounding box center [857, 659] width 1172 height 41
drag, startPoint x: 407, startPoint y: 379, endPoint x: 379, endPoint y: 383, distance: 29.2
click at [878, 666] on link "15" at bounding box center [879, 660] width 18 height 22
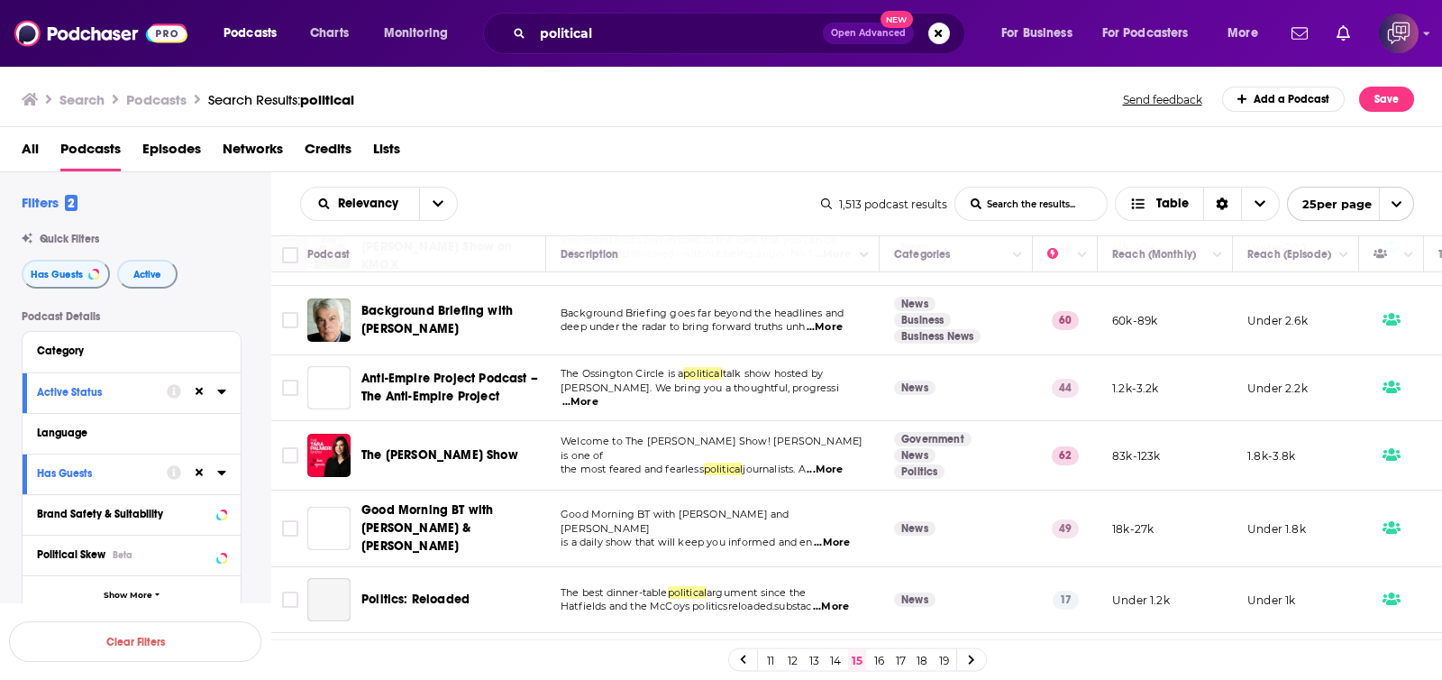
scroll to position [1321, 0]
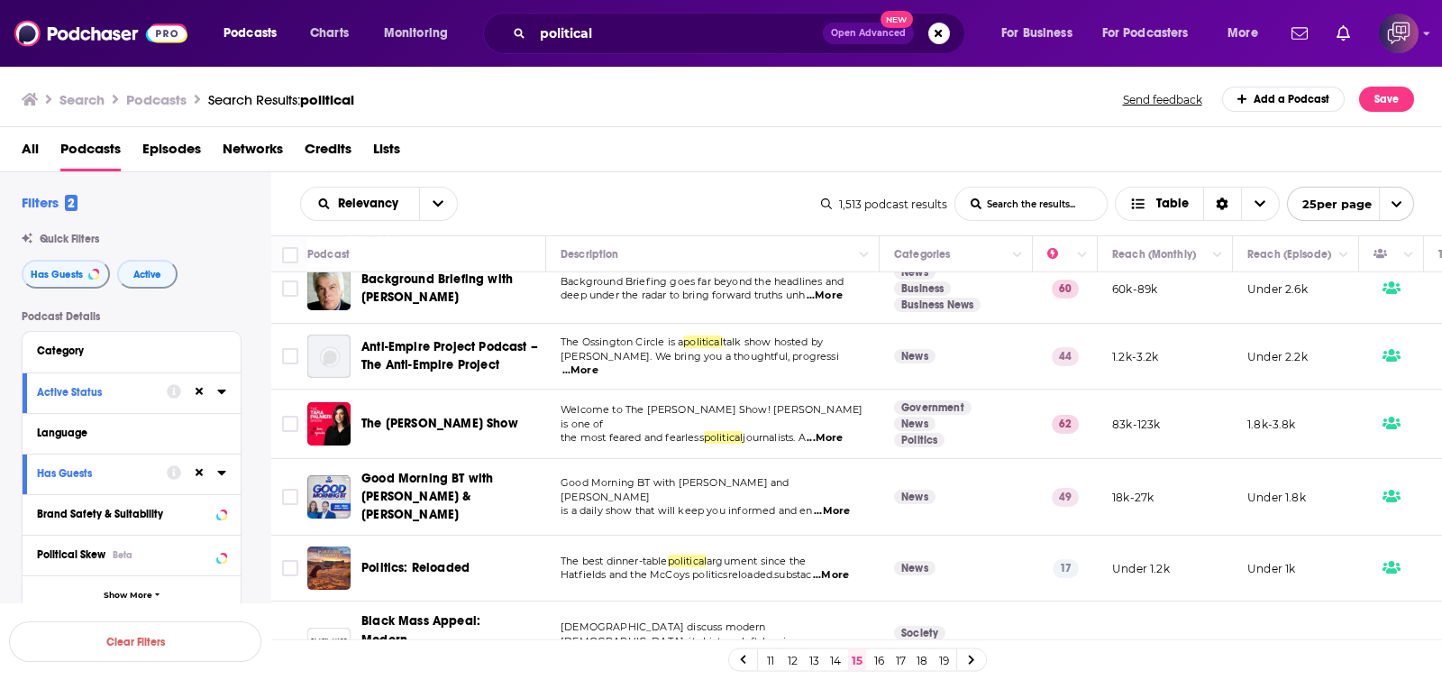
click at [879, 651] on link "16" at bounding box center [879, 660] width 18 height 22
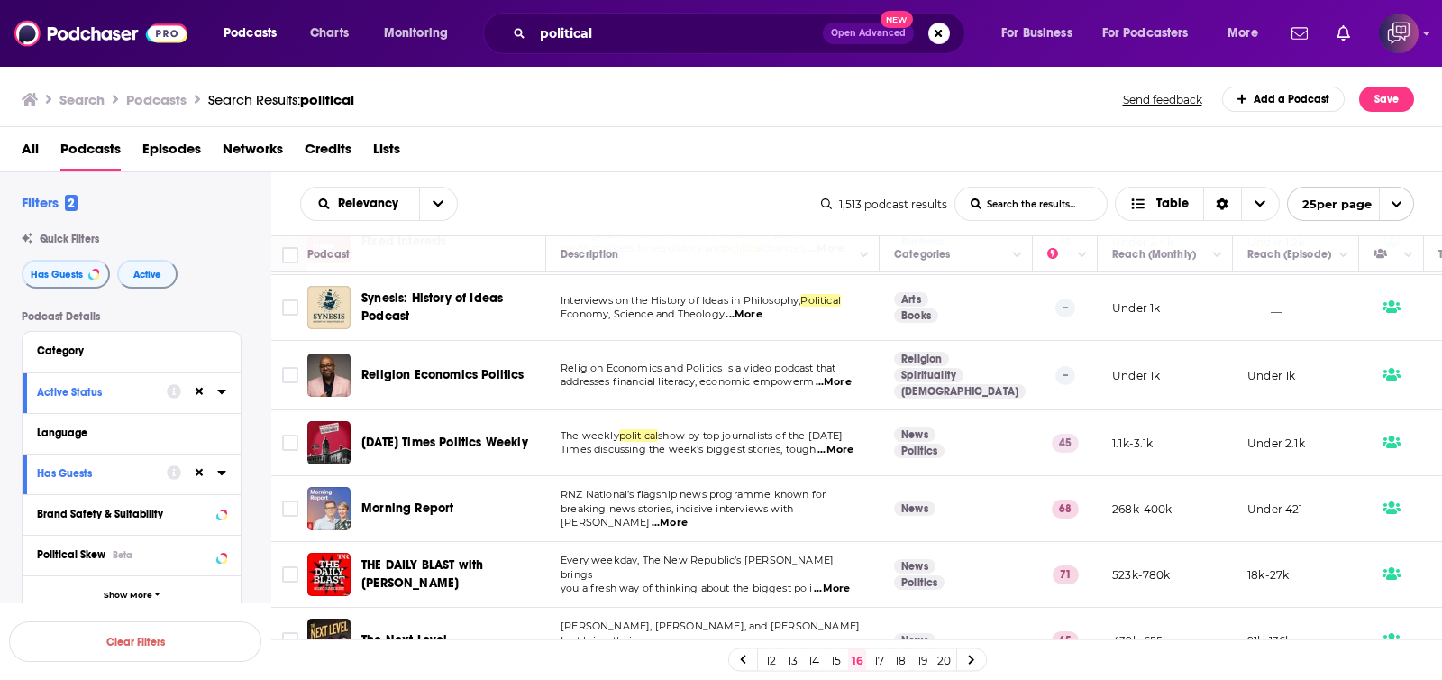
scroll to position [788, 0]
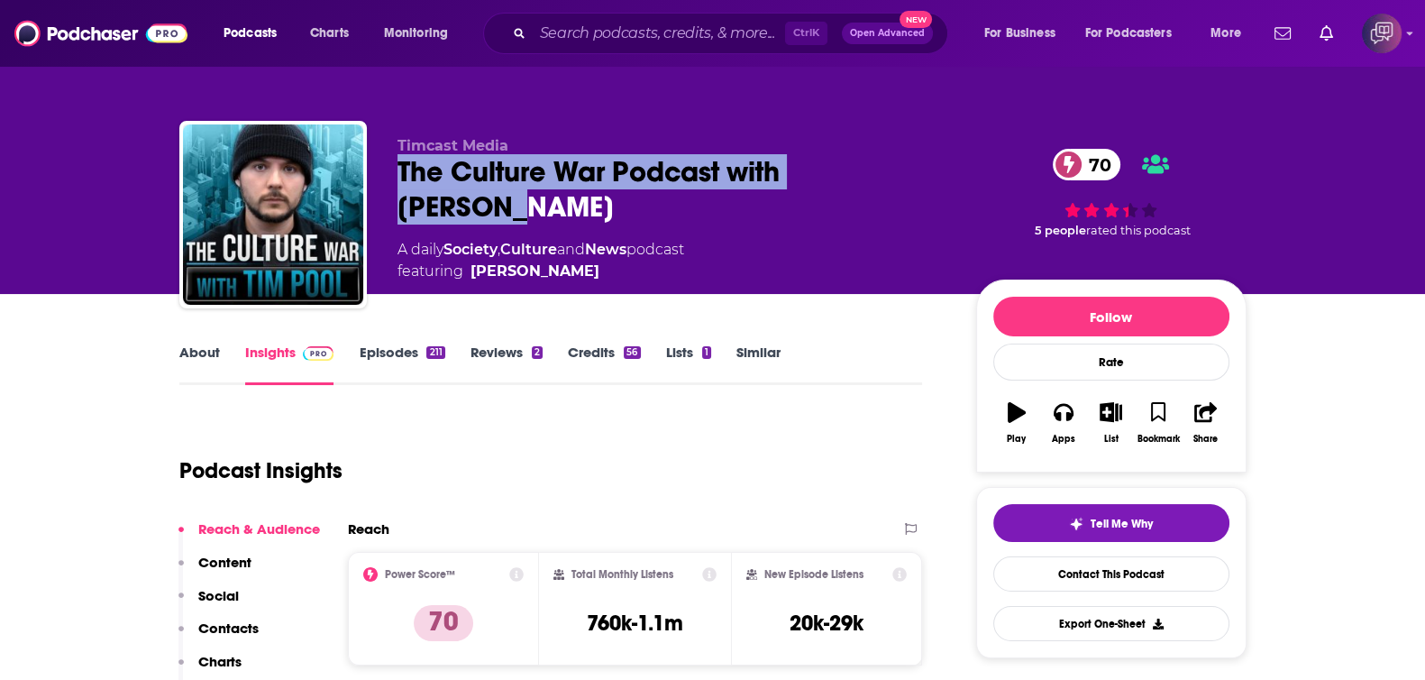
drag, startPoint x: 392, startPoint y: 179, endPoint x: 909, endPoint y: 169, distance: 516.6
click at [909, 169] on div "Timcast Media The Culture War Podcast with [PERSON_NAME] 70 A daily Society , C…" at bounding box center [712, 218] width 1067 height 195
copy h2 "The Culture War Podcast with [PERSON_NAME]"
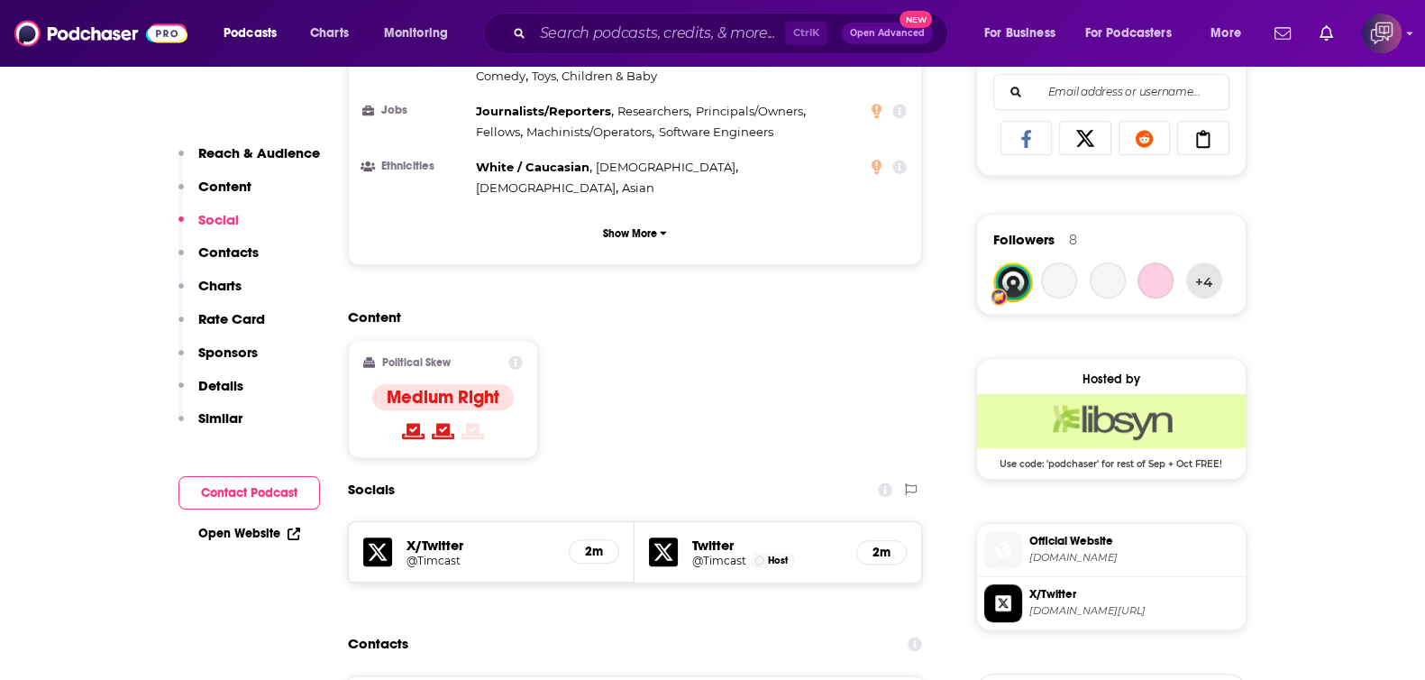
scroll to position [1240, 0]
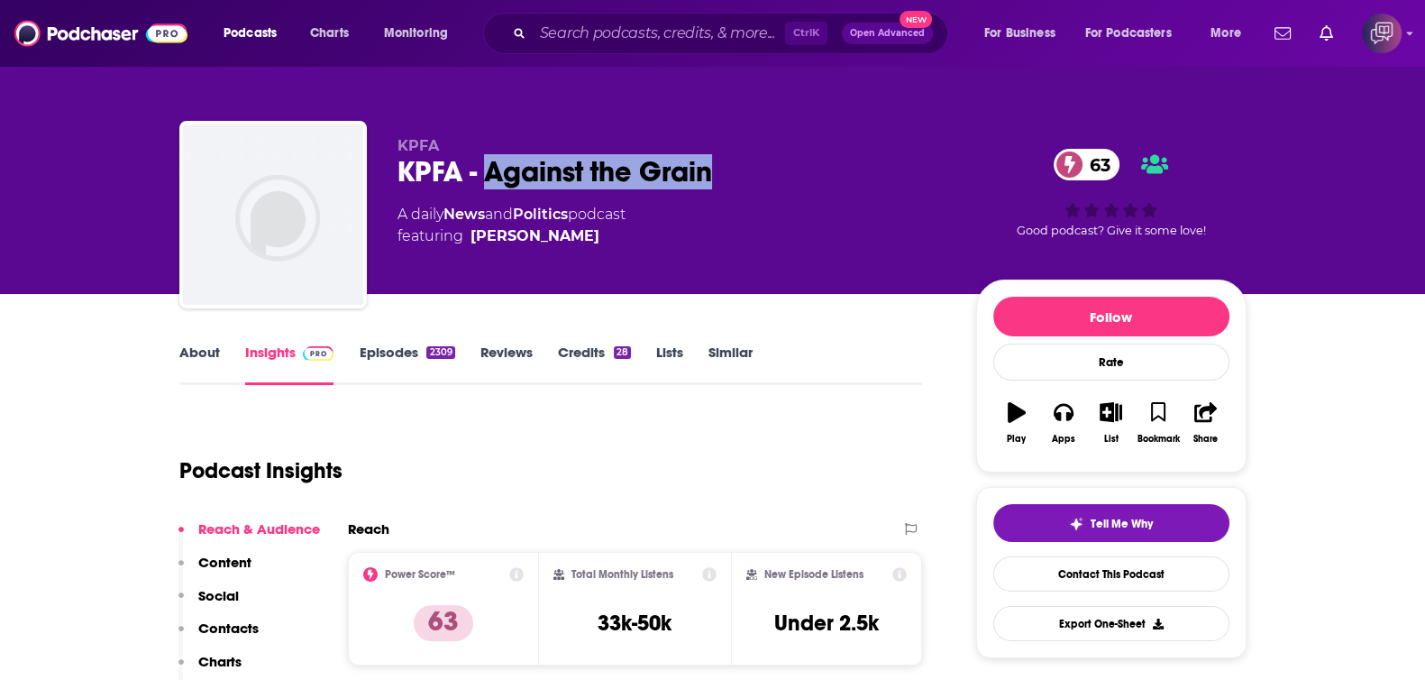
drag, startPoint x: 483, startPoint y: 164, endPoint x: 822, endPoint y: 162, distance: 339.0
click at [822, 162] on div "KPFA - Against the Grain 63" at bounding box center [673, 171] width 550 height 35
copy h2 "Against the Grain"
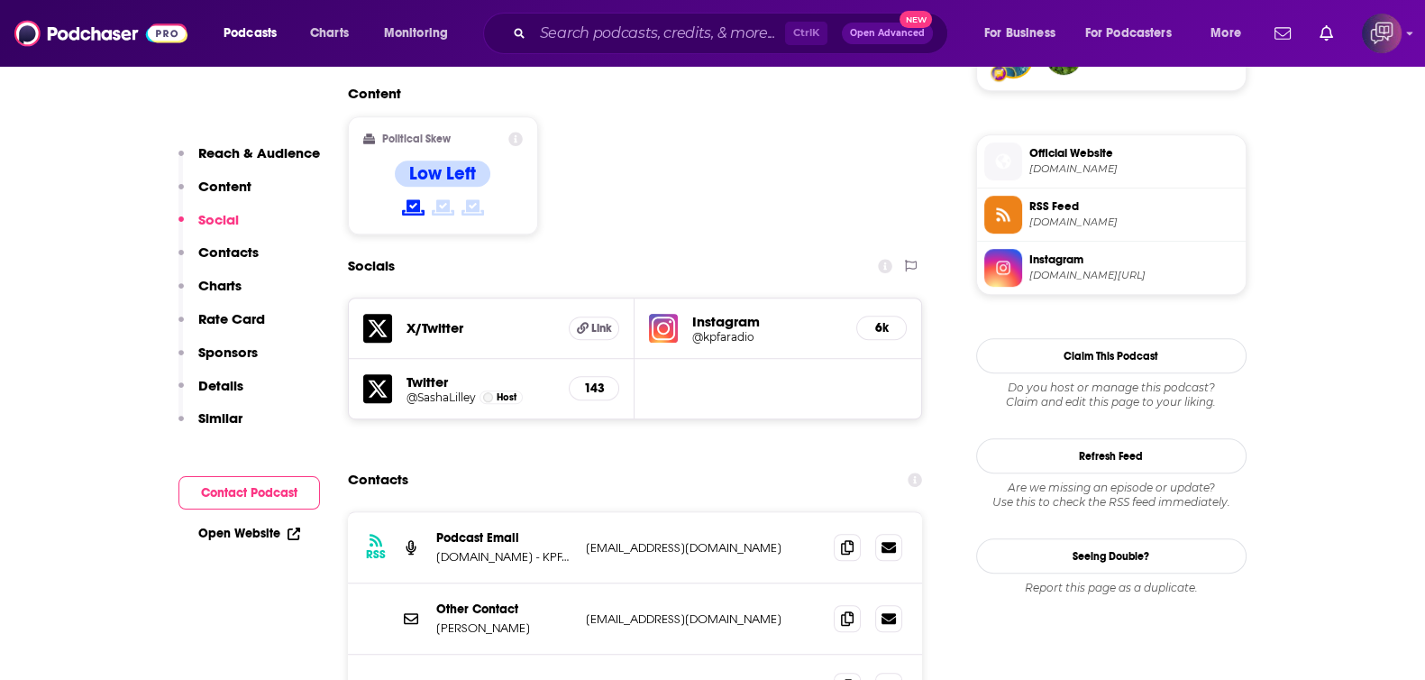
scroll to position [1240, 0]
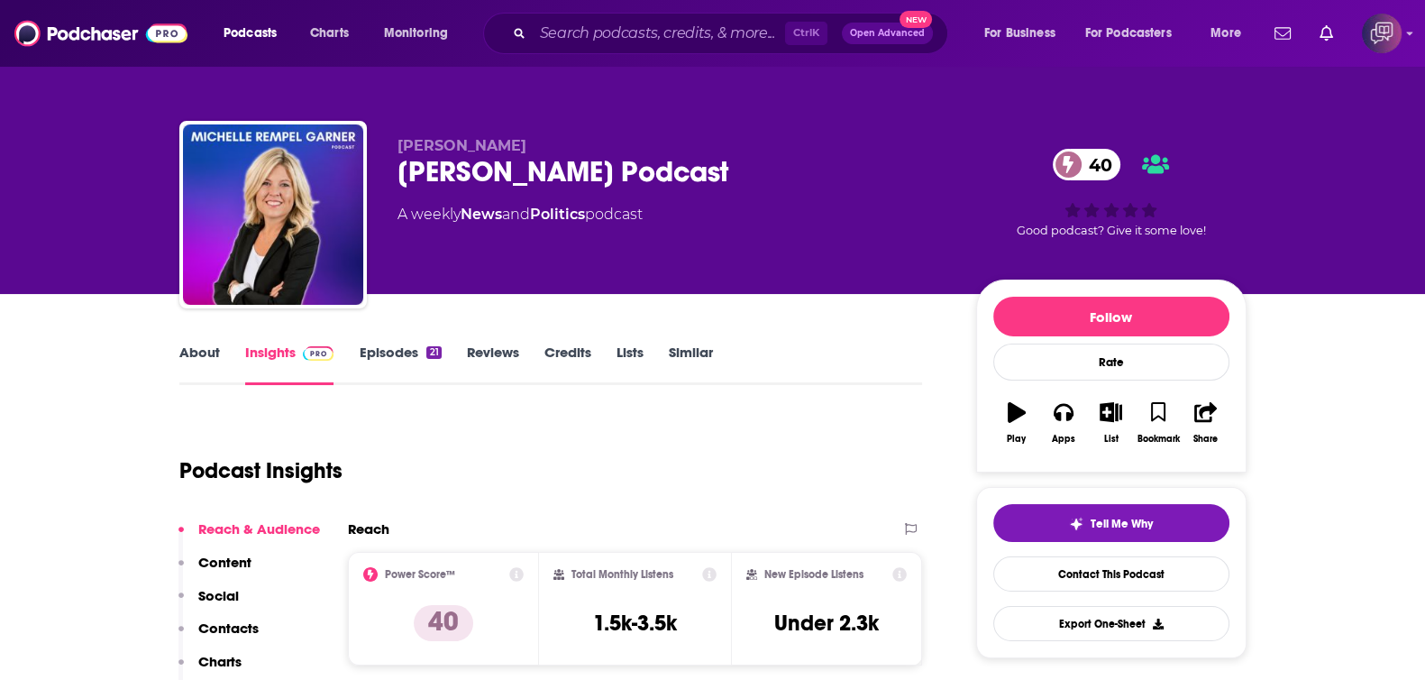
drag, startPoint x: 637, startPoint y: 172, endPoint x: 883, endPoint y: 182, distance: 246.3
click at [883, 182] on div "[PERSON_NAME] [PERSON_NAME] Podcast 40 A weekly News and Politics podcast 40 Go…" at bounding box center [712, 218] width 1067 height 195
copy h2 "[PERSON_NAME] Podcast"
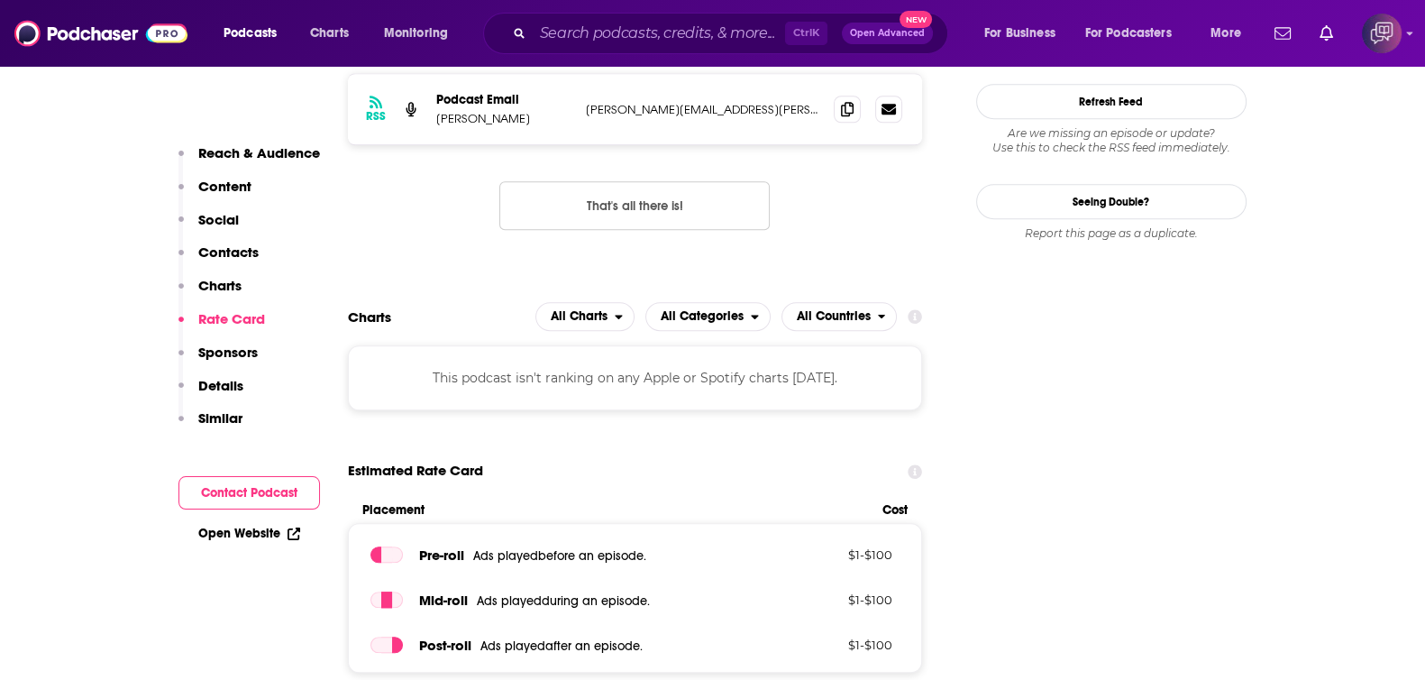
scroll to position [1689, 0]
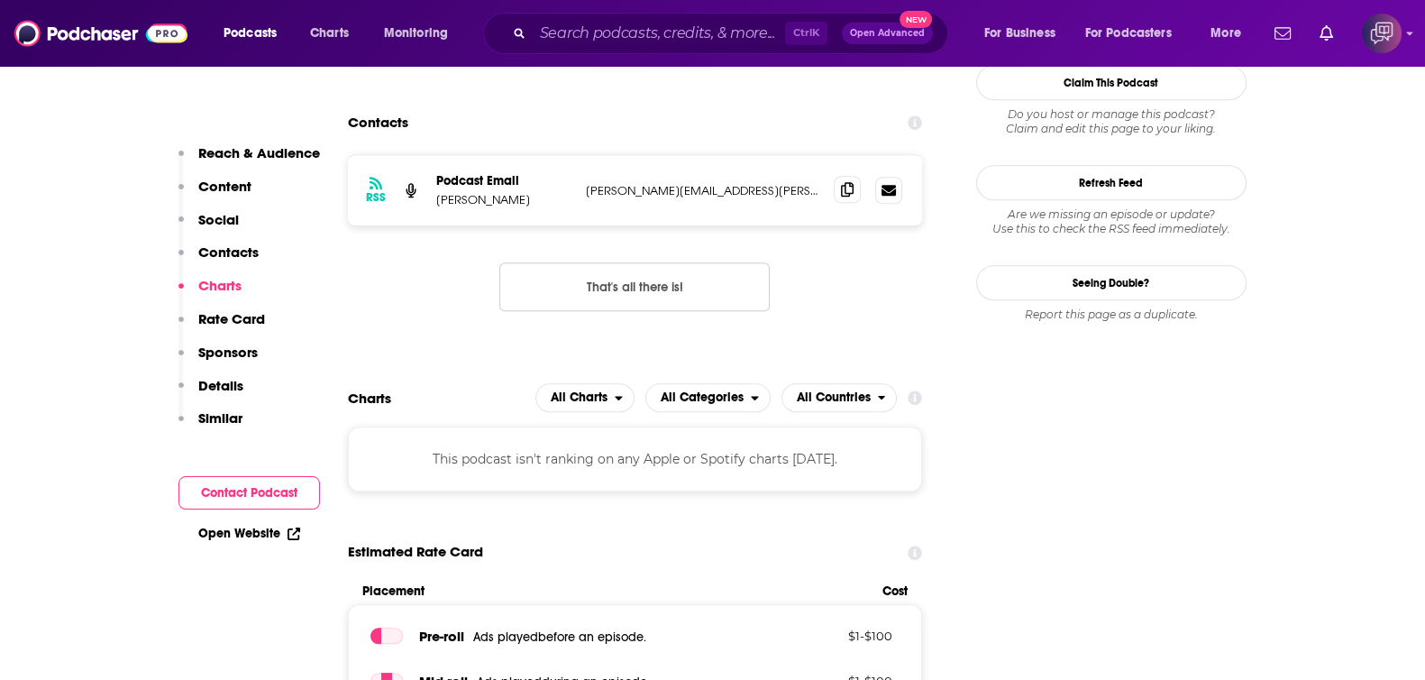
click at [850, 182] on icon at bounding box center [847, 189] width 13 height 14
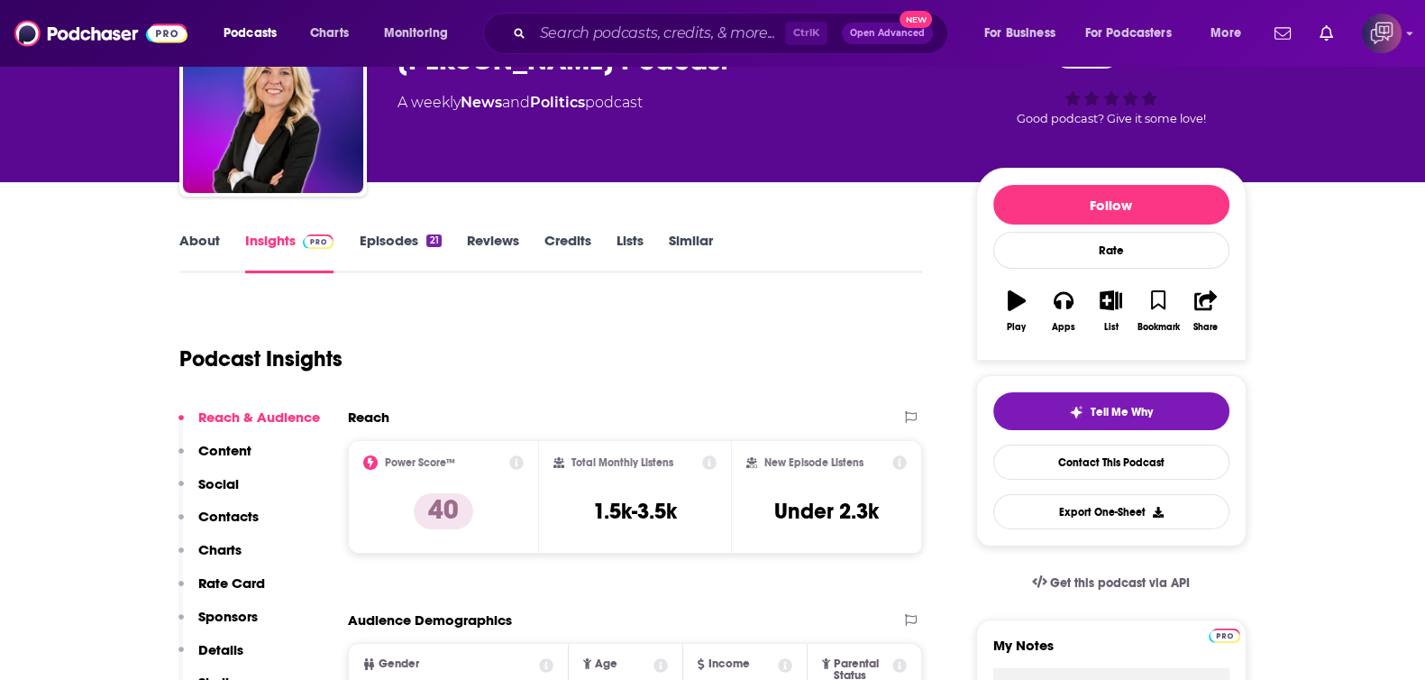
scroll to position [0, 0]
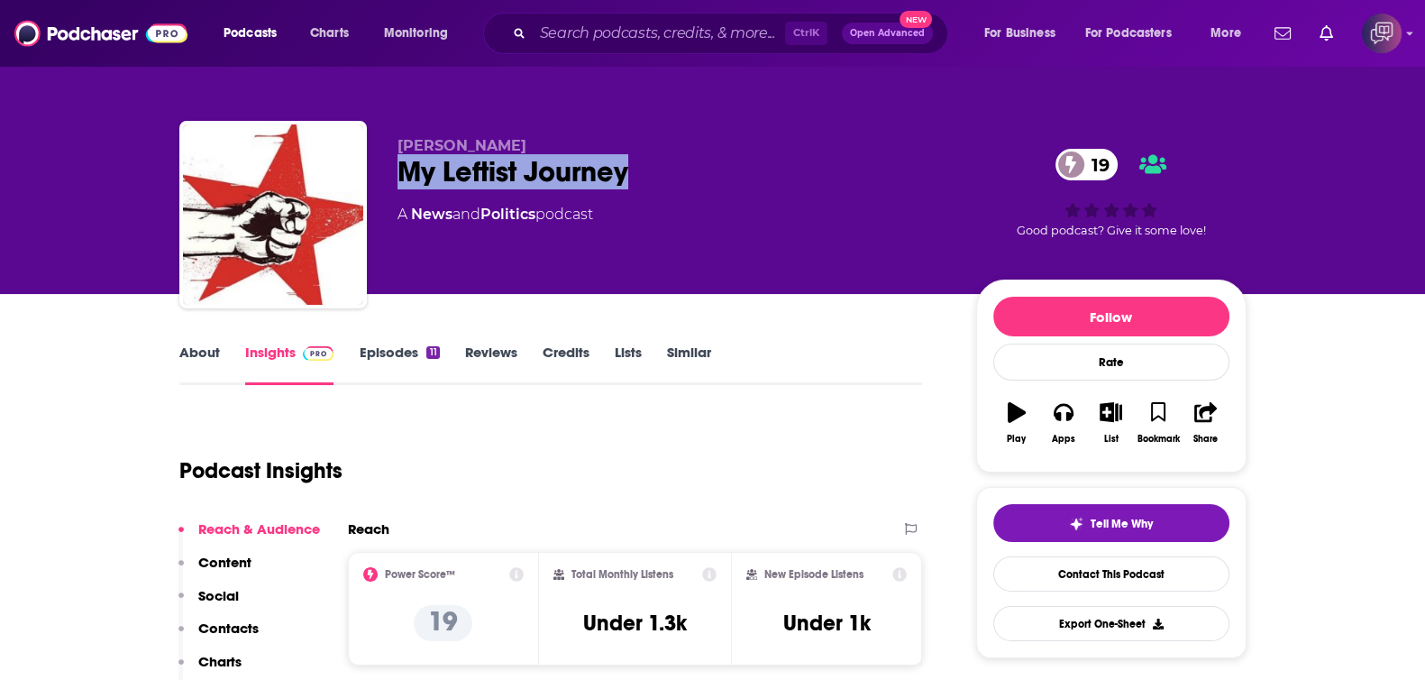
drag, startPoint x: 561, startPoint y: 169, endPoint x: 673, endPoint y: 174, distance: 111.9
click at [673, 174] on div "[PERSON_NAME] My Leftist Journey 19 A News and Politics podcast 19 Good podcast…" at bounding box center [712, 218] width 1067 height 195
copy h2 "My Leftist Journey"
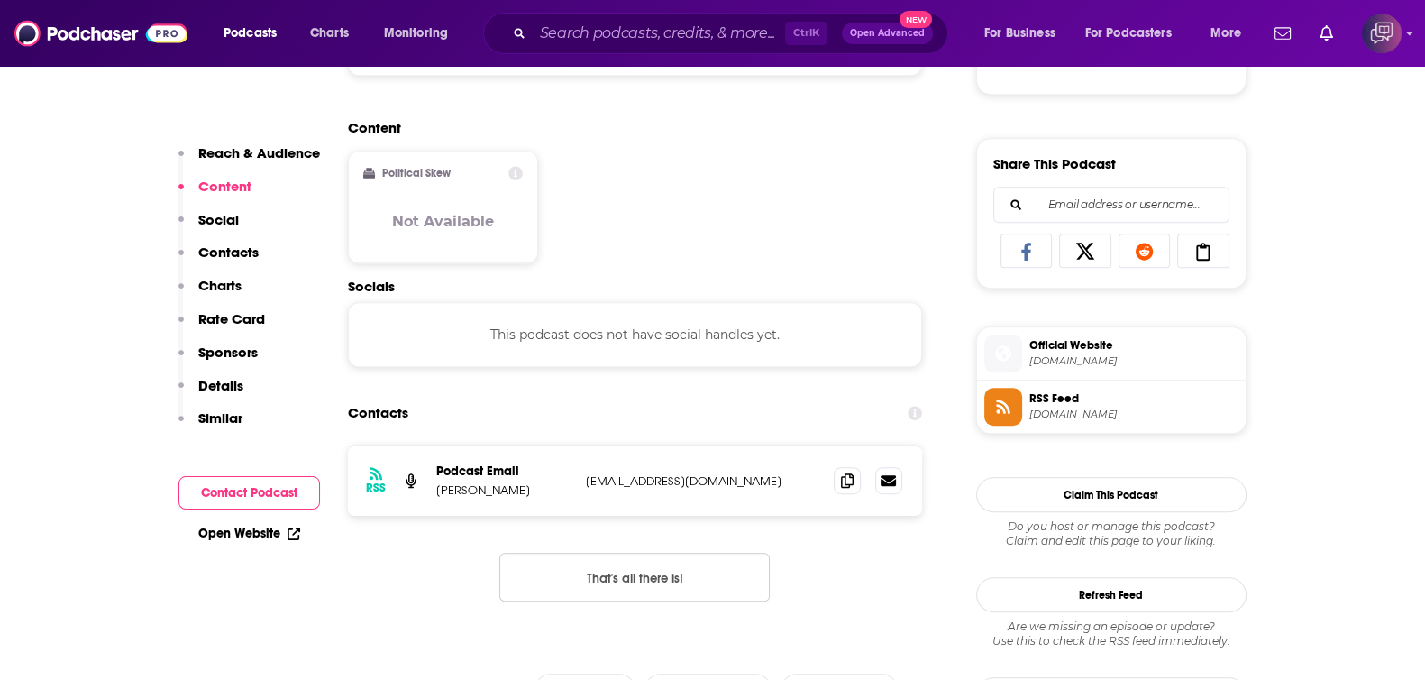
scroll to position [1240, 0]
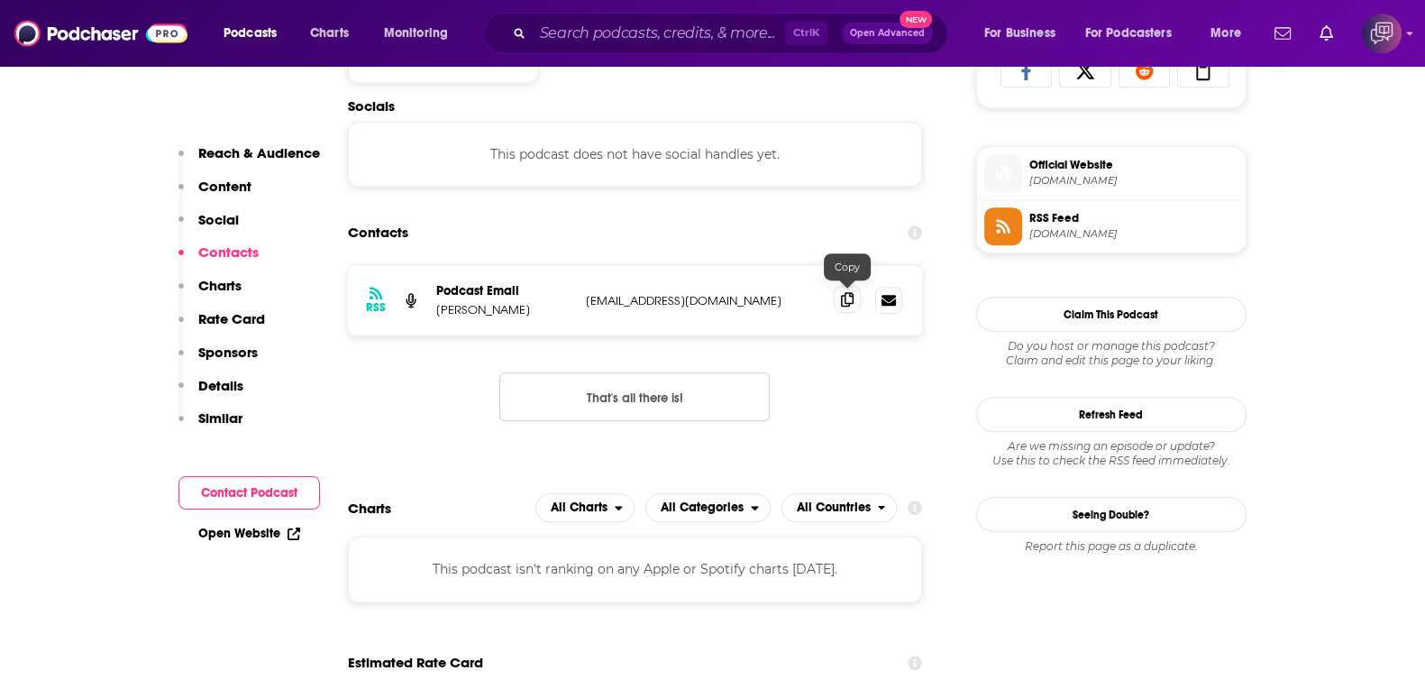
click at [850, 303] on icon at bounding box center [847, 299] width 13 height 14
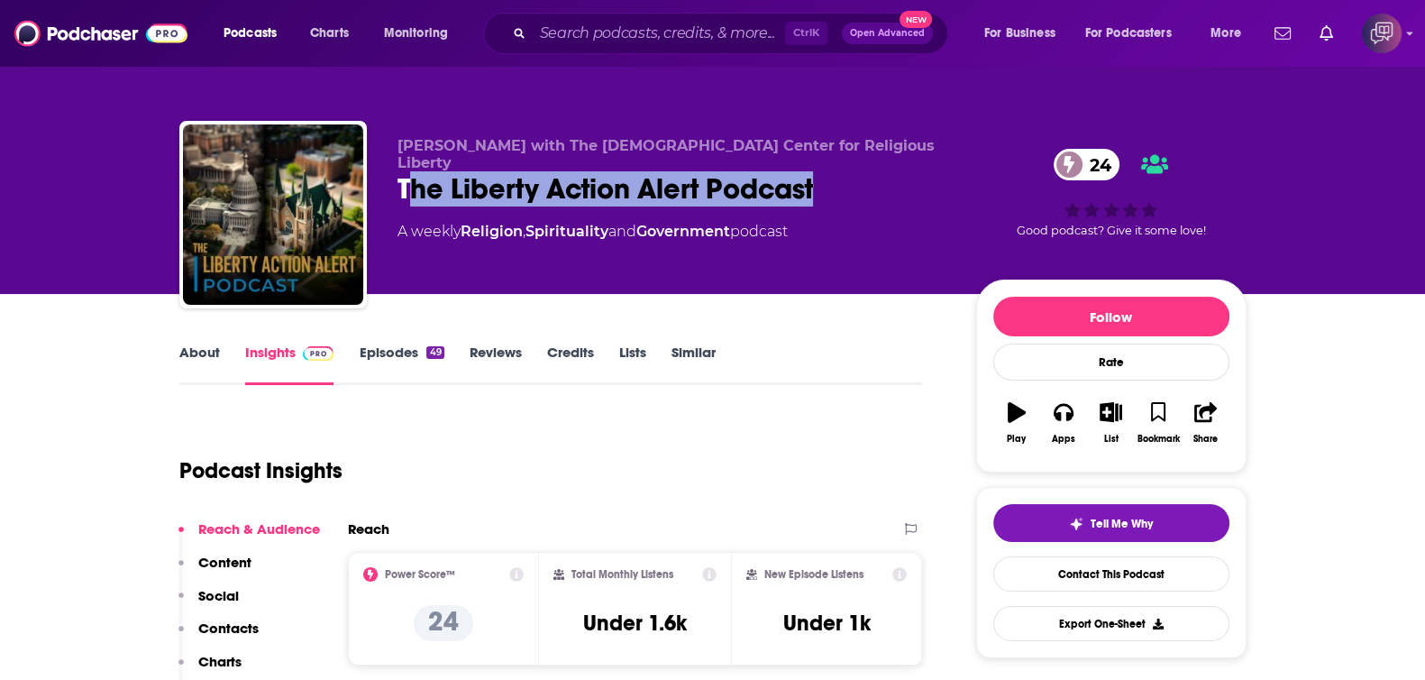
drag, startPoint x: 410, startPoint y: 161, endPoint x: 850, endPoint y: 169, distance: 440.0
click at [850, 171] on div "The Liberty Action Alert Podcast 24" at bounding box center [673, 188] width 550 height 35
drag, startPoint x: 873, startPoint y: 166, endPoint x: 398, endPoint y: 179, distance: 475.3
click at [398, 179] on div "The Liberty Action Alert Podcast 24" at bounding box center [673, 188] width 550 height 35
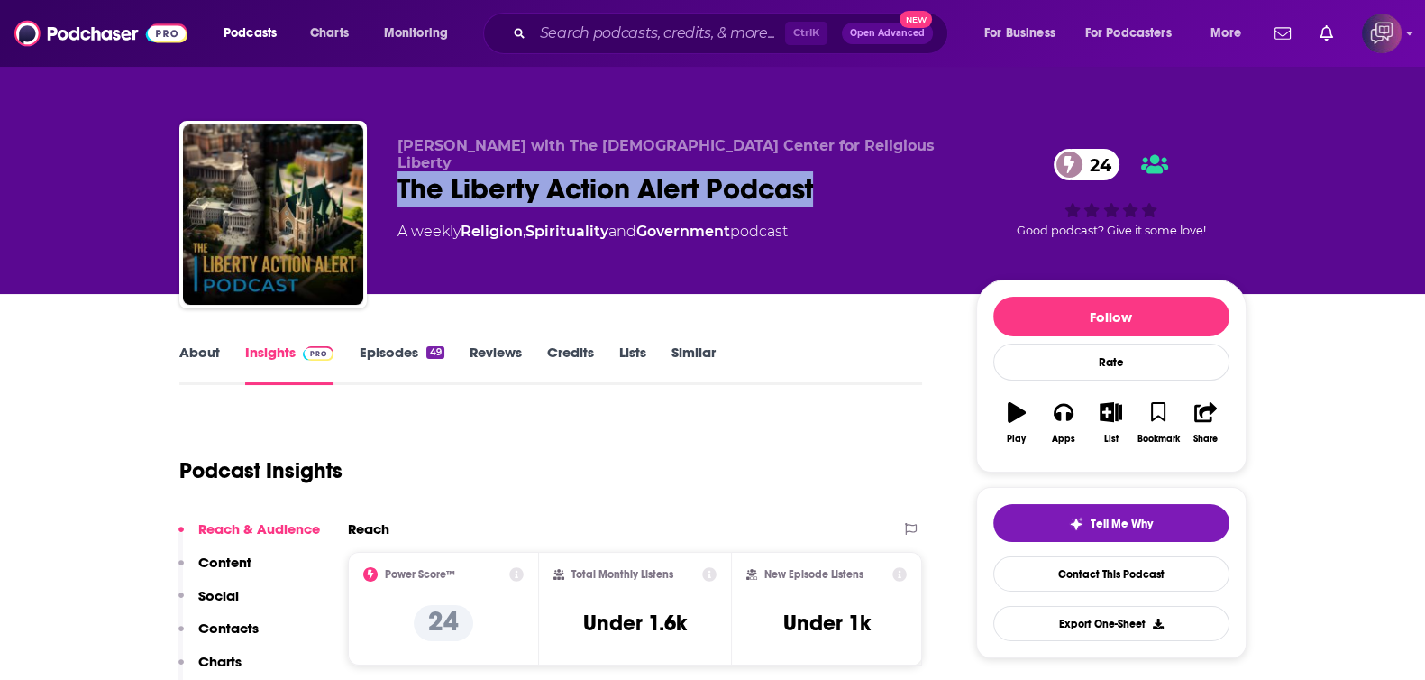
copy h2 "The Liberty Action Alert Podcast"
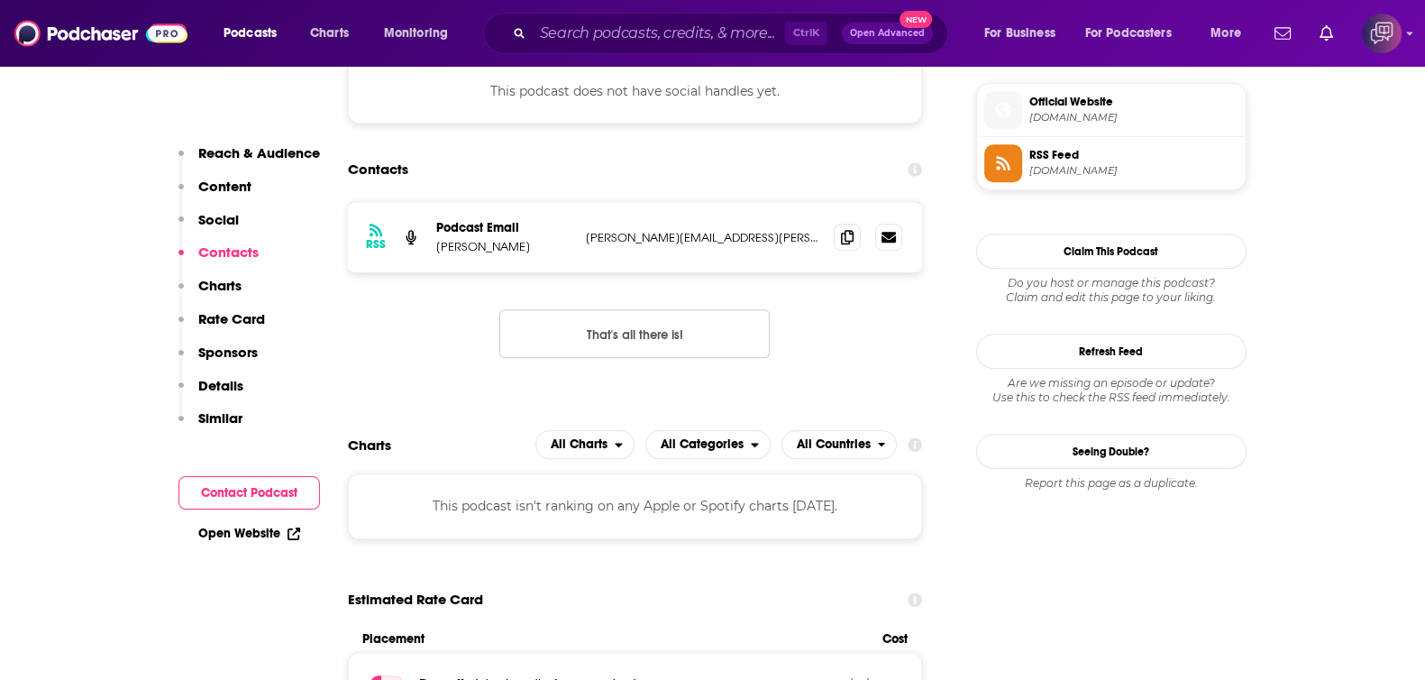
scroll to position [1352, 0]
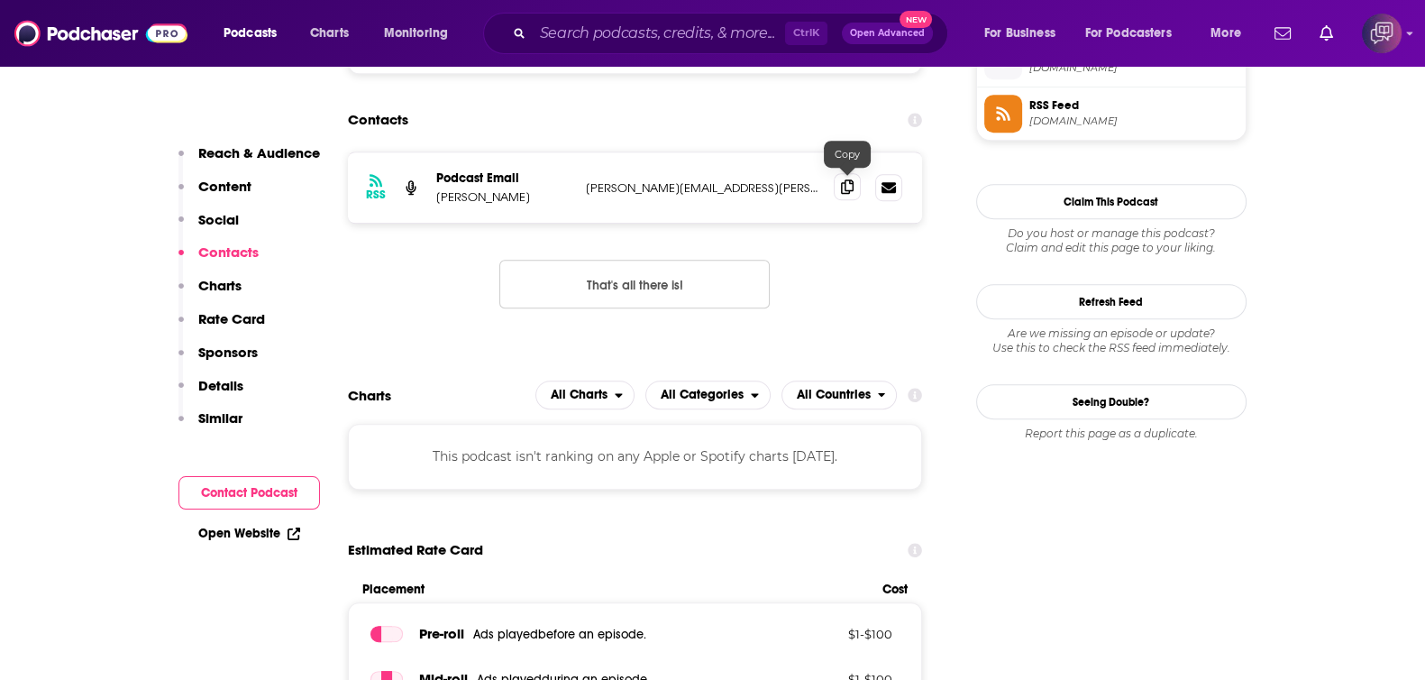
click at [843, 196] on span at bounding box center [847, 186] width 27 height 27
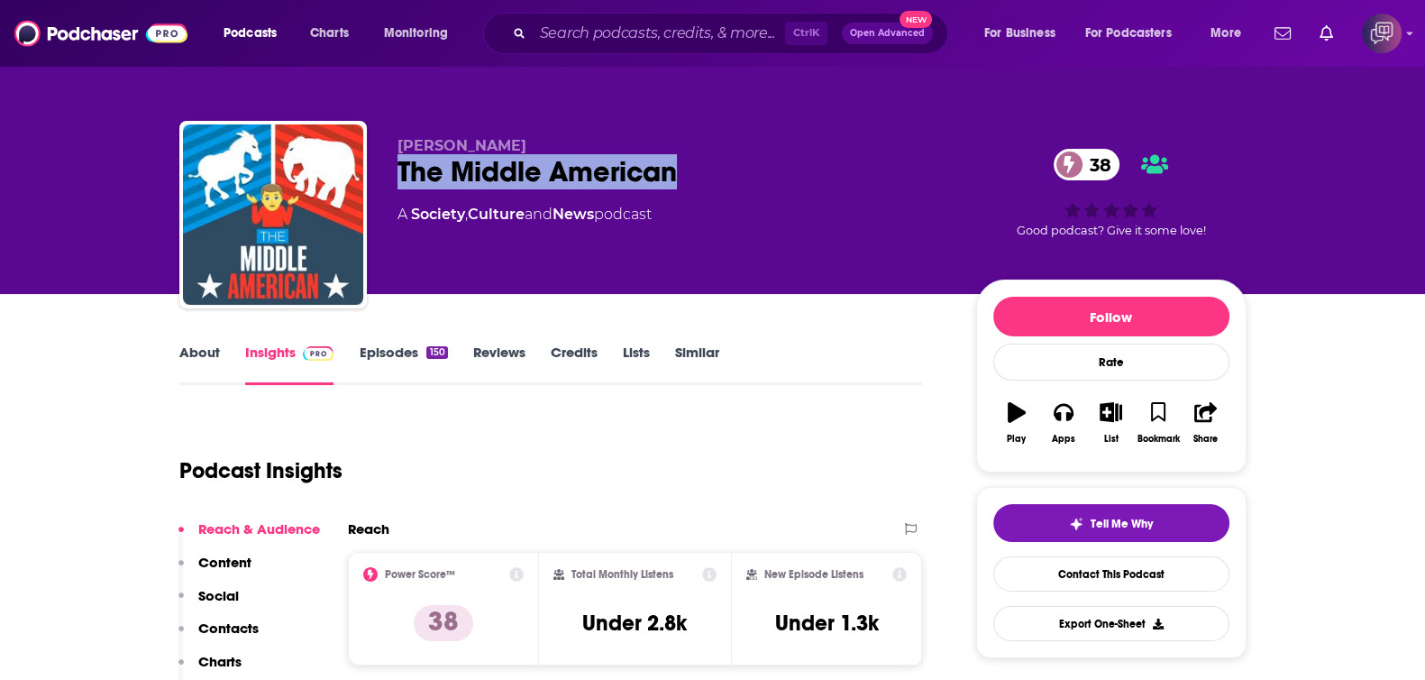
drag, startPoint x: 391, startPoint y: 171, endPoint x: 720, endPoint y: 159, distance: 329.3
click at [720, 159] on div "[PERSON_NAME] The Middle American 38 A Society , Culture and News podcast 38 Go…" at bounding box center [712, 218] width 1067 height 195
copy h2 "The Middle American"
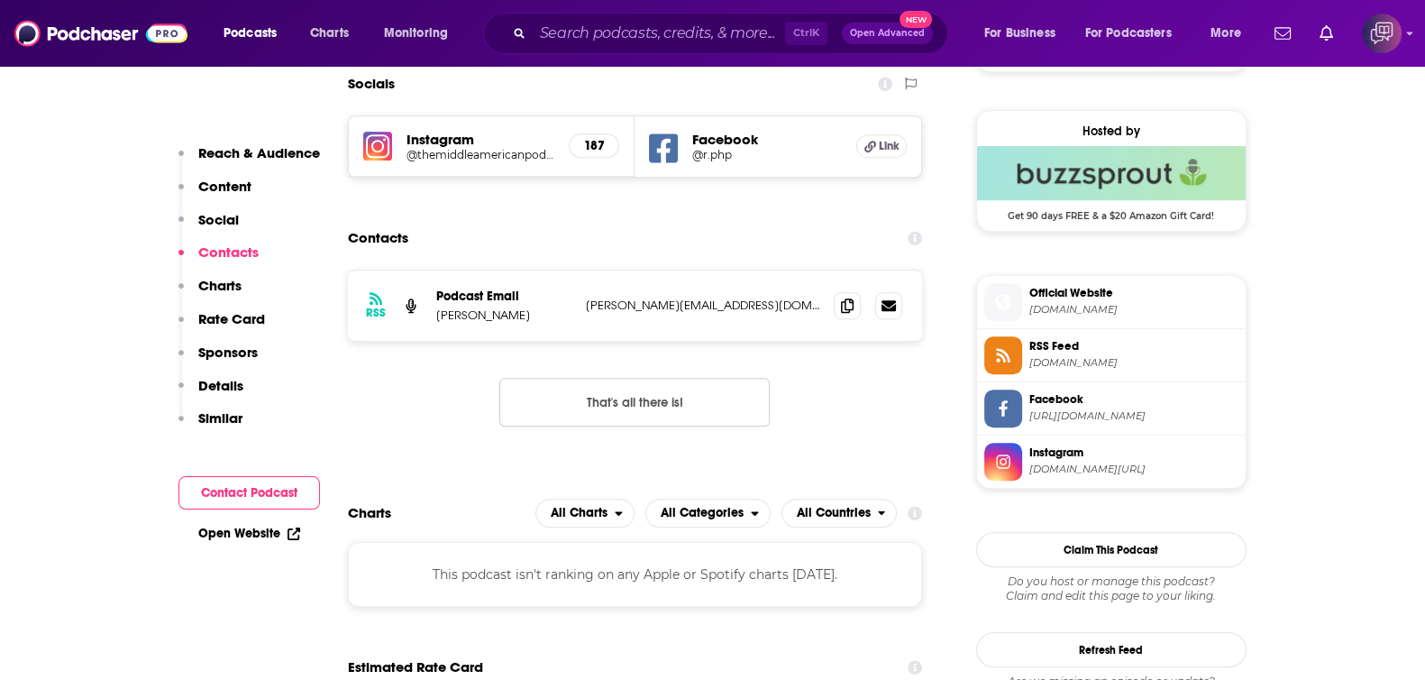
scroll to position [1352, 0]
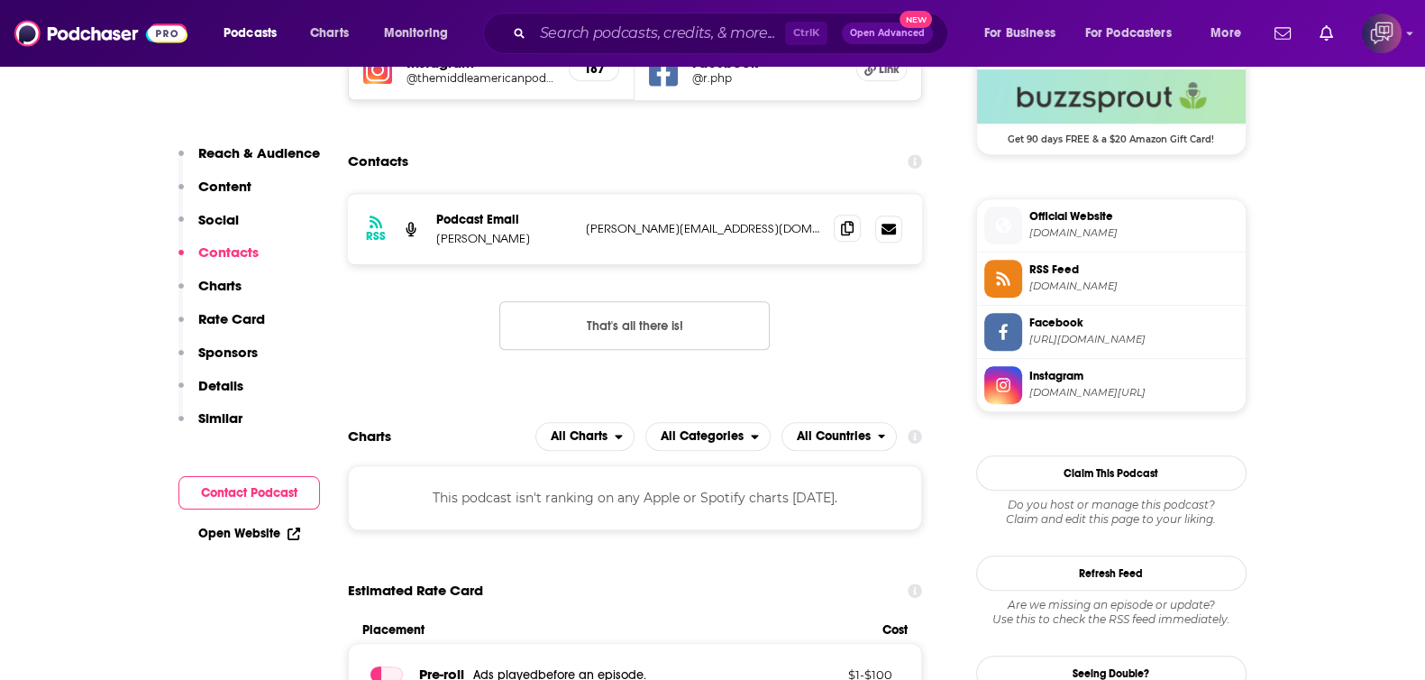
click at [851, 222] on icon at bounding box center [847, 228] width 13 height 14
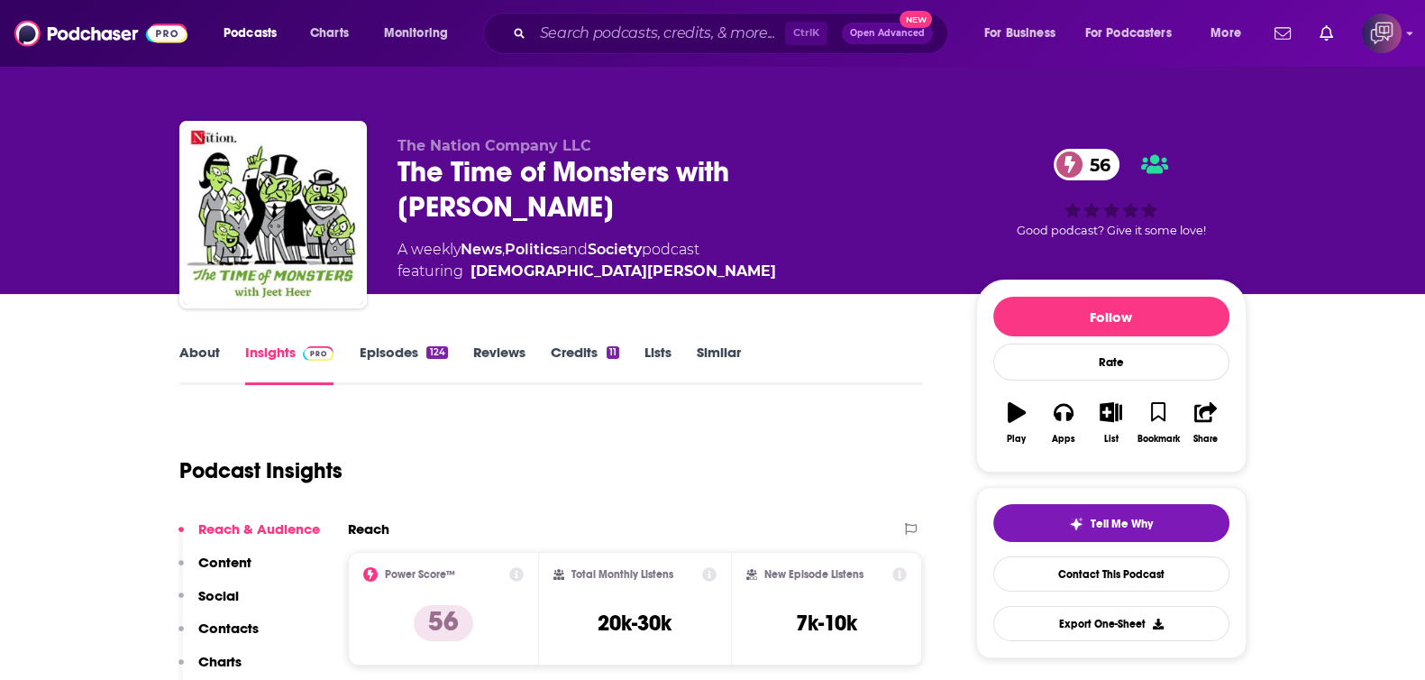
drag, startPoint x: 374, startPoint y: 168, endPoint x: 887, endPoint y: 154, distance: 513.1
click at [887, 154] on div "The Nation Company LLC The Time of Monsters with Jeet Heer 56 A weekly News , P…" at bounding box center [712, 218] width 1067 height 195
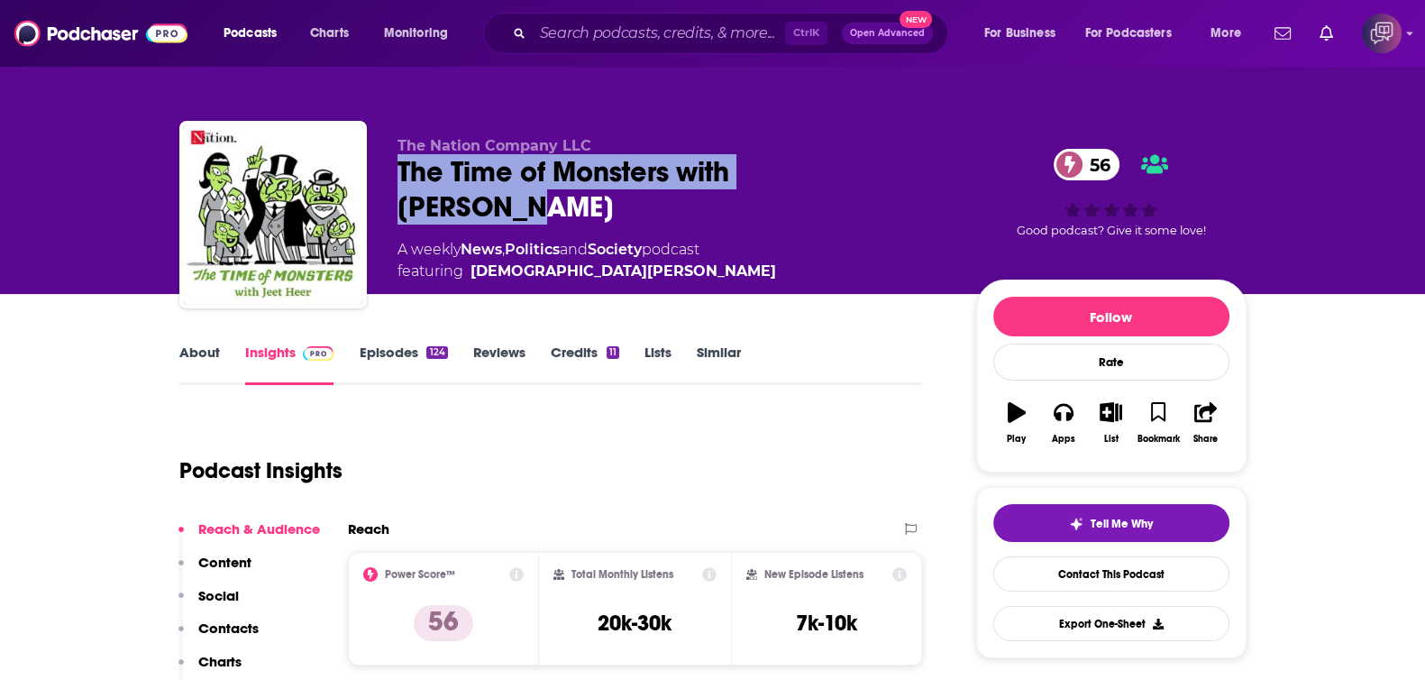
drag, startPoint x: 632, startPoint y: 169, endPoint x: 388, endPoint y: 196, distance: 245.7
click at [388, 196] on div "The Nation Company LLC The Time of Monsters with Jeet Heer 56 A weekly News , P…" at bounding box center [712, 218] width 1067 height 195
copy h2 "The Time of Monsters with Jeet Heer"
click at [202, 350] on link "About" at bounding box center [199, 363] width 41 height 41
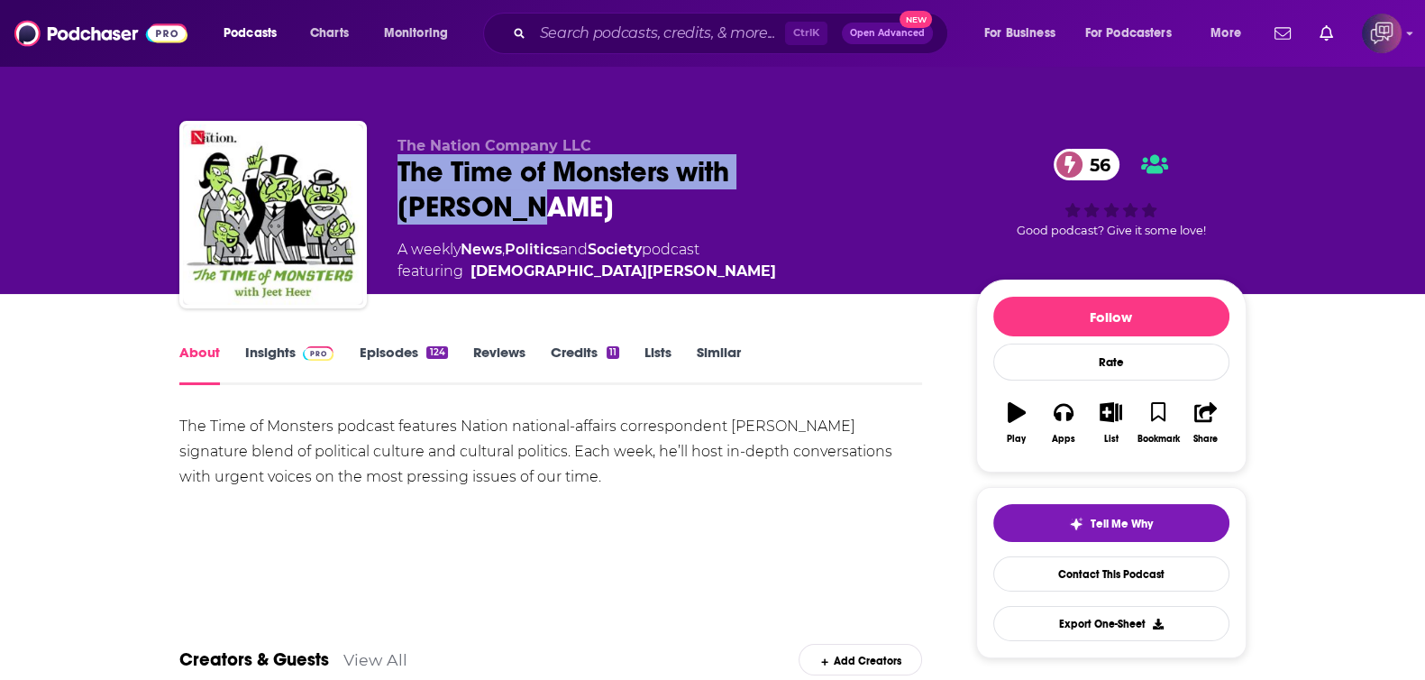
drag, startPoint x: 442, startPoint y: 173, endPoint x: 888, endPoint y: 163, distance: 446.3
click at [888, 163] on div "The Nation Company LLC The Time of Monsters with Jeet Heer 56 A weekly News , P…" at bounding box center [712, 218] width 1067 height 195
copy h1 "The Time of Monsters with Jeet Heer"
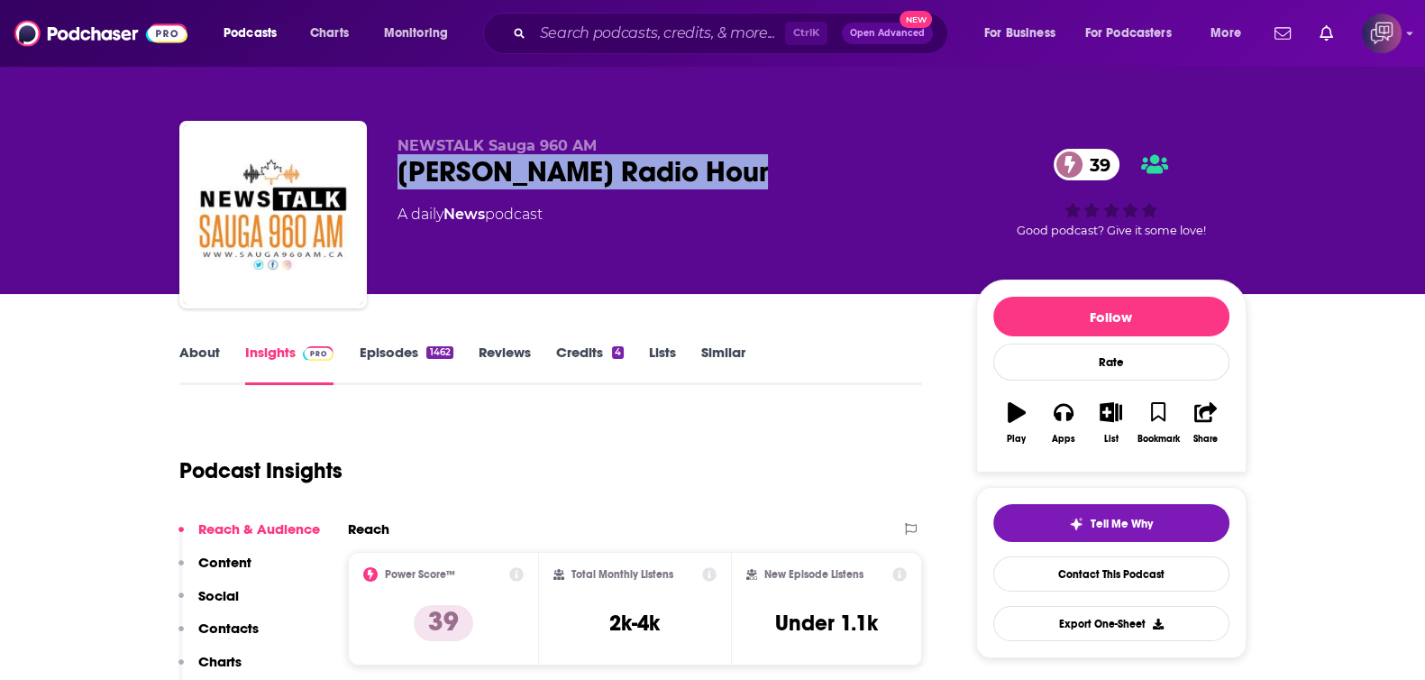
drag, startPoint x: 377, startPoint y: 166, endPoint x: 821, endPoint y: 169, distance: 444.4
click at [821, 169] on div "NEWSTALK Sauga 960 AM Brian Crombie Radio Hour 39 A daily News podcast 39 Good …" at bounding box center [712, 218] width 1067 height 195
copy h2 "Brian Crombie Radio Hour"
click at [221, 371] on div "About" at bounding box center [212, 363] width 66 height 41
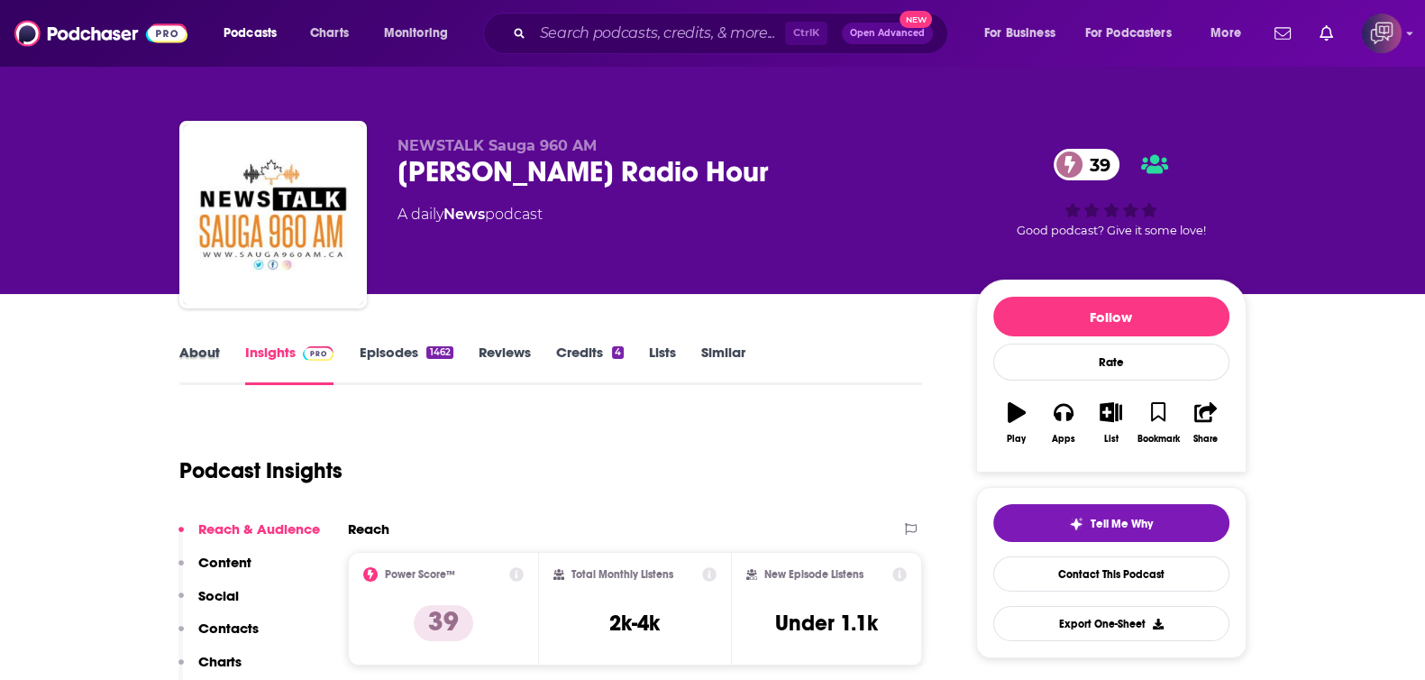
click at [224, 362] on div "About" at bounding box center [212, 363] width 66 height 41
click at [193, 362] on link "About" at bounding box center [199, 363] width 41 height 41
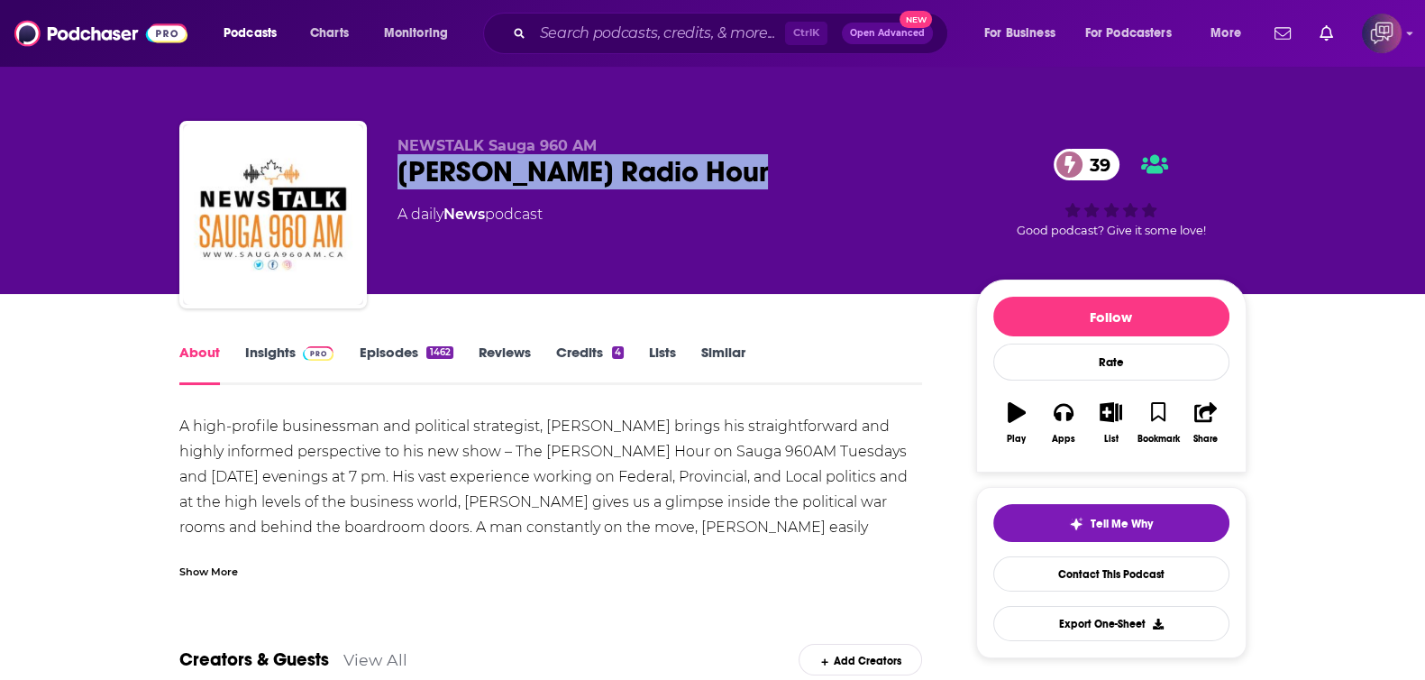
drag, startPoint x: 384, startPoint y: 163, endPoint x: 746, endPoint y: 169, distance: 362.5
click at [746, 169] on div "NEWSTALK Sauga 960 AM Brian Crombie Radio Hour 39 A daily News podcast 39 Good …" at bounding box center [712, 218] width 1067 height 195
copy h1 "Brian Crombie Radio Hour"
click at [288, 358] on link "Insights" at bounding box center [289, 363] width 89 height 41
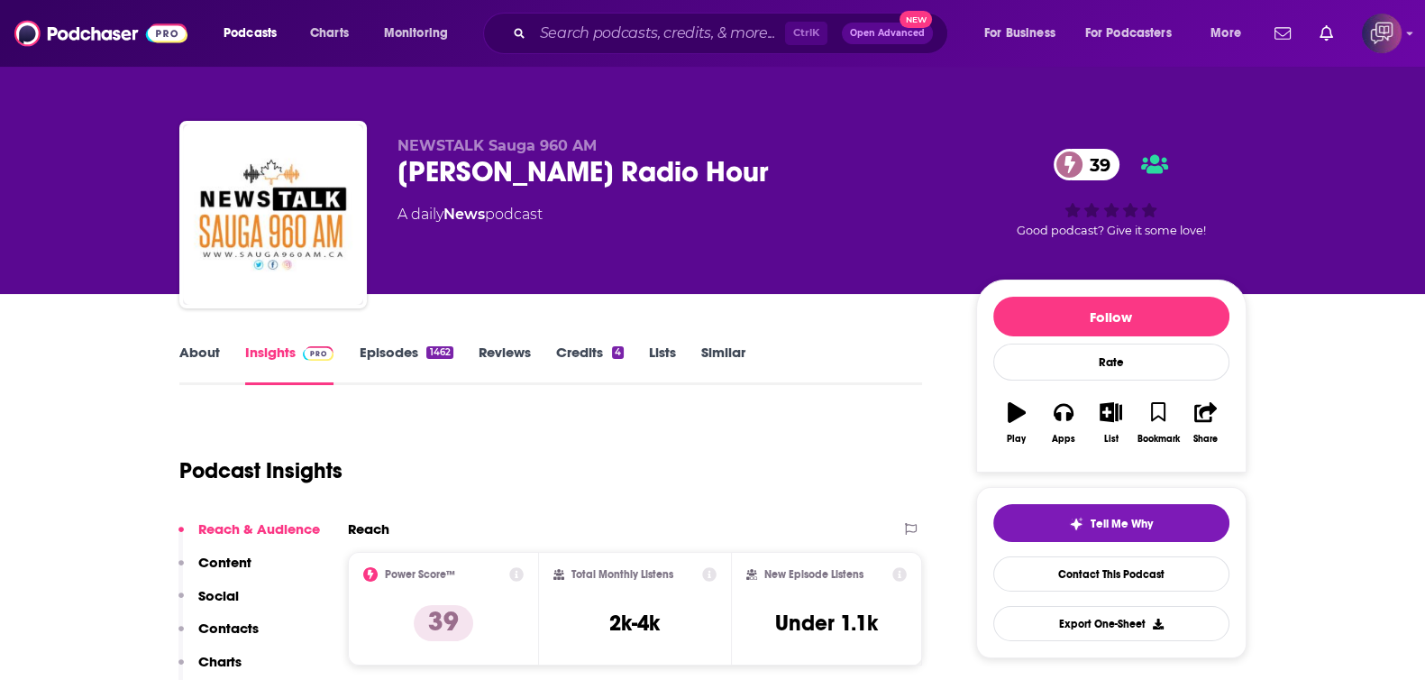
click at [216, 361] on link "About" at bounding box center [199, 363] width 41 height 41
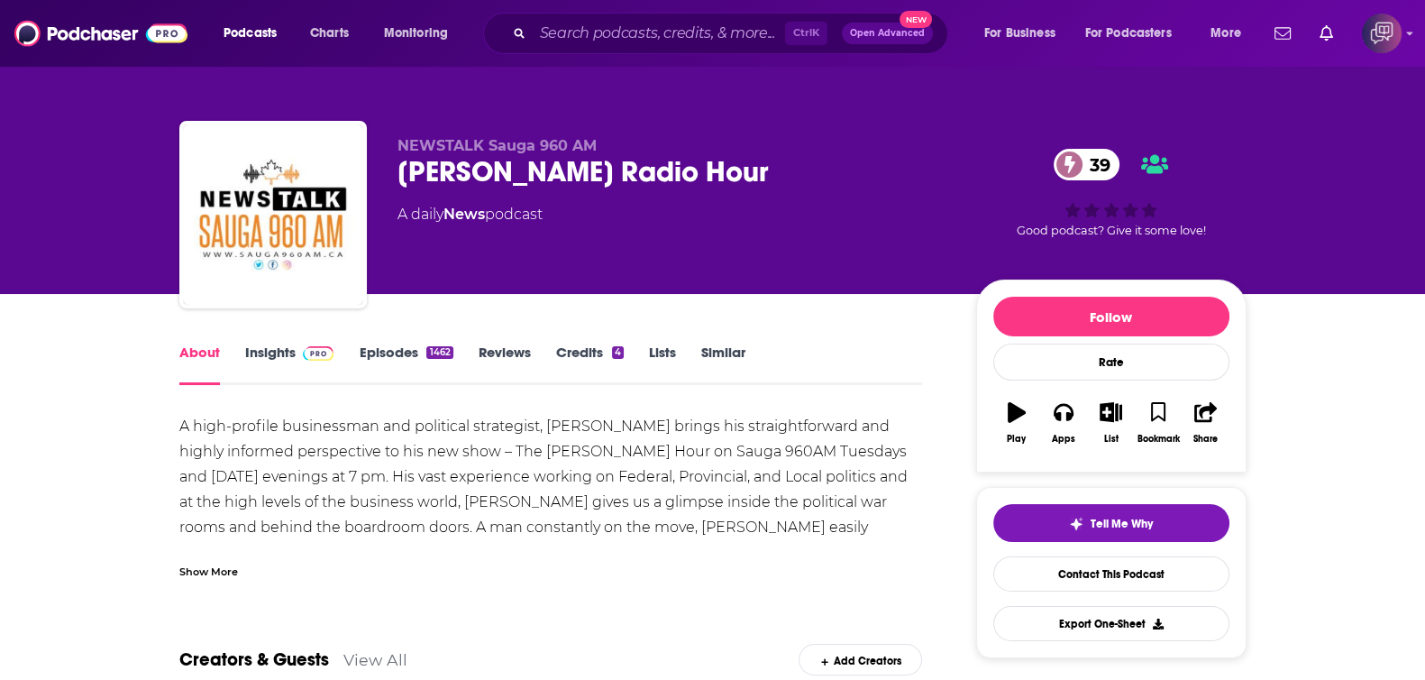
click at [237, 574] on div "Show More" at bounding box center [551, 564] width 744 height 31
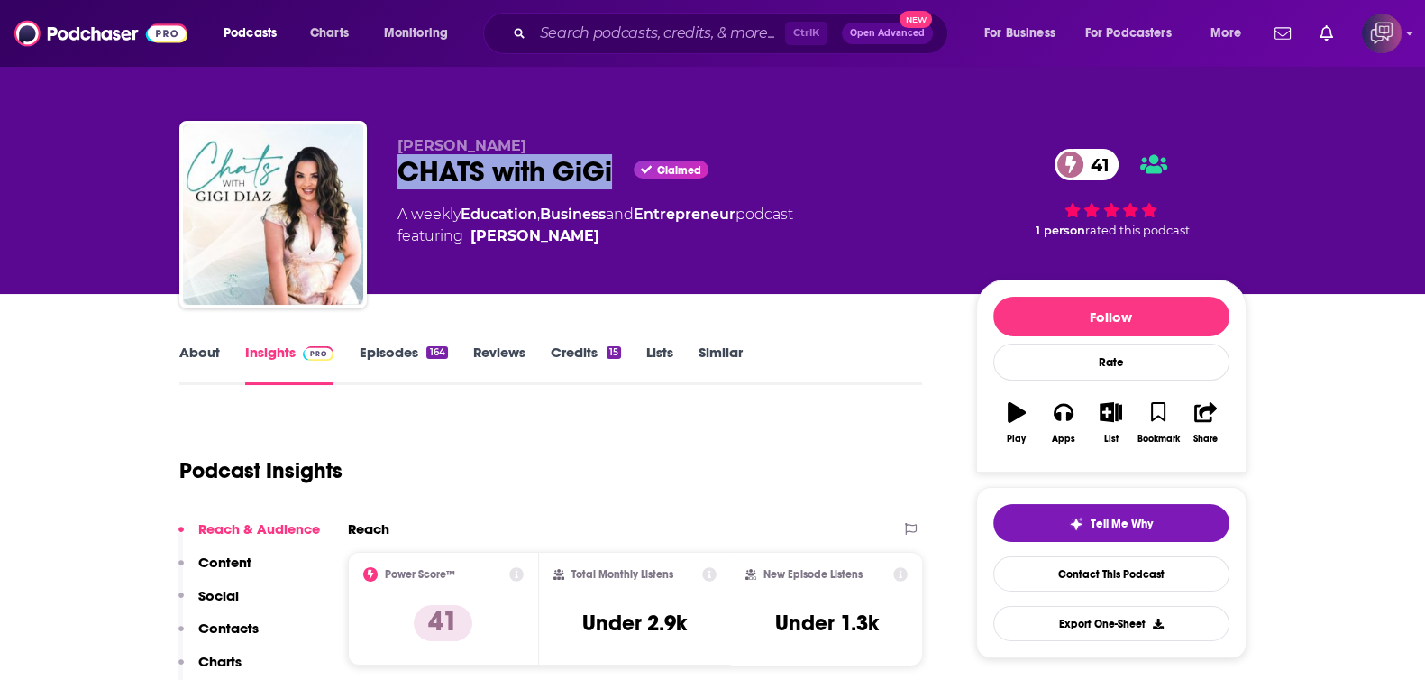
drag, startPoint x: 401, startPoint y: 176, endPoint x: 612, endPoint y: 170, distance: 211.0
click at [612, 170] on div "CHATS with GiGi Claimed 41" at bounding box center [673, 171] width 550 height 35
copy h2 "CHATS with GiGi"
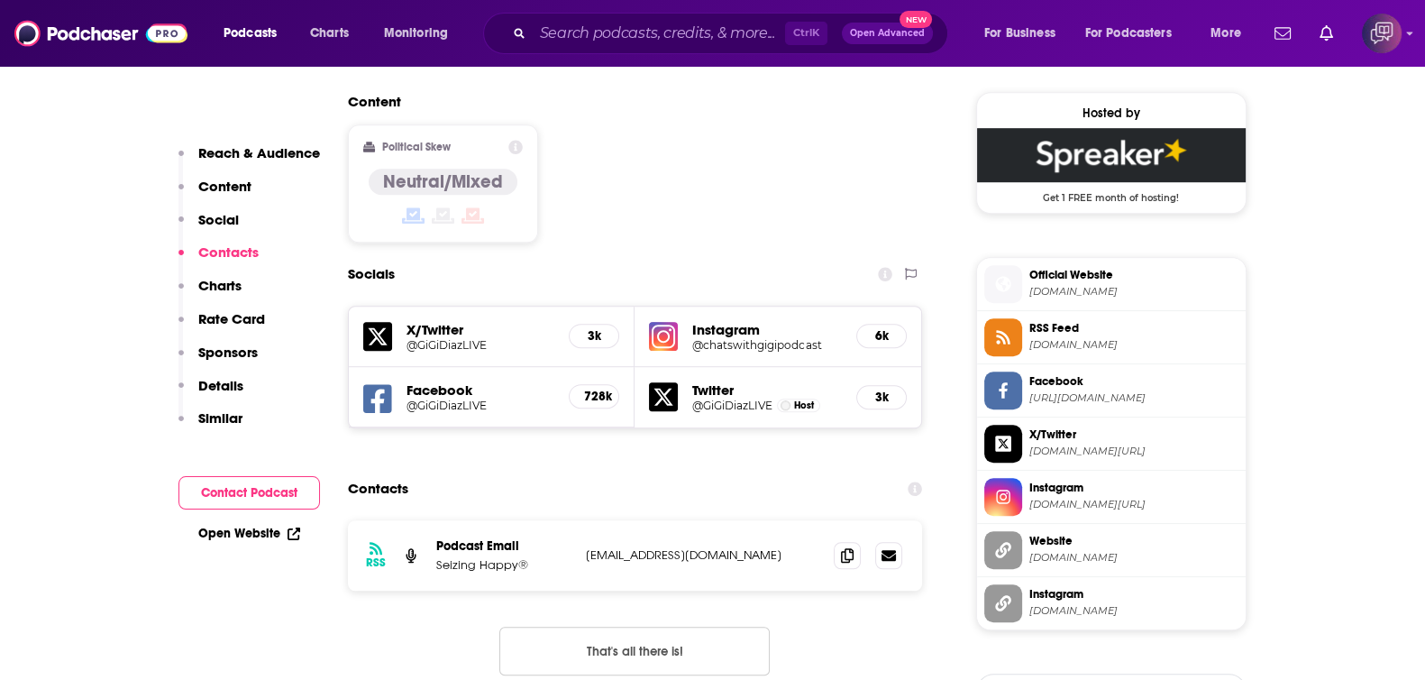
scroll to position [1577, 0]
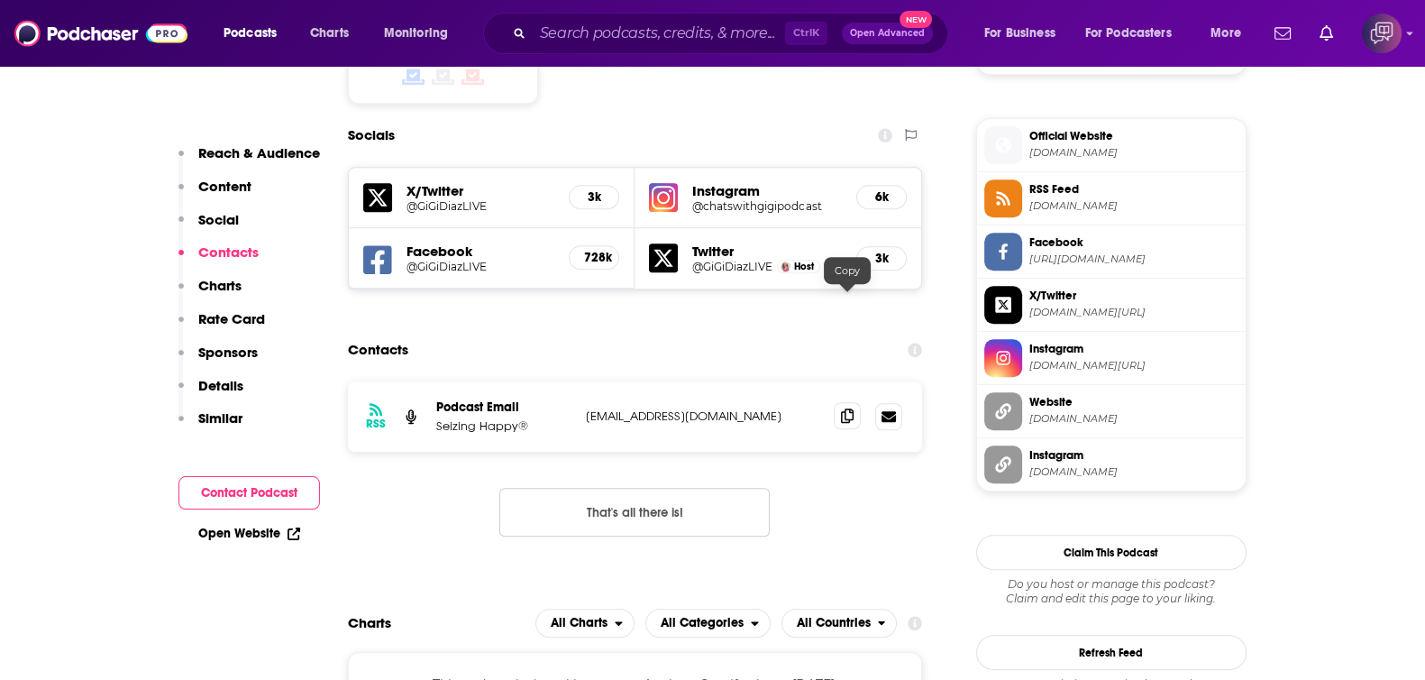
click at [834, 402] on span at bounding box center [847, 415] width 27 height 27
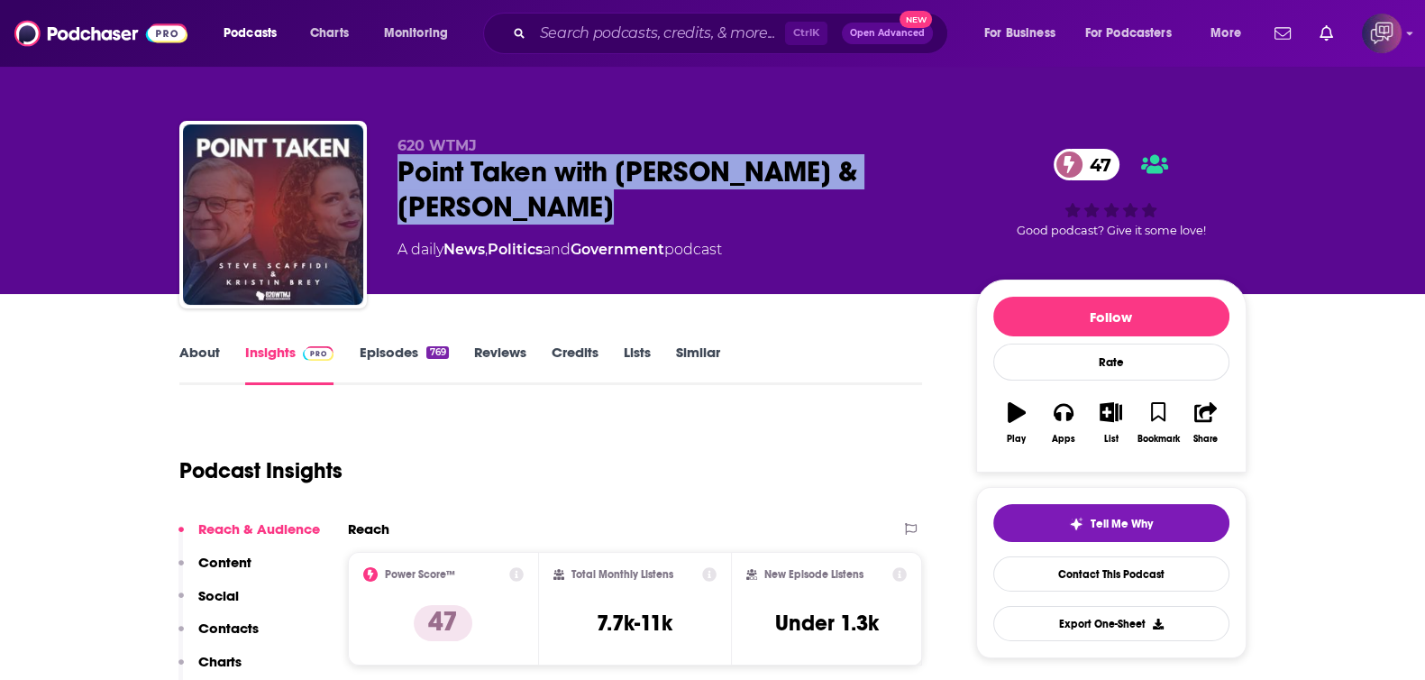
drag, startPoint x: 375, startPoint y: 178, endPoint x: 568, endPoint y: 207, distance: 195.2
click at [568, 207] on div "620 WTMJ Point Taken with [PERSON_NAME] & [PERSON_NAME] 47 A daily News , Polit…" at bounding box center [712, 218] width 1067 height 195
copy h2 "Point Taken with [PERSON_NAME] & [PERSON_NAME]"
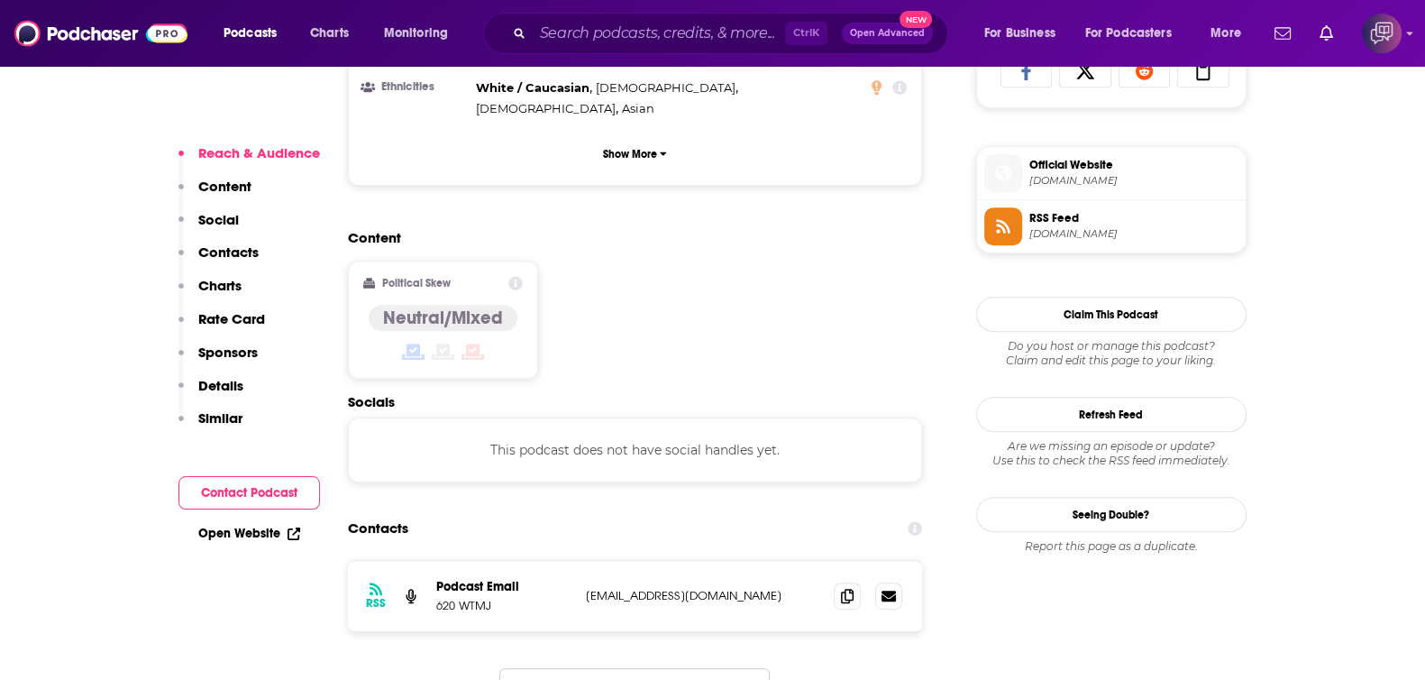
scroll to position [1464, 0]
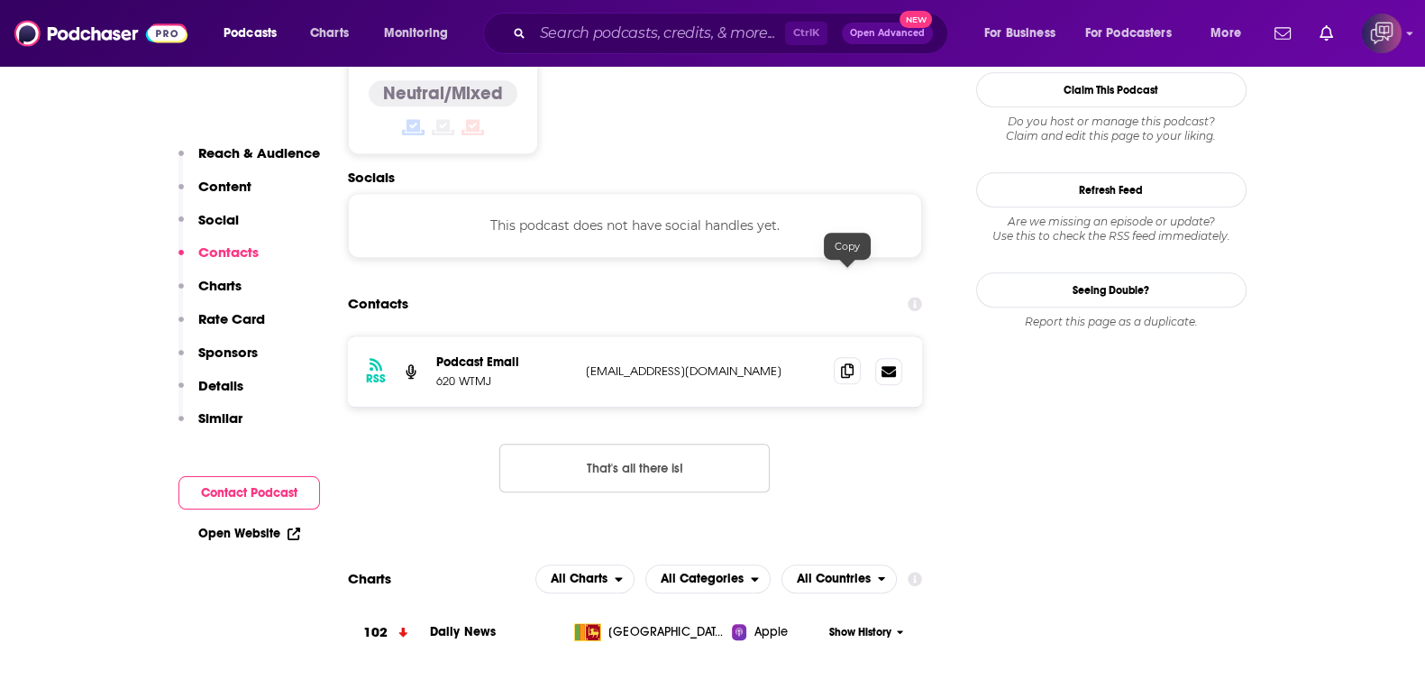
click at [835, 357] on span at bounding box center [847, 370] width 27 height 27
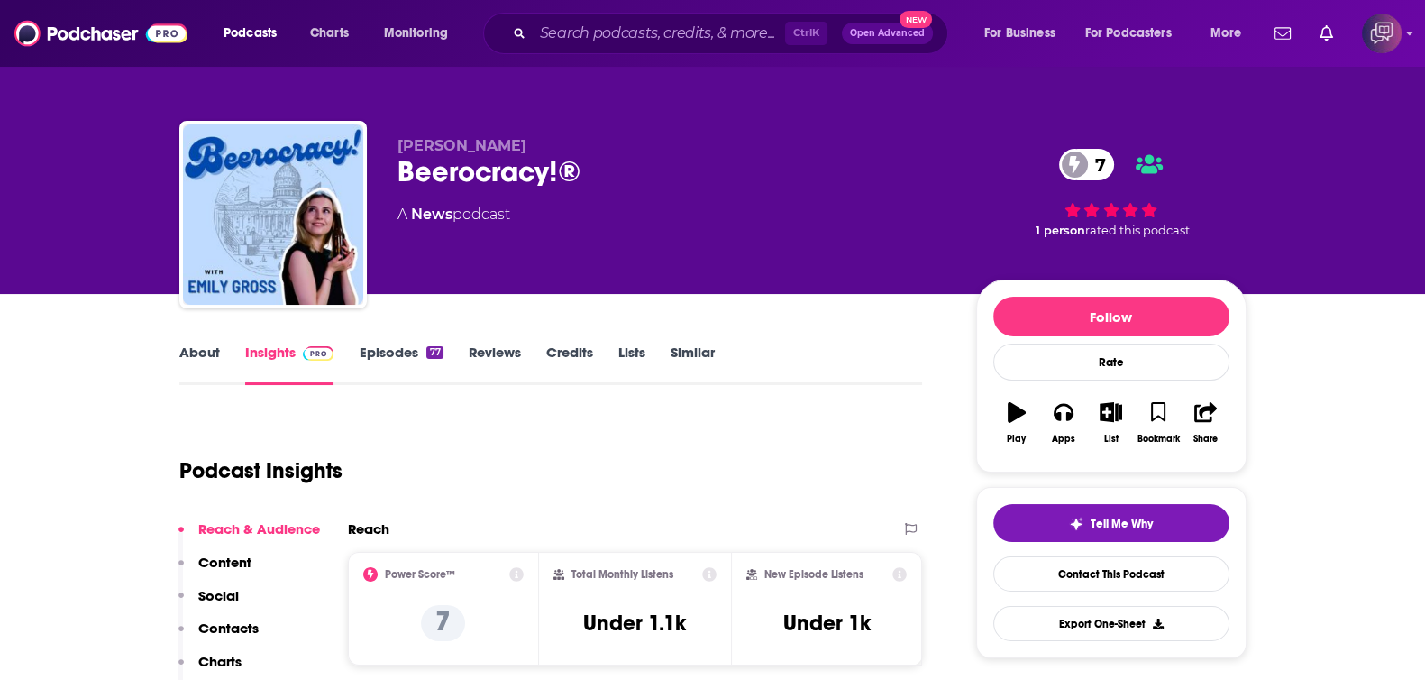
click at [199, 358] on link "About" at bounding box center [199, 363] width 41 height 41
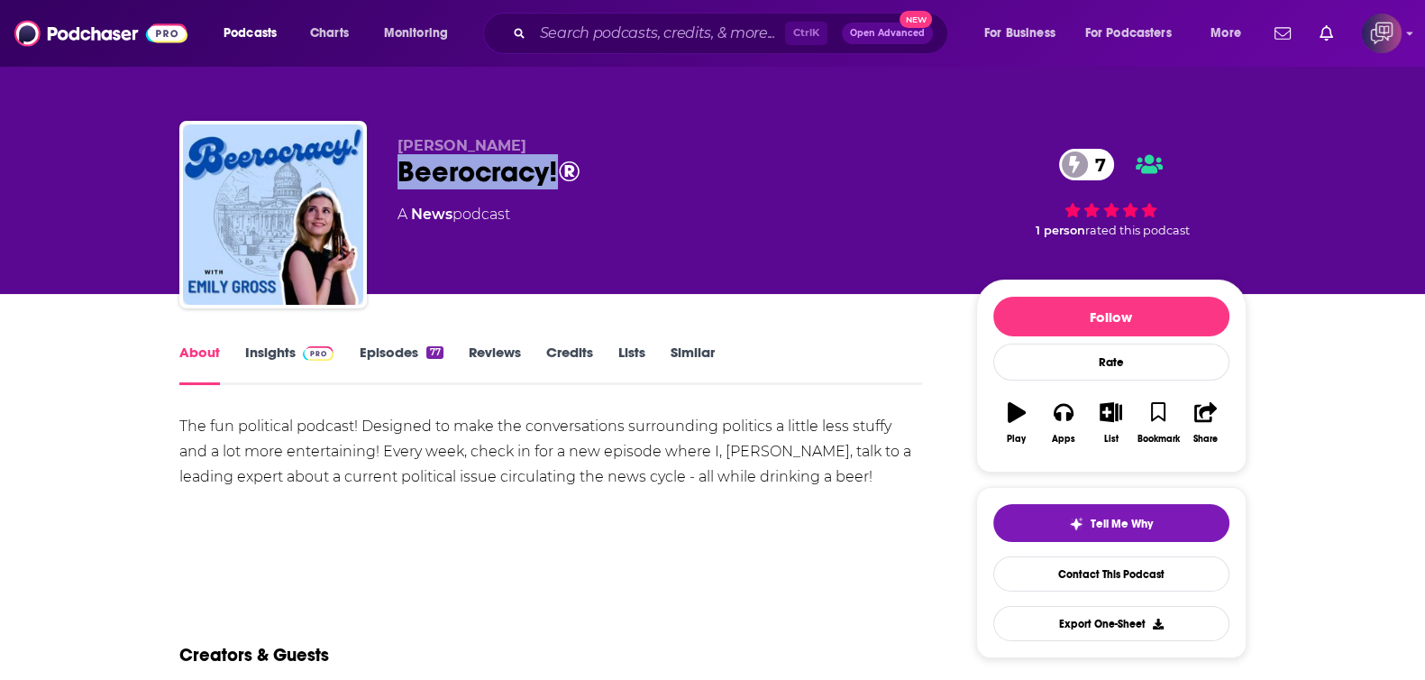
drag, startPoint x: 388, startPoint y: 179, endPoint x: 554, endPoint y: 188, distance: 167.0
click at [554, 188] on div "[PERSON_NAME] Beerocracy!® 7 A News podcast 7 1 person rated this podcast" at bounding box center [712, 218] width 1067 height 195
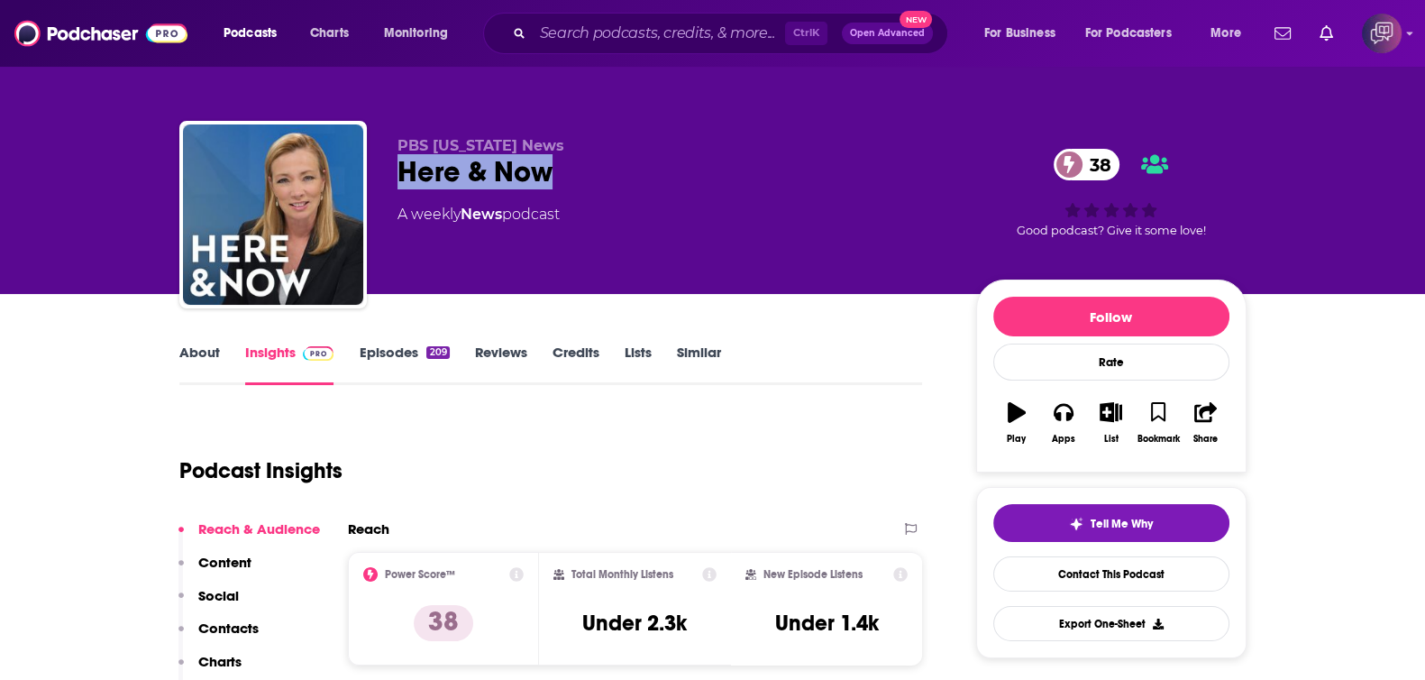
drag, startPoint x: 636, startPoint y: 188, endPoint x: 777, endPoint y: 3, distance: 232.8
click at [663, 189] on div "PBS Wisconsin News Here & Now 38 A weekly News podcast 38 Good podcast? Give it…" at bounding box center [712, 218] width 1067 height 195
copy h2 "Here & Now"
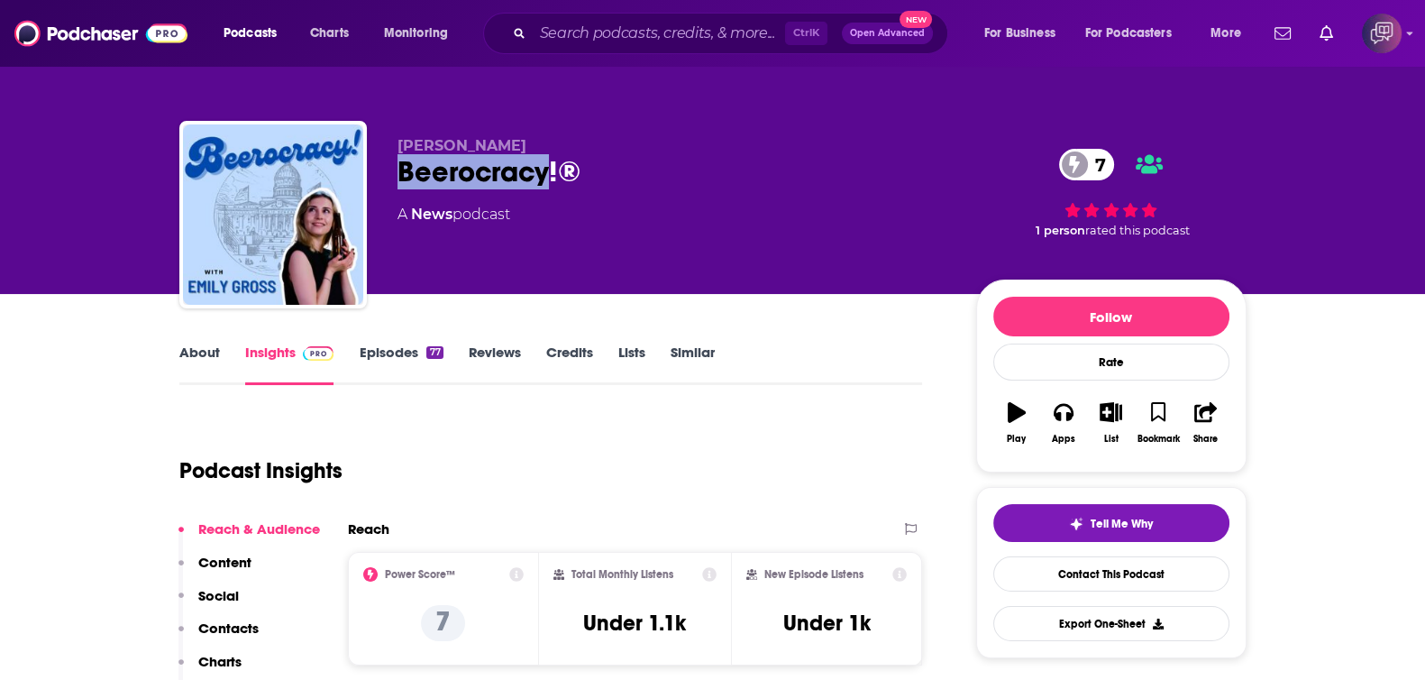
click at [546, 188] on div "[PERSON_NAME] Beerocracy!® 7 A News podcast 7 1 person rated this podcast" at bounding box center [712, 218] width 1067 height 195
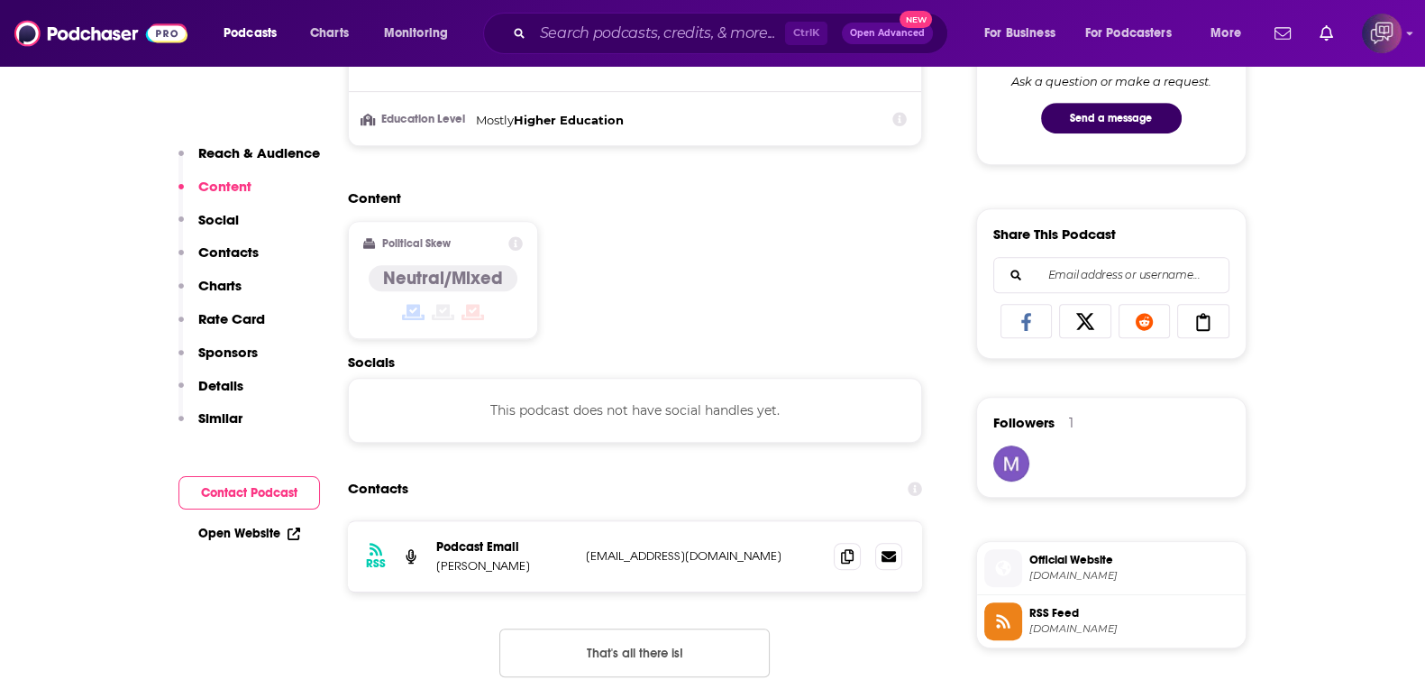
scroll to position [1352, 0]
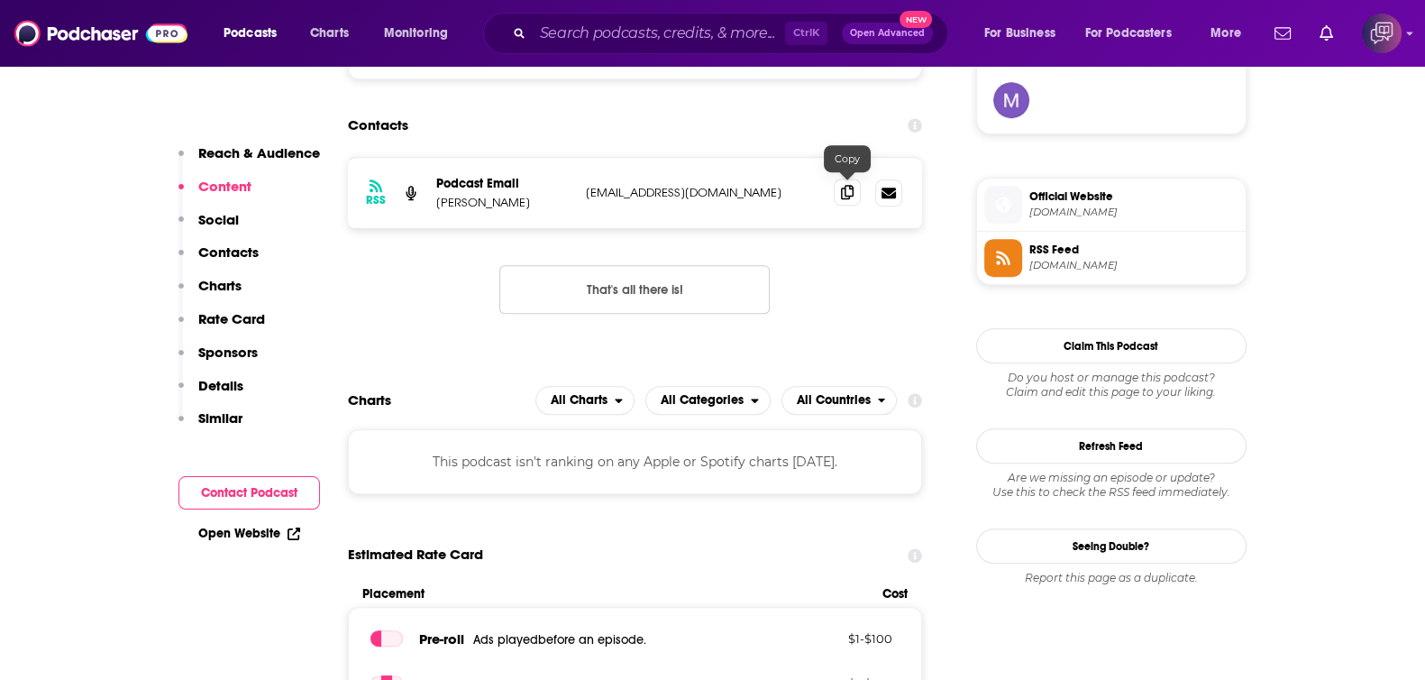
click at [849, 187] on icon at bounding box center [847, 192] width 13 height 14
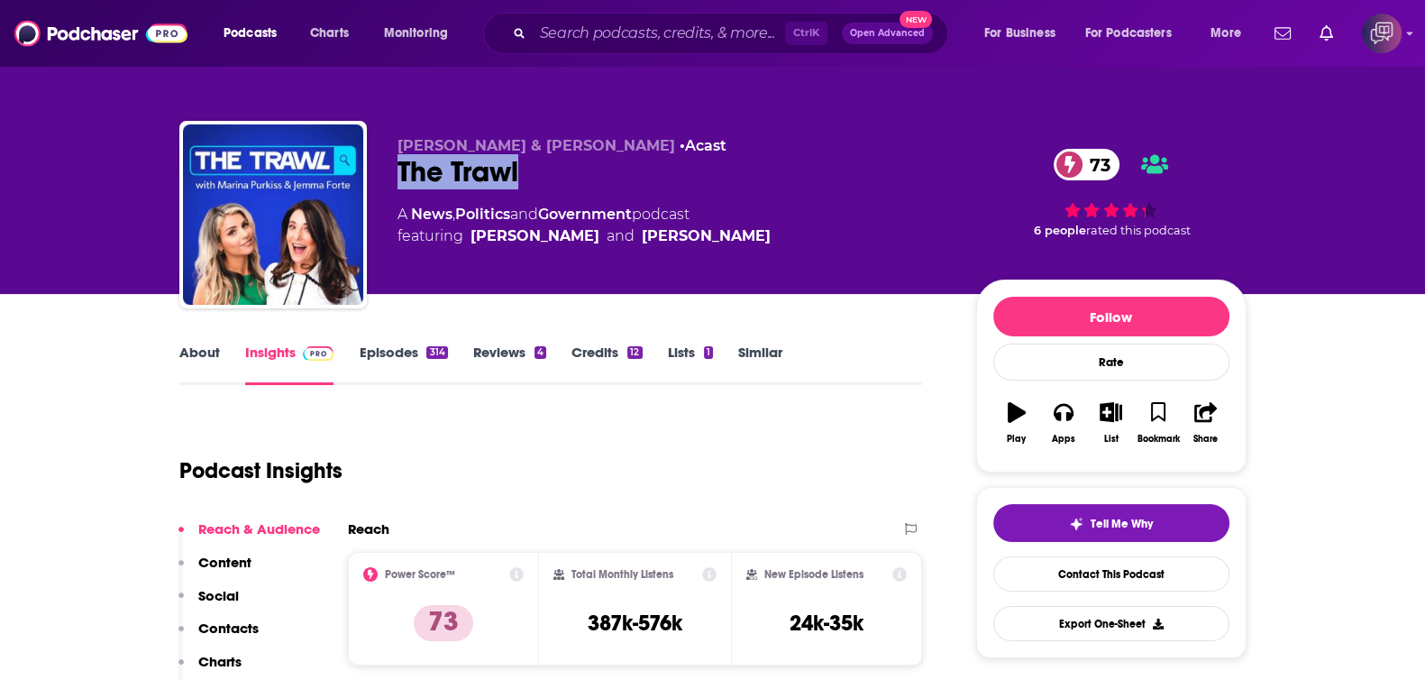
drag, startPoint x: 383, startPoint y: 169, endPoint x: 626, endPoint y: 173, distance: 242.5
click at [626, 173] on div "Jemma Forte & Marina Purkiss • Acast The Trawl 73 A News , Politics and Governm…" at bounding box center [712, 218] width 1067 height 195
copy h2 "The Trawl"
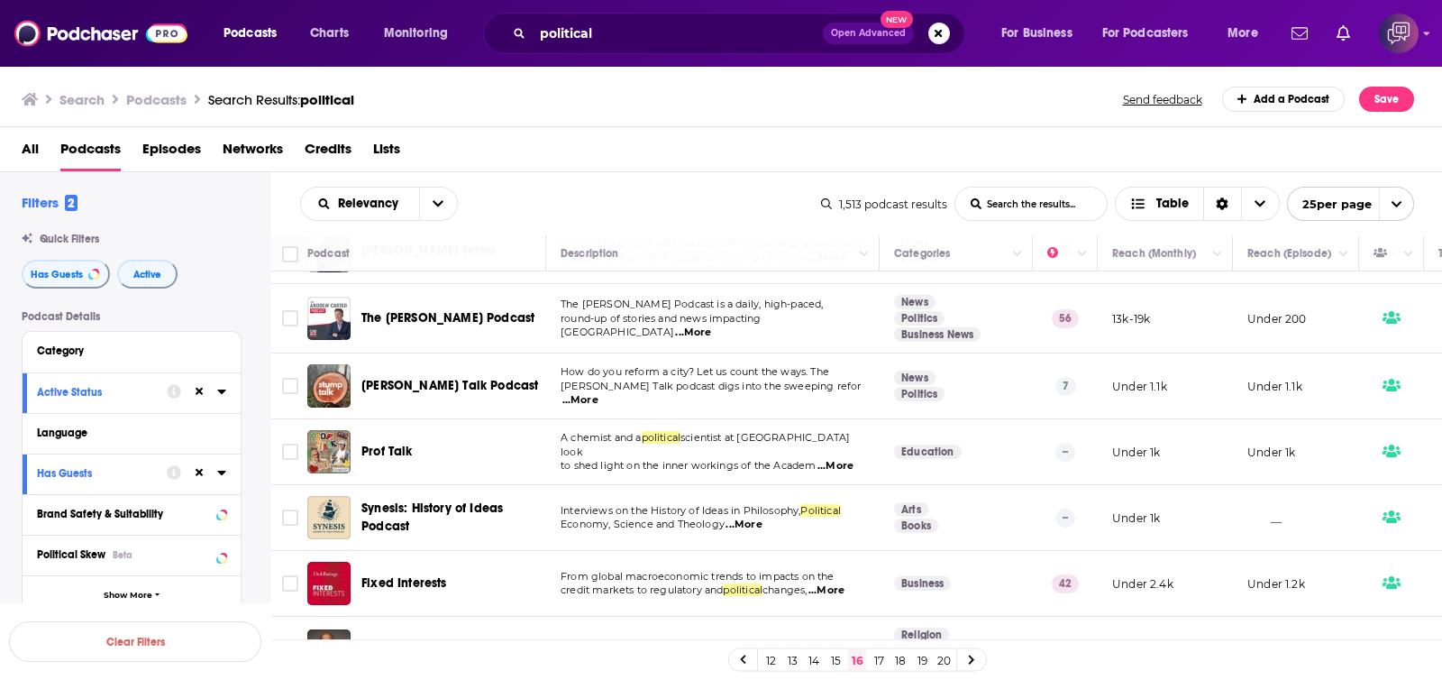
scroll to position [563, 0]
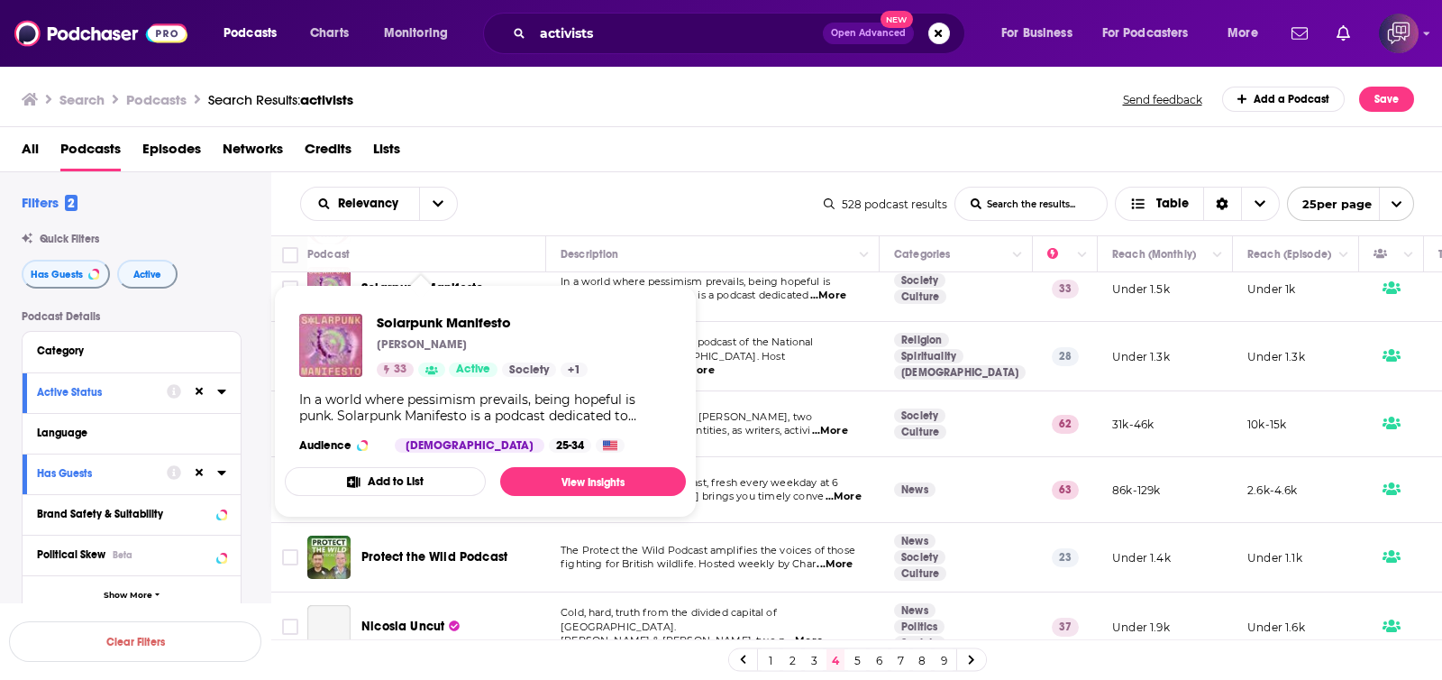
scroll to position [112, 0]
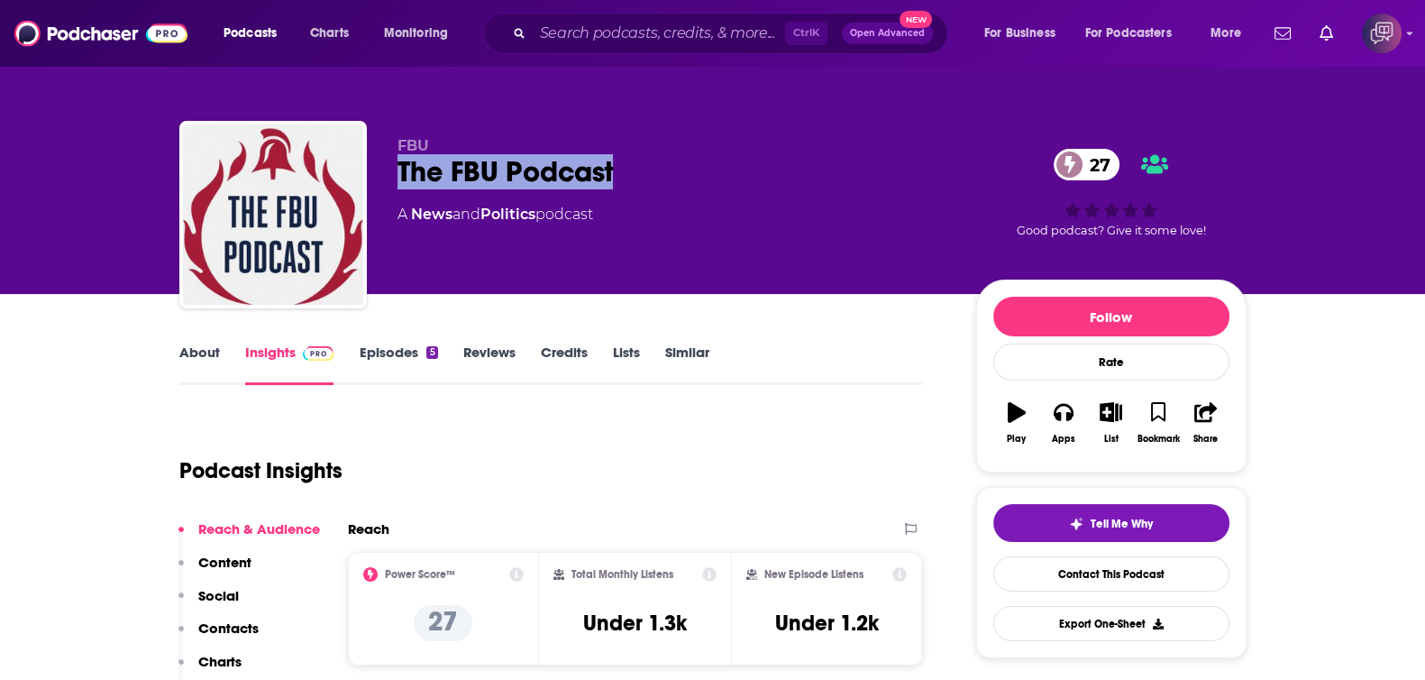
drag, startPoint x: 387, startPoint y: 173, endPoint x: 635, endPoint y: 173, distance: 247.9
click at [635, 173] on div "FBU The FBU Podcast 27 A News and Politics podcast 27 Good podcast? Give it som…" at bounding box center [712, 218] width 1067 height 195
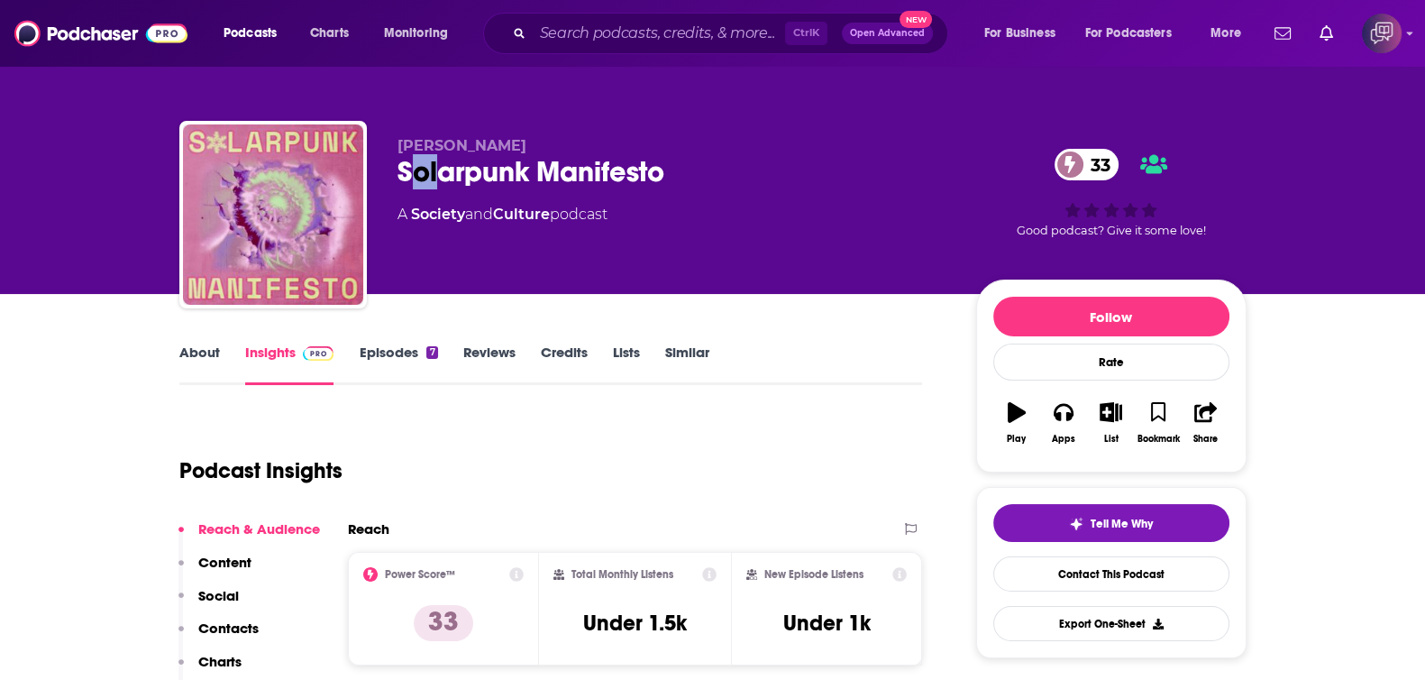
drag, startPoint x: 407, startPoint y: 168, endPoint x: 441, endPoint y: 170, distance: 34.4
click at [445, 170] on div "Solarpunk Manifesto 33" at bounding box center [673, 171] width 550 height 35
drag, startPoint x: 390, startPoint y: 169, endPoint x: 692, endPoint y: 174, distance: 302.0
click at [692, 174] on div "[PERSON_NAME] Solarpunk Manifesto 33 A Society and Culture podcast 33 Good podc…" at bounding box center [712, 218] width 1067 height 195
copy h2 "Solarpunk Manifesto"
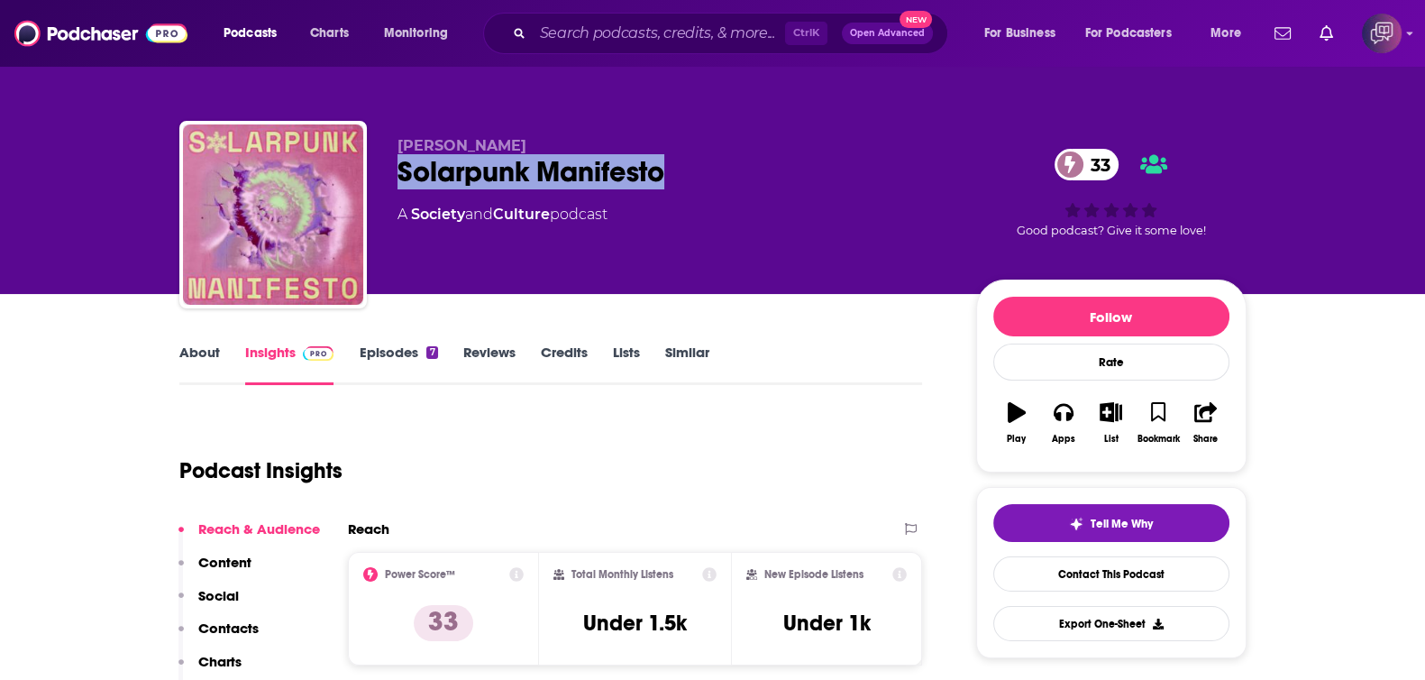
click at [199, 345] on link "About" at bounding box center [199, 363] width 41 height 41
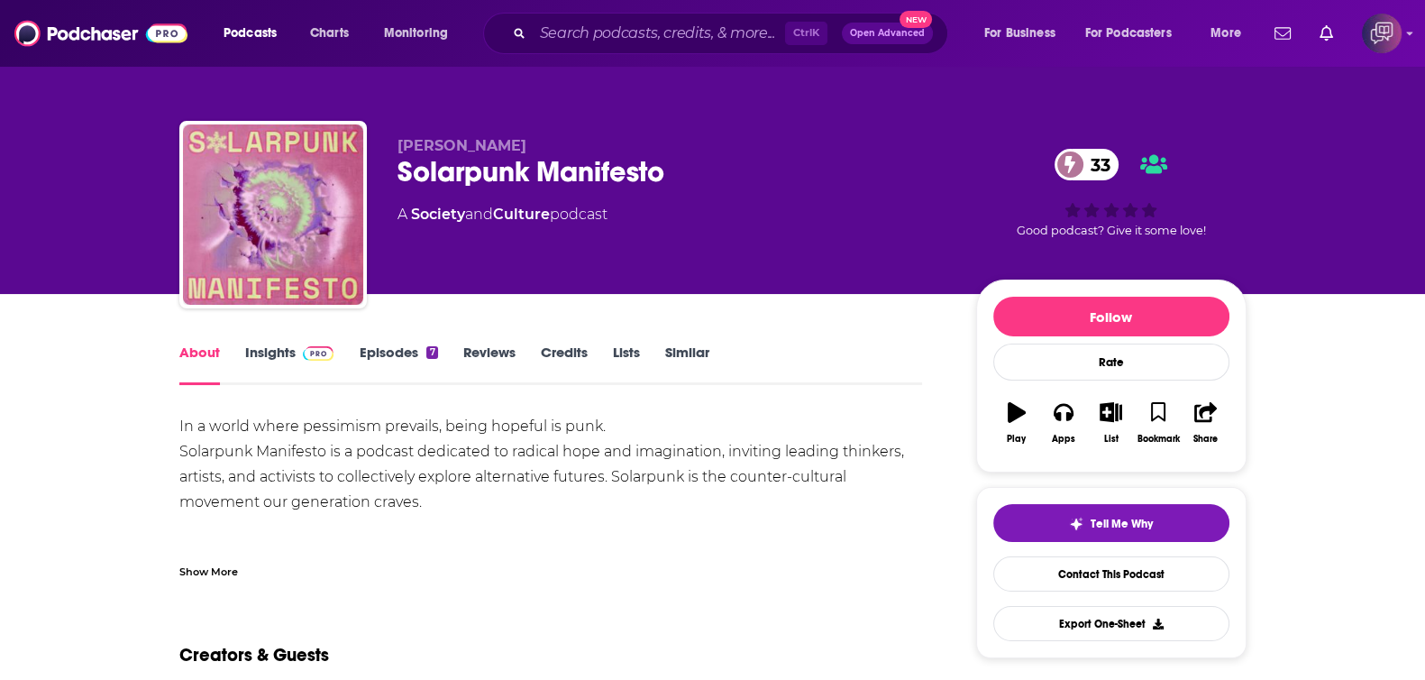
click at [290, 358] on link "Insights" at bounding box center [289, 363] width 89 height 41
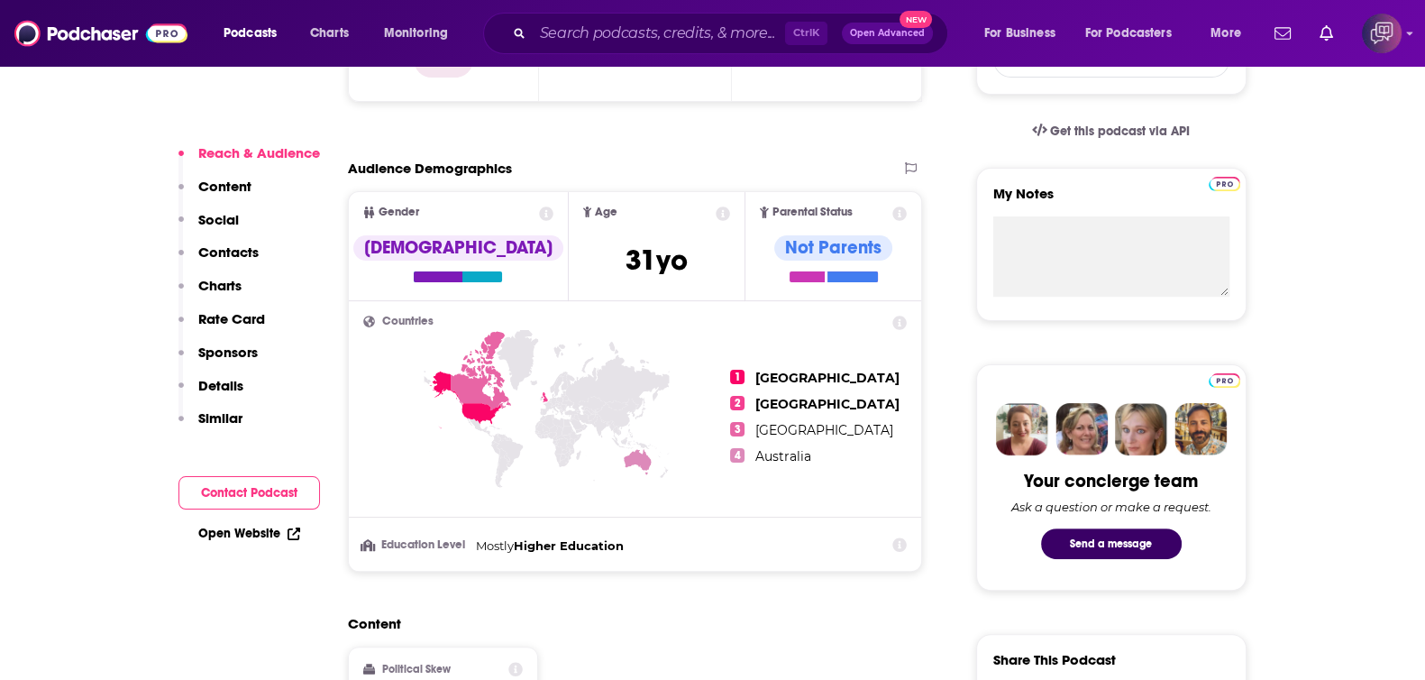
scroll to position [1127, 0]
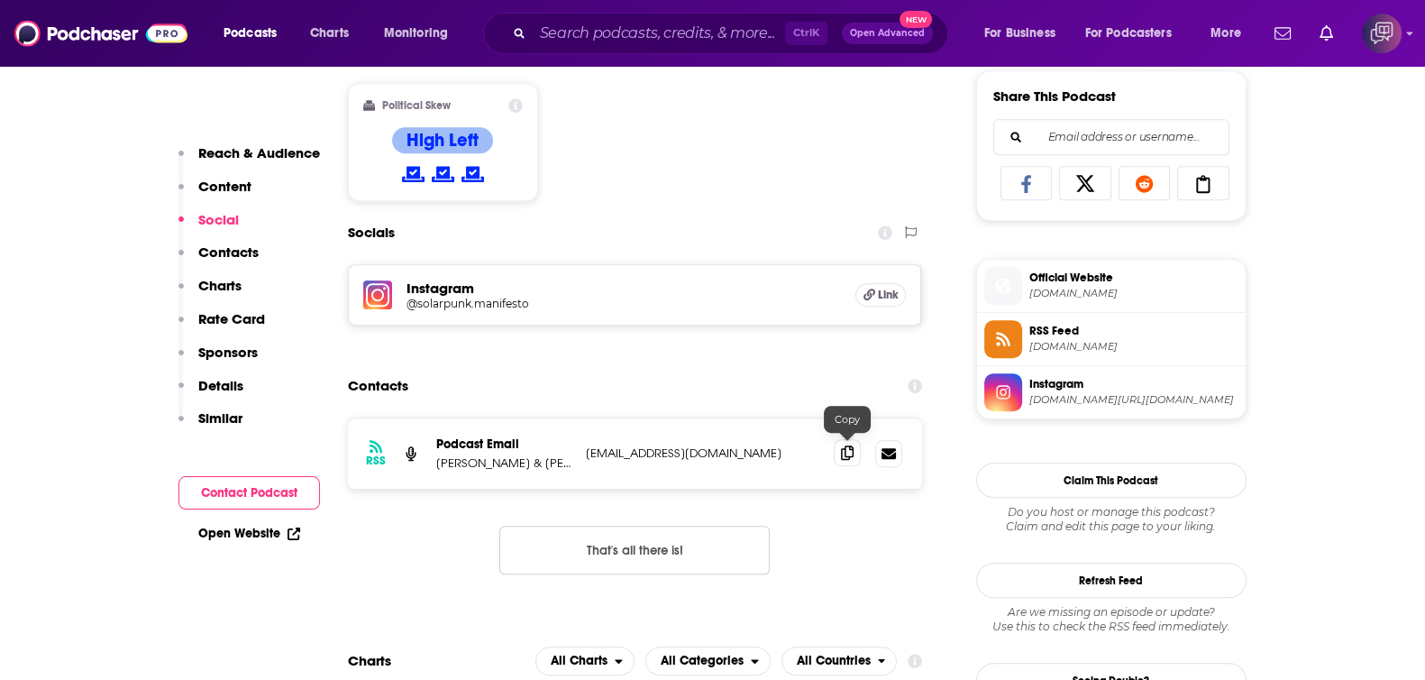
click at [849, 453] on icon at bounding box center [847, 452] width 13 height 14
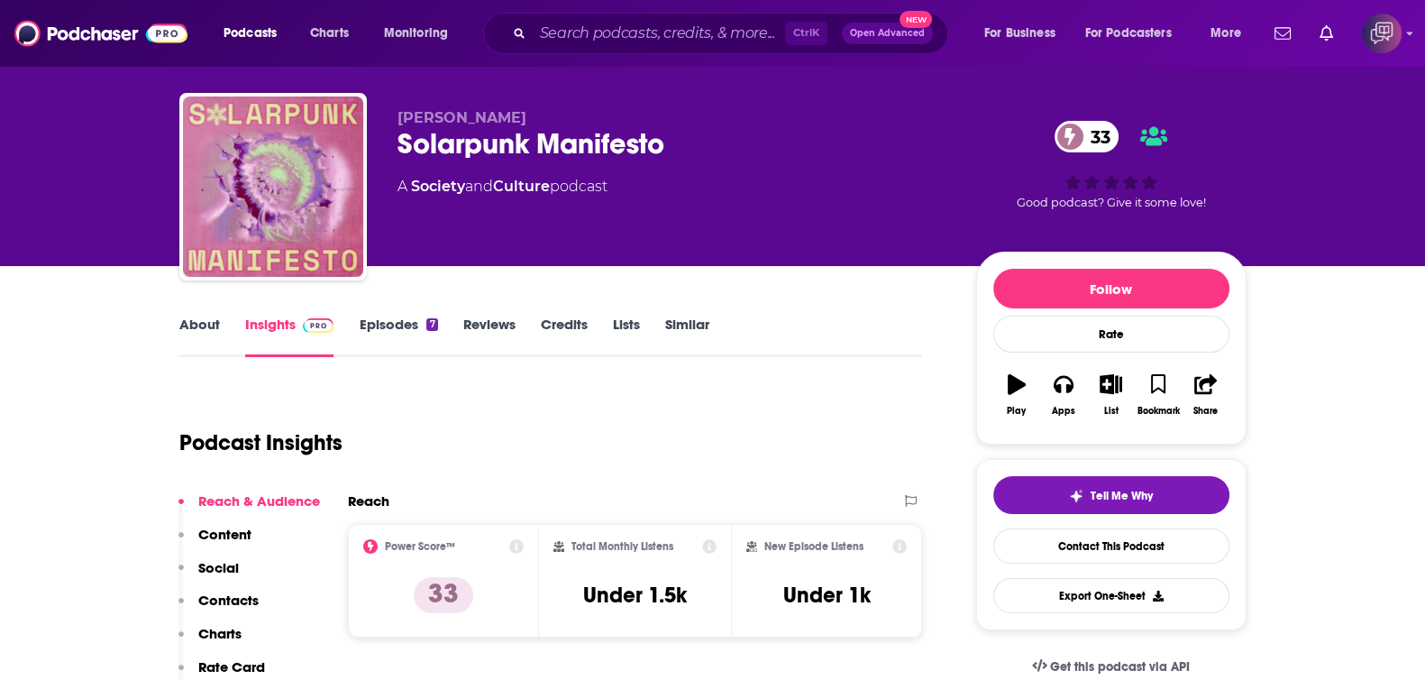
scroll to position [0, 0]
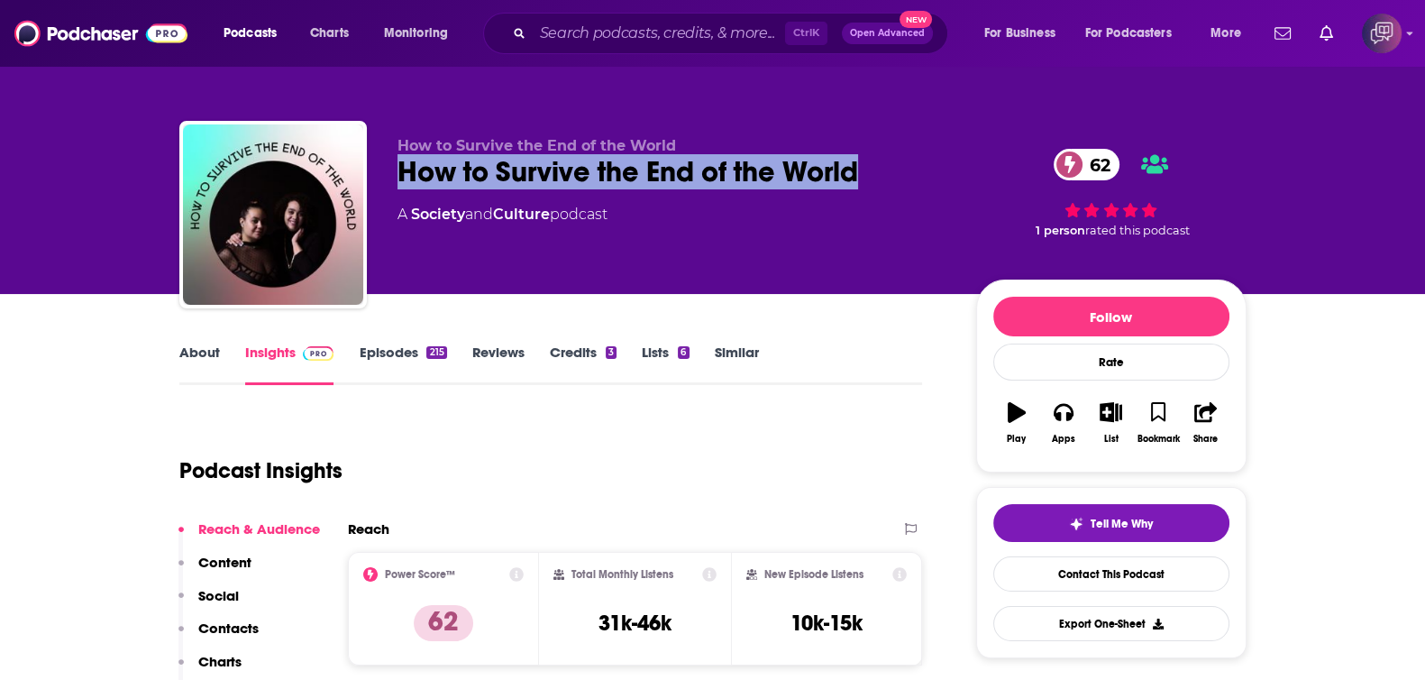
drag, startPoint x: 384, startPoint y: 175, endPoint x: 892, endPoint y: 169, distance: 508.5
click at [892, 169] on div "How to Survive the End of the World How to Survive the End of the World 62 A So…" at bounding box center [712, 218] width 1067 height 195
copy h2 "How to Survive the End of the World"
click at [240, 366] on div "About" at bounding box center [212, 363] width 66 height 41
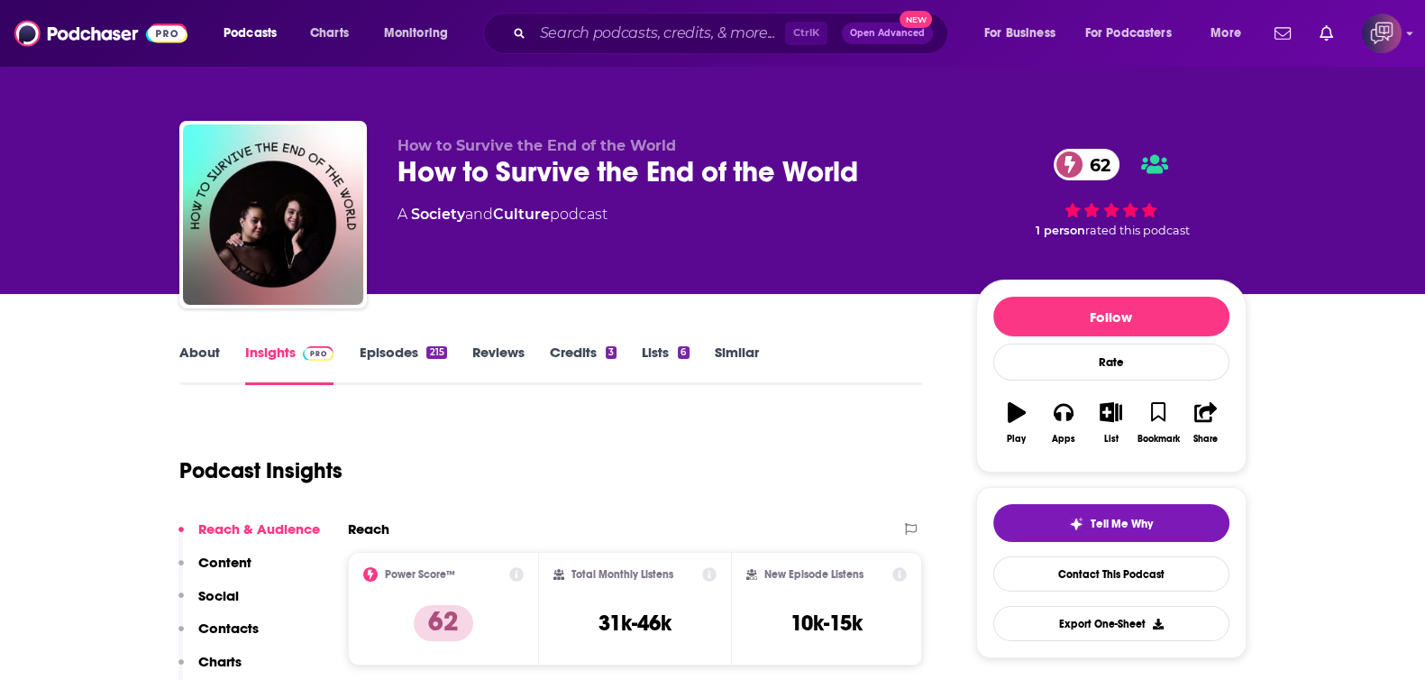
click at [208, 360] on link "About" at bounding box center [199, 363] width 41 height 41
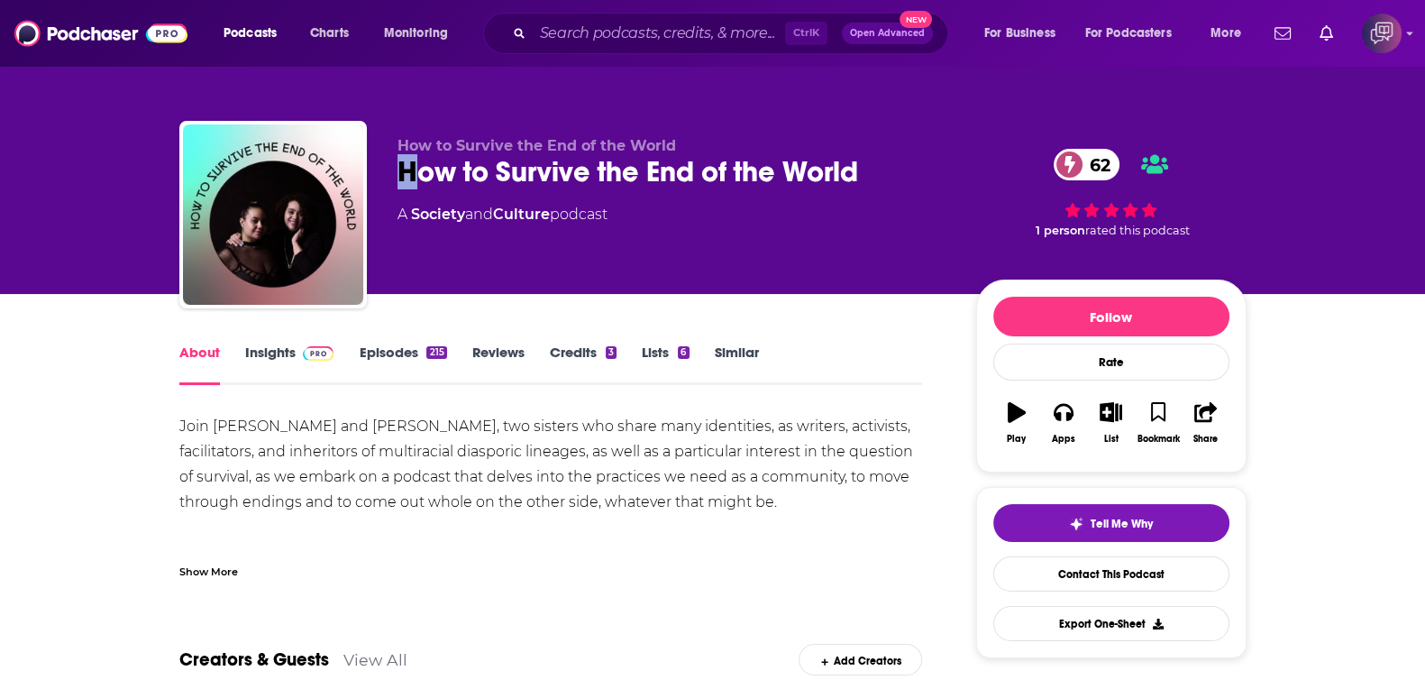
drag, startPoint x: 407, startPoint y: 178, endPoint x: 894, endPoint y: 151, distance: 487.5
click at [894, 149] on div "How to Survive the End of the World How to Survive the End of the World 62 A So…" at bounding box center [673, 209] width 550 height 144
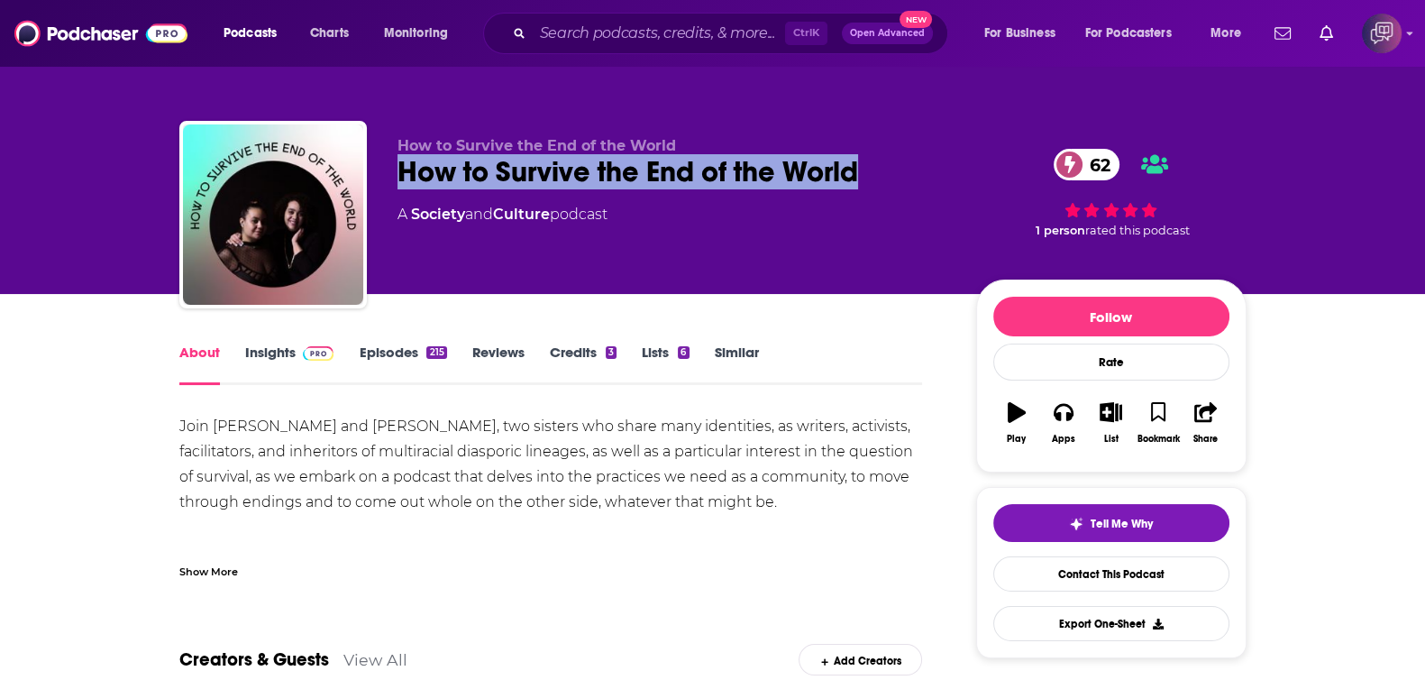
drag, startPoint x: 897, startPoint y: 172, endPoint x: 390, endPoint y: 171, distance: 506.6
click at [390, 171] on div "How to Survive the End of the World How to Survive the End of the World 62 A So…" at bounding box center [712, 218] width 1067 height 195
copy h1 "How to Survive the End of the World"
